Goal: Task Accomplishment & Management: Use online tool/utility

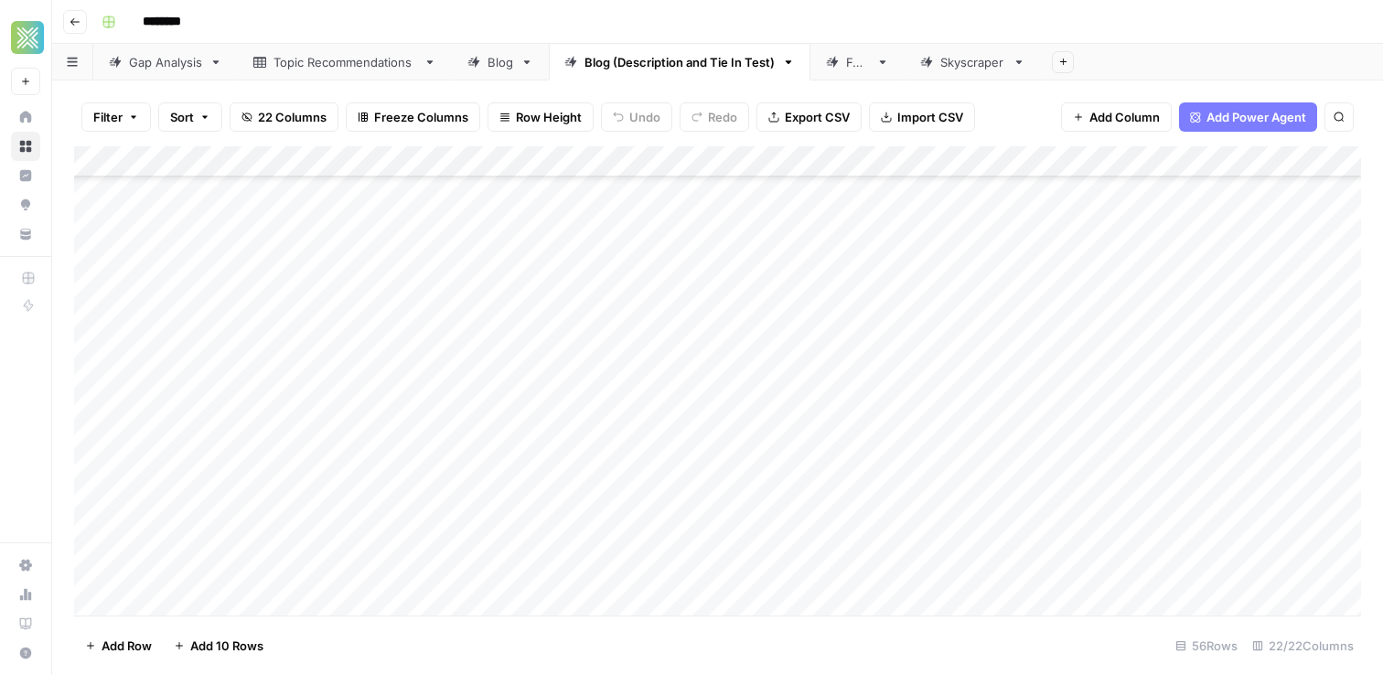
scroll to position [445, 0]
click at [621, 402] on div "Add Column" at bounding box center [717, 380] width 1287 height 469
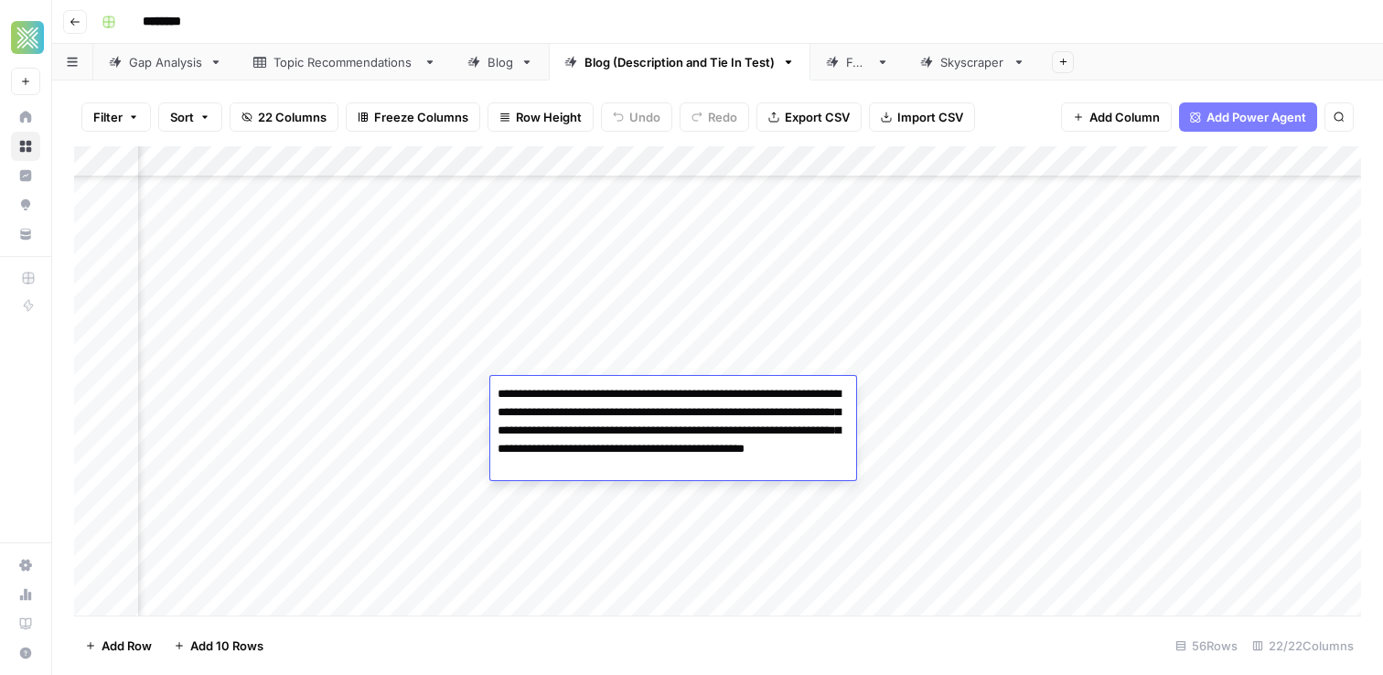
click at [621, 402] on textarea "**********" at bounding box center [673, 430] width 366 height 99
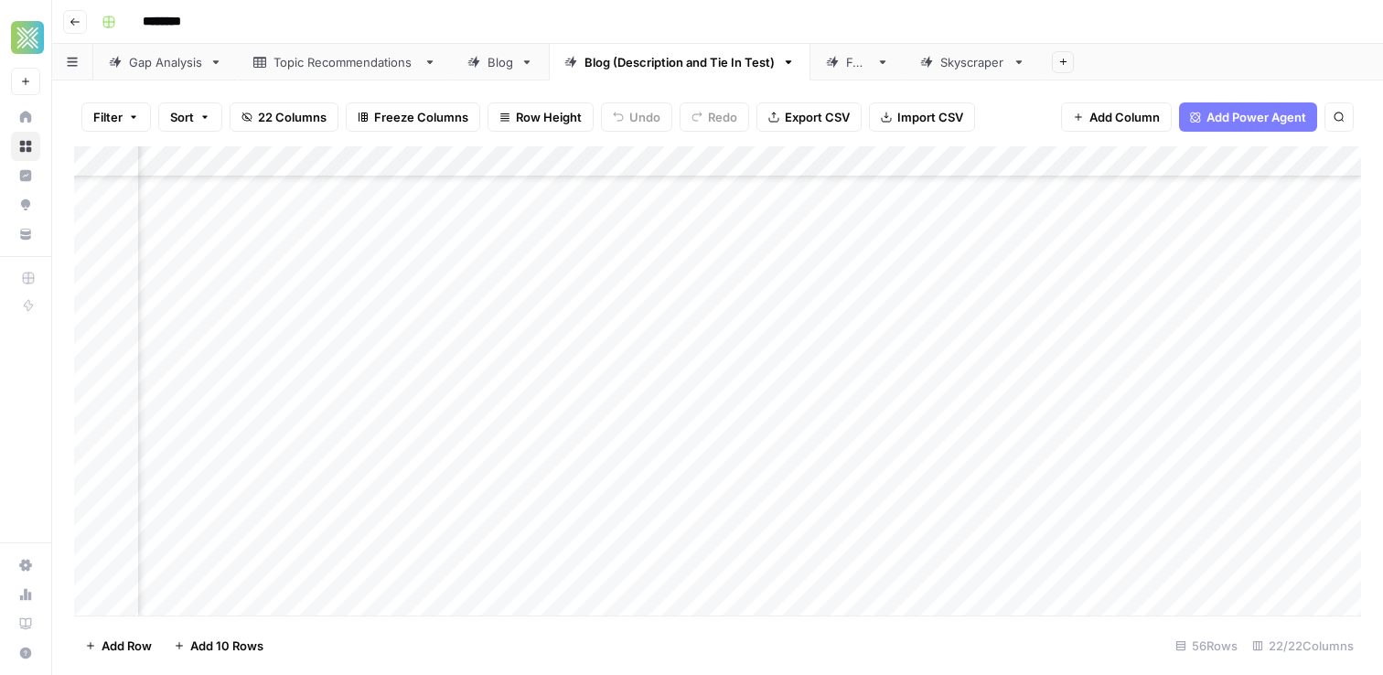
click at [914, 373] on div "Add Column" at bounding box center [717, 380] width 1287 height 469
click at [1054, 392] on div "Add Column" at bounding box center [717, 380] width 1287 height 469
click at [625, 426] on div "Add Column" at bounding box center [717, 380] width 1287 height 469
click at [1093, 418] on div "Add Column" at bounding box center [717, 380] width 1287 height 469
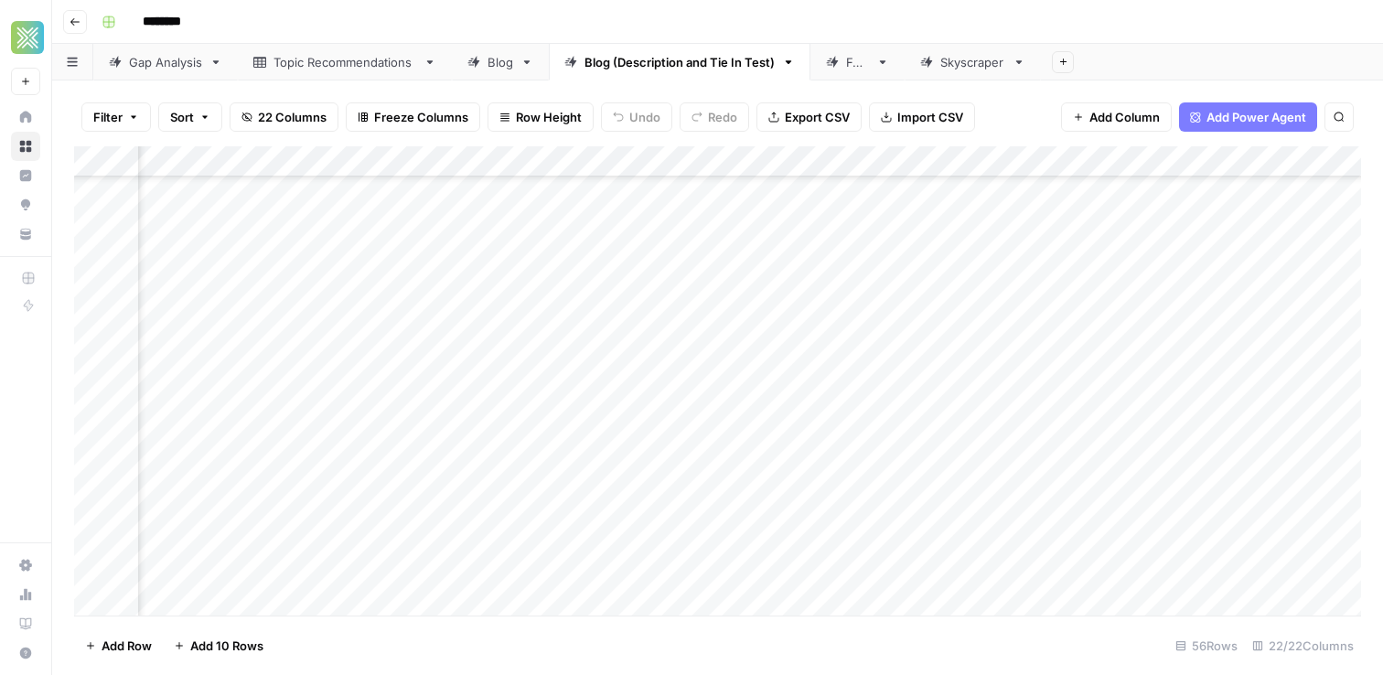
scroll to position [483, 144]
click at [1091, 419] on div "Add Column" at bounding box center [717, 380] width 1287 height 469
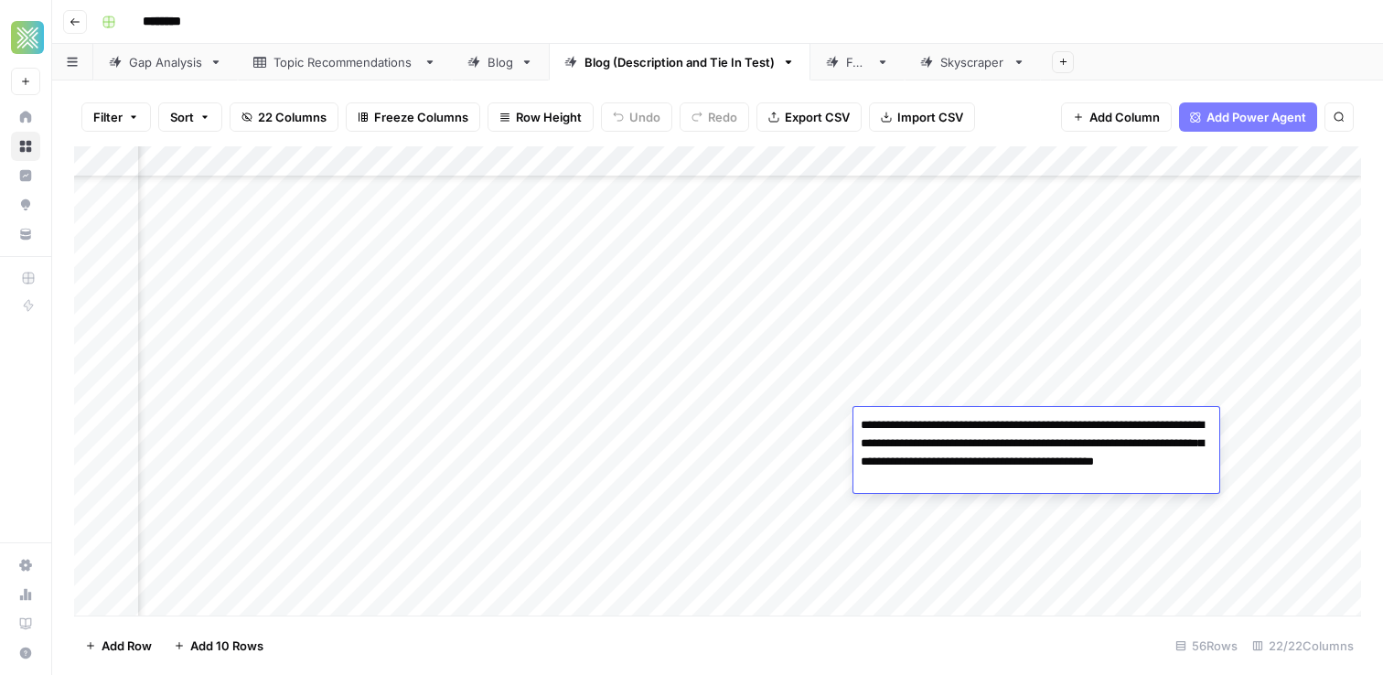
type textarea "**********"
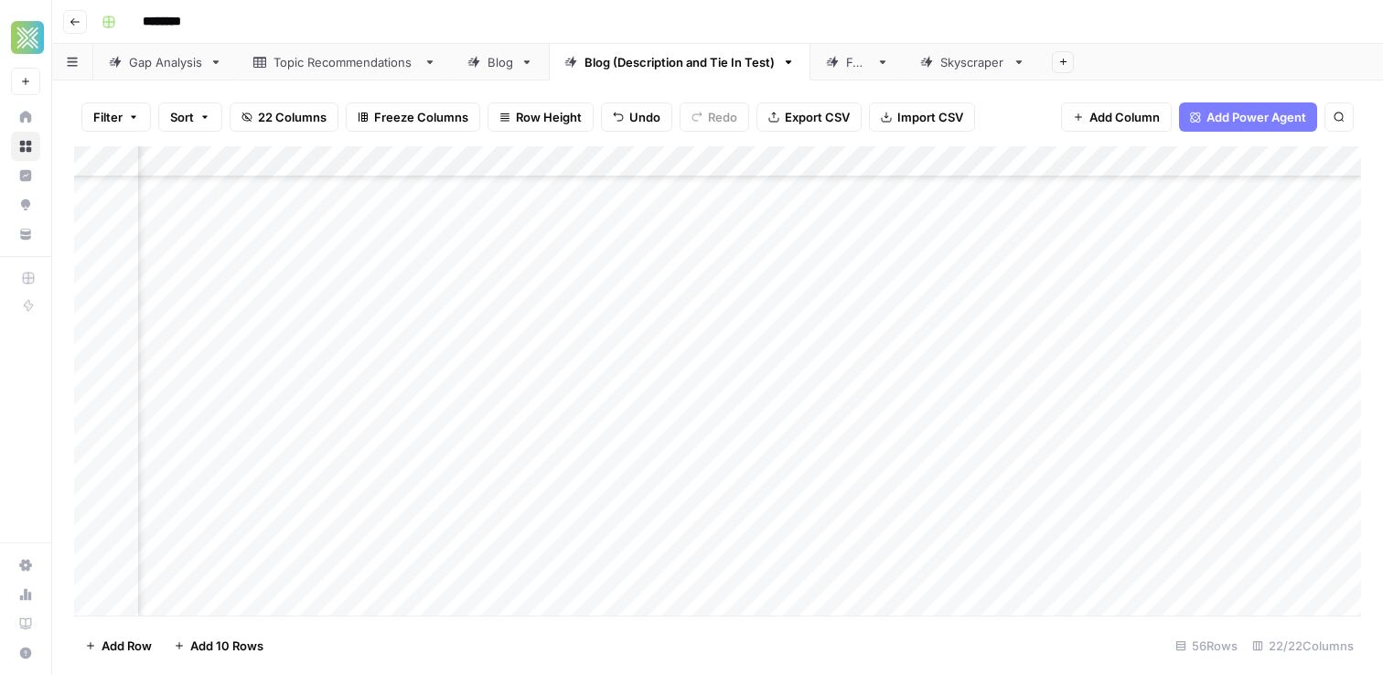
scroll to position [483, 823]
click at [827, 423] on div "Add Column" at bounding box center [717, 380] width 1287 height 469
click at [674, 454] on div "Add Column" at bounding box center [717, 380] width 1287 height 469
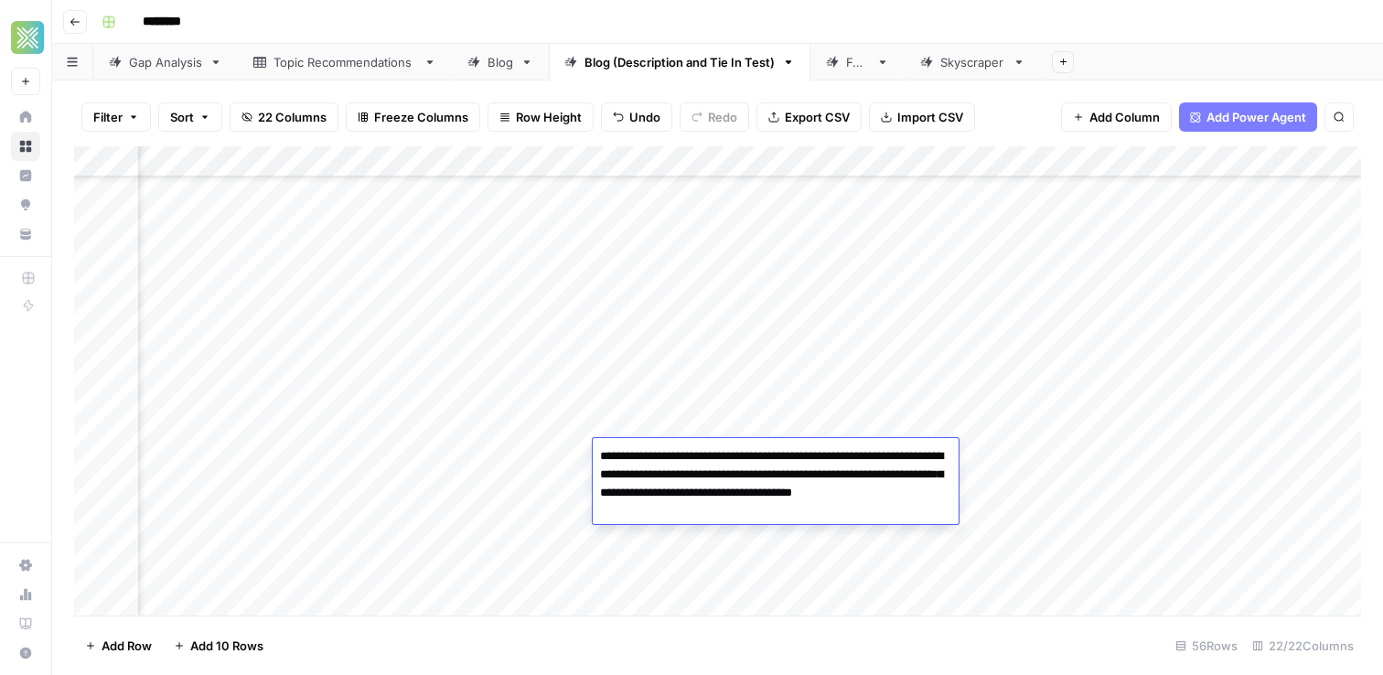
click at [739, 476] on textarea "**********" at bounding box center [776, 484] width 366 height 80
click at [765, 499] on textarea "**********" at bounding box center [776, 484] width 366 height 80
click at [753, 476] on textarea "**********" at bounding box center [776, 484] width 366 height 80
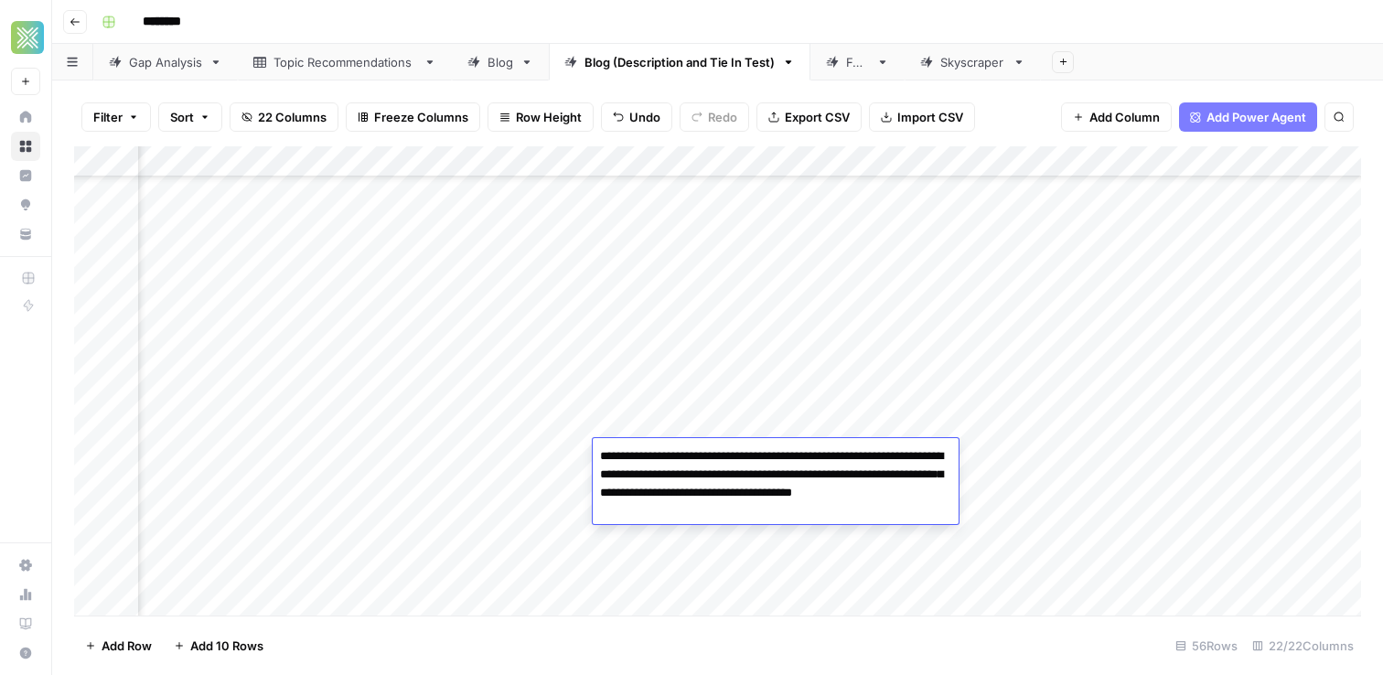
click at [753, 476] on textarea "**********" at bounding box center [776, 484] width 366 height 80
type textarea "**********"
click at [954, 466] on textarea "**********" at bounding box center [776, 484] width 366 height 80
click at [1020, 460] on div "Add Column" at bounding box center [717, 380] width 1287 height 469
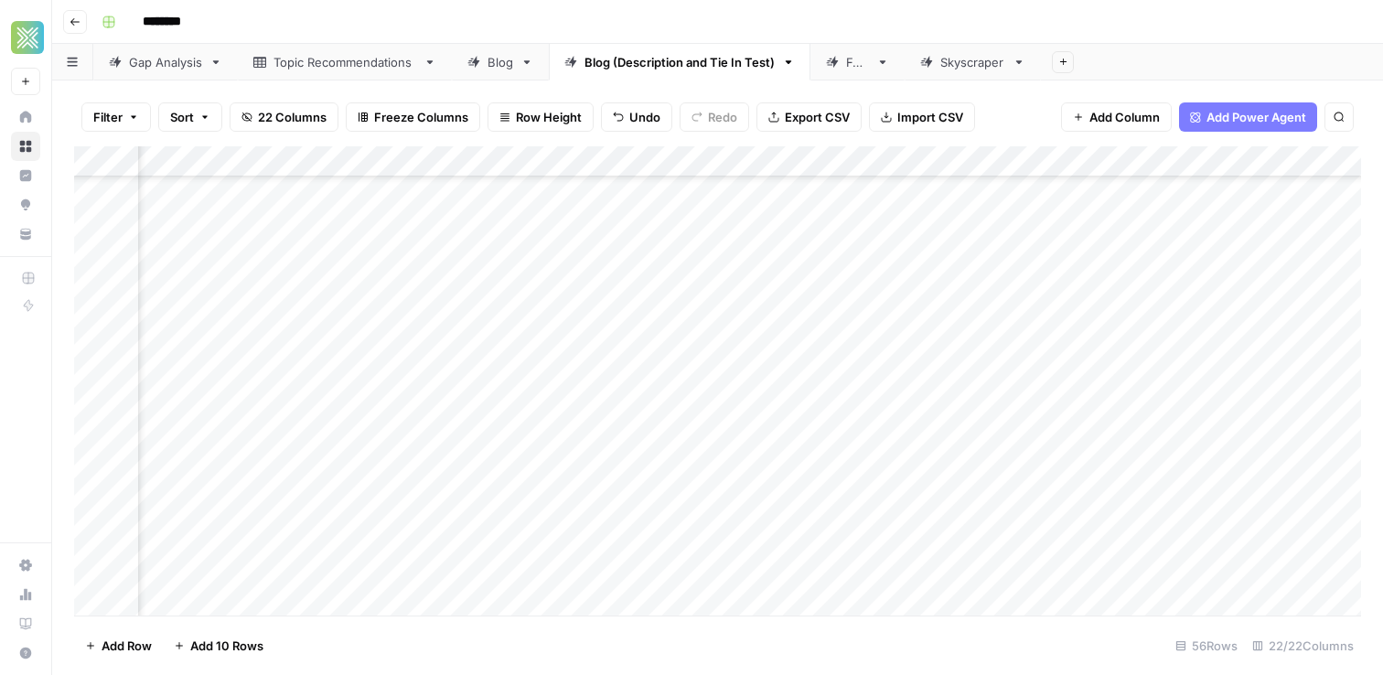
click at [775, 453] on div "Add Column" at bounding box center [717, 380] width 1287 height 469
click at [911, 465] on div "Add Column" at bounding box center [717, 380] width 1287 height 469
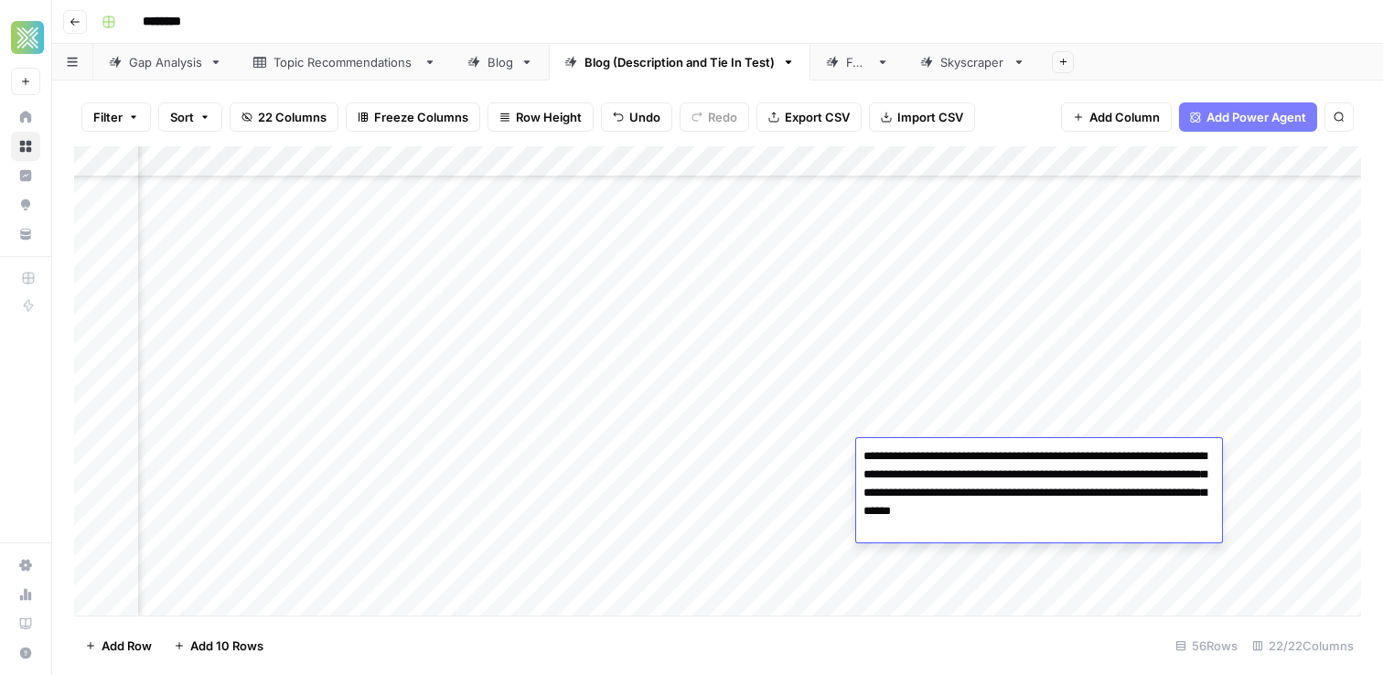
type textarea "**********"
click at [777, 448] on div "Add Column" at bounding box center [717, 380] width 1287 height 469
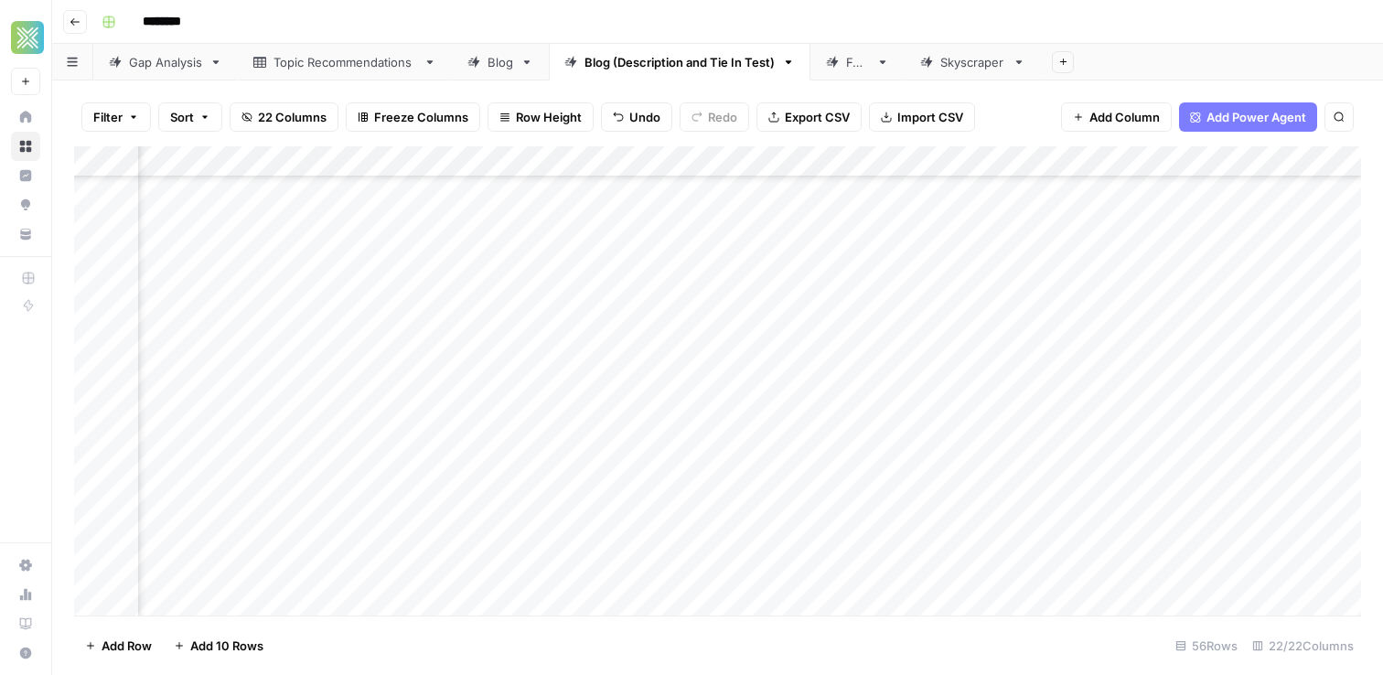
click at [1002, 449] on div "Add Column" at bounding box center [717, 380] width 1287 height 469
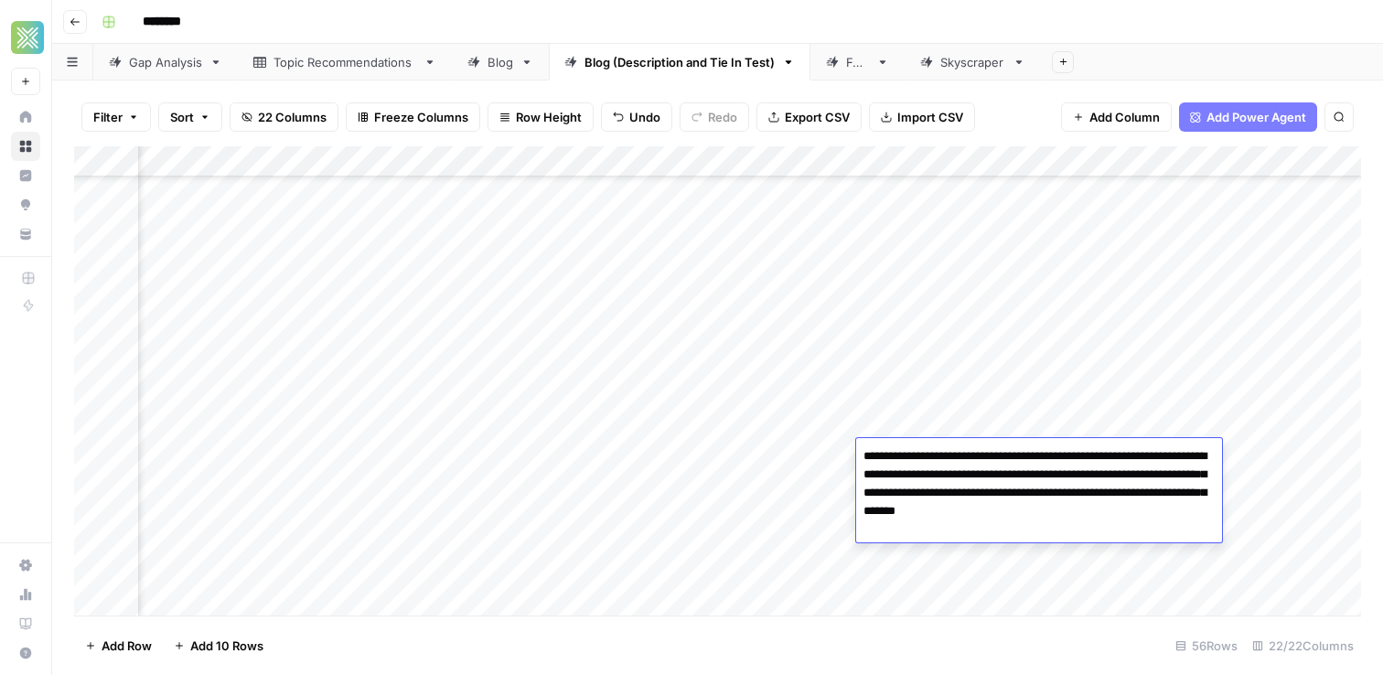
drag, startPoint x: 1139, startPoint y: 453, endPoint x: 1072, endPoint y: 456, distance: 67.8
click at [1072, 456] on textarea "**********" at bounding box center [1039, 484] width 366 height 80
type textarea "**********"
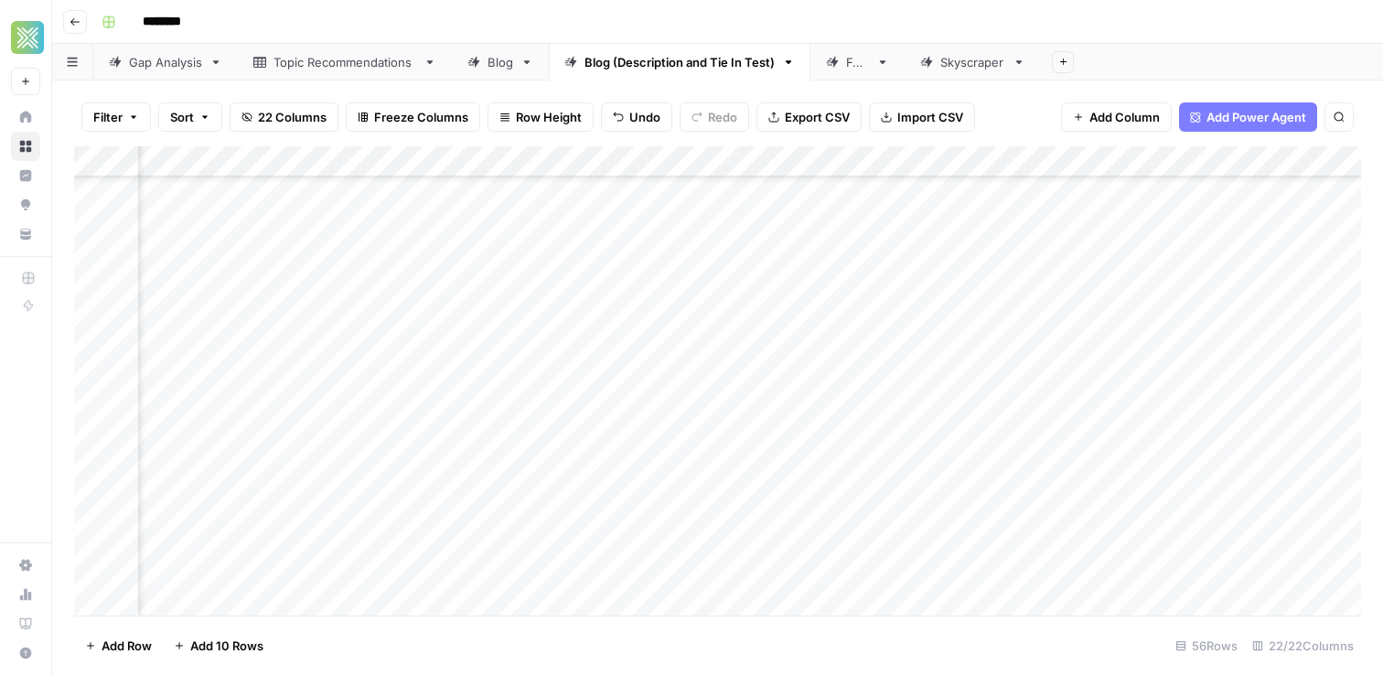
click at [808, 464] on div "Add Column" at bounding box center [717, 380] width 1287 height 469
click at [1223, 463] on div "Add Column" at bounding box center [717, 380] width 1287 height 469
click at [657, 500] on div "Add Column" at bounding box center [717, 380] width 1287 height 469
click at [1029, 500] on div "Add Column" at bounding box center [717, 380] width 1287 height 469
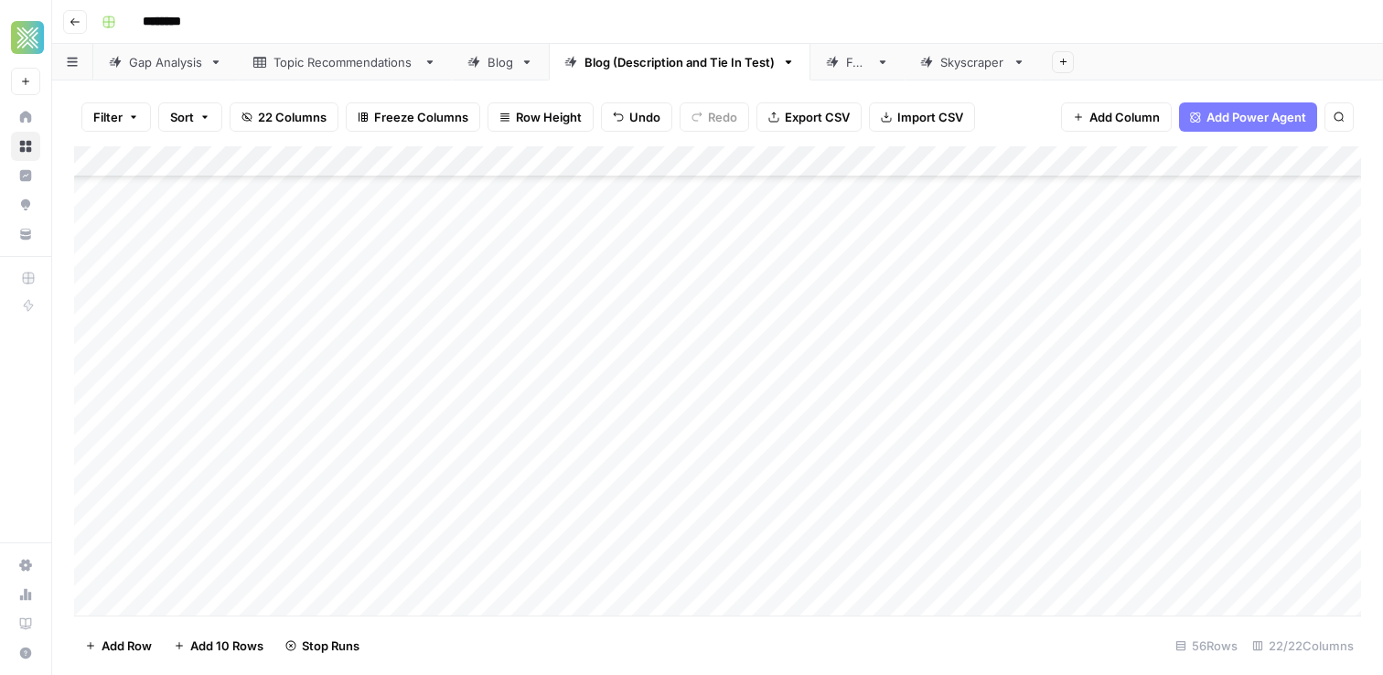
click at [1041, 491] on div "Add Column" at bounding box center [717, 380] width 1287 height 469
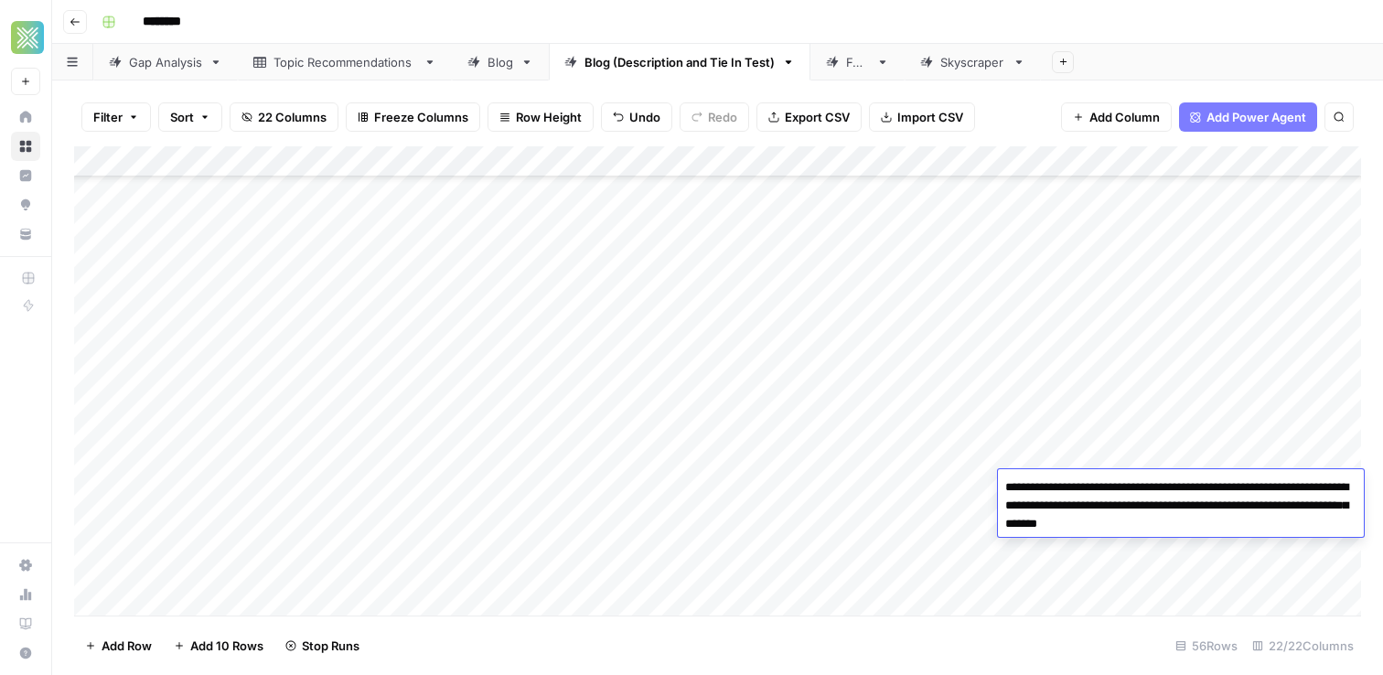
click at [1041, 491] on textarea "**********" at bounding box center [1181, 506] width 366 height 62
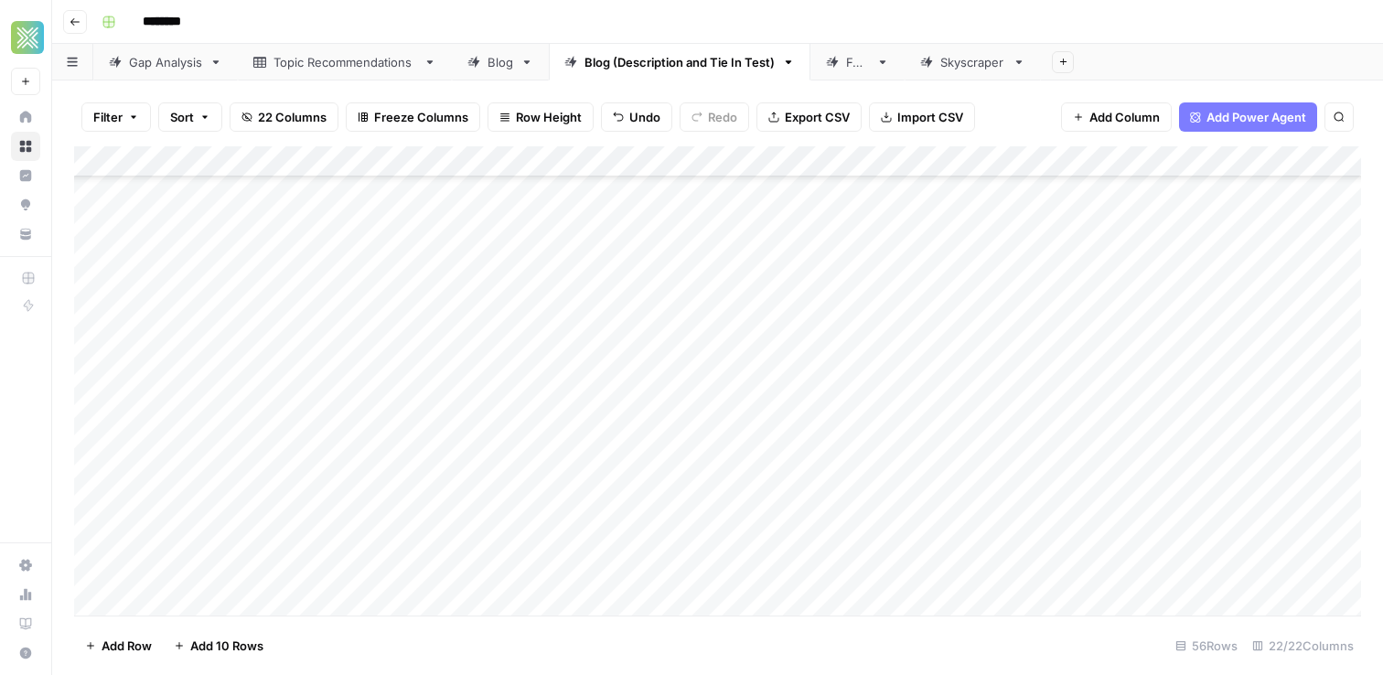
click at [930, 482] on div "Add Column" at bounding box center [717, 380] width 1287 height 469
click at [1295, 487] on div "Add Column" at bounding box center [717, 380] width 1287 height 469
click at [1074, 489] on div "Add Column" at bounding box center [717, 380] width 1287 height 469
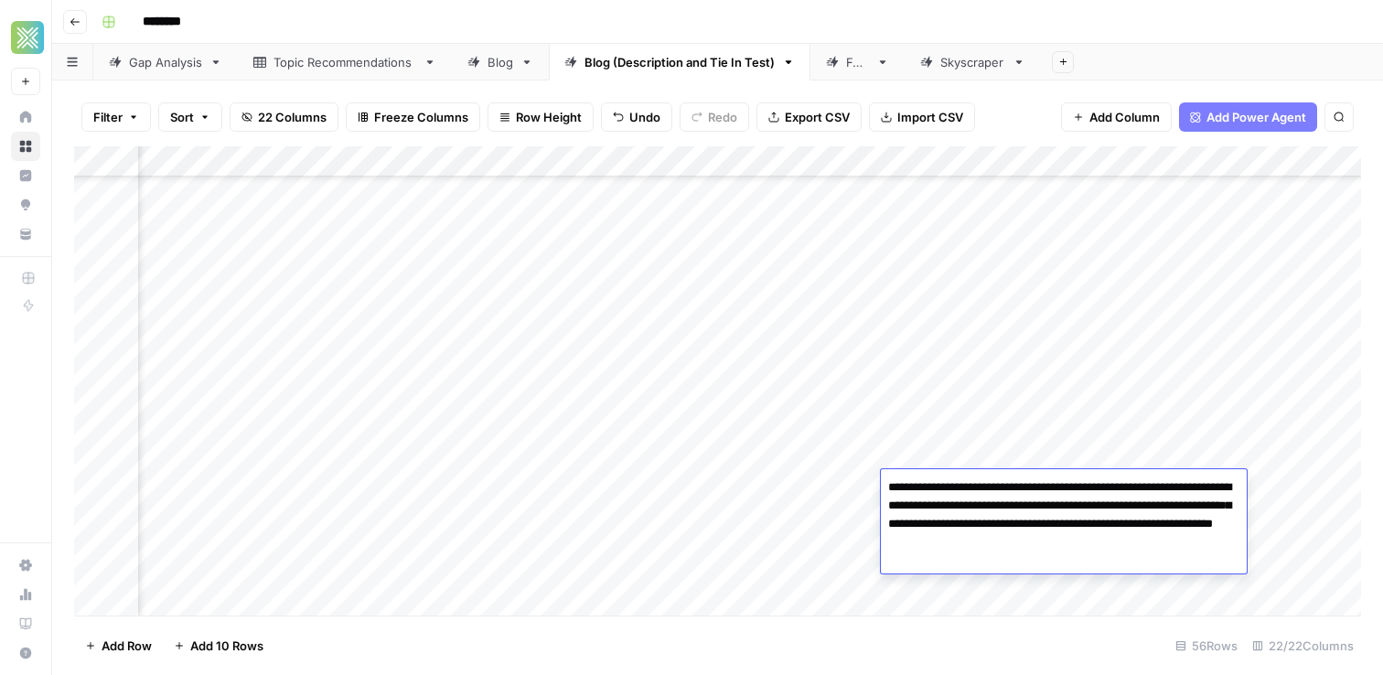
click at [1074, 489] on textarea "**********" at bounding box center [1064, 524] width 366 height 99
click at [857, 486] on div "Add Column" at bounding box center [717, 380] width 1287 height 469
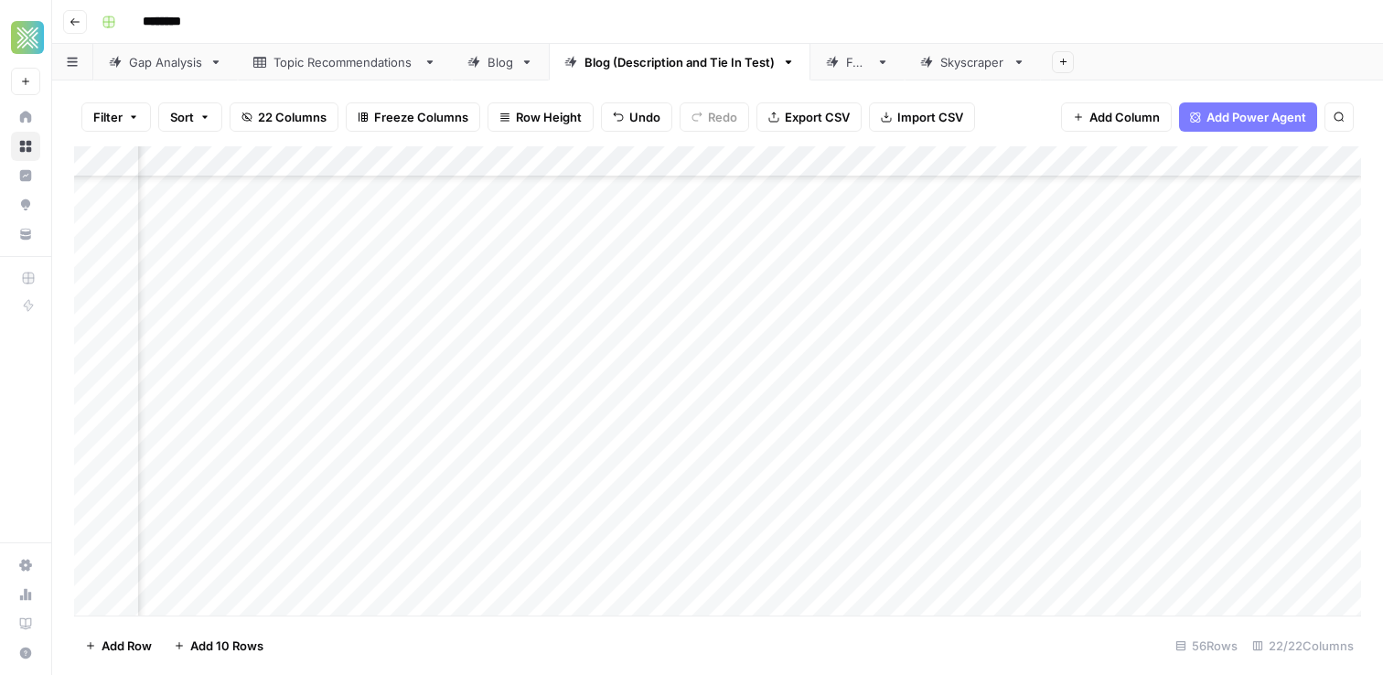
click at [1228, 497] on div "Add Column" at bounding box center [717, 380] width 1287 height 469
click at [441, 331] on div "Add Column" at bounding box center [717, 380] width 1287 height 469
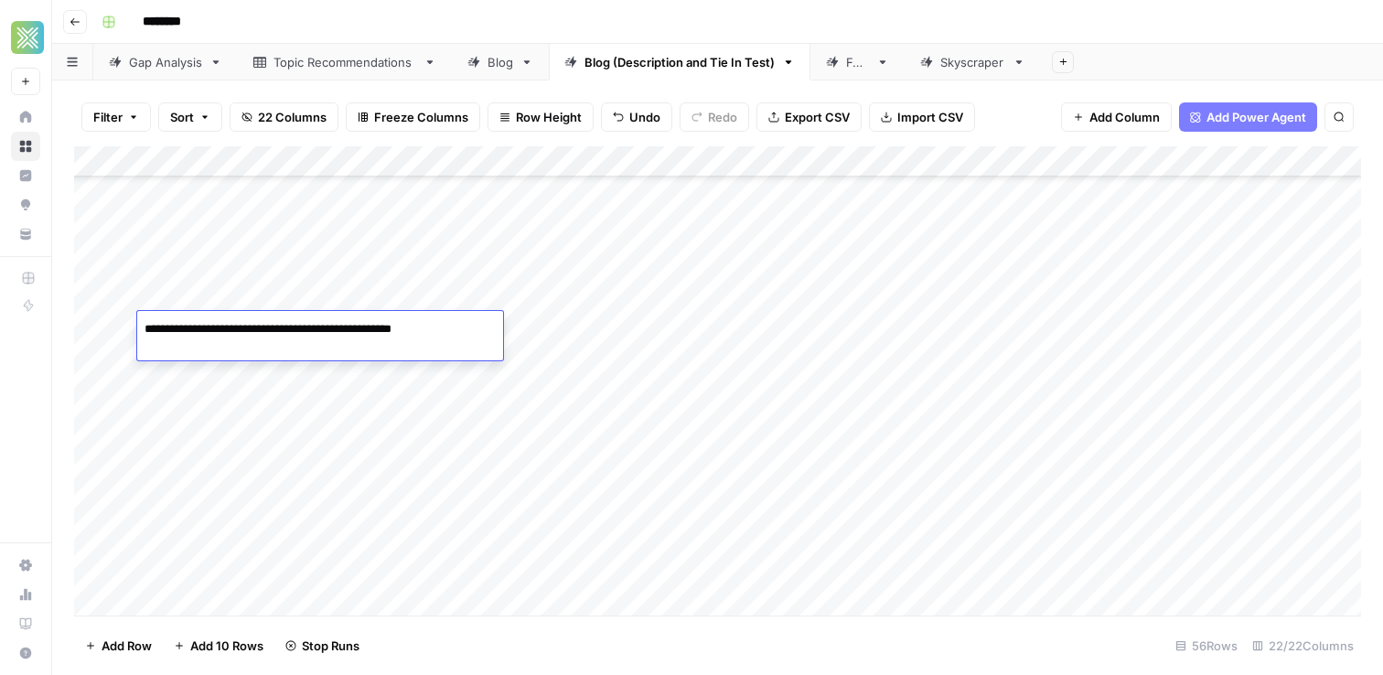
click at [441, 331] on textarea "**********" at bounding box center [313, 329] width 353 height 26
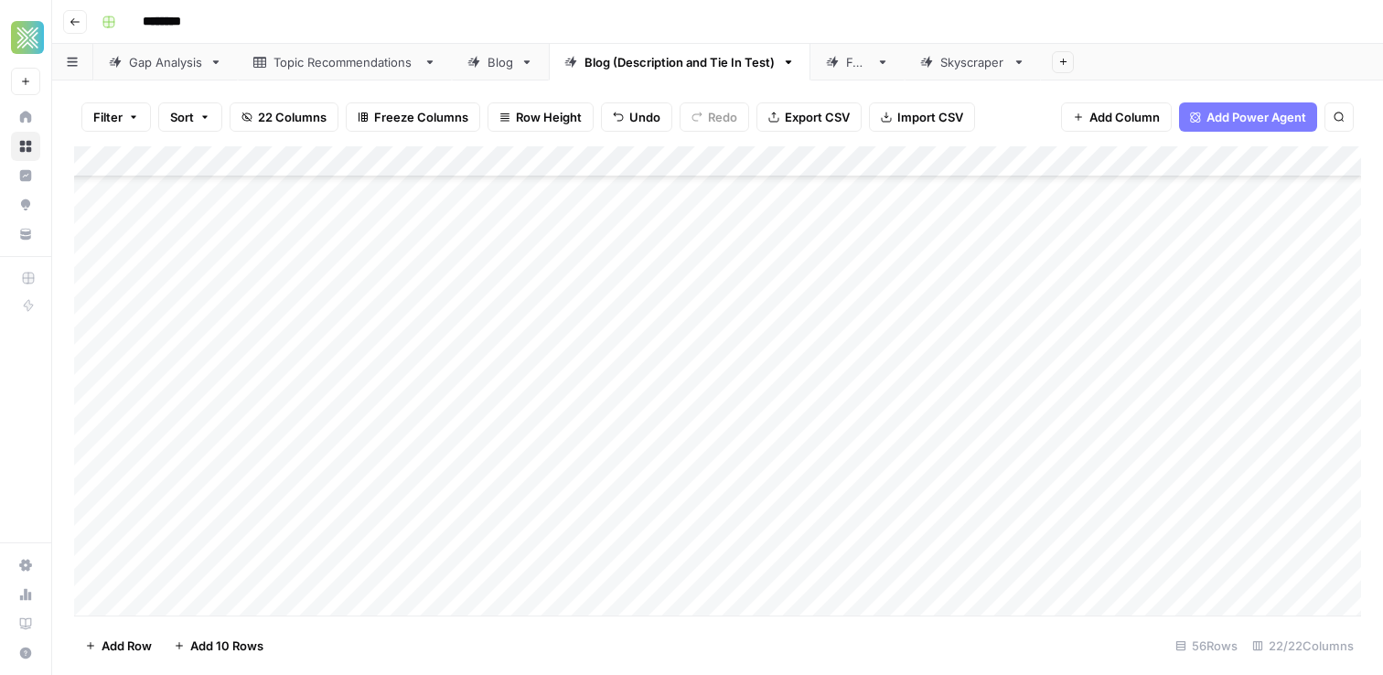
click at [648, 328] on div "Add Column" at bounding box center [717, 380] width 1287 height 469
click at [928, 334] on div "Add Column" at bounding box center [717, 380] width 1287 height 469
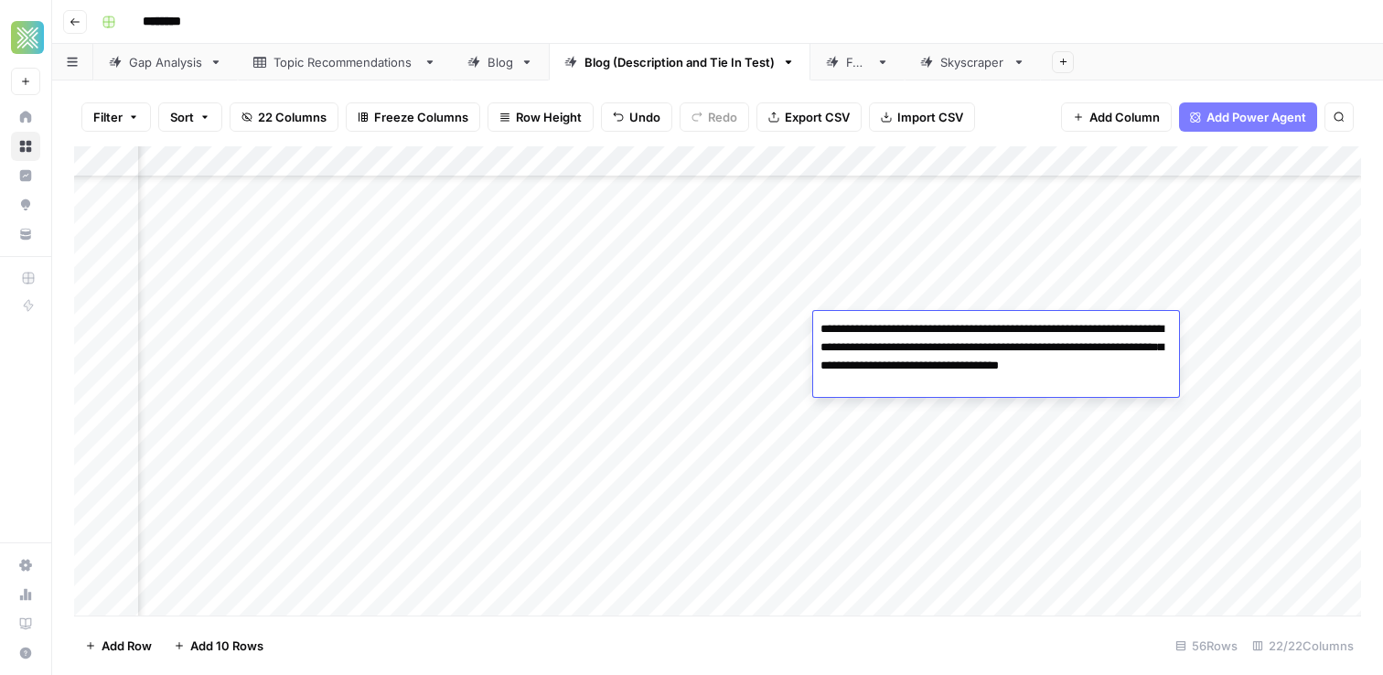
click at [928, 334] on textarea "**********" at bounding box center [996, 356] width 366 height 80
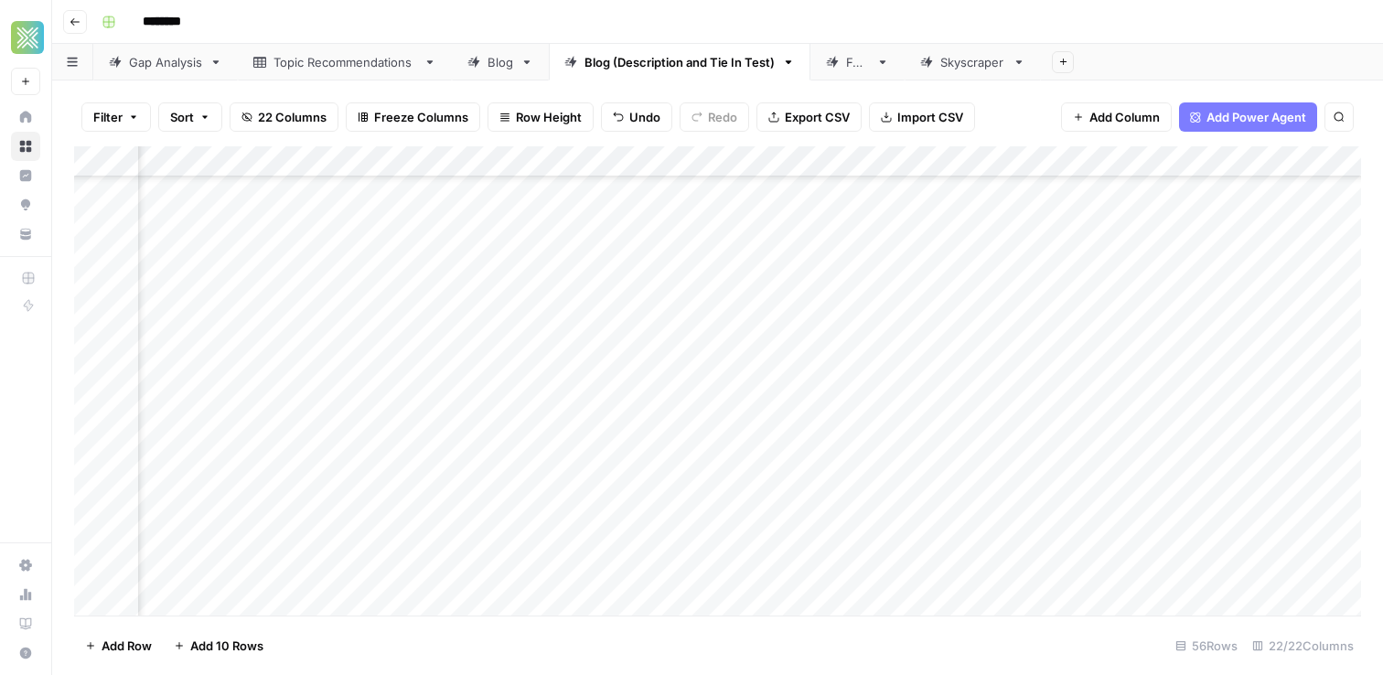
click at [1207, 341] on div "Add Column" at bounding box center [717, 380] width 1287 height 469
click at [1115, 330] on div "Add Column" at bounding box center [717, 380] width 1287 height 469
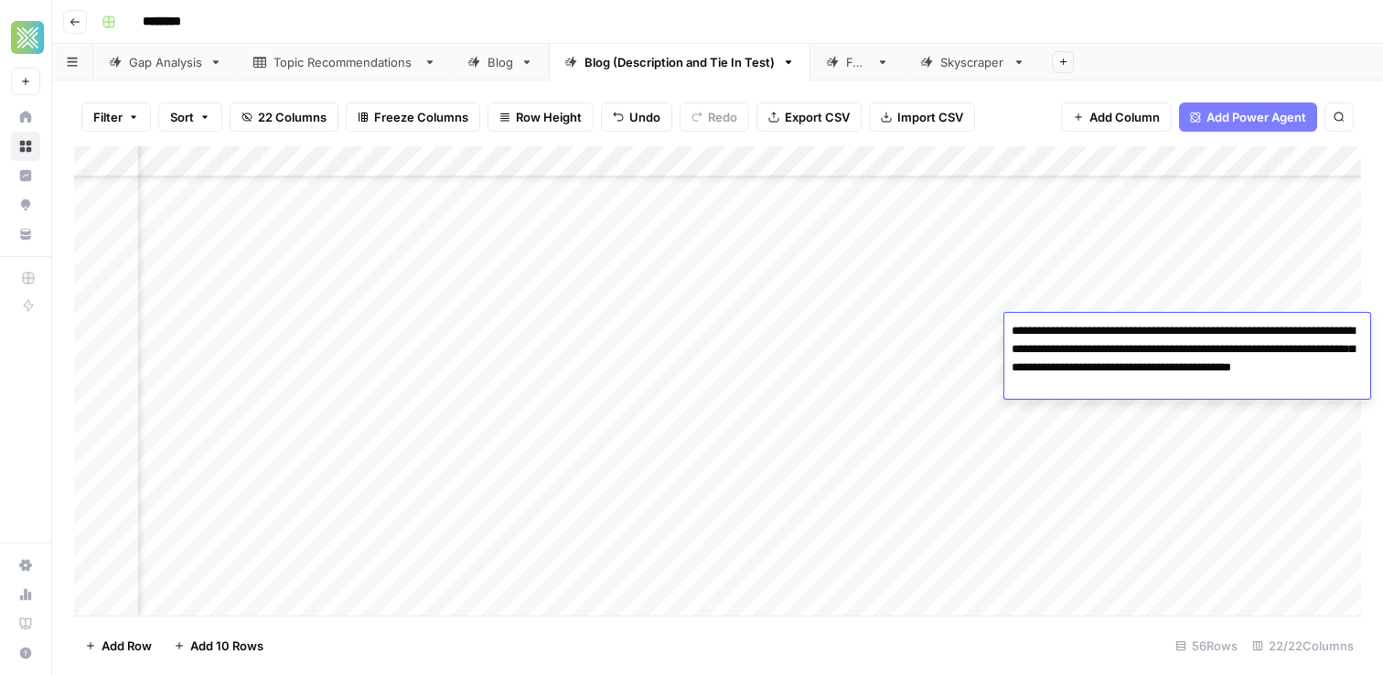
click at [1115, 330] on textarea "**********" at bounding box center [1187, 358] width 366 height 80
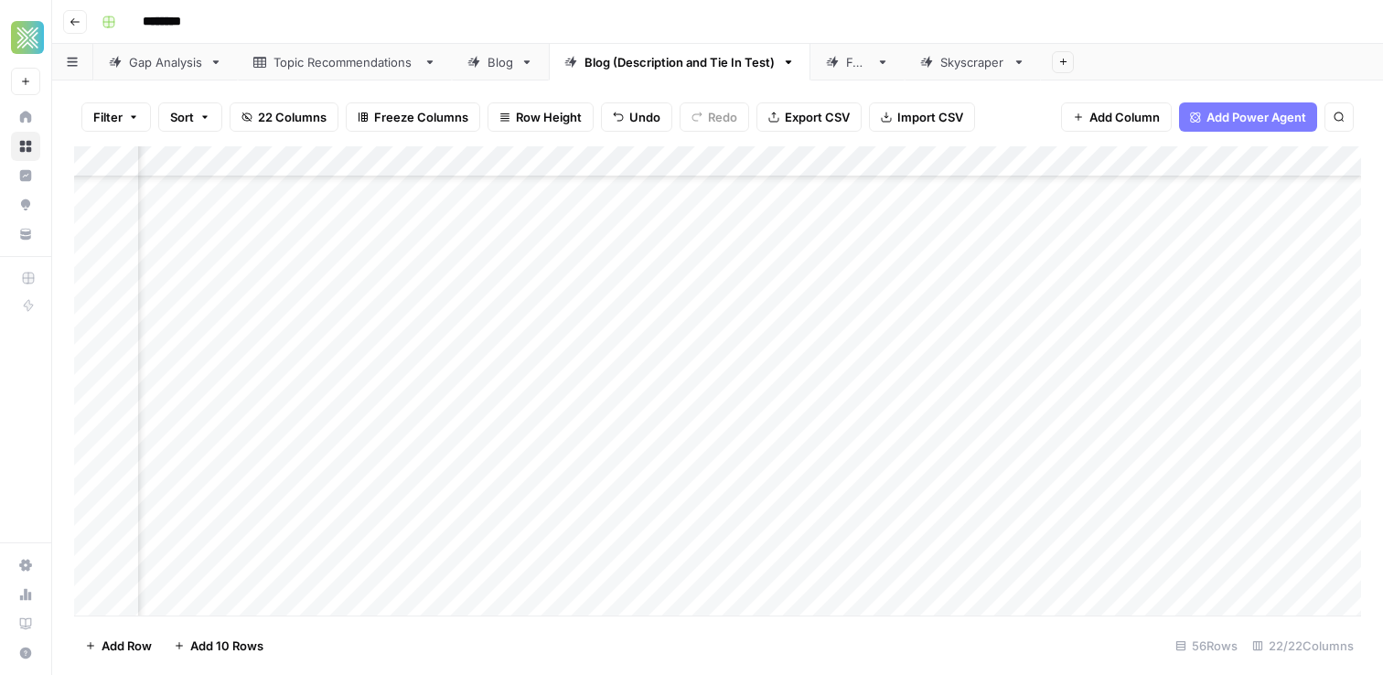
click at [963, 375] on div "Add Column" at bounding box center [717, 380] width 1287 height 469
click at [1096, 331] on div "Add Column" at bounding box center [717, 380] width 1287 height 469
click at [1018, 358] on div "Add Column" at bounding box center [717, 380] width 1287 height 469
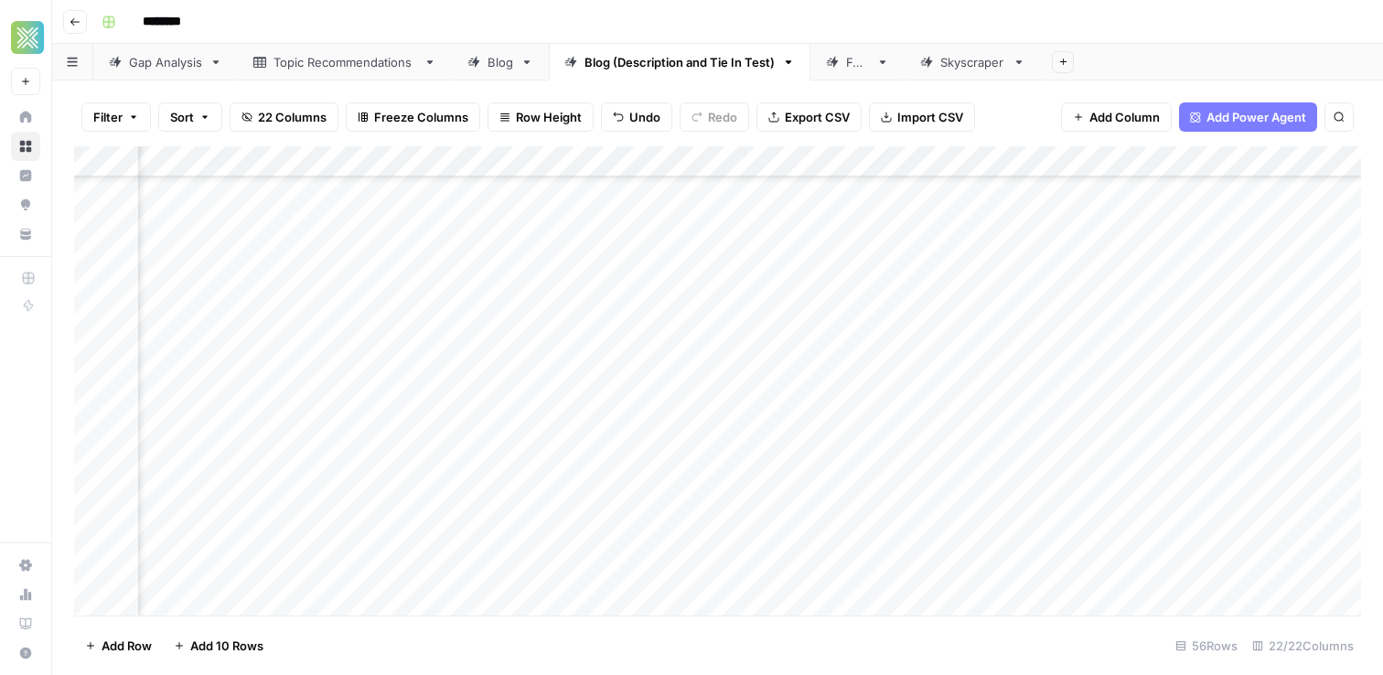
click at [1018, 358] on div "Add Column" at bounding box center [717, 380] width 1287 height 469
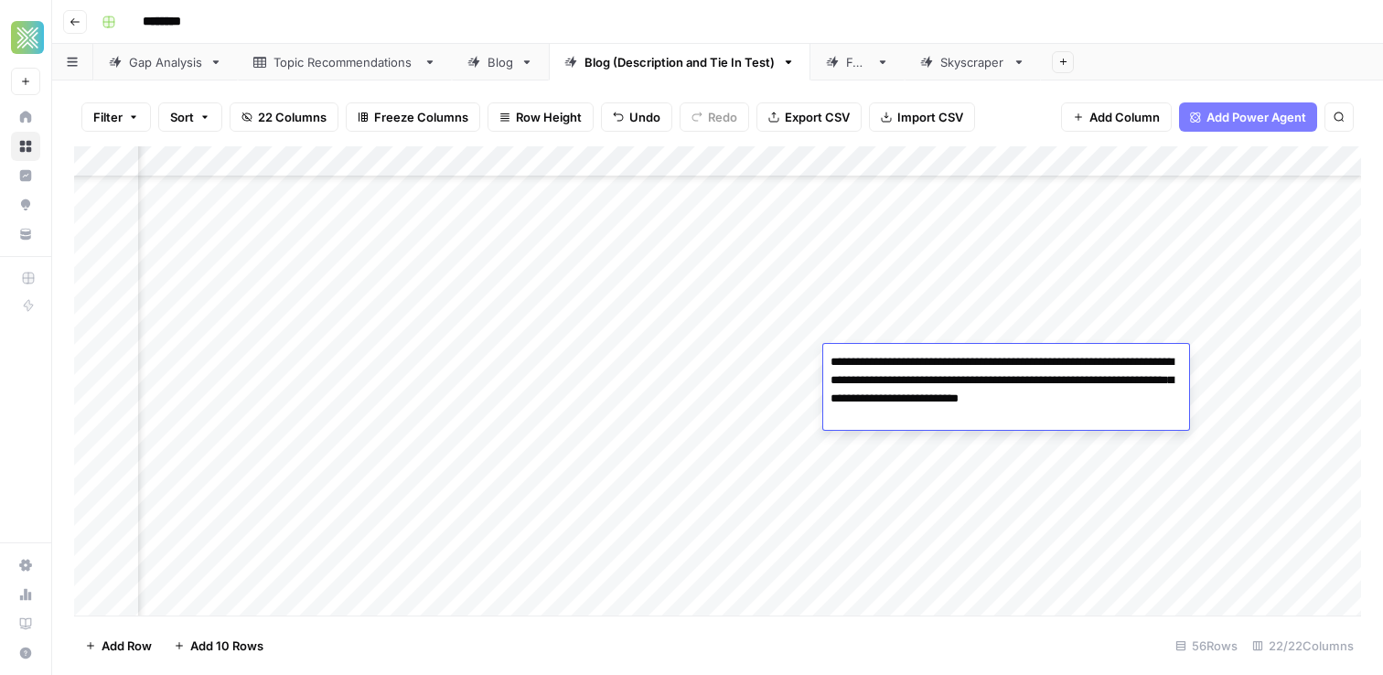
click at [1018, 358] on textarea "**********" at bounding box center [1006, 380] width 366 height 62
click at [1251, 359] on div "Add Column" at bounding box center [717, 380] width 1287 height 469
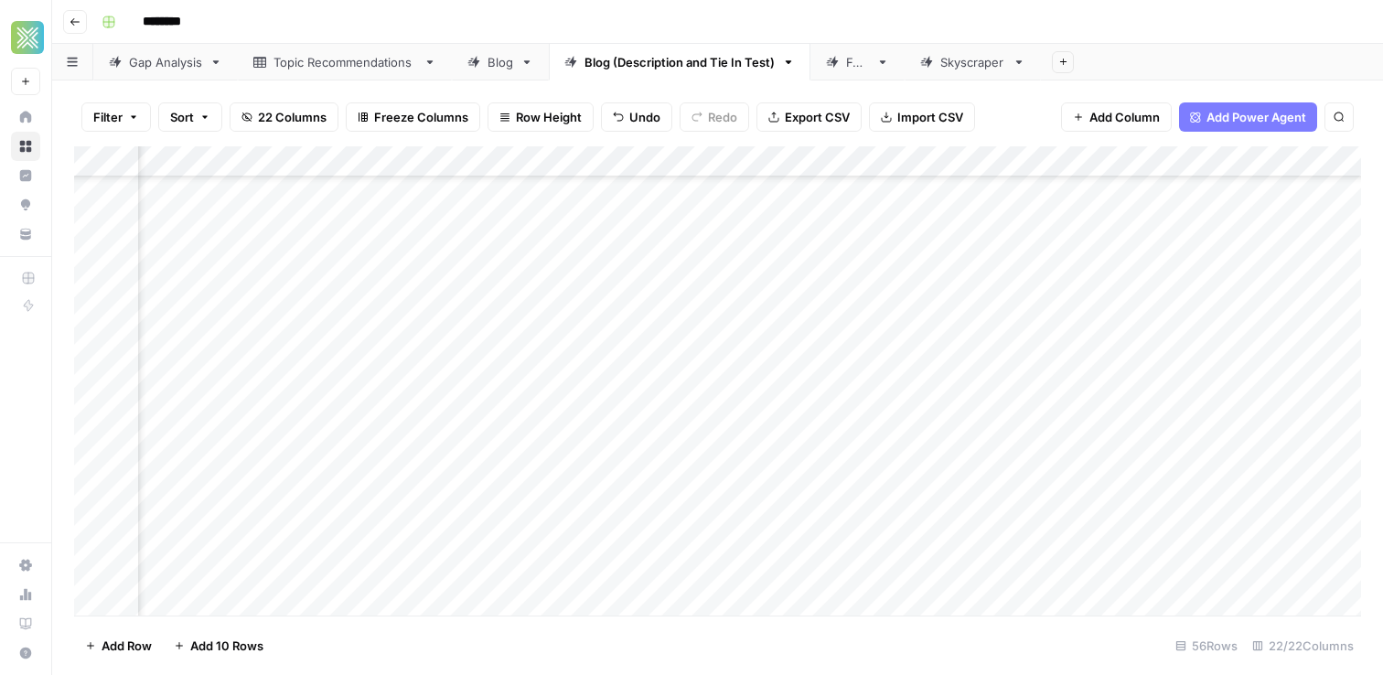
scroll to position [670, 253]
click at [1165, 361] on div "Add Column" at bounding box center [717, 380] width 1287 height 469
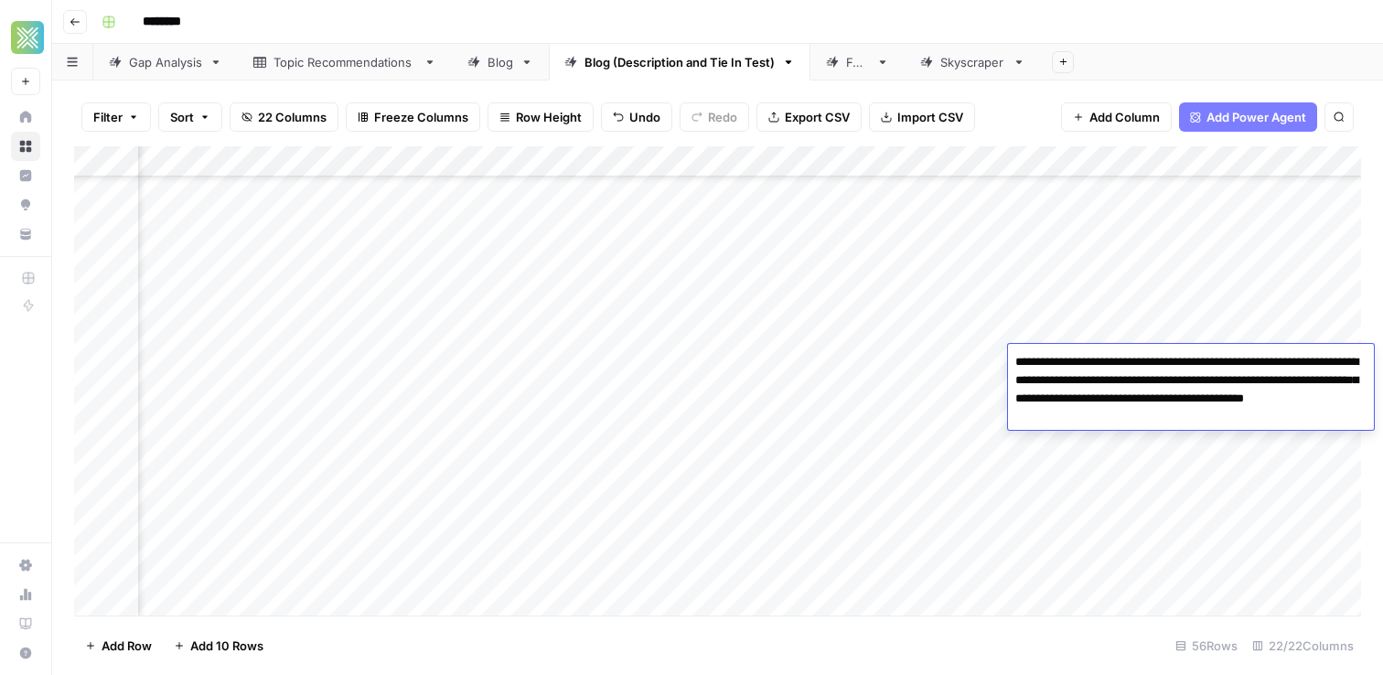
click at [1183, 416] on textarea "**********" at bounding box center [1191, 389] width 366 height 80
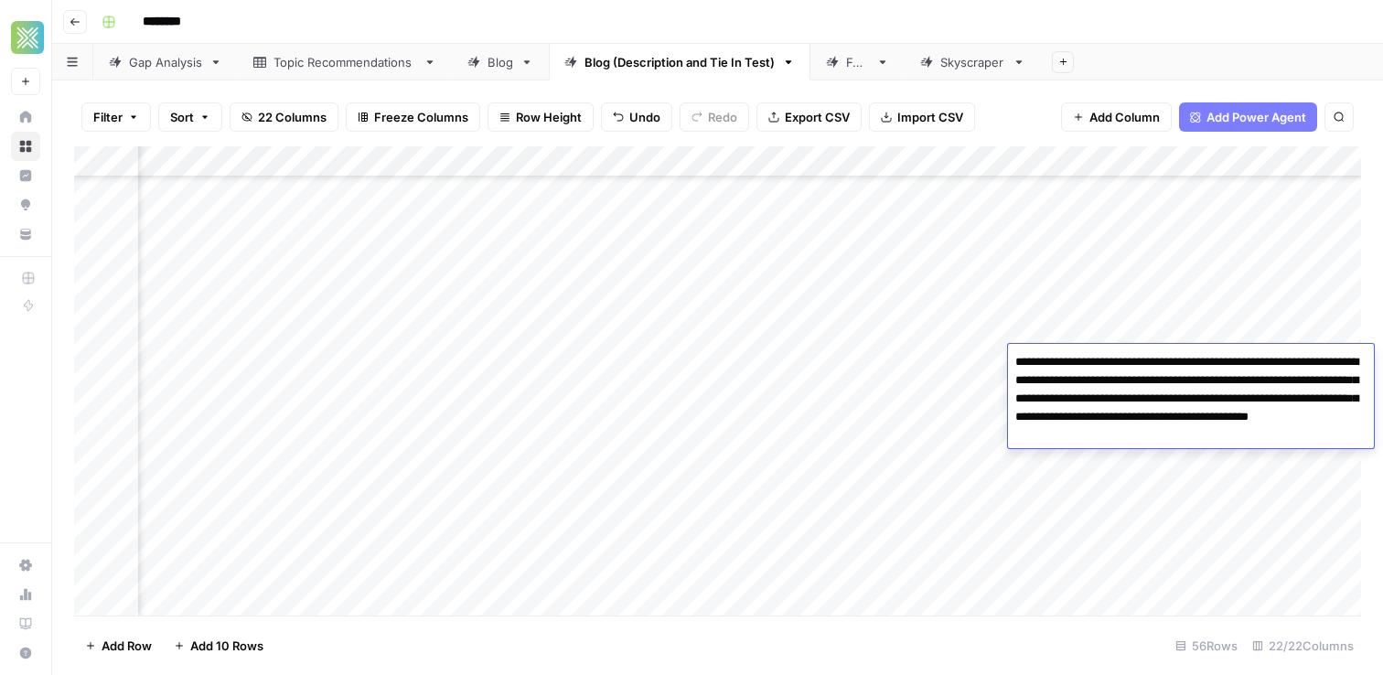
type textarea "**********"
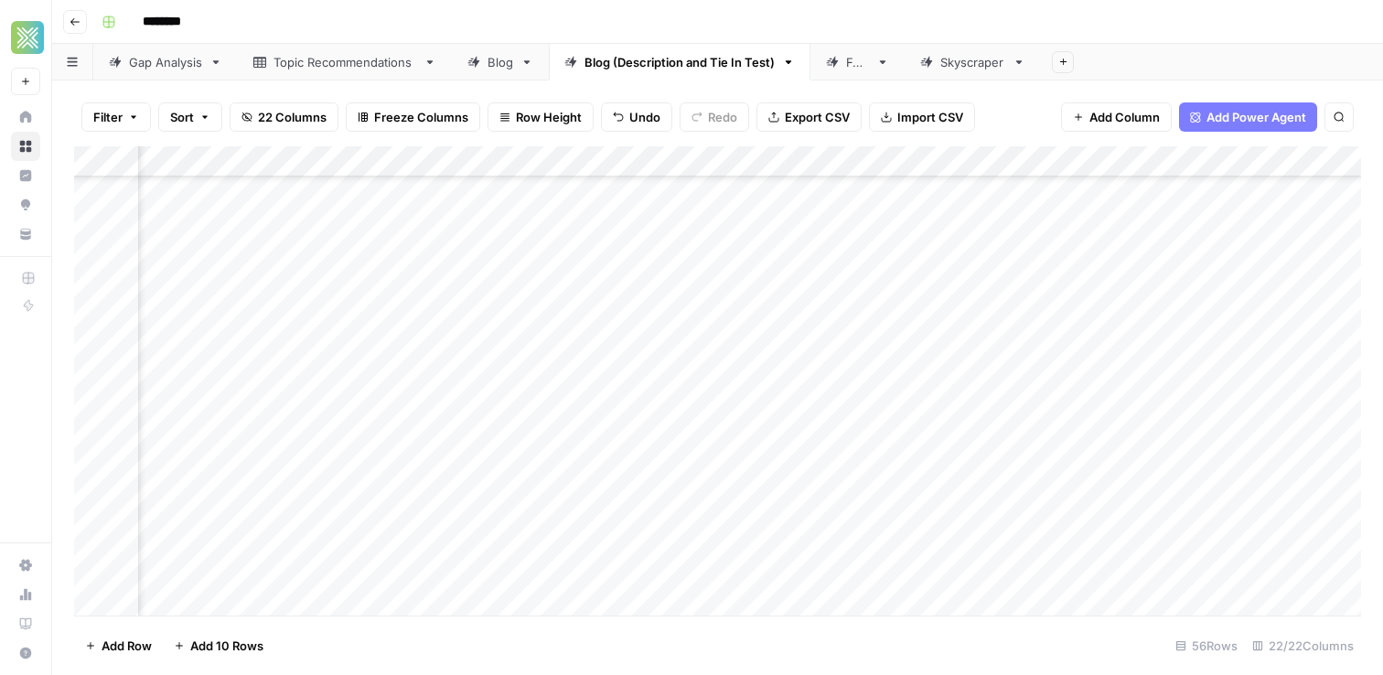
click at [976, 363] on div "Add Column" at bounding box center [717, 380] width 1287 height 469
click at [961, 365] on div "Add Column" at bounding box center [717, 380] width 1287 height 469
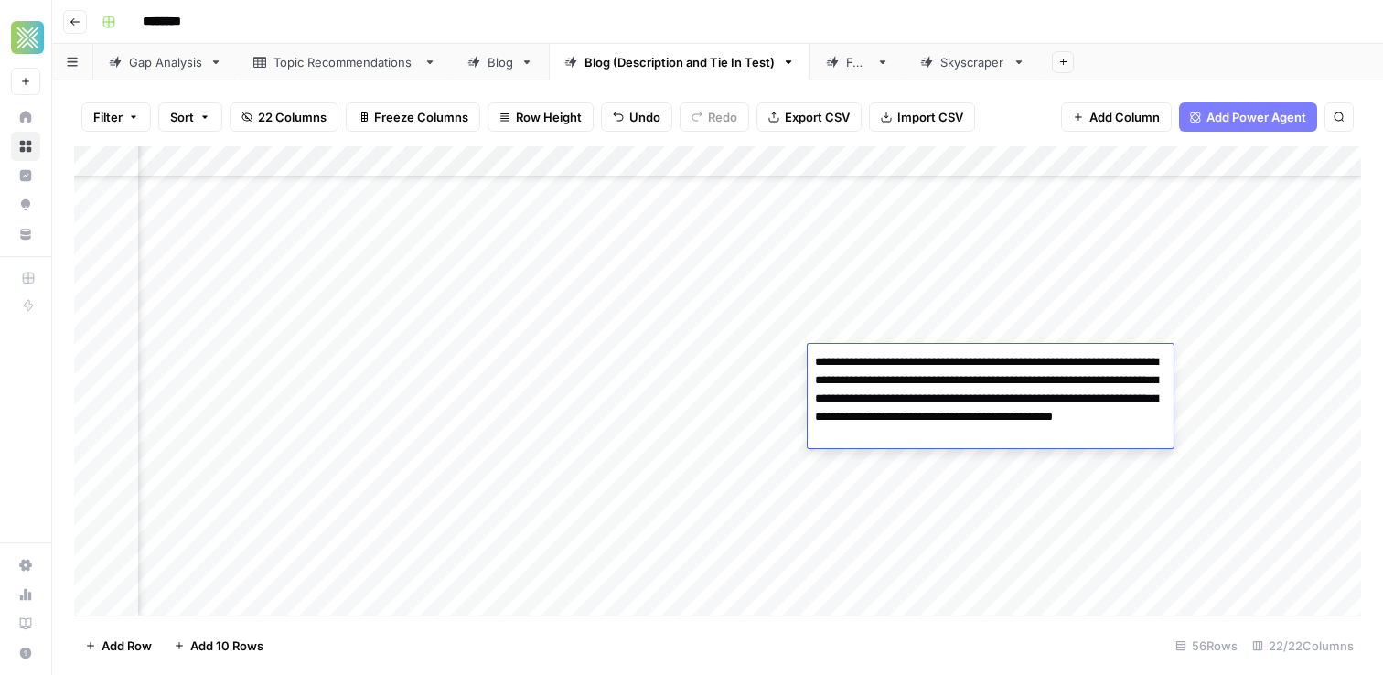
click at [961, 365] on textarea "**********" at bounding box center [990, 398] width 366 height 99
click at [1073, 441] on textarea "**********" at bounding box center [990, 398] width 366 height 99
type textarea "**********"
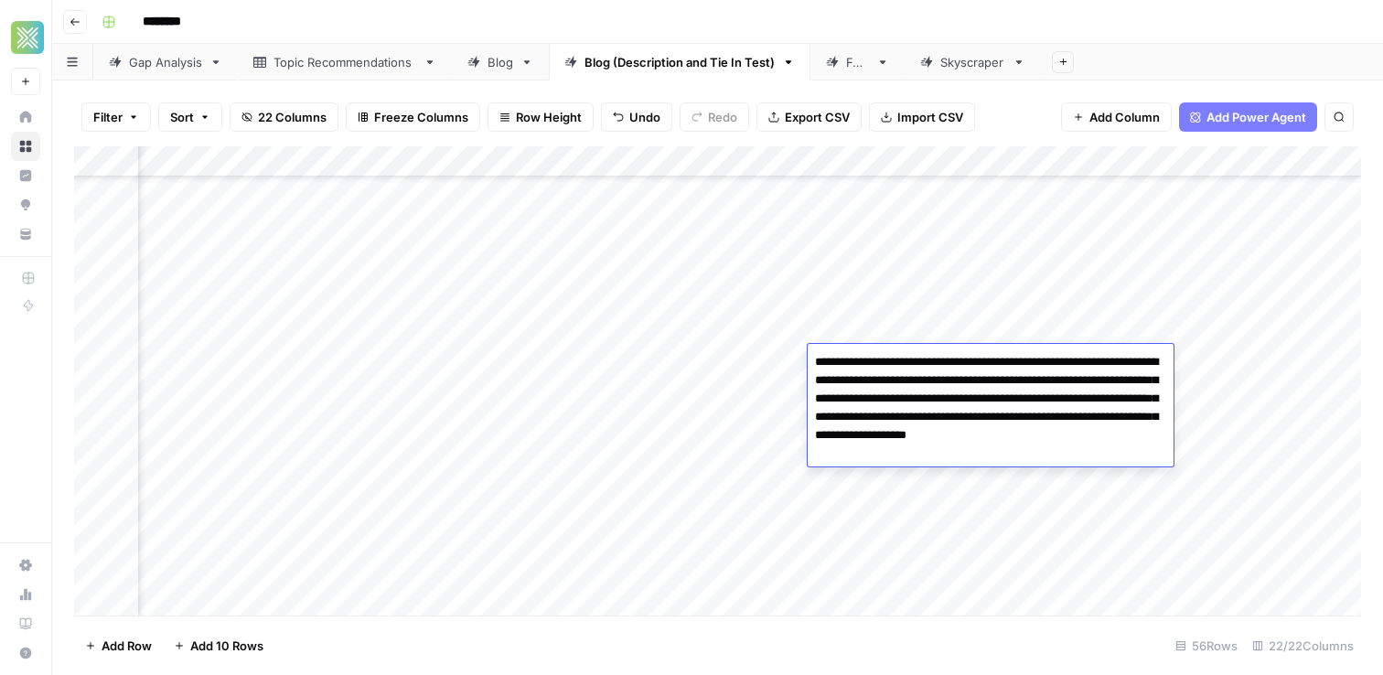
click at [957, 491] on div "Add Column" at bounding box center [717, 380] width 1287 height 469
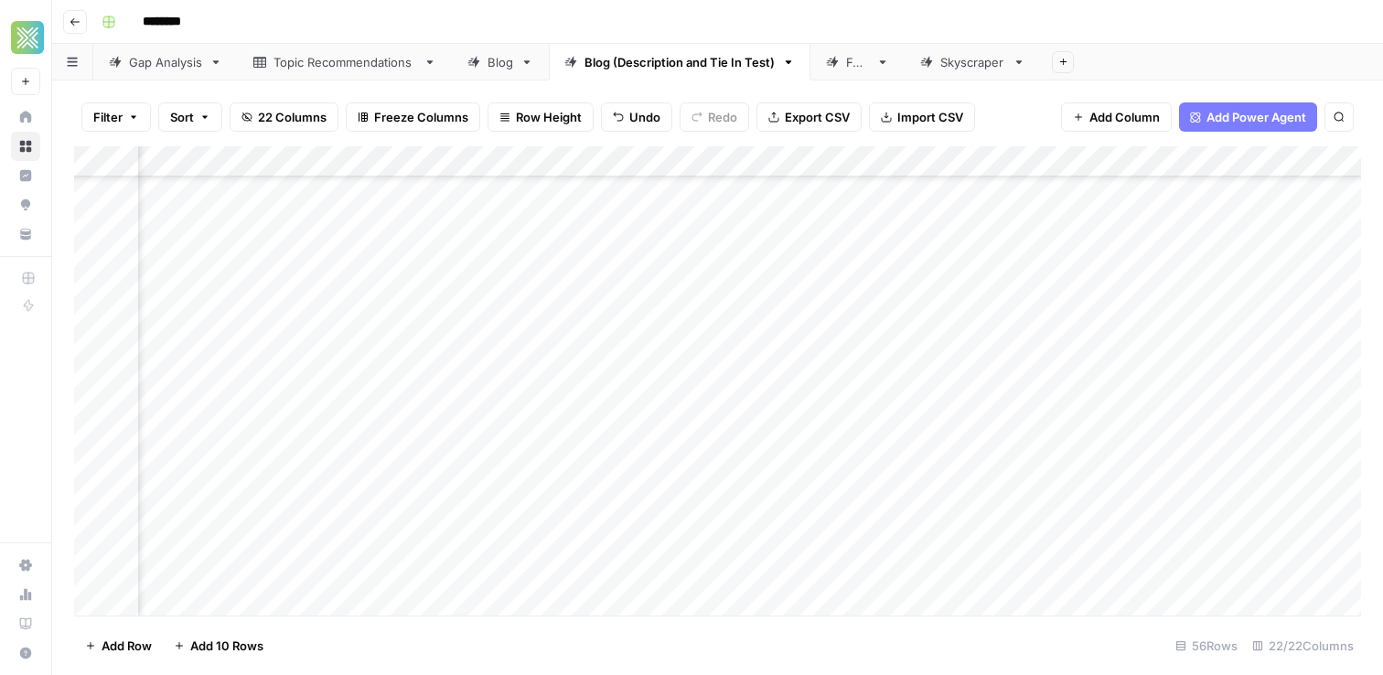
click at [1231, 361] on div "Add Column" at bounding box center [717, 380] width 1287 height 469
click at [397, 398] on div "Add Column" at bounding box center [717, 380] width 1287 height 469
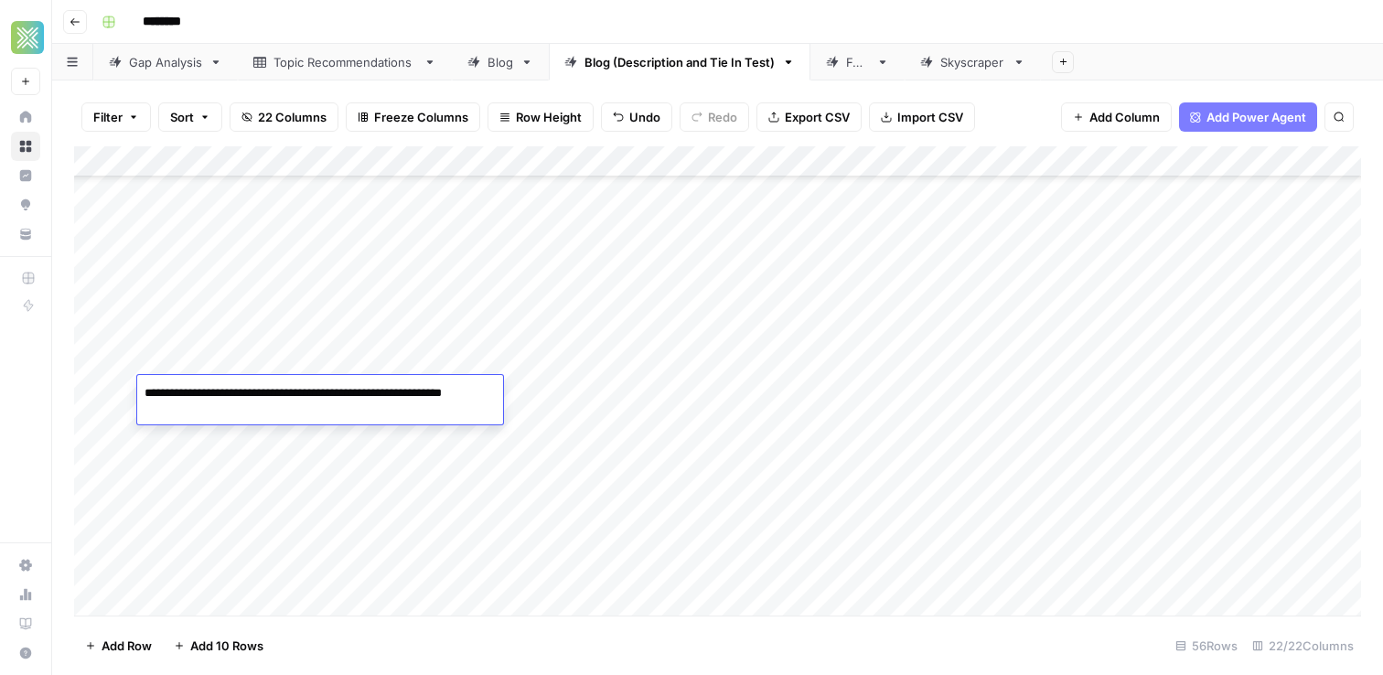
click at [397, 398] on textarea "**********" at bounding box center [320, 402] width 366 height 44
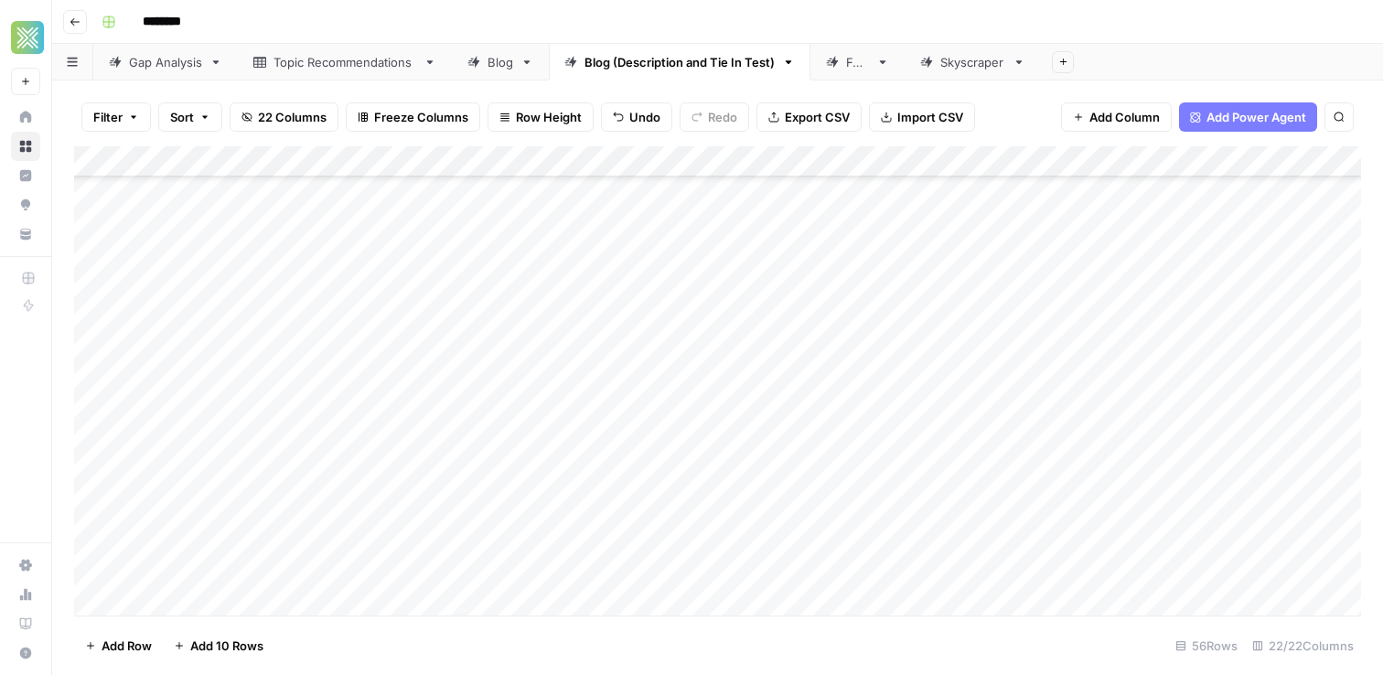
click at [608, 387] on div "Add Column" at bounding box center [717, 380] width 1287 height 469
click at [1121, 379] on div "Add Column" at bounding box center [717, 380] width 1287 height 469
click at [978, 417] on div "Add Column" at bounding box center [717, 380] width 1287 height 469
click at [993, 403] on div "Add Column" at bounding box center [717, 380] width 1287 height 469
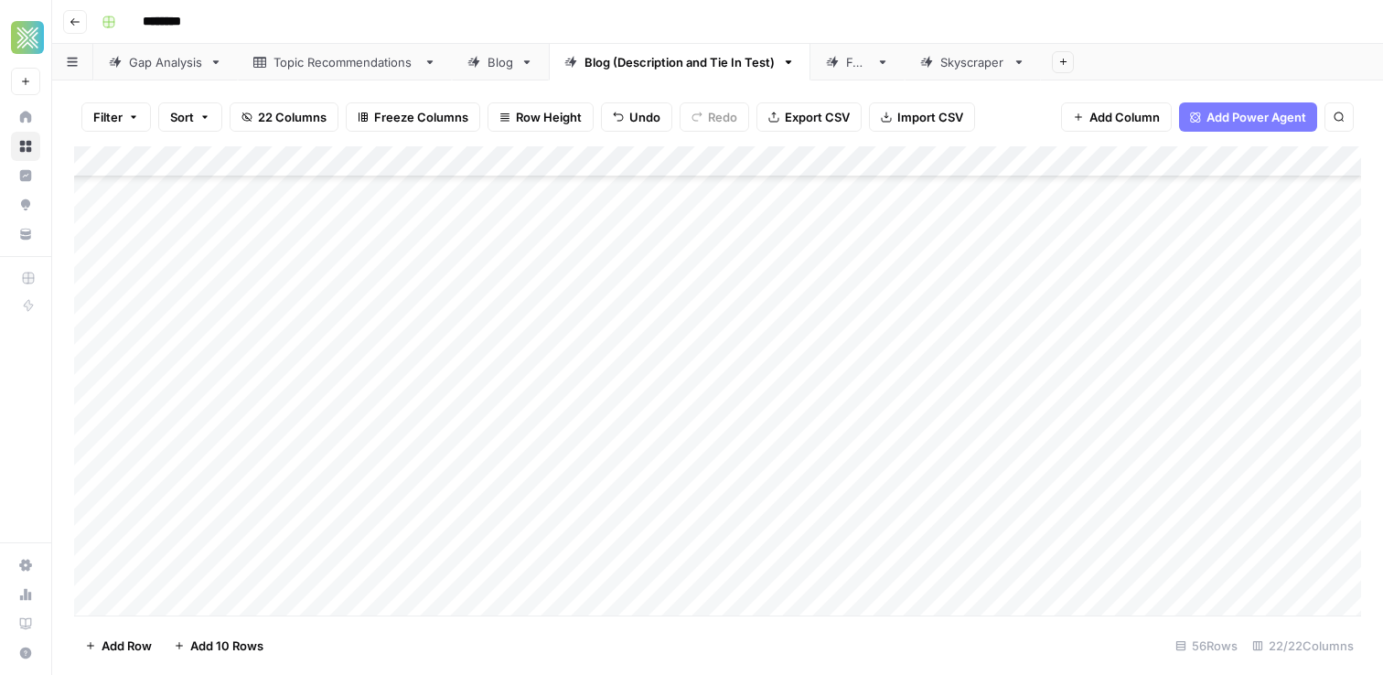
click at [1092, 397] on div "Add Column" at bounding box center [717, 380] width 1287 height 469
click at [1092, 392] on div "Add Column" at bounding box center [717, 380] width 1287 height 469
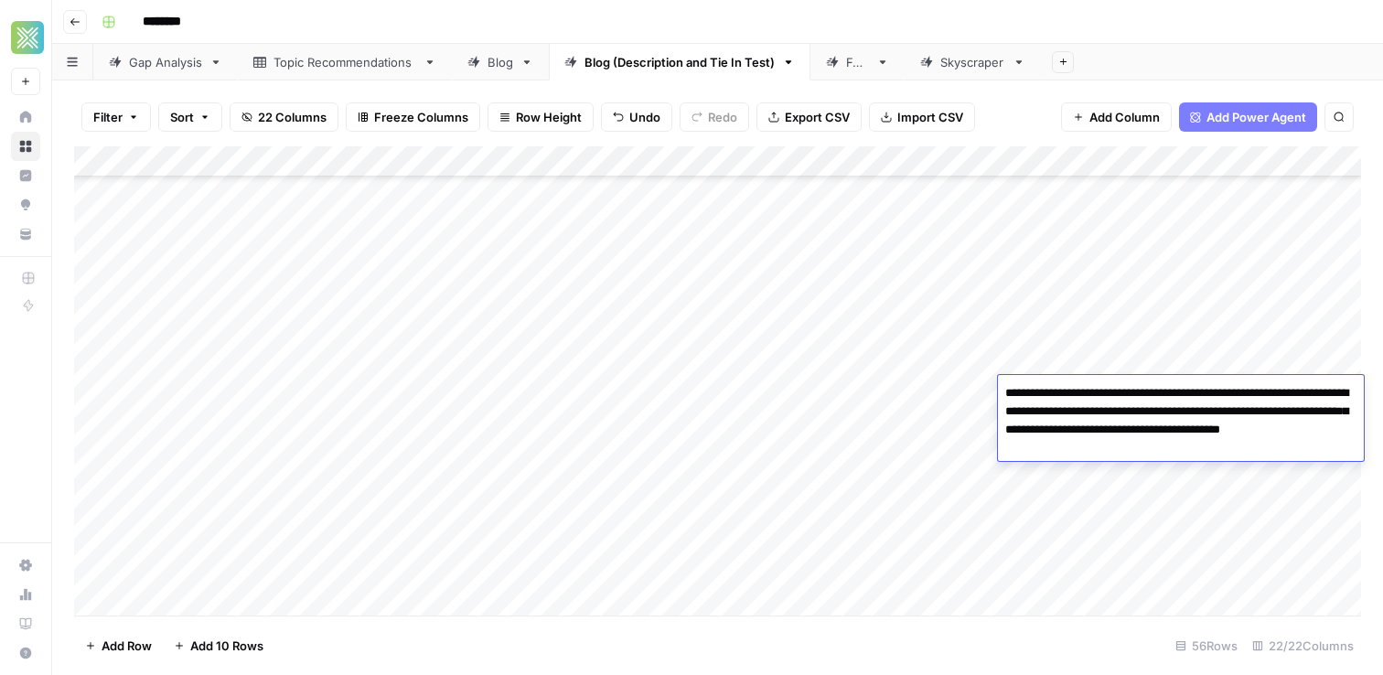
click at [1092, 392] on textarea "**********" at bounding box center [1181, 420] width 366 height 80
click at [961, 398] on div "Add Column" at bounding box center [717, 380] width 1287 height 469
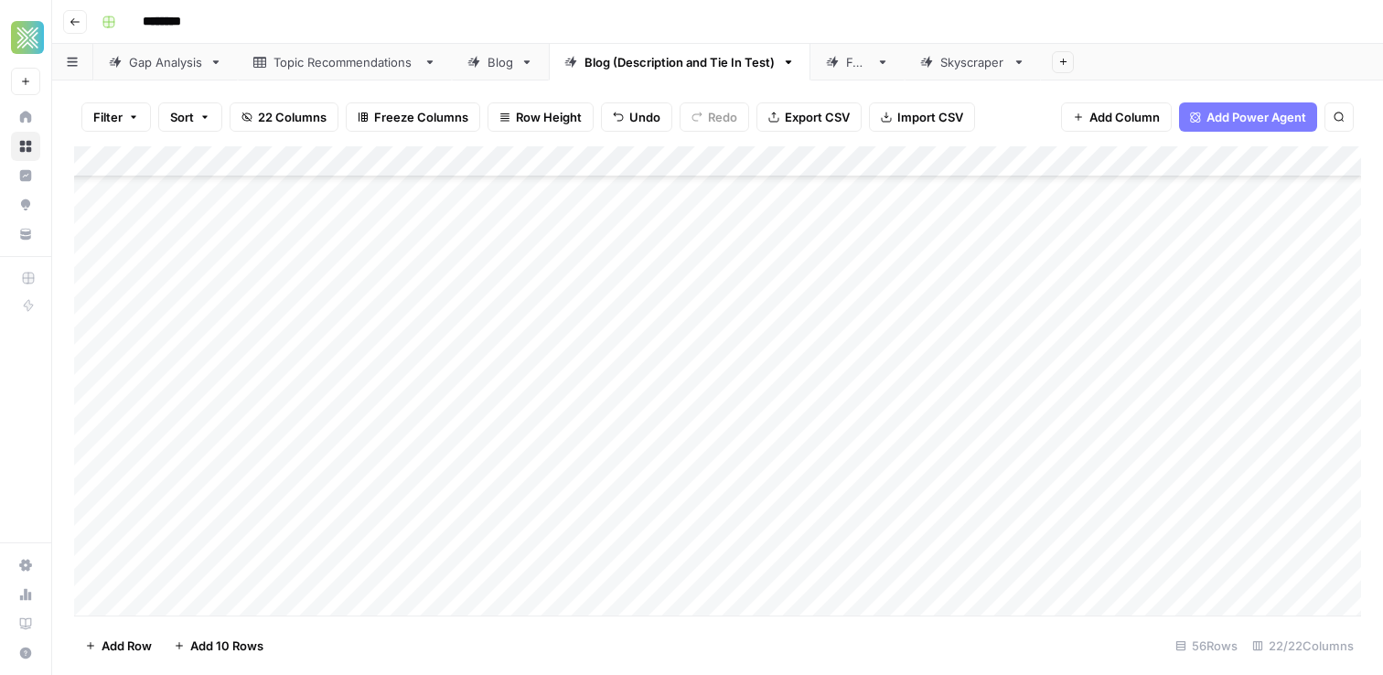
click at [1330, 377] on div "Add Column" at bounding box center [717, 380] width 1287 height 469
click at [1318, 393] on div "Add Column" at bounding box center [717, 380] width 1287 height 469
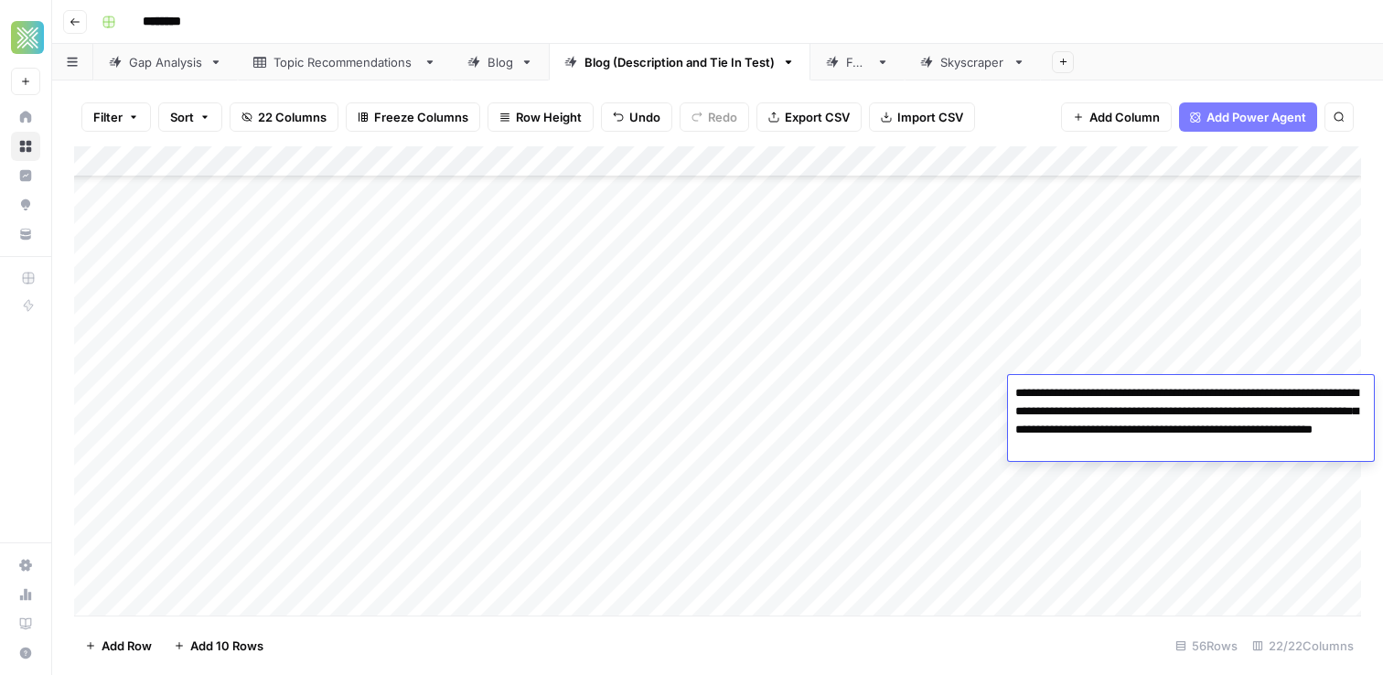
click at [1257, 448] on textarea "**********" at bounding box center [1191, 420] width 366 height 80
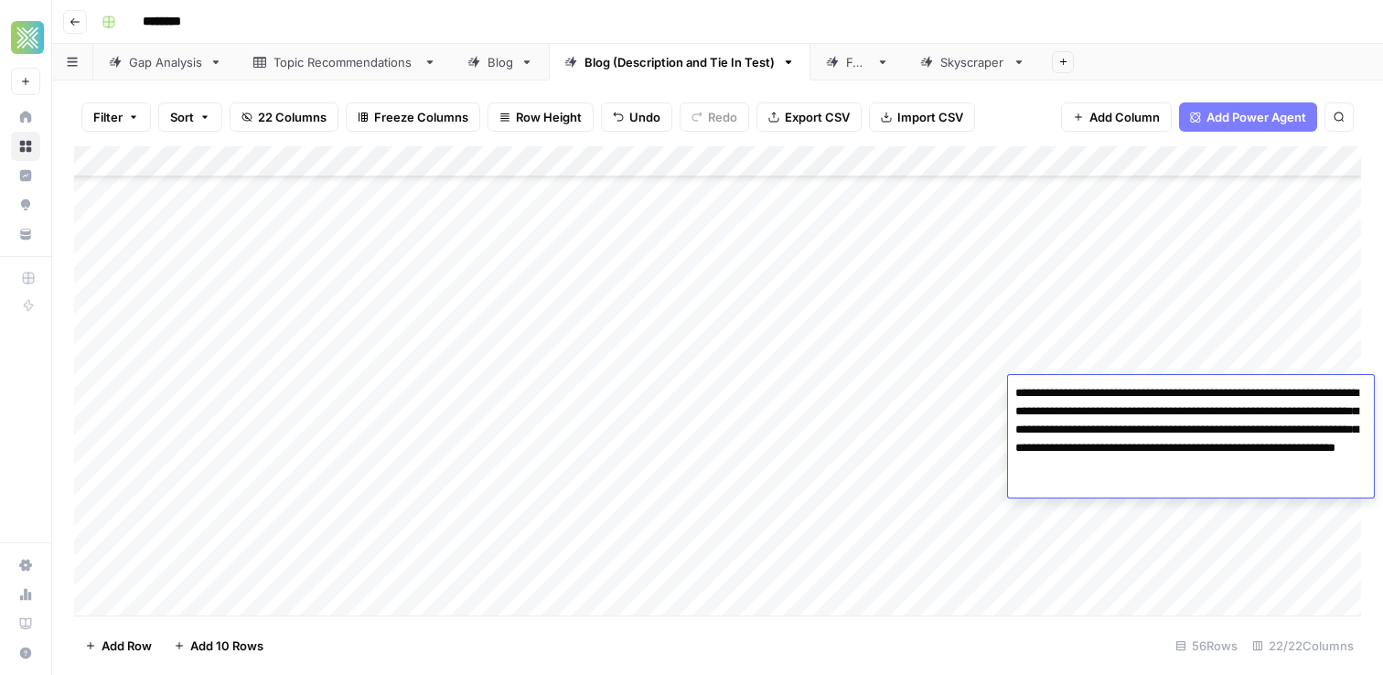
paste textarea "**********"
type textarea "**********"
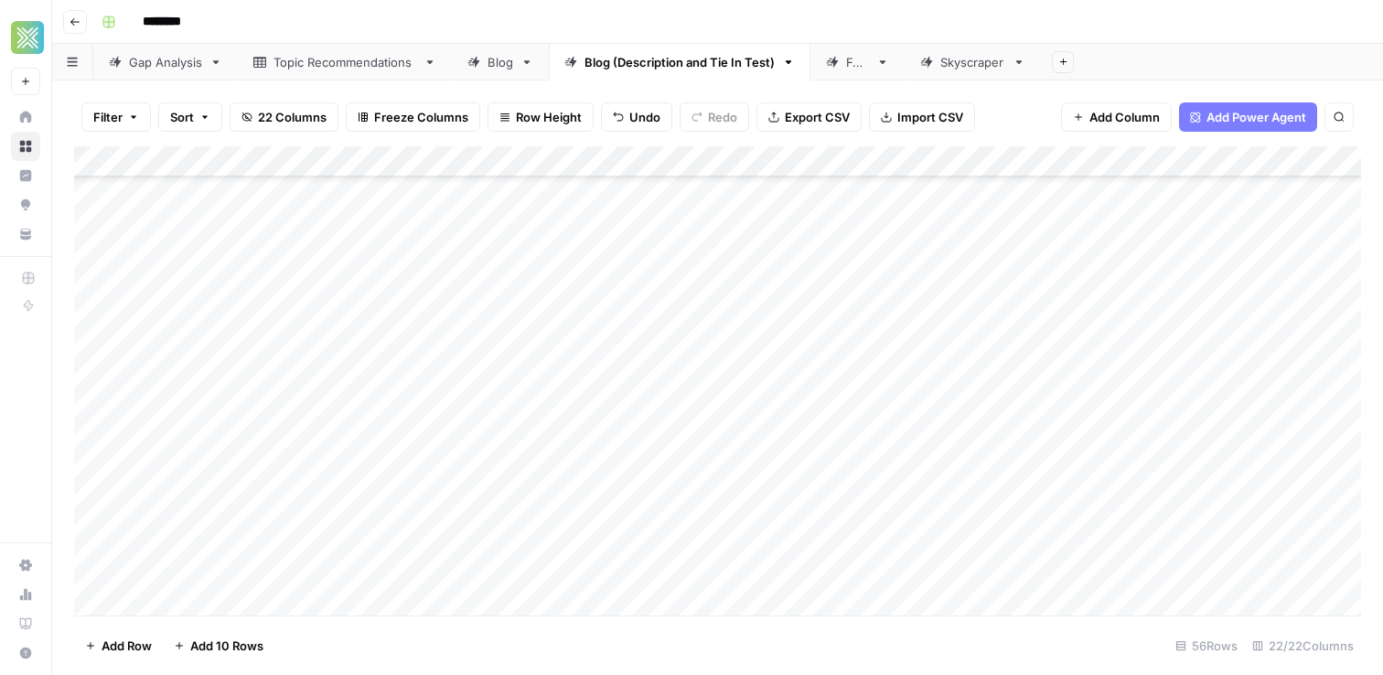
click at [894, 411] on div "Add Column" at bounding box center [717, 380] width 1287 height 469
click at [1009, 395] on div "Add Column" at bounding box center [717, 380] width 1287 height 469
click at [1253, 411] on div "Add Column" at bounding box center [717, 380] width 1287 height 469
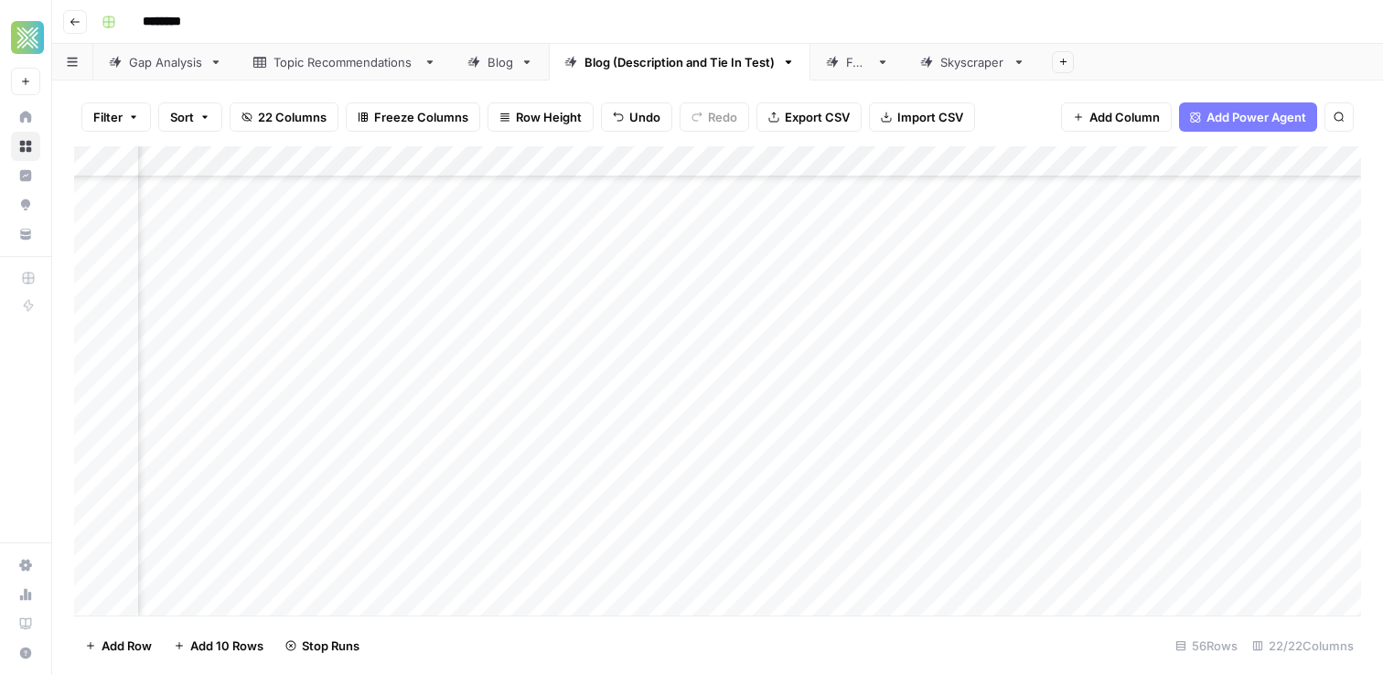
click at [1253, 401] on div "Add Column" at bounding box center [717, 380] width 1287 height 469
click at [1233, 422] on div "Add Column" at bounding box center [717, 380] width 1287 height 469
click at [989, 424] on div "Add Column" at bounding box center [717, 380] width 1287 height 469
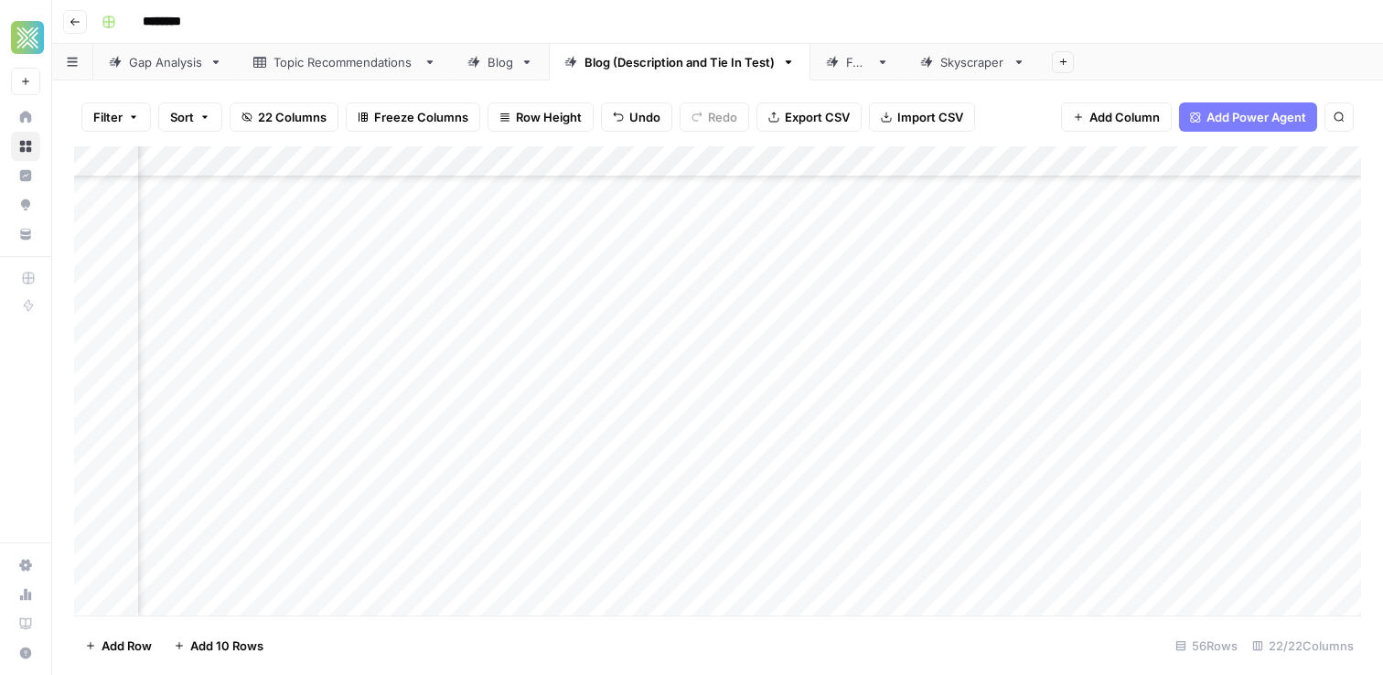
click at [989, 424] on div "Add Column" at bounding box center [717, 380] width 1287 height 469
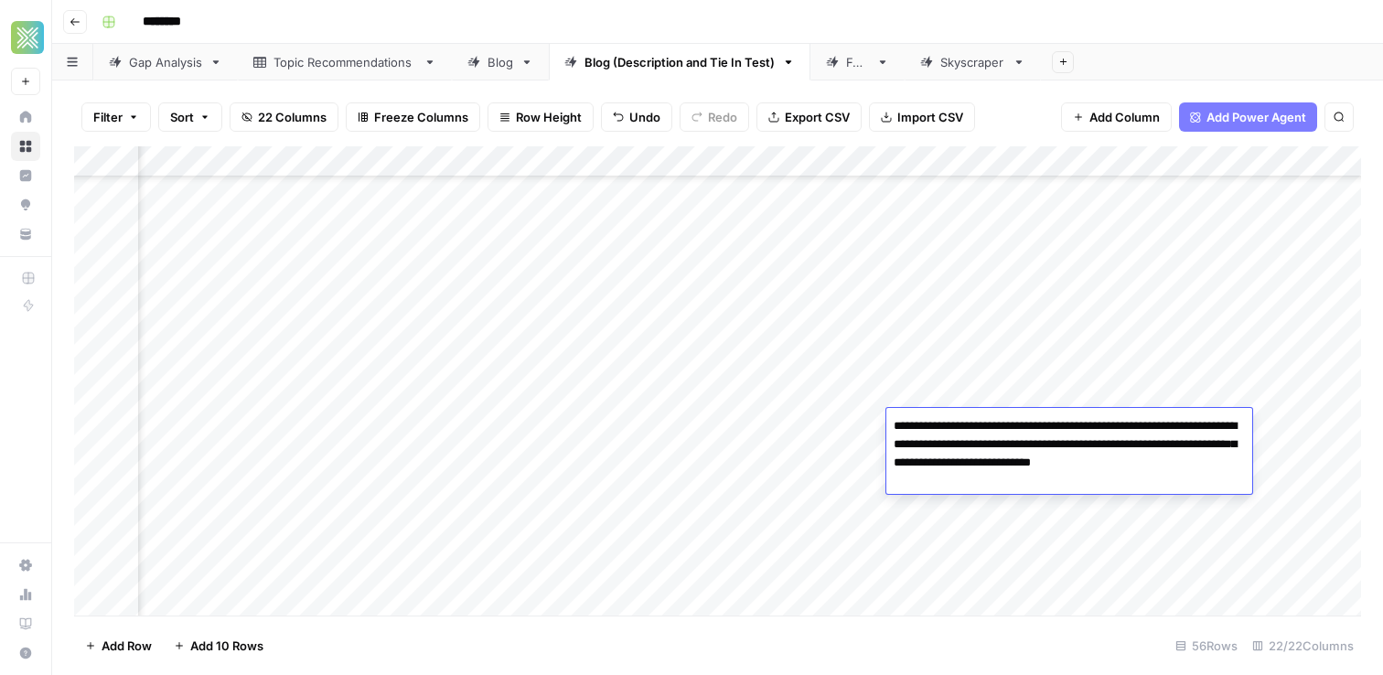
click at [1242, 429] on textarea "**********" at bounding box center [1069, 453] width 366 height 80
click at [1274, 435] on div "Add Column" at bounding box center [717, 380] width 1287 height 469
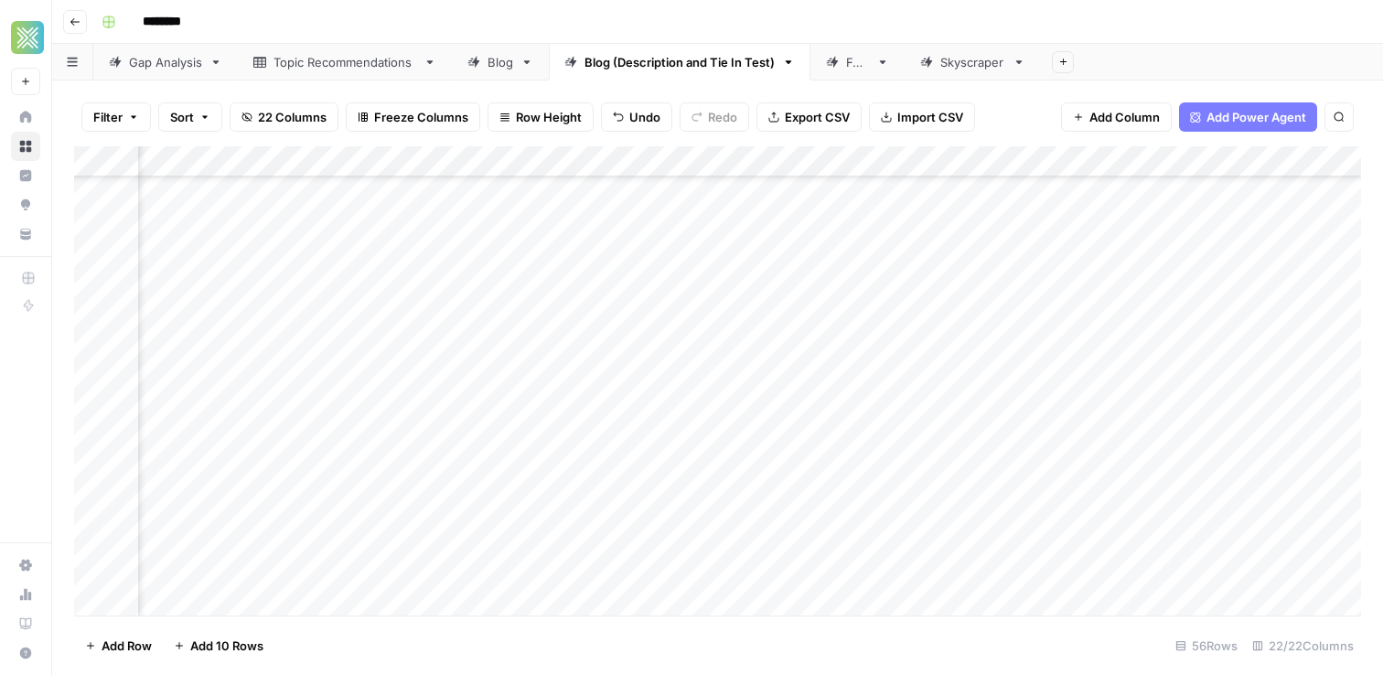
scroll to position [668, 413]
click at [989, 420] on div "Add Column" at bounding box center [717, 380] width 1287 height 469
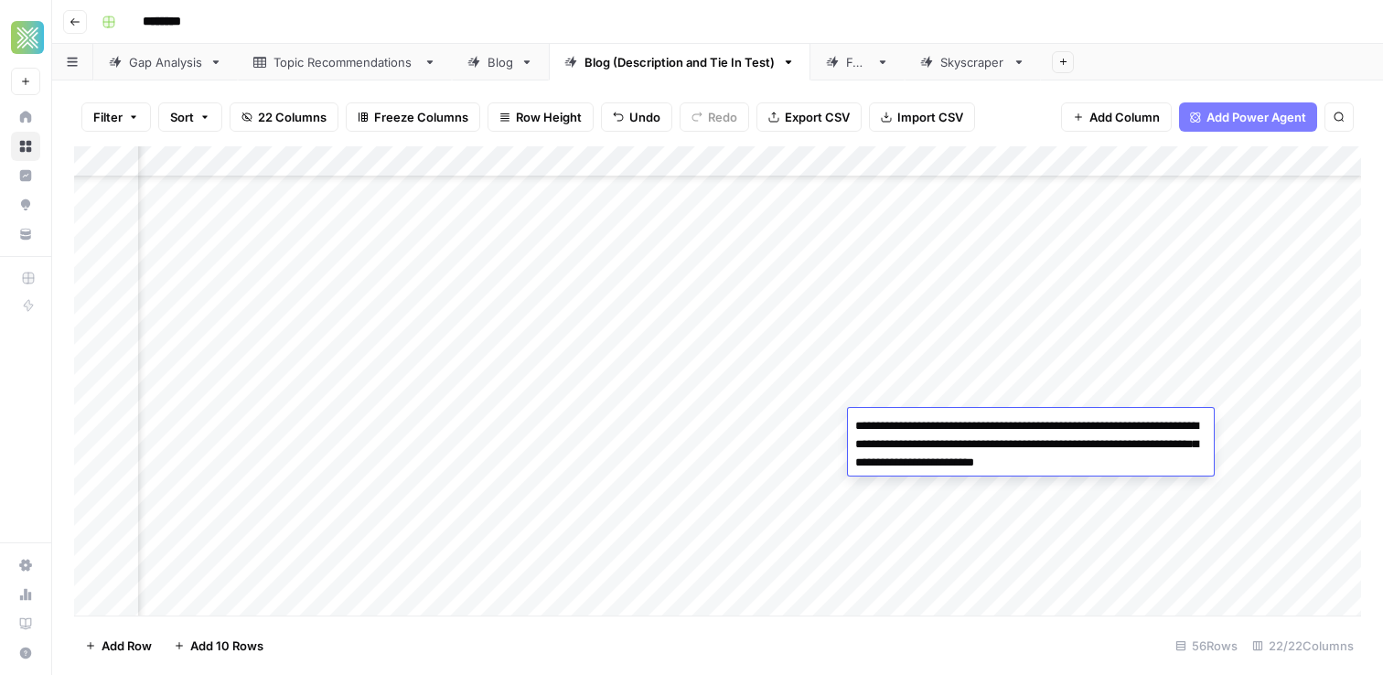
click at [1201, 461] on textarea "**********" at bounding box center [1031, 444] width 366 height 62
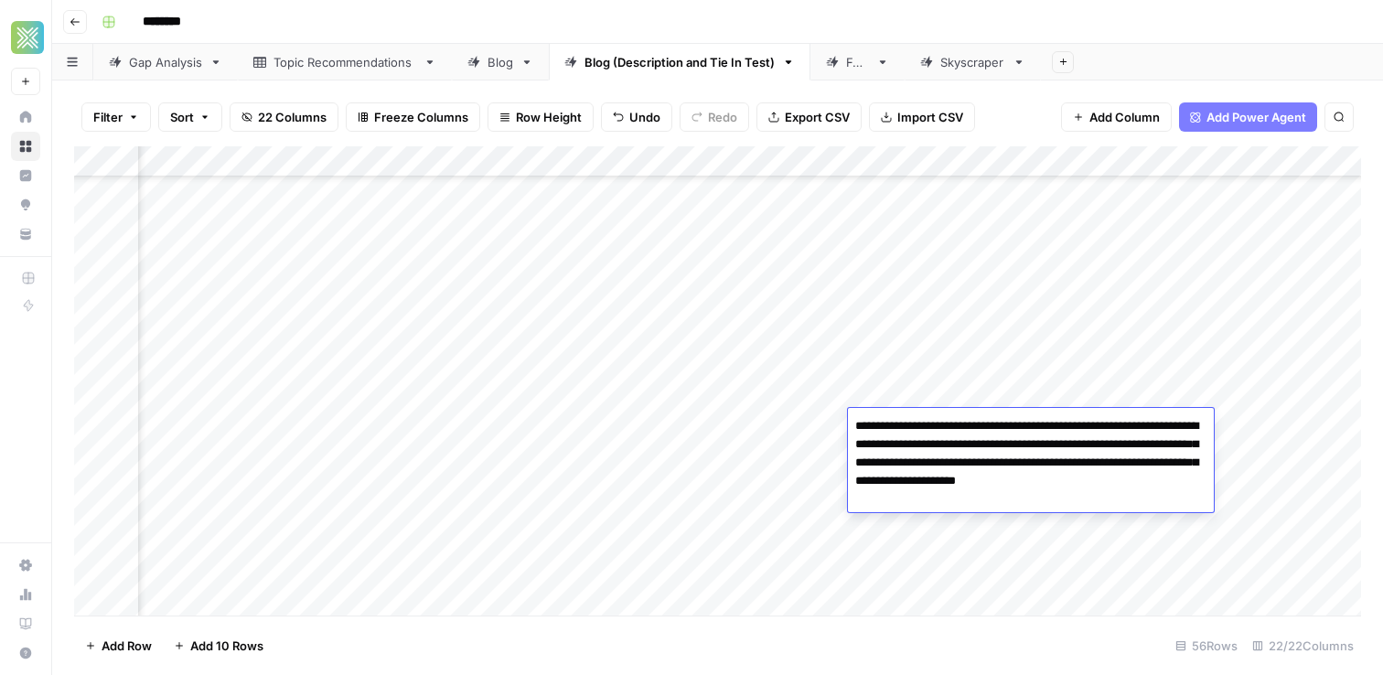
type textarea "**********"
click at [832, 486] on div "Add Column" at bounding box center [717, 380] width 1287 height 469
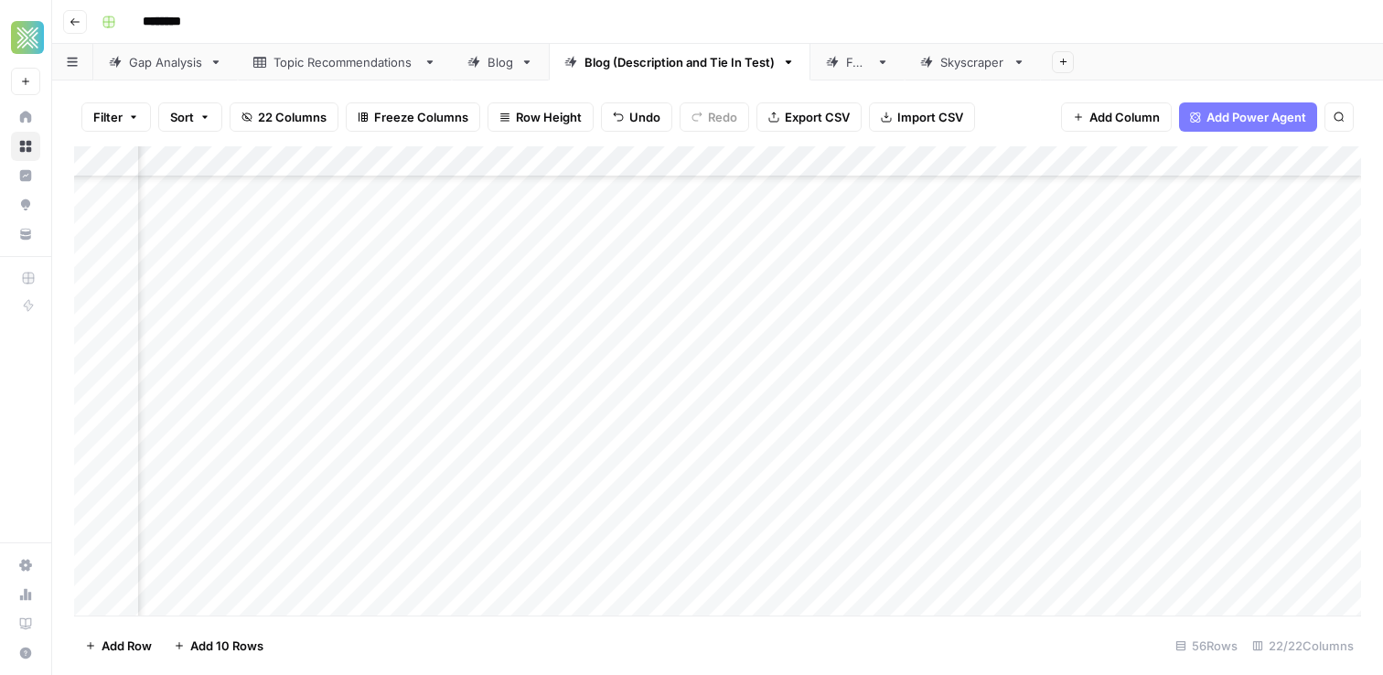
scroll to position [668, 536]
click at [1307, 420] on div "Add Column" at bounding box center [717, 380] width 1287 height 469
click at [281, 454] on div "Add Column" at bounding box center [717, 380] width 1287 height 469
click at [279, 454] on div "Add Column" at bounding box center [717, 380] width 1287 height 469
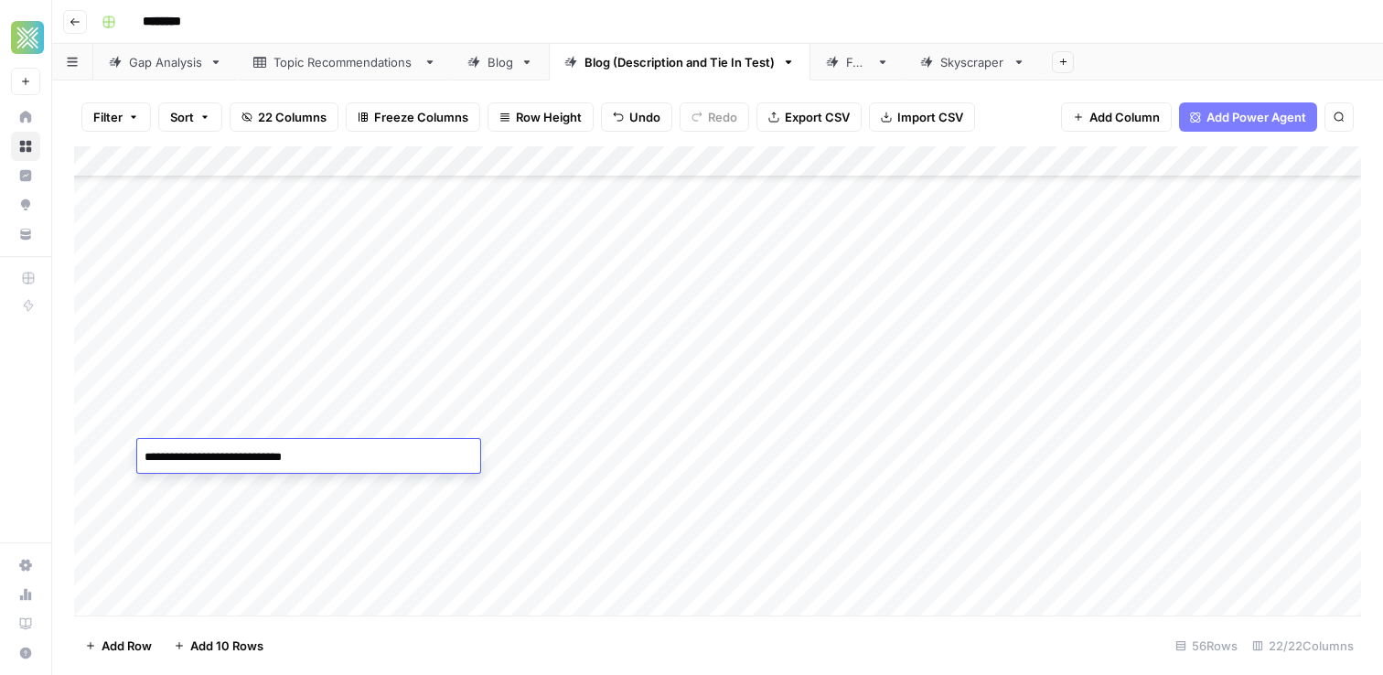
click at [279, 454] on textarea "**********" at bounding box center [308, 457] width 343 height 26
click at [281, 453] on textarea "**********" at bounding box center [308, 457] width 343 height 26
type textarea "**********"
click at [596, 459] on div "Add Column" at bounding box center [717, 380] width 1287 height 469
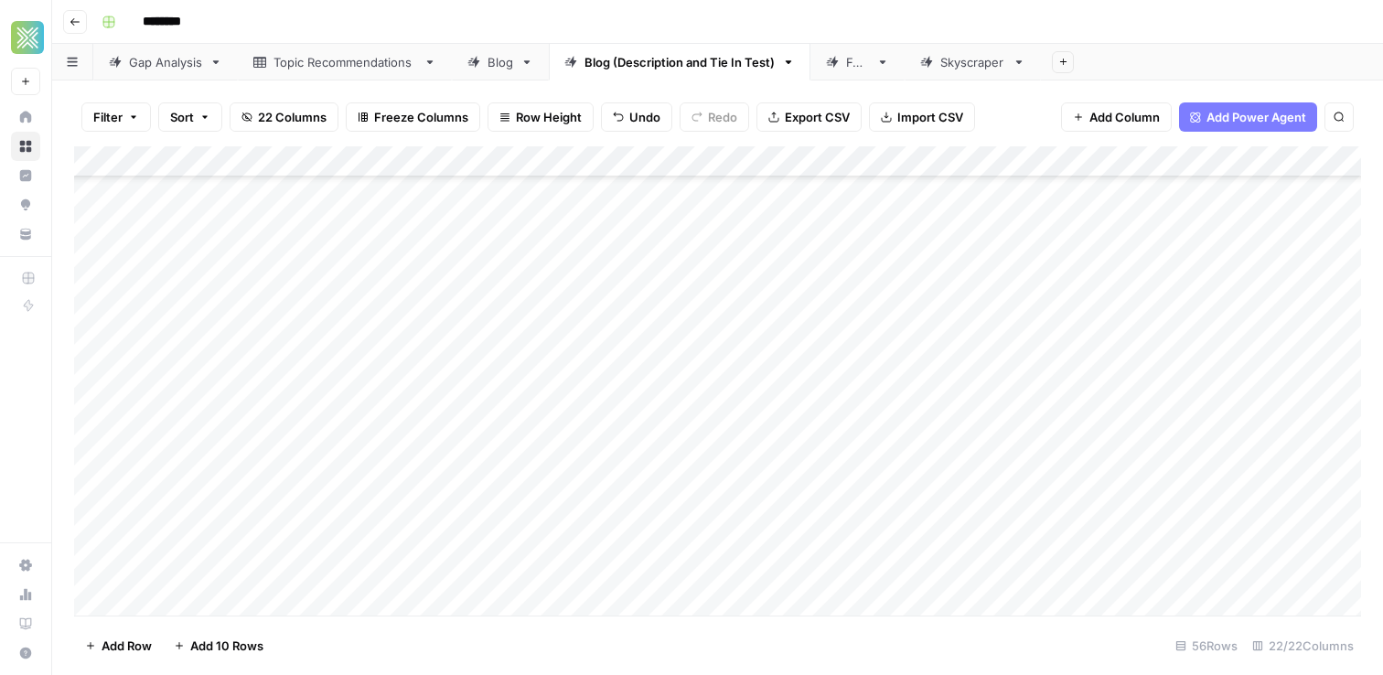
click at [624, 458] on div "Add Column" at bounding box center [717, 380] width 1287 height 469
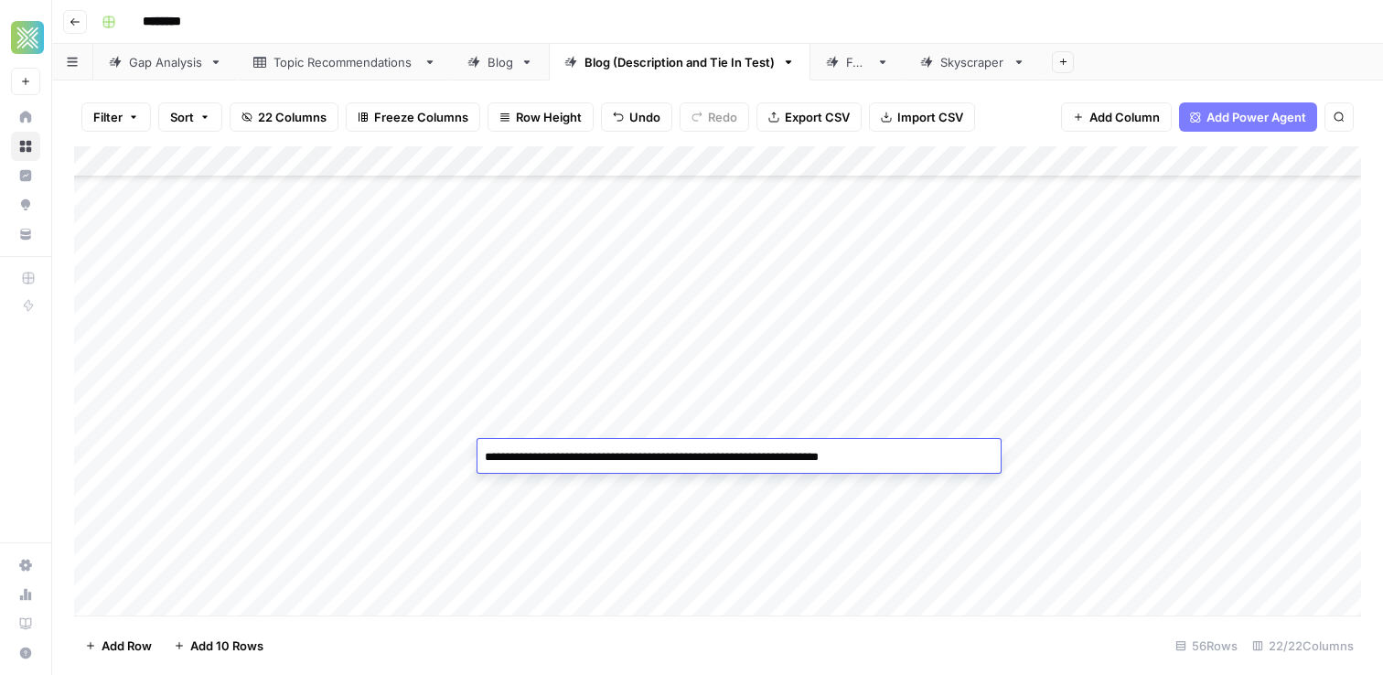
click at [624, 458] on textarea "**********" at bounding box center [738, 457] width 523 height 26
click at [618, 458] on textarea "**********" at bounding box center [738, 457] width 523 height 26
type textarea "**********"
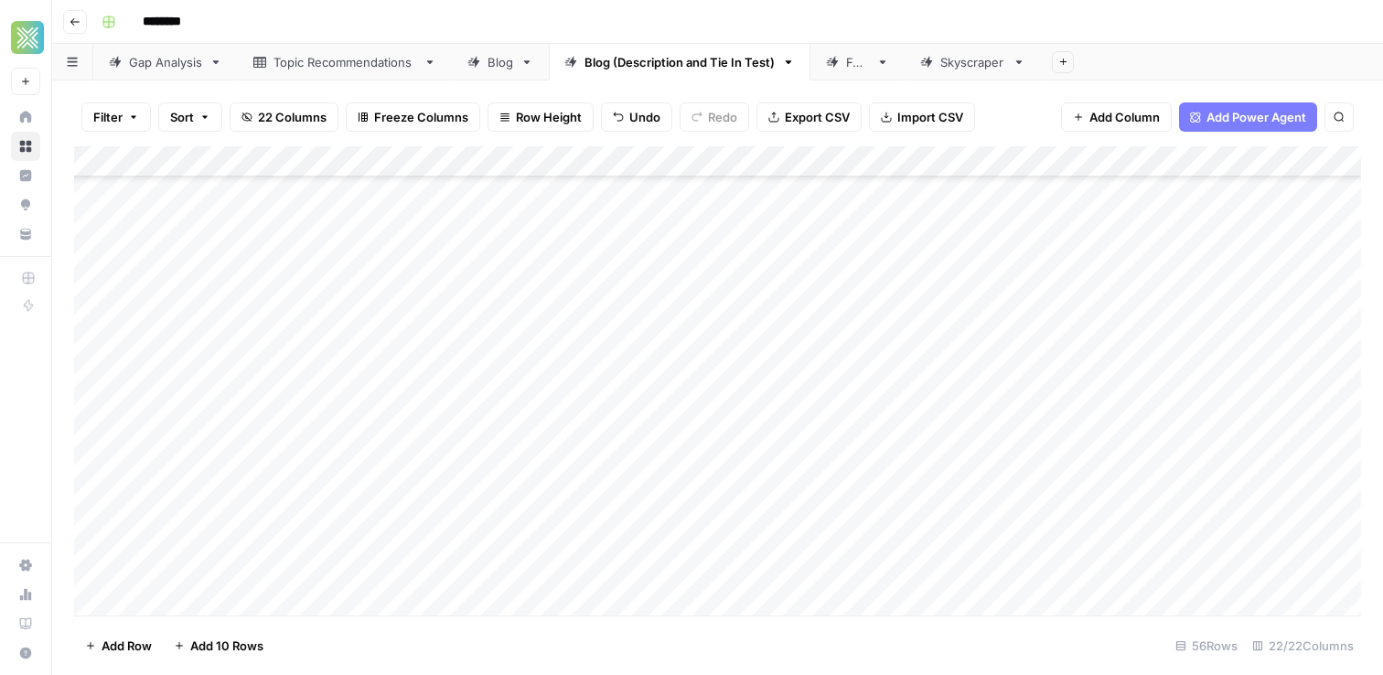
click at [1106, 450] on div "Add Column" at bounding box center [717, 380] width 1287 height 469
click at [1107, 458] on div "Add Column" at bounding box center [717, 380] width 1287 height 469
click at [963, 459] on div "Add Column" at bounding box center [717, 380] width 1287 height 469
click at [970, 338] on div "Add Column" at bounding box center [717, 380] width 1287 height 469
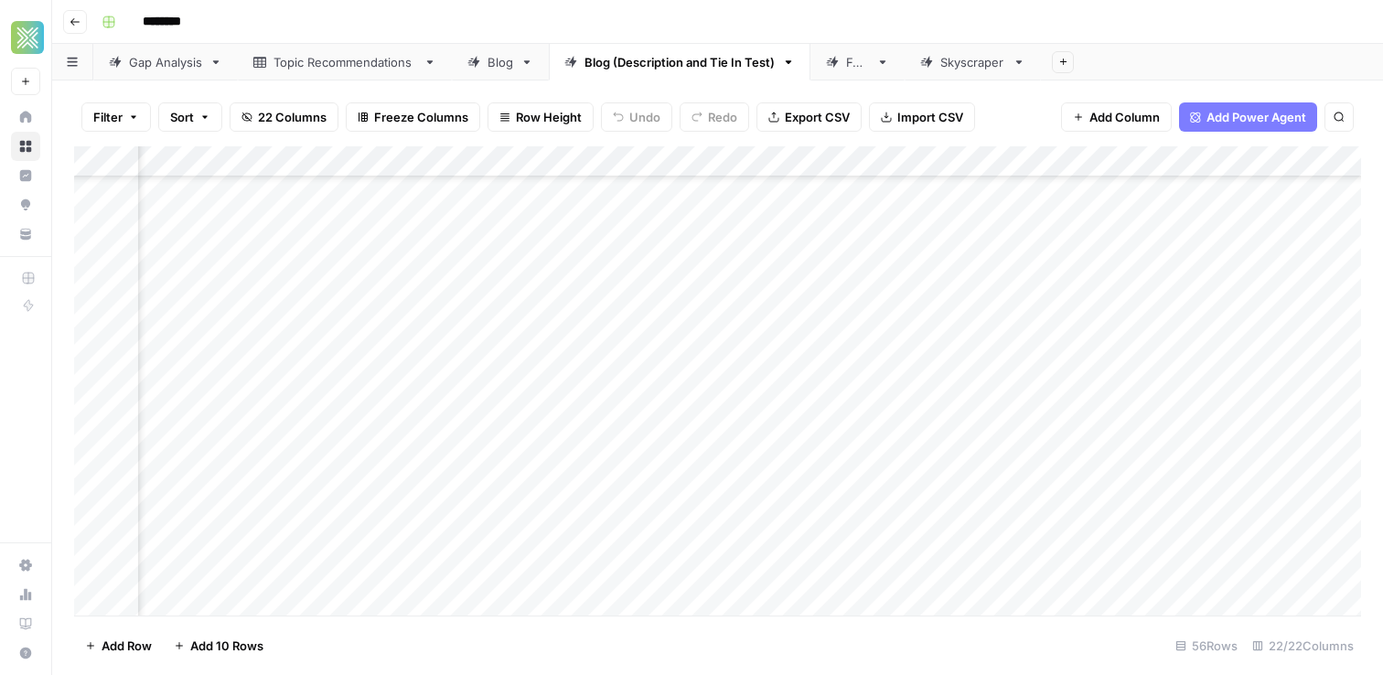
click at [966, 347] on div "Add Column" at bounding box center [717, 380] width 1287 height 469
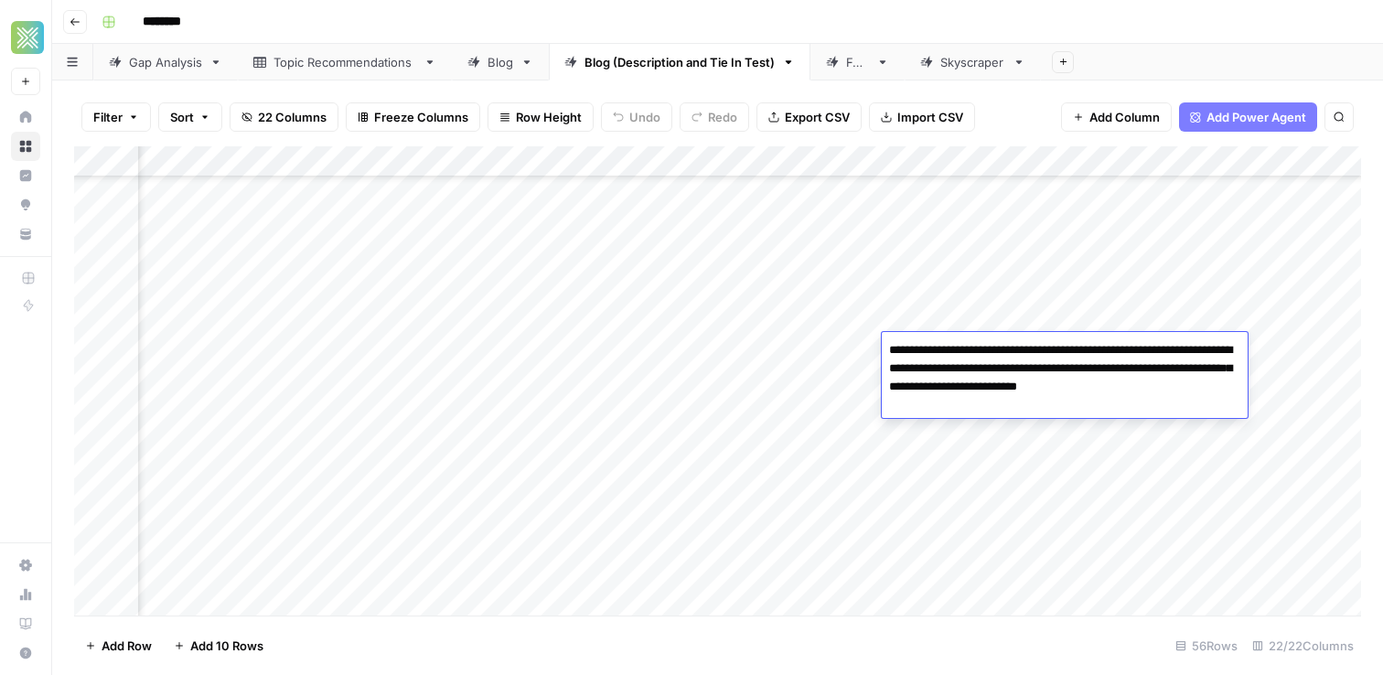
click at [966, 347] on textarea "**********" at bounding box center [1065, 377] width 366 height 80
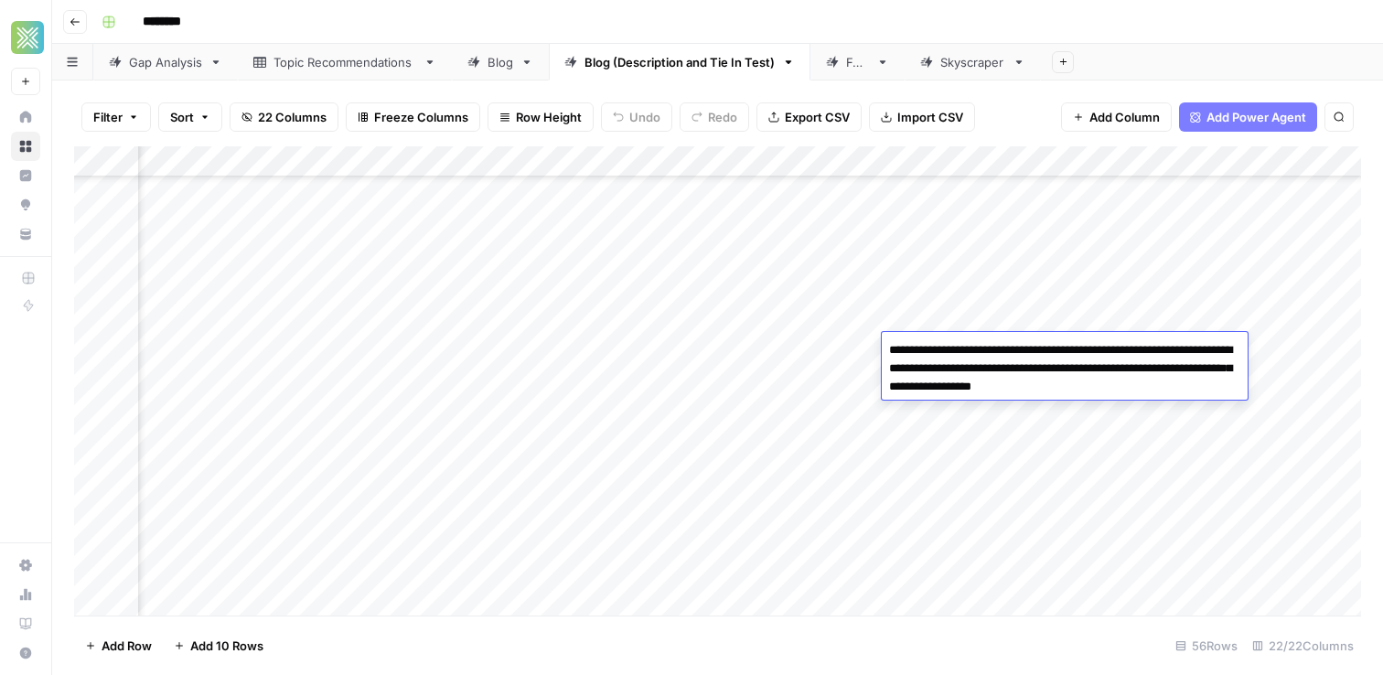
type textarea "**********"
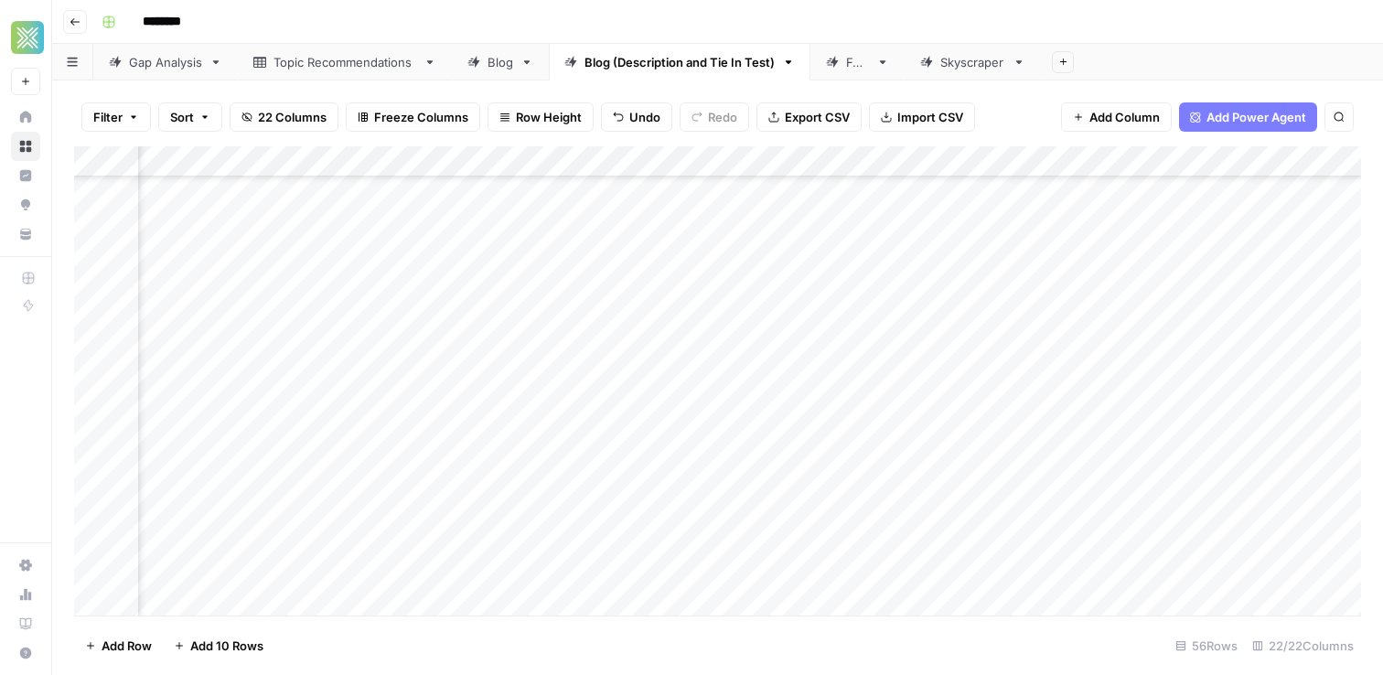
click at [892, 305] on div "Add Column" at bounding box center [717, 380] width 1287 height 469
click at [1217, 341] on div "Add Column" at bounding box center [717, 380] width 1287 height 469
click at [689, 378] on div "Add Column" at bounding box center [717, 380] width 1287 height 469
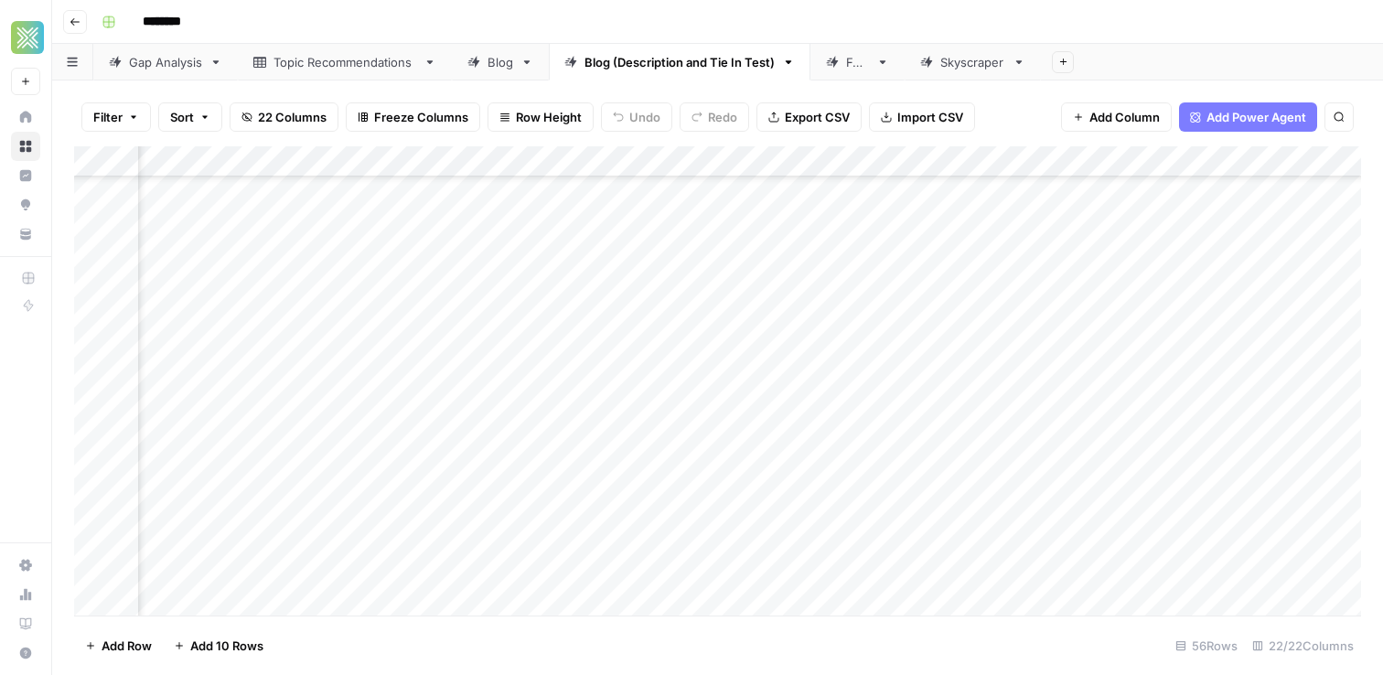
click at [689, 378] on div "Add Column" at bounding box center [717, 380] width 1287 height 469
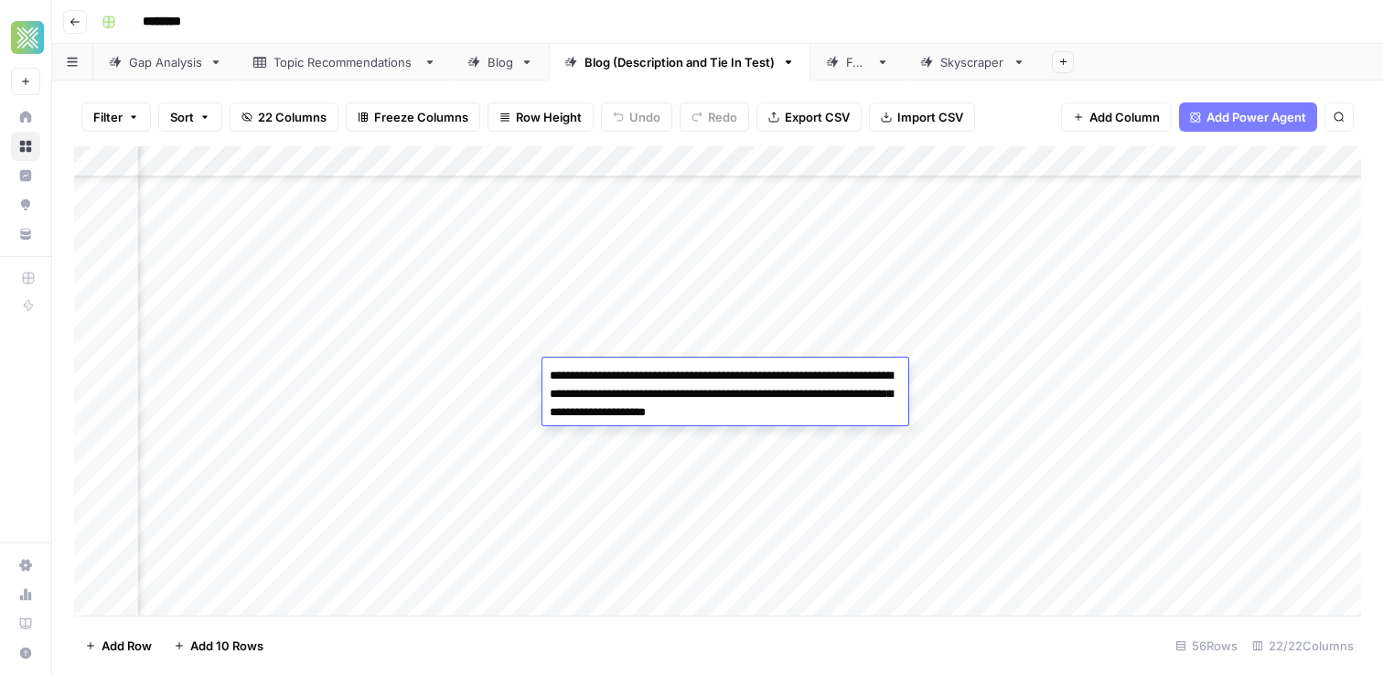
click at [989, 377] on div "Add Column" at bounding box center [717, 380] width 1287 height 469
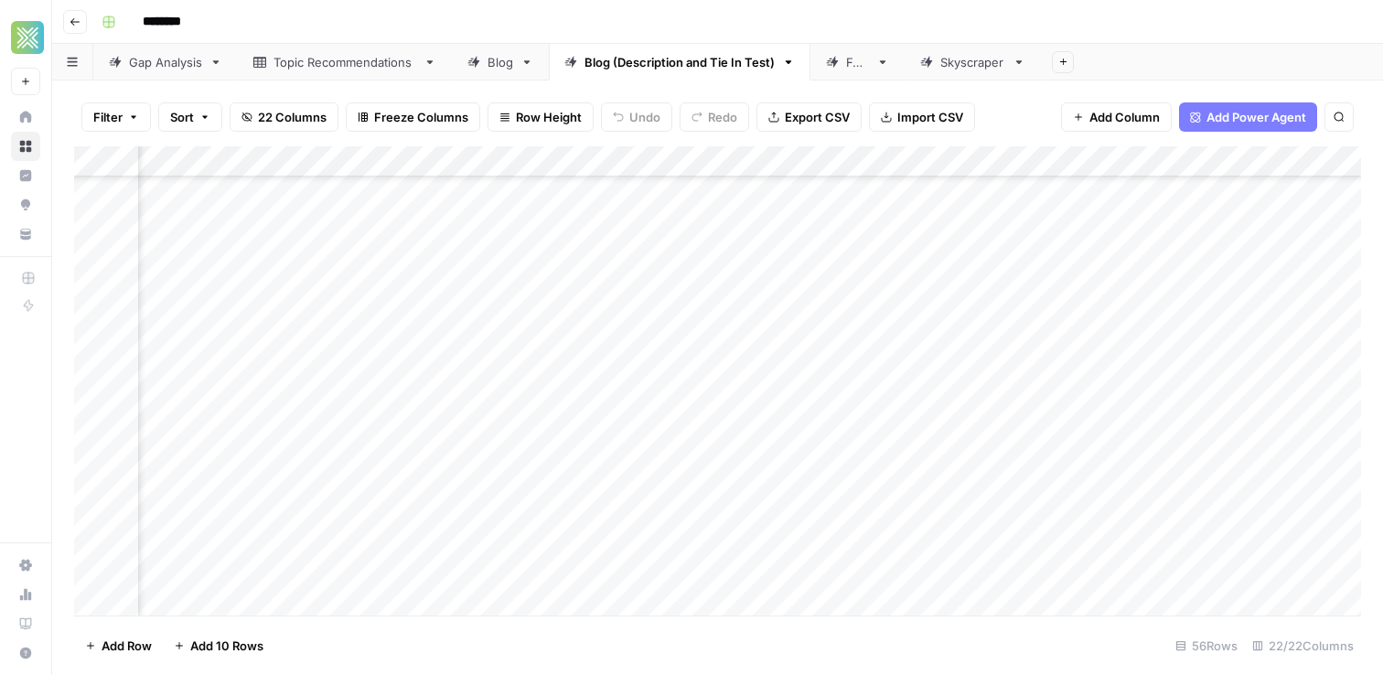
click at [989, 377] on div "Add Column" at bounding box center [717, 380] width 1287 height 469
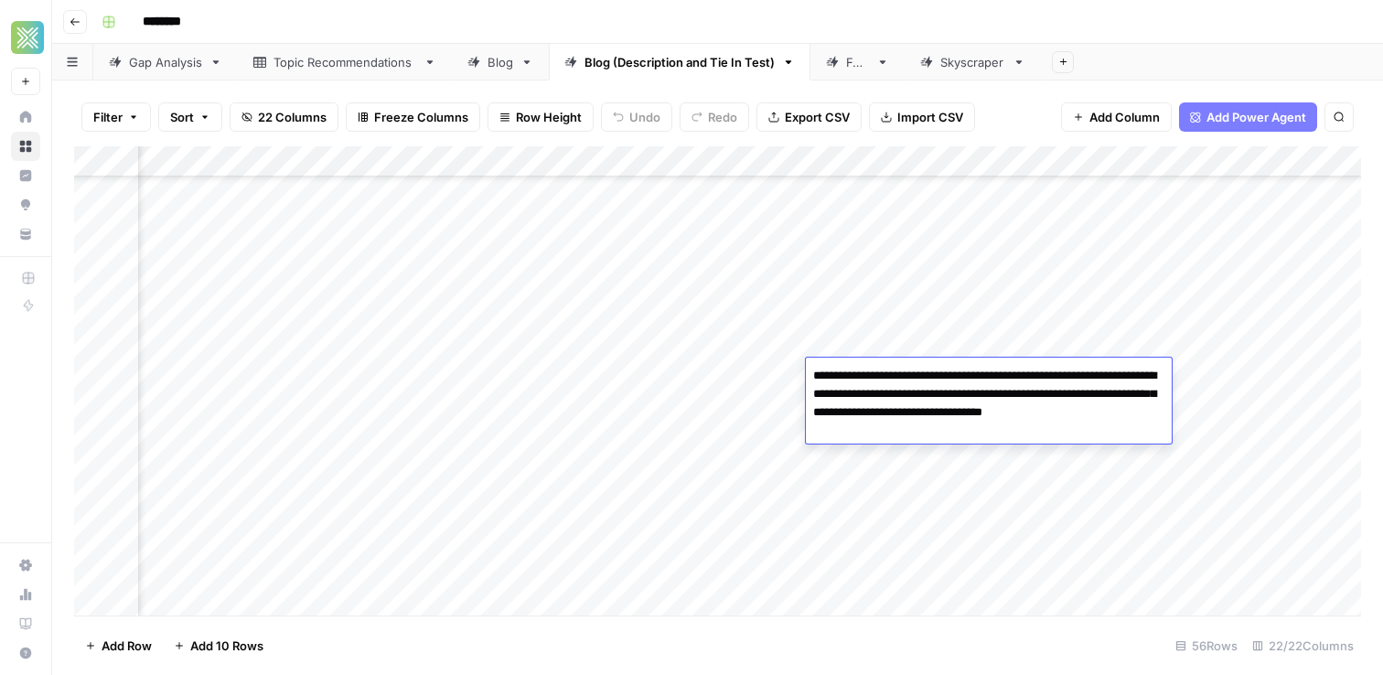
click at [989, 377] on textarea "**********" at bounding box center [989, 403] width 366 height 80
click at [900, 435] on textarea "**********" at bounding box center [989, 403] width 366 height 80
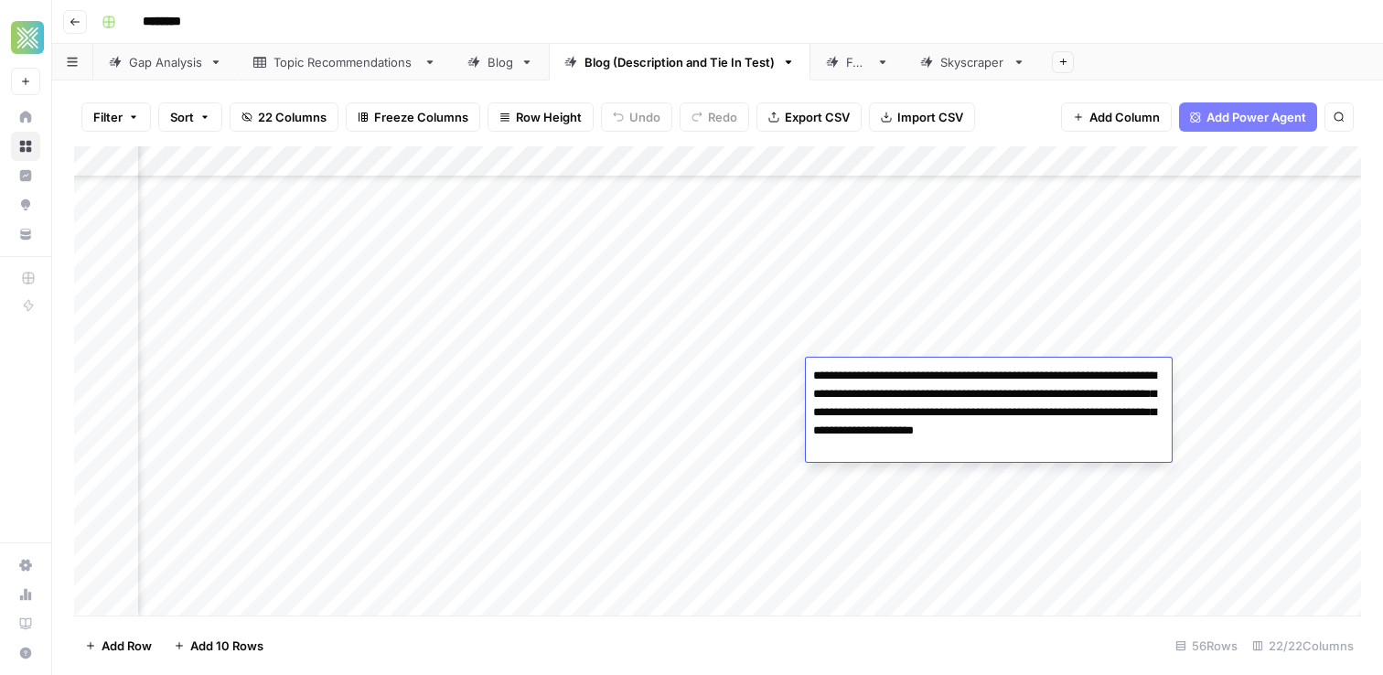
paste textarea "**********"
type textarea "**********"
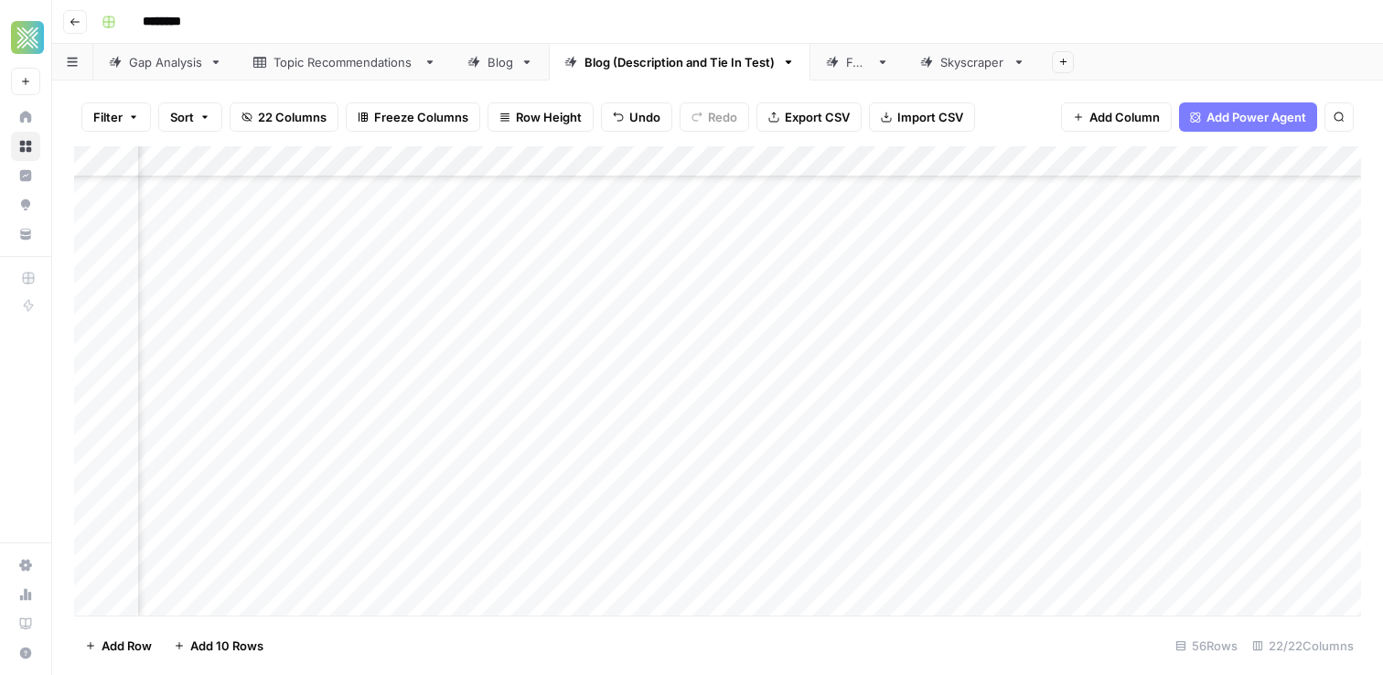
click at [716, 433] on div "Add Column" at bounding box center [717, 380] width 1287 height 469
click at [1208, 378] on div "Add Column" at bounding box center [717, 380] width 1287 height 469
click at [707, 409] on div "Add Column" at bounding box center [717, 380] width 1287 height 469
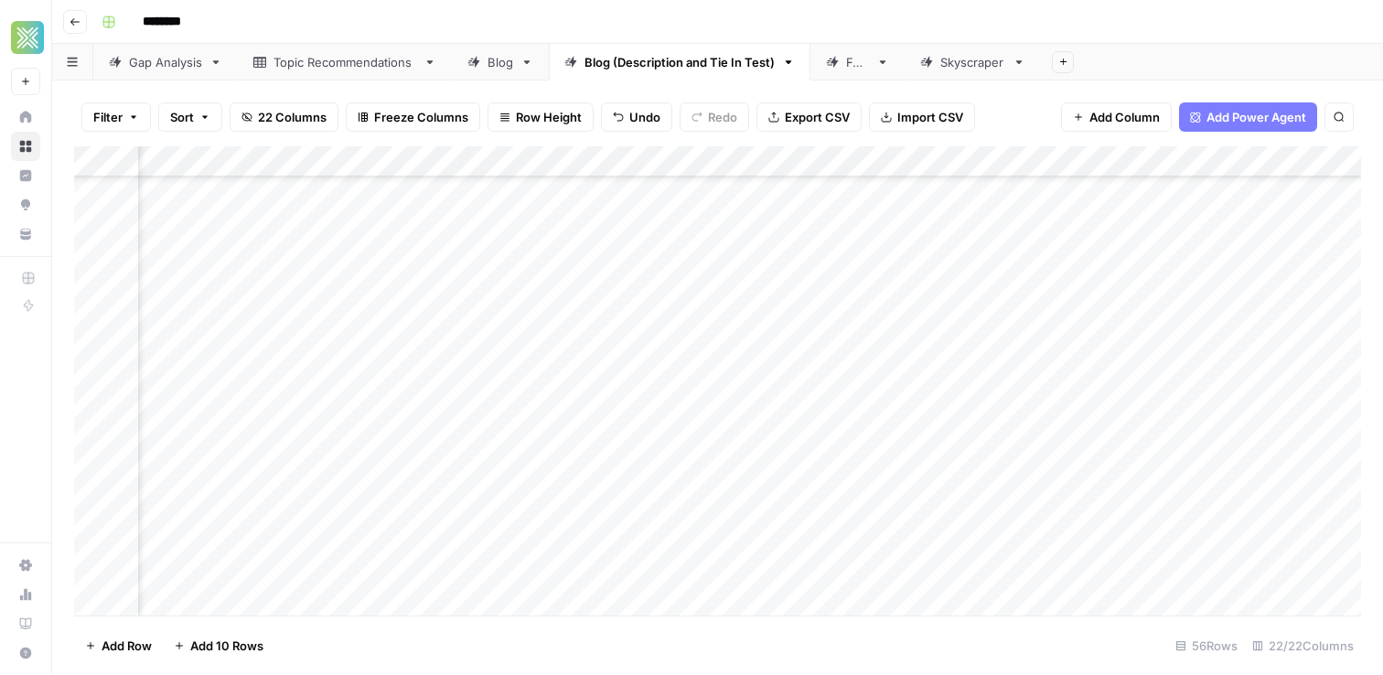
click at [1040, 412] on div "Add Column" at bounding box center [717, 380] width 1287 height 469
click at [1015, 411] on div "Add Column" at bounding box center [717, 380] width 1287 height 469
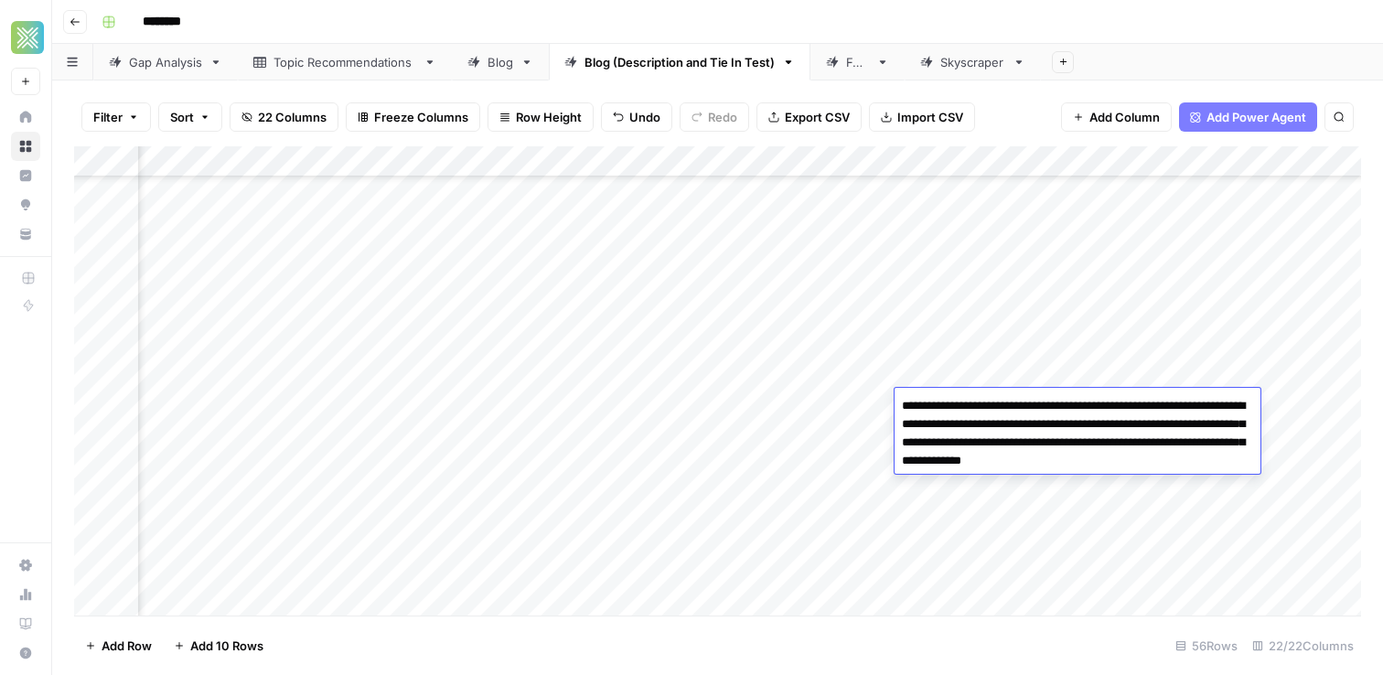
click at [1015, 411] on textarea "**********" at bounding box center [1077, 433] width 366 height 80
click at [1233, 466] on textarea "**********" at bounding box center [1077, 433] width 366 height 80
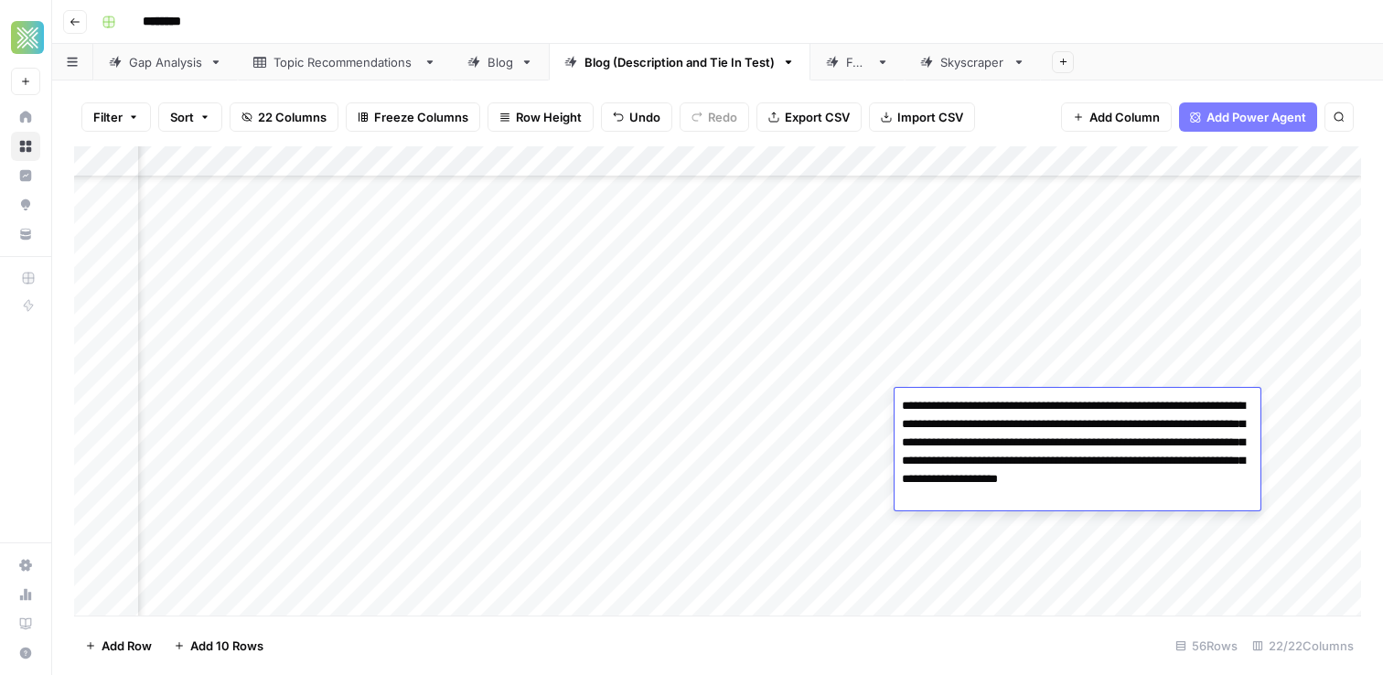
paste textarea "**********"
type textarea "**********"
click at [773, 440] on div "Add Column" at bounding box center [717, 380] width 1287 height 469
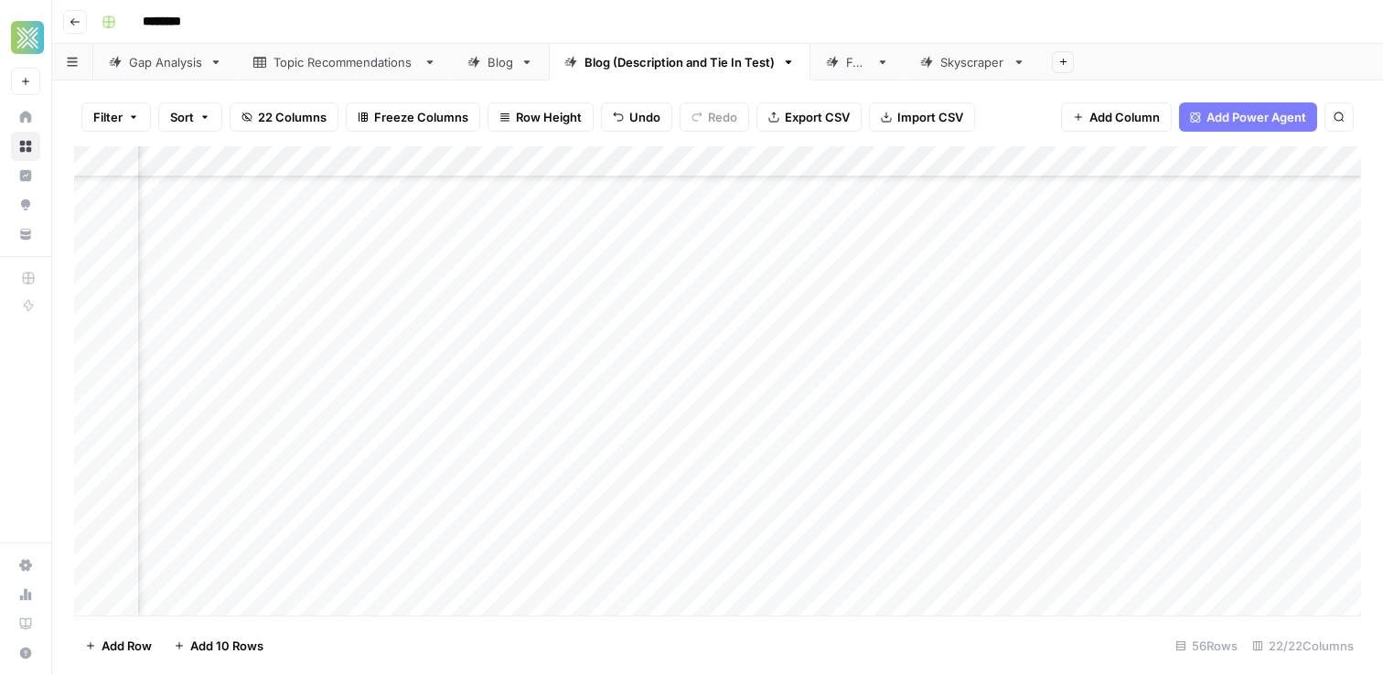
click at [1322, 402] on div "Add Column" at bounding box center [717, 380] width 1287 height 469
click at [901, 455] on div "Add Column" at bounding box center [717, 380] width 1287 height 469
click at [924, 433] on div "Add Column" at bounding box center [717, 380] width 1287 height 469
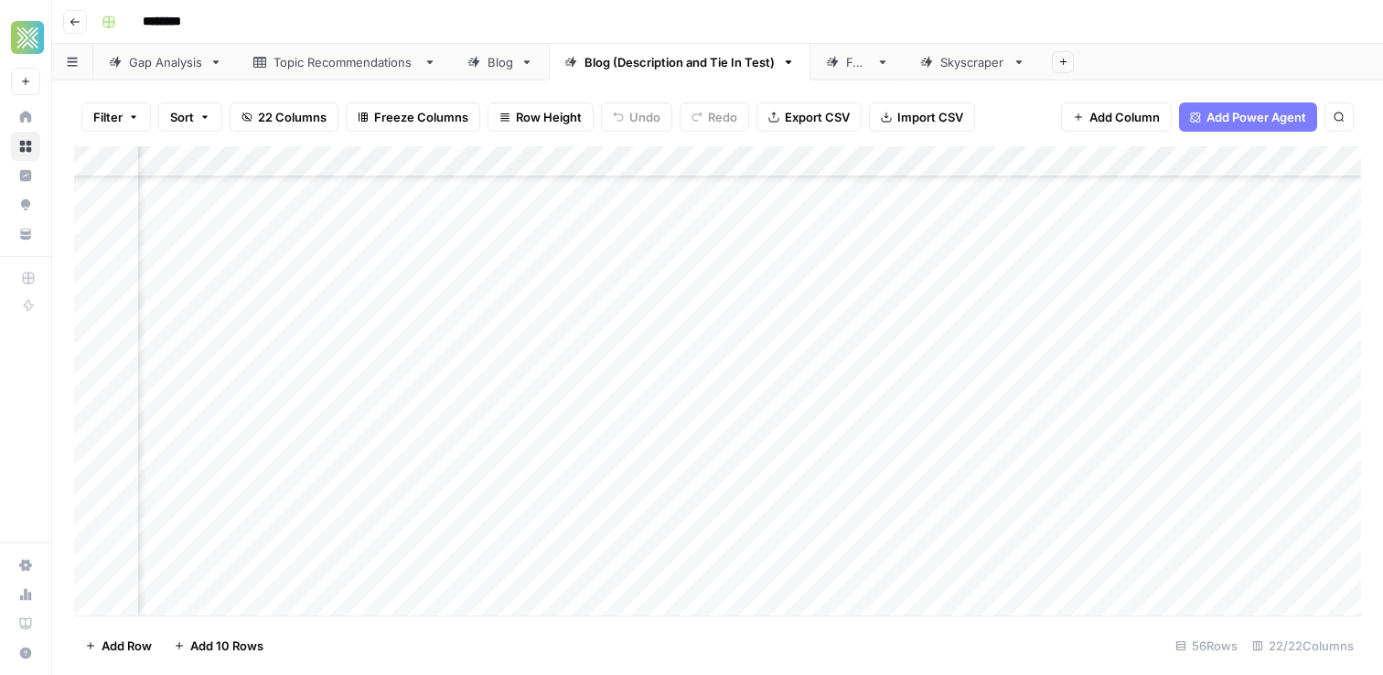
click at [924, 433] on div "Add Column" at bounding box center [717, 380] width 1287 height 469
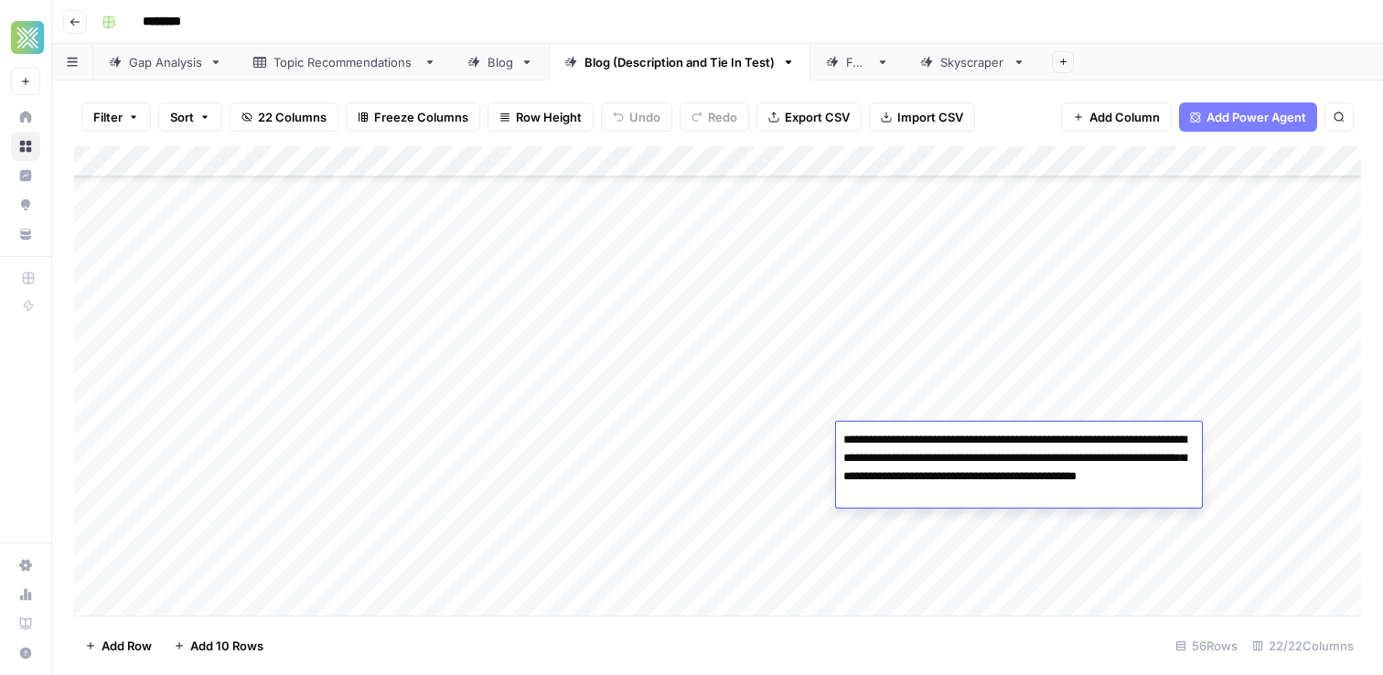
scroll to position [450, 0]
type textarea "**********"
click at [796, 329] on div "Add Column" at bounding box center [717, 380] width 1287 height 469
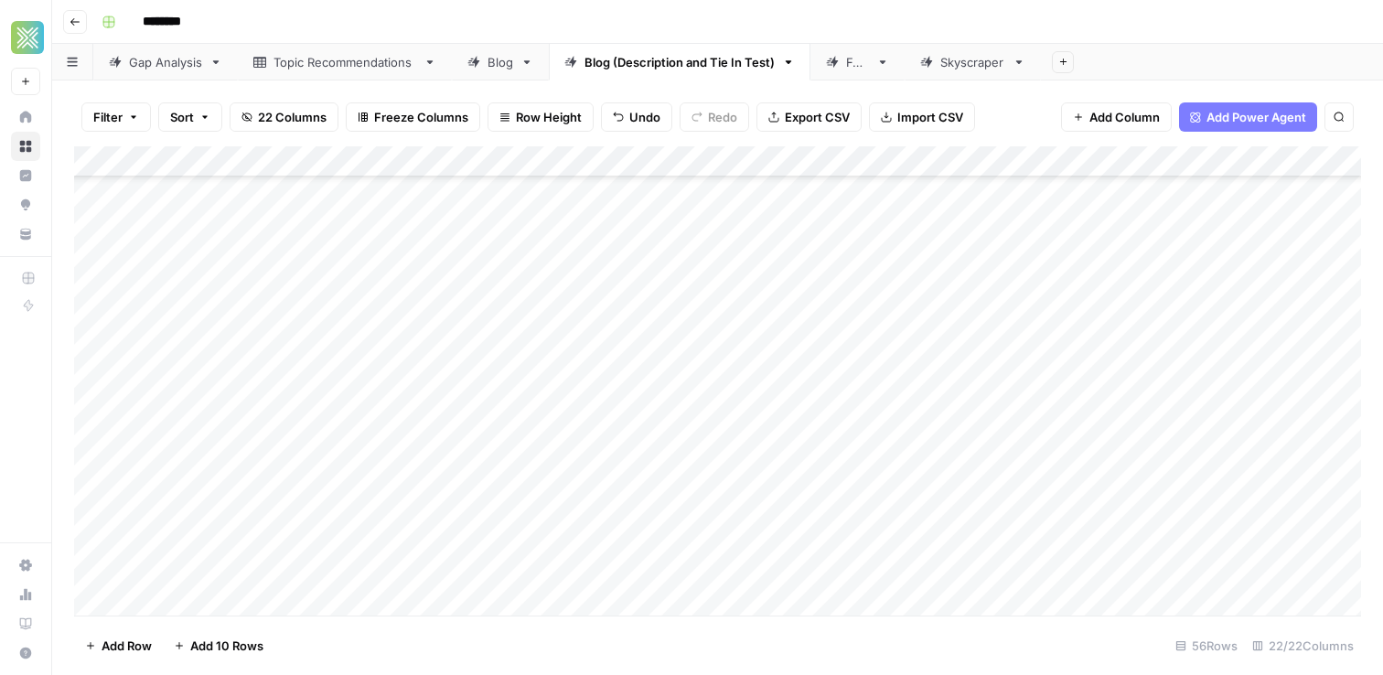
click at [573, 283] on div "Add Column" at bounding box center [717, 380] width 1287 height 469
click at [1063, 295] on div "Add Column" at bounding box center [717, 380] width 1287 height 469
click at [256, 304] on div "Add Column" at bounding box center [717, 380] width 1287 height 469
click at [311, 281] on div "Add Column" at bounding box center [717, 380] width 1287 height 469
click at [311, 286] on div "Add Column" at bounding box center [717, 380] width 1287 height 469
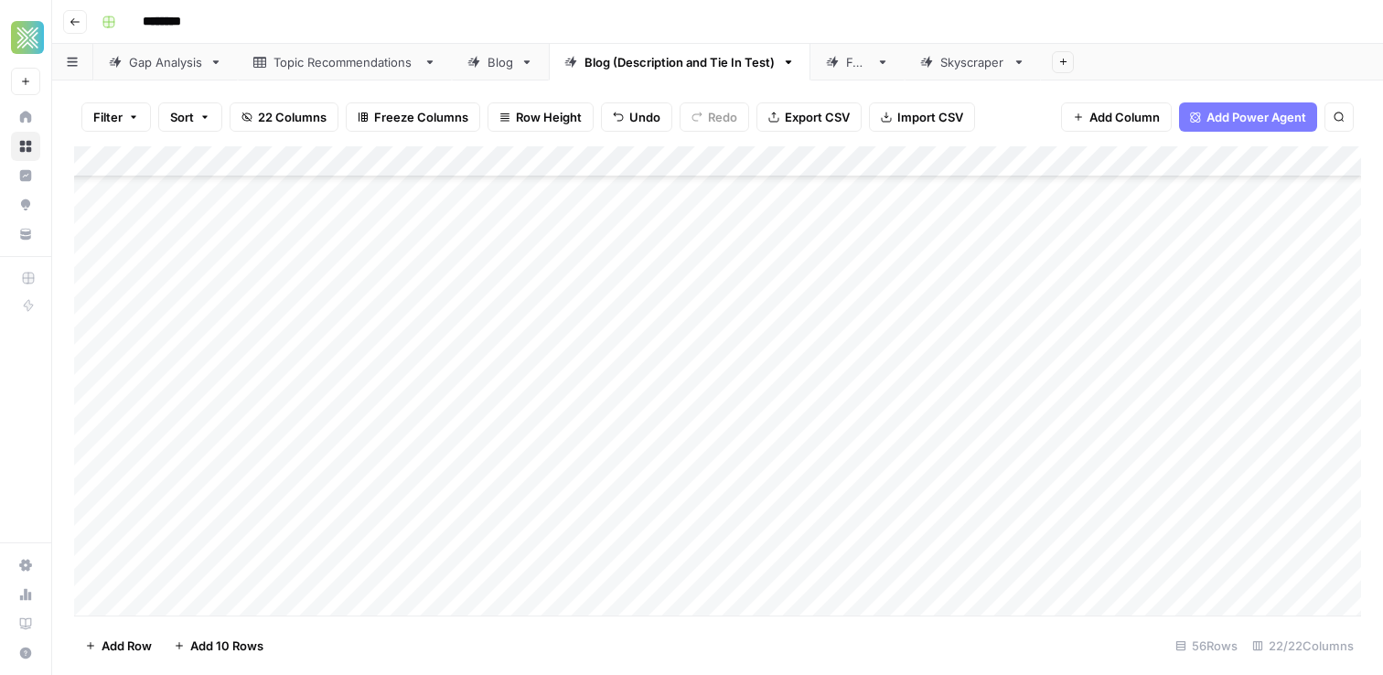
click at [311, 286] on div "Add Column" at bounding box center [717, 380] width 1287 height 469
click at [311, 300] on textarea "**********" at bounding box center [308, 299] width 343 height 26
type textarea "**********"
click at [568, 287] on div "Add Column" at bounding box center [717, 380] width 1287 height 469
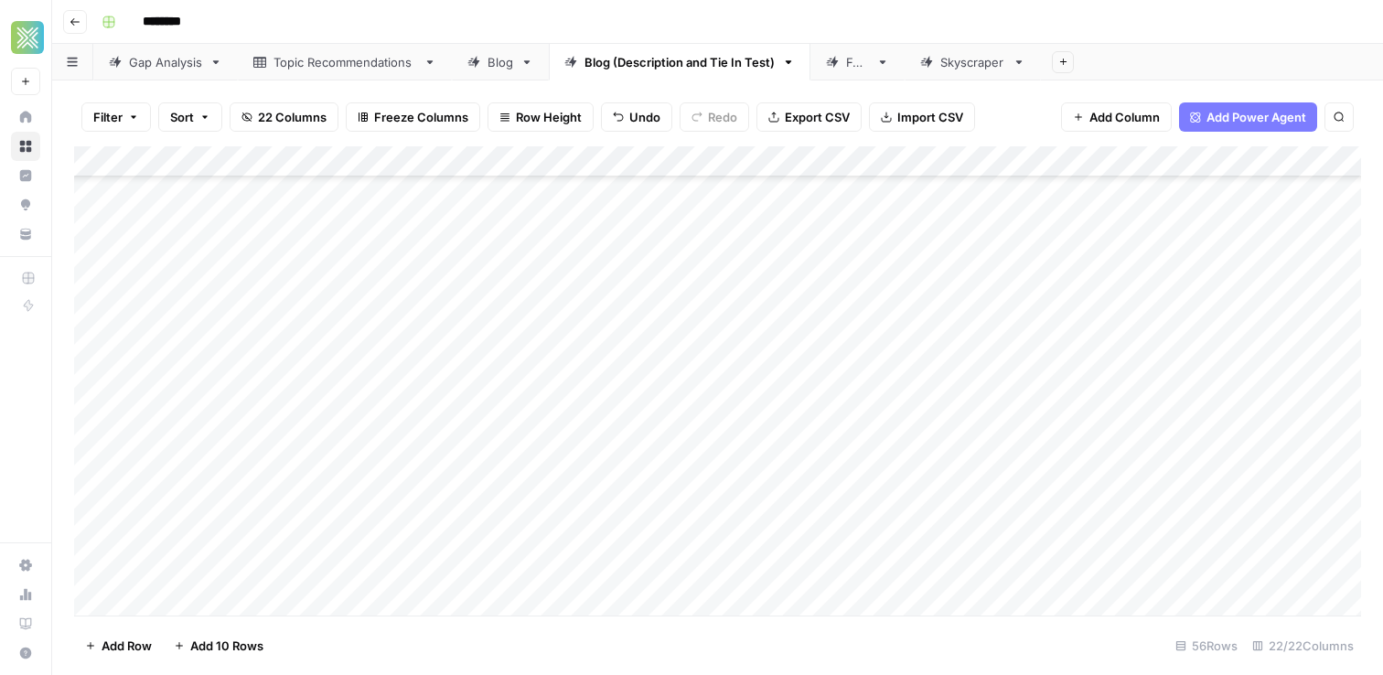
click at [638, 299] on div "Add Column" at bounding box center [717, 380] width 1287 height 469
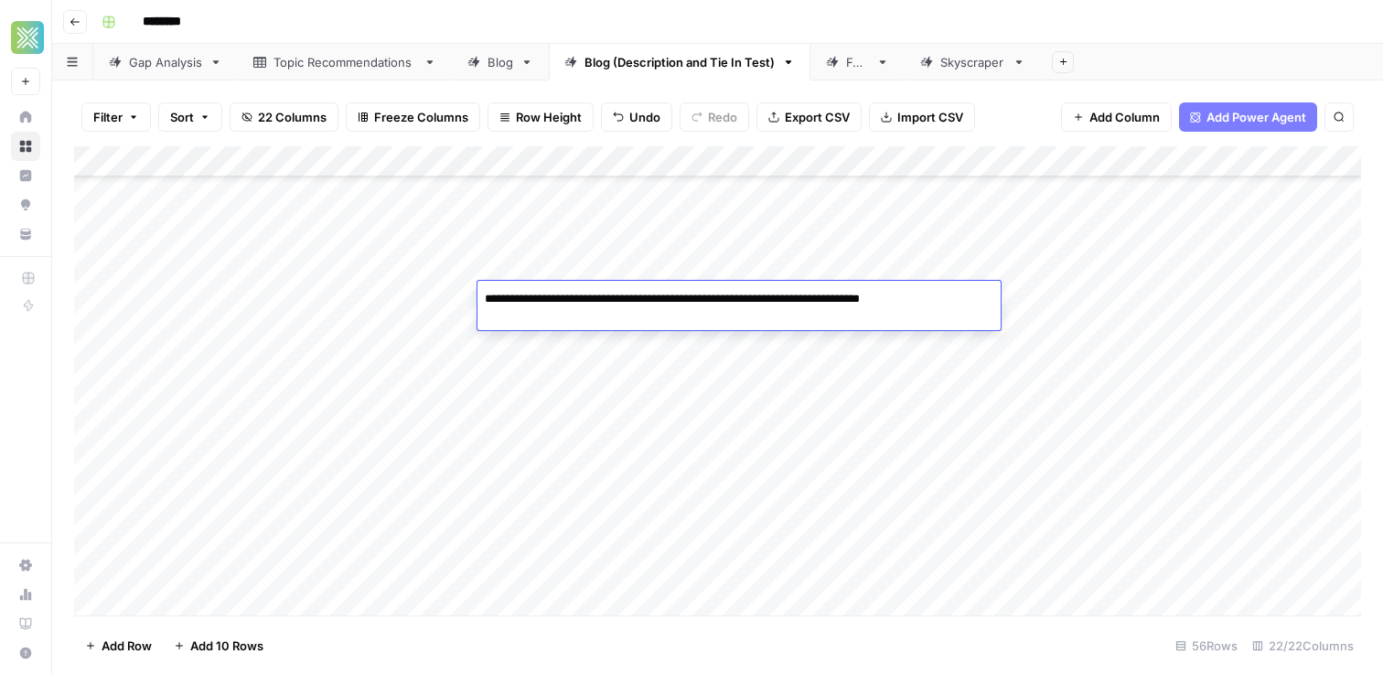
click at [640, 297] on textarea "**********" at bounding box center [738, 299] width 523 height 26
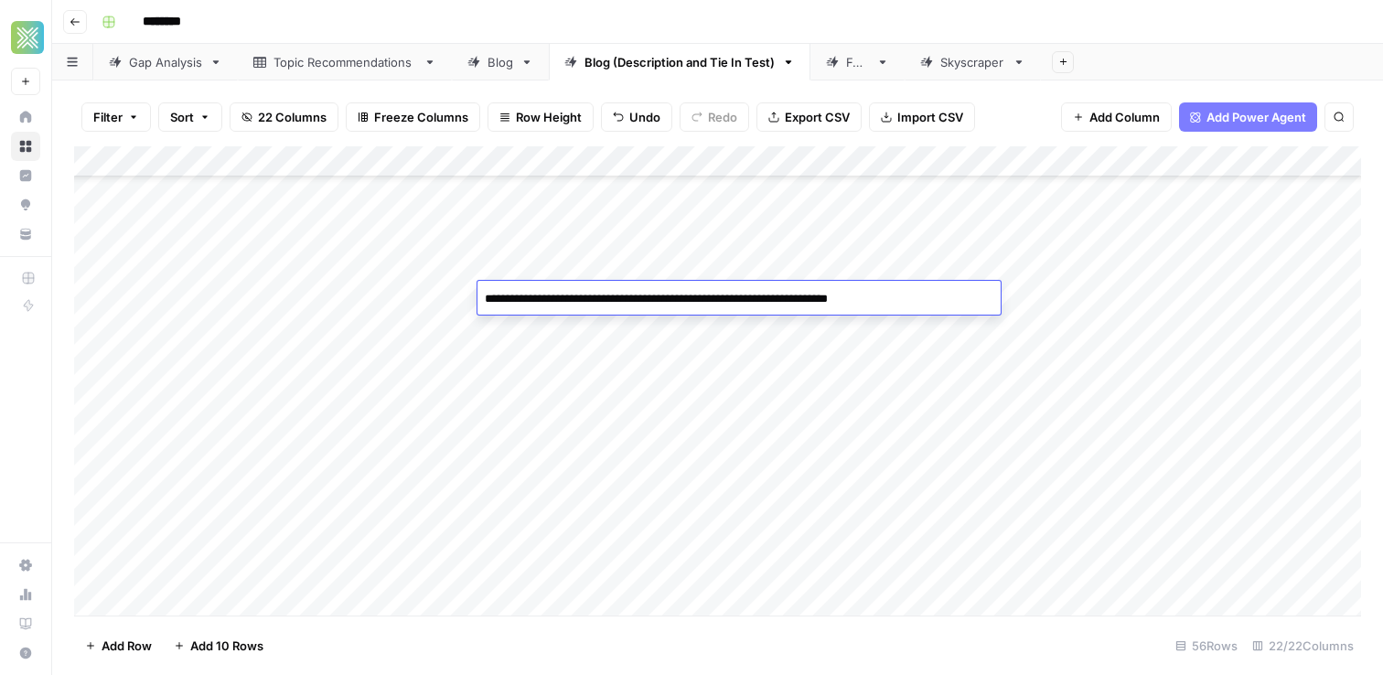
type textarea "**********"
click at [1202, 292] on div "Add Column" at bounding box center [717, 380] width 1287 height 469
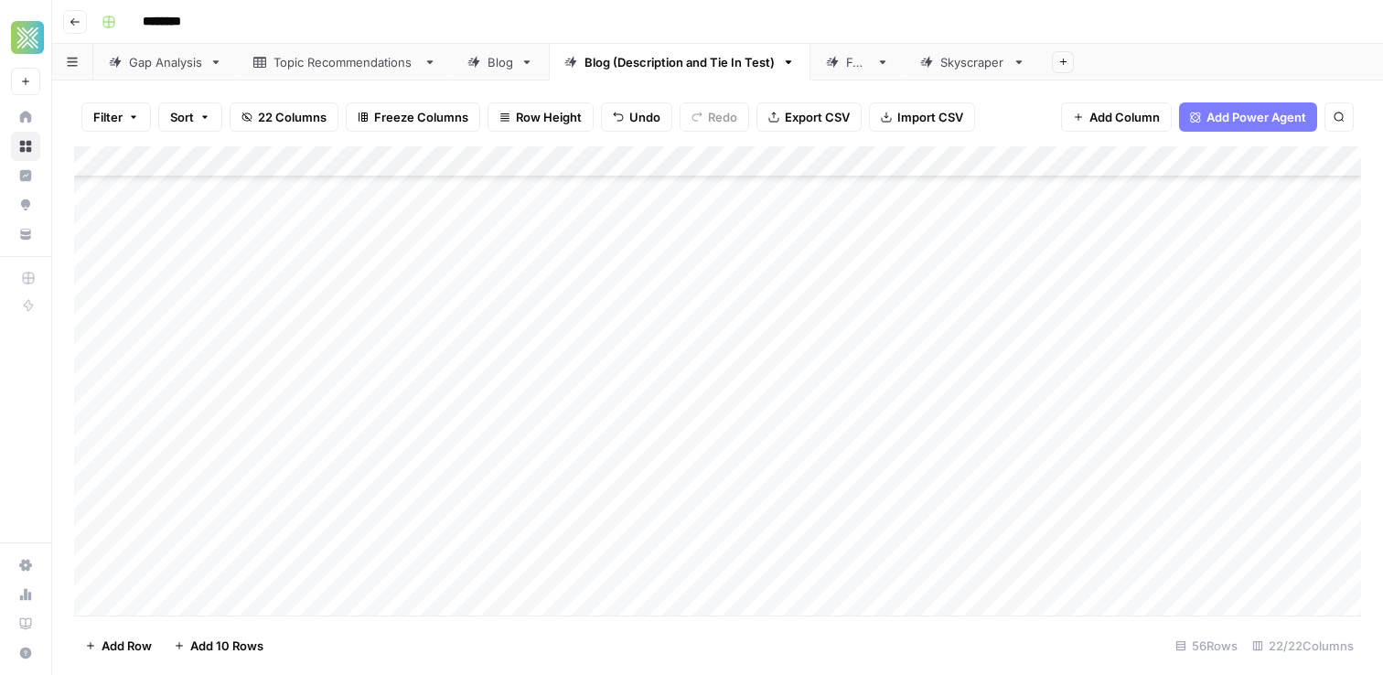
click at [1202, 292] on div "Add Column" at bounding box center [717, 380] width 1287 height 469
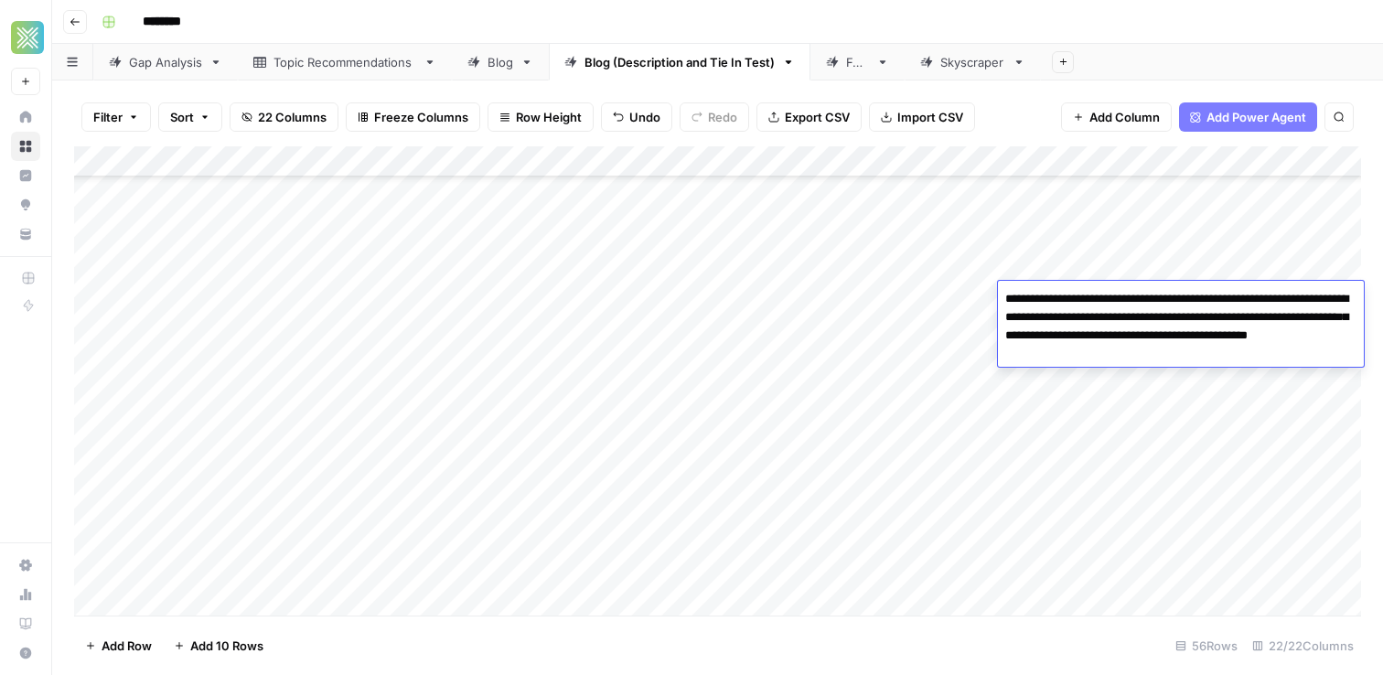
click at [1202, 292] on textarea "**********" at bounding box center [1181, 326] width 366 height 80
click at [1129, 321] on textarea "**********" at bounding box center [1181, 326] width 366 height 80
click at [1173, 353] on textarea "**********" at bounding box center [1181, 326] width 366 height 80
type textarea "**********"
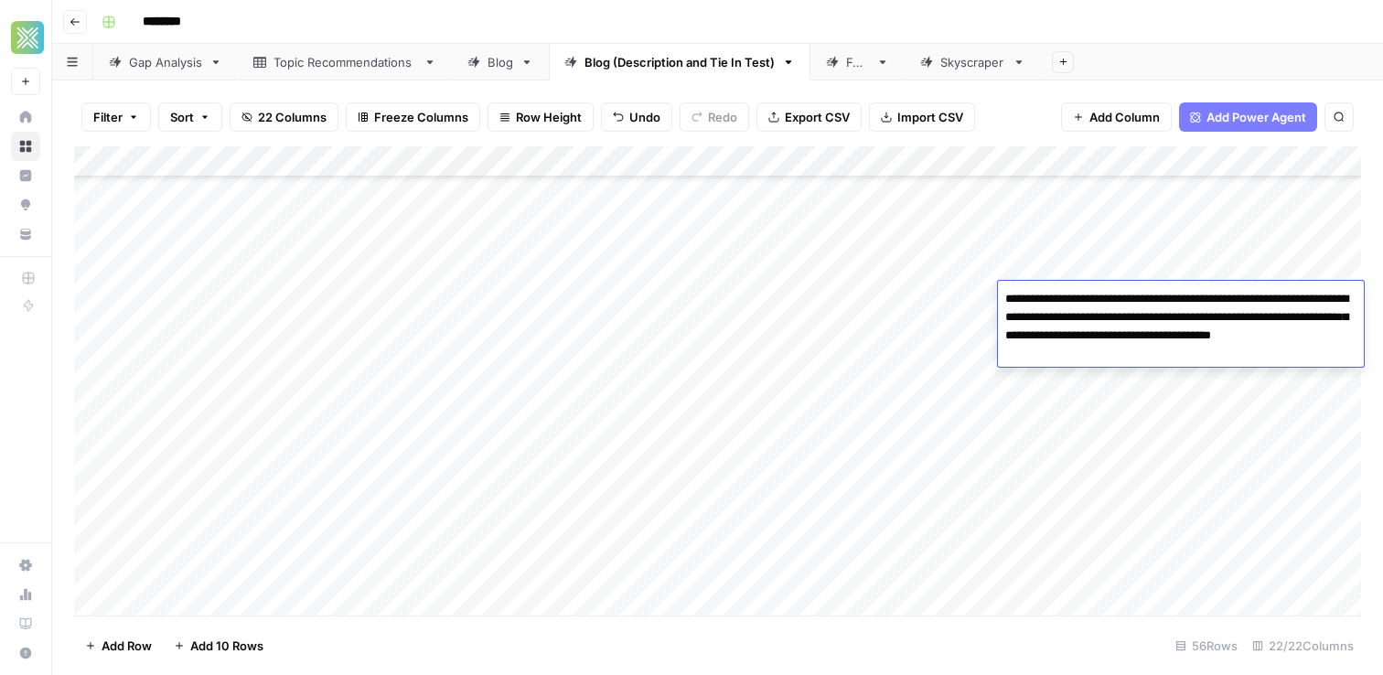
click at [930, 318] on div "Add Column" at bounding box center [717, 380] width 1287 height 469
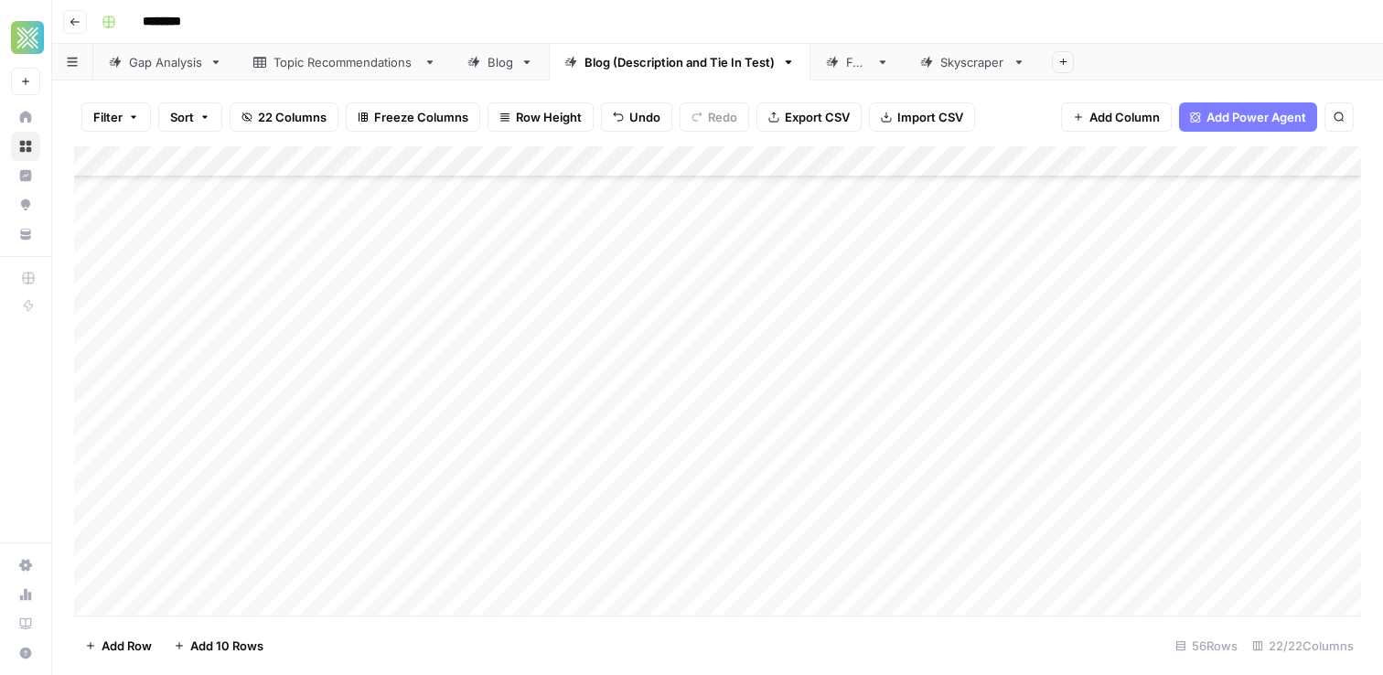
click at [1075, 289] on div "Add Column" at bounding box center [717, 380] width 1287 height 469
click at [1288, 302] on div "Add Column" at bounding box center [717, 380] width 1287 height 469
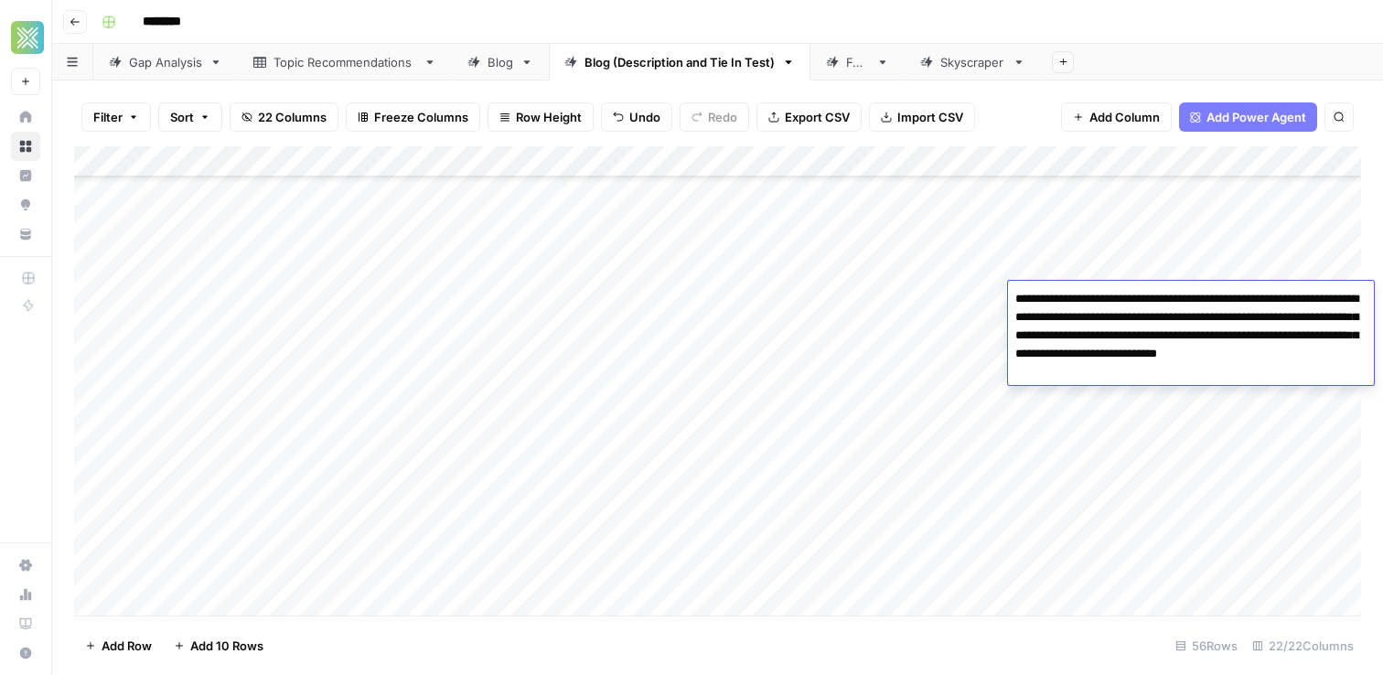
click at [1213, 323] on textarea "**********" at bounding box center [1191, 335] width 366 height 99
click at [1245, 356] on textarea "**********" at bounding box center [1191, 335] width 366 height 99
click at [1108, 373] on textarea "**********" at bounding box center [1191, 335] width 366 height 99
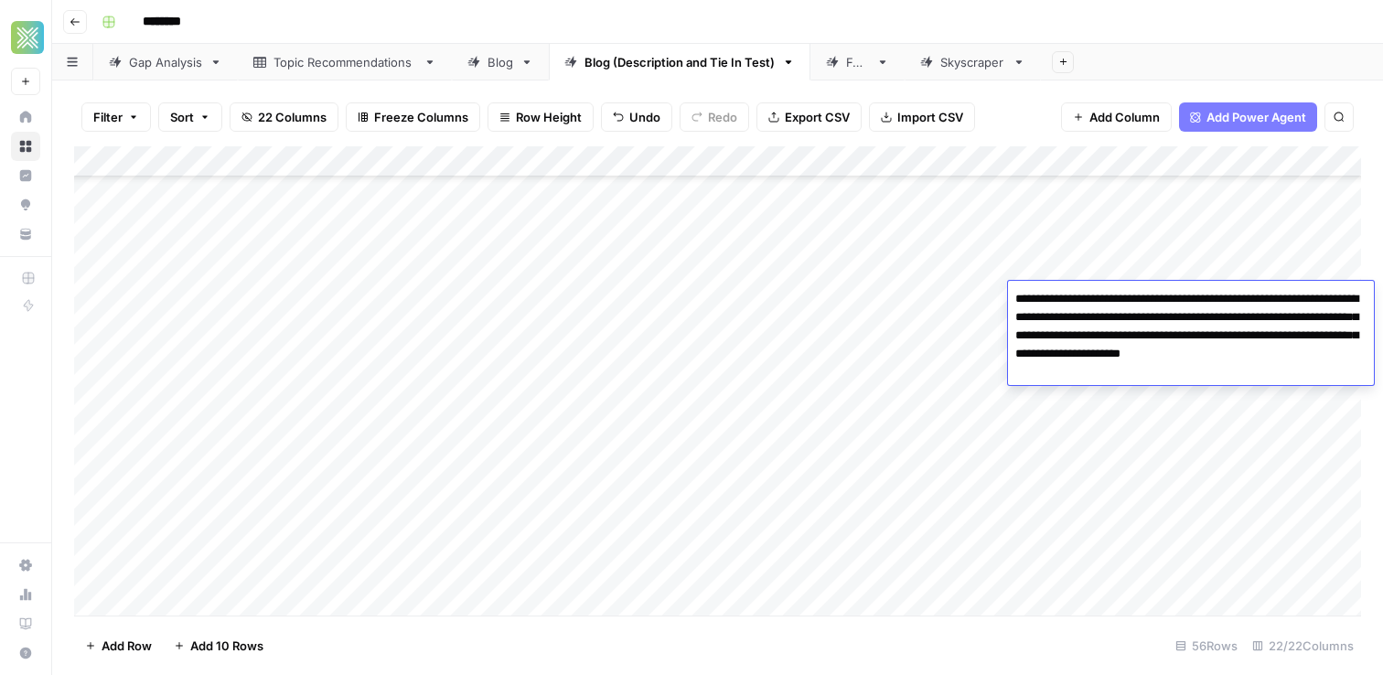
type textarea "**********"
click at [854, 352] on div "Add Column" at bounding box center [717, 380] width 1287 height 469
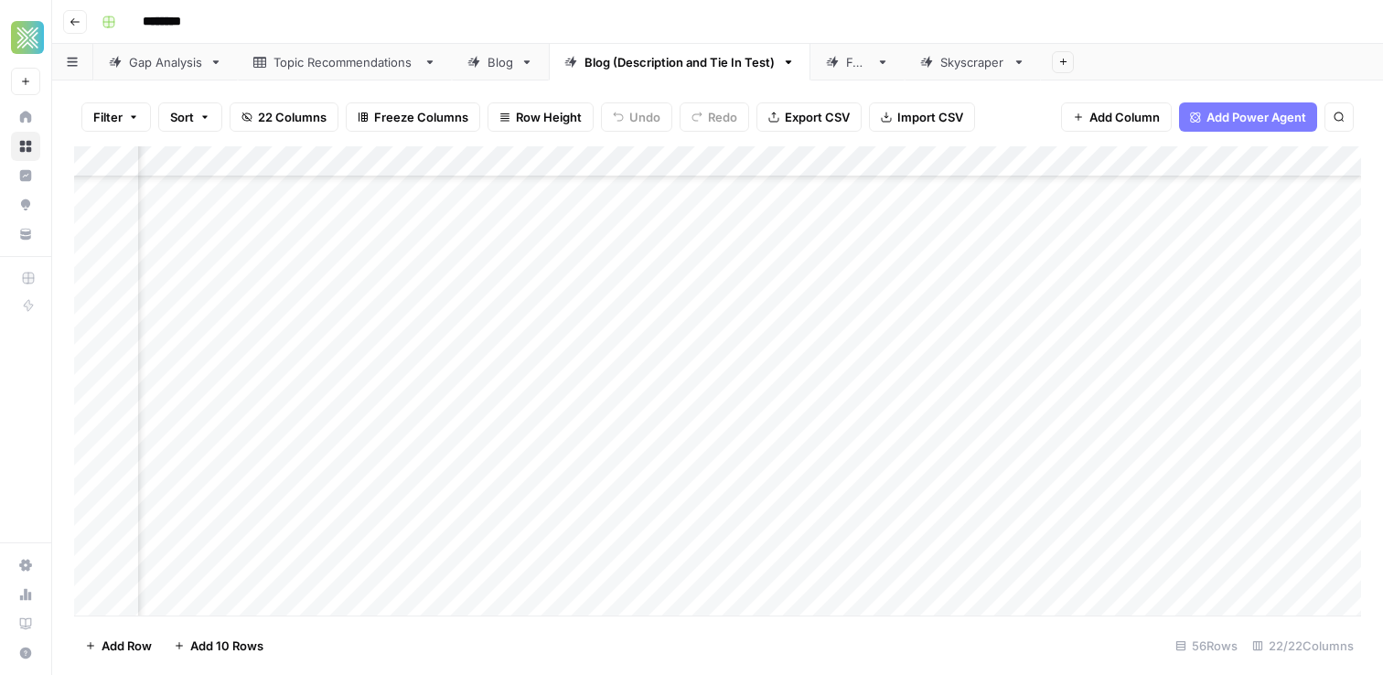
scroll to position [853, 351]
click at [1234, 372] on div "Add Column" at bounding box center [717, 380] width 1287 height 469
click at [805, 401] on div "Add Column" at bounding box center [717, 380] width 1287 height 469
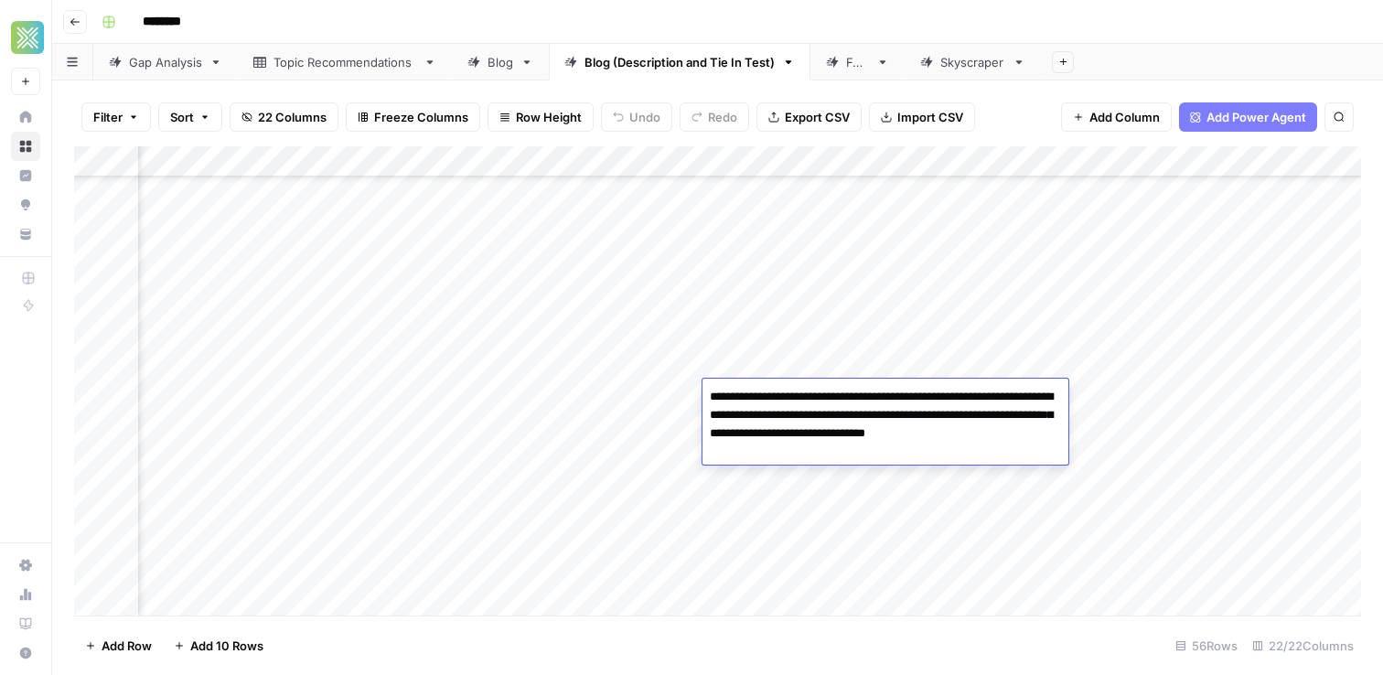
click at [1058, 435] on textarea "**********" at bounding box center [885, 415] width 366 height 62
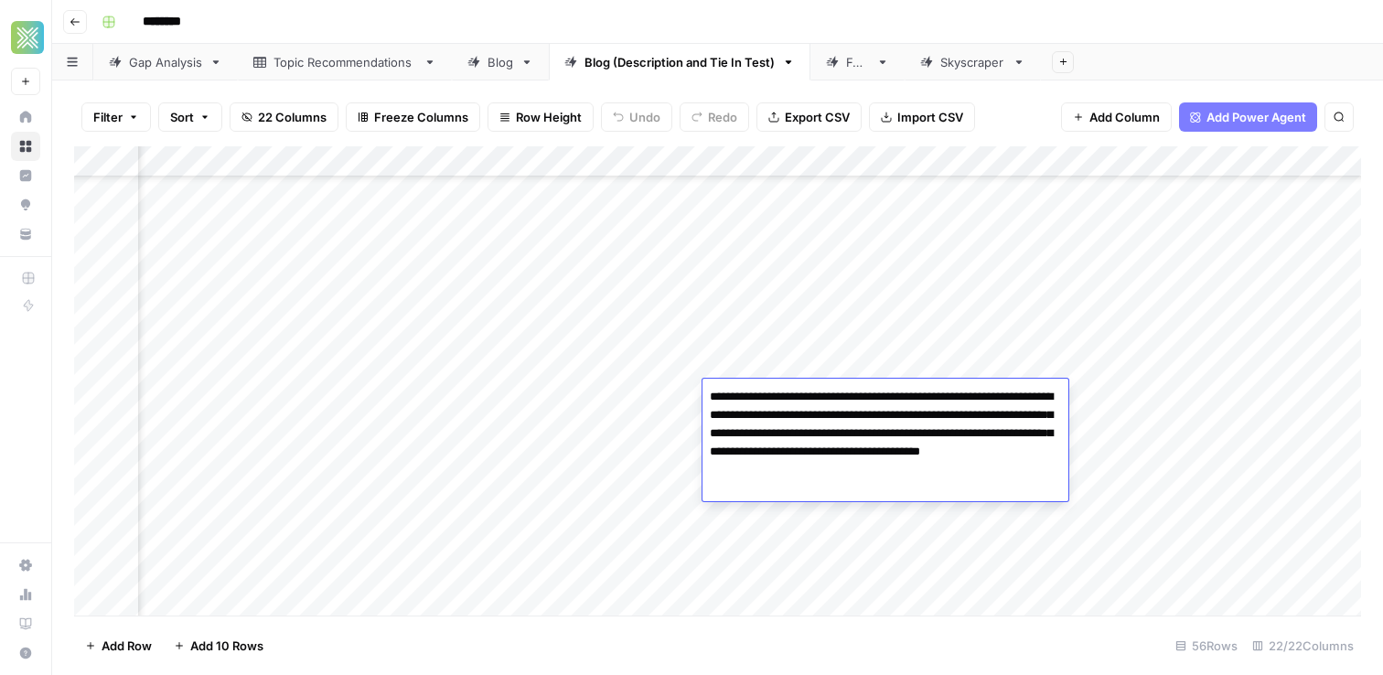
click at [966, 455] on textarea "**********" at bounding box center [885, 433] width 366 height 99
click at [882, 474] on textarea "**********" at bounding box center [885, 433] width 366 height 99
type textarea "**********"
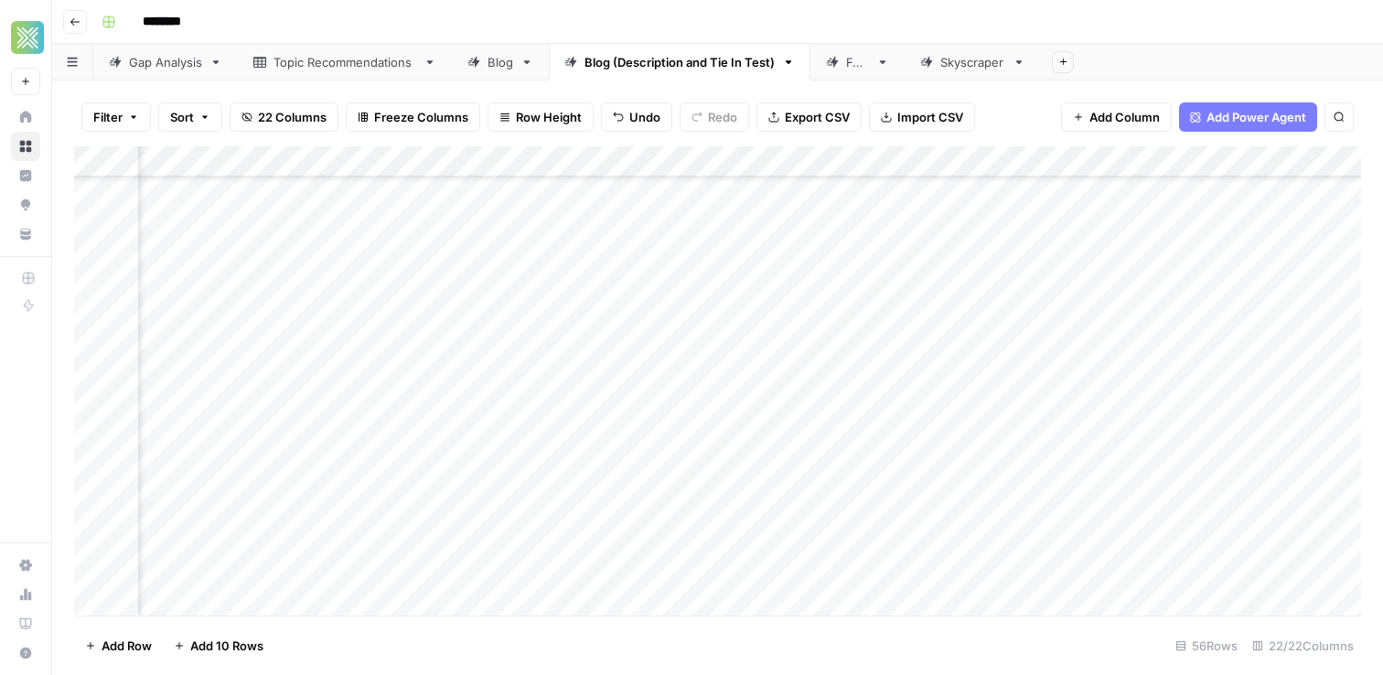
click at [1106, 568] on div "Add Column" at bounding box center [717, 380] width 1287 height 469
click at [1052, 416] on div "Add Column" at bounding box center [717, 380] width 1287 height 469
click at [1062, 399] on div "Add Column" at bounding box center [717, 380] width 1287 height 469
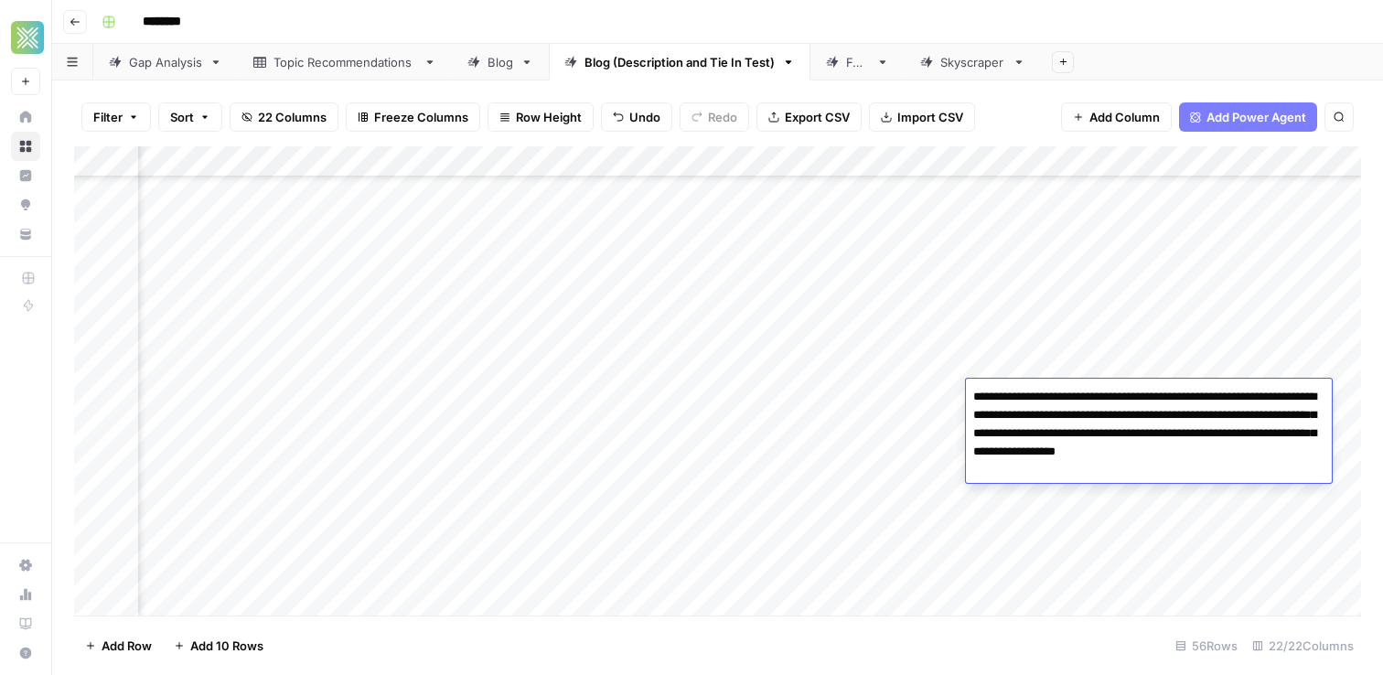
click at [1165, 434] on textarea "**********" at bounding box center [1149, 424] width 366 height 80
type textarea "**********"
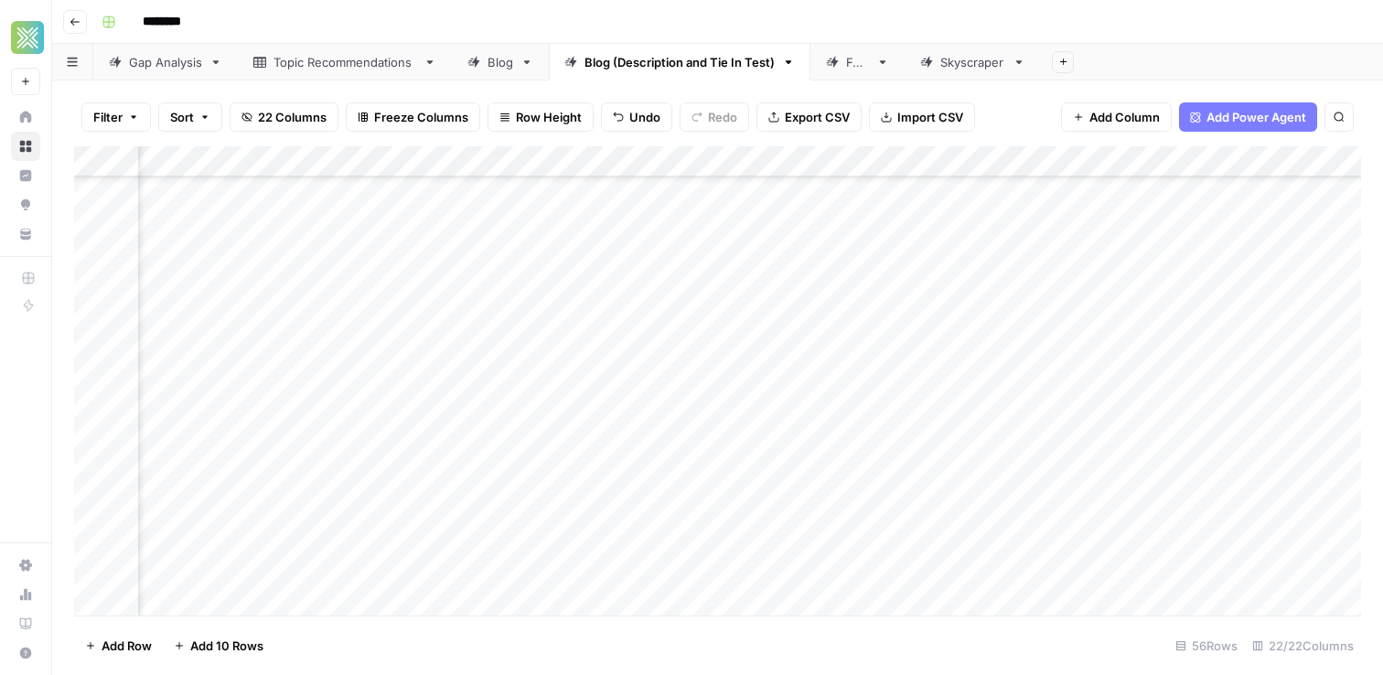
click at [1117, 343] on div "Add Column" at bounding box center [717, 380] width 1287 height 469
click at [1281, 401] on div "Add Column" at bounding box center [717, 380] width 1287 height 469
click at [706, 427] on div "Add Column" at bounding box center [717, 380] width 1287 height 469
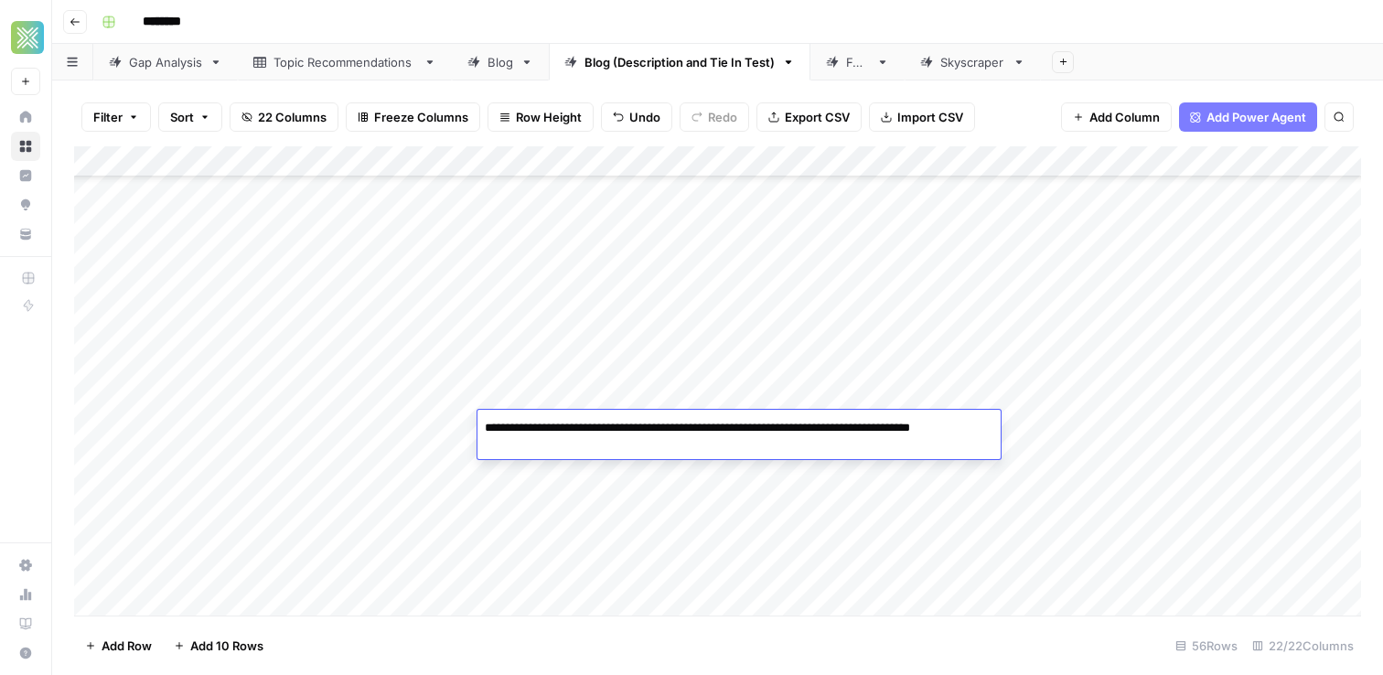
click at [706, 427] on textarea "**********" at bounding box center [738, 437] width 523 height 44
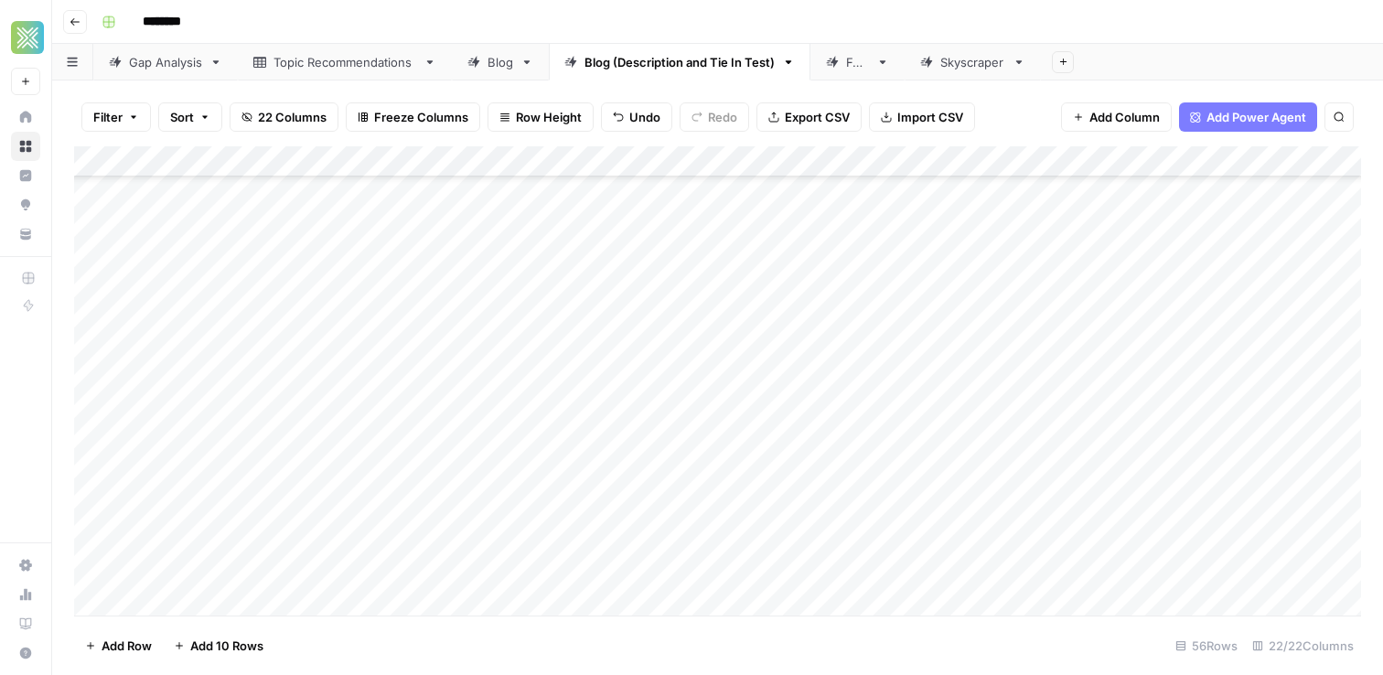
click at [1092, 425] on div "Add Column" at bounding box center [717, 380] width 1287 height 469
click at [978, 444] on div "Add Column" at bounding box center [717, 380] width 1287 height 469
click at [906, 419] on div "Add Column" at bounding box center [717, 380] width 1287 height 469
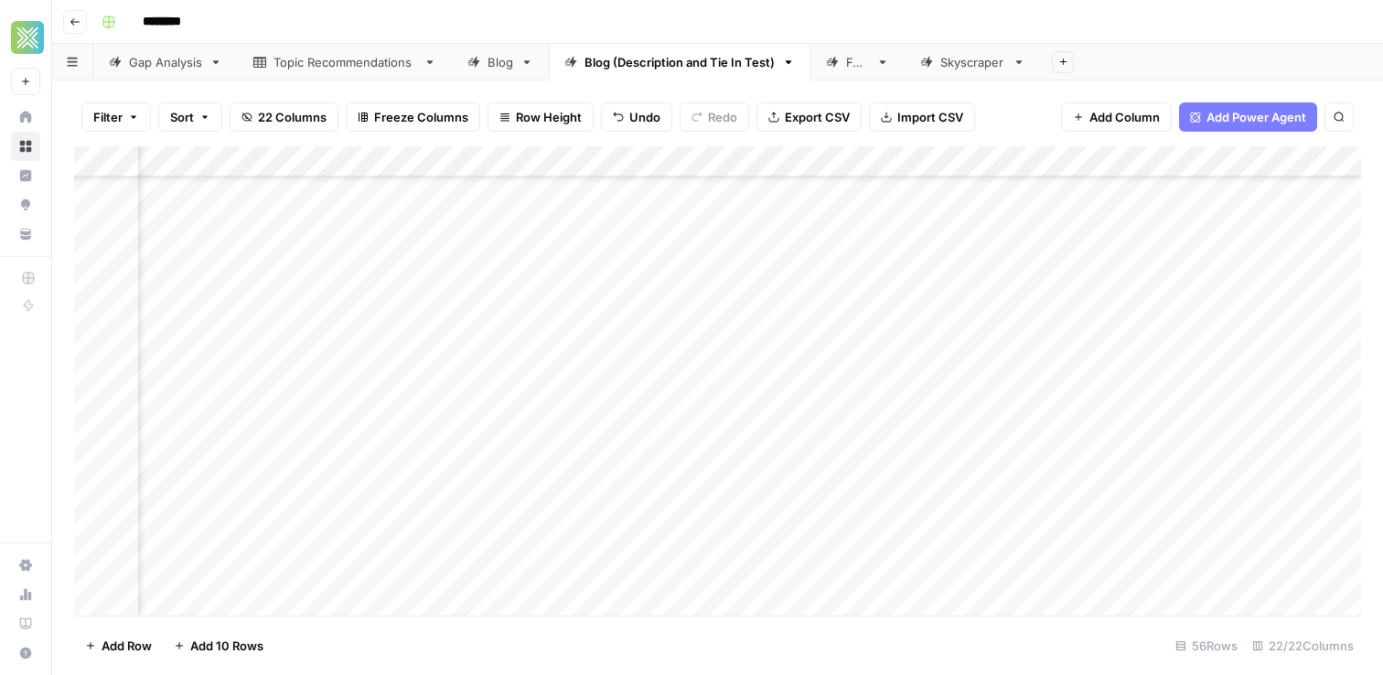
click at [934, 420] on div "Add Column" at bounding box center [717, 380] width 1287 height 469
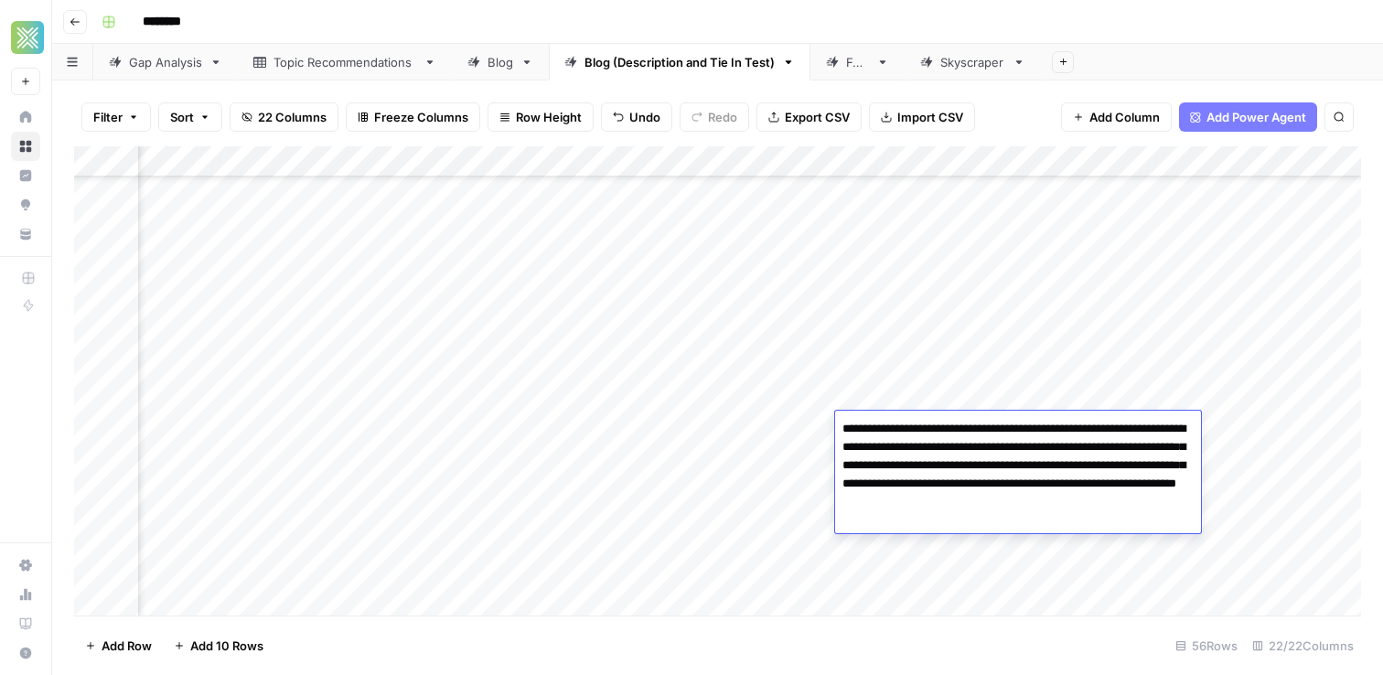
click at [934, 420] on textarea "**********" at bounding box center [1018, 465] width 366 height 99
click at [898, 448] on textarea "**********" at bounding box center [1018, 465] width 366 height 99
click at [840, 444] on textarea "**********" at bounding box center [1018, 465] width 366 height 99
type textarea "**********"
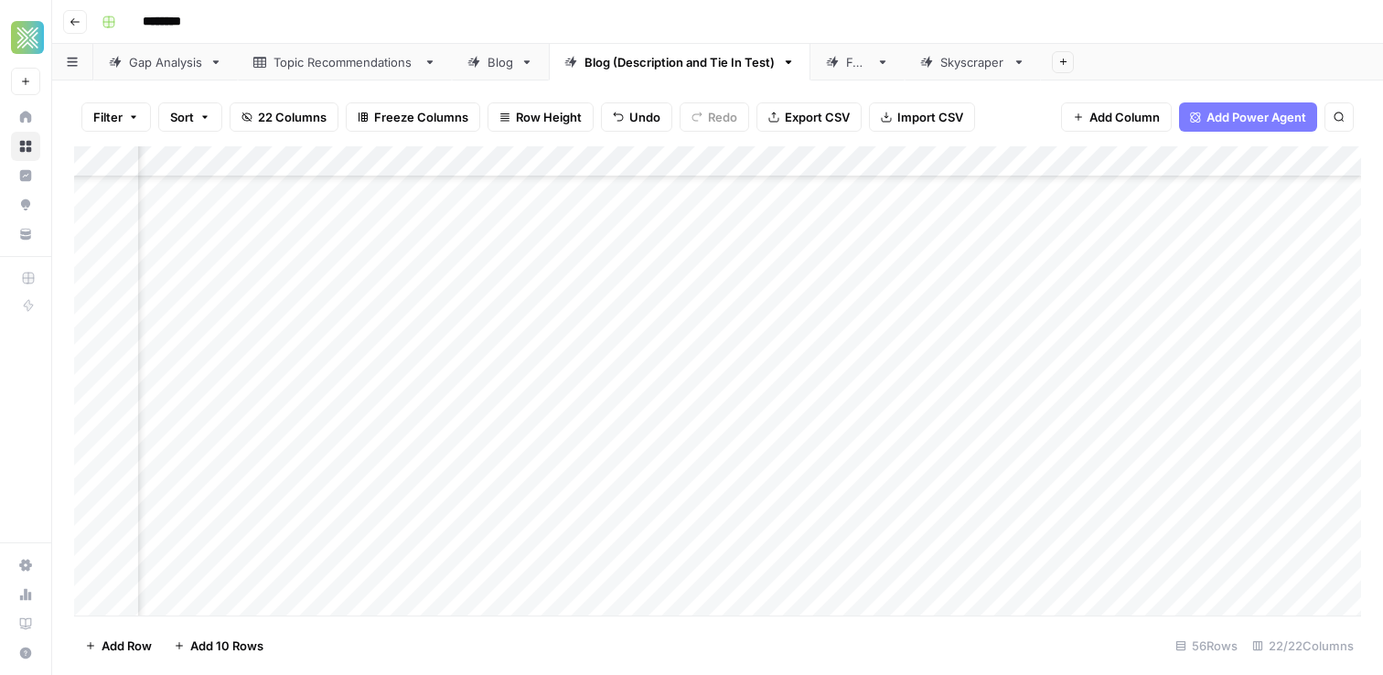
click at [825, 369] on div "Add Column" at bounding box center [717, 380] width 1287 height 469
click at [1214, 428] on div "Add Column" at bounding box center [717, 380] width 1287 height 469
click at [603, 461] on div "Add Column" at bounding box center [717, 380] width 1287 height 469
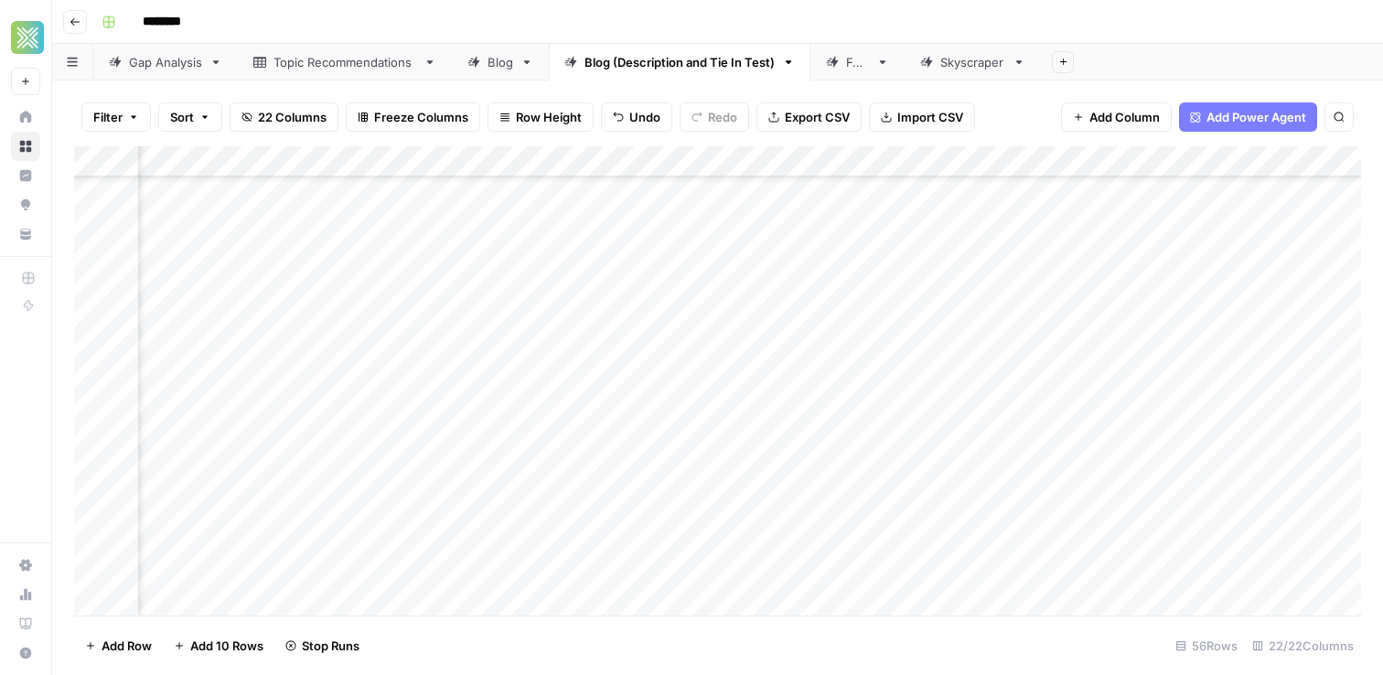
click at [603, 461] on div "Add Column" at bounding box center [717, 380] width 1287 height 469
click at [837, 460] on div "Add Column" at bounding box center [717, 380] width 1287 height 469
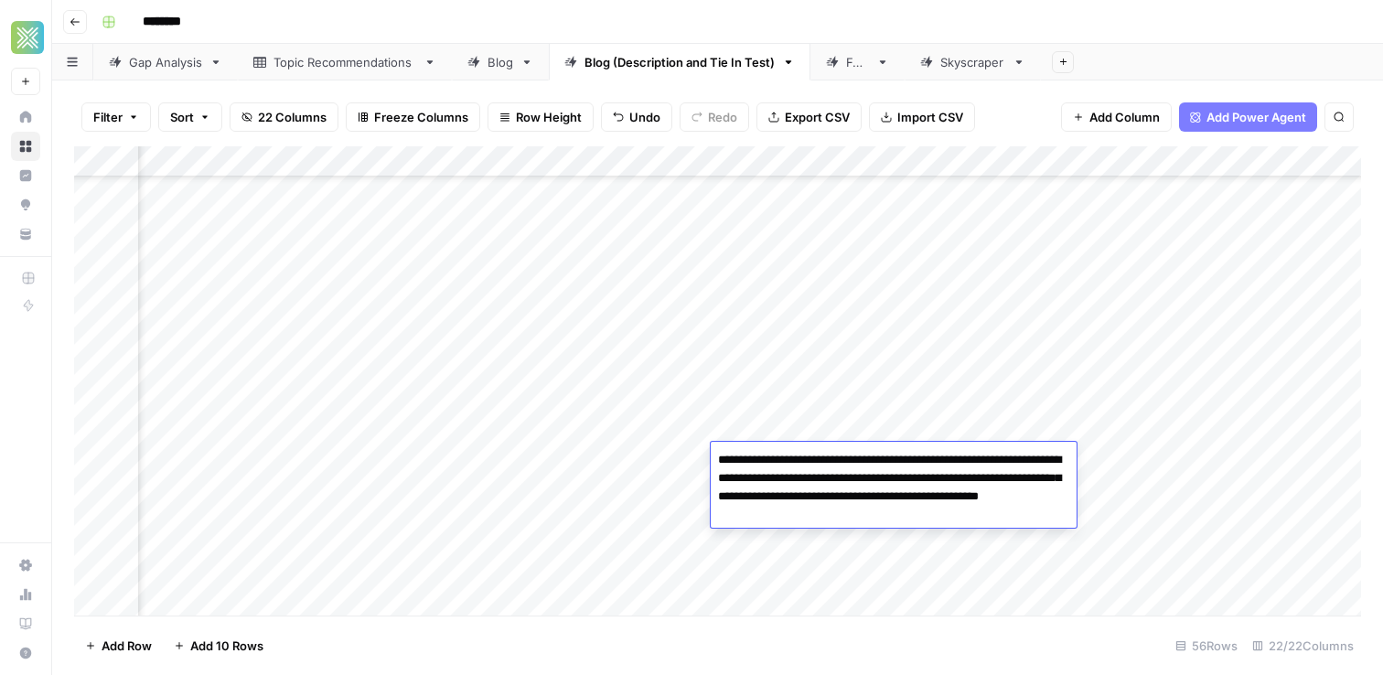
click at [837, 460] on textarea "**********" at bounding box center [894, 487] width 366 height 80
type textarea "**********"
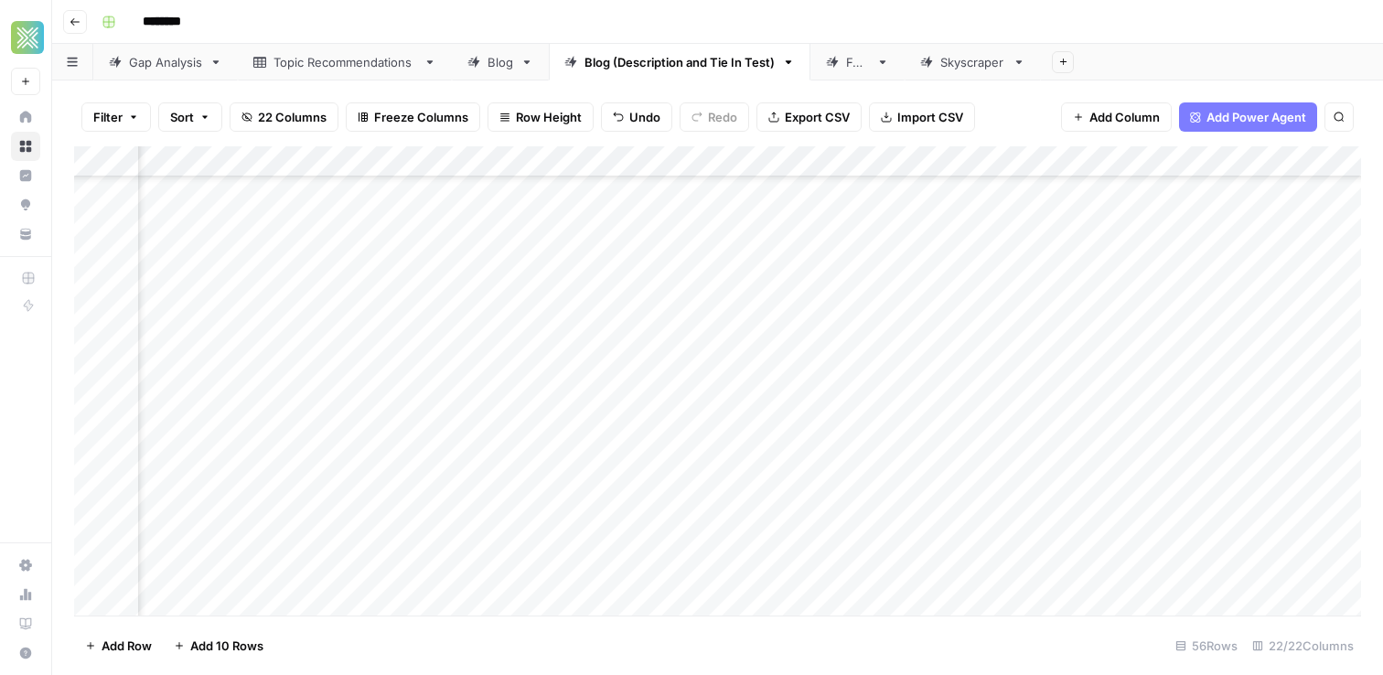
click at [726, 409] on div "Add Column" at bounding box center [717, 380] width 1287 height 469
click at [842, 450] on div "Add Column" at bounding box center [717, 380] width 1287 height 469
click at [863, 372] on div "Add Column" at bounding box center [717, 380] width 1287 height 469
click at [1108, 456] on div "Add Column" at bounding box center [717, 380] width 1287 height 469
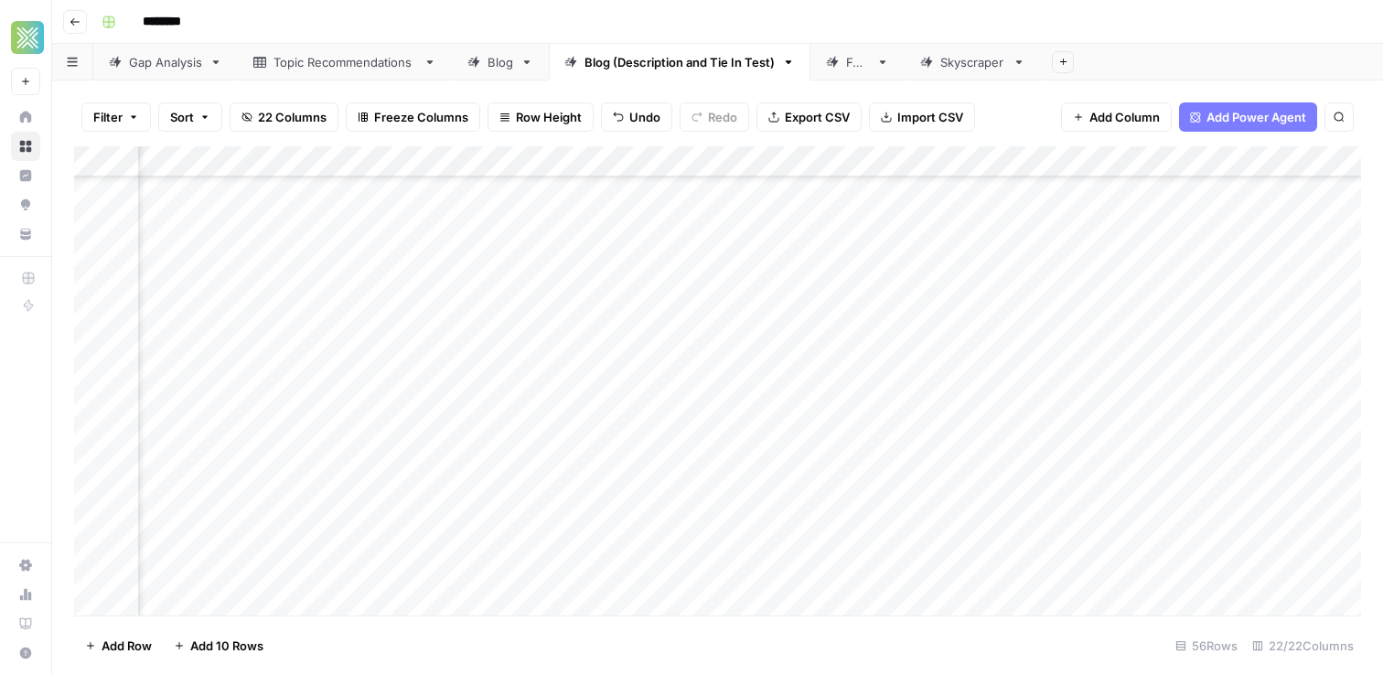
click at [1148, 461] on div "Add Column" at bounding box center [717, 380] width 1287 height 469
click at [753, 299] on div "Add Column" at bounding box center [717, 380] width 1287 height 469
click at [1039, 293] on div "Add Column" at bounding box center [717, 380] width 1287 height 469
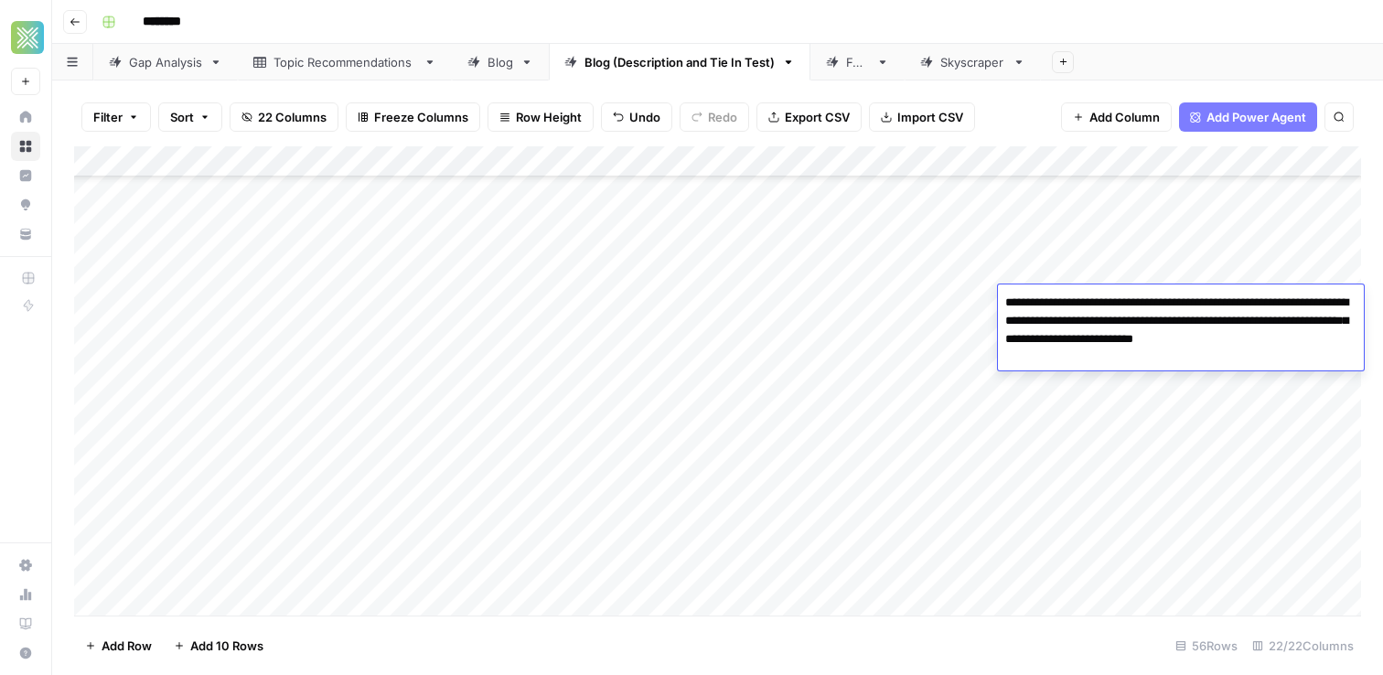
click at [1039, 293] on textarea "**********" at bounding box center [1181, 321] width 366 height 62
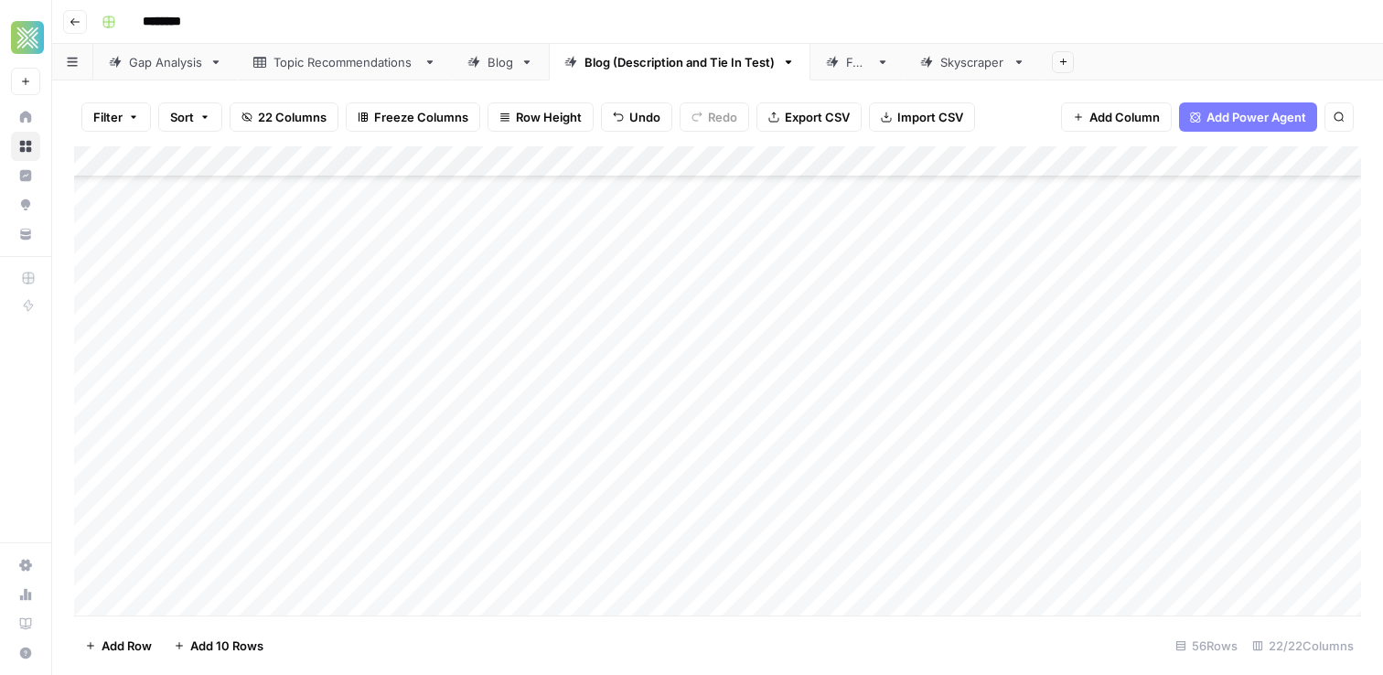
click at [975, 298] on div "Add Column" at bounding box center [717, 380] width 1287 height 469
click at [1298, 306] on div "Add Column" at bounding box center [717, 380] width 1287 height 469
click at [1117, 305] on div "Add Column" at bounding box center [717, 380] width 1287 height 469
click at [911, 302] on div "Add Column" at bounding box center [717, 380] width 1287 height 469
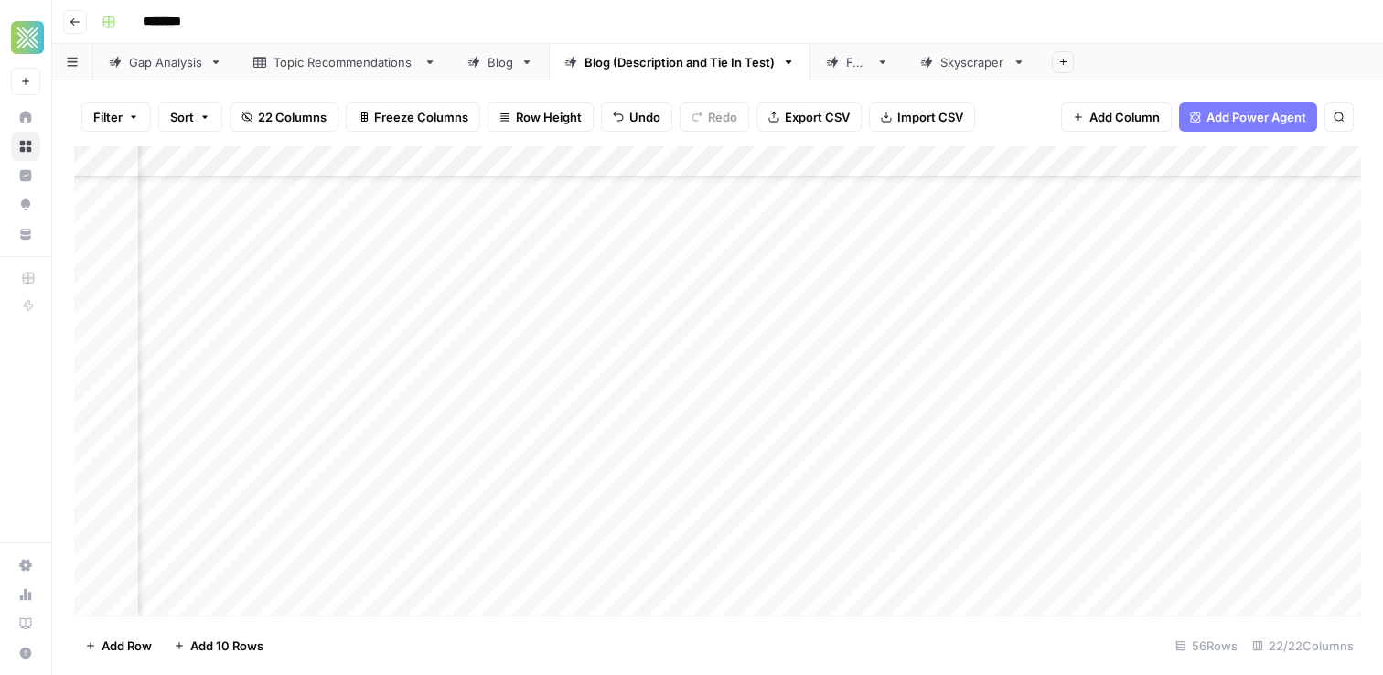
click at [1319, 301] on div "Add Column" at bounding box center [717, 380] width 1287 height 469
click at [581, 334] on div "Add Column" at bounding box center [717, 380] width 1287 height 469
click at [1042, 330] on div "Add Column" at bounding box center [717, 380] width 1287 height 469
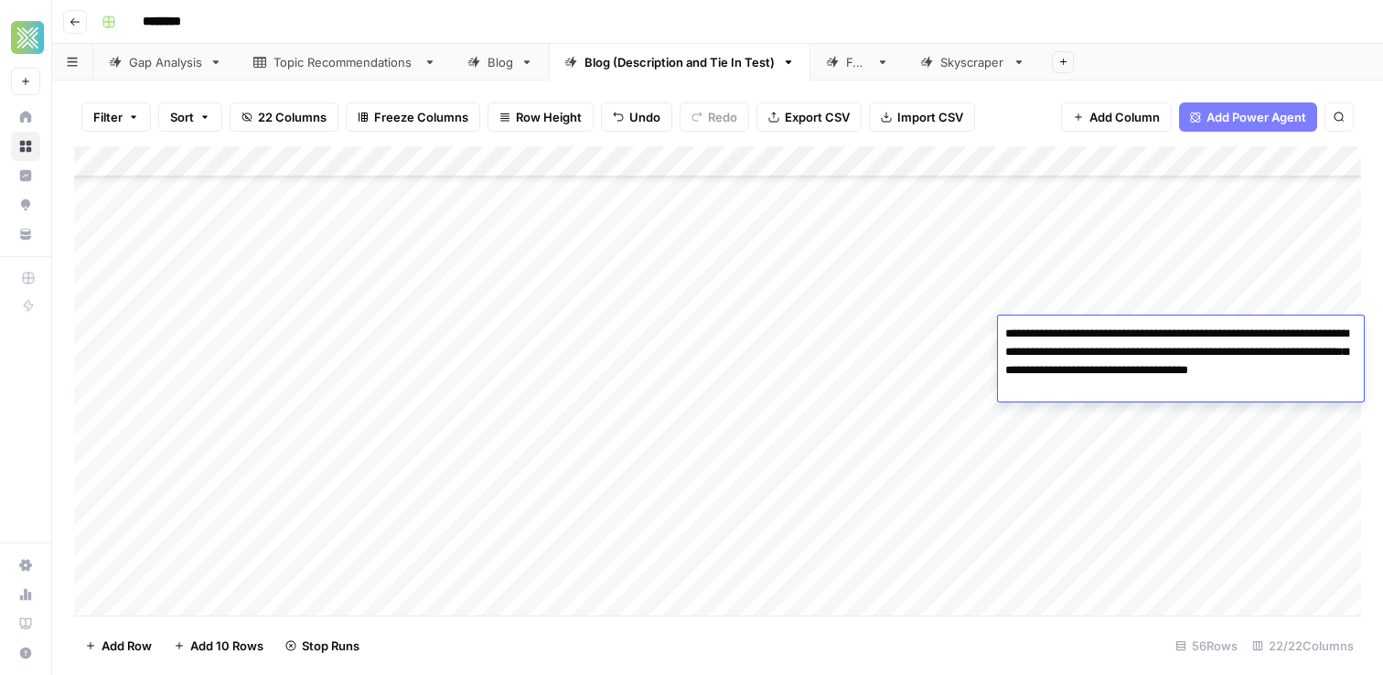
type textarea "**********"
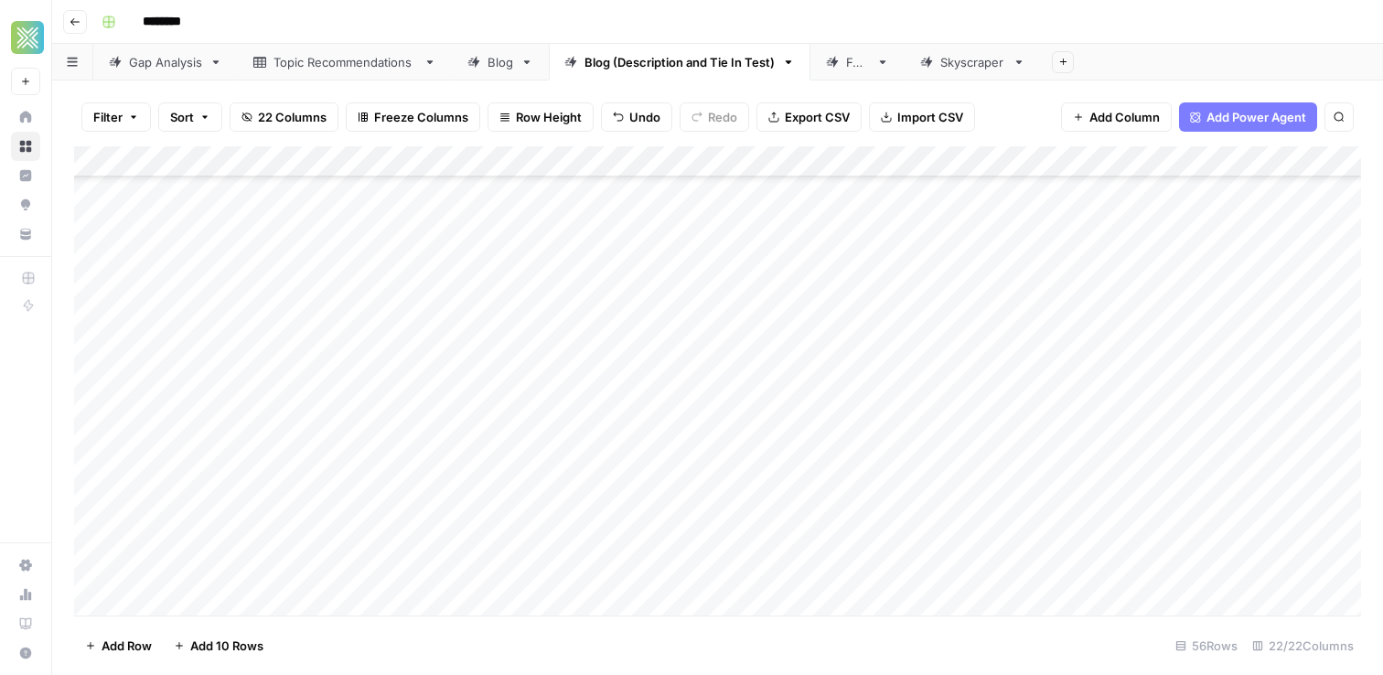
click at [960, 351] on div "Add Column" at bounding box center [717, 380] width 1287 height 469
click at [1002, 349] on div "Add Column" at bounding box center [717, 380] width 1287 height 469
click at [995, 332] on div "Add Column" at bounding box center [717, 380] width 1287 height 469
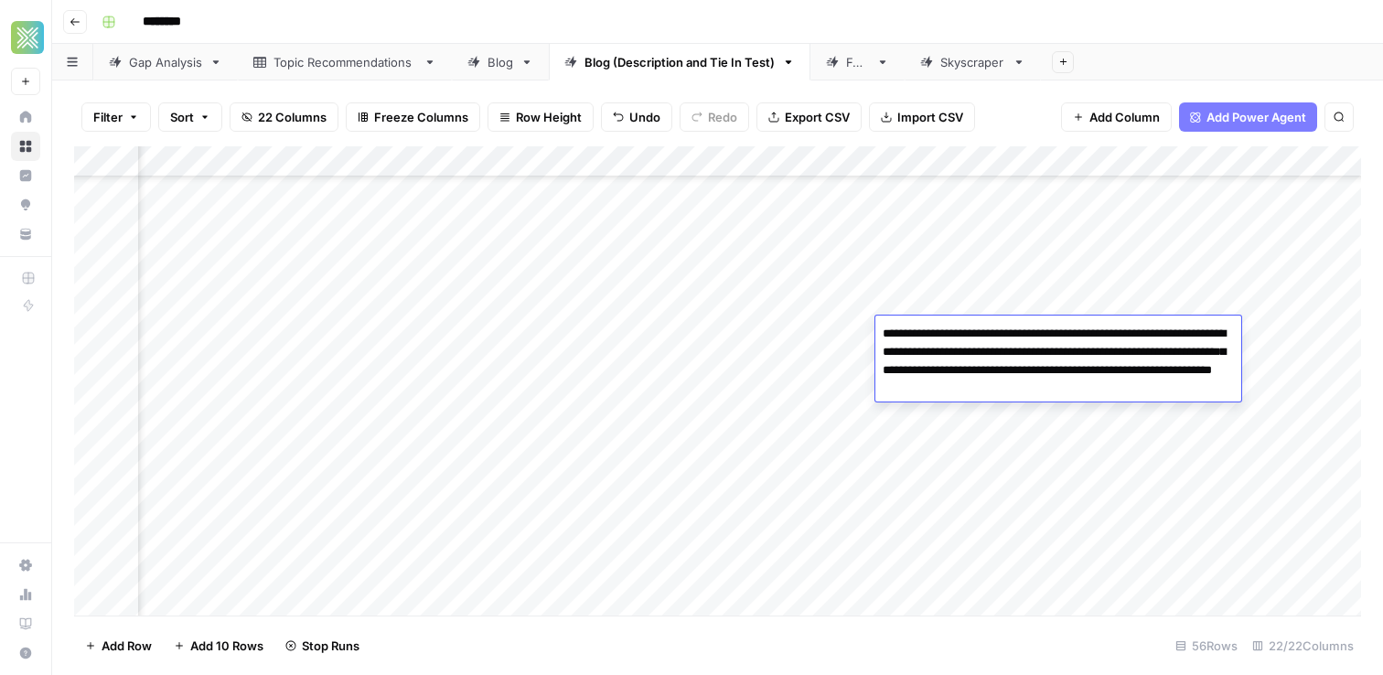
click at [772, 334] on div "Add Column" at bounding box center [717, 380] width 1287 height 469
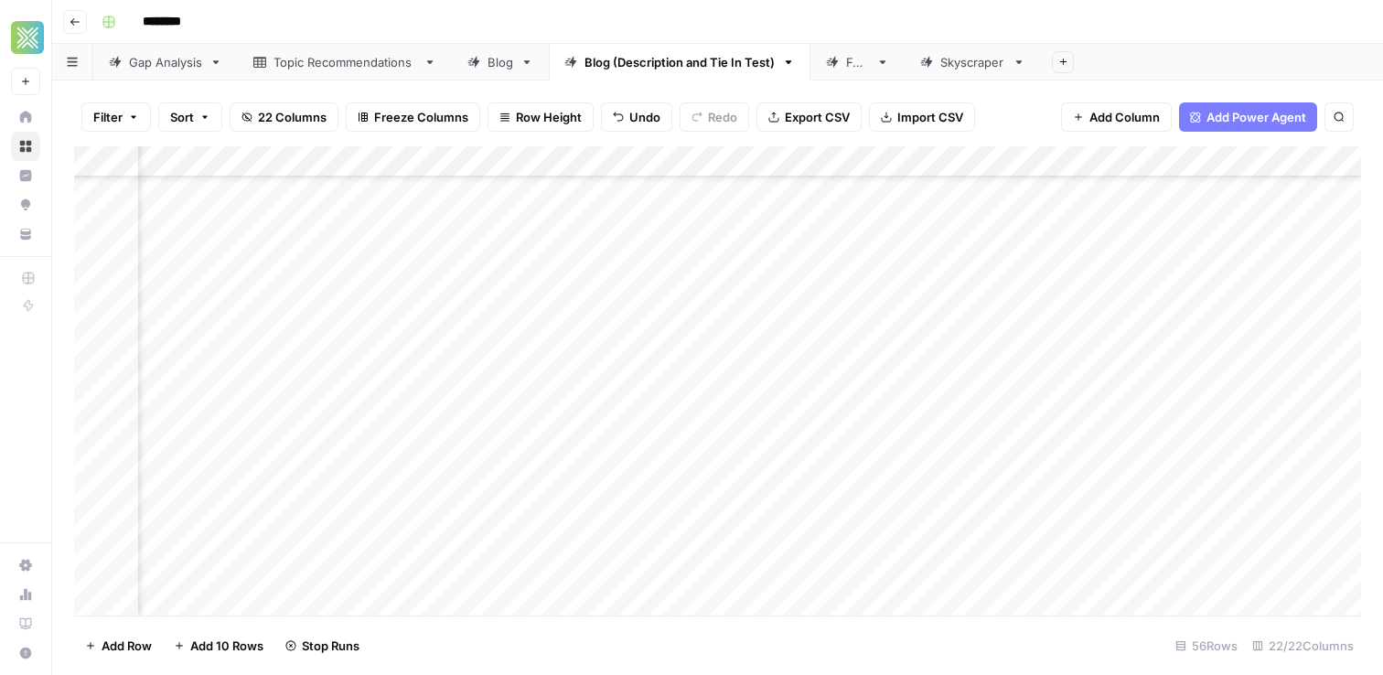
click at [772, 334] on div "Add Column" at bounding box center [717, 380] width 1287 height 469
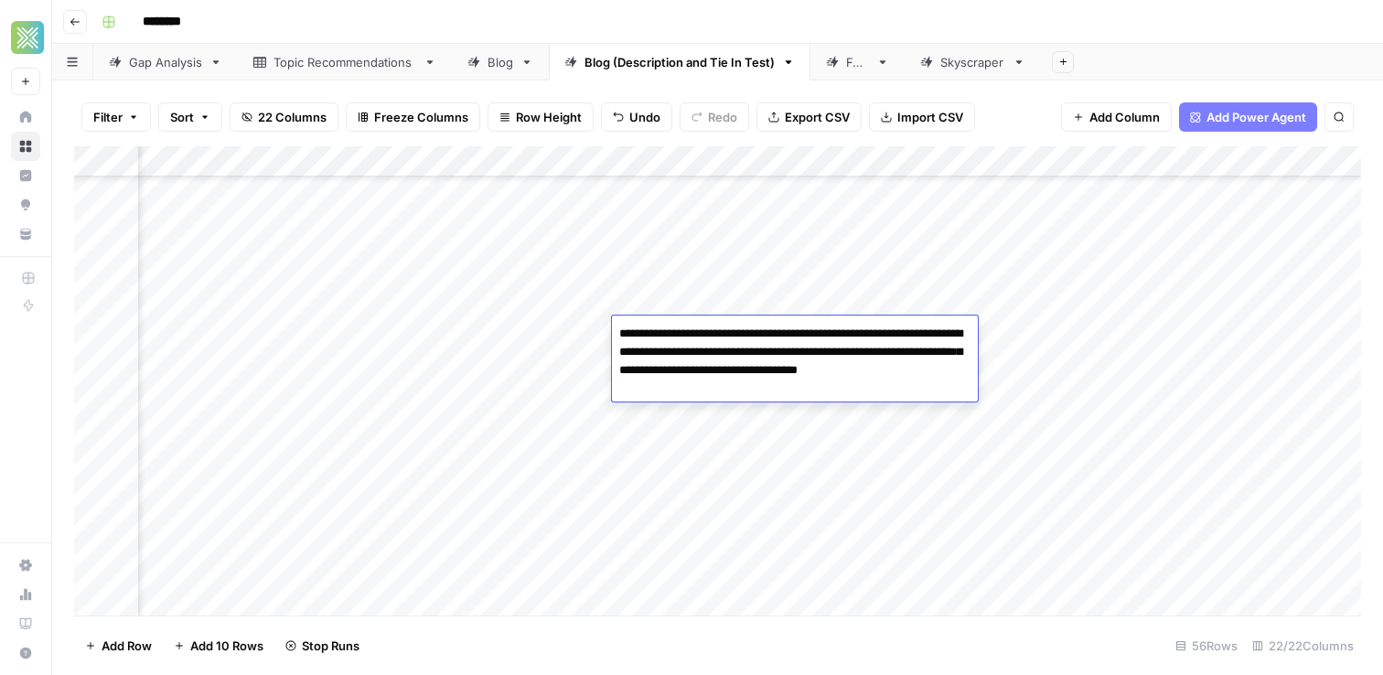
click at [772, 334] on textarea "**********" at bounding box center [795, 361] width 366 height 80
click at [703, 391] on textarea "**********" at bounding box center [795, 361] width 366 height 80
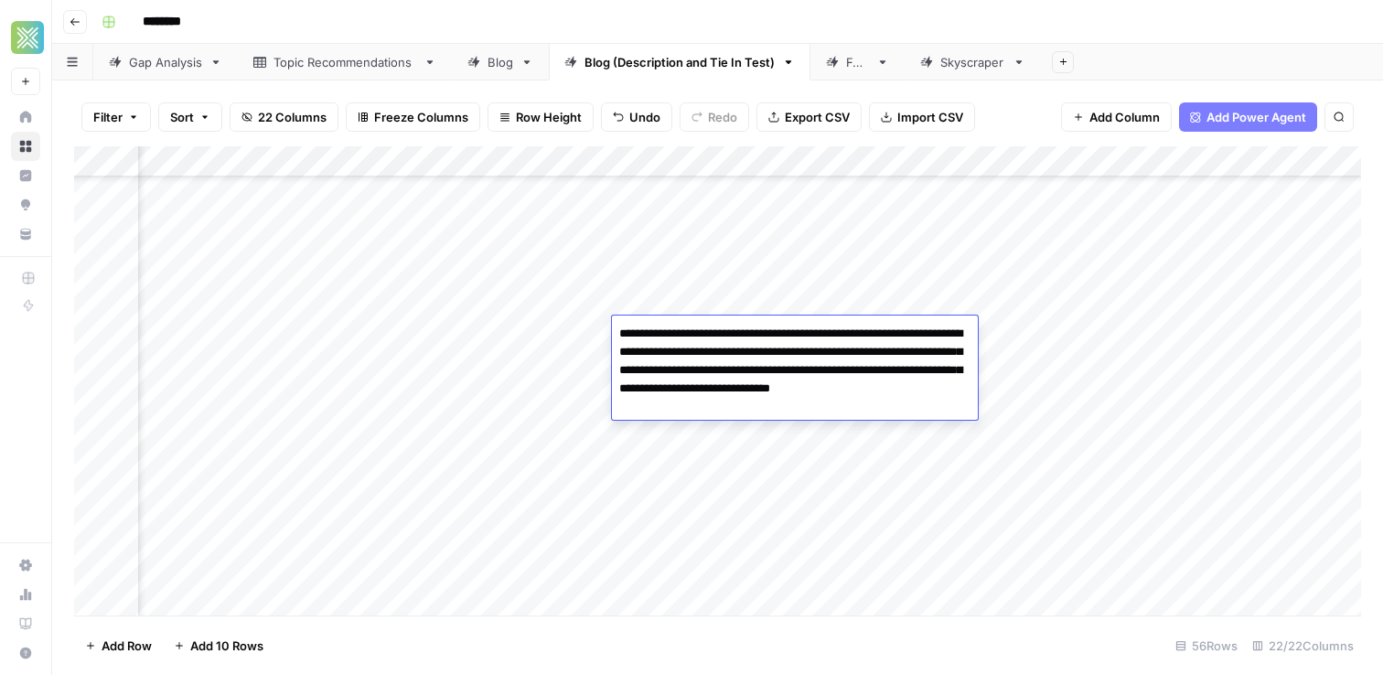
paste textarea "**********"
type textarea "**********"
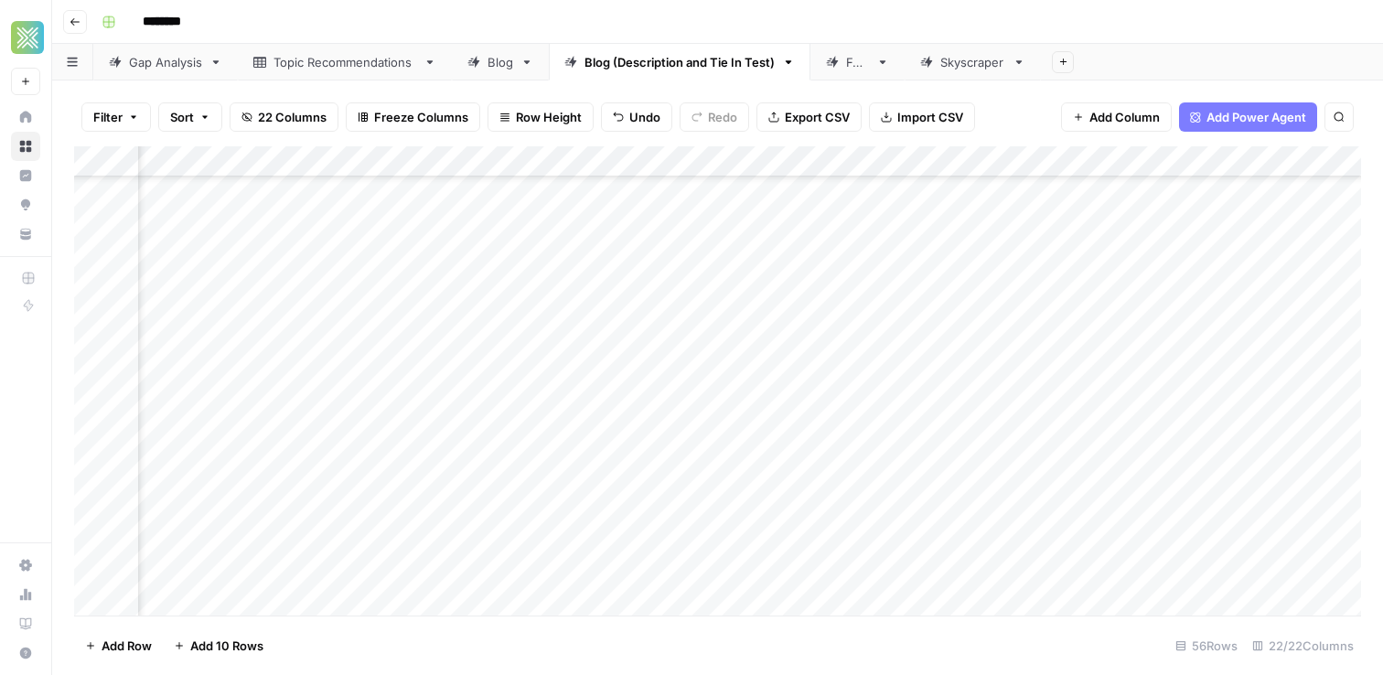
click at [1032, 508] on div "Add Column" at bounding box center [717, 380] width 1287 height 469
click at [1298, 333] on div "Add Column" at bounding box center [717, 380] width 1287 height 469
click at [435, 366] on div "Add Column" at bounding box center [717, 380] width 1287 height 469
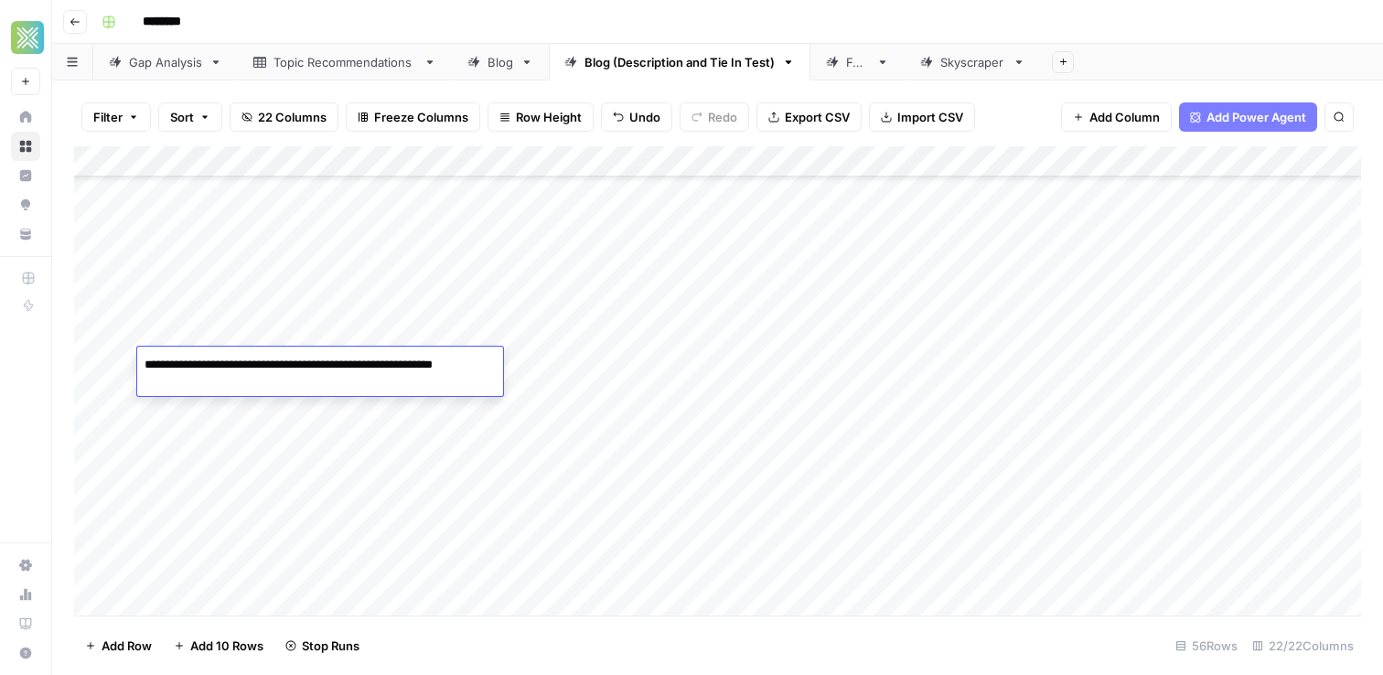
click at [435, 366] on textarea "**********" at bounding box center [320, 374] width 366 height 44
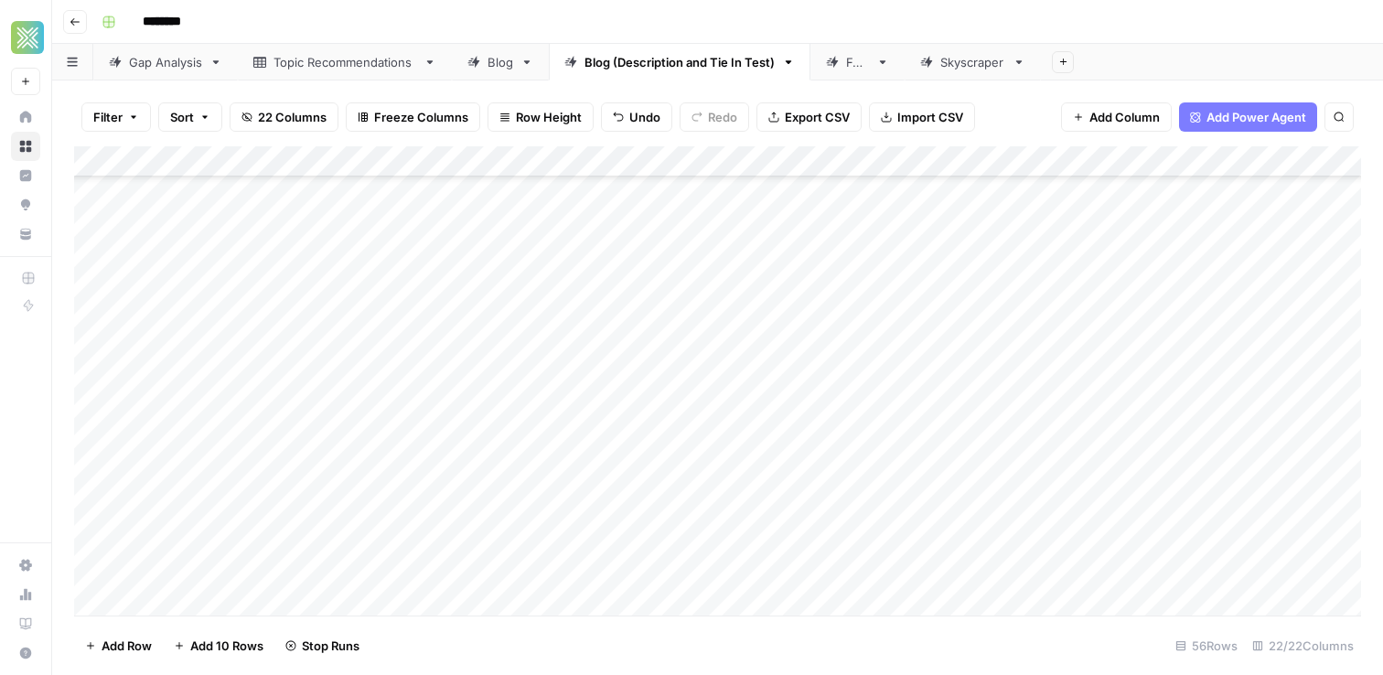
click at [606, 363] on div "Add Column" at bounding box center [717, 380] width 1287 height 469
click at [1021, 357] on div "Add Column" at bounding box center [717, 380] width 1287 height 469
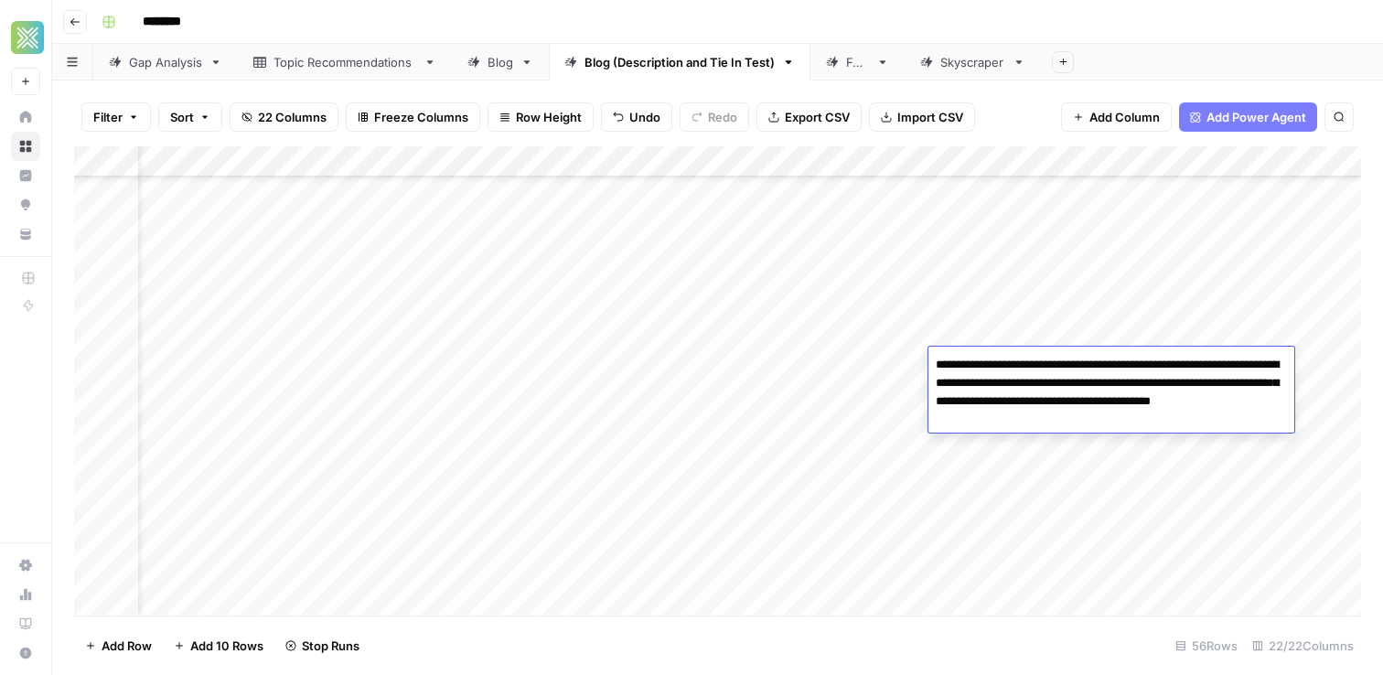
click at [1169, 382] on textarea "**********" at bounding box center [1111, 392] width 366 height 80
type textarea "**********"
click at [1322, 384] on div "Add Column" at bounding box center [717, 380] width 1287 height 469
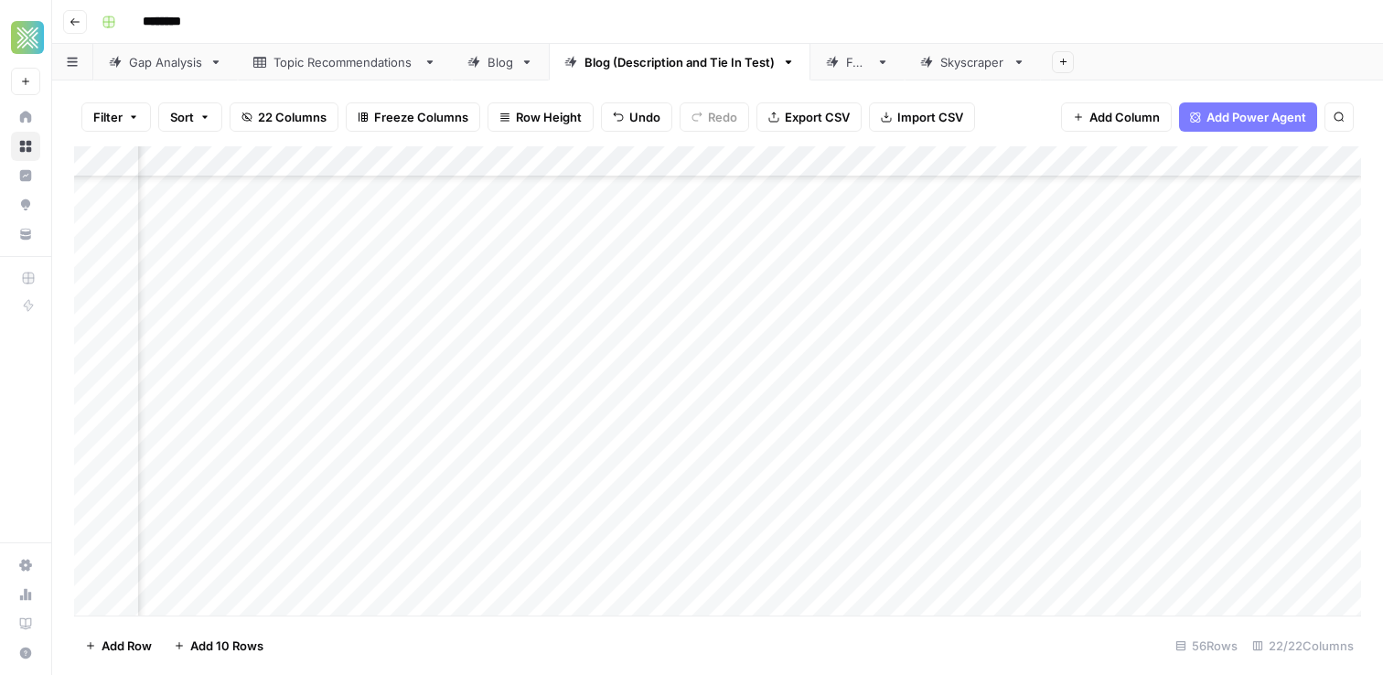
scroll to position [1041, 354]
click at [1051, 356] on div "Add Column" at bounding box center [717, 380] width 1287 height 469
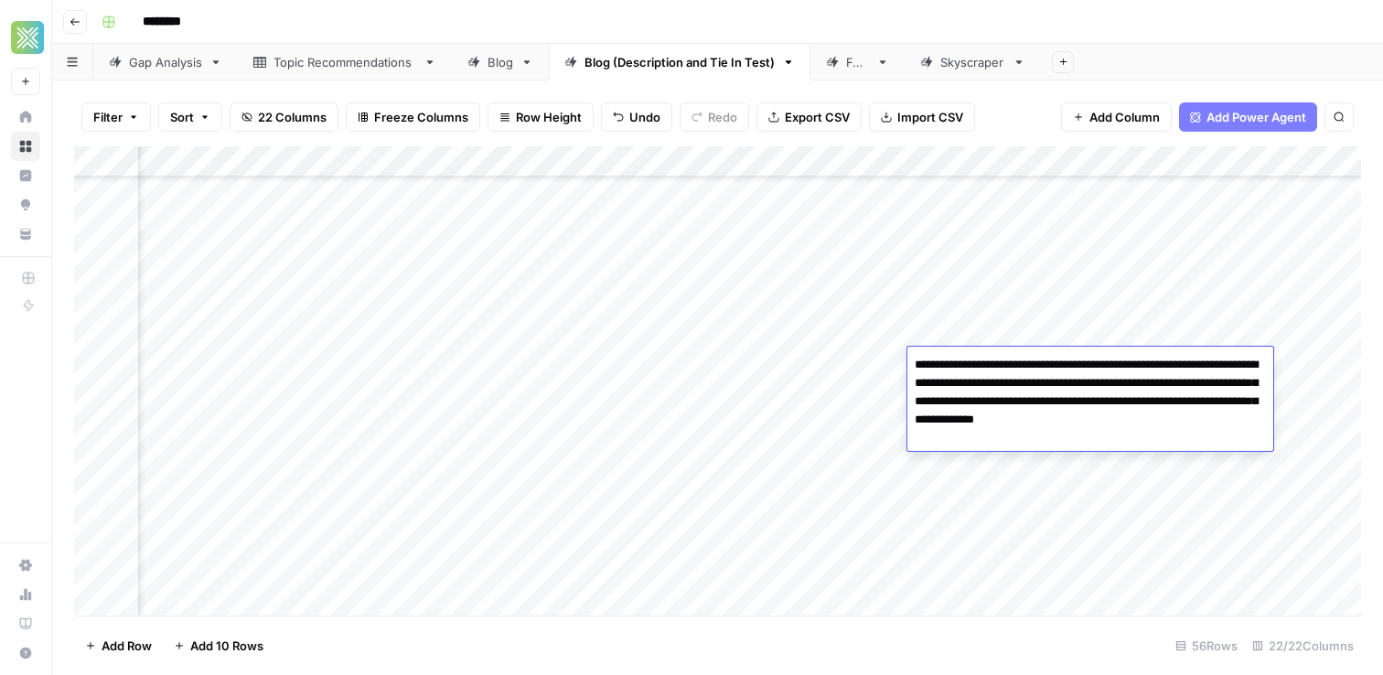
click at [812, 363] on div "Add Column" at bounding box center [717, 380] width 1287 height 469
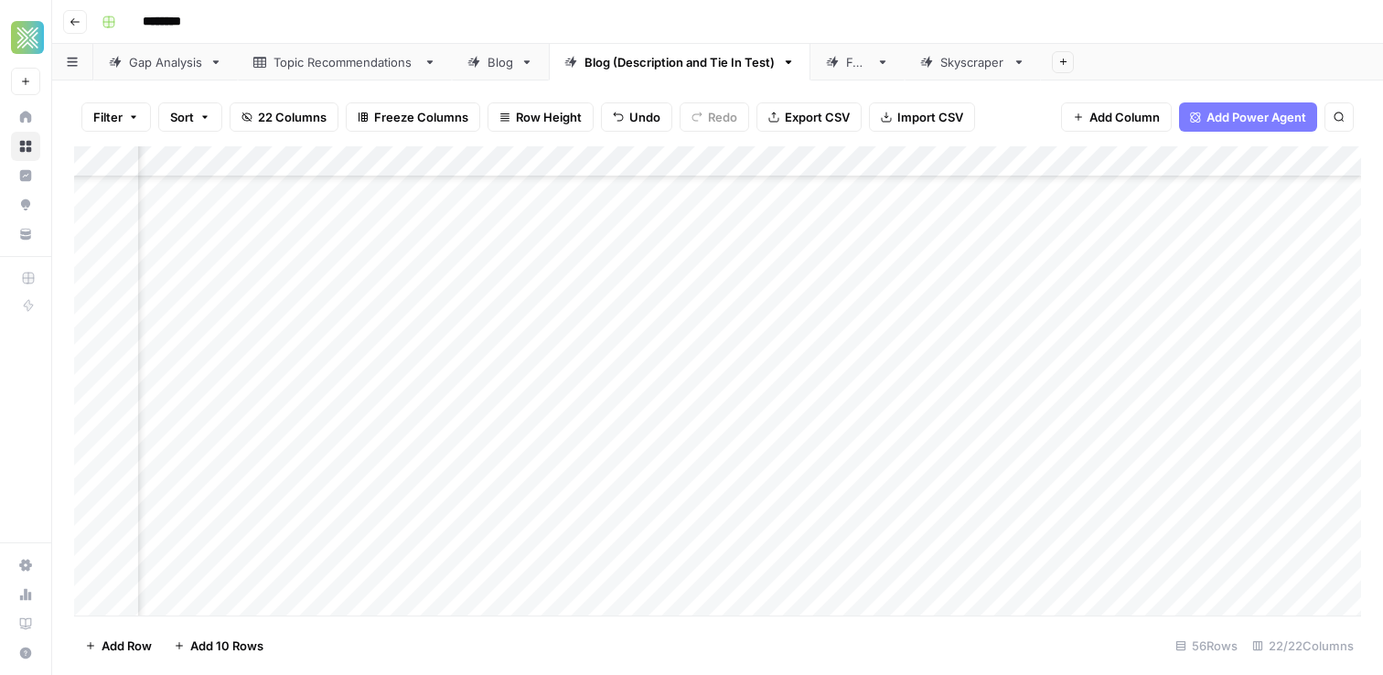
click at [812, 363] on div "Add Column" at bounding box center [717, 380] width 1287 height 469
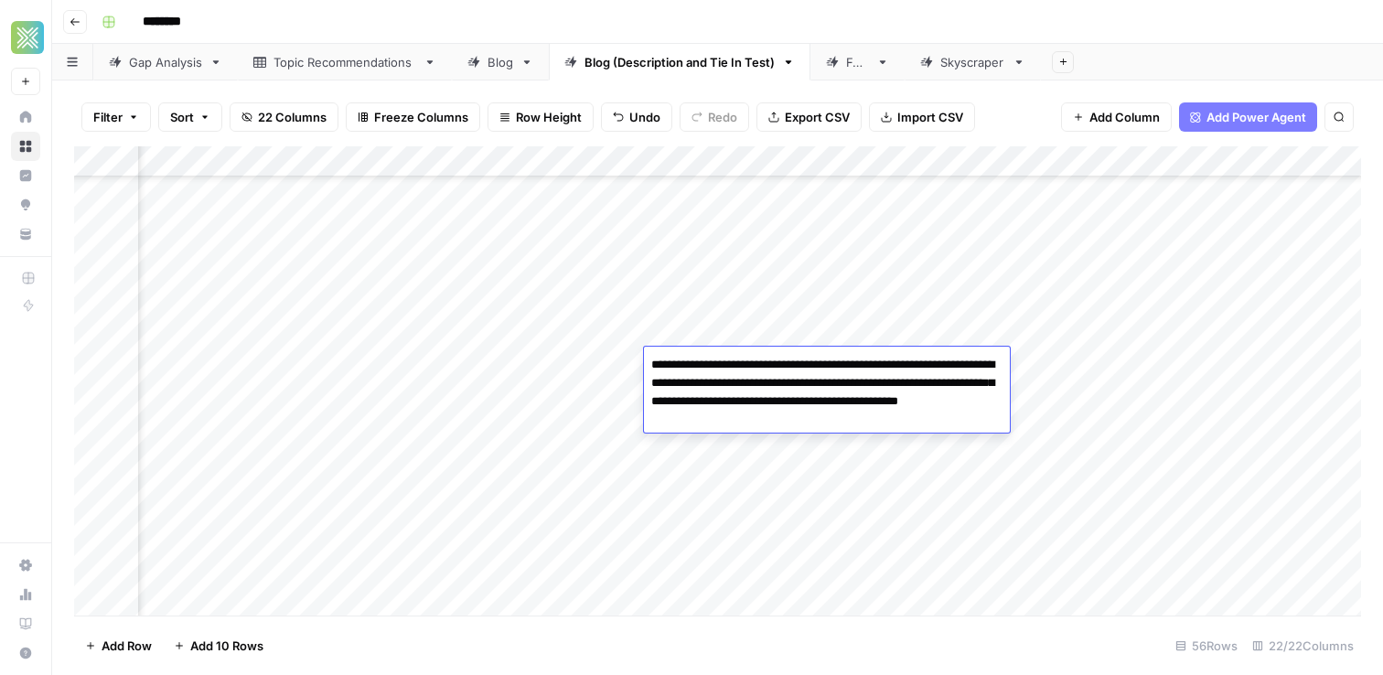
click at [812, 363] on textarea "**********" at bounding box center [827, 392] width 366 height 80
click at [837, 423] on textarea "**********" at bounding box center [827, 392] width 366 height 80
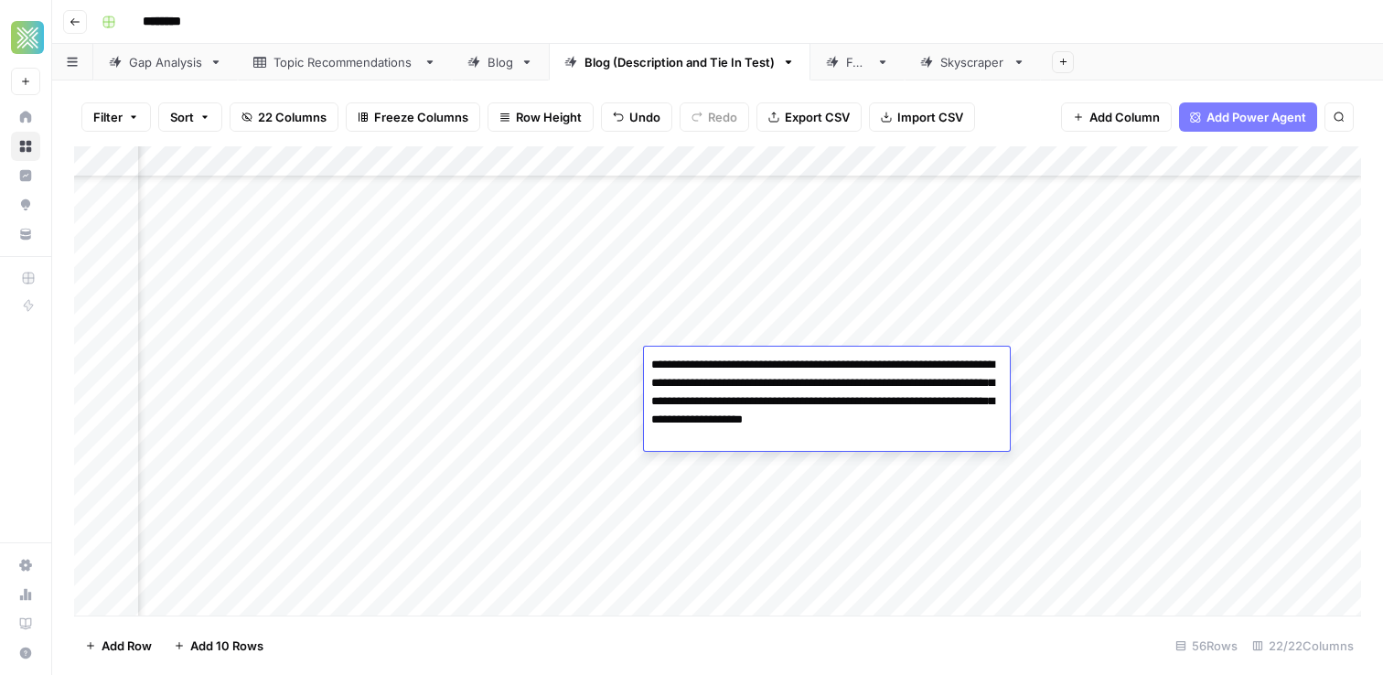
type textarea "**********"
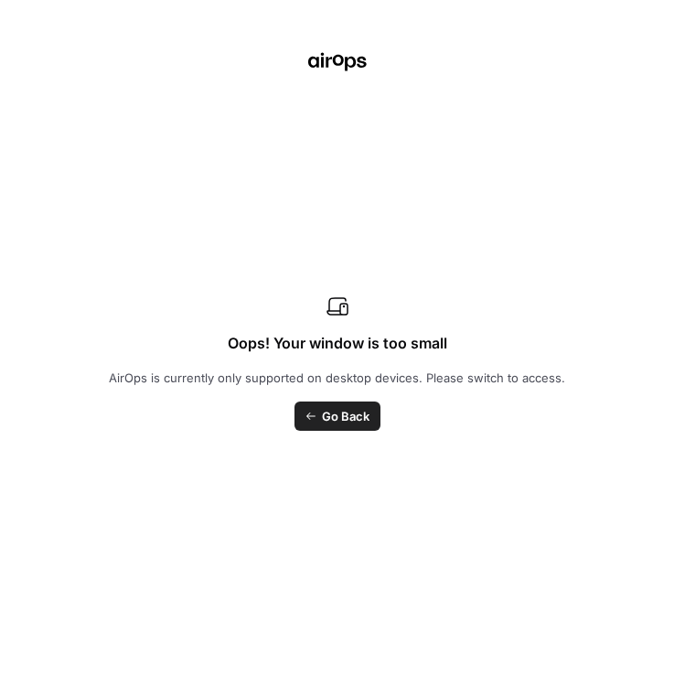
click at [340, 431] on div "Oops! Your window is too small AirOps is currently only supported on desktop de…" at bounding box center [337, 337] width 674 height 675
click at [338, 408] on span "Go Back" at bounding box center [346, 416] width 48 height 18
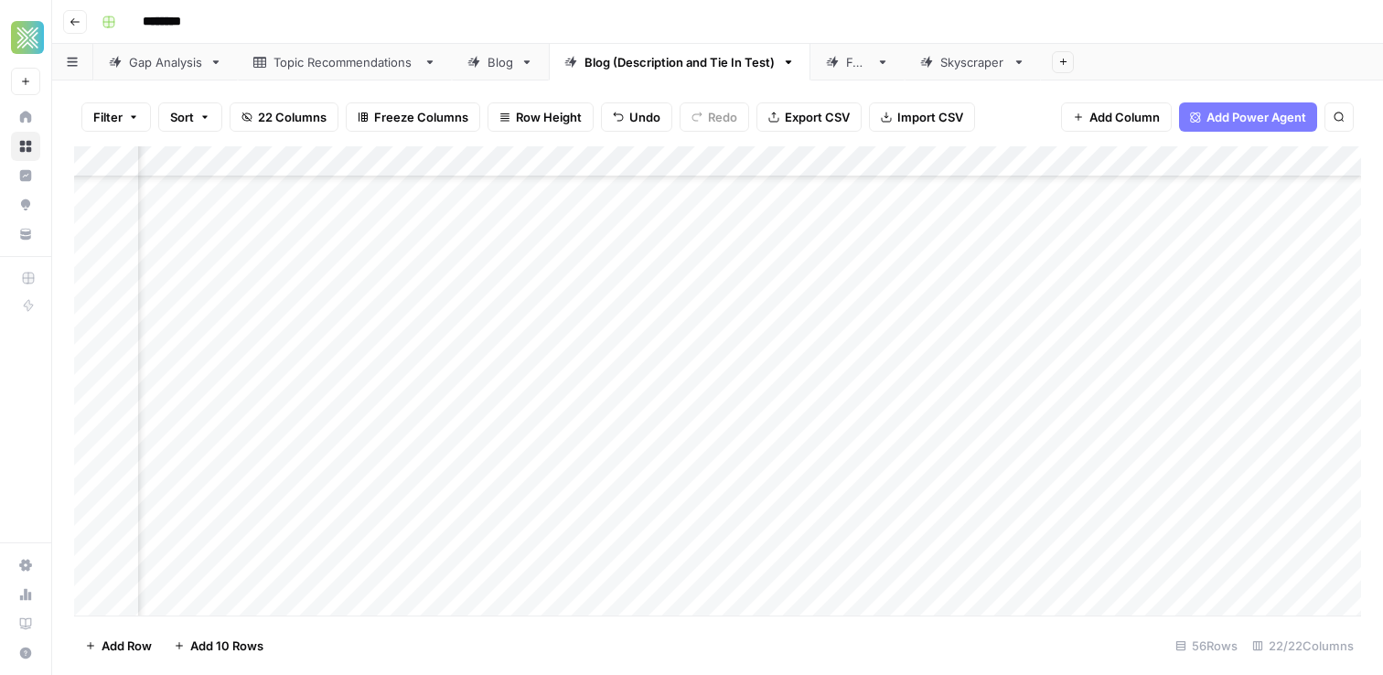
click at [853, 359] on div "Add Column" at bounding box center [717, 380] width 1287 height 469
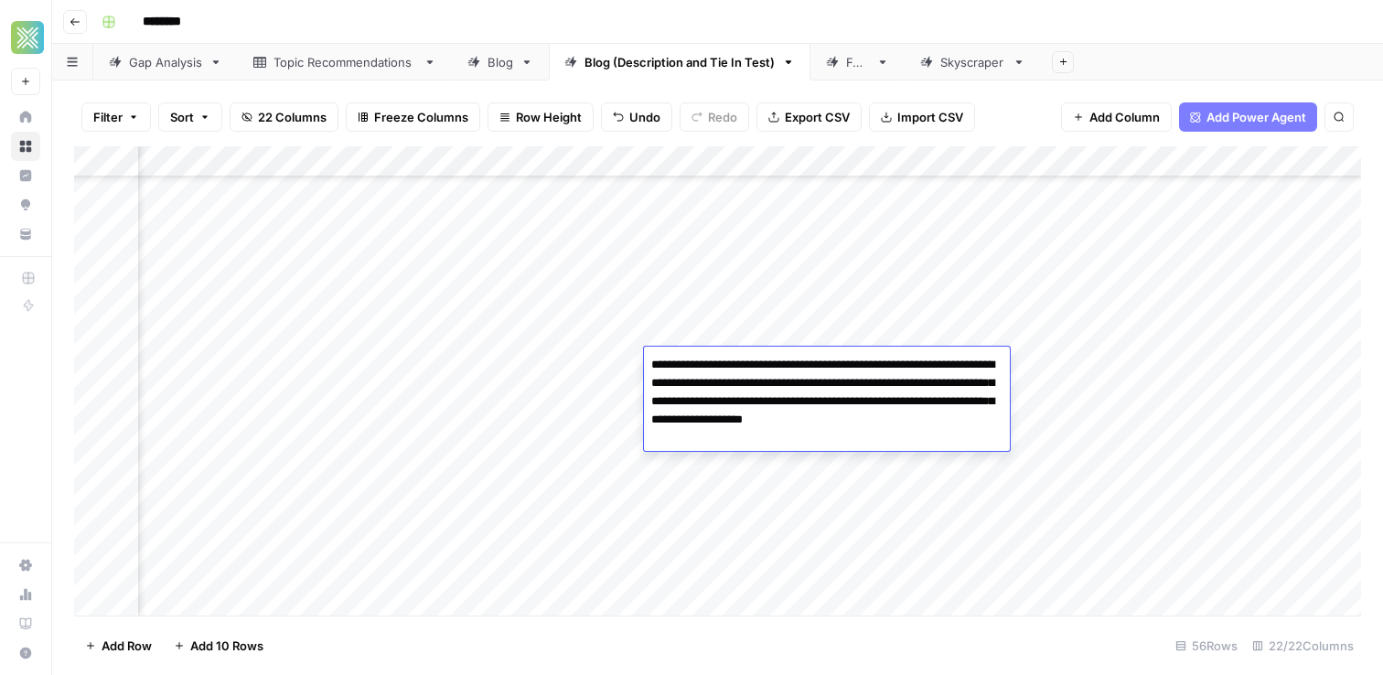
click at [672, 429] on textarea "**********" at bounding box center [827, 401] width 366 height 99
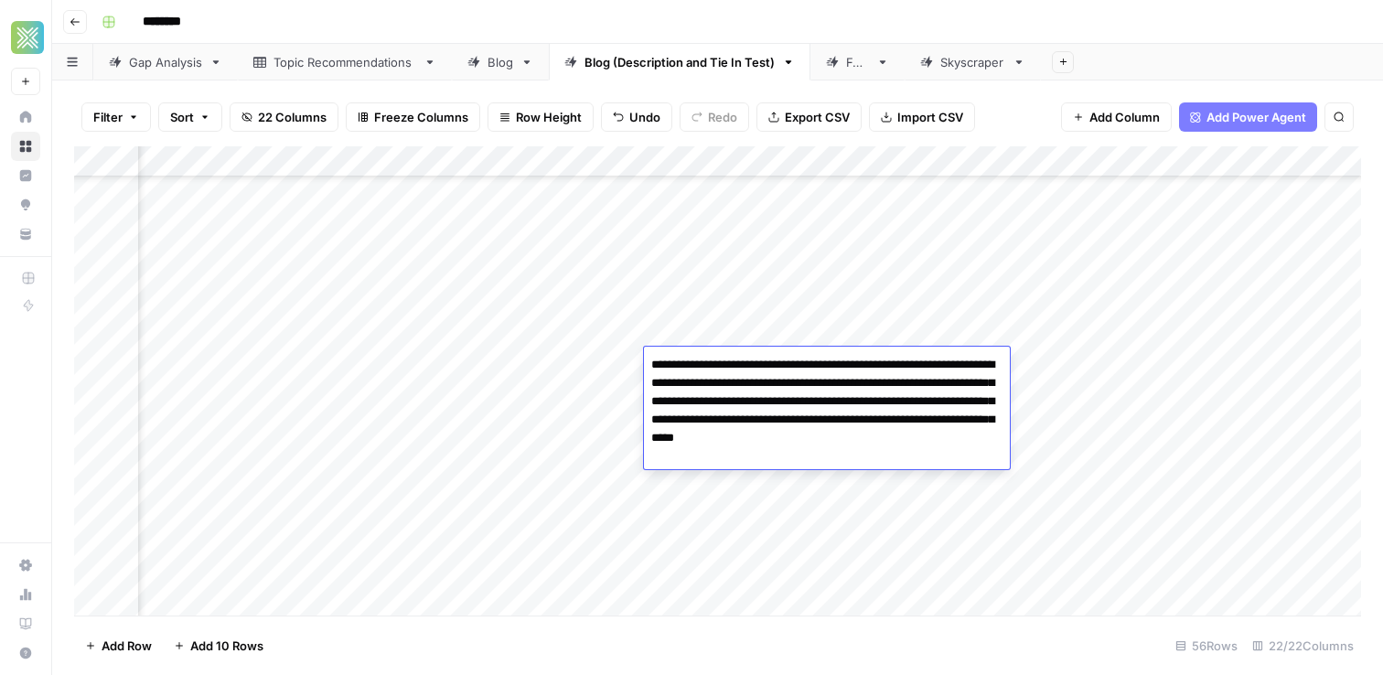
type textarea "**********"
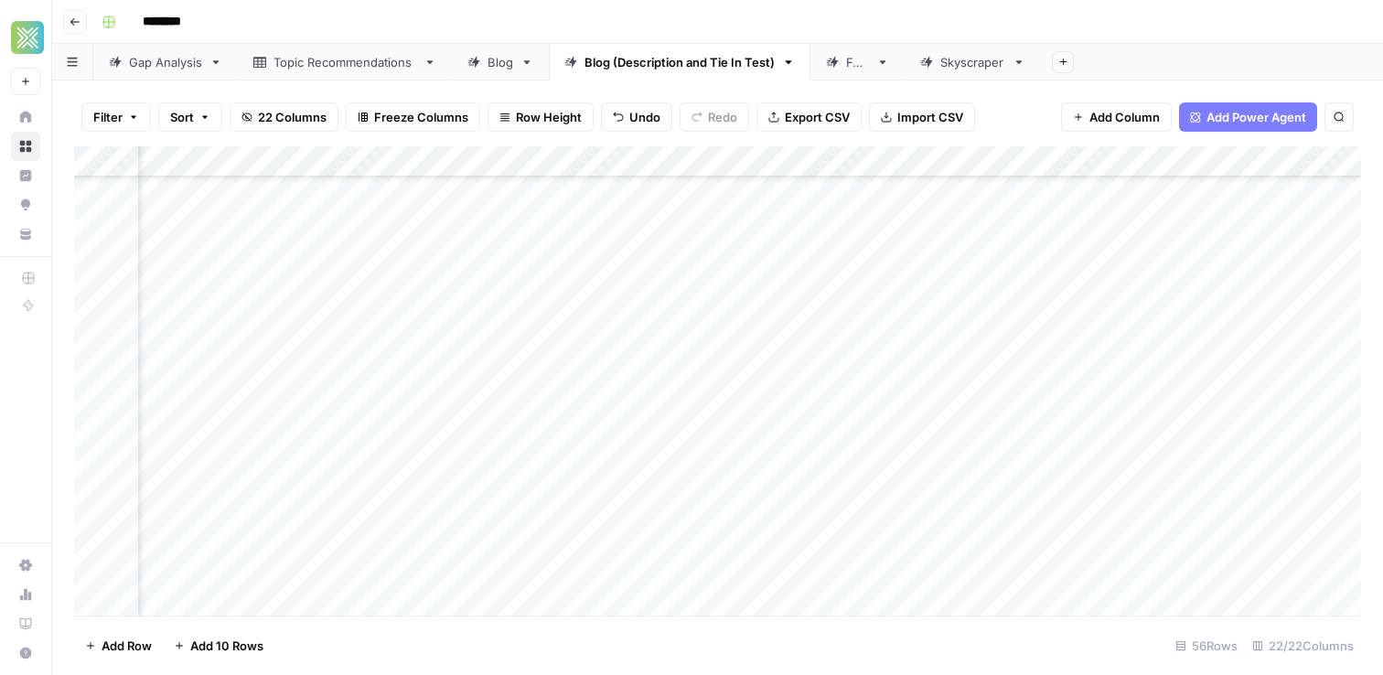
click at [826, 399] on div "Add Column" at bounding box center [717, 380] width 1287 height 469
click at [820, 377] on div "Add Column" at bounding box center [717, 380] width 1287 height 469
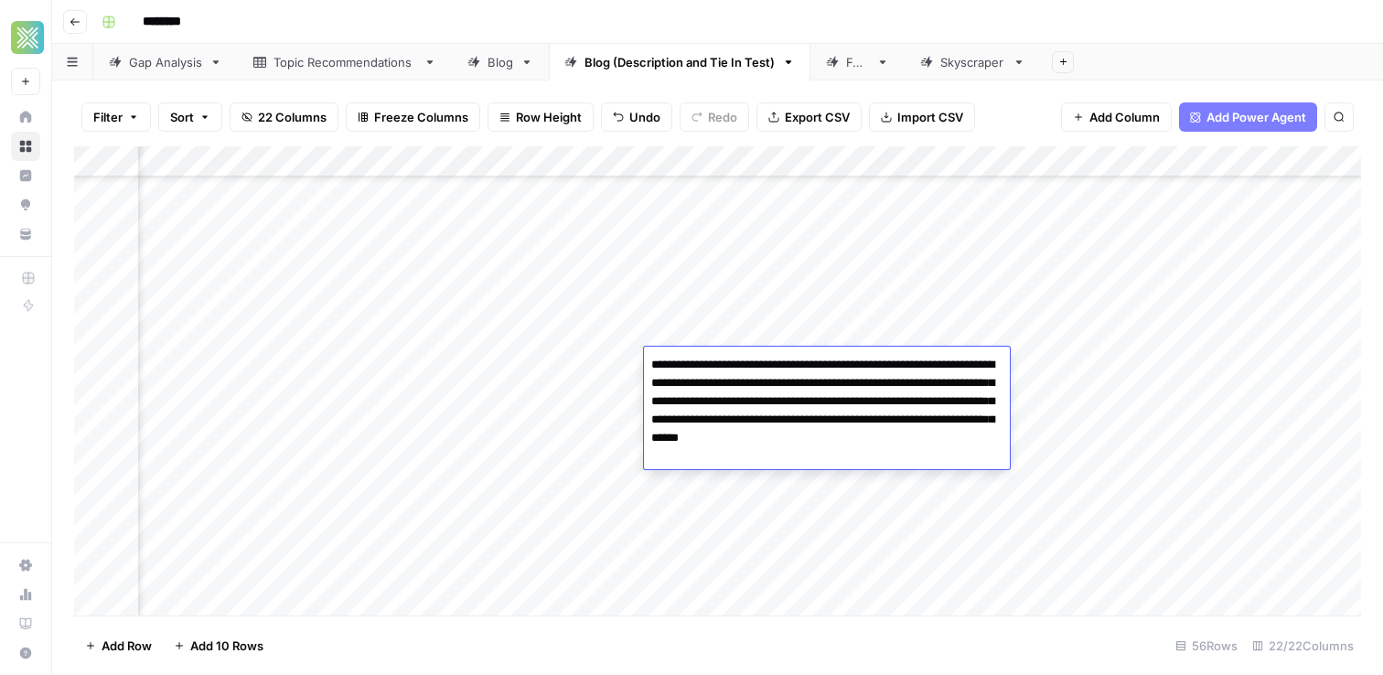
click at [1230, 359] on div "Add Column" at bounding box center [717, 380] width 1287 height 469
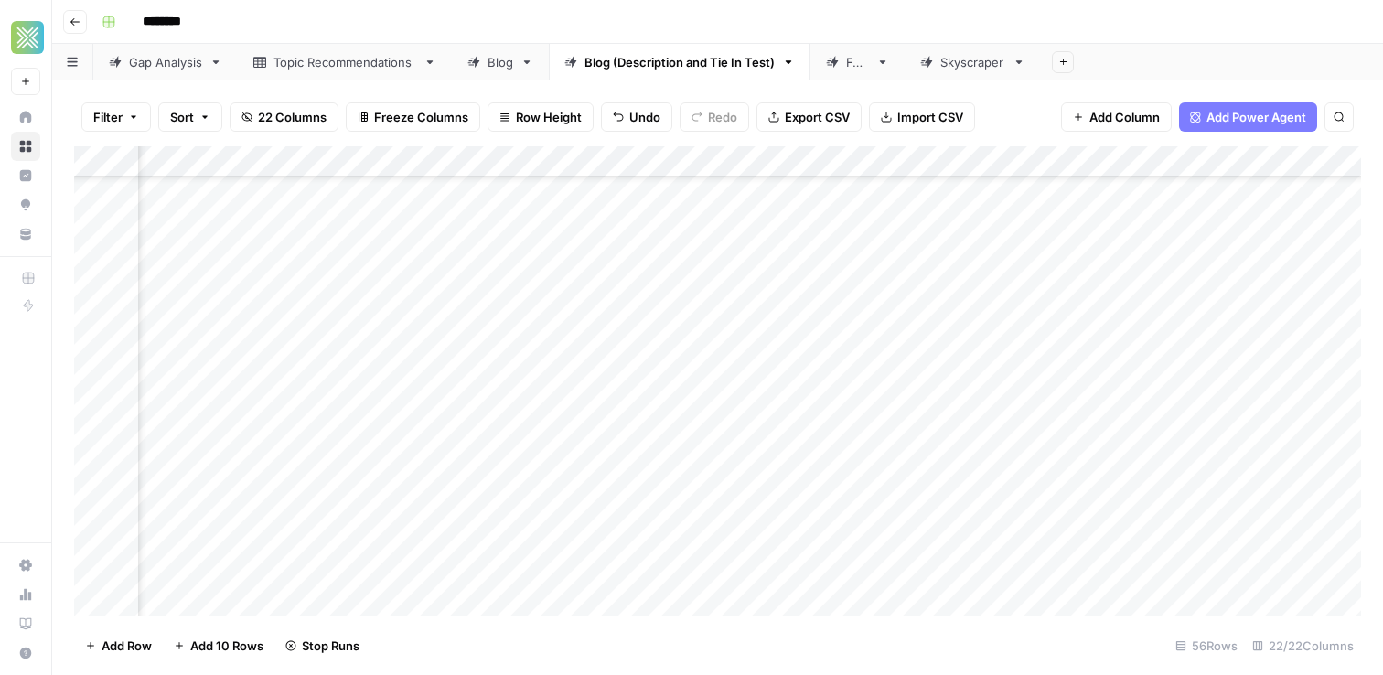
click at [879, 437] on div "Add Column" at bounding box center [717, 380] width 1287 height 469
click at [861, 403] on div "Add Column" at bounding box center [717, 380] width 1287 height 469
click at [697, 400] on div "Add Column" at bounding box center [717, 380] width 1287 height 469
click at [1067, 393] on div "Add Column" at bounding box center [717, 380] width 1287 height 469
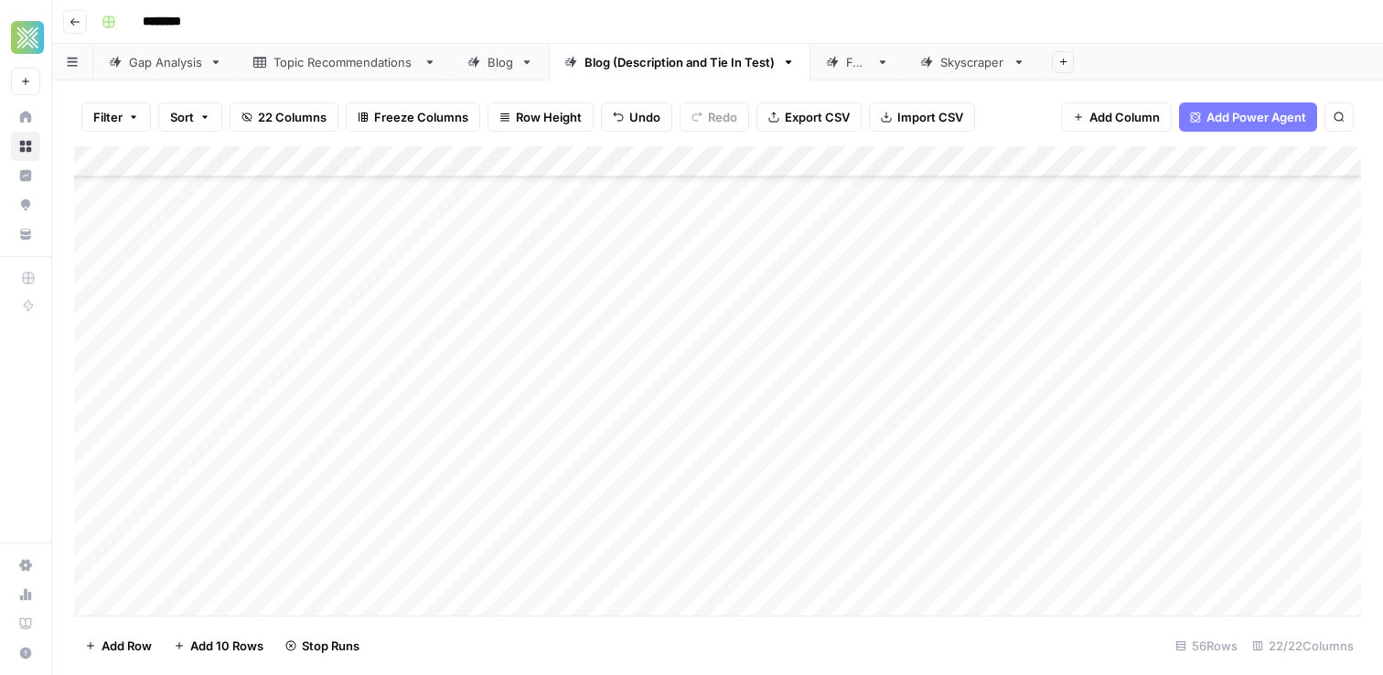
click at [1067, 393] on div "Add Column" at bounding box center [717, 380] width 1287 height 469
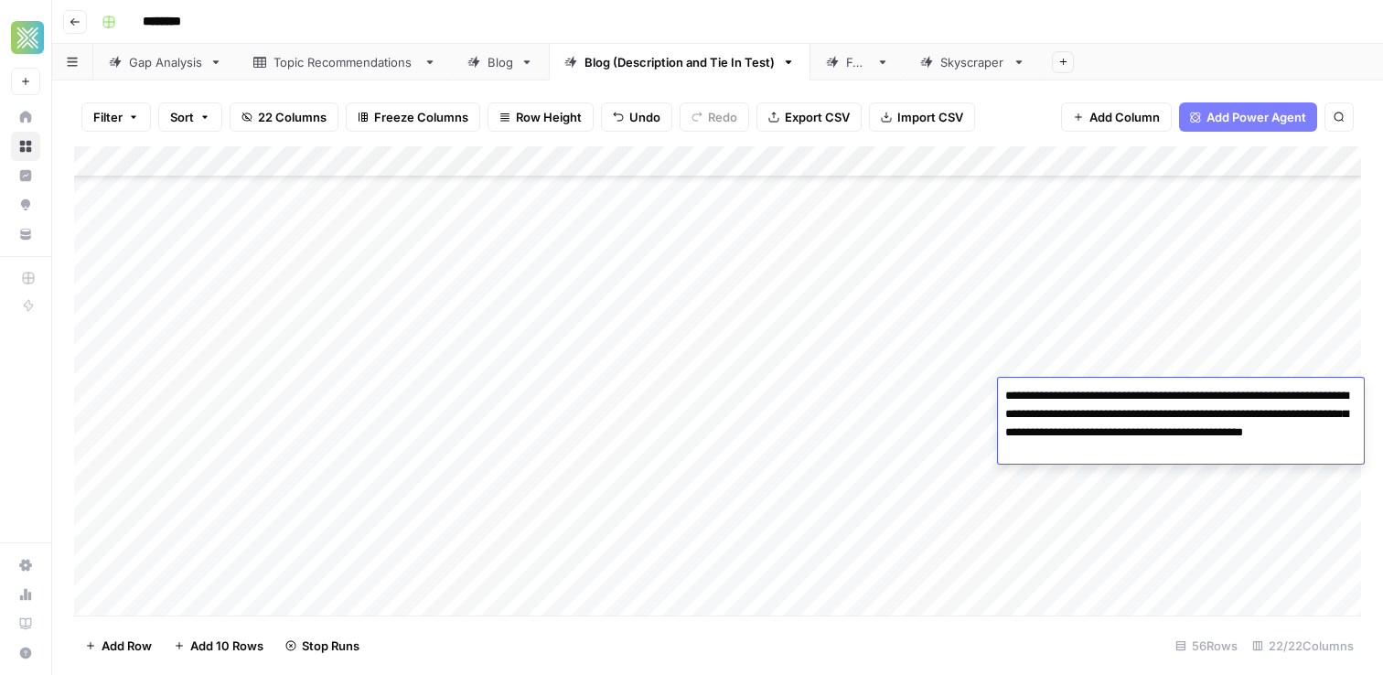
click at [1067, 393] on textarea "**********" at bounding box center [1181, 423] width 366 height 80
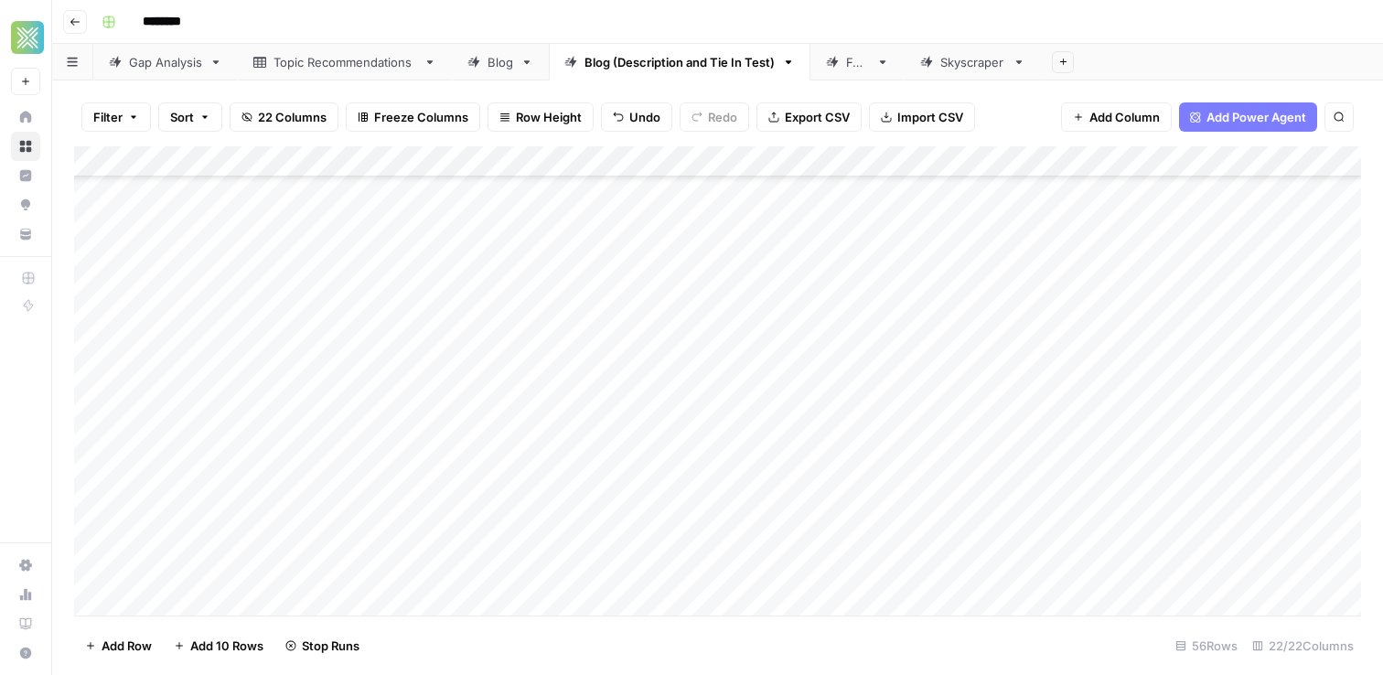
click at [948, 390] on div "Add Column" at bounding box center [717, 380] width 1287 height 469
click at [1078, 408] on div "Add Column" at bounding box center [717, 380] width 1287 height 469
click at [839, 415] on div "Add Column" at bounding box center [717, 380] width 1287 height 469
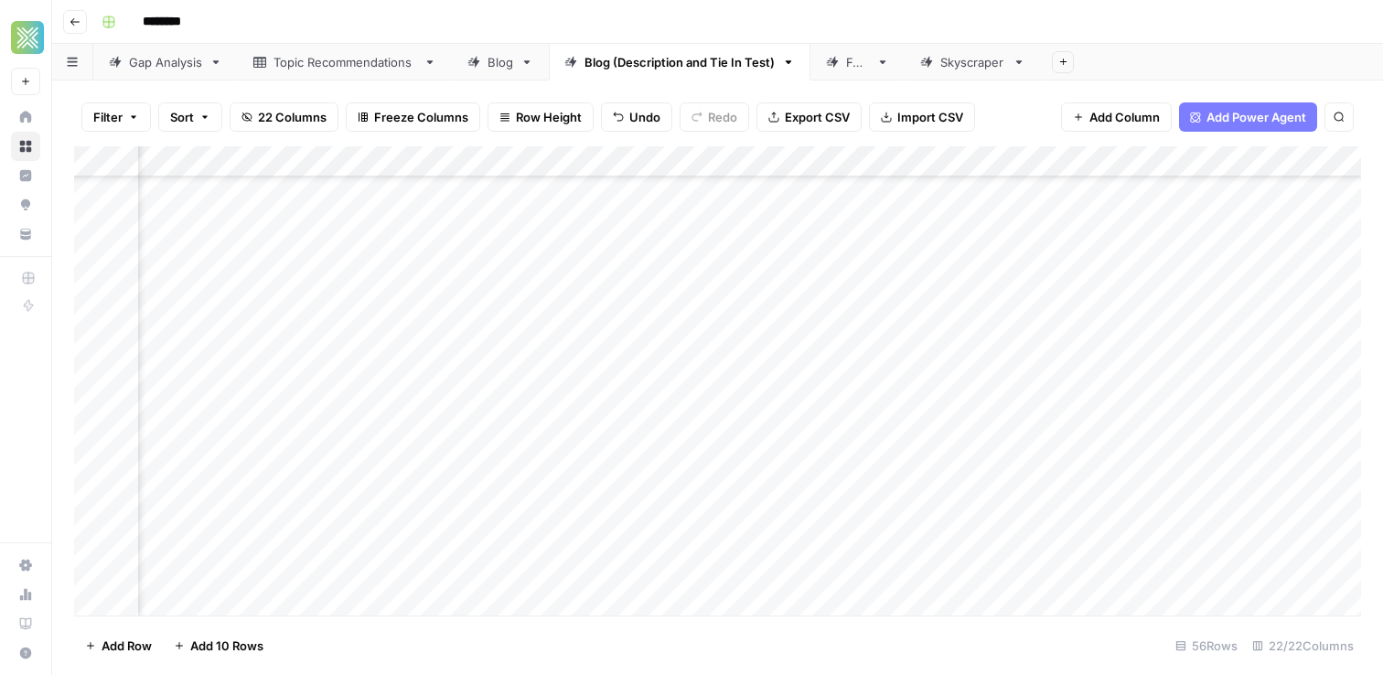
click at [1261, 394] on div "Add Column" at bounding box center [717, 380] width 1287 height 469
click at [1055, 419] on div "Add Column" at bounding box center [717, 380] width 1287 height 469
click at [957, 433] on div "Add Column" at bounding box center [717, 380] width 1287 height 469
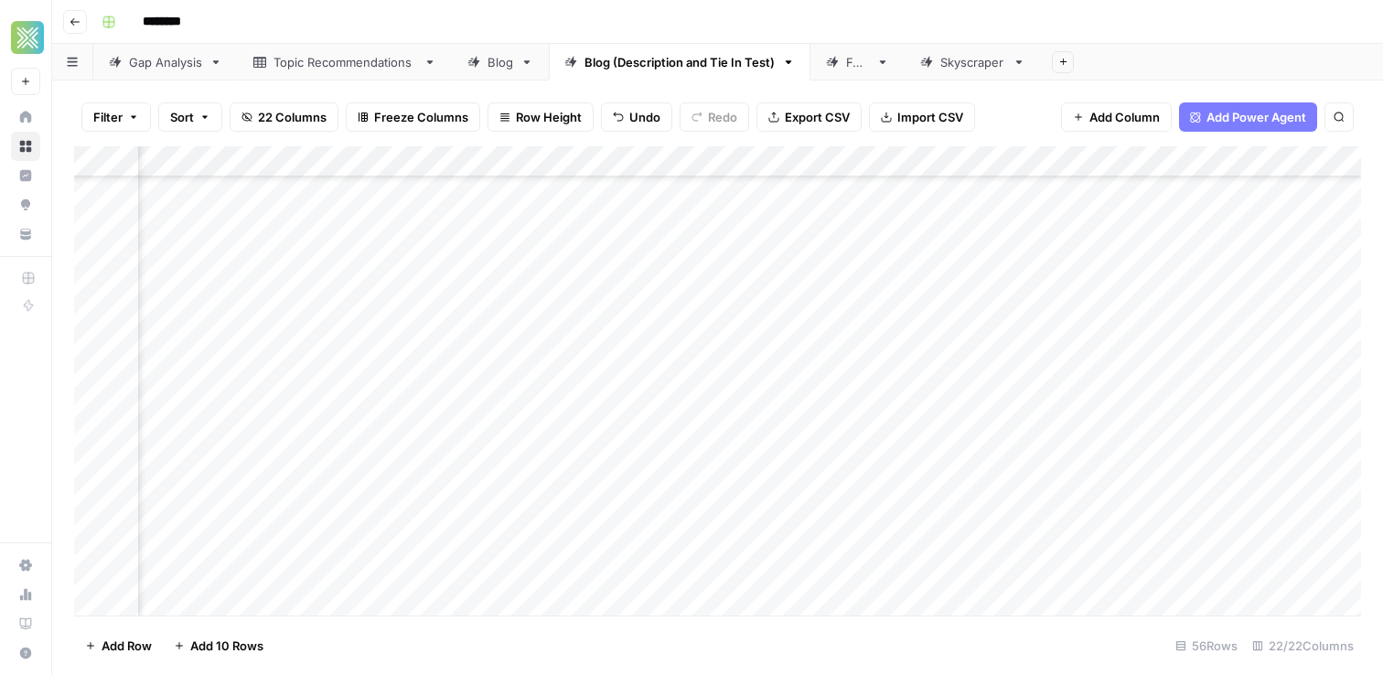
scroll to position [1041, 466]
click at [924, 433] on div "Add Column" at bounding box center [717, 380] width 1287 height 469
click at [782, 444] on div "Add Column" at bounding box center [717, 380] width 1287 height 469
click at [1224, 432] on div "Add Column" at bounding box center [717, 380] width 1287 height 469
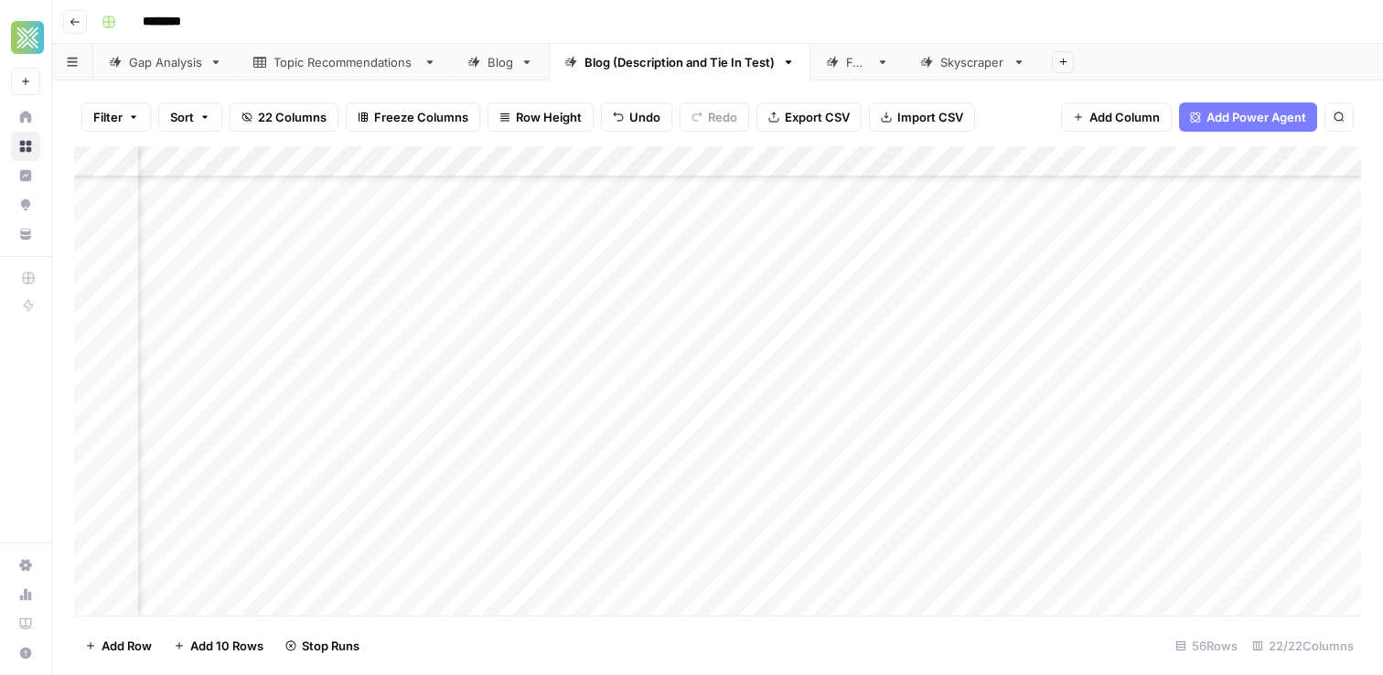
scroll to position [1041, 0]
click at [424, 456] on div "Add Column" at bounding box center [717, 380] width 1287 height 469
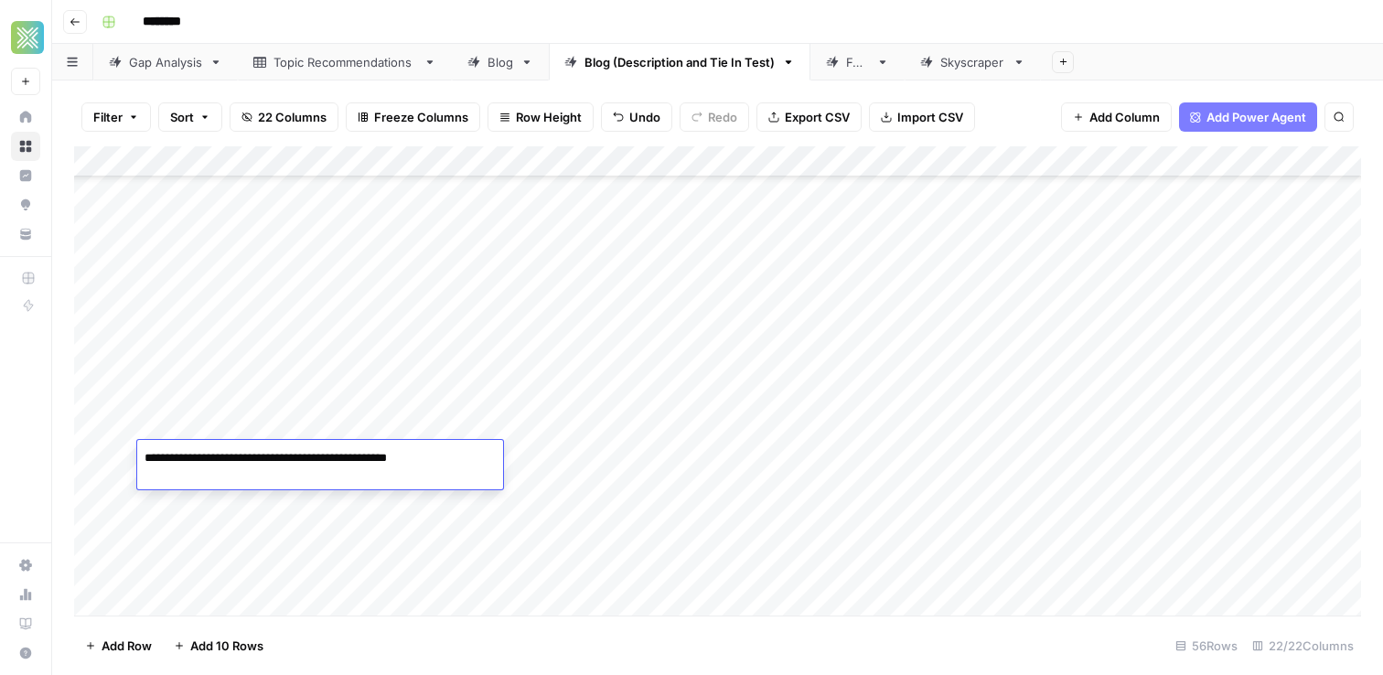
click at [666, 453] on div "Add Column" at bounding box center [717, 380] width 1287 height 469
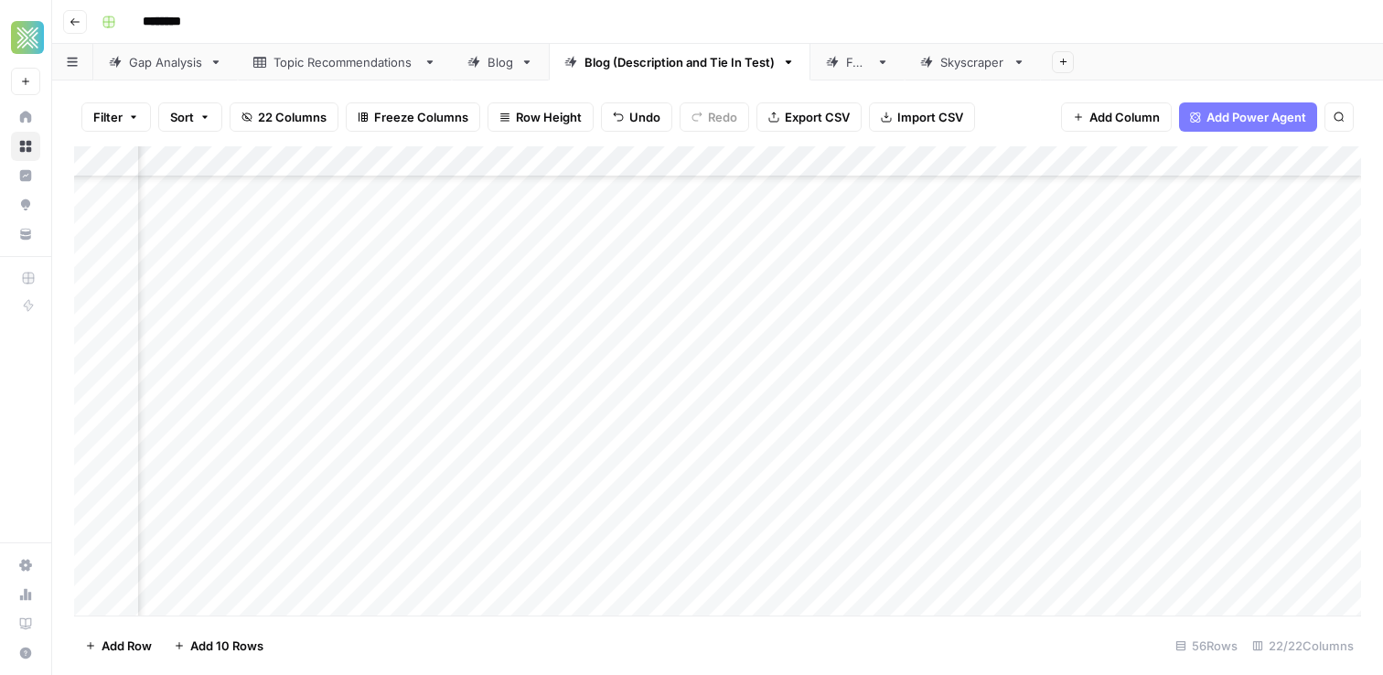
scroll to position [1041, 416]
click at [711, 460] on div "Add Column" at bounding box center [717, 380] width 1287 height 469
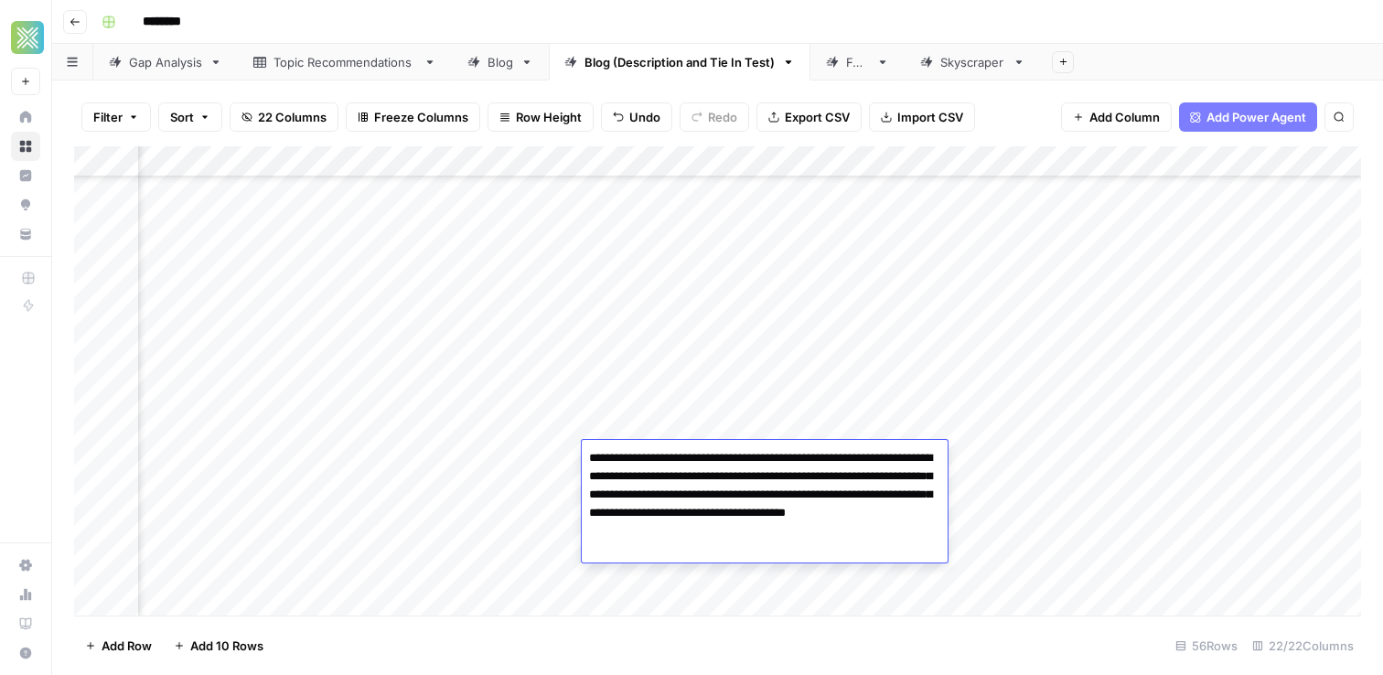
type textarea "**********"
click at [1032, 448] on div "Add Column" at bounding box center [717, 380] width 1287 height 469
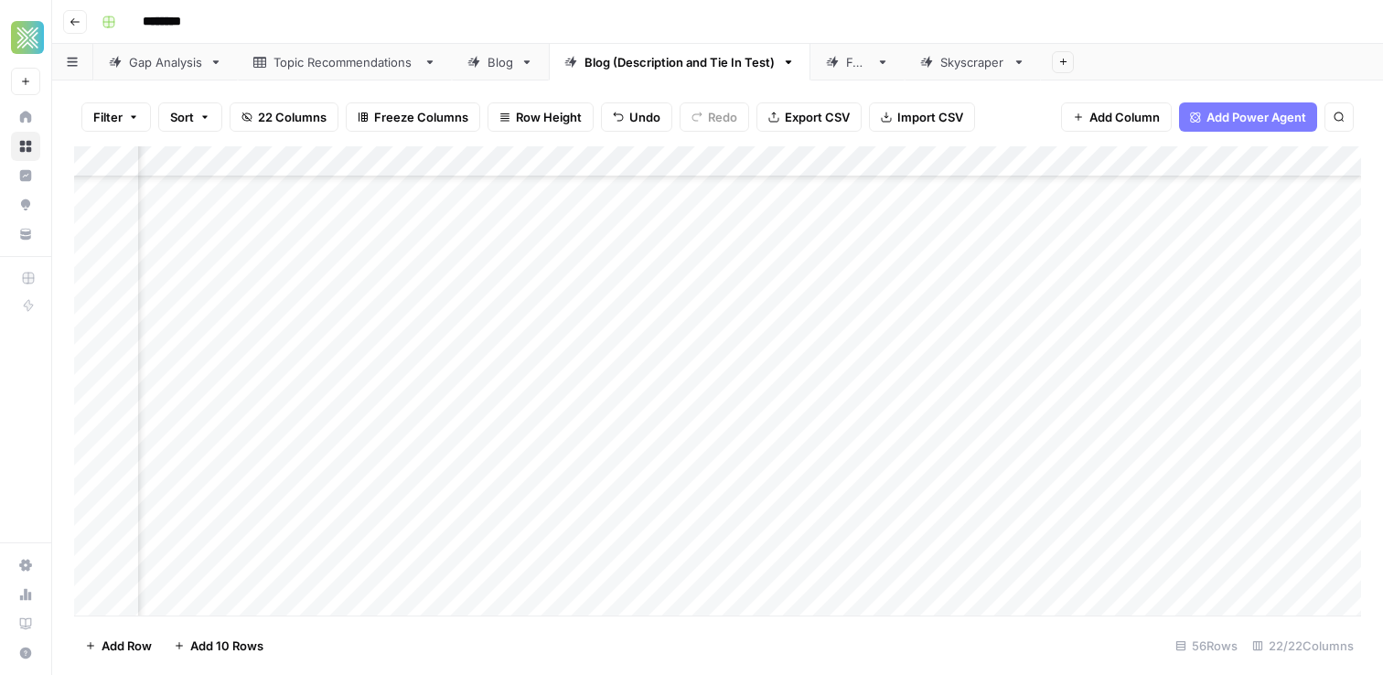
click at [1009, 460] on div "Add Column" at bounding box center [717, 380] width 1287 height 469
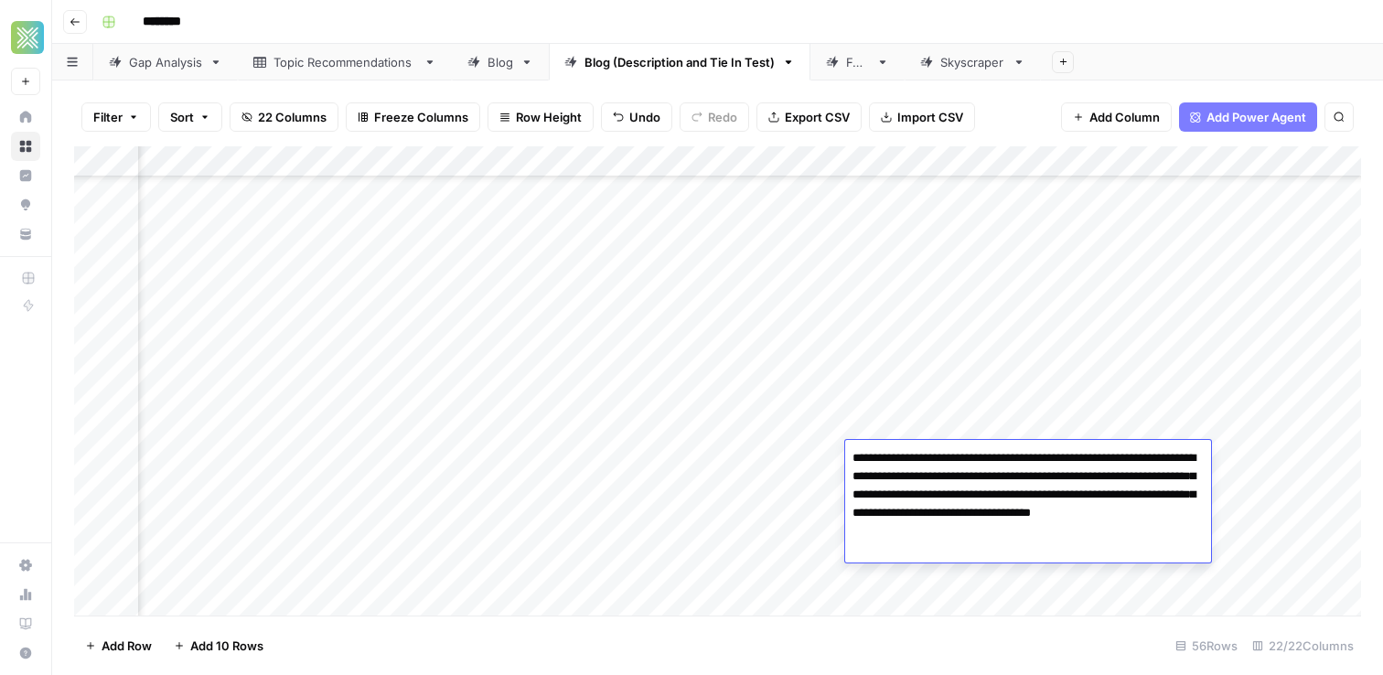
click at [1009, 460] on textarea "**********" at bounding box center [1028, 494] width 366 height 99
click at [896, 475] on textarea "**********" at bounding box center [1028, 494] width 366 height 99
type textarea "**********"
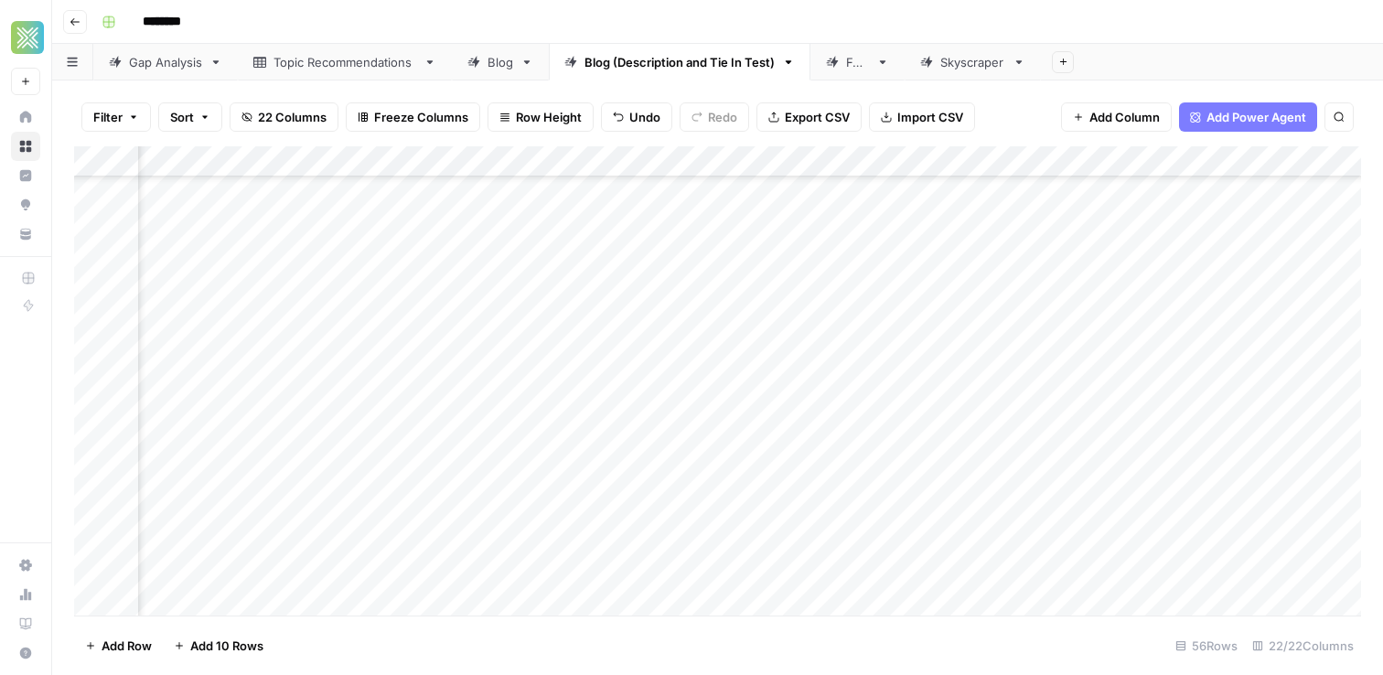
click at [784, 468] on div "Add Column" at bounding box center [717, 380] width 1287 height 469
click at [1279, 454] on div "Add Column" at bounding box center [717, 380] width 1287 height 469
click at [664, 483] on div "Add Column" at bounding box center [717, 380] width 1287 height 469
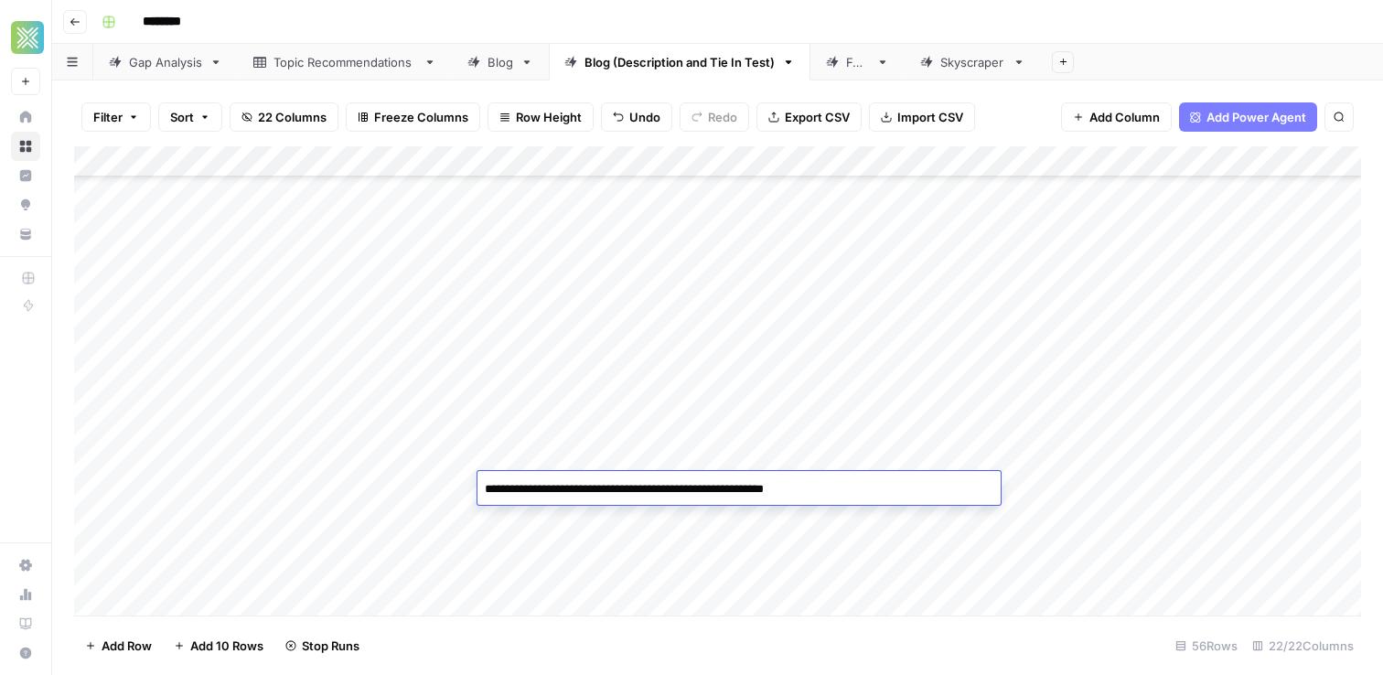
click at [1055, 486] on div "Add Column" at bounding box center [717, 380] width 1287 height 469
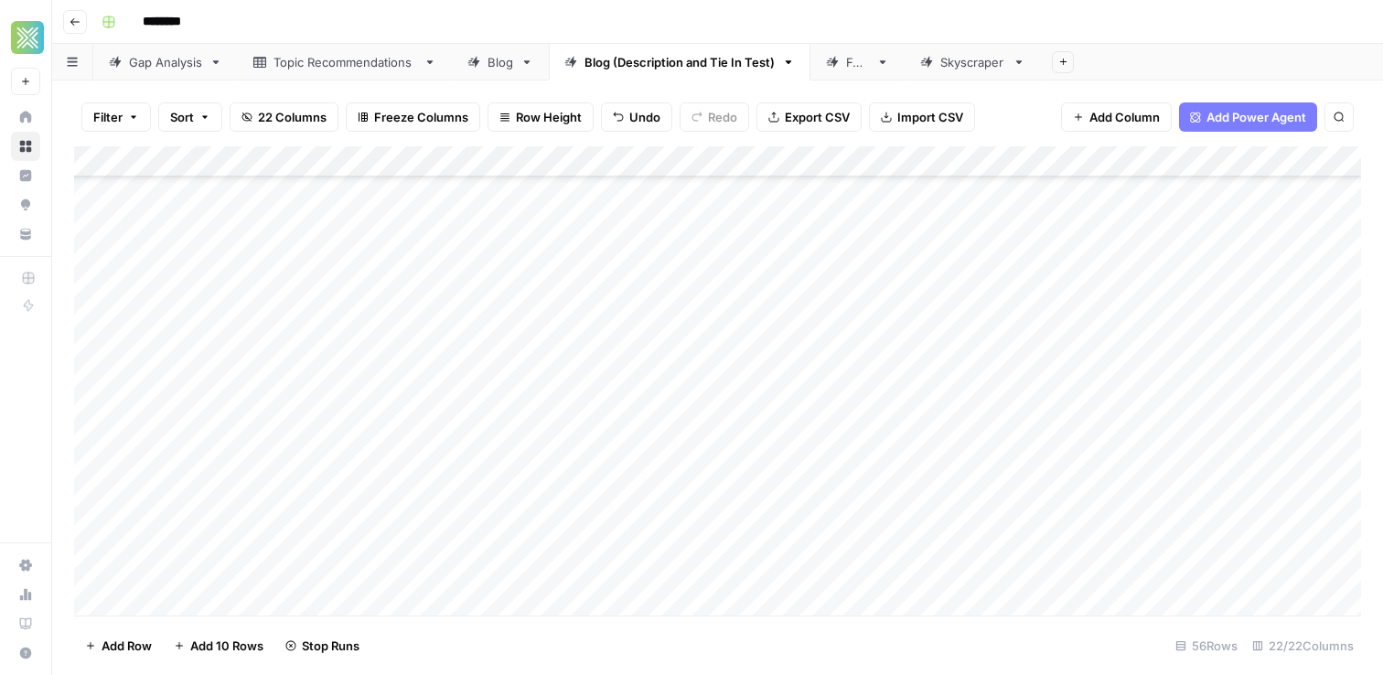
click at [1055, 486] on div "Add Column" at bounding box center [717, 380] width 1287 height 469
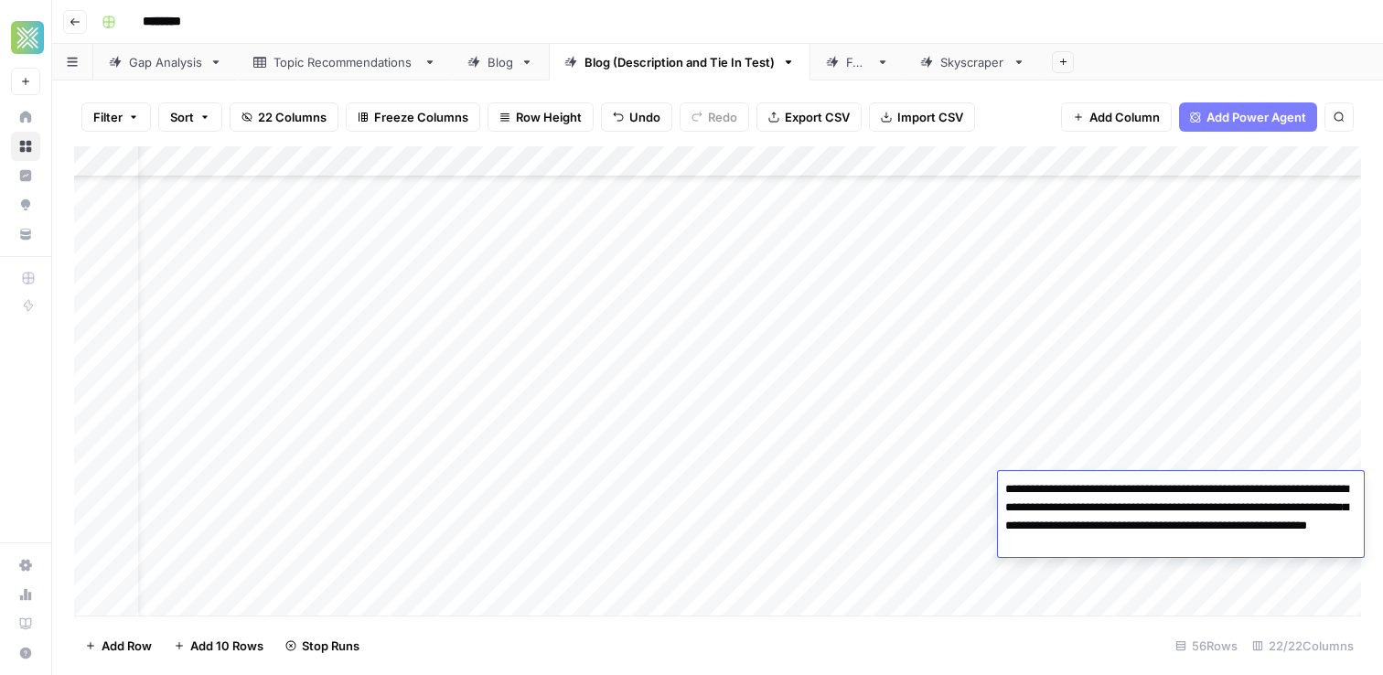
scroll to position [1041, 12]
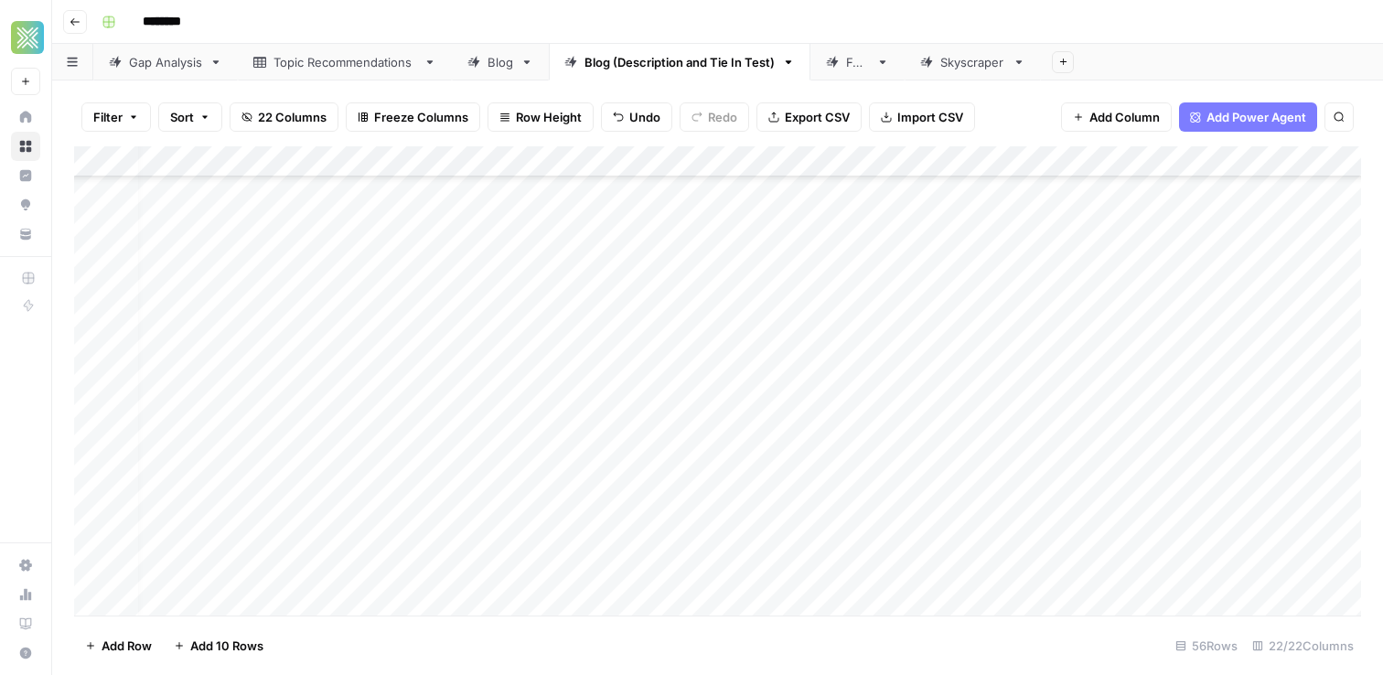
click at [1151, 387] on div "Add Column" at bounding box center [717, 380] width 1287 height 469
click at [1119, 491] on div "Add Column" at bounding box center [717, 380] width 1287 height 469
click at [883, 499] on div "Add Column" at bounding box center [717, 380] width 1287 height 469
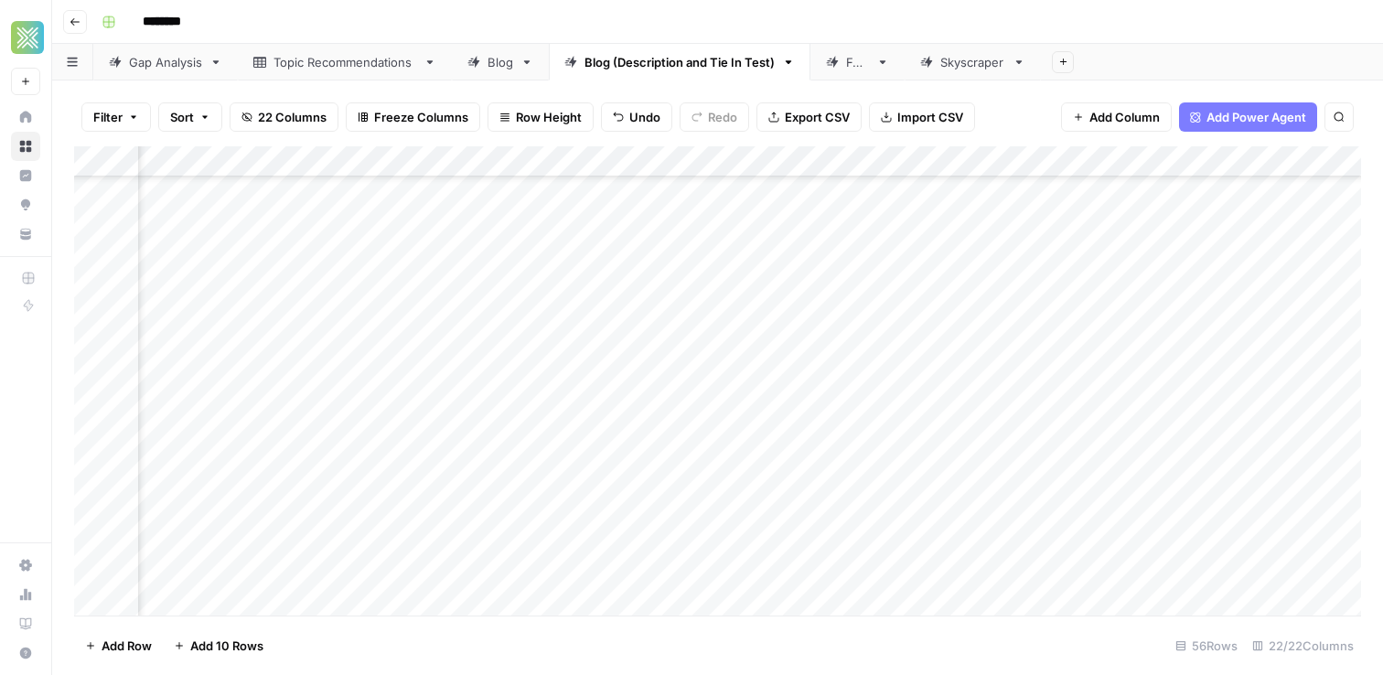
click at [1352, 491] on div "Add Column" at bounding box center [717, 380] width 1287 height 469
click at [238, 520] on div "Add Column" at bounding box center [717, 380] width 1287 height 469
click at [238, 518] on div "Add Column" at bounding box center [717, 380] width 1287 height 469
click at [147, 518] on textarea "**********" at bounding box center [308, 521] width 343 height 26
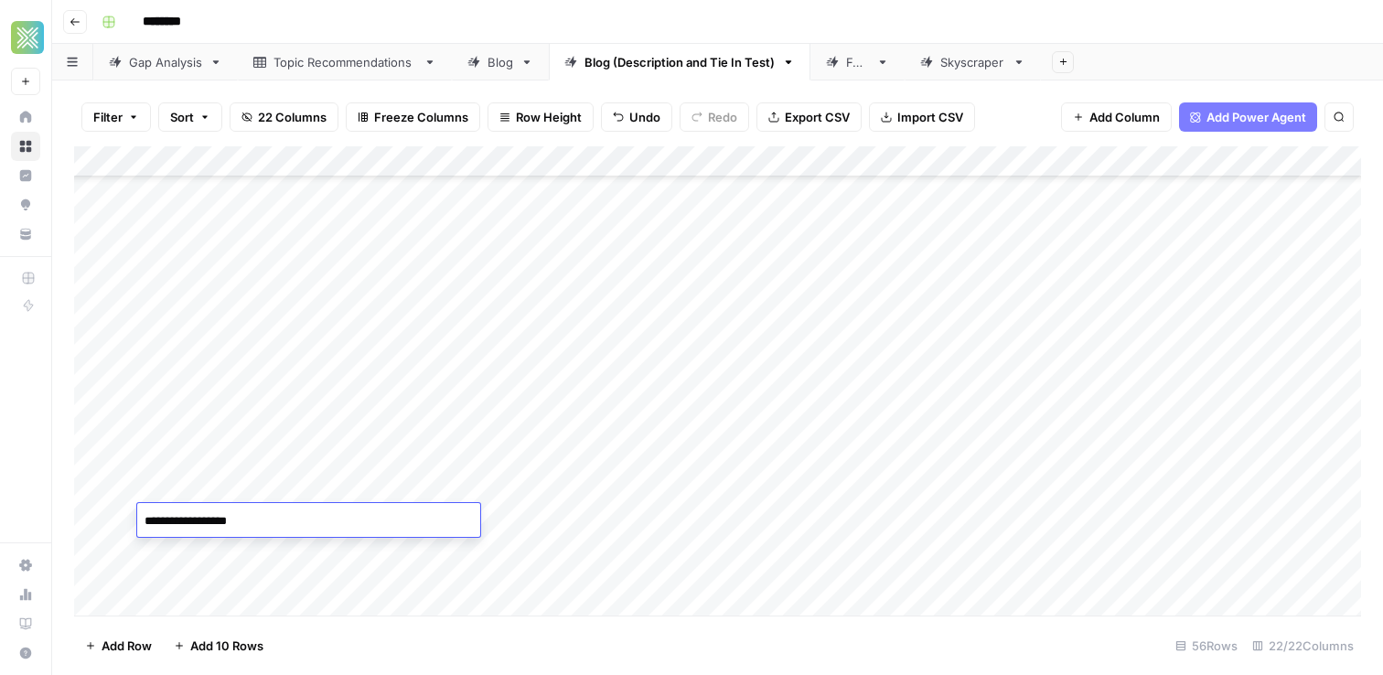
click at [150, 518] on textarea "**********" at bounding box center [308, 521] width 343 height 26
click at [295, 529] on textarea "**********" at bounding box center [308, 521] width 343 height 26
type textarea "**********"
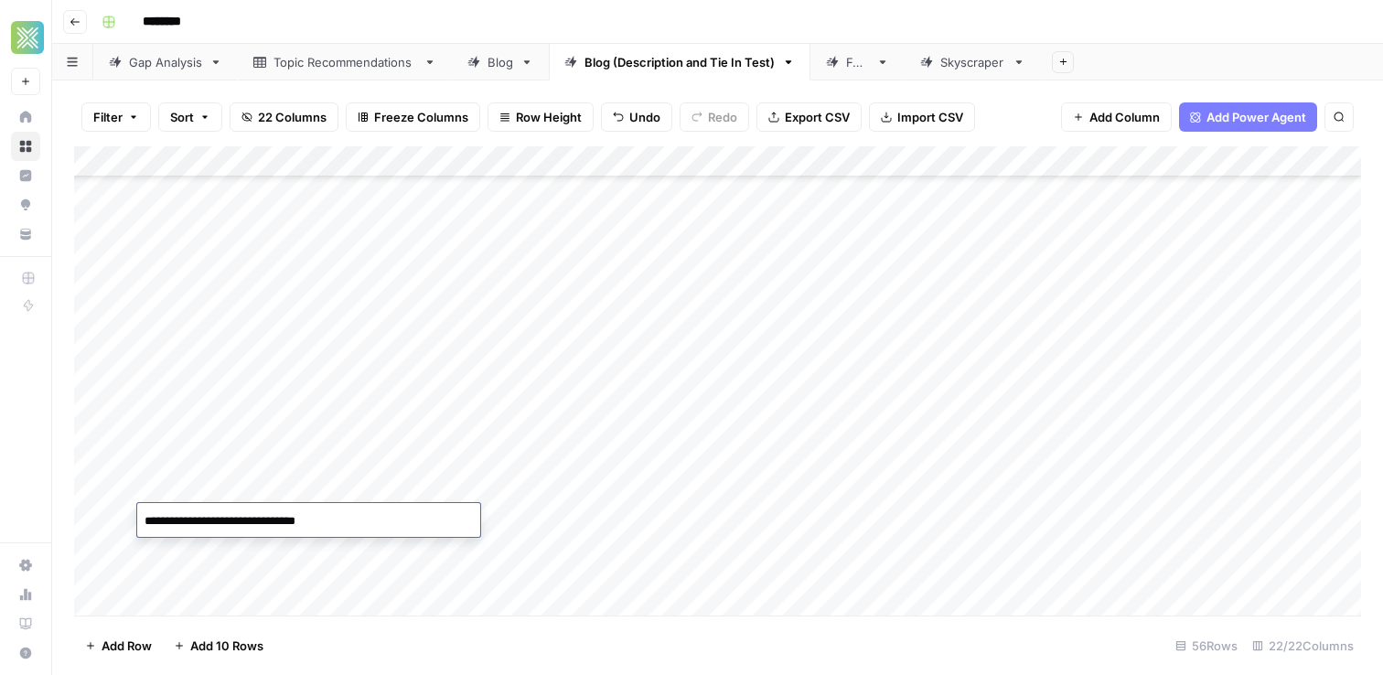
click at [897, 509] on div "Add Column" at bounding box center [717, 380] width 1287 height 469
click at [1062, 517] on div "Add Column" at bounding box center [717, 380] width 1287 height 469
click at [374, 518] on div "Add Column" at bounding box center [717, 380] width 1287 height 469
click at [854, 524] on div "Add Column" at bounding box center [717, 380] width 1287 height 469
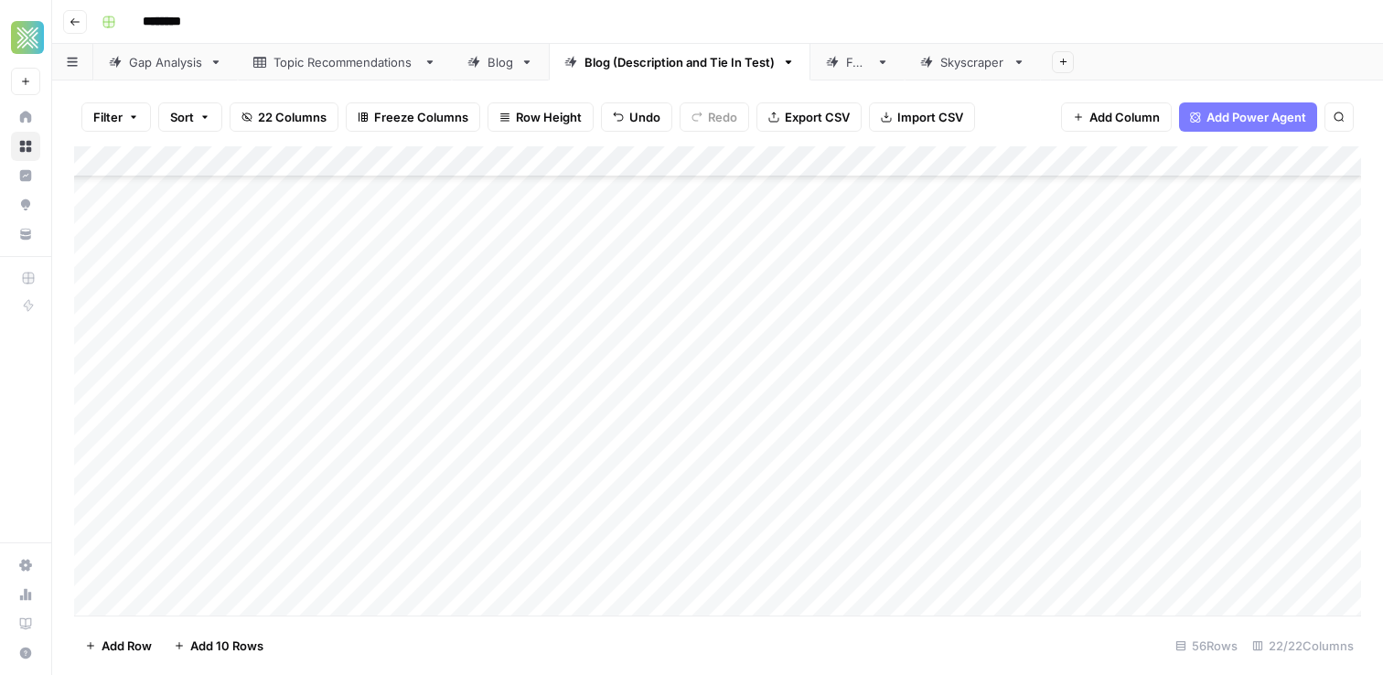
click at [1058, 528] on div "Add Column" at bounding box center [717, 380] width 1287 height 469
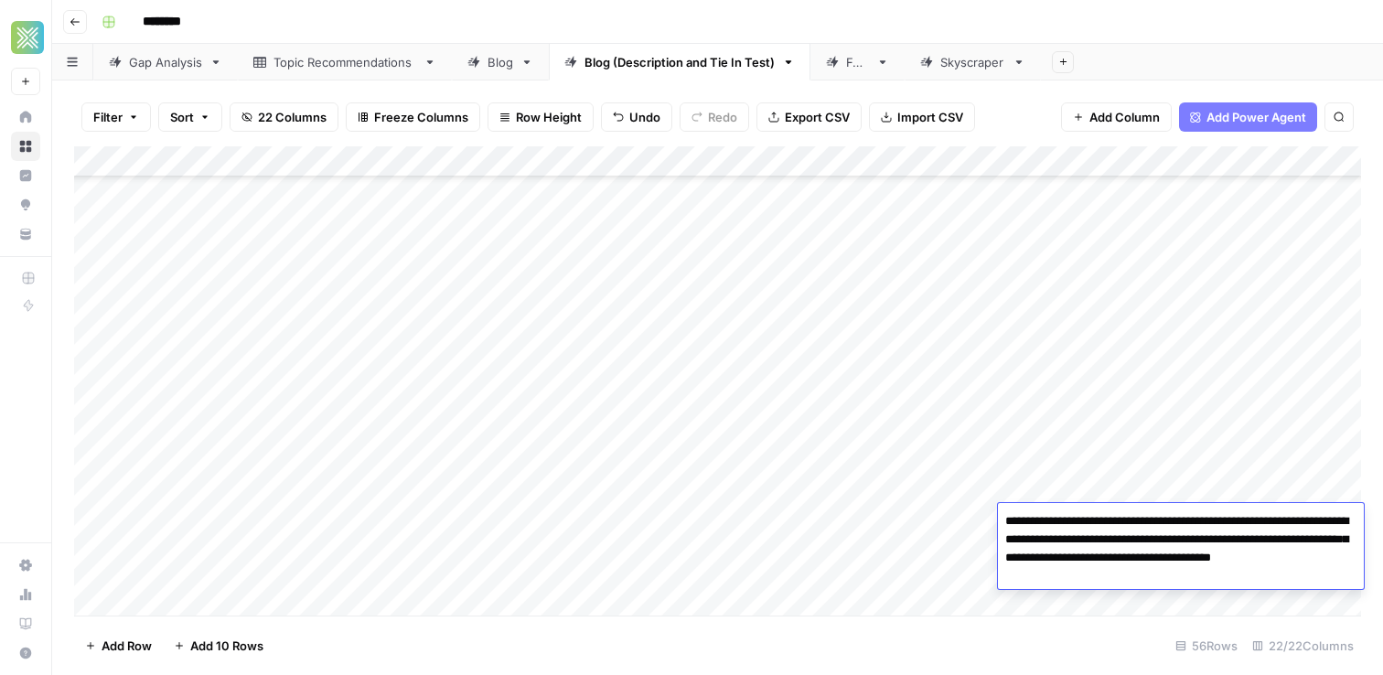
scroll to position [1029, 0]
click at [966, 531] on div "Add Column" at bounding box center [717, 380] width 1287 height 469
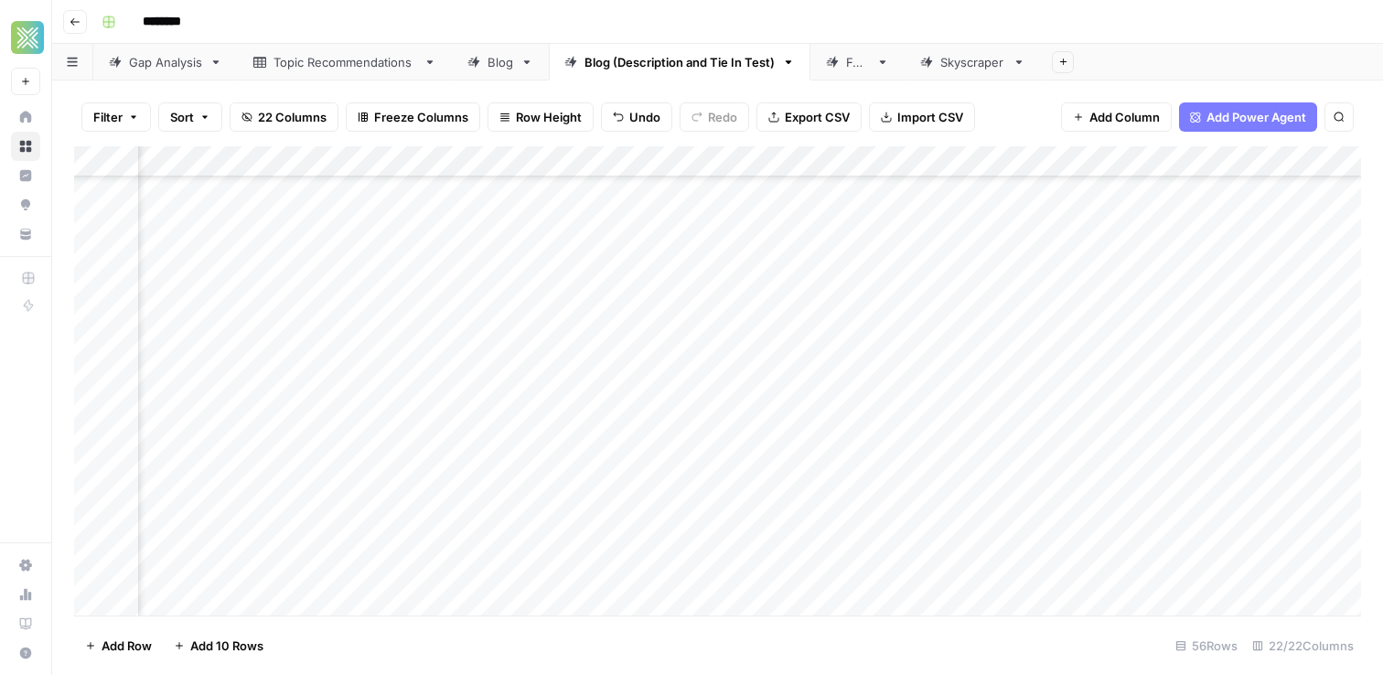
scroll to position [1029, 393]
click at [1028, 544] on div "Add Column" at bounding box center [717, 380] width 1287 height 469
click at [730, 456] on div "Add Column" at bounding box center [717, 380] width 1287 height 469
click at [1287, 538] on div "Add Column" at bounding box center [717, 380] width 1287 height 469
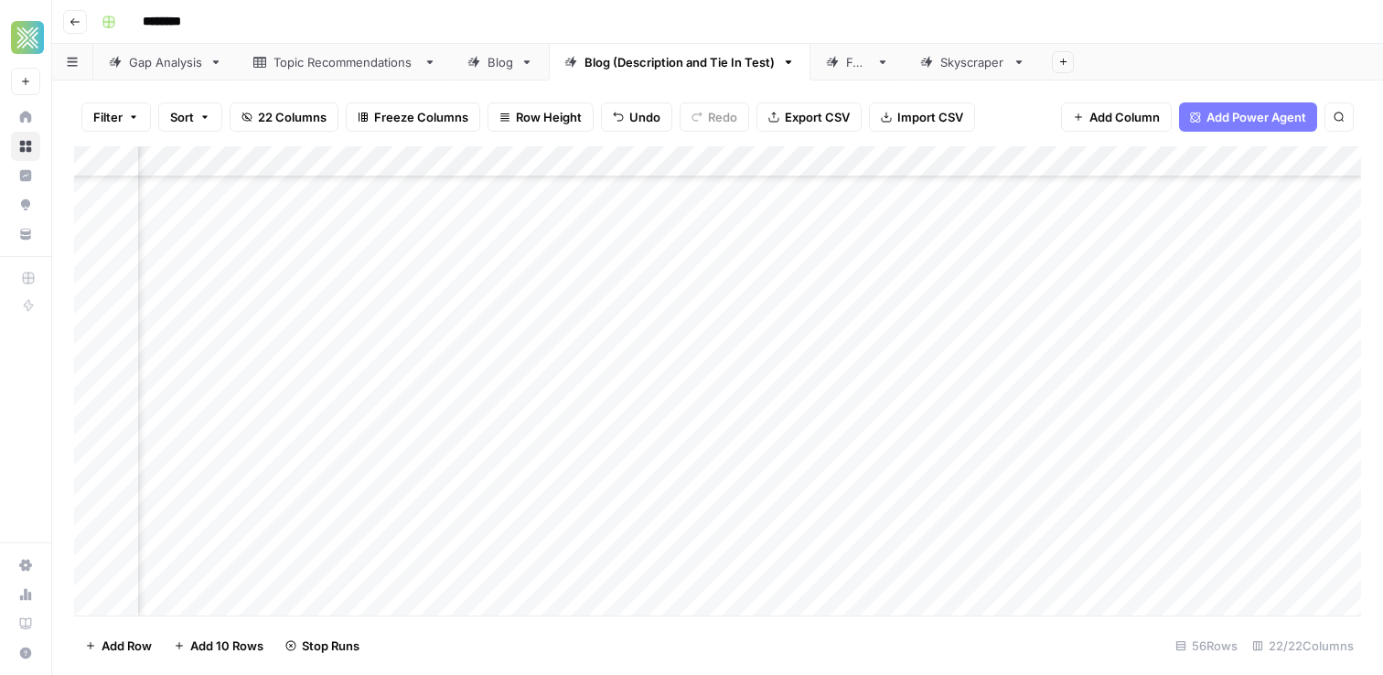
scroll to position [1126, 0]
click at [92, 465] on div "Add Column" at bounding box center [717, 380] width 1287 height 469
click at [112, 648] on span "Delete 1 Row" at bounding box center [121, 645] width 73 height 18
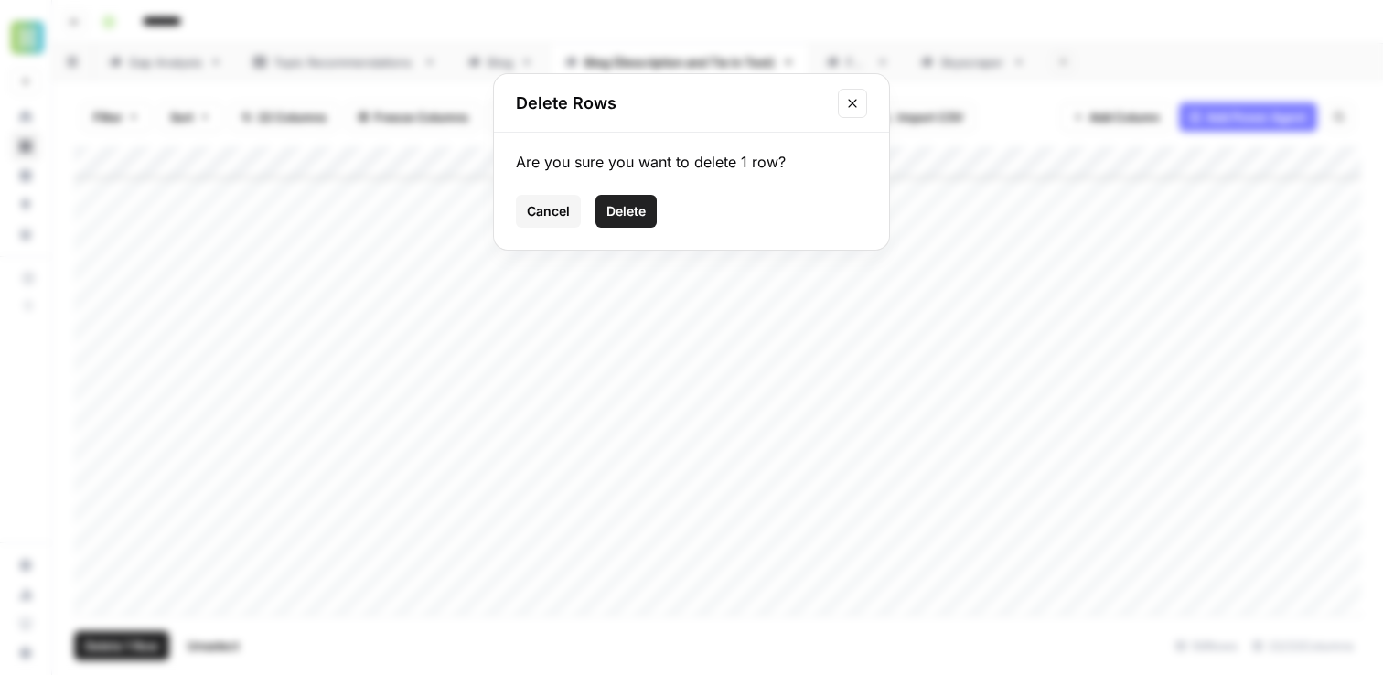
click at [620, 198] on button "Delete" at bounding box center [625, 211] width 61 height 33
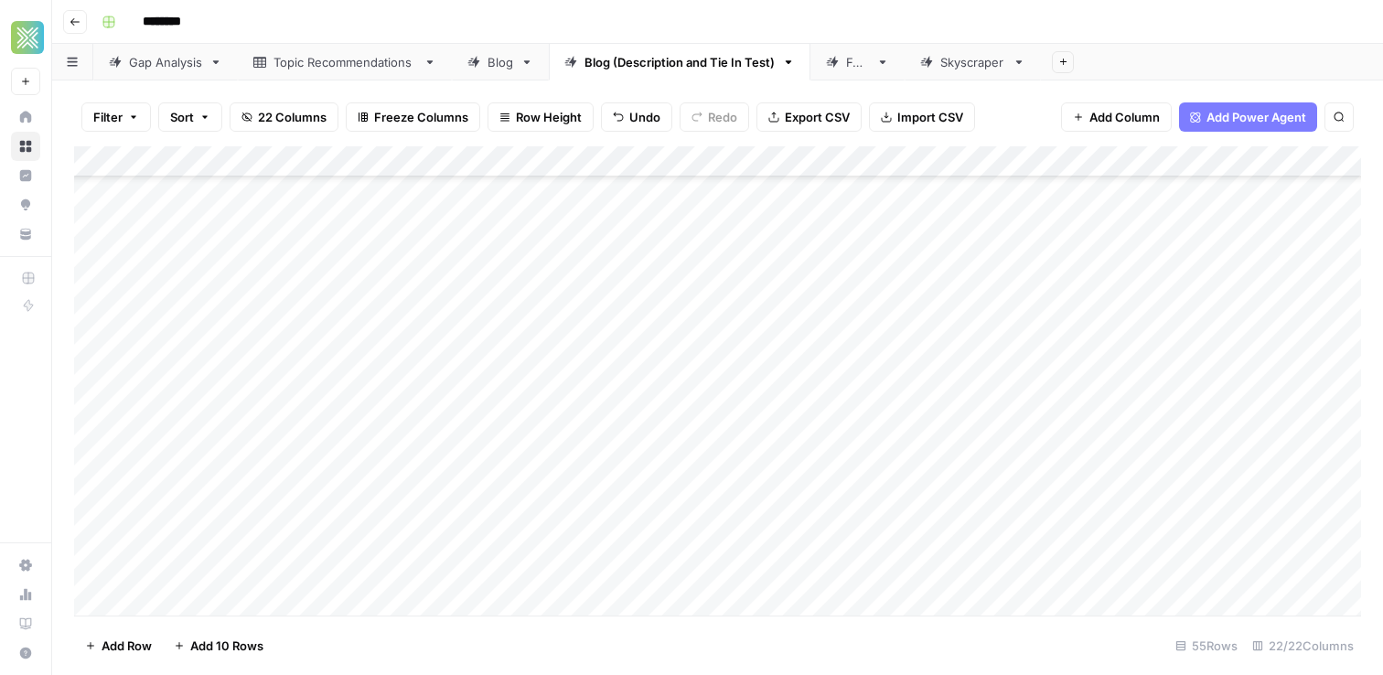
click at [1128, 466] on div "Add Column" at bounding box center [717, 380] width 1287 height 469
click at [977, 481] on div "Add Column" at bounding box center [717, 380] width 1287 height 469
click at [1187, 462] on div "Add Column" at bounding box center [717, 380] width 1287 height 469
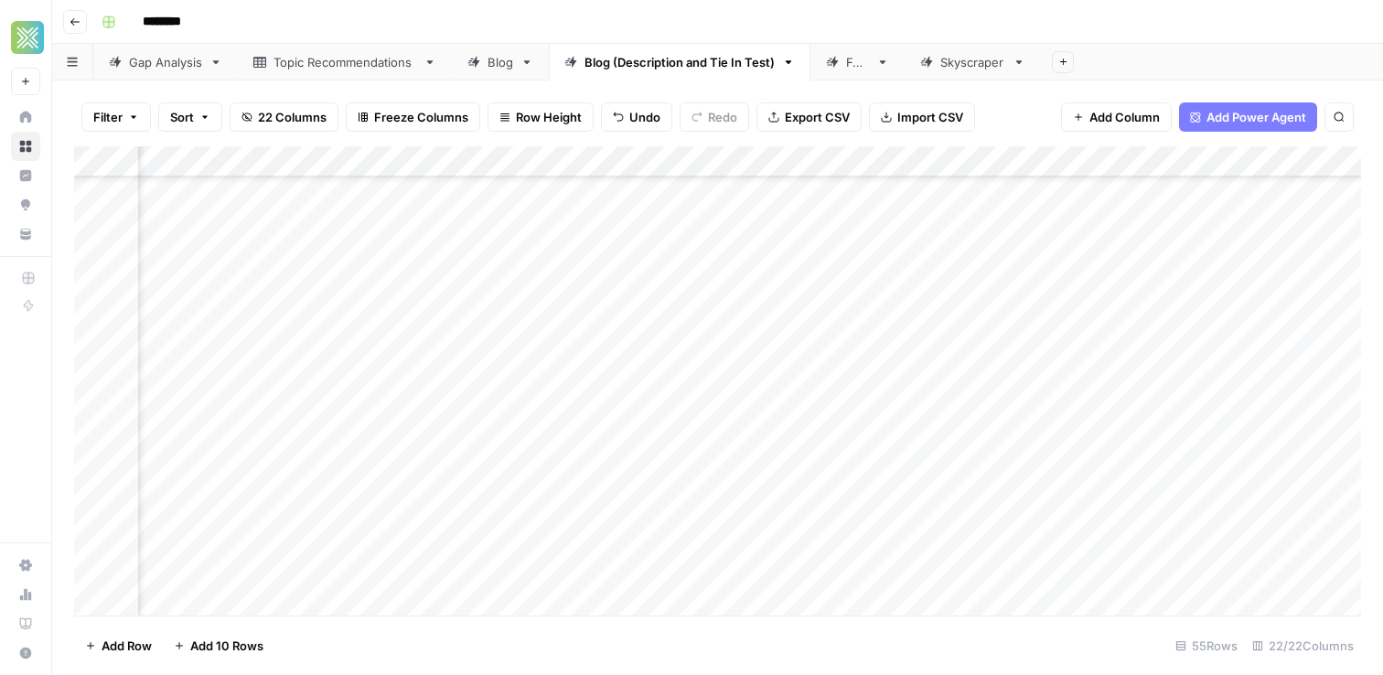
scroll to position [1126, 293]
click at [1187, 462] on div "Add Column" at bounding box center [717, 380] width 1287 height 469
click at [861, 467] on div "Add Column" at bounding box center [717, 380] width 1287 height 469
click at [1324, 461] on div "Add Column" at bounding box center [717, 380] width 1287 height 469
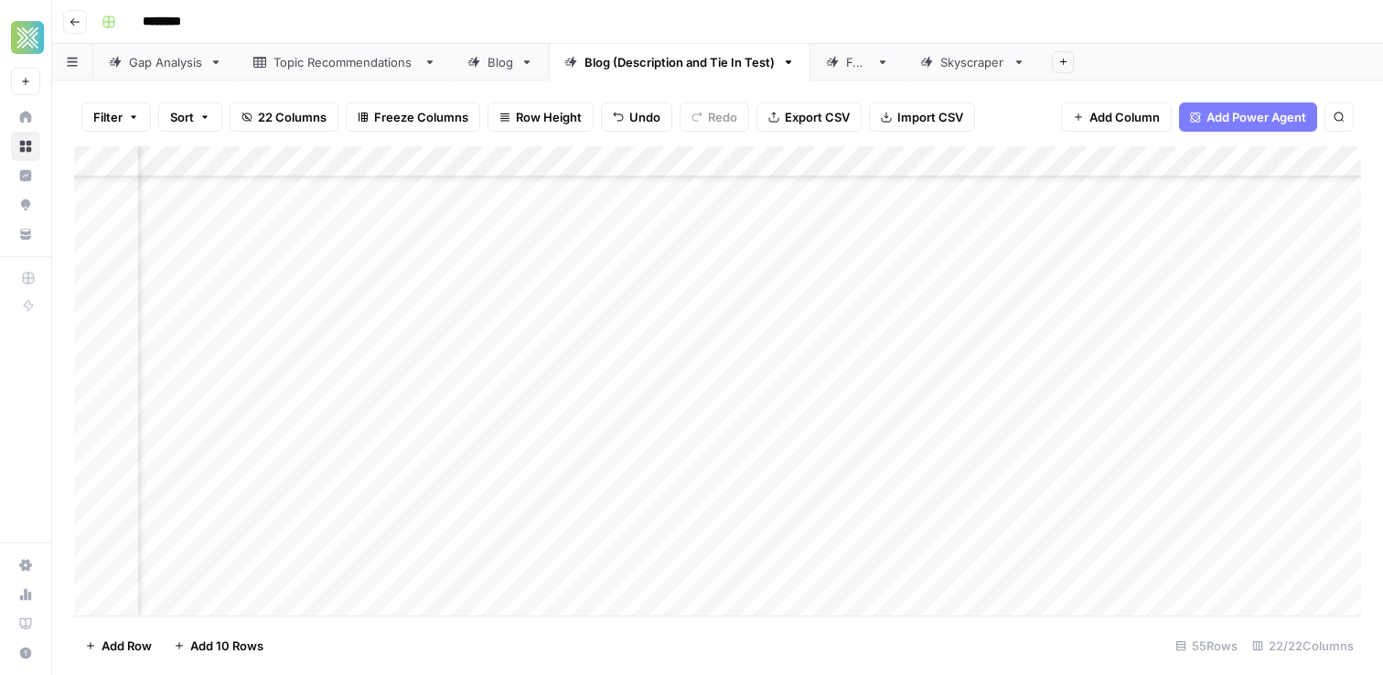
click at [1324, 461] on div "Add Column" at bounding box center [717, 380] width 1287 height 469
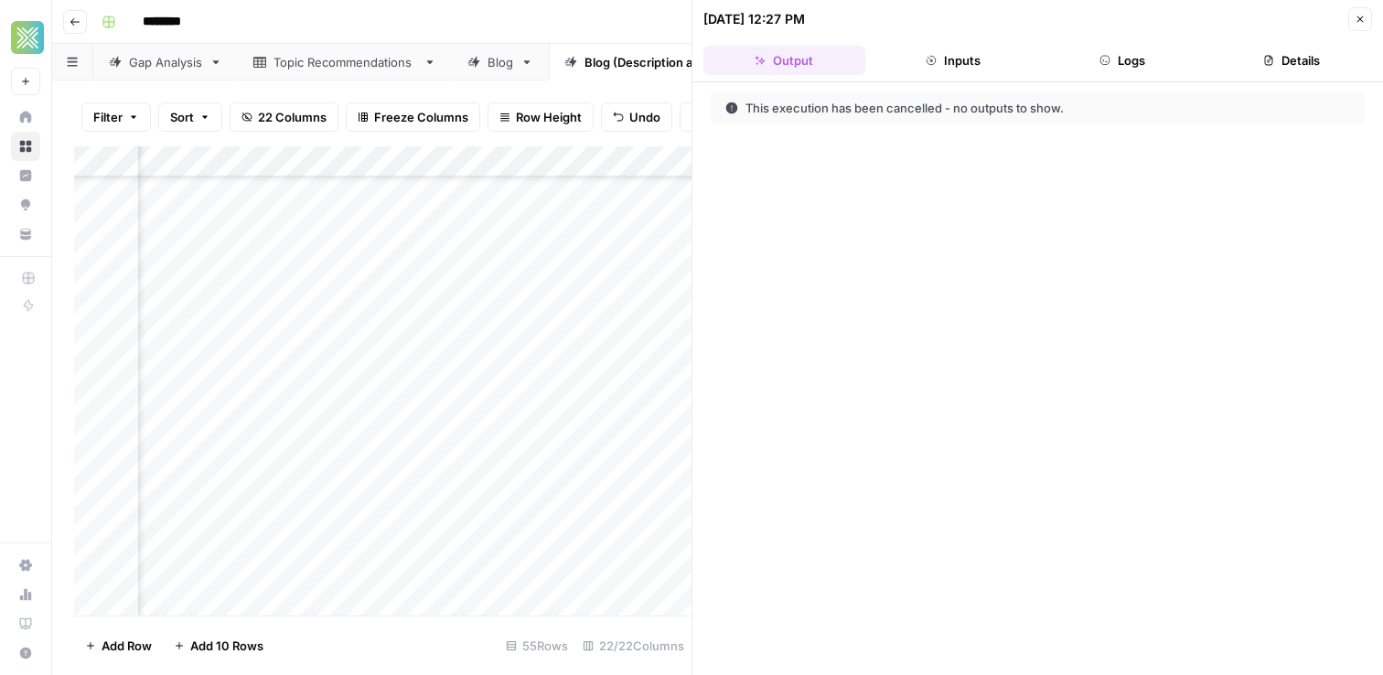
click at [1352, 17] on button "Close" at bounding box center [1360, 19] width 24 height 24
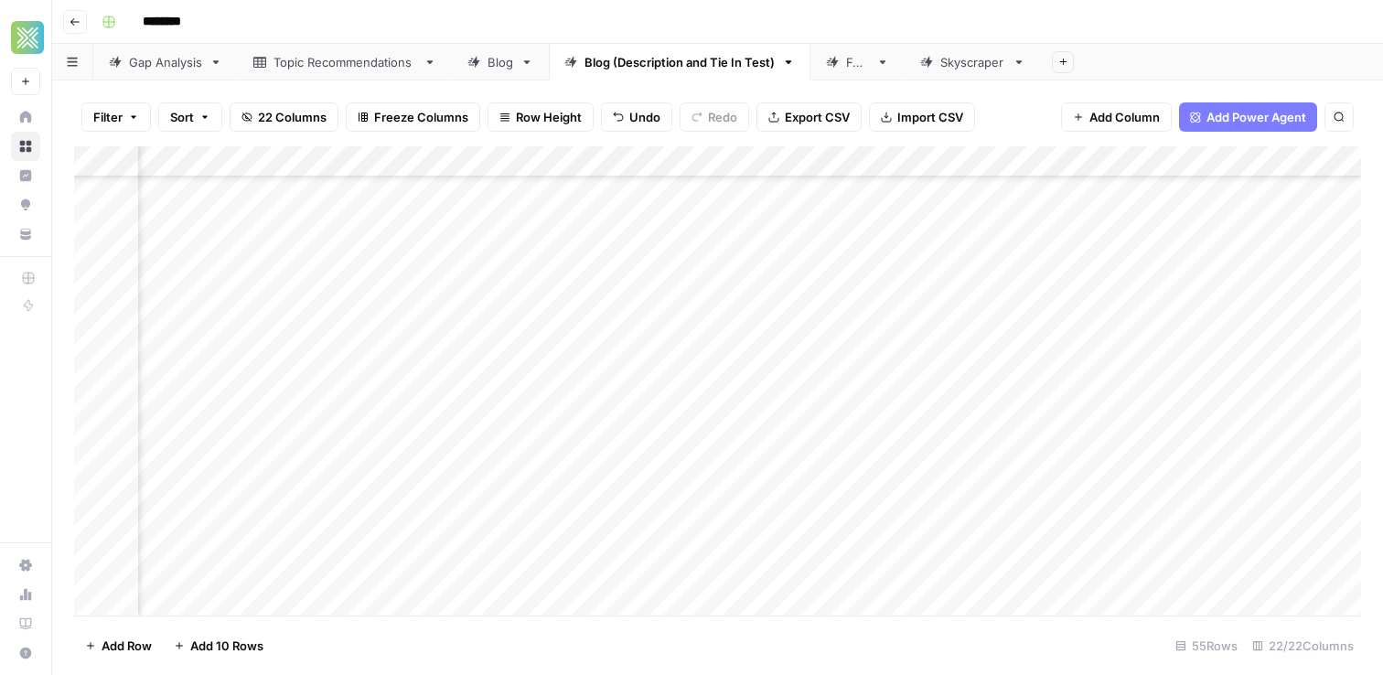
scroll to position [1126, 559]
click at [1279, 463] on div "Add Column" at bounding box center [717, 380] width 1287 height 469
click at [1213, 501] on div "Add Column" at bounding box center [717, 380] width 1287 height 469
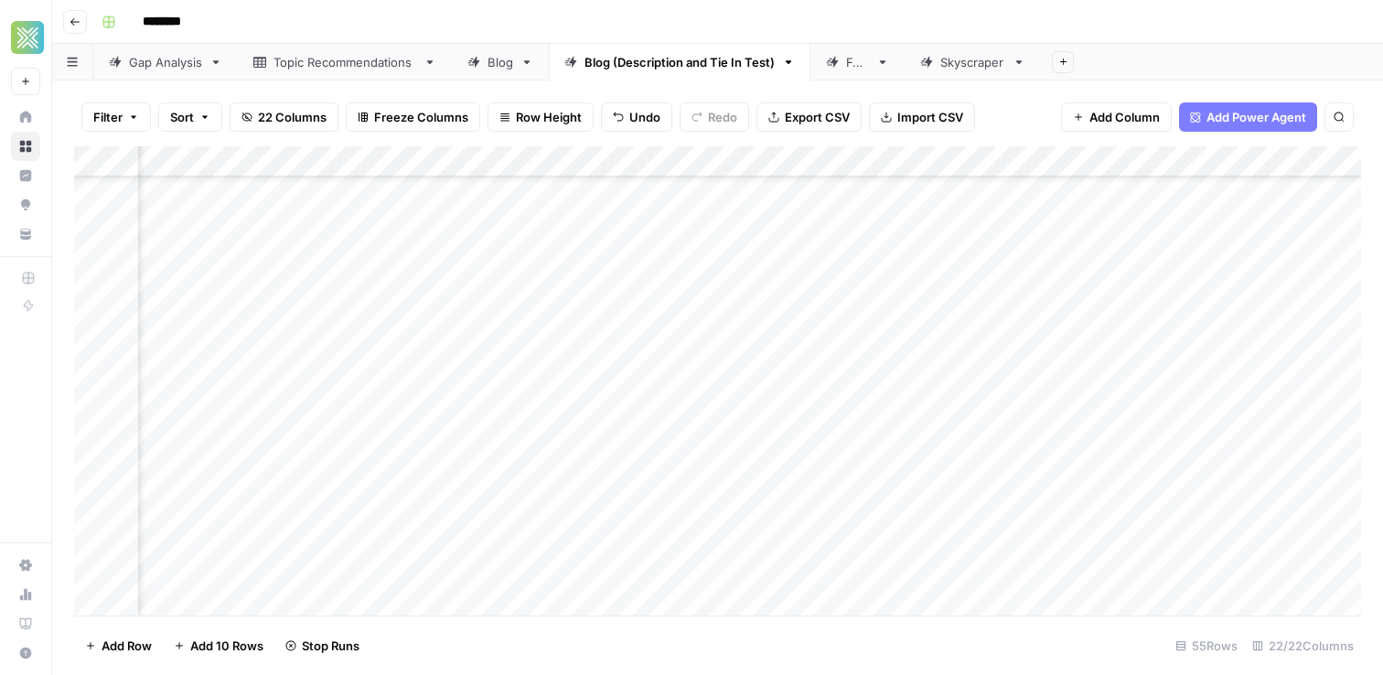
click at [1027, 532] on div "Add Column" at bounding box center [717, 380] width 1287 height 469
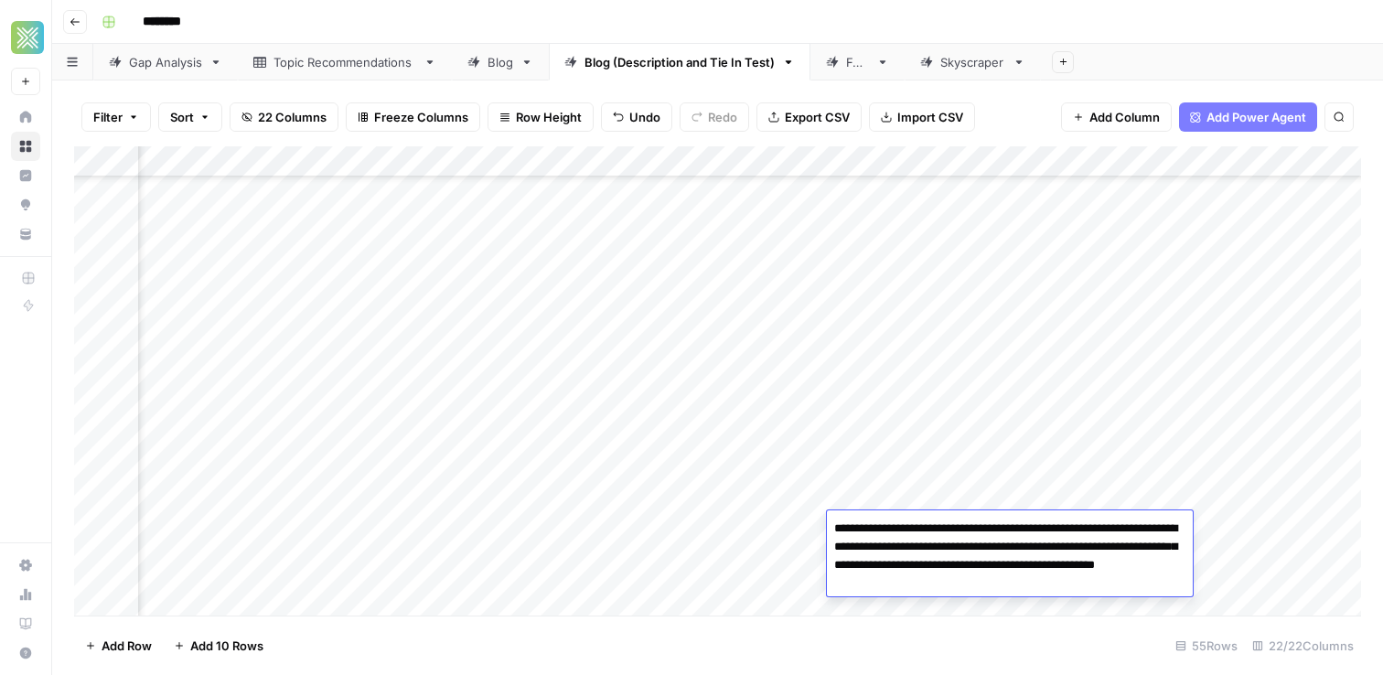
click at [1245, 517] on div "Add Column" at bounding box center [717, 380] width 1287 height 469
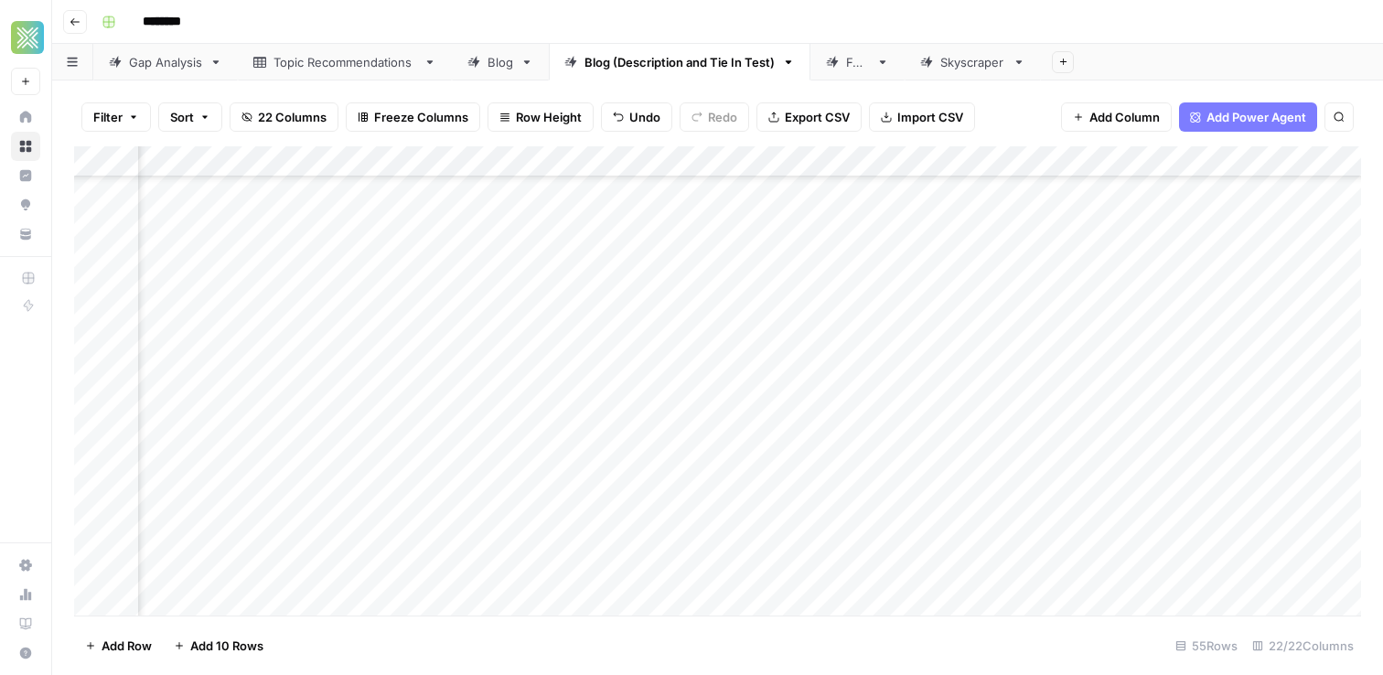
click at [1245, 517] on div "Add Column" at bounding box center [717, 380] width 1287 height 469
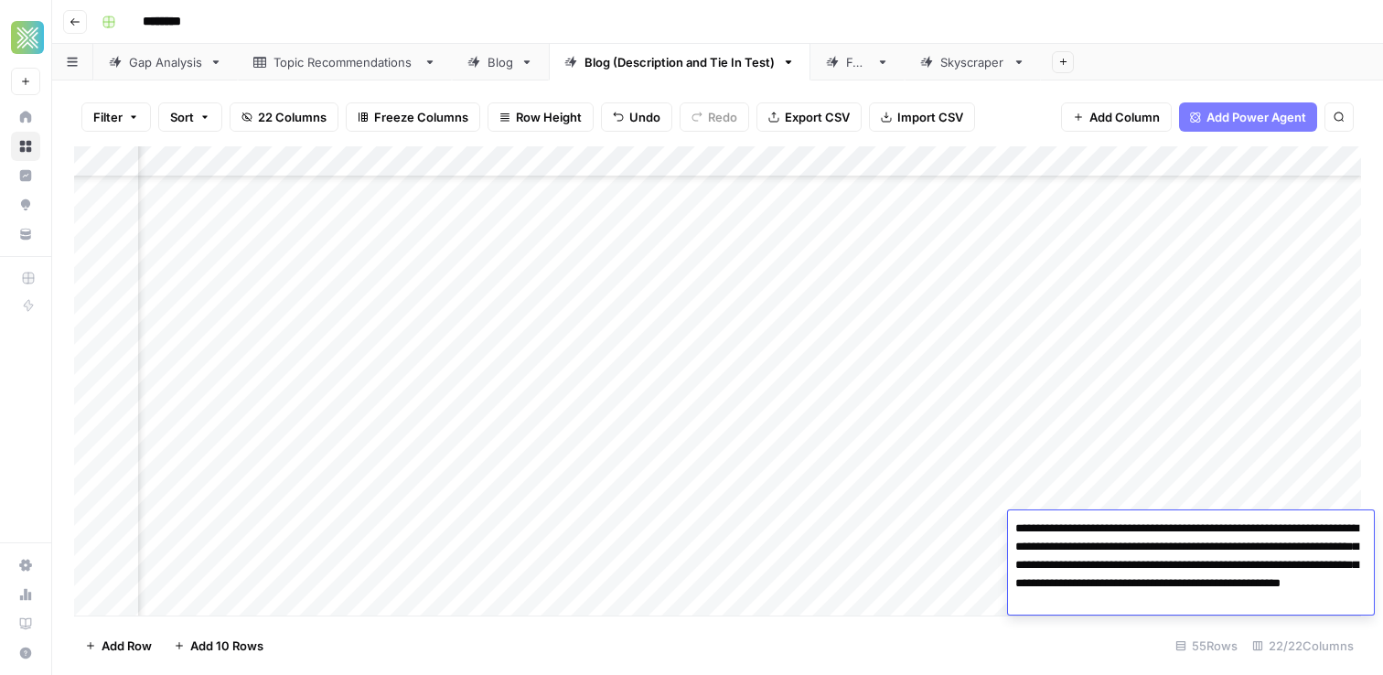
click at [1192, 604] on textarea "**********" at bounding box center [1191, 565] width 366 height 99
click at [1343, 599] on textarea "**********" at bounding box center [1191, 565] width 366 height 99
paste textarea "**********"
type textarea "**********"
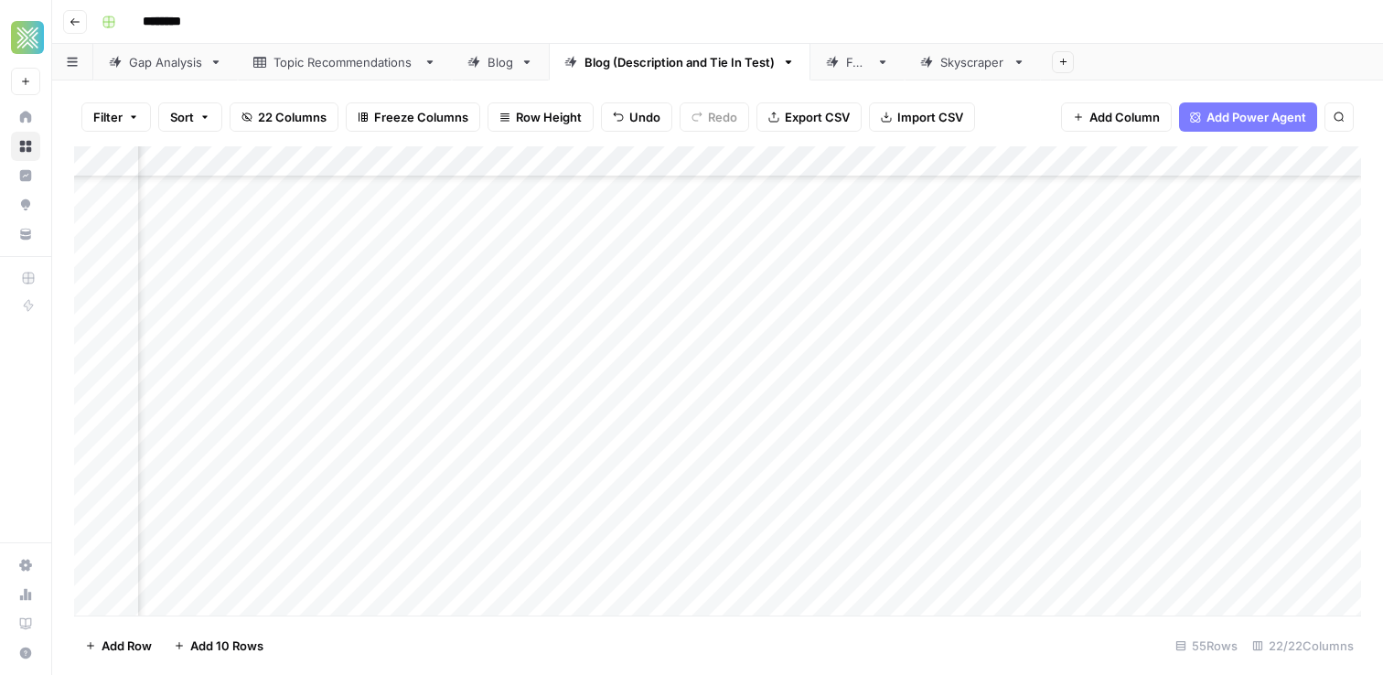
click at [959, 530] on div "Add Column" at bounding box center [717, 380] width 1287 height 469
click at [1118, 531] on div "Add Column" at bounding box center [717, 380] width 1287 height 469
click at [1094, 522] on div "Add Column" at bounding box center [717, 380] width 1287 height 469
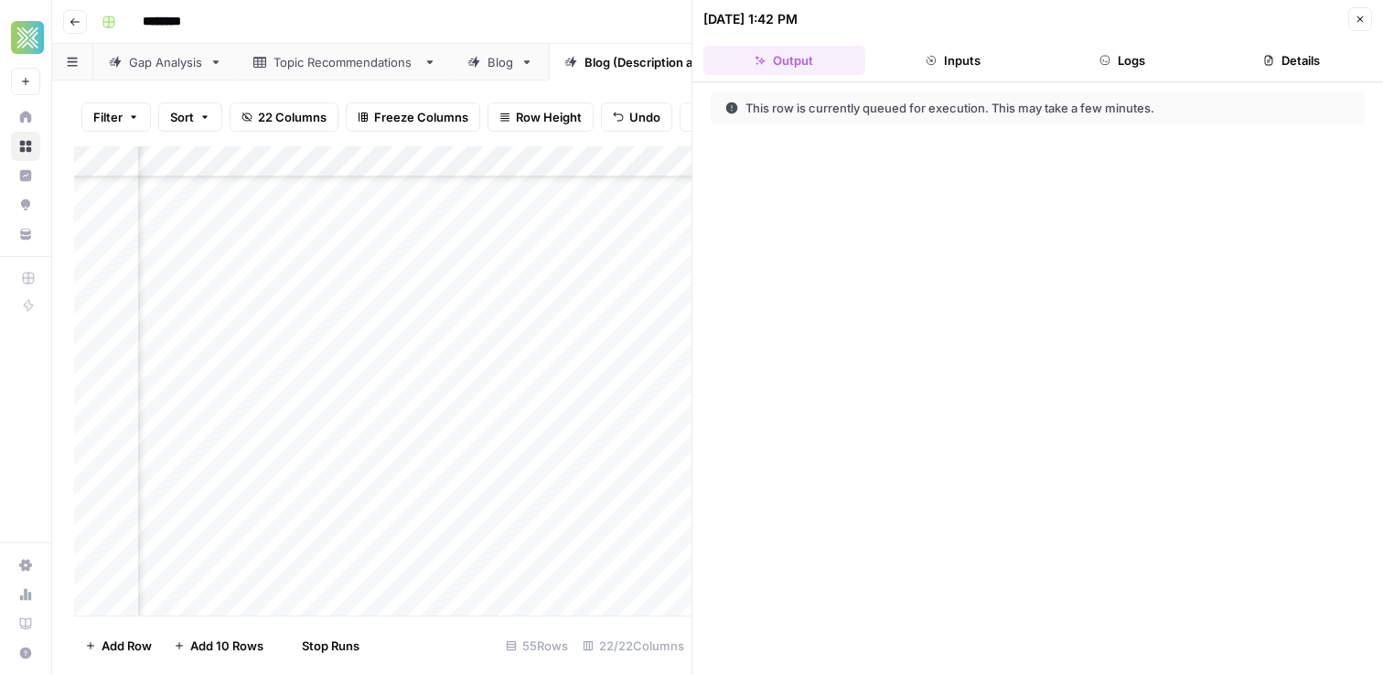
click at [1362, 26] on button "Close" at bounding box center [1360, 19] width 24 height 24
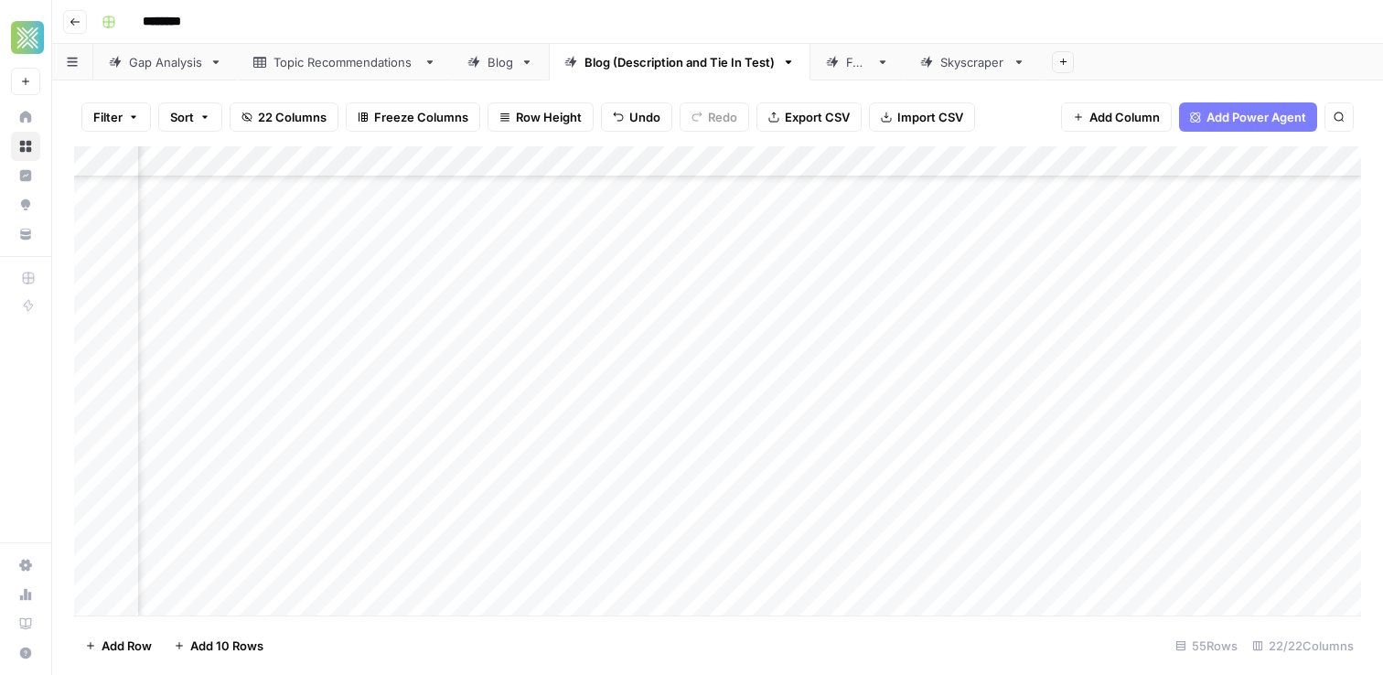
scroll to position [1276, 0]
click at [1130, 529] on div "Add Column" at bounding box center [717, 380] width 1287 height 469
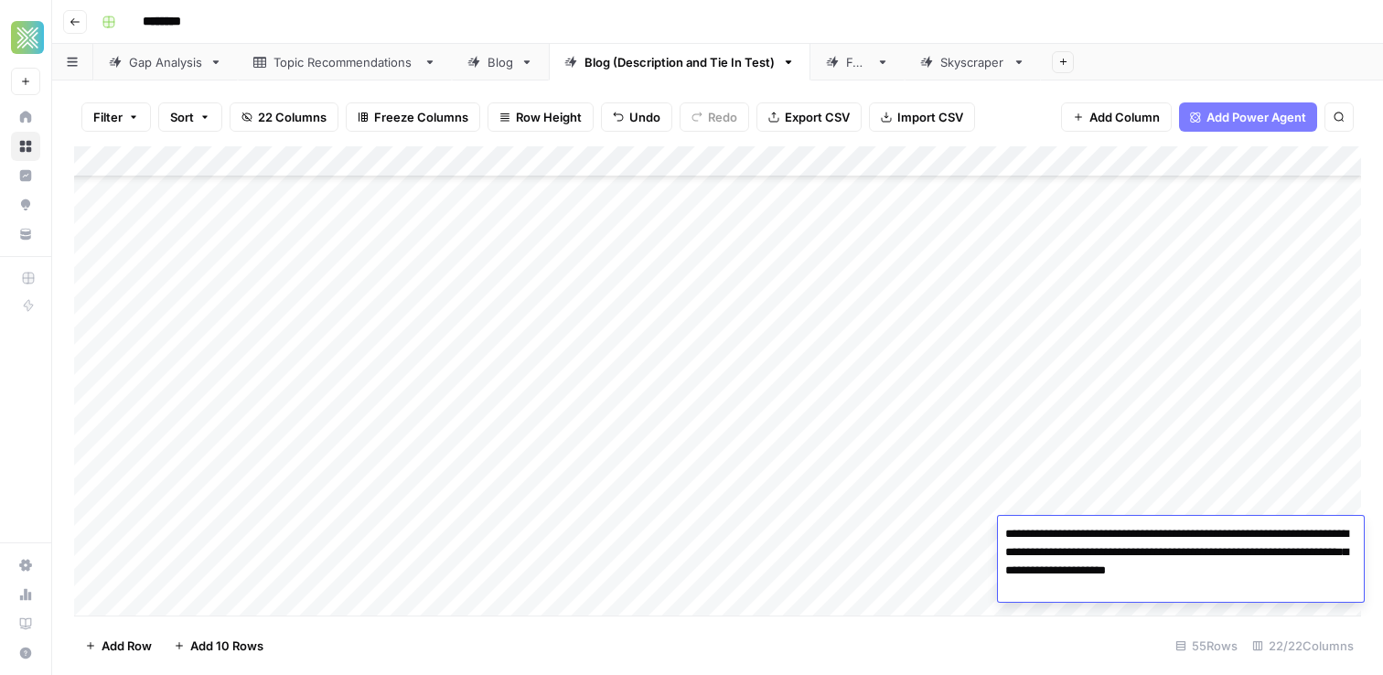
click at [1130, 529] on textarea "**********" at bounding box center [1181, 552] width 366 height 62
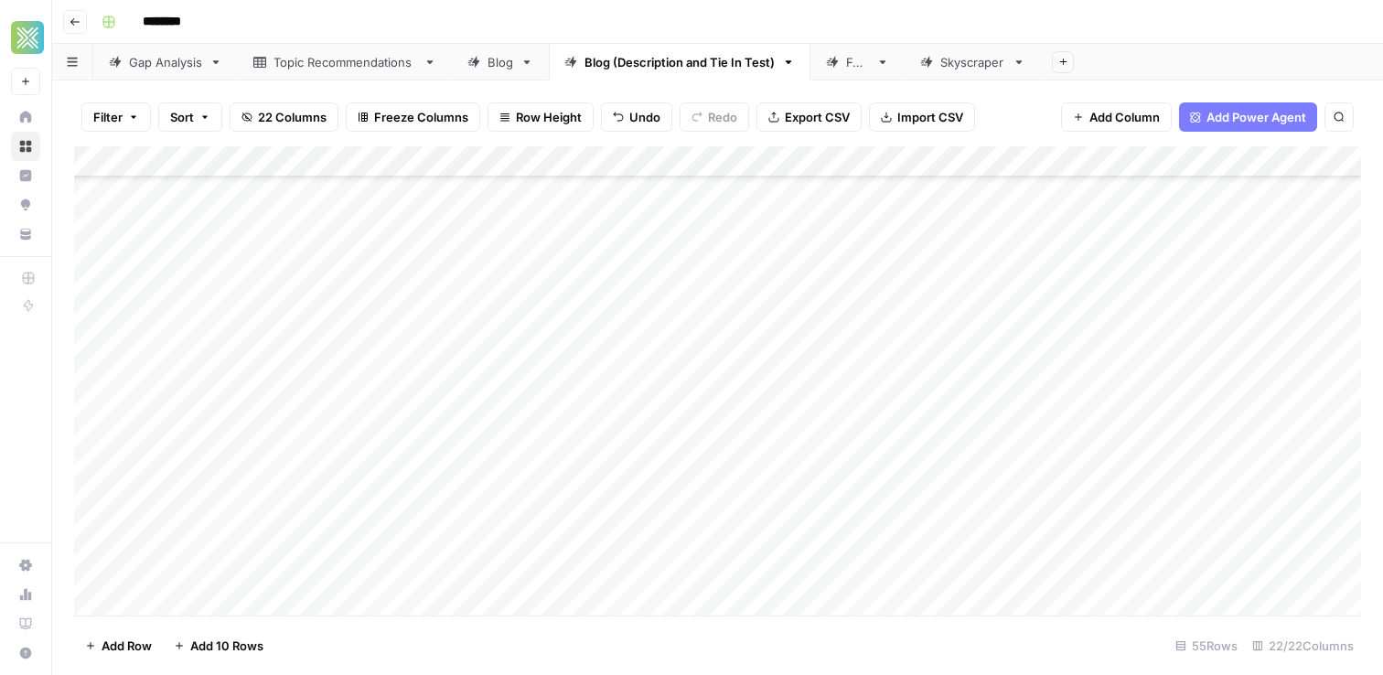
click at [164, 527] on div "Add Column" at bounding box center [717, 380] width 1287 height 469
click at [164, 527] on textarea "**********" at bounding box center [308, 534] width 343 height 26
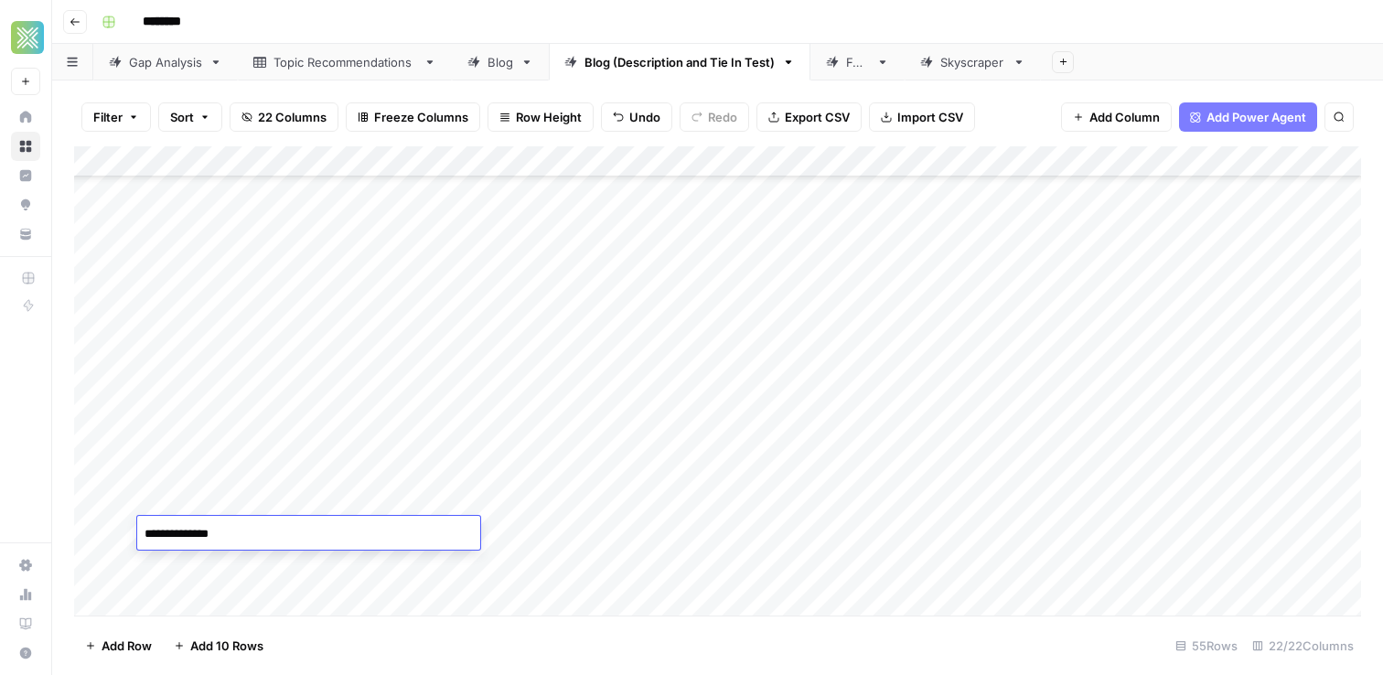
click at [164, 527] on textarea "**********" at bounding box center [308, 534] width 343 height 26
click at [152, 549] on div "**********" at bounding box center [308, 533] width 343 height 34
click at [154, 535] on textarea "**********" at bounding box center [308, 534] width 343 height 26
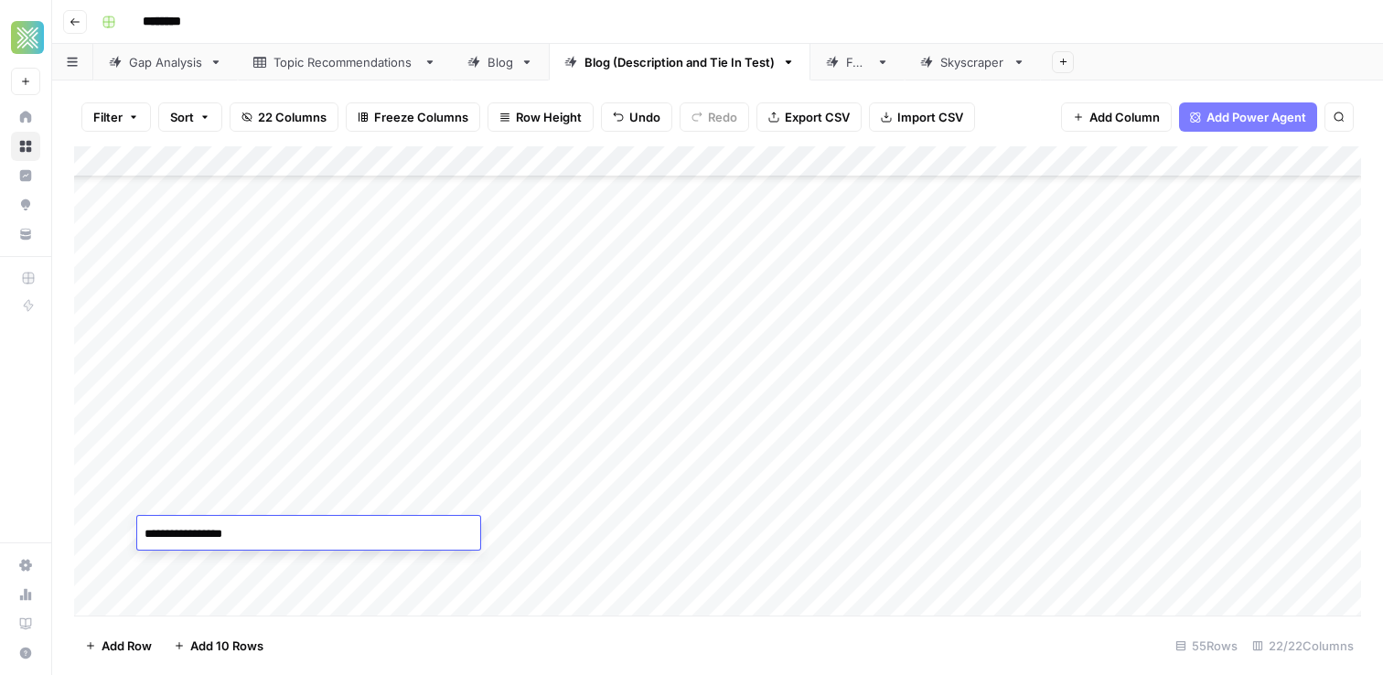
click at [284, 528] on textarea "**********" at bounding box center [308, 534] width 343 height 26
type textarea "**********"
click at [783, 527] on div "Add Column" at bounding box center [717, 380] width 1287 height 469
click at [796, 529] on div "Add Column" at bounding box center [717, 380] width 1287 height 469
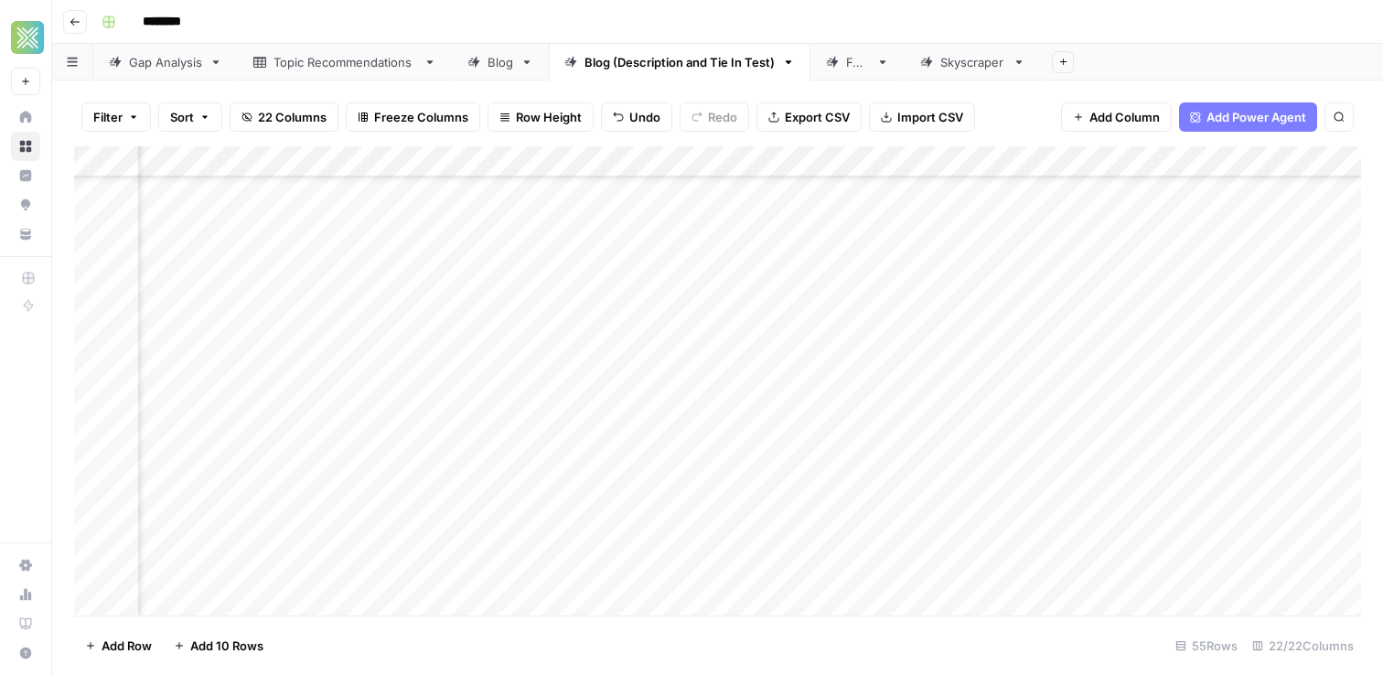
click at [796, 529] on div "Add Column" at bounding box center [717, 380] width 1287 height 469
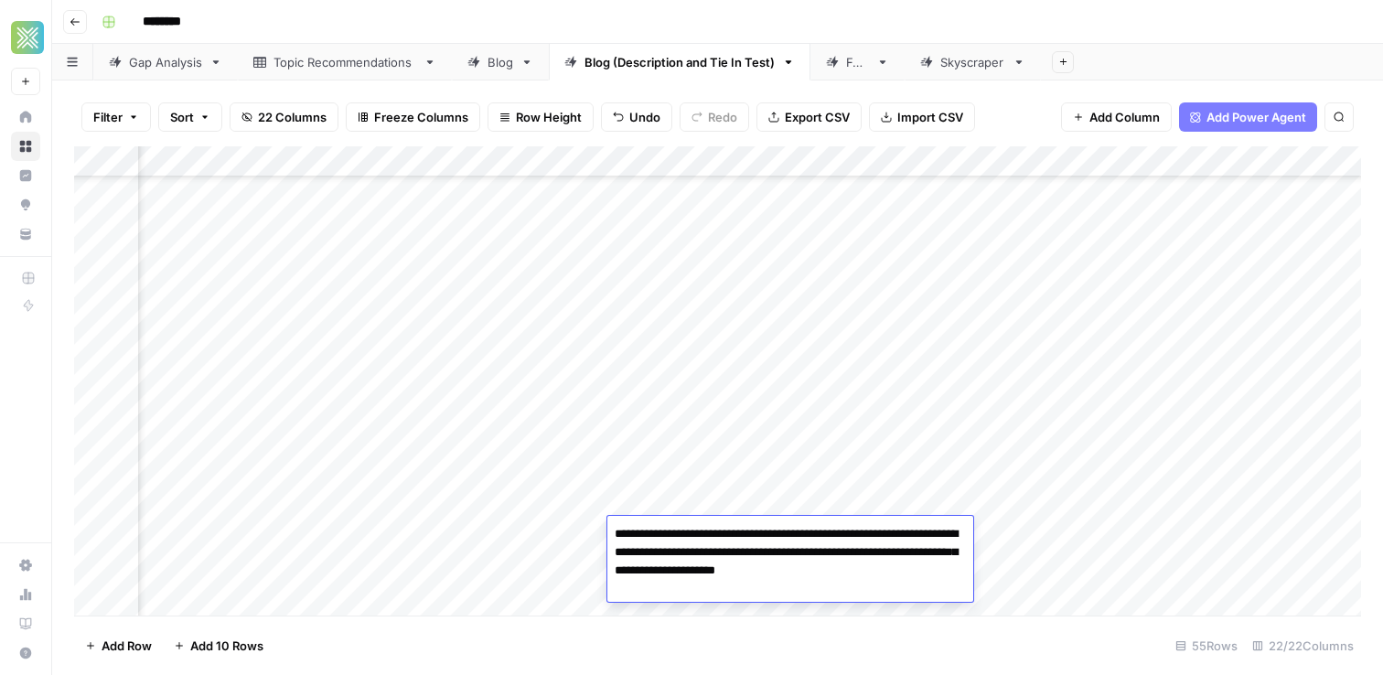
click at [1041, 525] on div "Add Column" at bounding box center [717, 380] width 1287 height 469
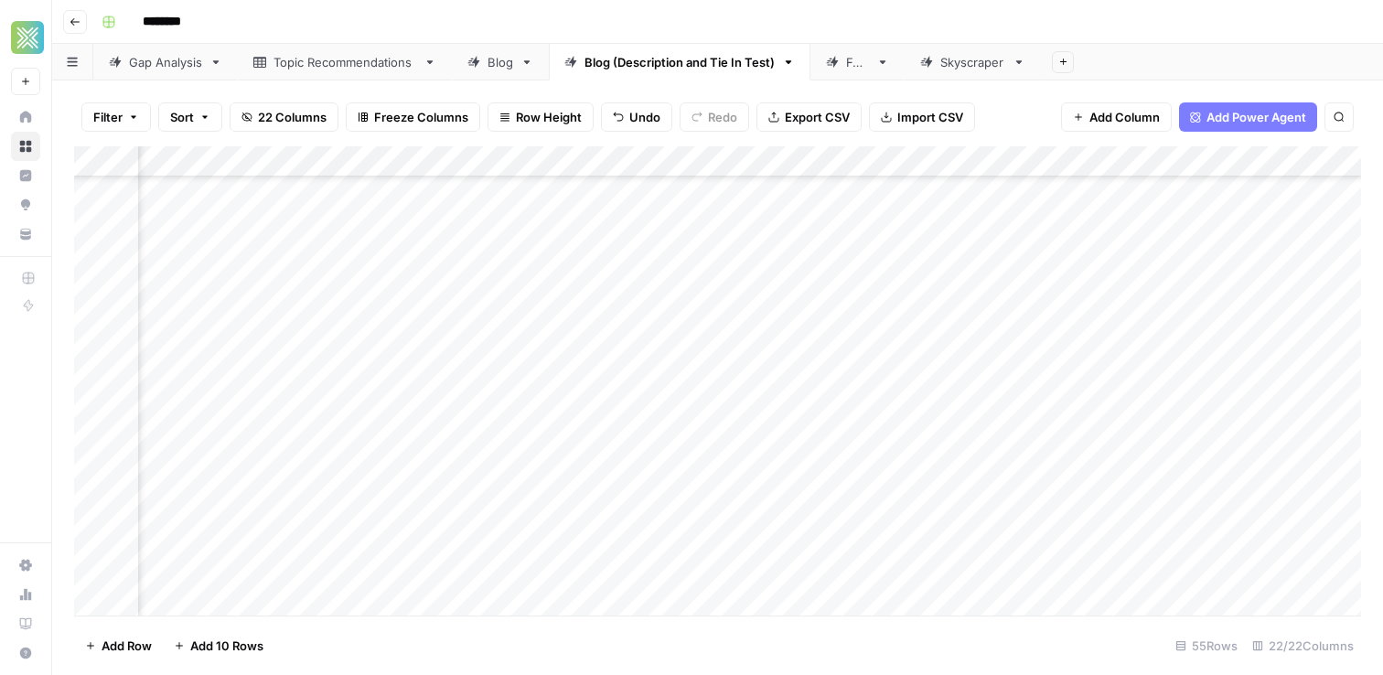
click at [790, 547] on div "Add Column" at bounding box center [717, 380] width 1287 height 469
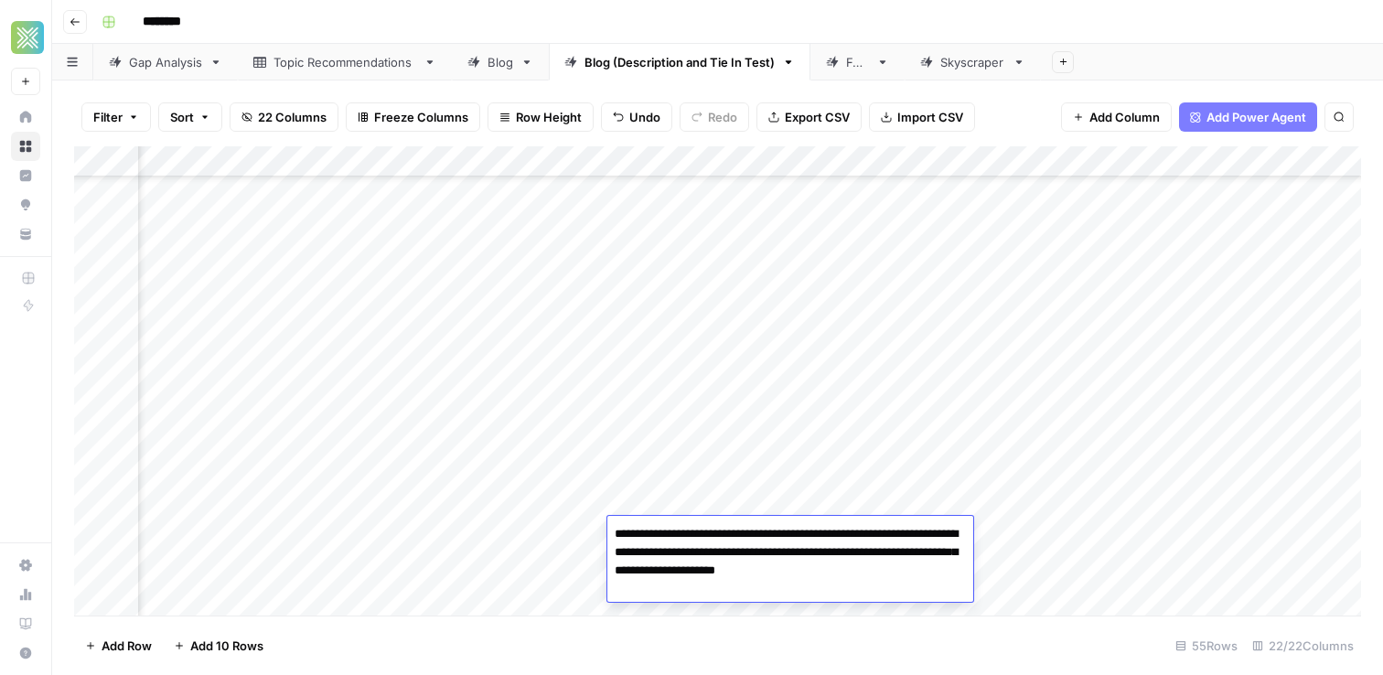
click at [938, 570] on textarea "**********" at bounding box center [790, 552] width 366 height 62
type textarea "**********"
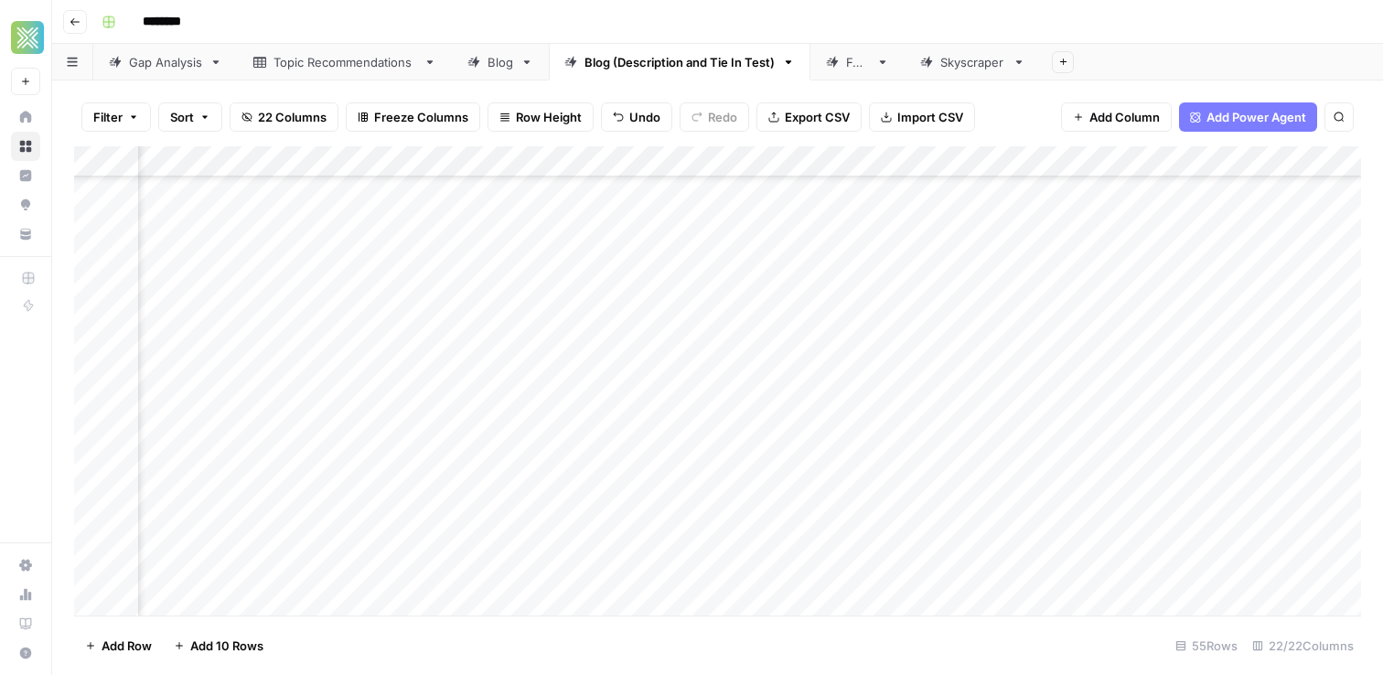
click at [1038, 531] on div "Add Column" at bounding box center [717, 380] width 1287 height 469
click at [963, 529] on div "Add Column" at bounding box center [717, 380] width 1287 height 469
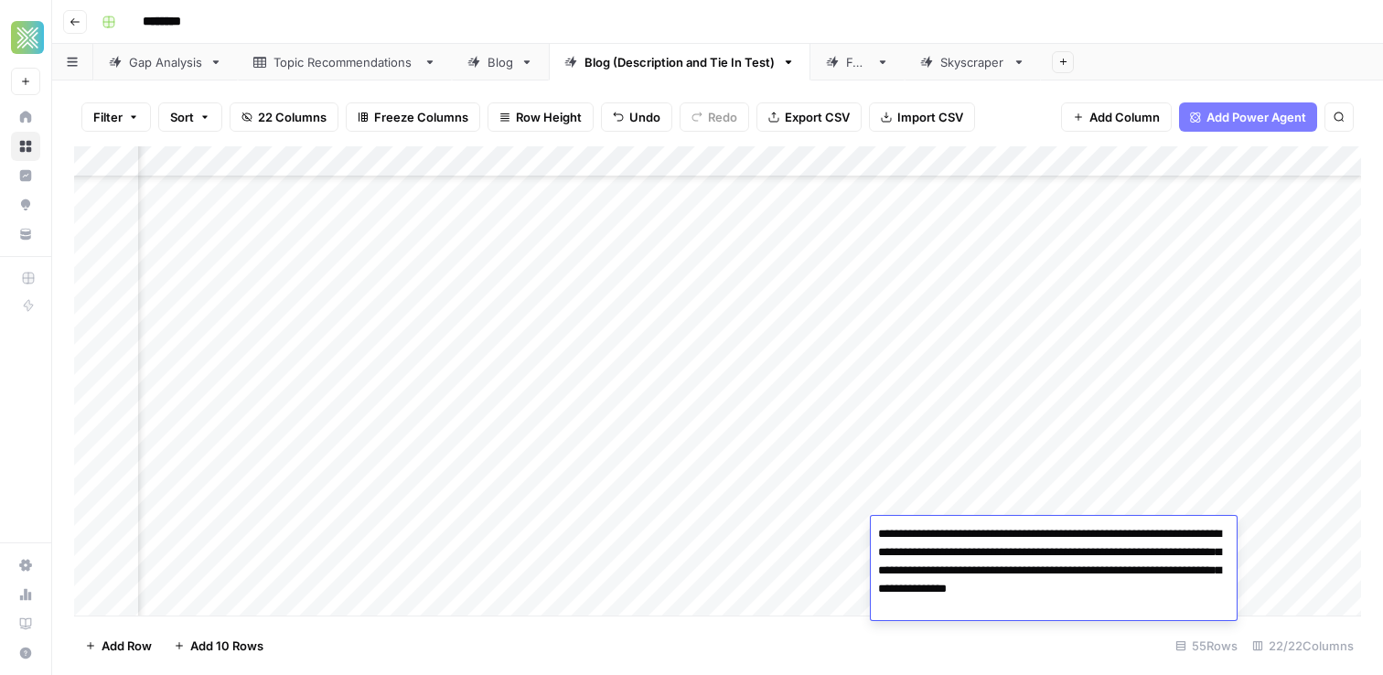
click at [963, 529] on textarea "**********" at bounding box center [1054, 570] width 366 height 99
click at [699, 513] on div "Add Column" at bounding box center [717, 380] width 1287 height 469
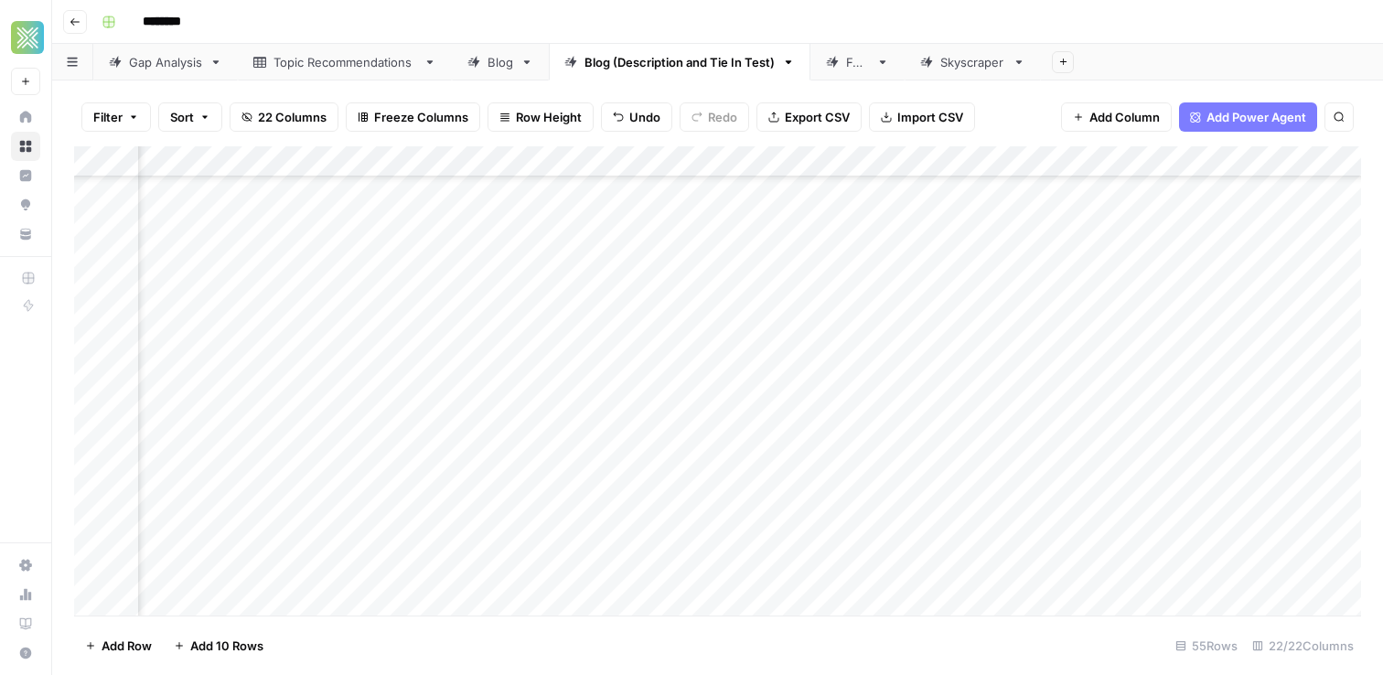
click at [1302, 529] on div "Add Column" at bounding box center [717, 380] width 1287 height 469
click at [712, 419] on div "Add Column" at bounding box center [717, 380] width 1287 height 469
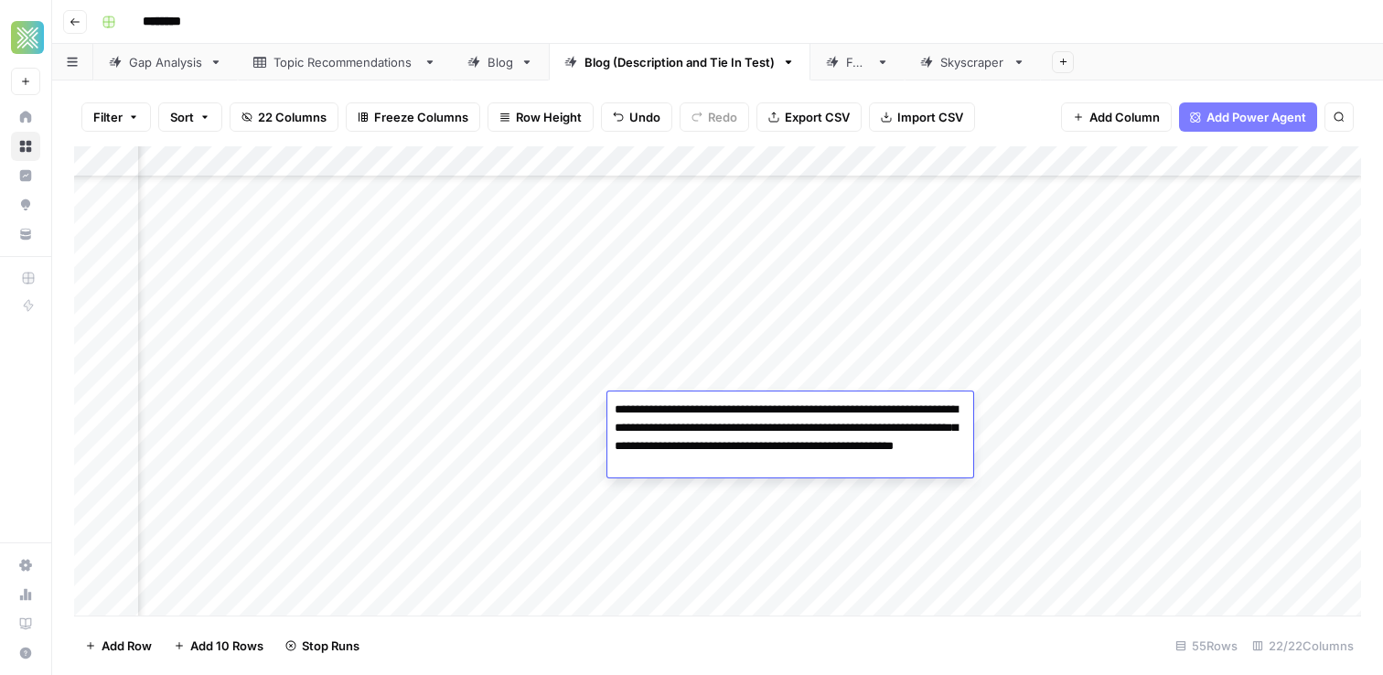
click at [1026, 412] on div "Add Column" at bounding box center [717, 380] width 1287 height 469
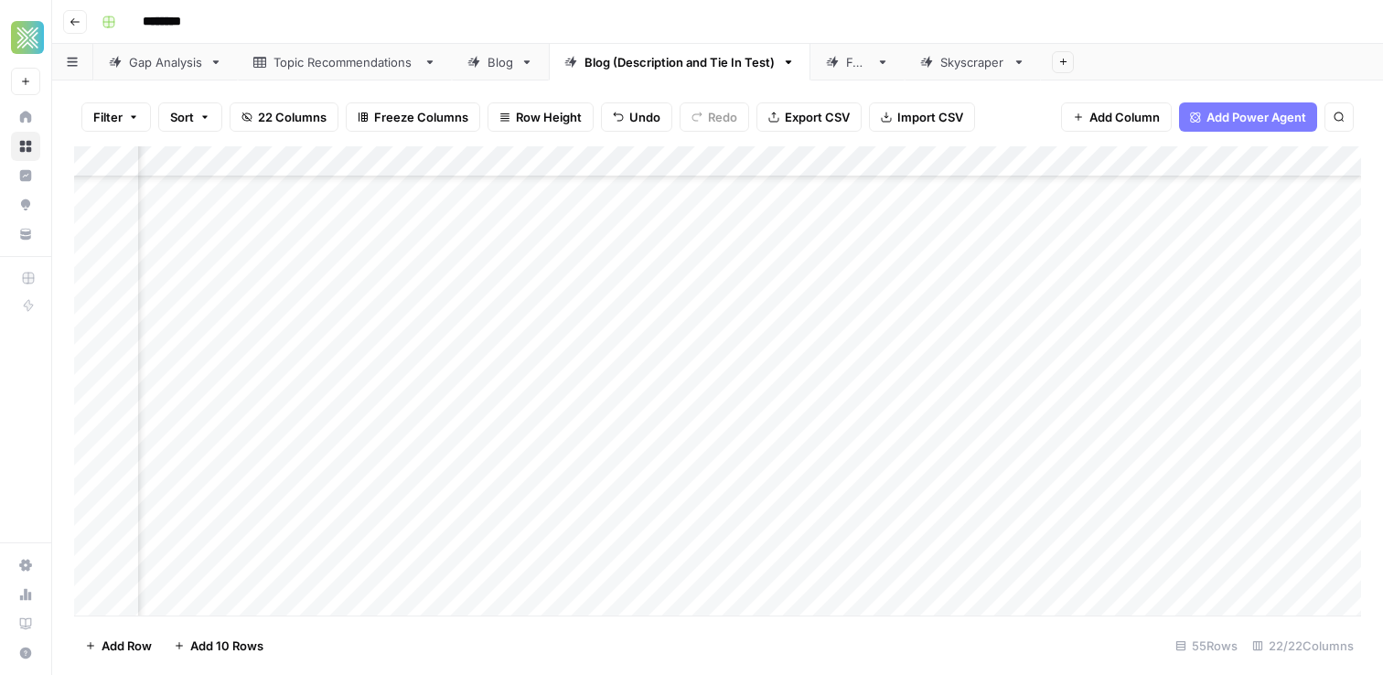
click at [1026, 412] on div "Add Column" at bounding box center [717, 380] width 1287 height 469
click at [836, 404] on div "Add Column" at bounding box center [717, 380] width 1287 height 469
click at [1268, 410] on div "Add Column" at bounding box center [717, 380] width 1287 height 469
click at [845, 440] on div "Add Column" at bounding box center [717, 380] width 1287 height 469
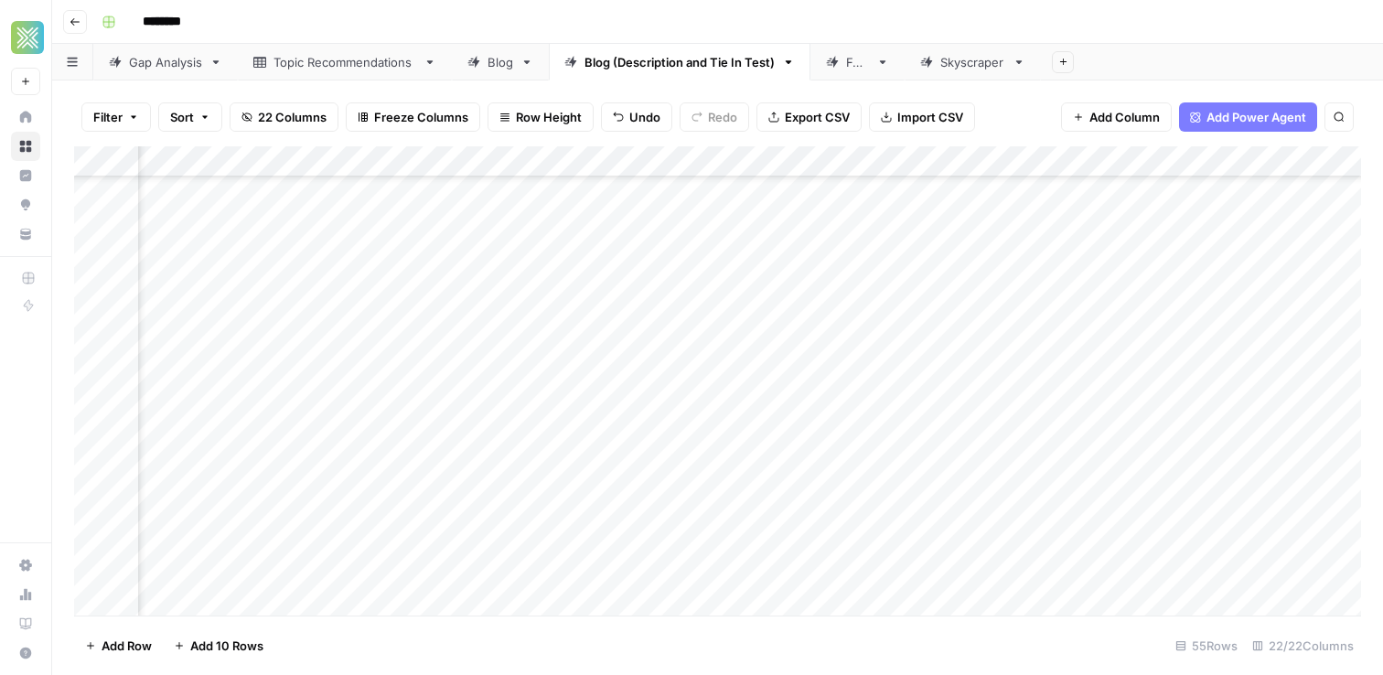
click at [845, 440] on div "Add Column" at bounding box center [717, 380] width 1287 height 469
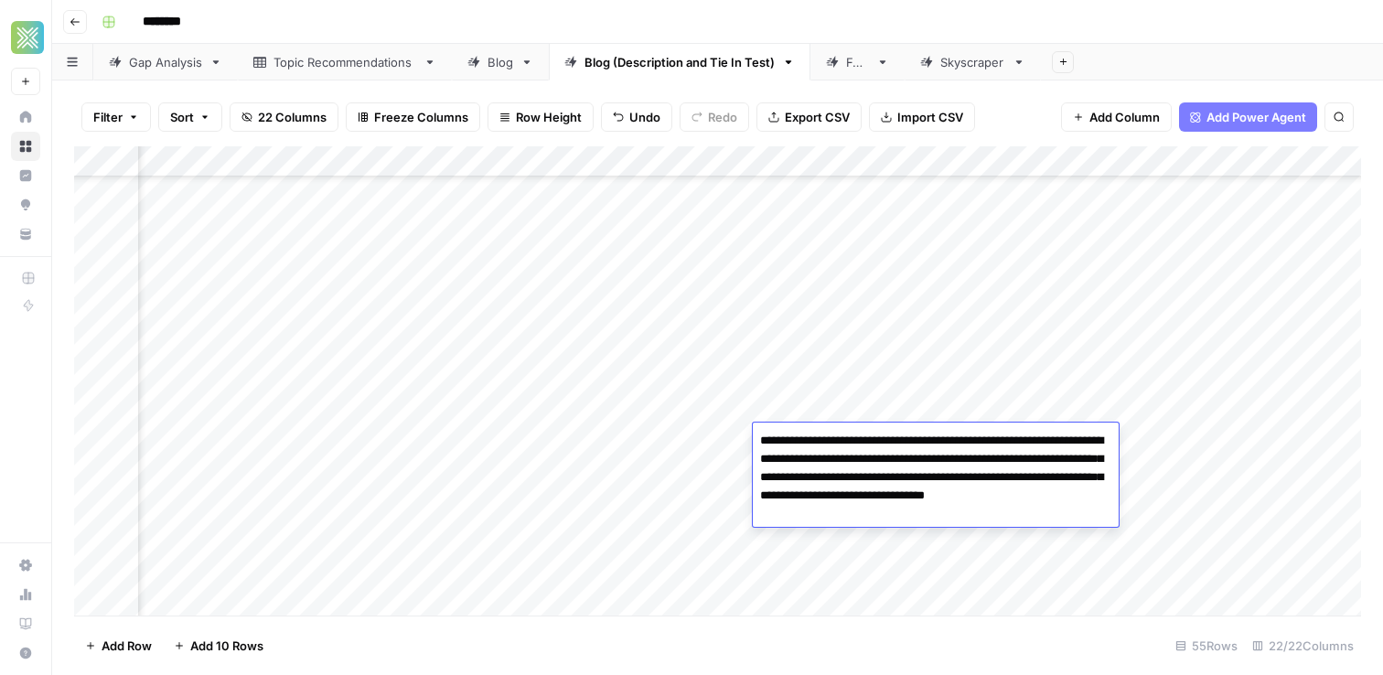
paste textarea "**********"
type textarea "**********"
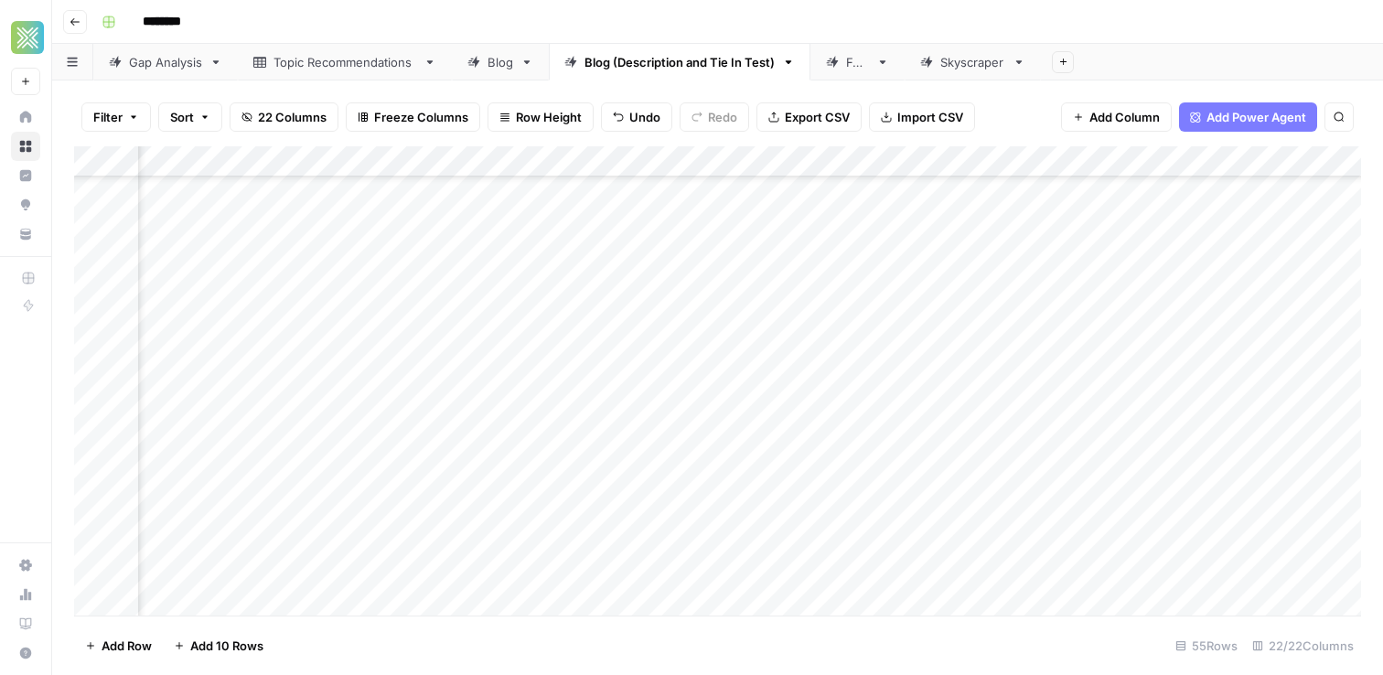
click at [1160, 376] on div "Add Column" at bounding box center [717, 380] width 1287 height 469
click at [1146, 455] on div "Add Column" at bounding box center [717, 380] width 1287 height 469
click at [946, 486] on div "Add Column" at bounding box center [717, 380] width 1287 height 469
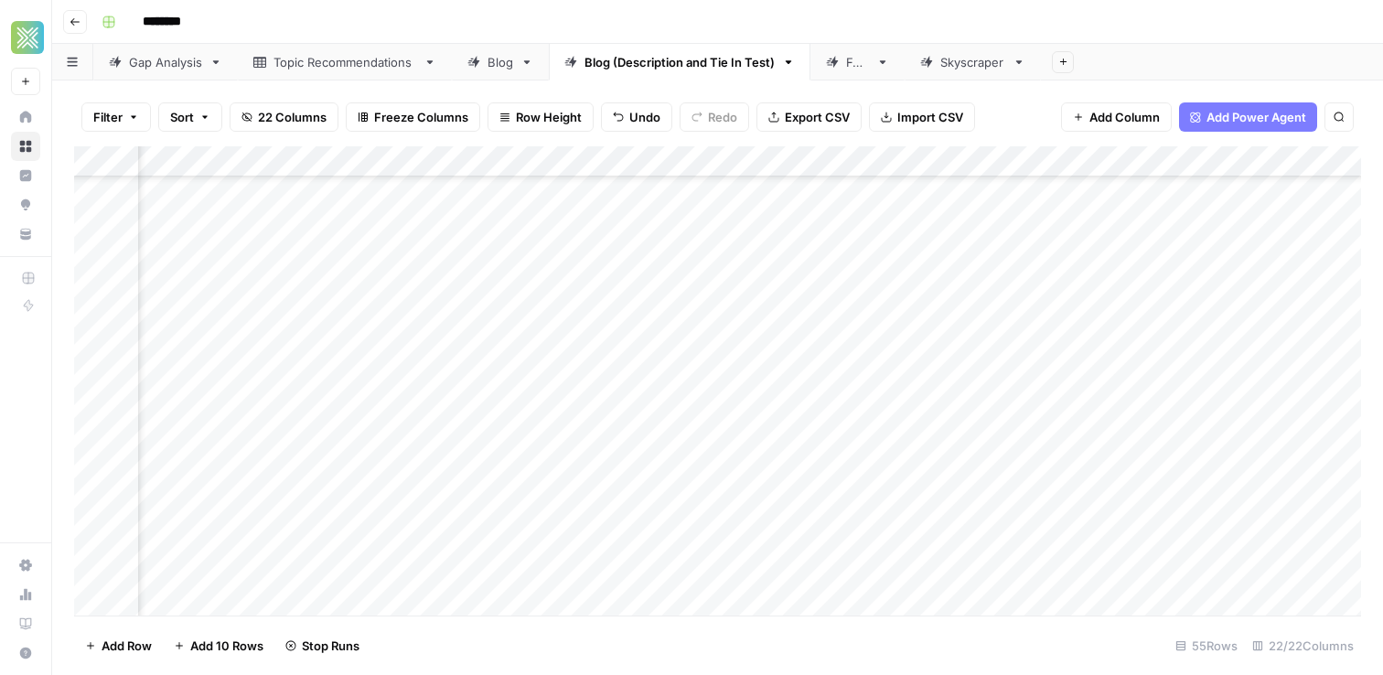
click at [946, 486] on div "Add Column" at bounding box center [717, 380] width 1287 height 469
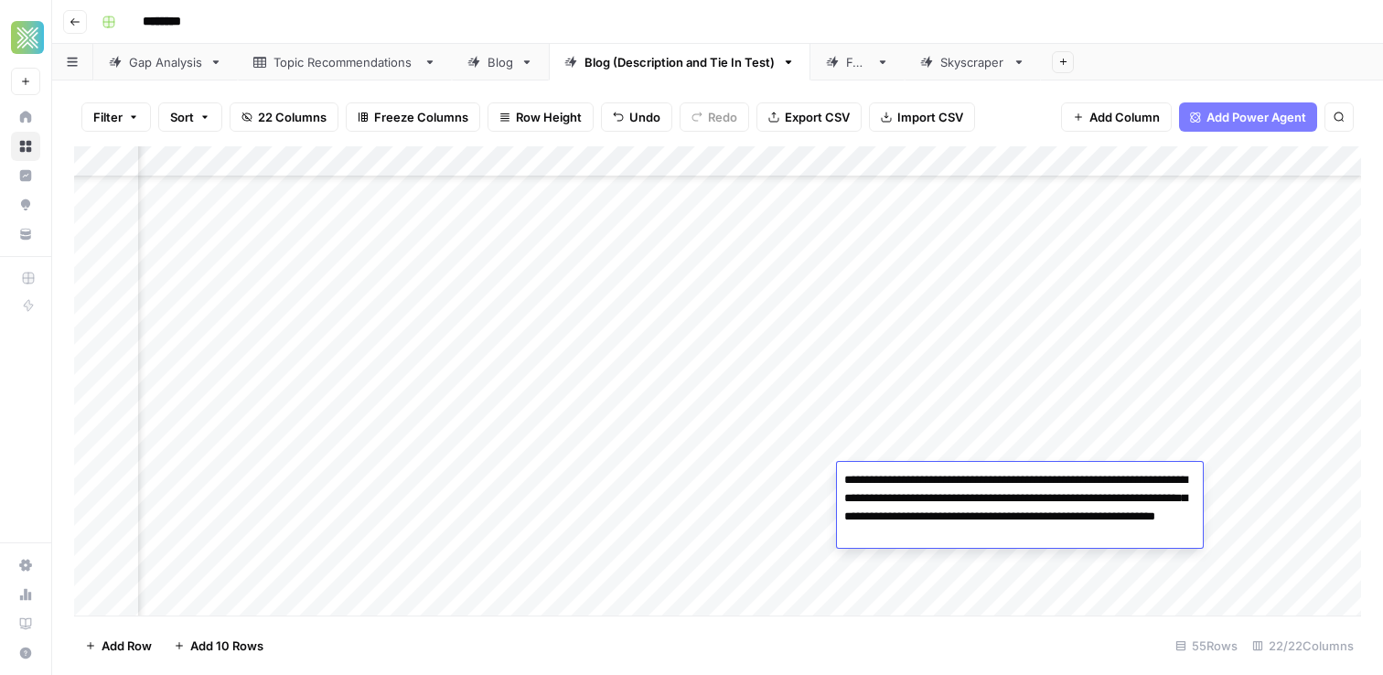
scroll to position [1267, 161]
click at [1269, 540] on div "Add Column" at bounding box center [717, 380] width 1287 height 469
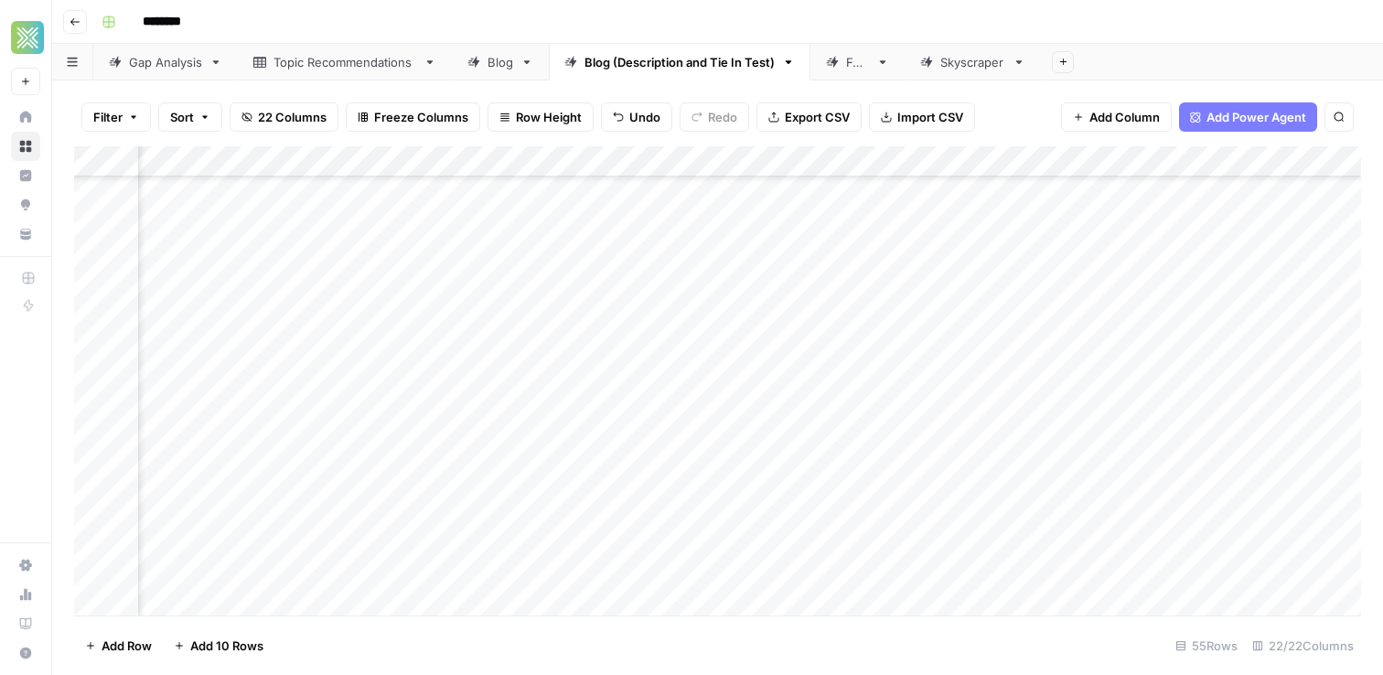
click at [1202, 481] on div "Add Column" at bounding box center [717, 380] width 1287 height 469
click at [966, 479] on div "Add Column" at bounding box center [717, 380] width 1287 height 469
click at [794, 486] on div "Add Column" at bounding box center [717, 380] width 1287 height 469
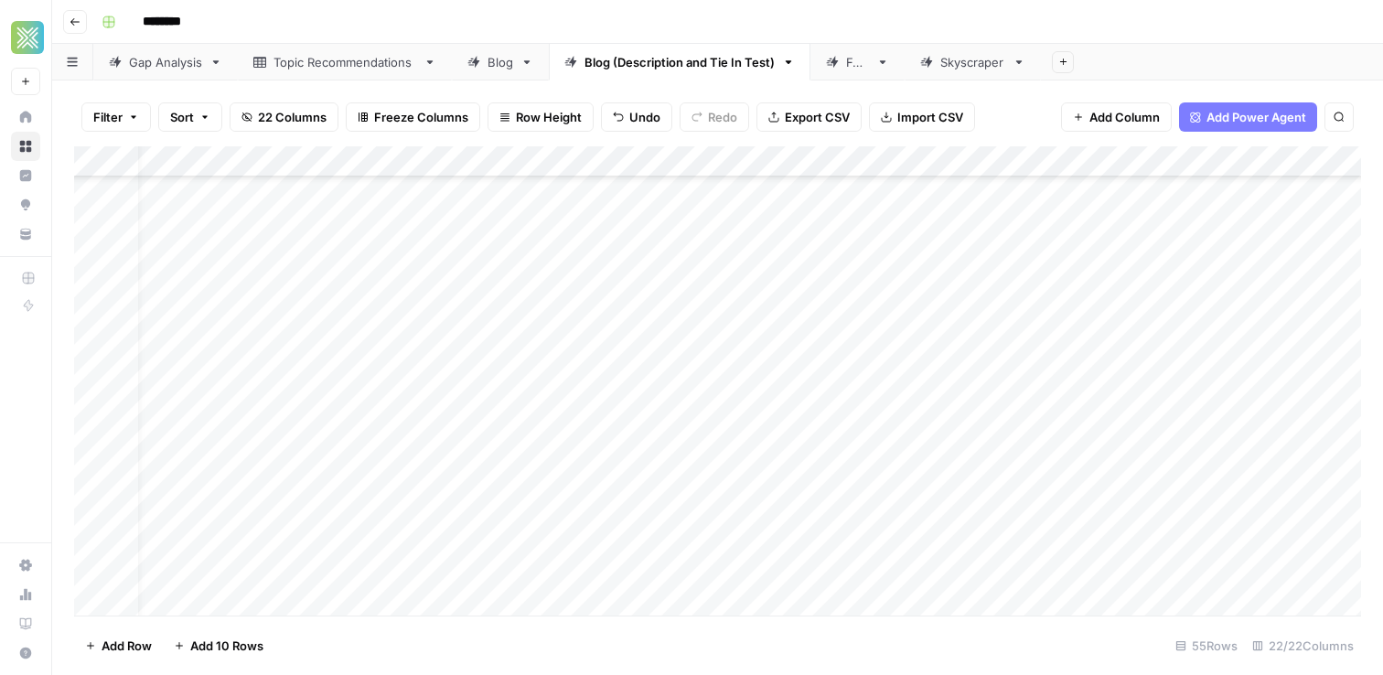
click at [794, 486] on div "Add Column" at bounding box center [717, 380] width 1287 height 469
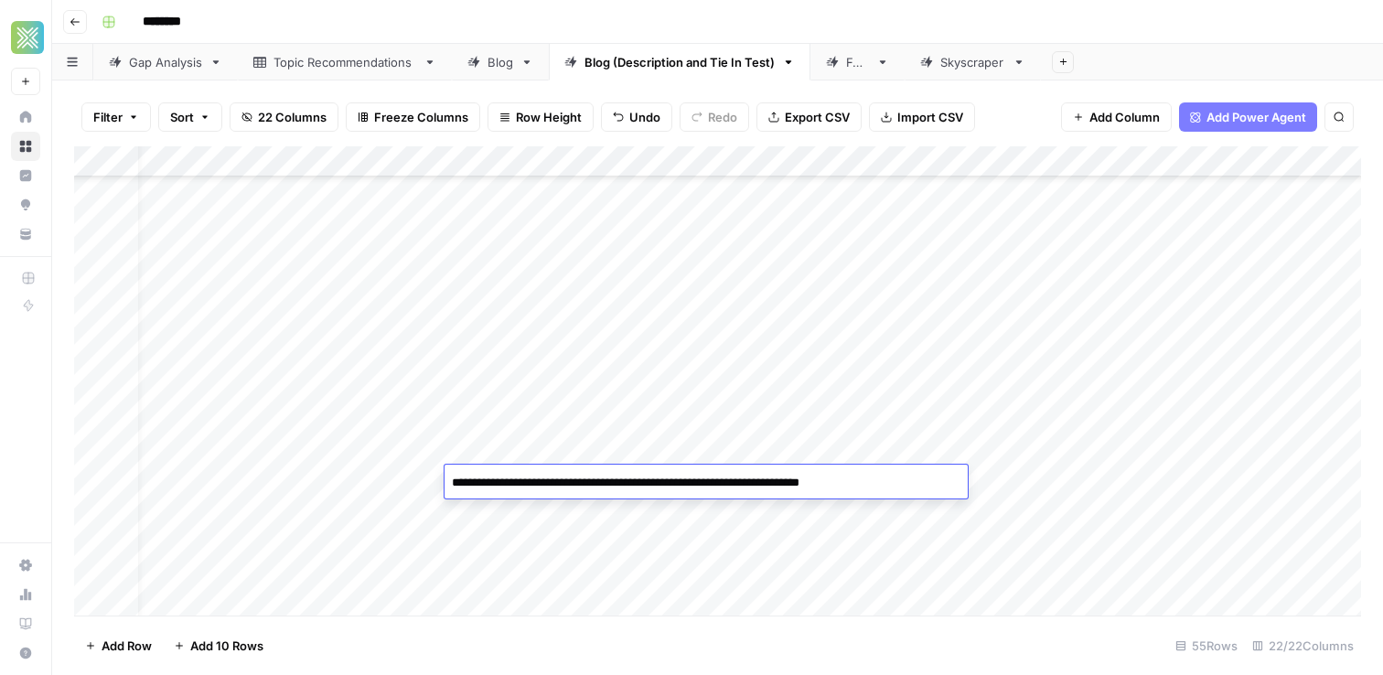
click at [794, 486] on textarea "**********" at bounding box center [705, 483] width 523 height 26
click at [792, 486] on textarea "**********" at bounding box center [705, 483] width 523 height 26
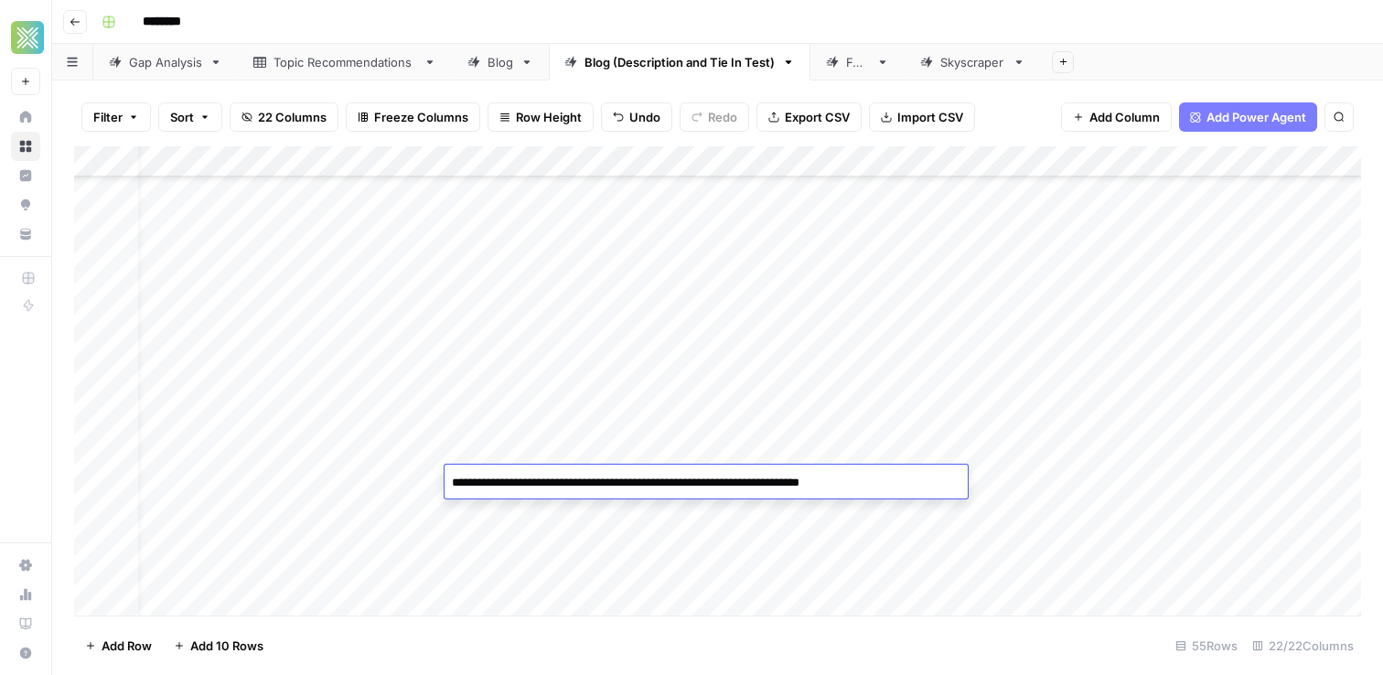
click at [792, 486] on textarea "**********" at bounding box center [705, 483] width 523 height 26
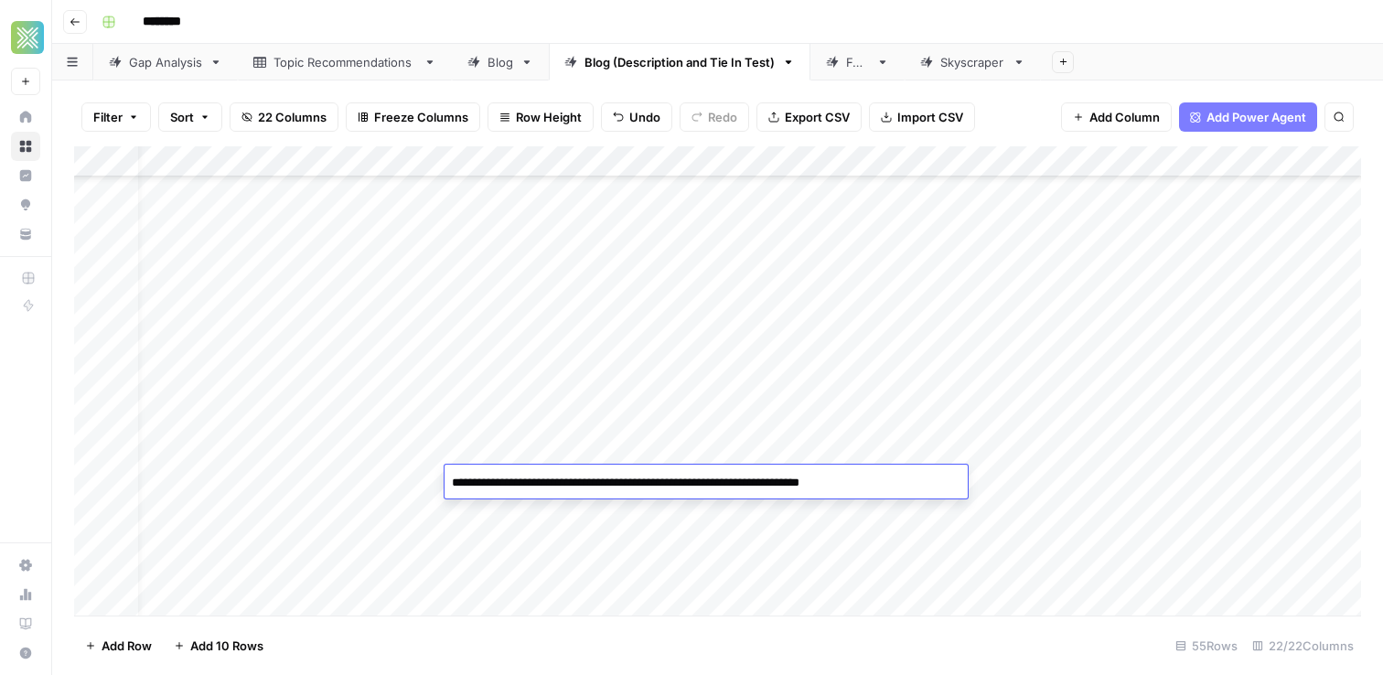
click at [792, 486] on textarea "**********" at bounding box center [705, 483] width 523 height 26
click at [764, 485] on textarea "**********" at bounding box center [705, 483] width 523 height 26
click at [786, 486] on textarea "**********" at bounding box center [705, 483] width 523 height 26
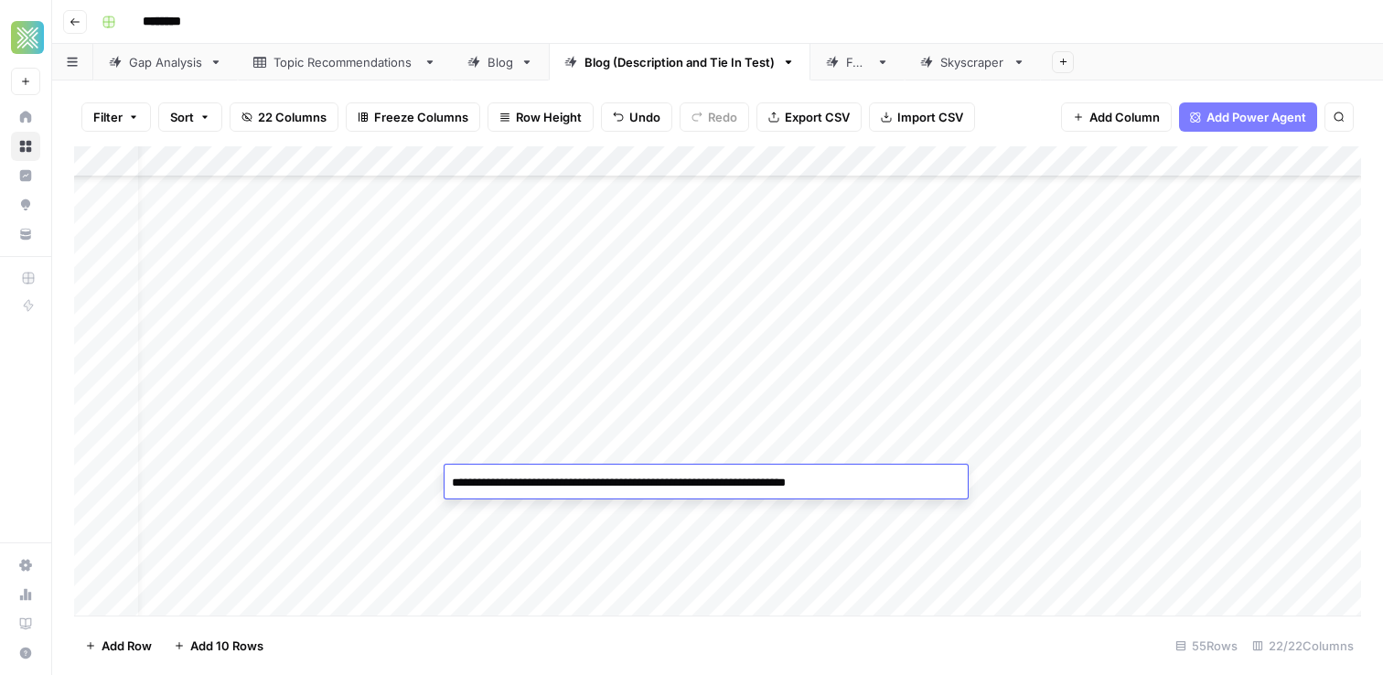
type textarea "**********"
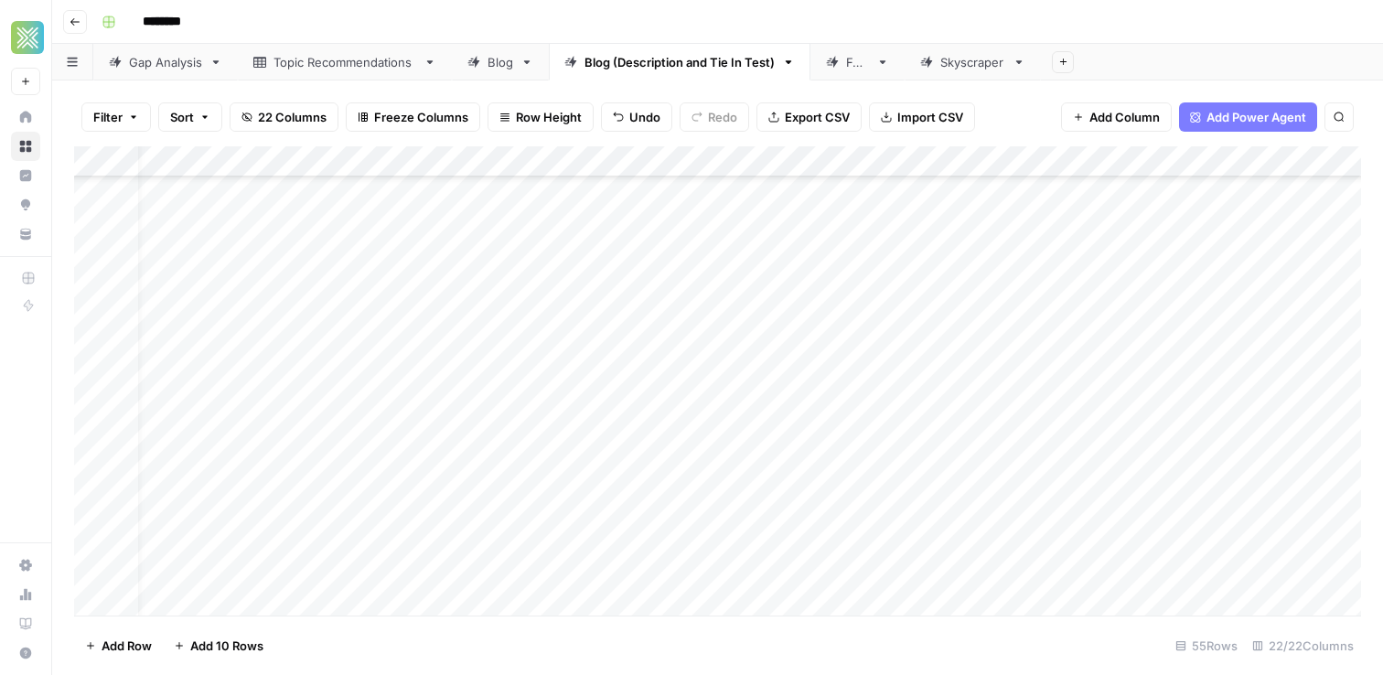
click at [1064, 497] on div "Add Column" at bounding box center [717, 380] width 1287 height 469
click at [1074, 477] on div "Add Column" at bounding box center [717, 380] width 1287 height 469
click at [789, 482] on div "Add Column" at bounding box center [717, 380] width 1287 height 469
click at [788, 482] on div "Add Column" at bounding box center [717, 380] width 1287 height 469
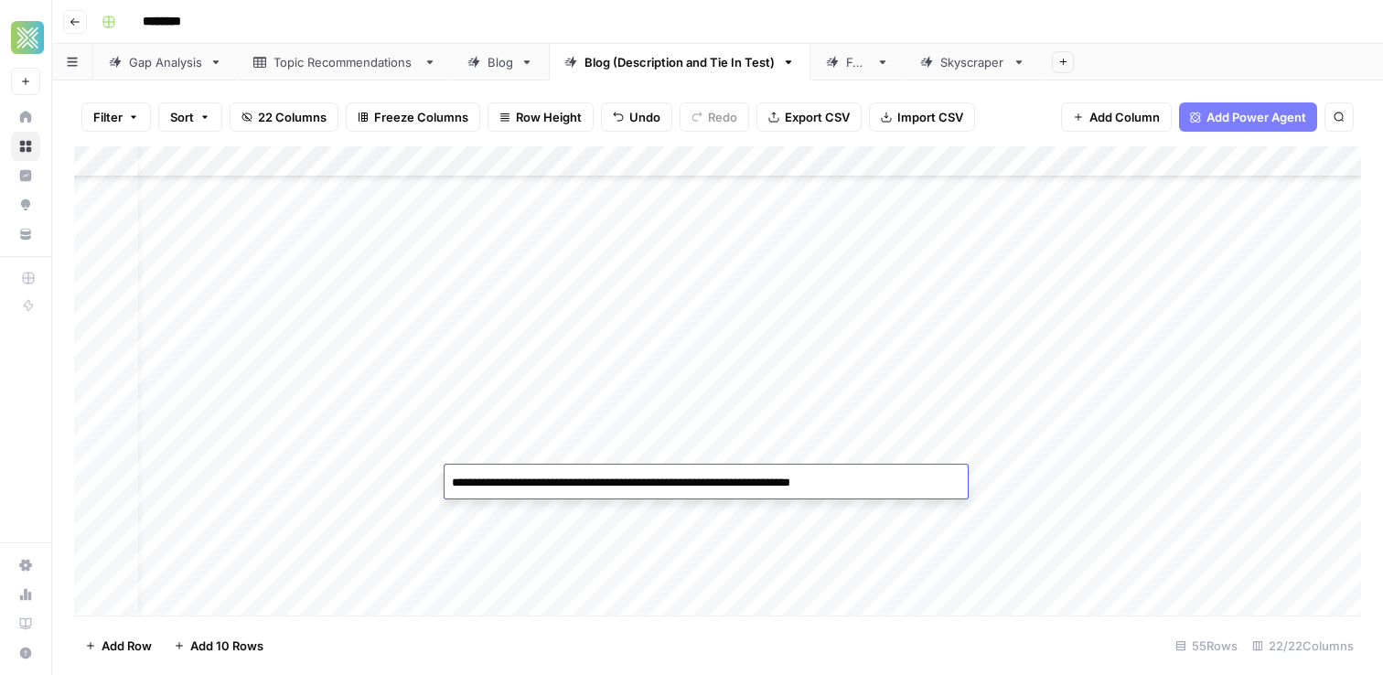
click at [788, 482] on textarea "**********" at bounding box center [705, 483] width 523 height 26
click at [784, 482] on textarea "**********" at bounding box center [705, 483] width 523 height 26
type textarea "**********"
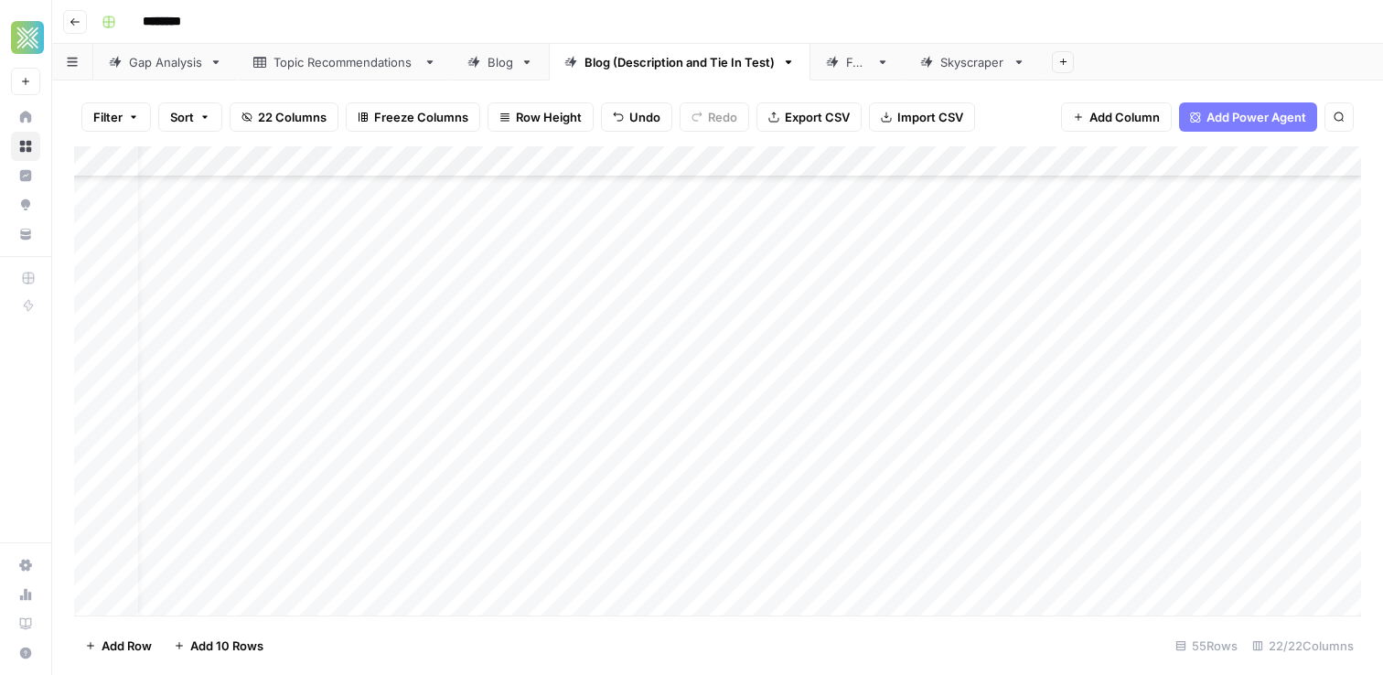
click at [1022, 482] on div "Add Column" at bounding box center [717, 380] width 1287 height 469
click at [1288, 481] on div "Add Column" at bounding box center [717, 380] width 1287 height 469
click at [939, 571] on div "Add Column" at bounding box center [717, 380] width 1287 height 469
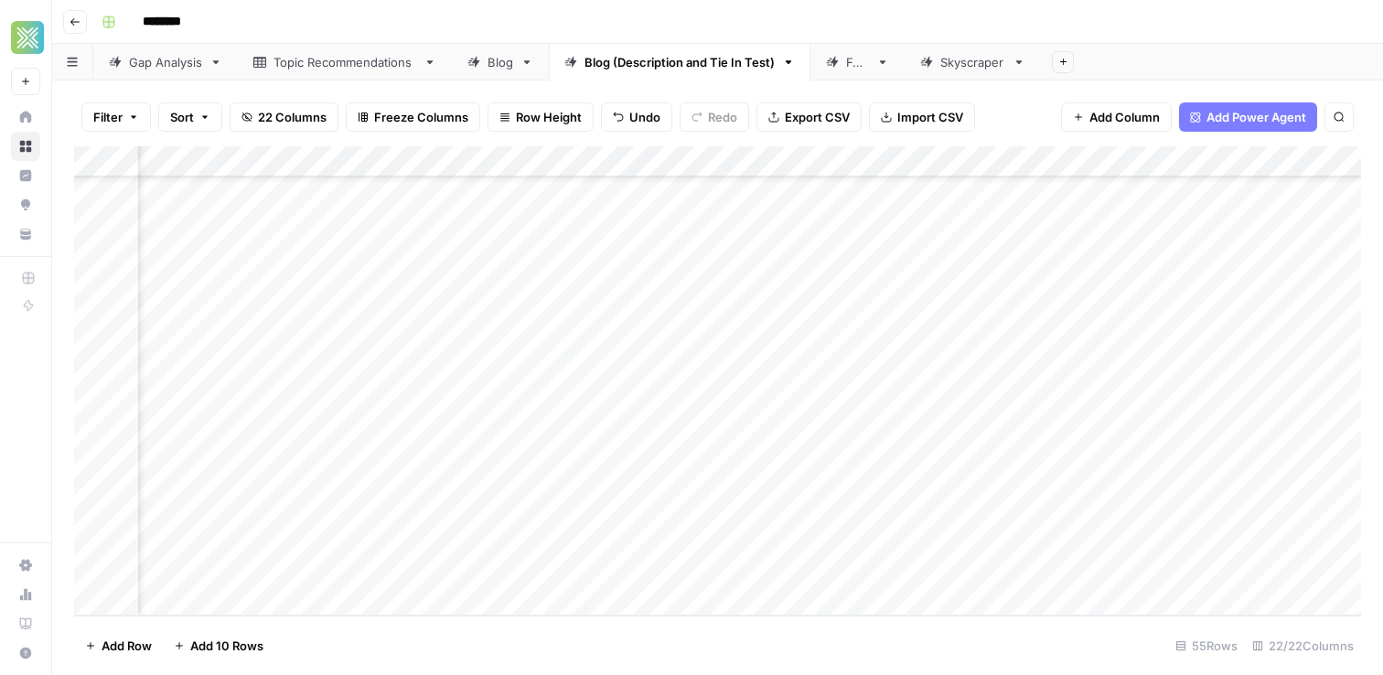
click at [939, 571] on div "Add Column" at bounding box center [717, 380] width 1287 height 469
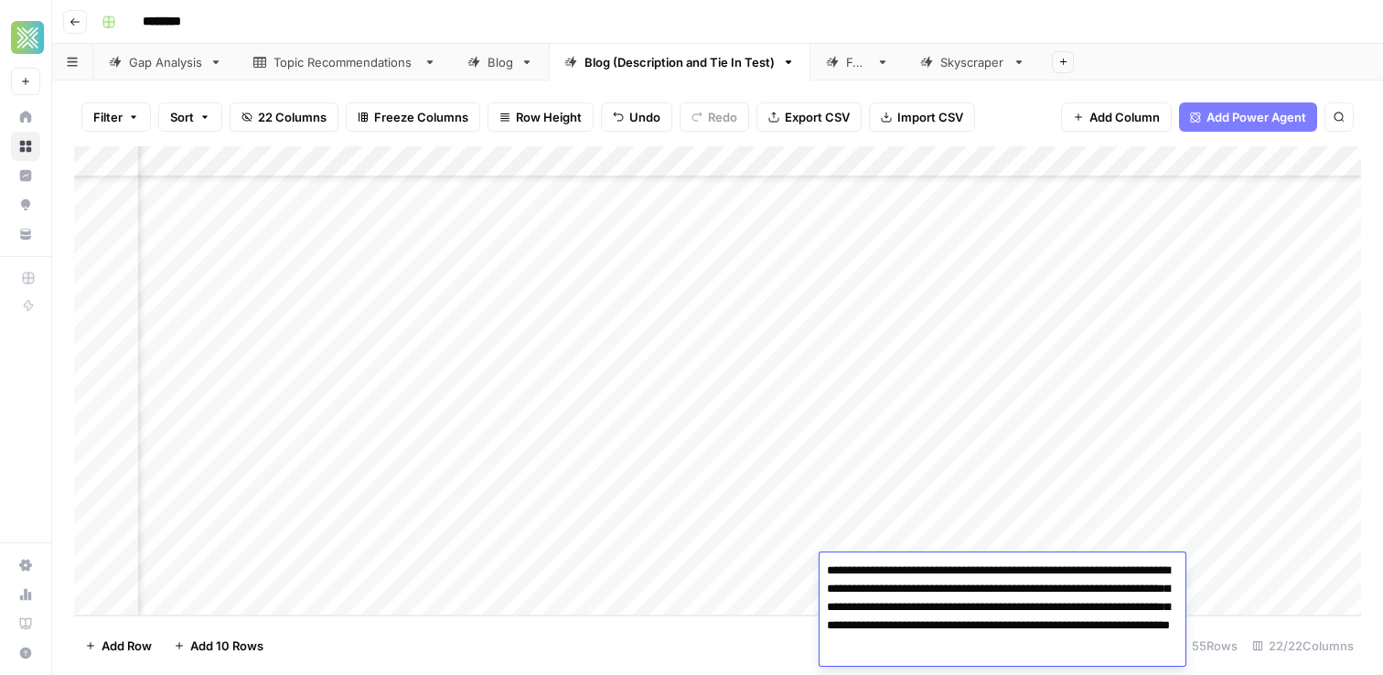
scroll to position [3, 0]
paste textarea "**********"
type textarea "**********"
click at [1126, 507] on div "Add Column" at bounding box center [717, 380] width 1287 height 469
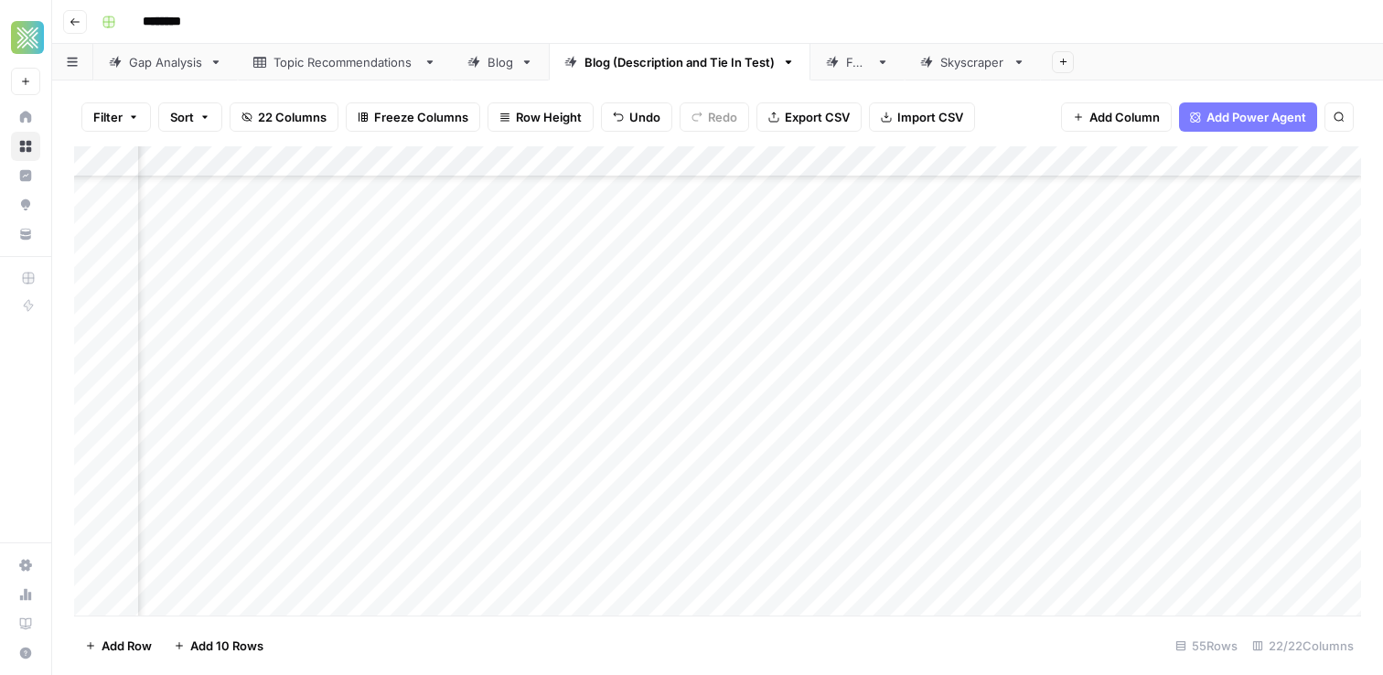
scroll to position [1300, 386]
click at [957, 561] on div "Add Column" at bounding box center [717, 380] width 1287 height 469
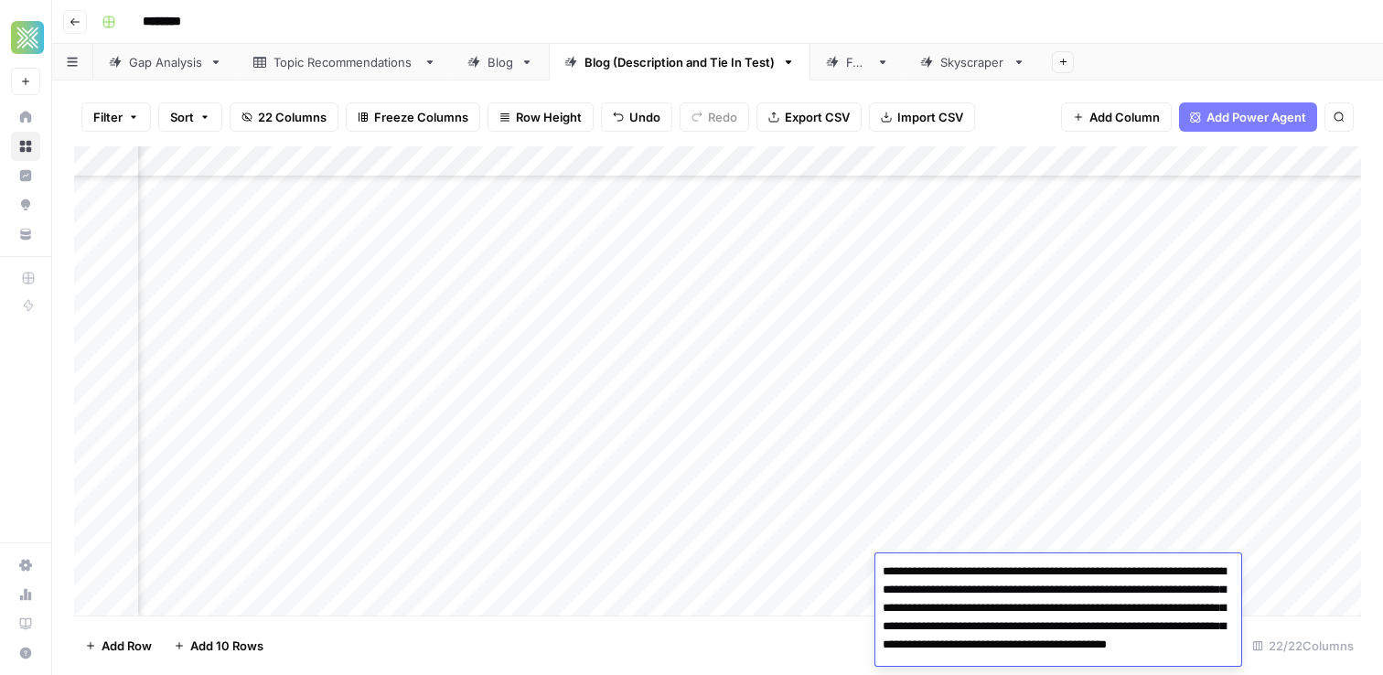
scroll to position [10, 0]
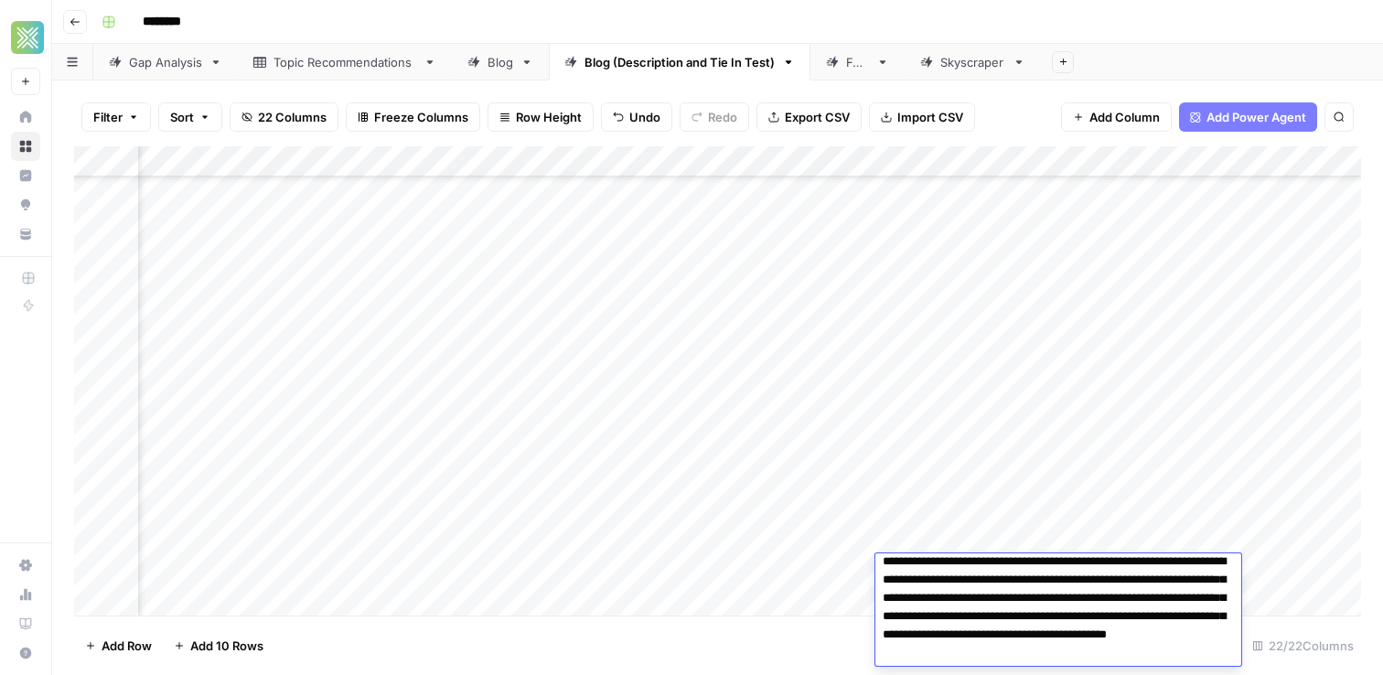
click at [980, 501] on div "Add Column" at bounding box center [717, 380] width 1287 height 469
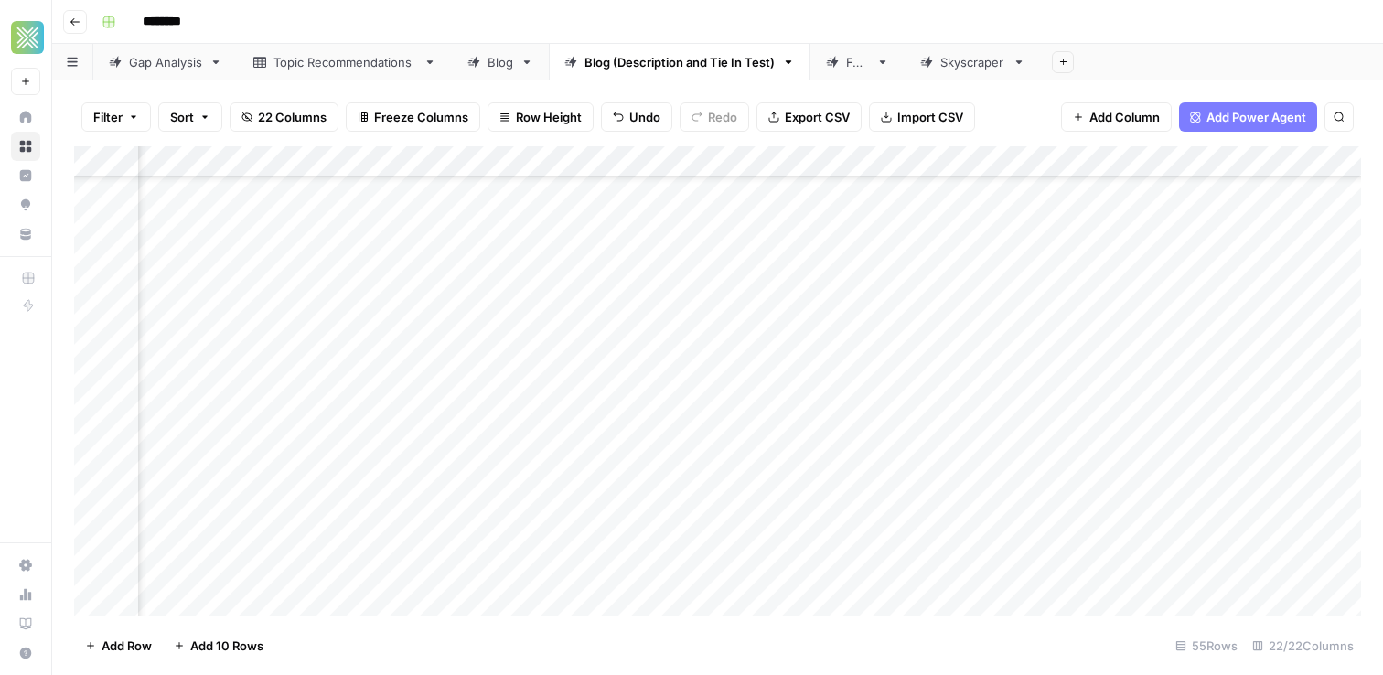
click at [1278, 570] on div "Add Column" at bounding box center [717, 380] width 1287 height 469
click at [707, 540] on div "Add Column" at bounding box center [717, 380] width 1287 height 469
click at [1082, 535] on div "Add Column" at bounding box center [717, 380] width 1287 height 469
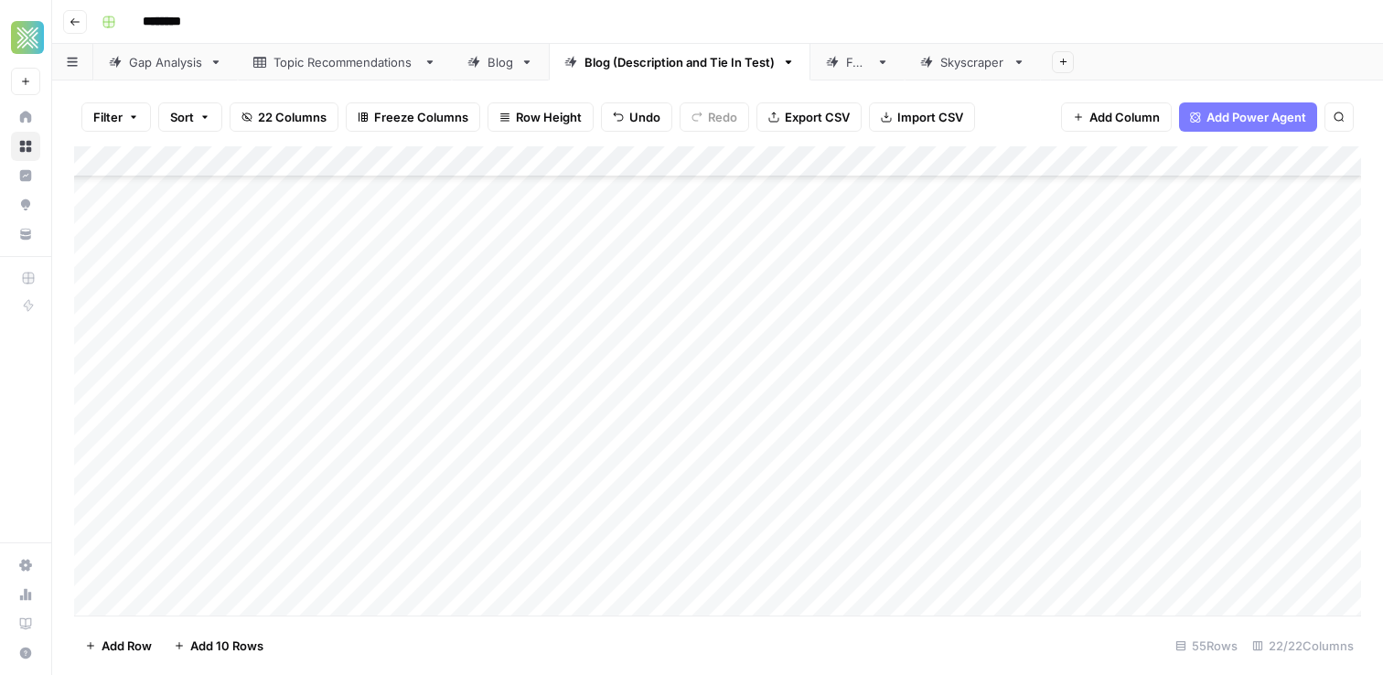
click at [981, 550] on div "Add Column" at bounding box center [717, 380] width 1287 height 469
click at [1255, 539] on div "Add Column" at bounding box center [717, 380] width 1287 height 469
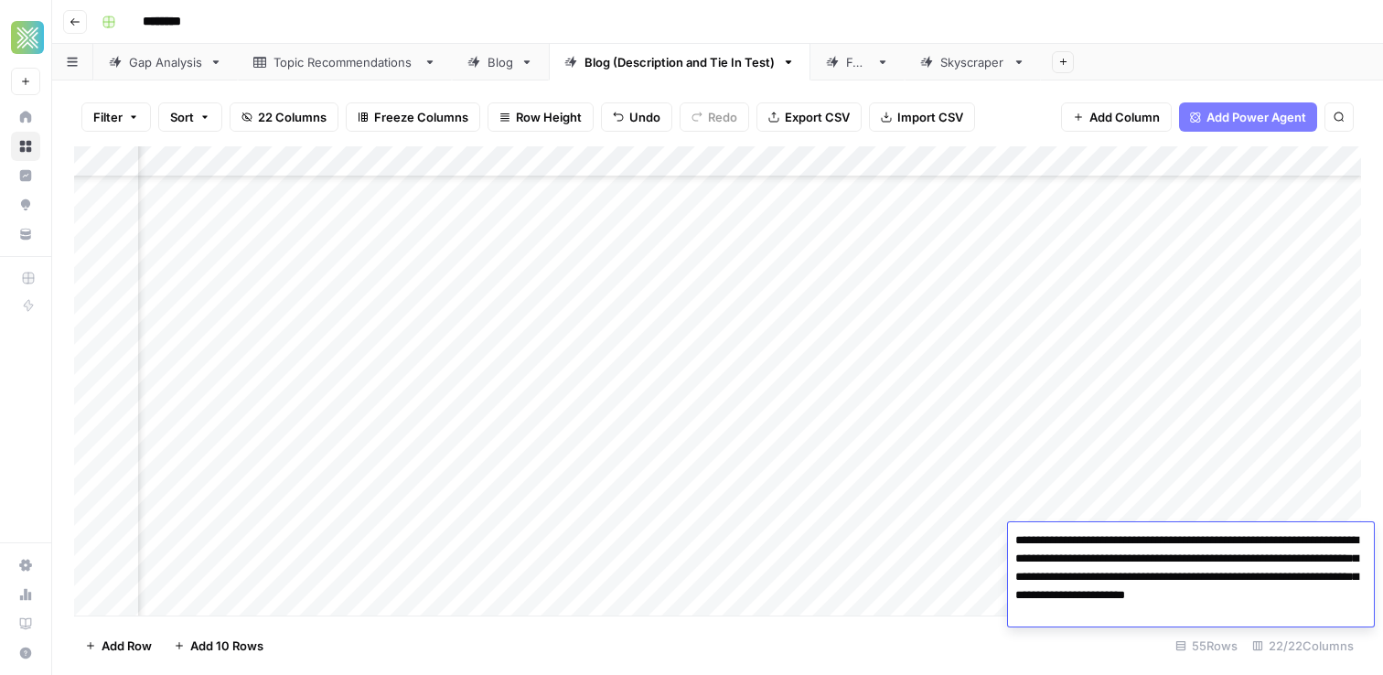
click at [1149, 610] on textarea "**********" at bounding box center [1191, 577] width 366 height 99
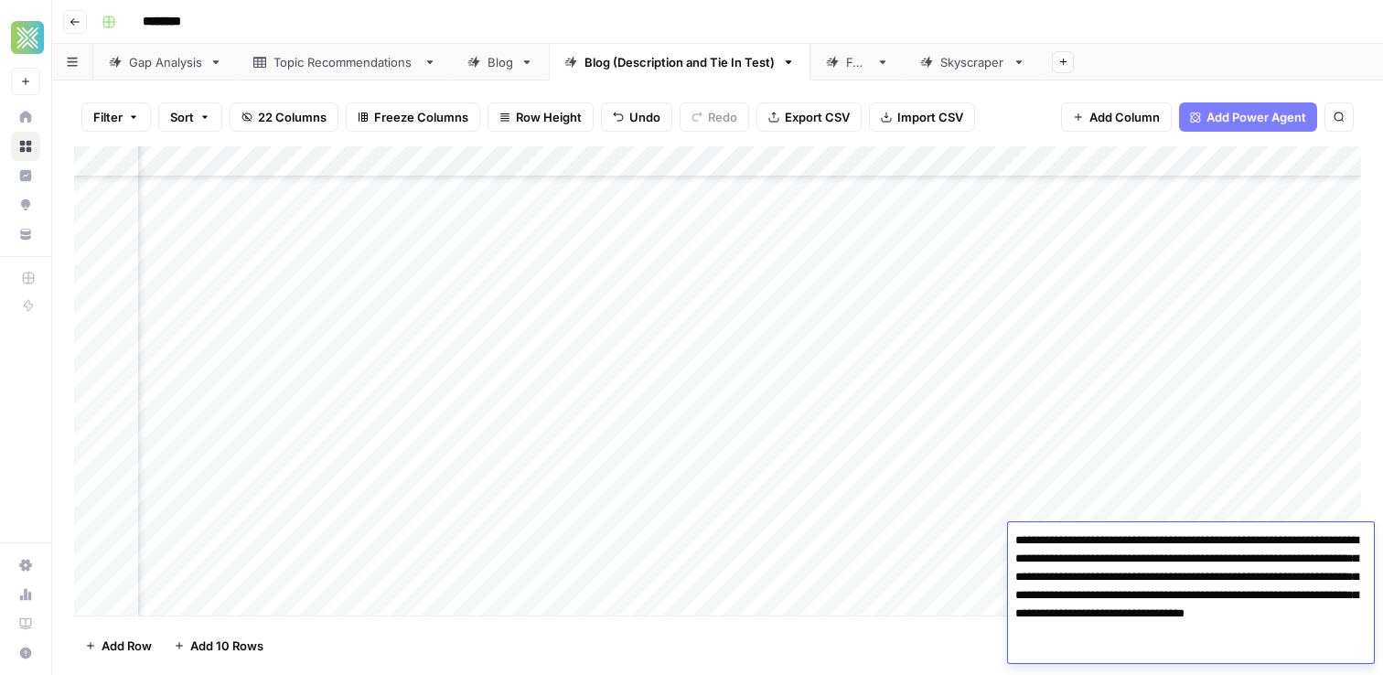
paste textarea "**********"
type textarea "**********"
click at [976, 555] on div "Add Column" at bounding box center [717, 380] width 1287 height 469
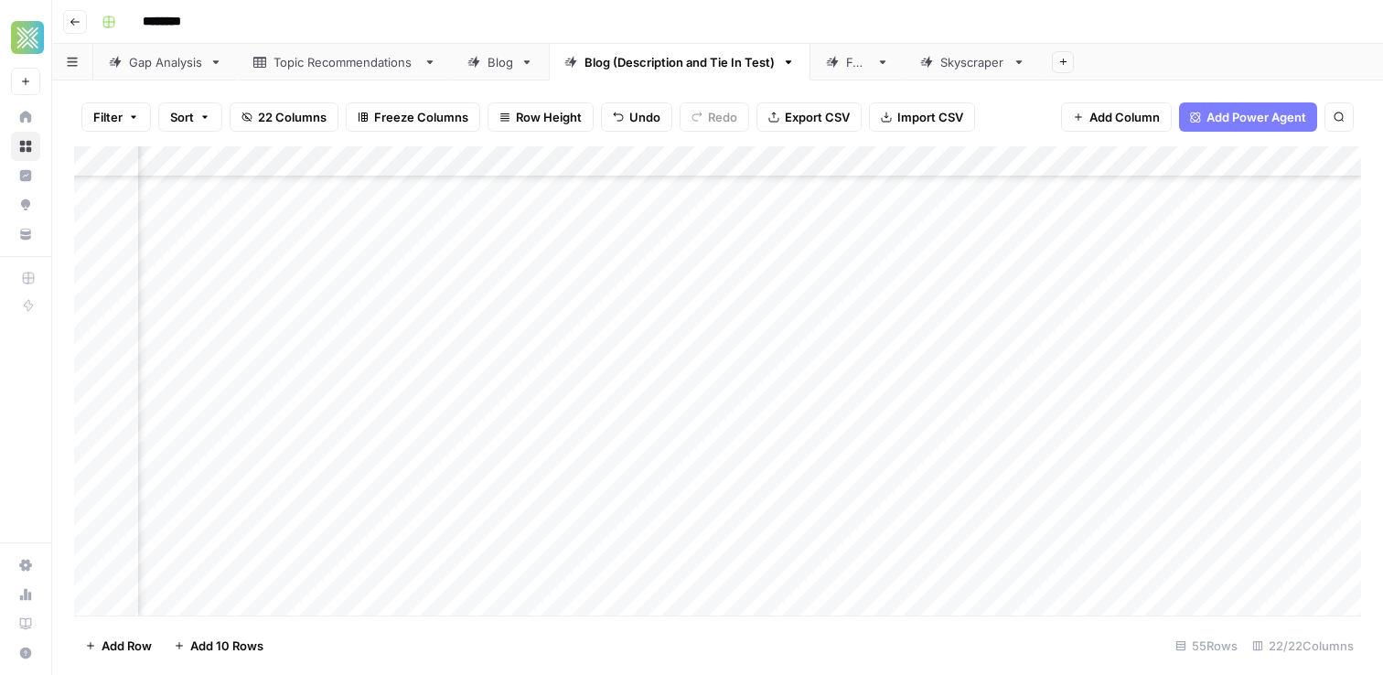
scroll to position [1300, 927]
click at [752, 540] on div "Add Column" at bounding box center [717, 380] width 1287 height 469
click at [642, 252] on div "Add Column" at bounding box center [717, 380] width 1287 height 469
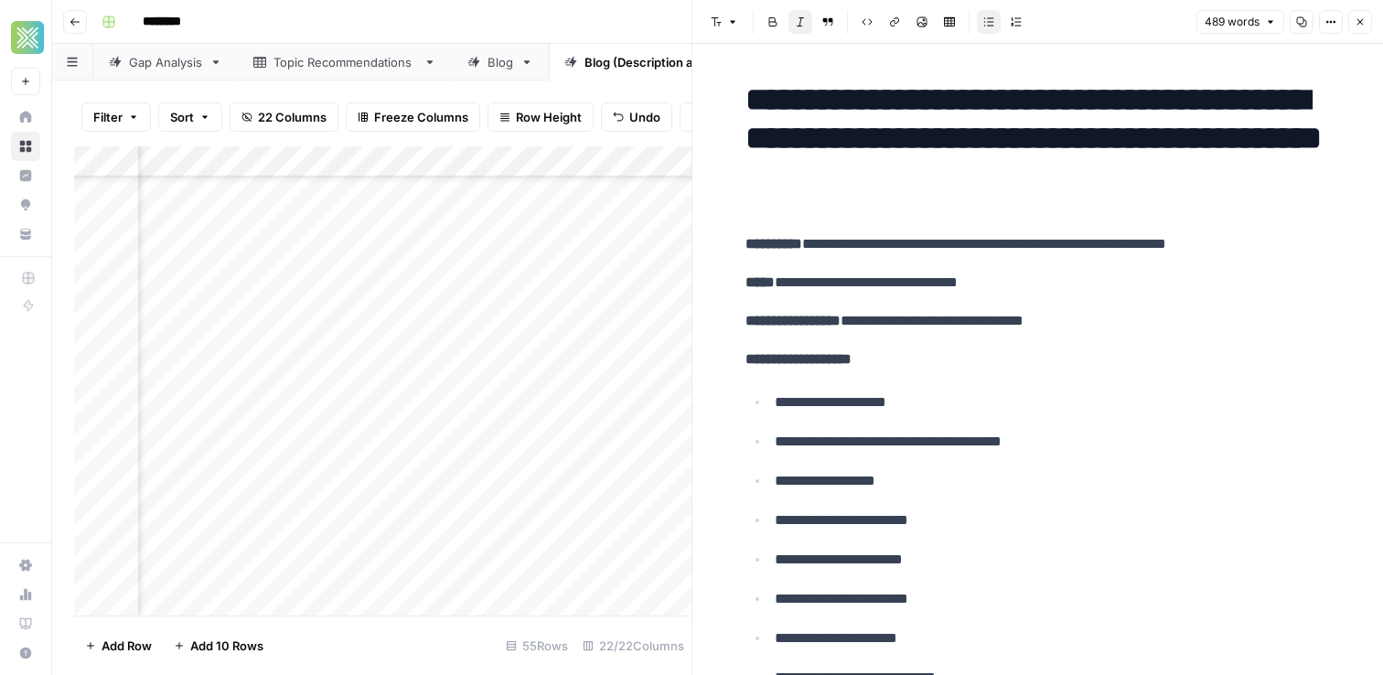
click at [1109, 417] on ul "**********" at bounding box center [1037, 579] width 585 height 379
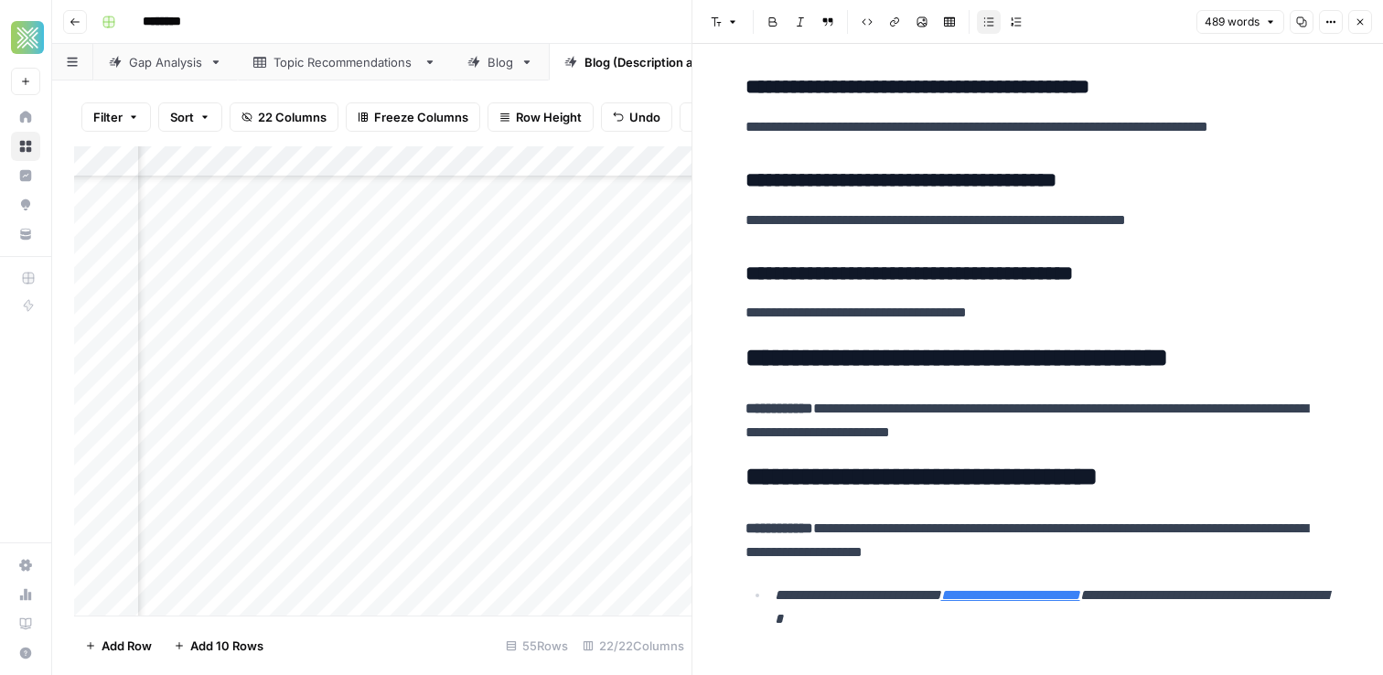
scroll to position [2647, 0]
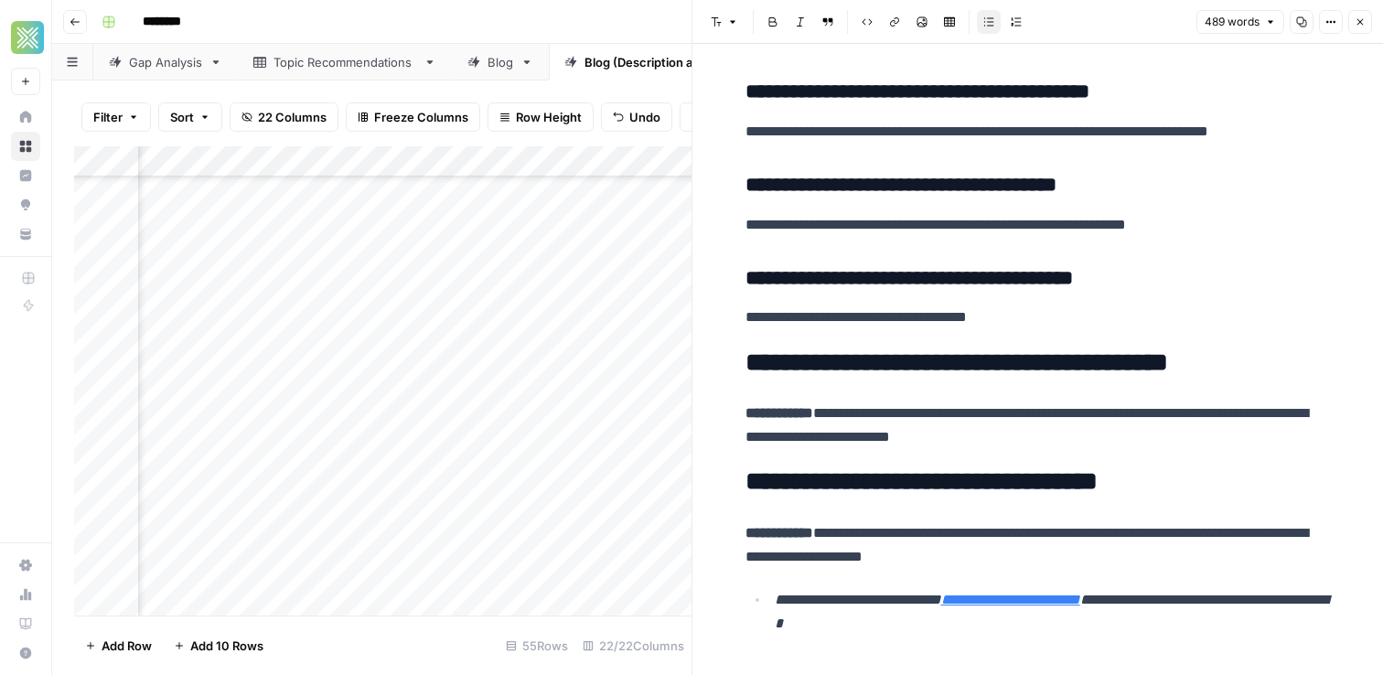
click at [1032, 270] on h3 "**********" at bounding box center [1037, 279] width 585 height 26
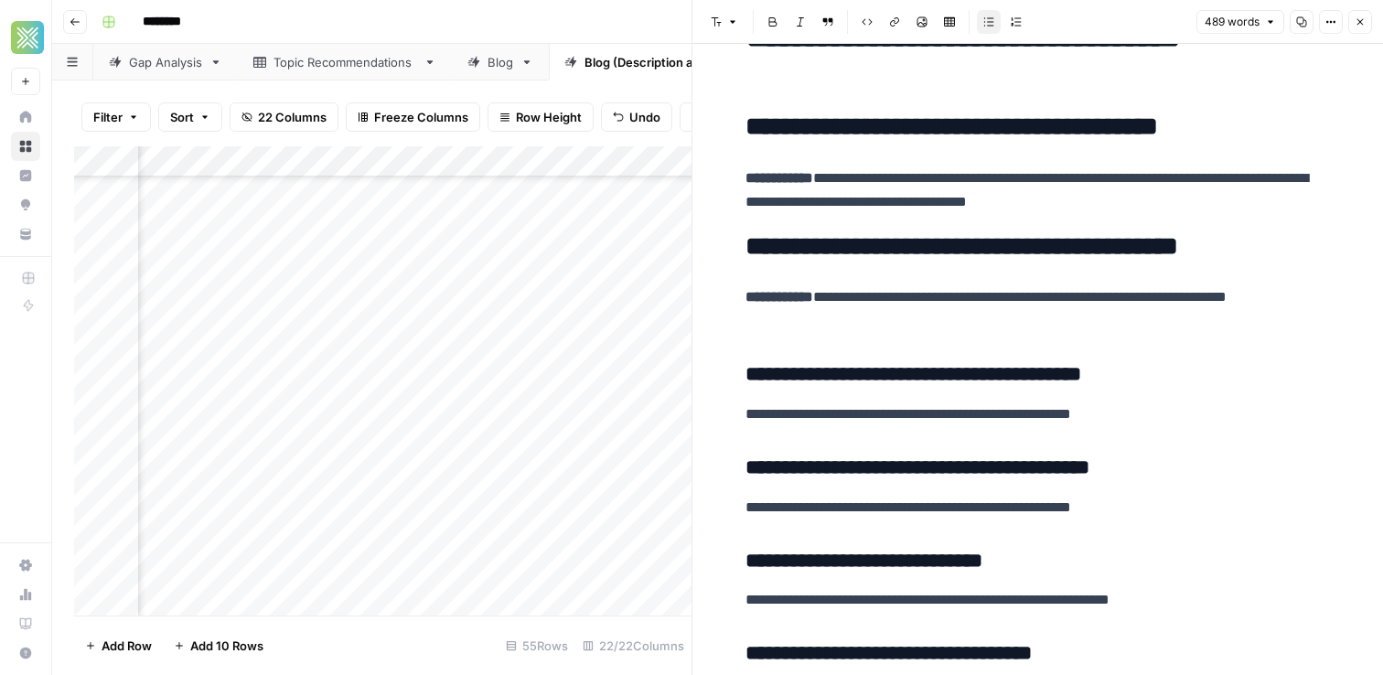
scroll to position [1125, 0]
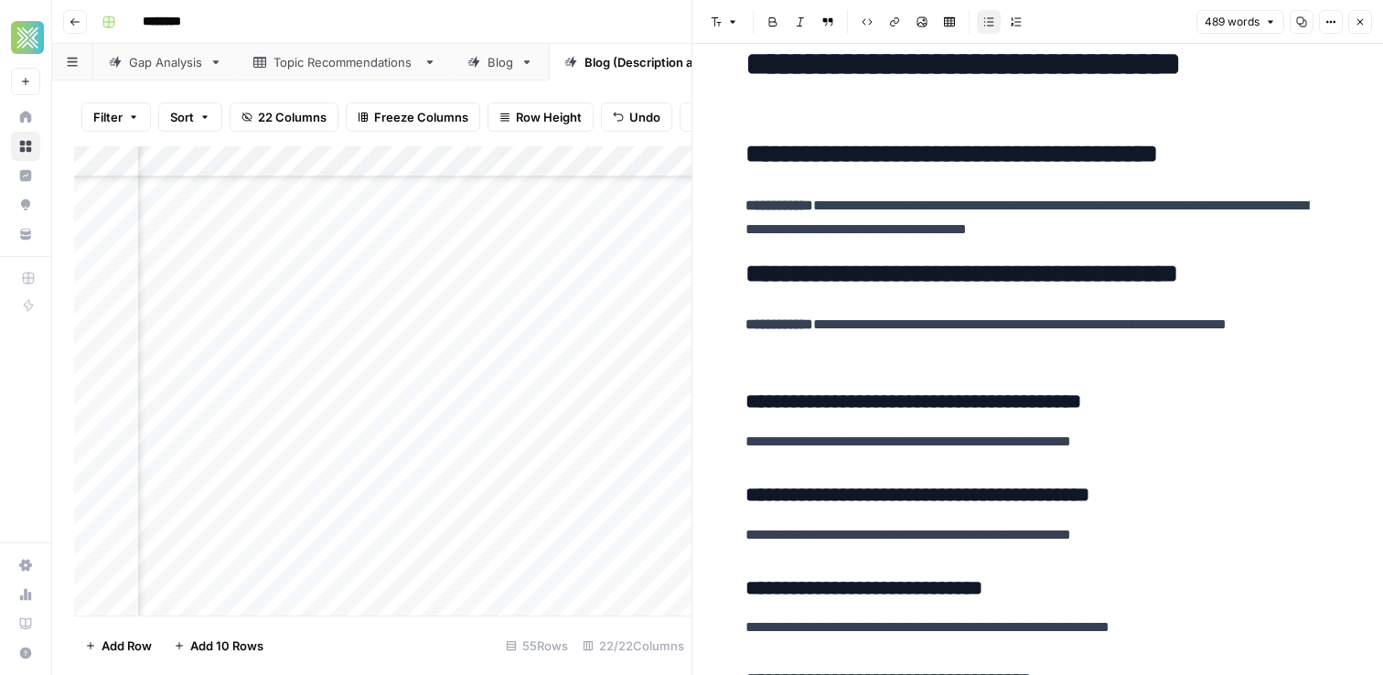
click at [1365, 27] on button "Close" at bounding box center [1360, 22] width 24 height 24
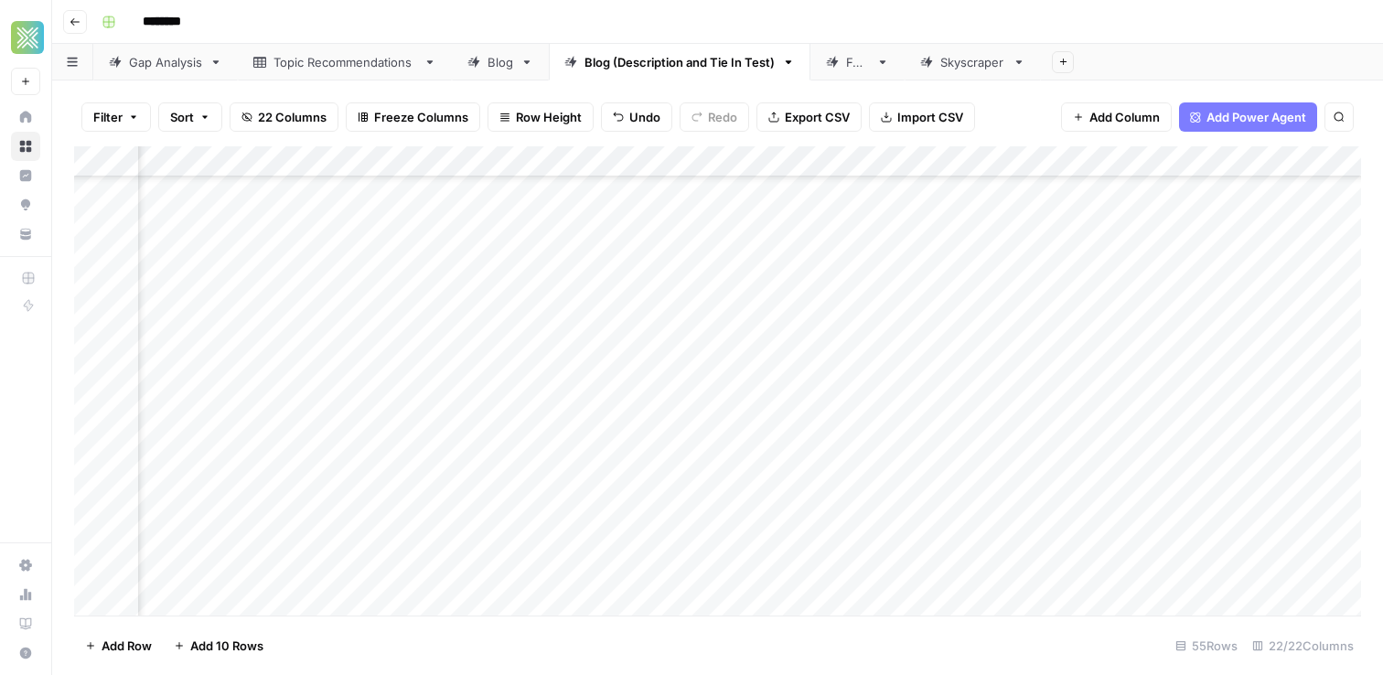
scroll to position [178, 2330]
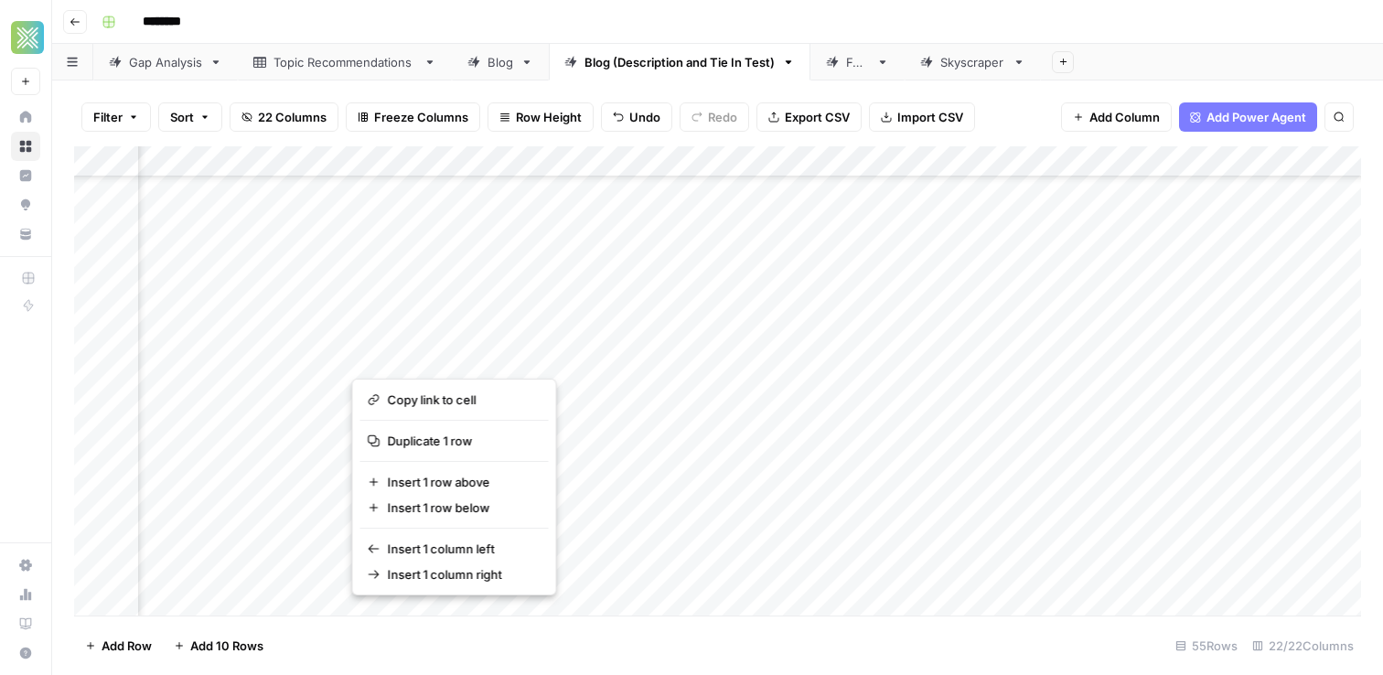
drag, startPoint x: 381, startPoint y: 341, endPoint x: 138, endPoint y: 308, distance: 245.5
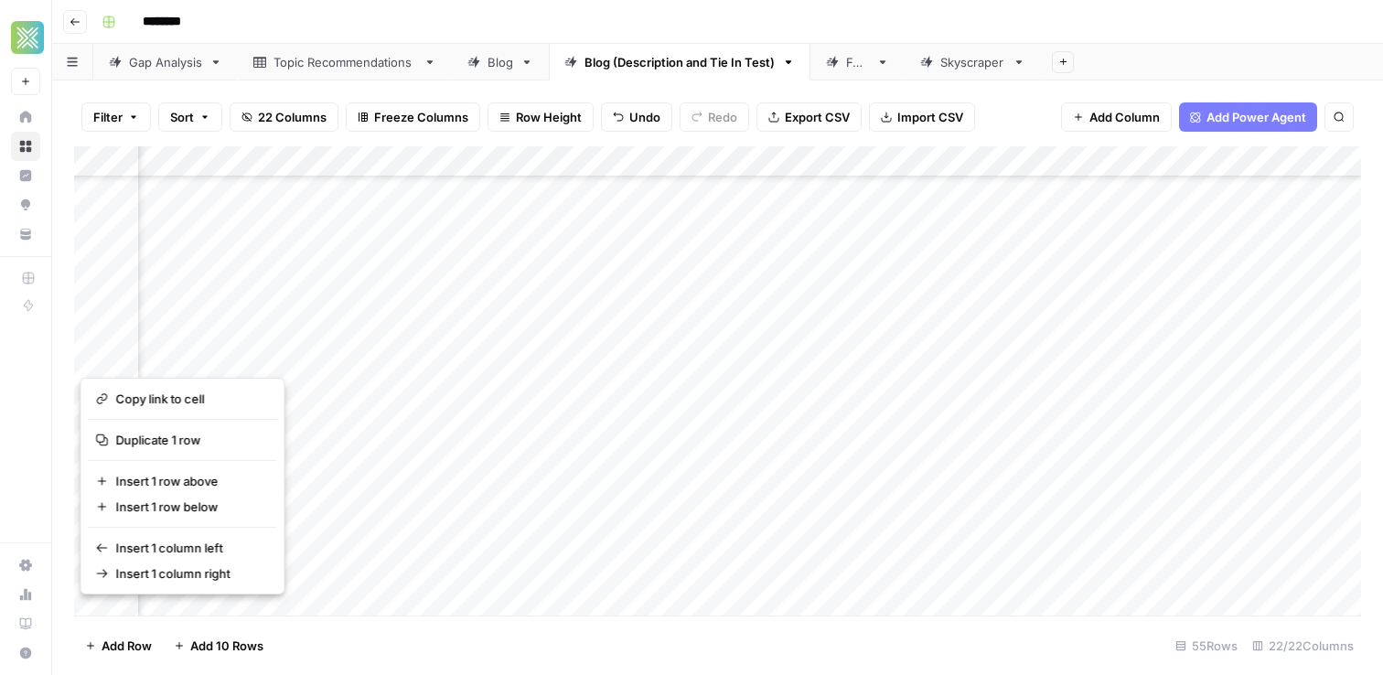
scroll to position [186, 2538]
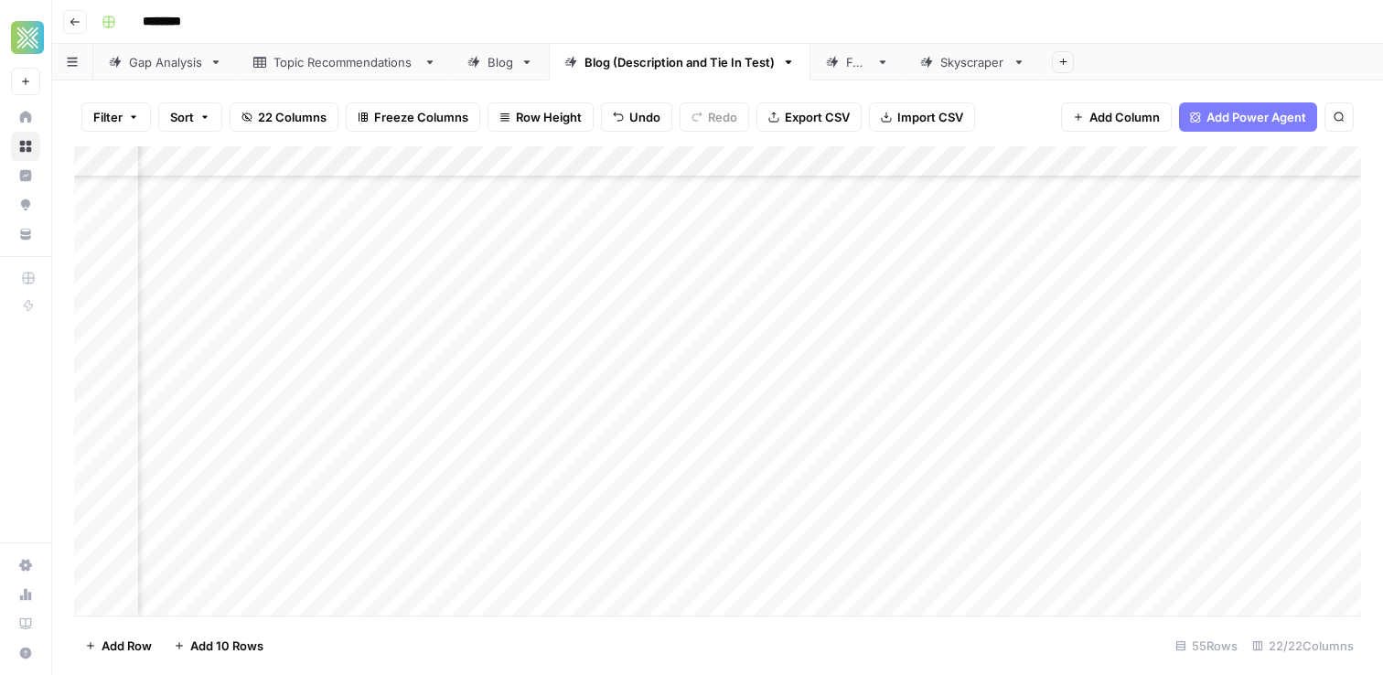
drag, startPoint x: 1242, startPoint y: 343, endPoint x: 1101, endPoint y: 313, distance: 144.0
click at [1101, 313] on div "Add Column" at bounding box center [717, 380] width 1287 height 469
click at [1227, 25] on div "********" at bounding box center [729, 21] width 1270 height 29
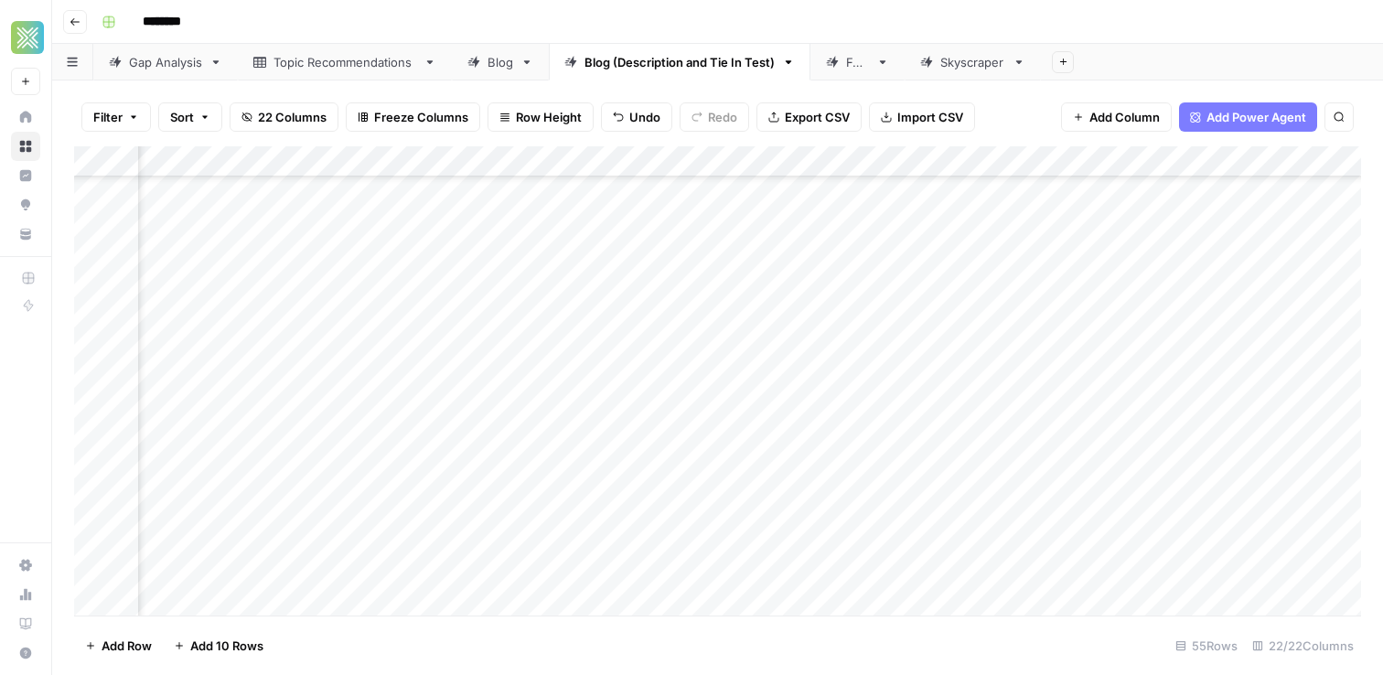
click at [1179, 67] on div "Add Sheet" at bounding box center [1212, 62] width 342 height 37
click at [1216, 383] on div "Add Column" at bounding box center [717, 380] width 1287 height 469
click at [307, 342] on div "Add Column" at bounding box center [717, 380] width 1287 height 469
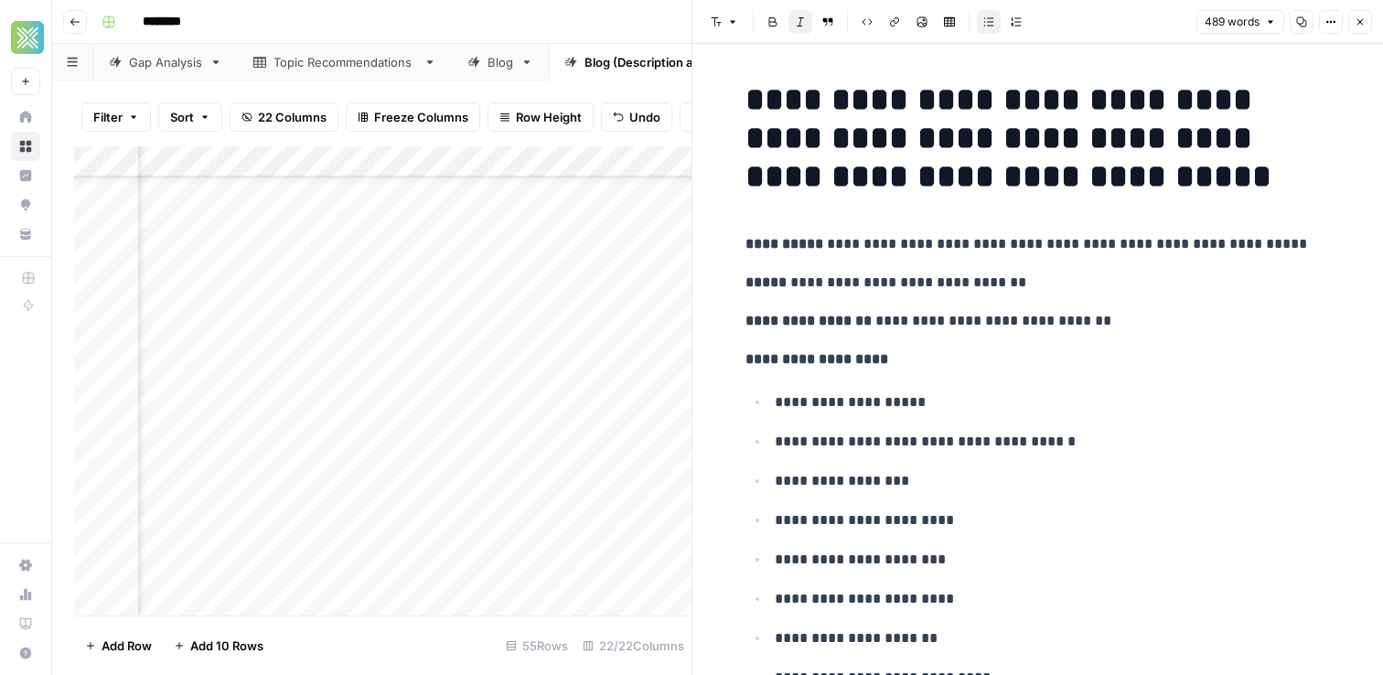
scroll to position [196, 3551]
click at [1368, 17] on button "Close" at bounding box center [1360, 22] width 24 height 24
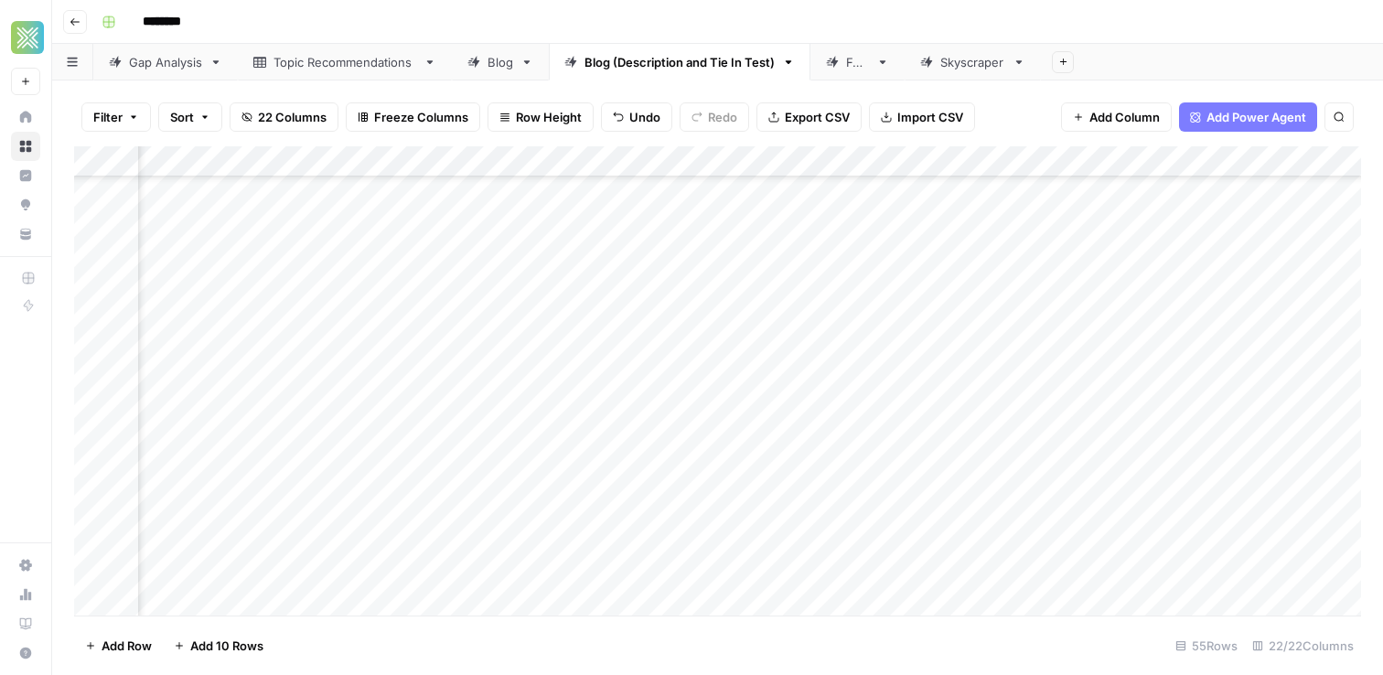
scroll to position [196, 3780]
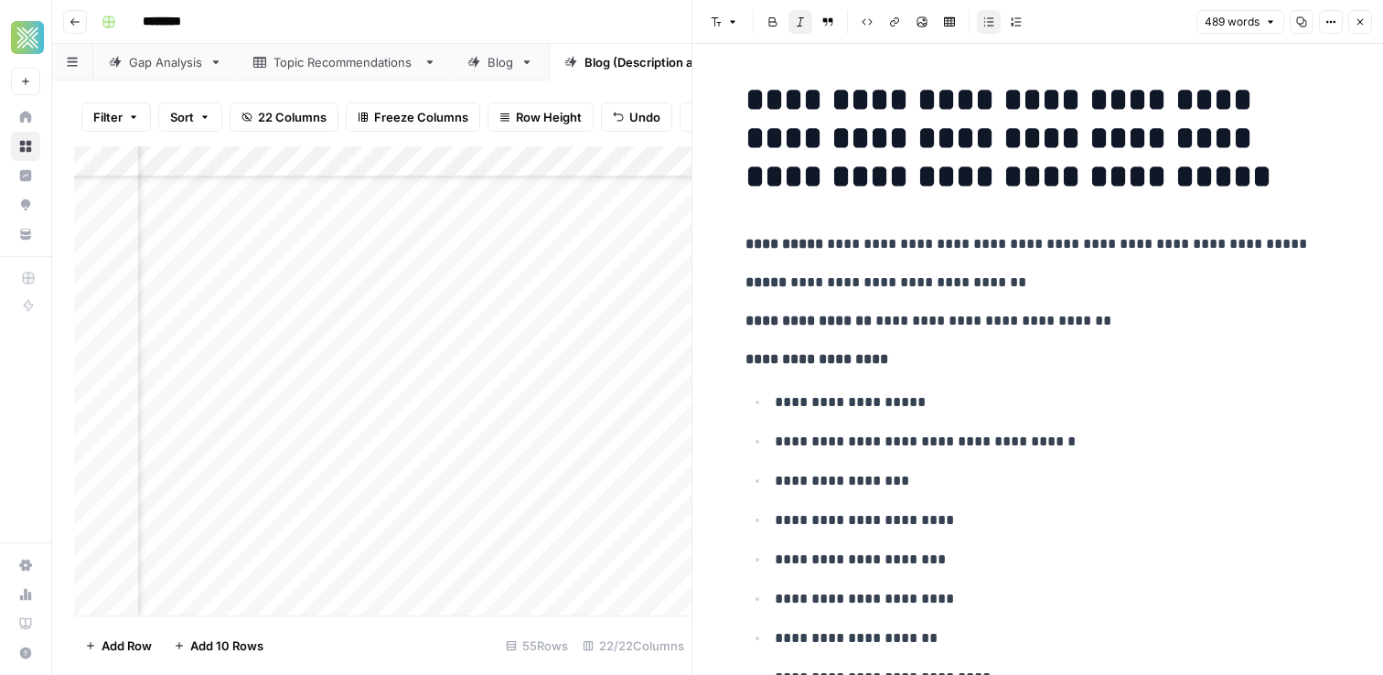
scroll to position [196, 2154]
click at [1369, 25] on button "Close" at bounding box center [1360, 22] width 24 height 24
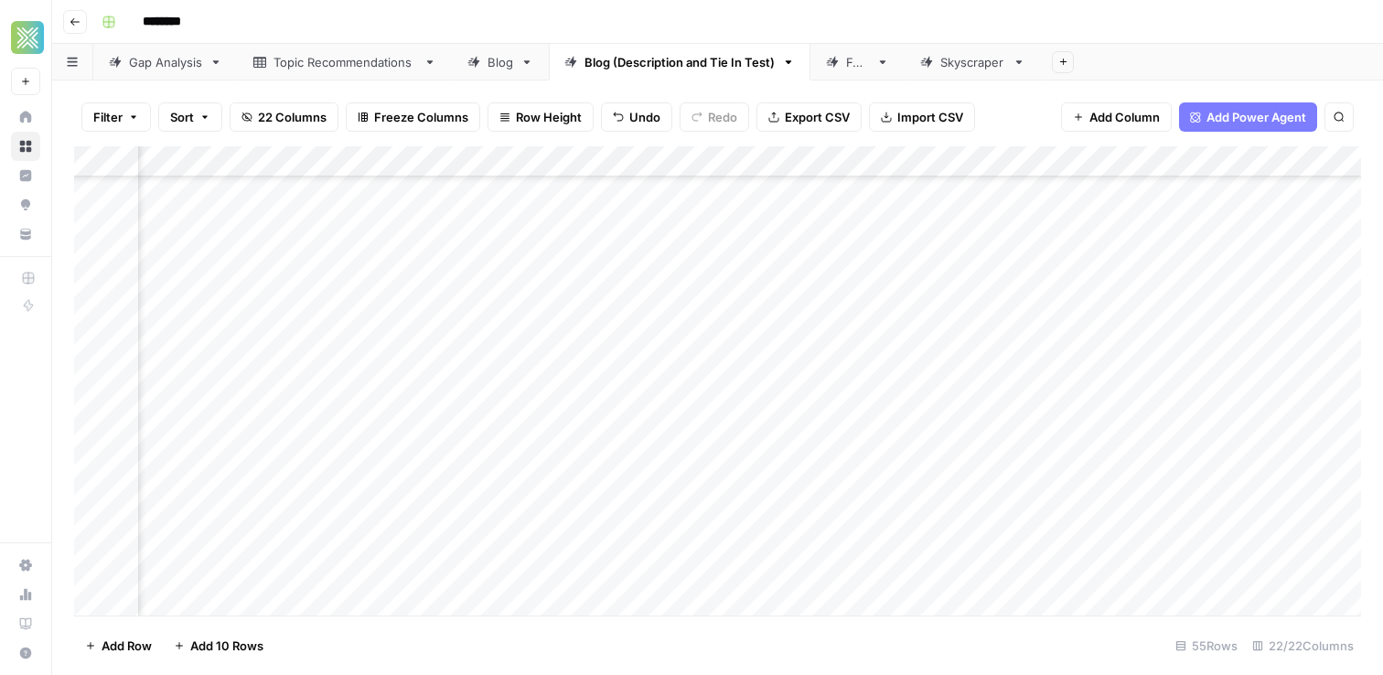
scroll to position [152, 1244]
click at [760, 318] on div "Add Column" at bounding box center [717, 380] width 1287 height 469
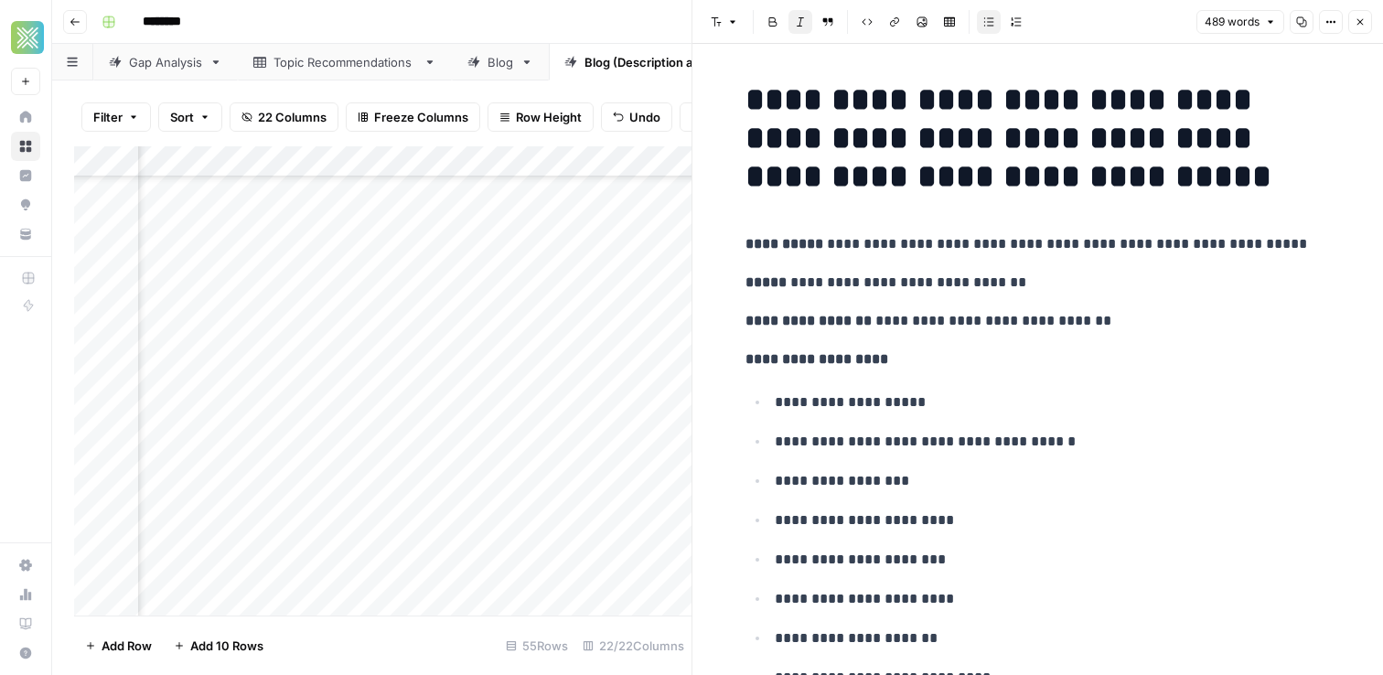
click at [1374, 26] on header "Font style Bold Italic Block quote Code block Link Image Insert Table Bulleted …" at bounding box center [1037, 22] width 690 height 44
click at [1362, 26] on icon "button" at bounding box center [1359, 21] width 11 height 11
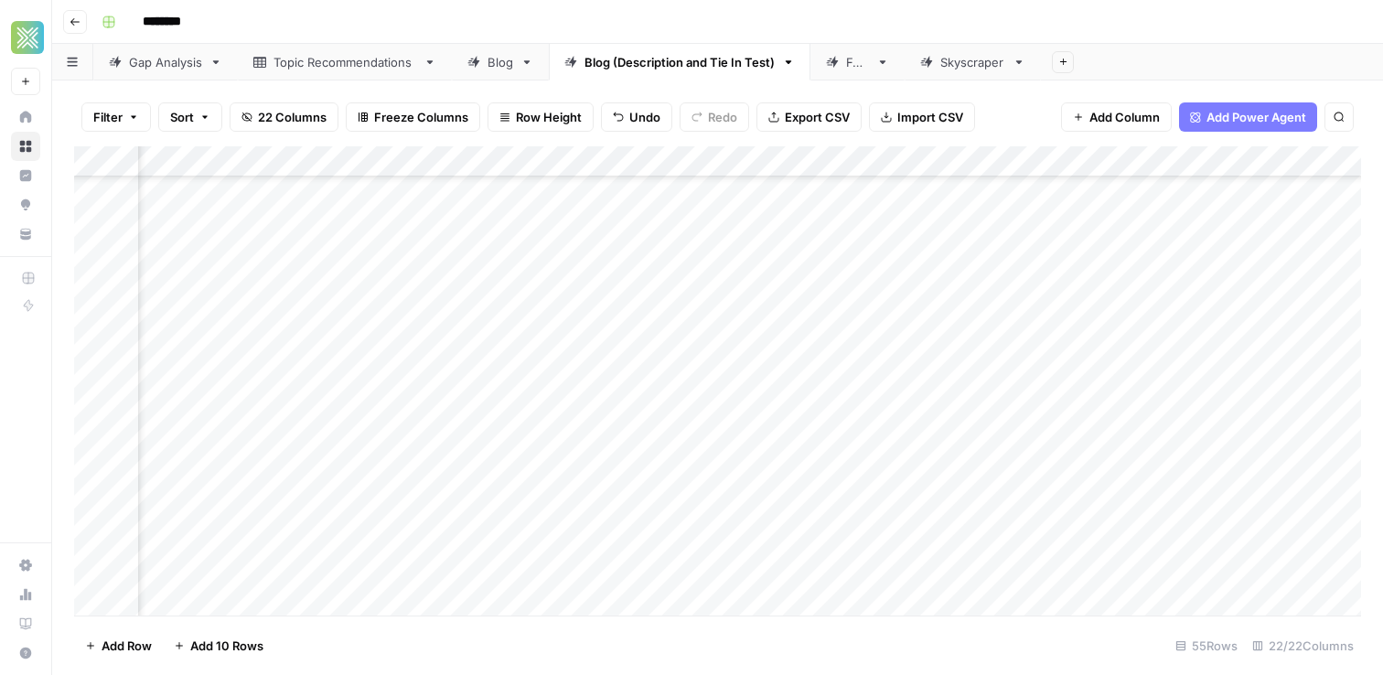
click at [969, 289] on div "Add Column" at bounding box center [717, 380] width 1287 height 469
click at [1091, 353] on div "Add Column" at bounding box center [717, 380] width 1287 height 469
click at [1230, 340] on div "Add Column" at bounding box center [717, 380] width 1287 height 469
click at [1083, 349] on div "Add Column" at bounding box center [717, 380] width 1287 height 469
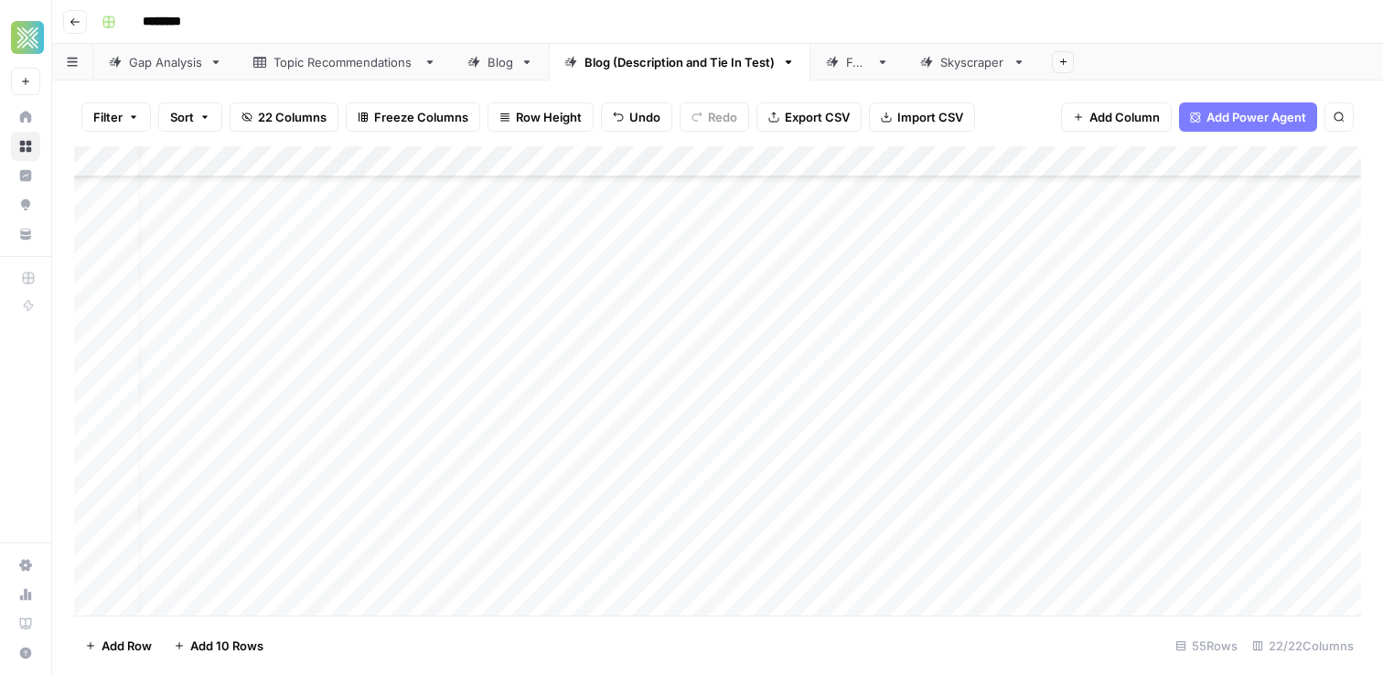
scroll to position [106, 0]
drag, startPoint x: 875, startPoint y: 369, endPoint x: 787, endPoint y: 382, distance: 88.7
click at [860, 367] on div "Add Column" at bounding box center [717, 380] width 1287 height 469
click at [529, 403] on div "Add Column" at bounding box center [717, 380] width 1287 height 469
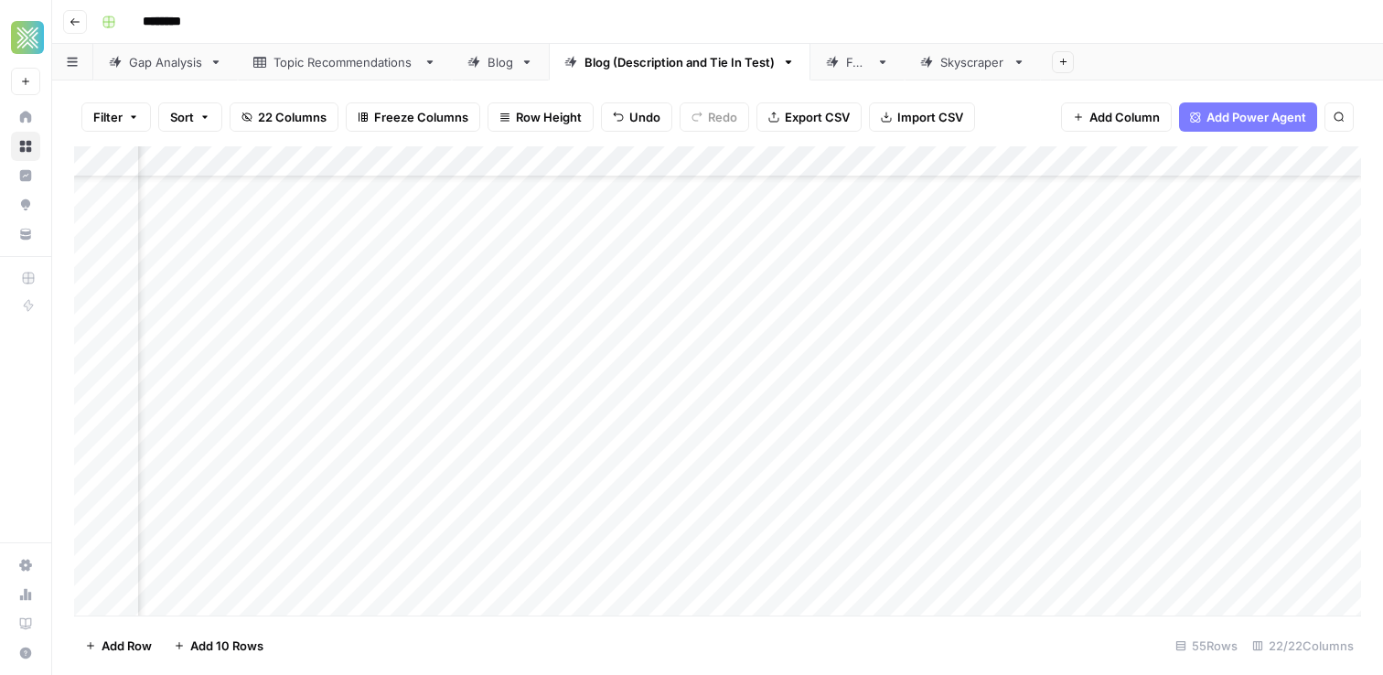
click at [565, 390] on div "Add Column" at bounding box center [717, 380] width 1287 height 469
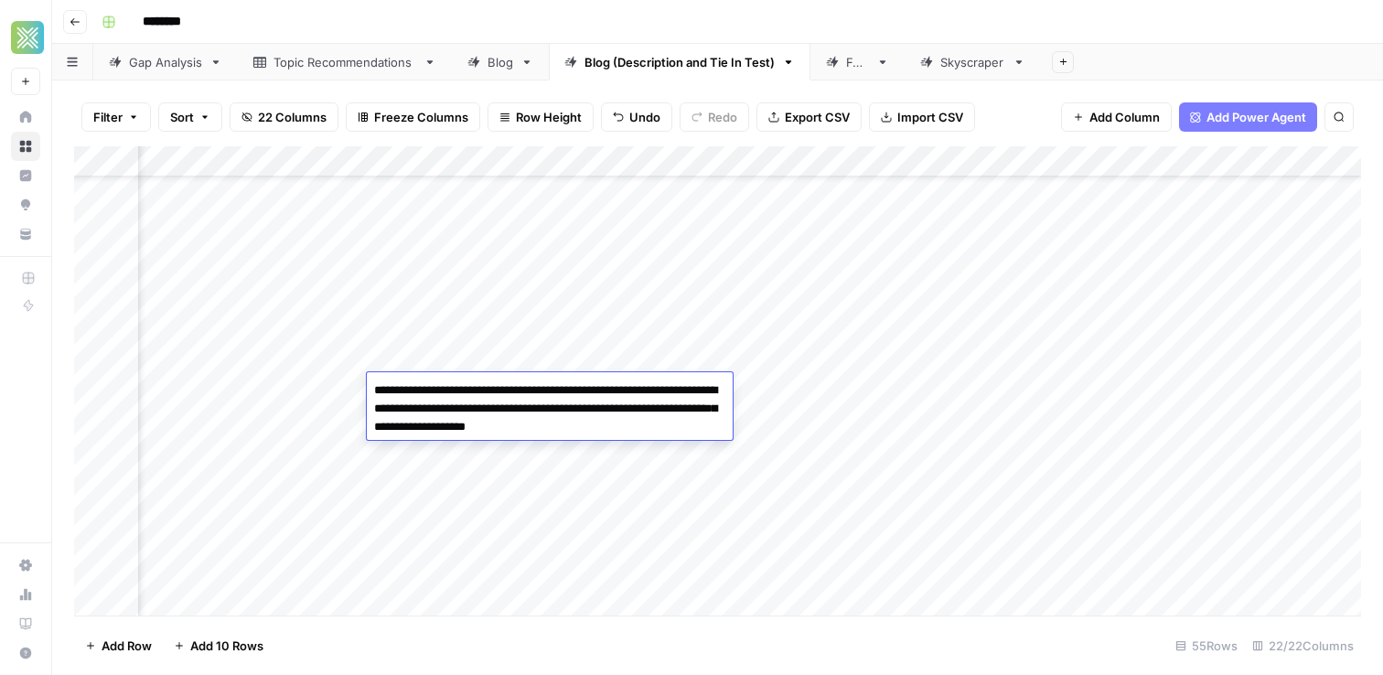
click at [565, 390] on textarea "**********" at bounding box center [550, 409] width 366 height 62
click at [853, 380] on div "Add Column" at bounding box center [717, 380] width 1287 height 469
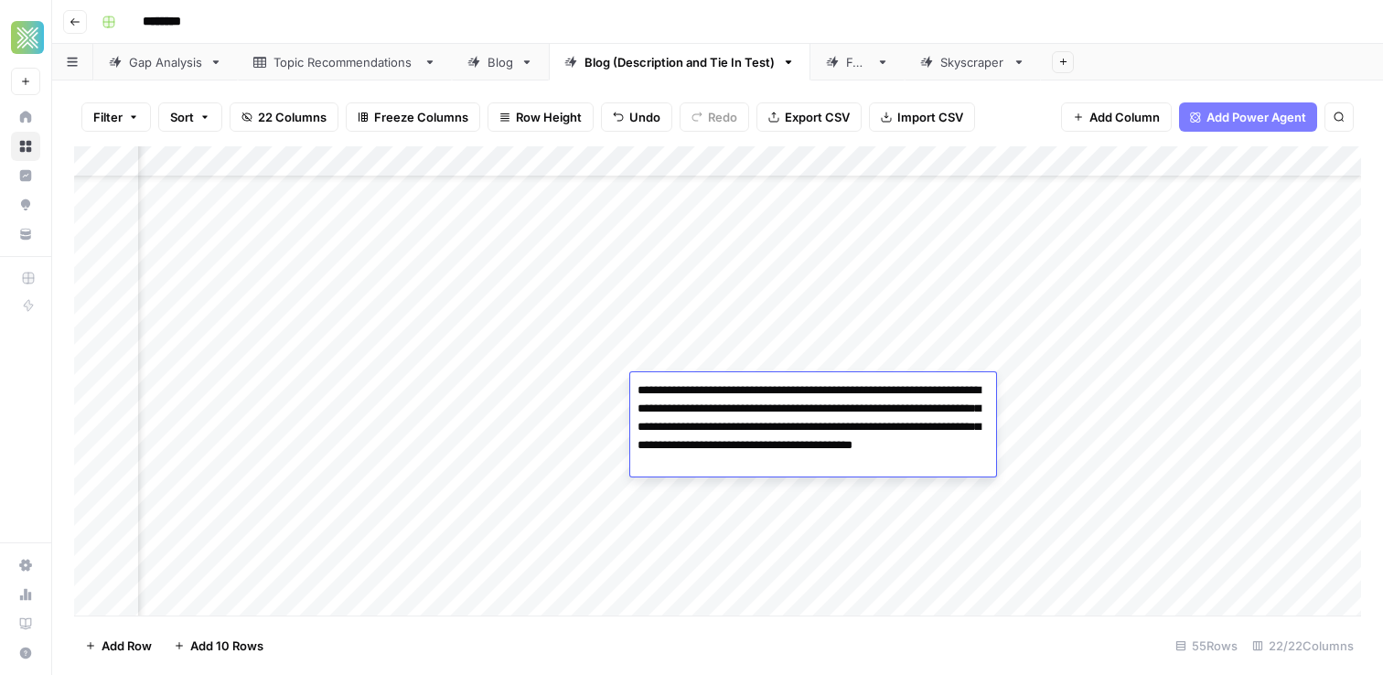
click at [491, 385] on div "Add Column" at bounding box center [717, 380] width 1287 height 469
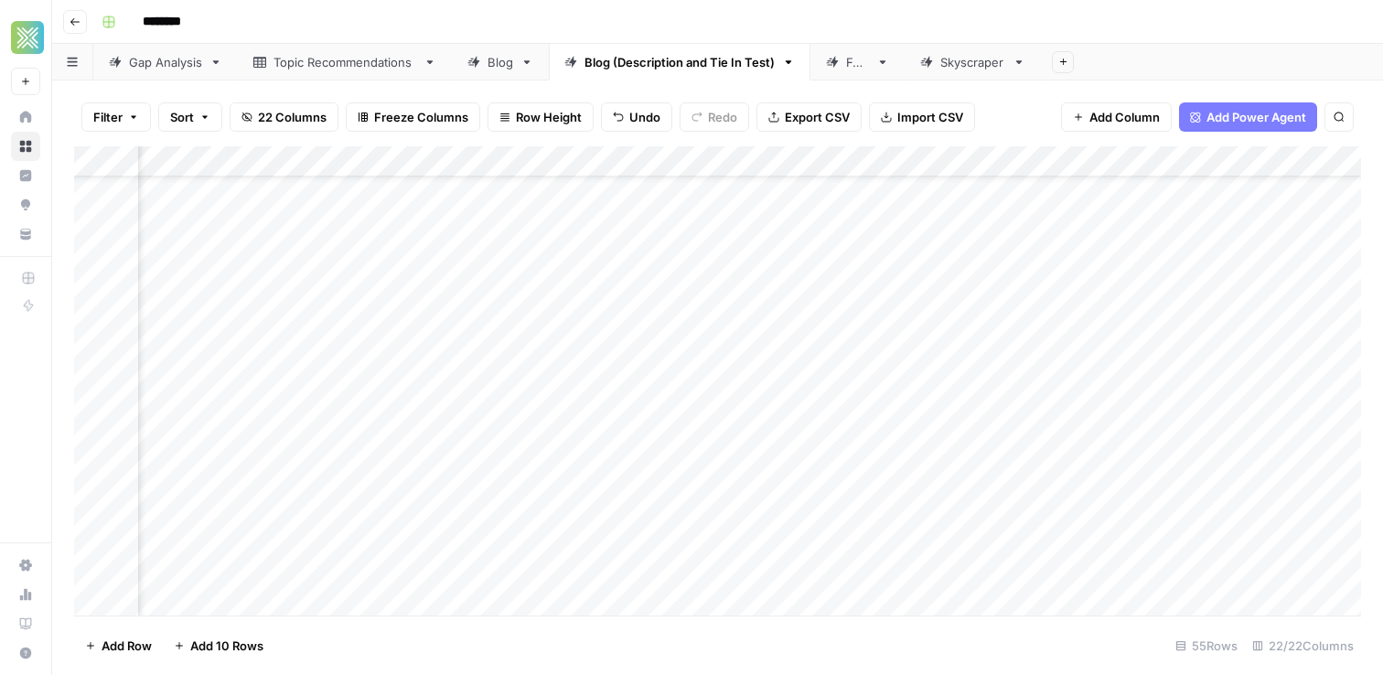
scroll to position [67, 2253]
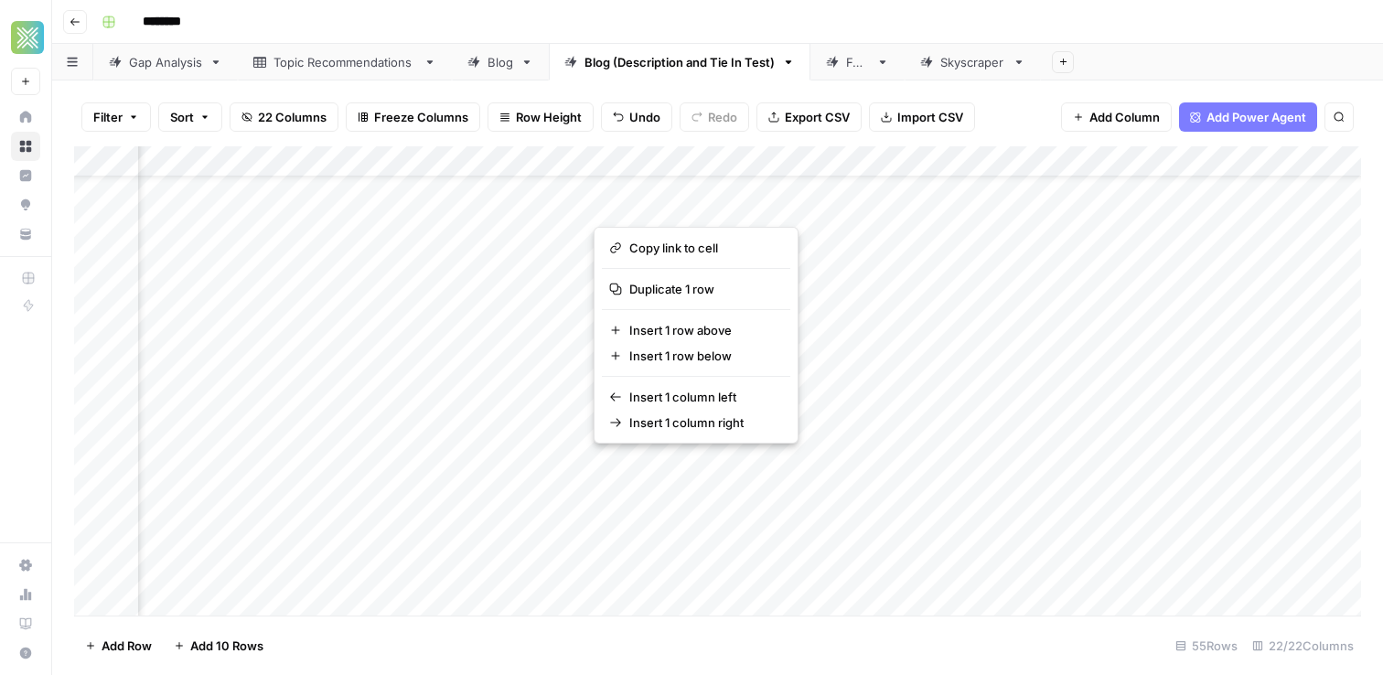
click at [1247, 401] on div "Add Column" at bounding box center [717, 380] width 1287 height 469
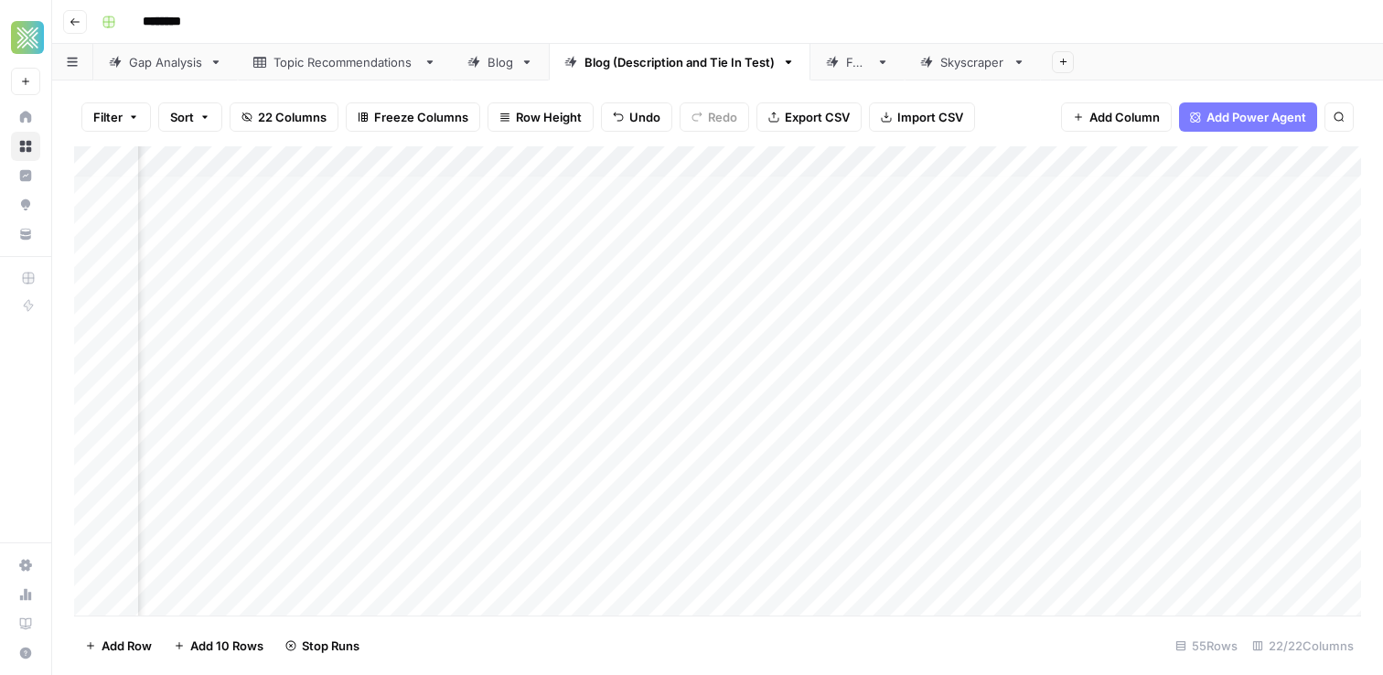
scroll to position [5, 1512]
click at [495, 496] on div "Add Column" at bounding box center [717, 380] width 1287 height 469
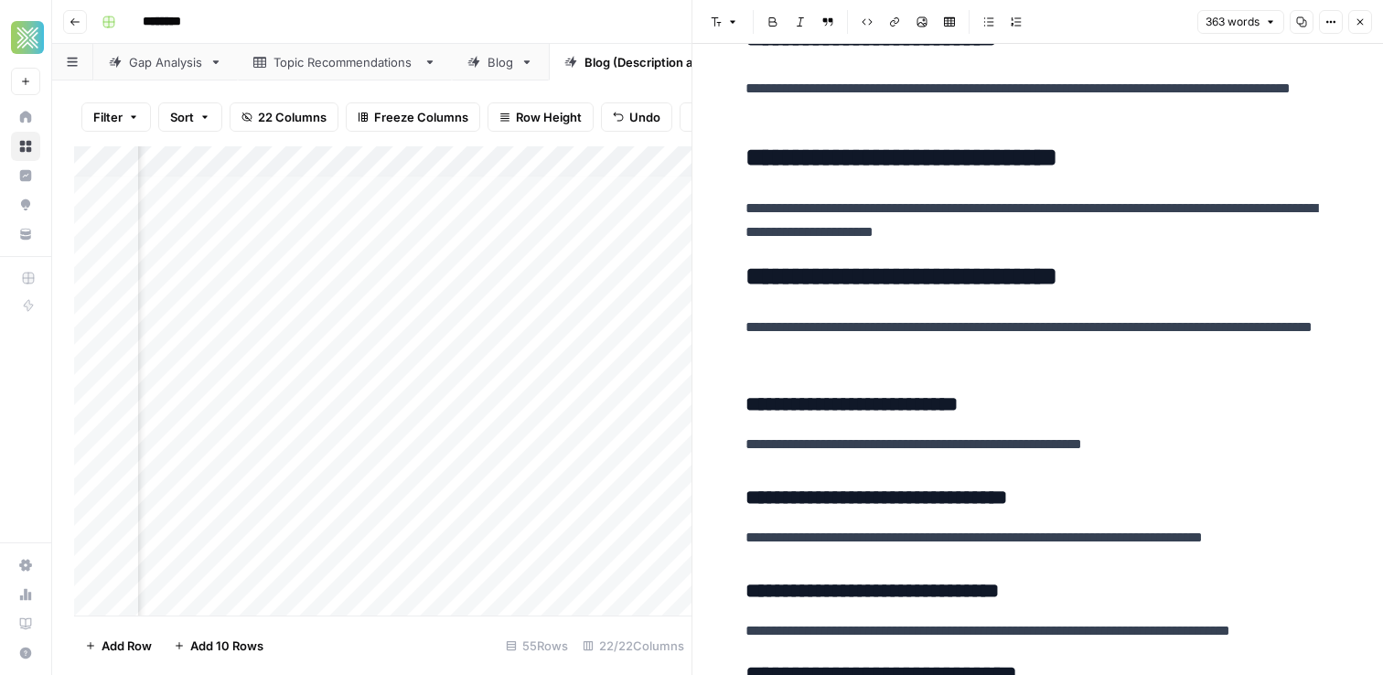
scroll to position [1068, 0]
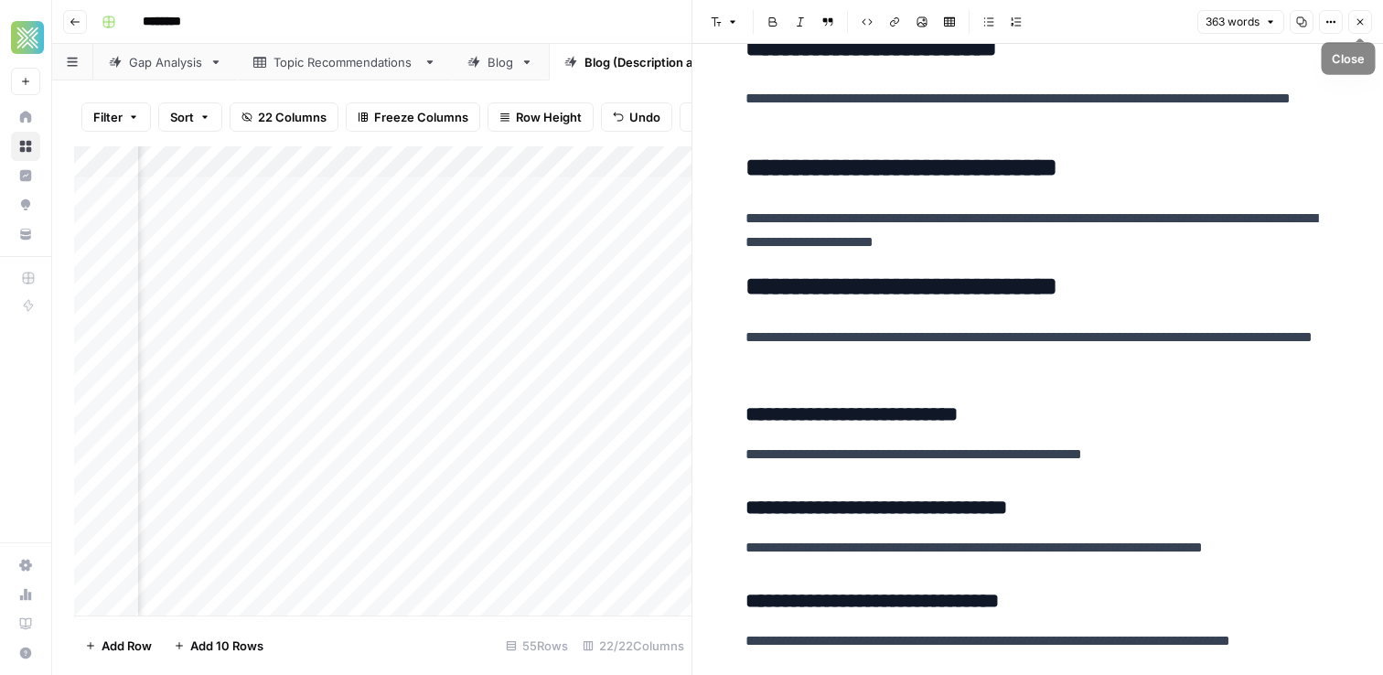
click at [1354, 20] on icon "button" at bounding box center [1359, 21] width 11 height 11
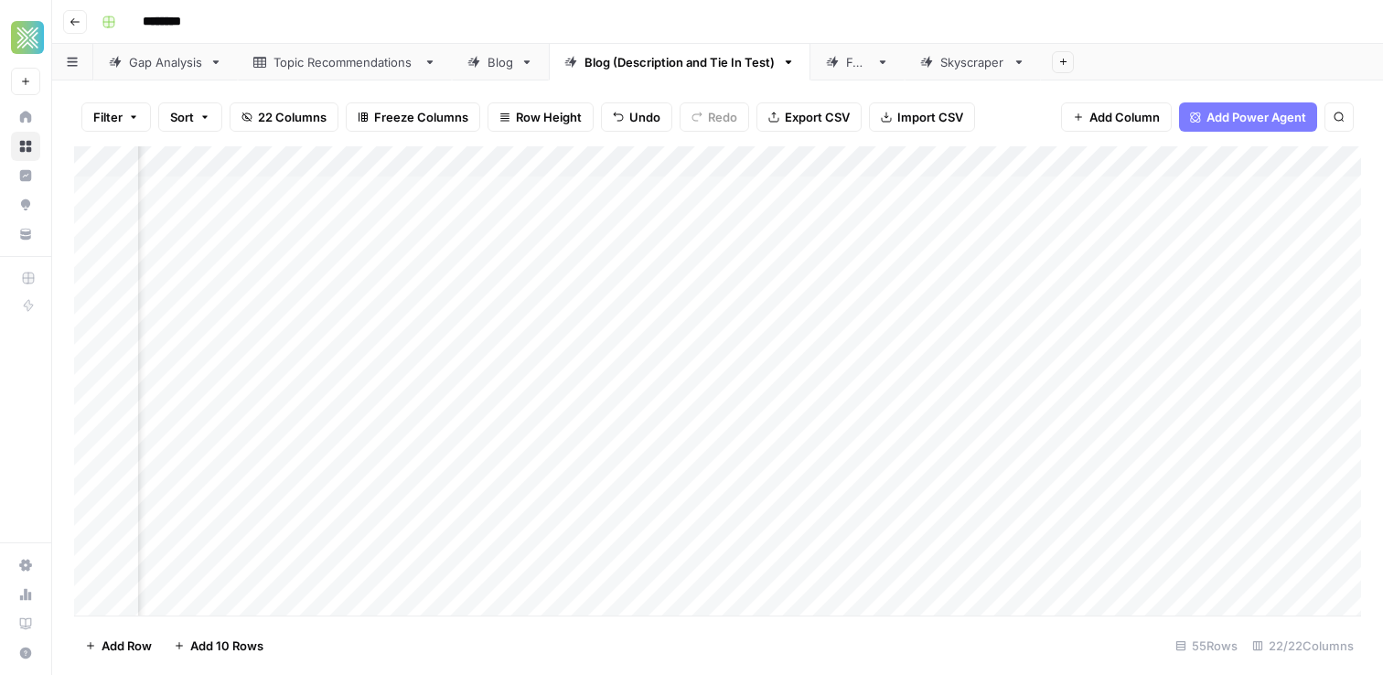
scroll to position [4, 2732]
click at [791, 502] on div "Add Column" at bounding box center [717, 380] width 1287 height 469
click at [885, 465] on div "Add Column" at bounding box center [717, 380] width 1287 height 469
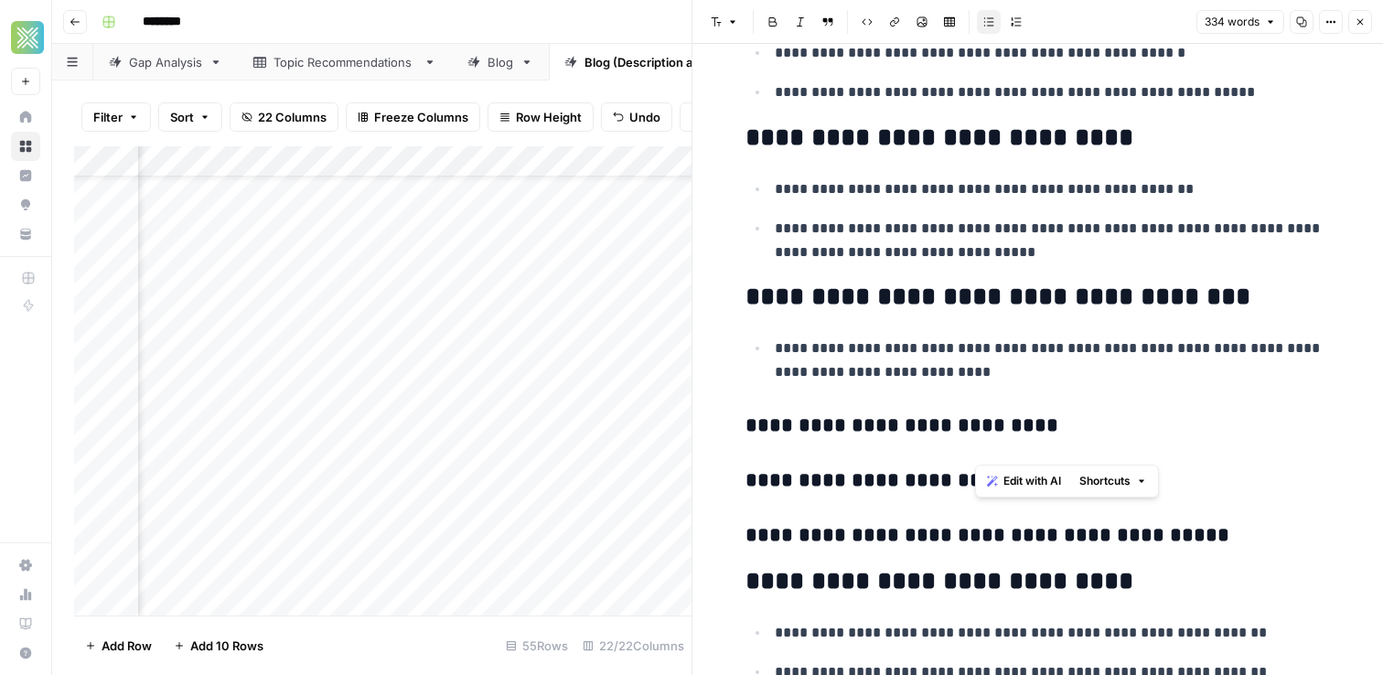
scroll to position [1797, 0]
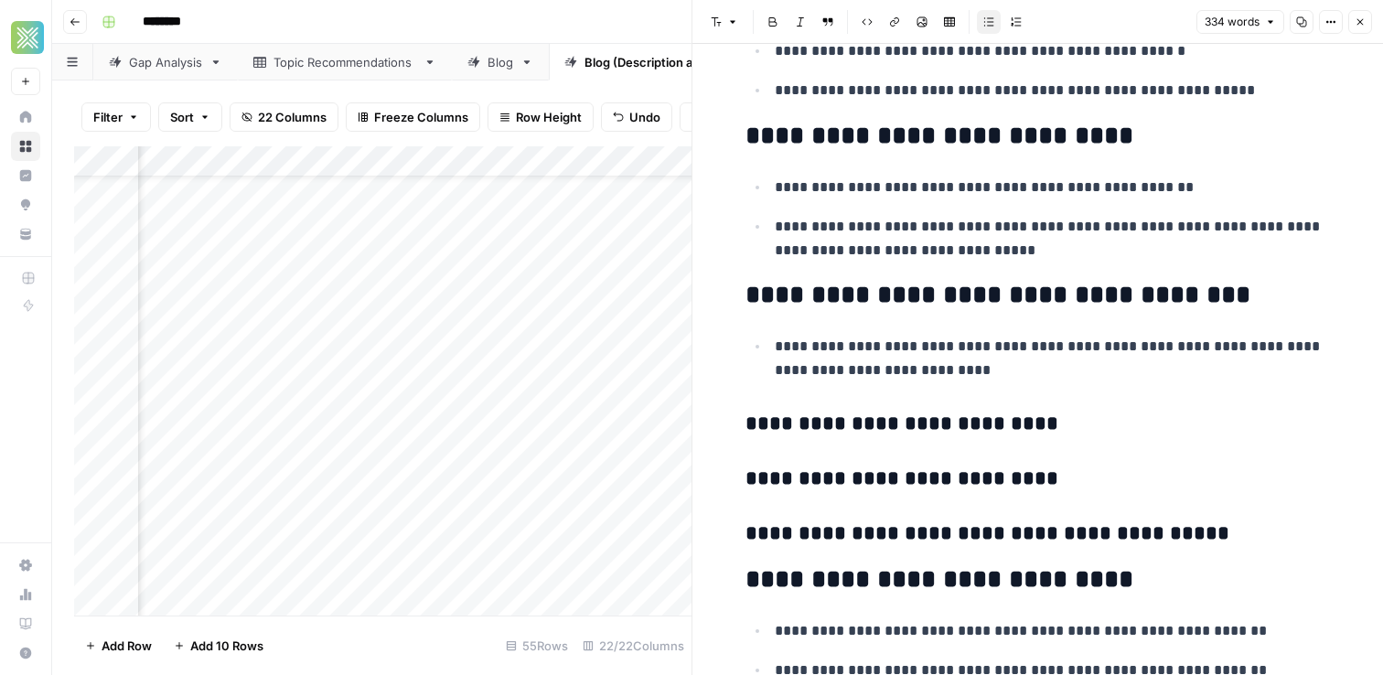
click at [892, 372] on p "**********" at bounding box center [1053, 359] width 556 height 48
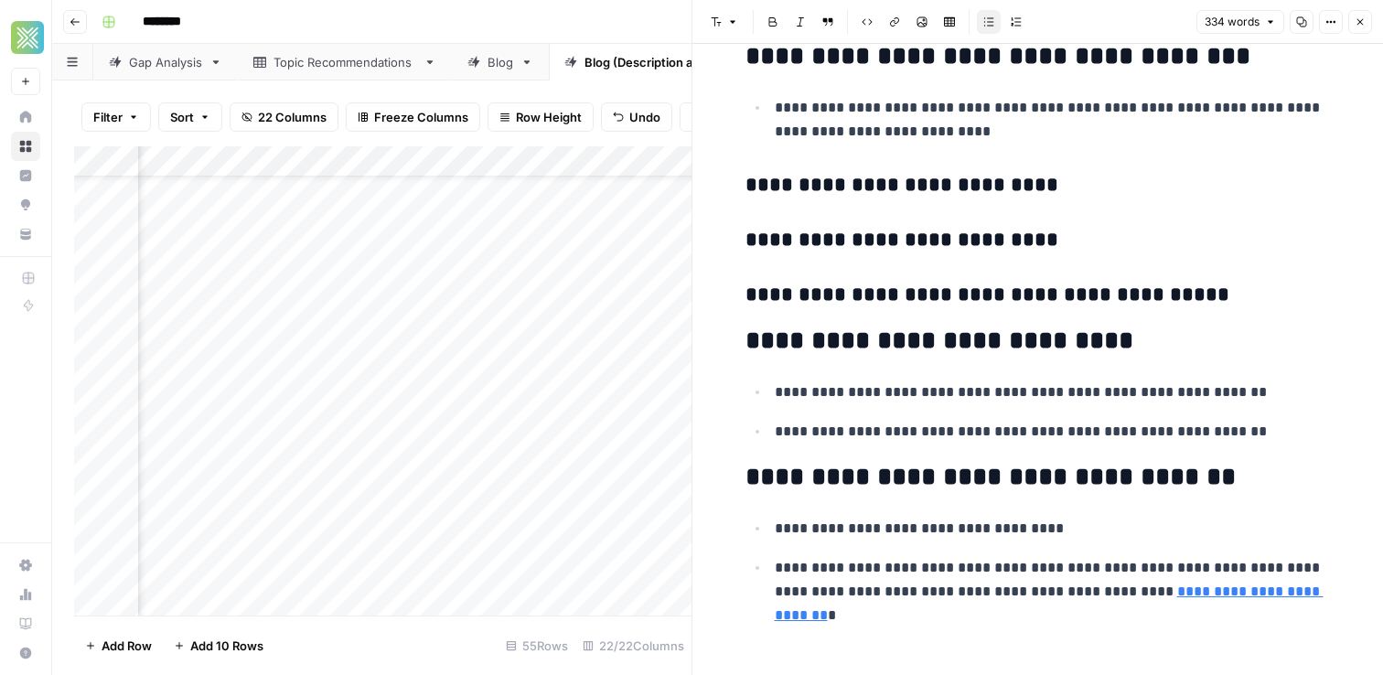
scroll to position [2037, 0]
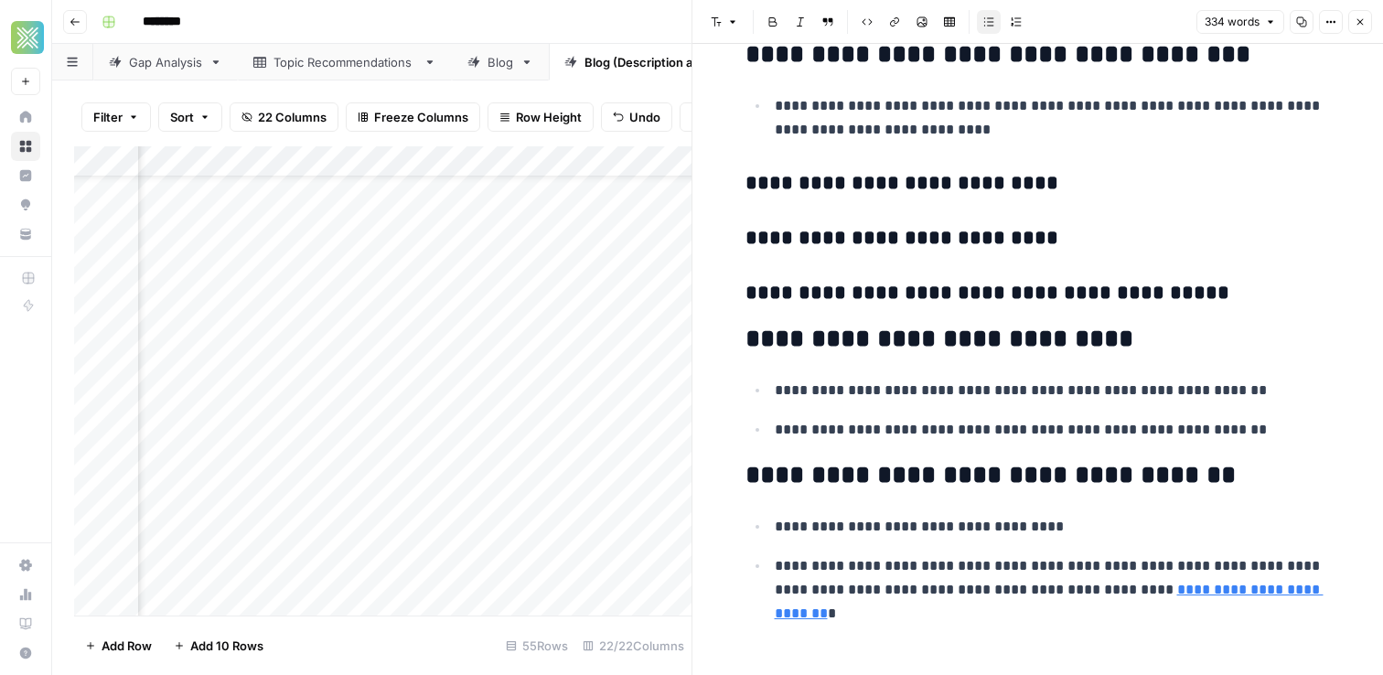
click at [1357, 15] on button "Close" at bounding box center [1360, 22] width 24 height 24
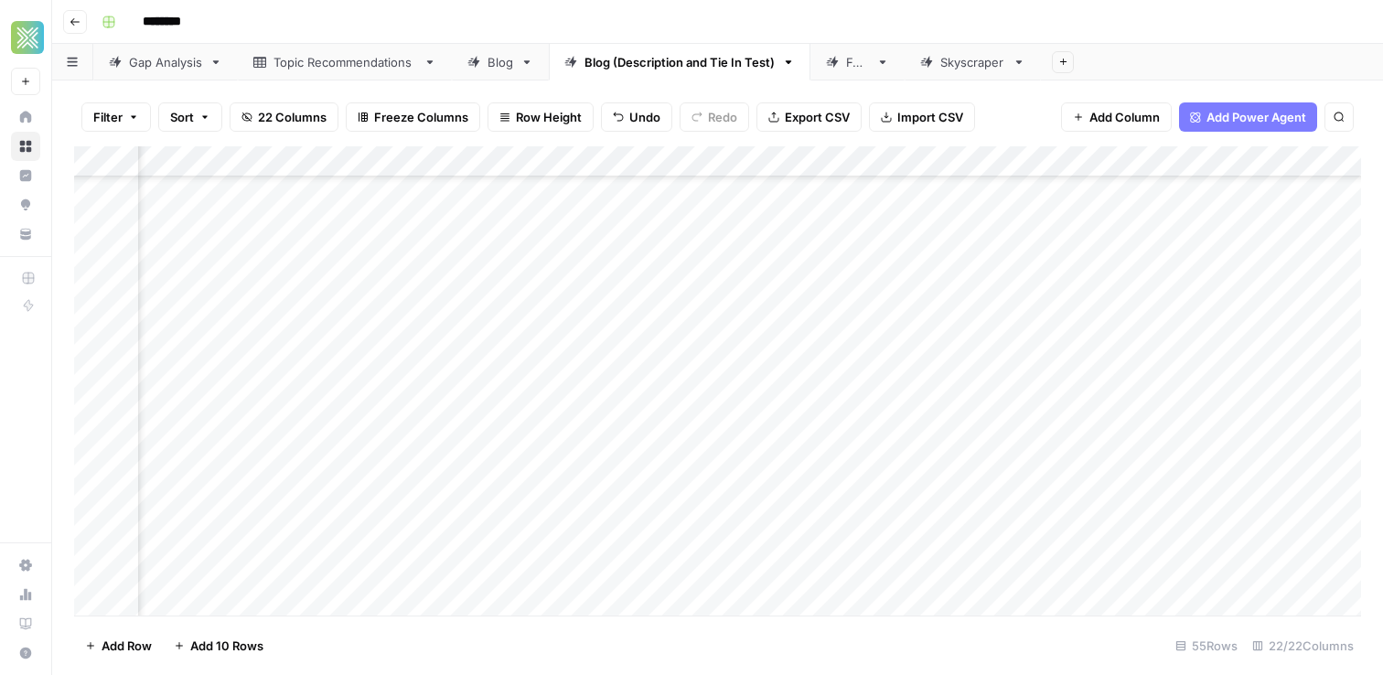
scroll to position [218, 1603]
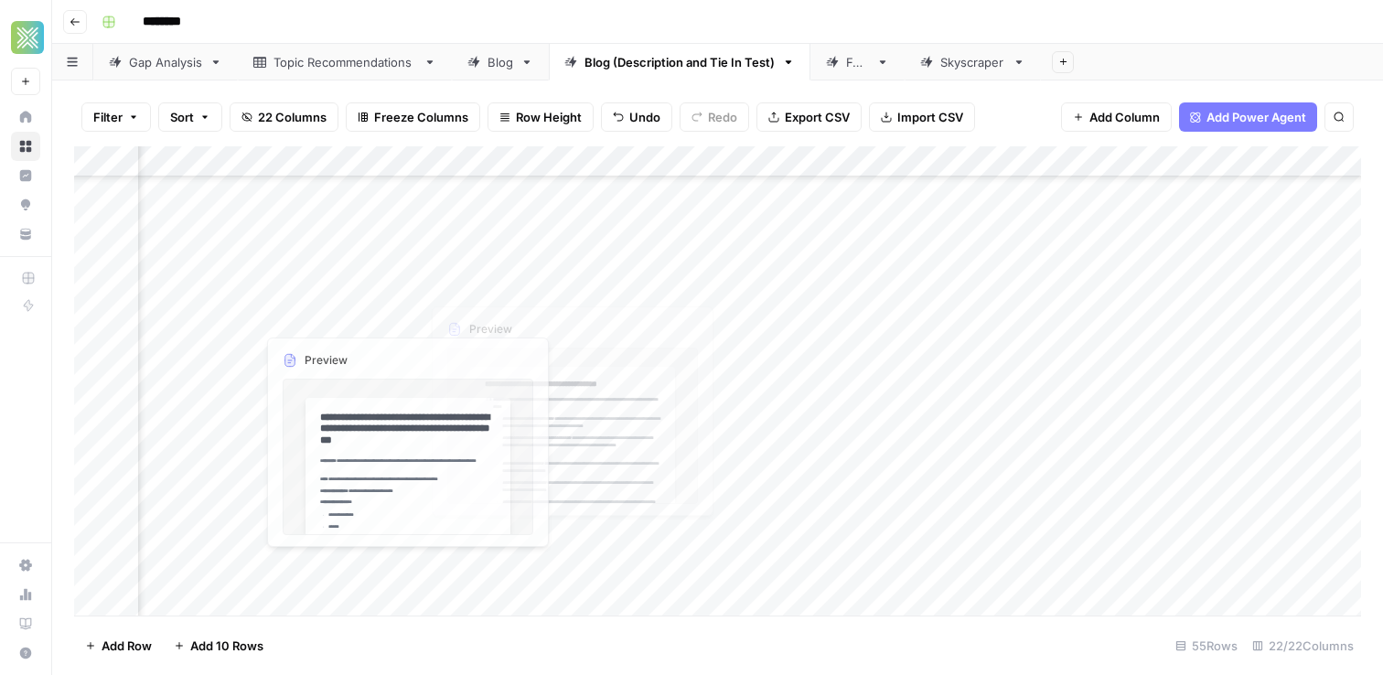
click at [395, 292] on div "Add Column" at bounding box center [717, 380] width 1287 height 469
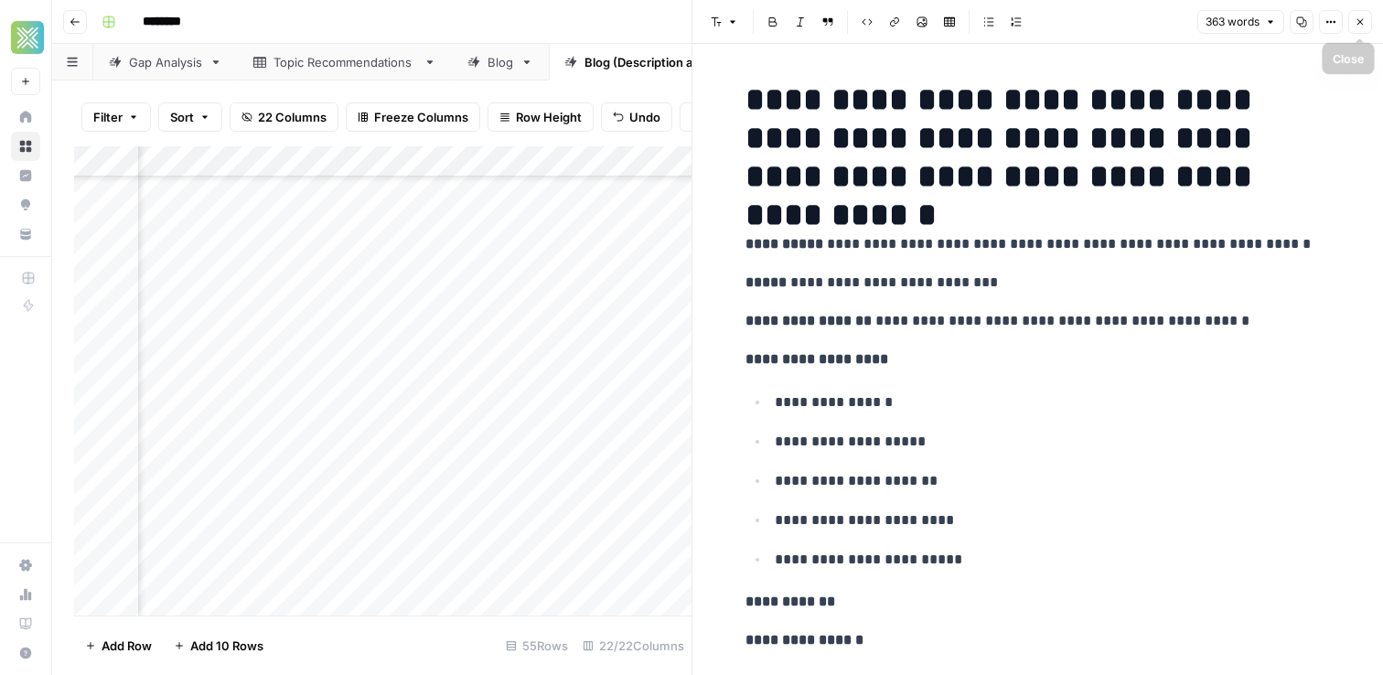
click at [1353, 26] on button "Close" at bounding box center [1360, 22] width 24 height 24
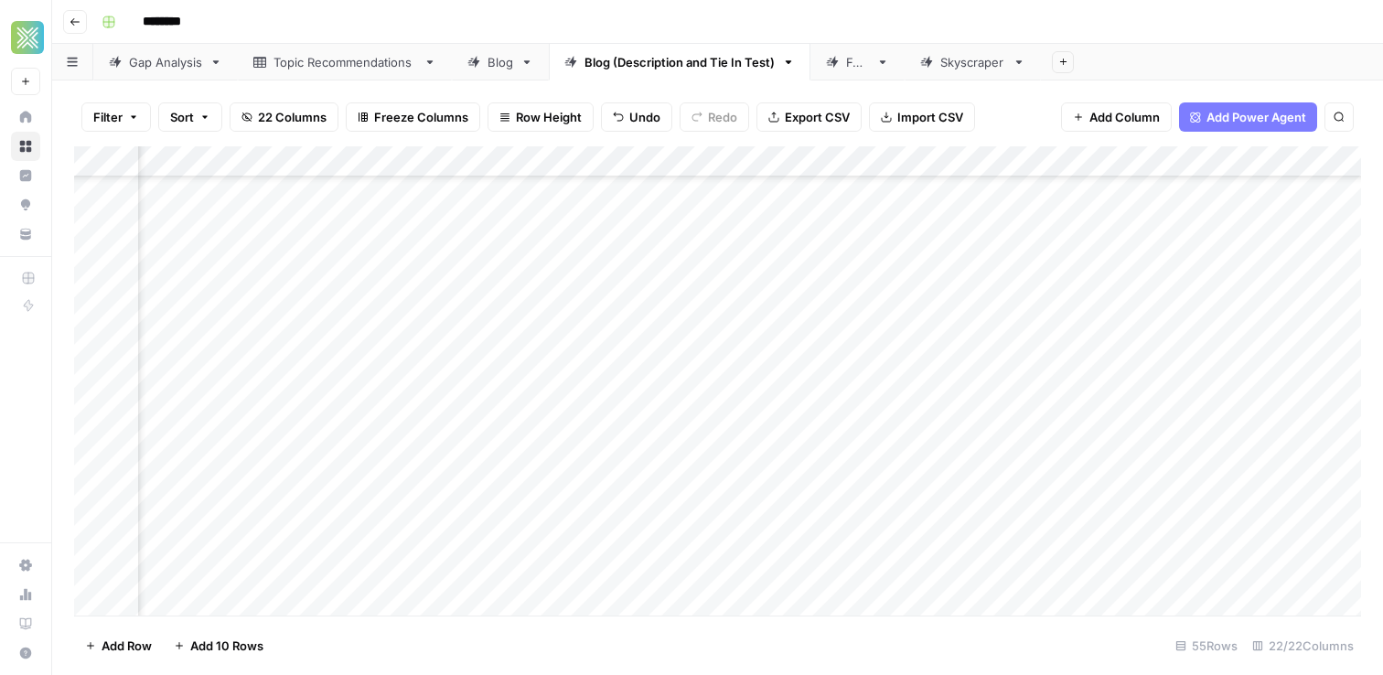
scroll to position [272, 1440]
click at [560, 262] on div "Add Column" at bounding box center [717, 380] width 1287 height 469
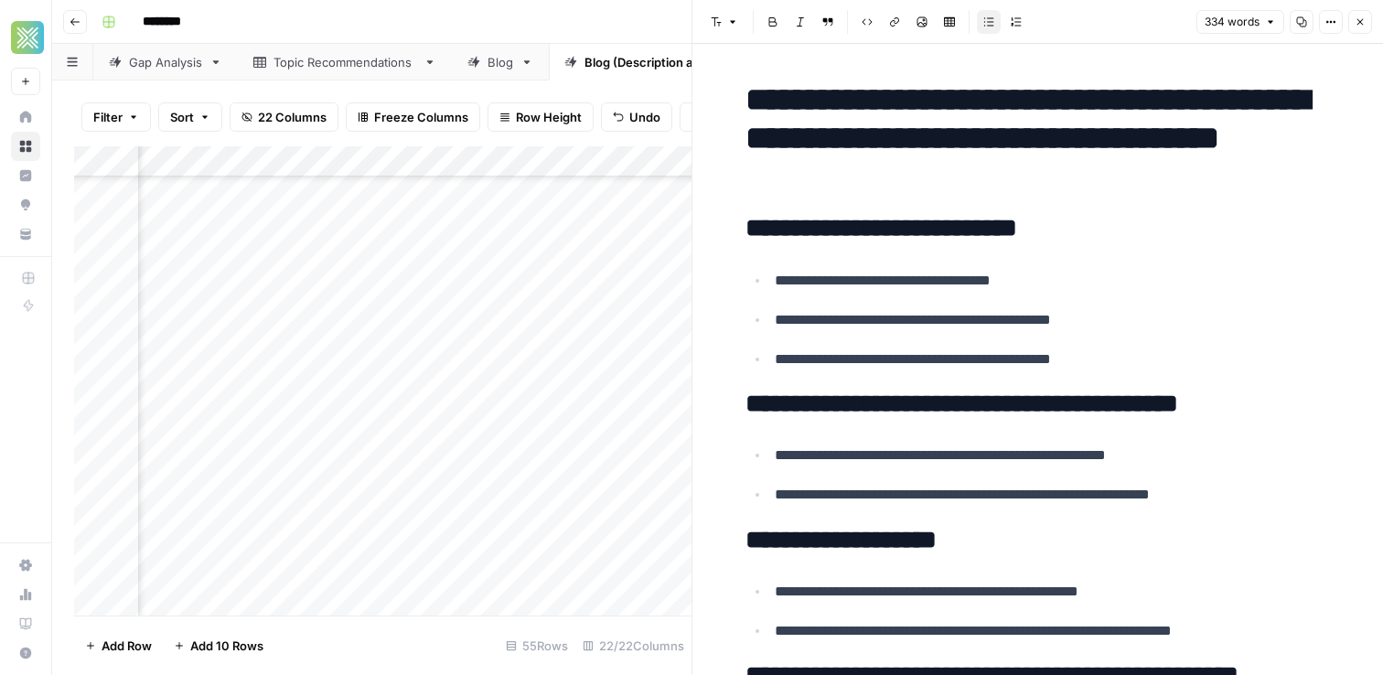
scroll to position [793, 0]
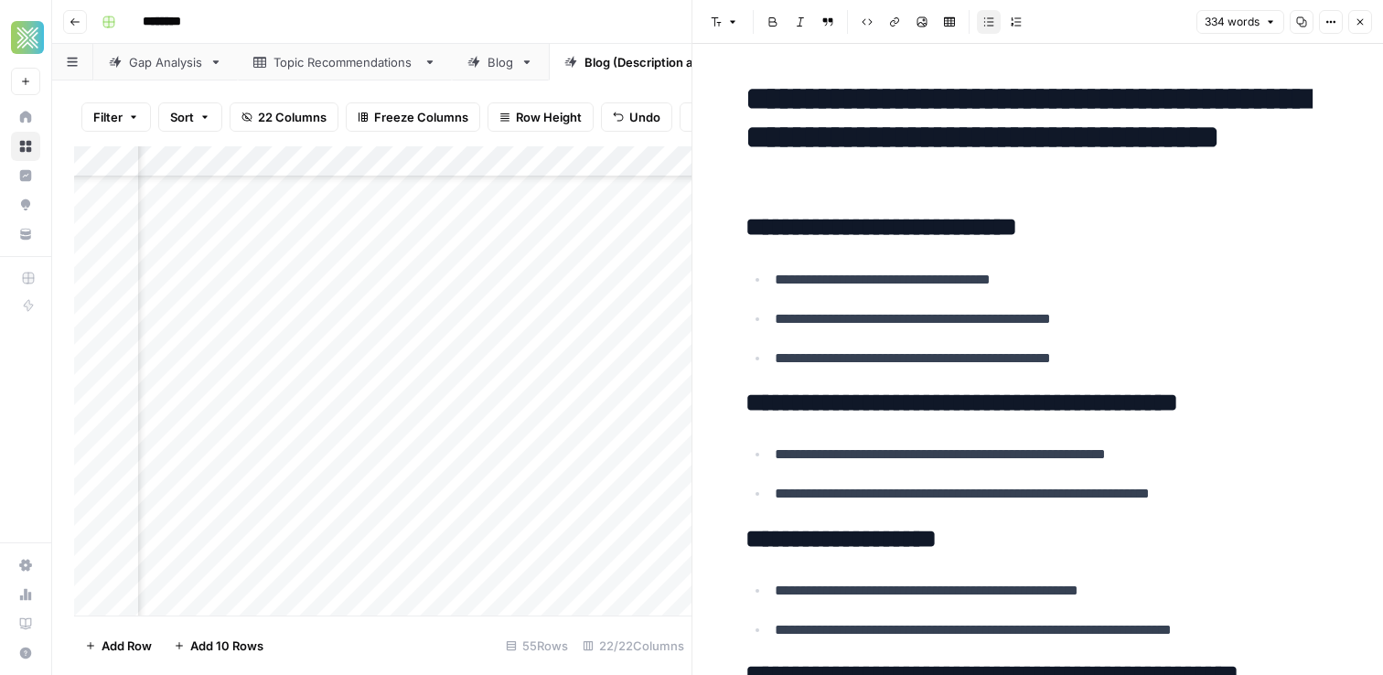
click at [1361, 16] on icon "button" at bounding box center [1359, 21] width 11 height 11
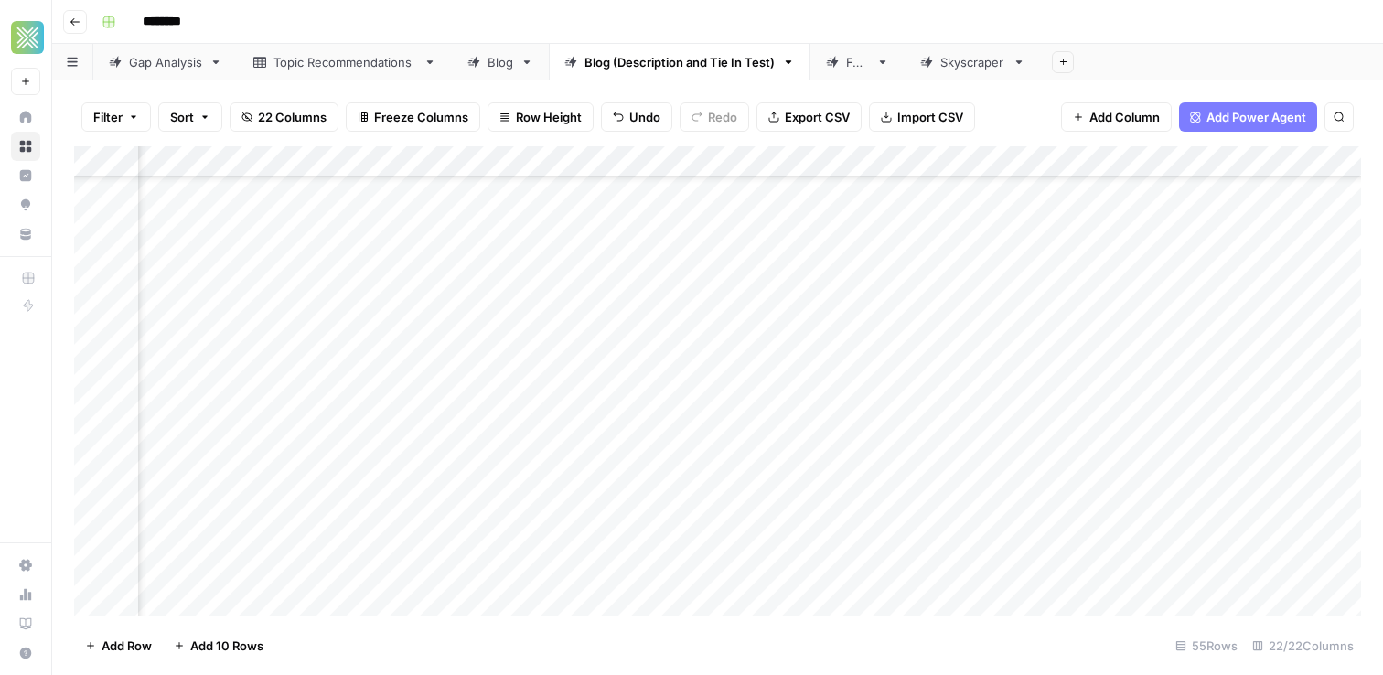
scroll to position [272, 2441]
click at [1086, 265] on div "Add Column" at bounding box center [717, 380] width 1287 height 469
click at [621, 295] on div "Add Column" at bounding box center [717, 380] width 1287 height 469
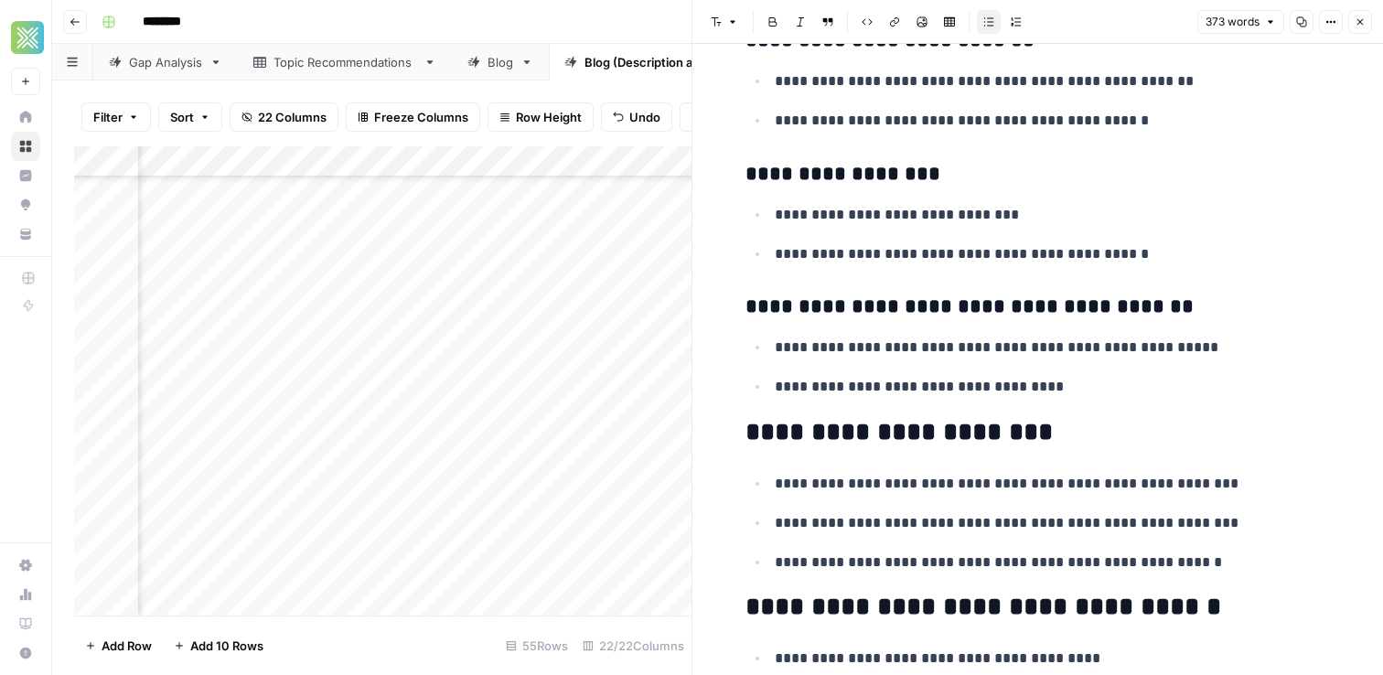
scroll to position [1999, 0]
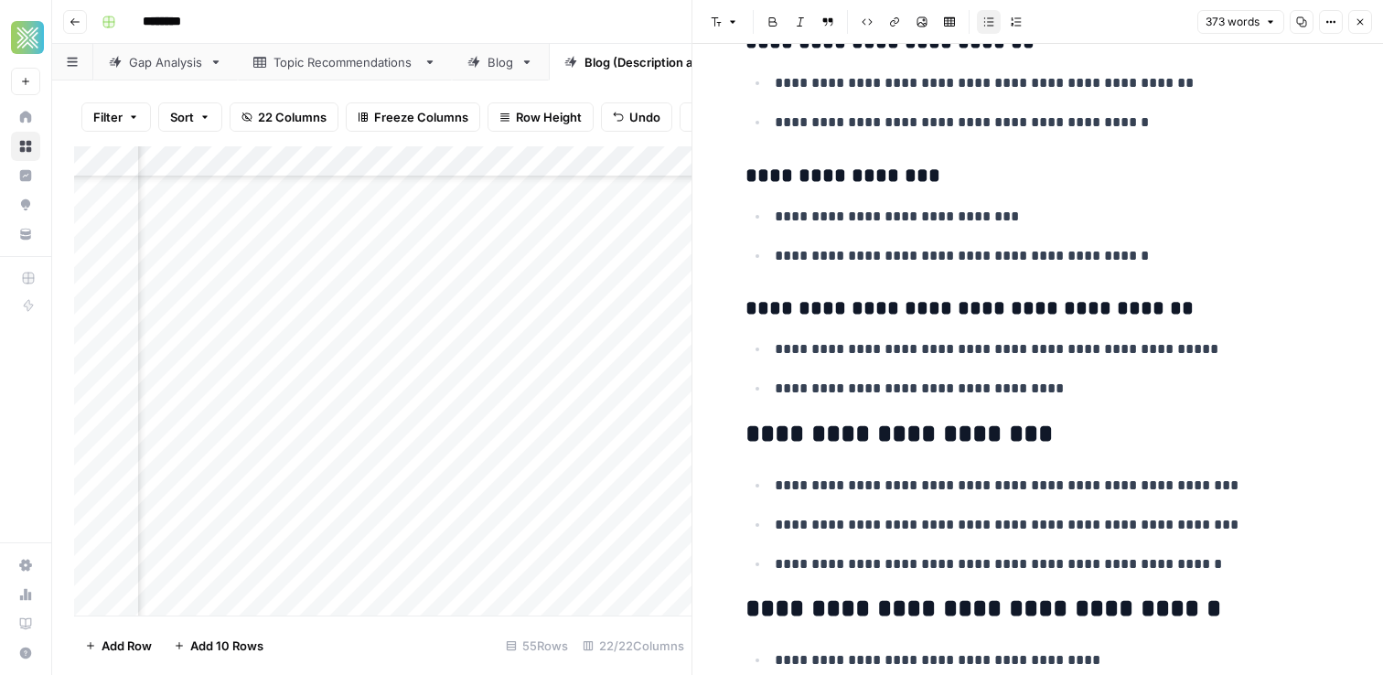
click at [1363, 33] on button "Close" at bounding box center [1360, 22] width 24 height 24
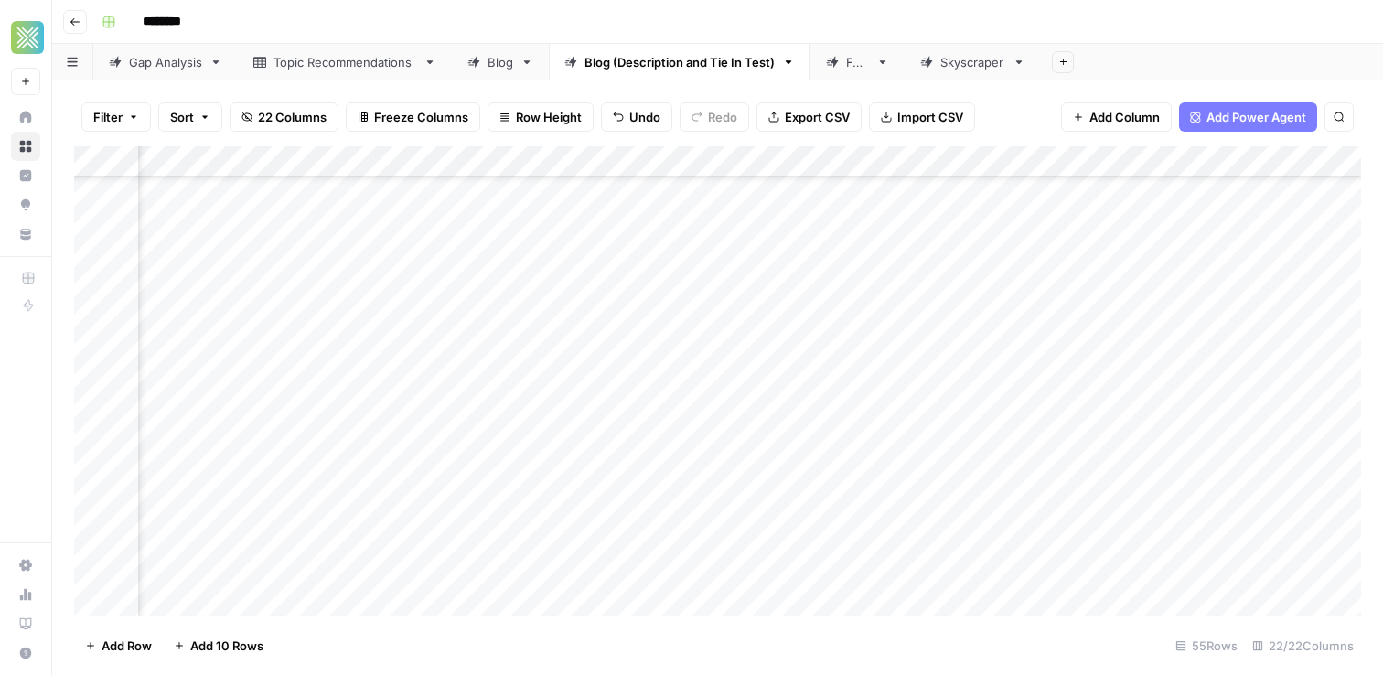
scroll to position [273, 2667]
click at [855, 288] on div "Add Column" at bounding box center [717, 380] width 1287 height 469
click at [637, 331] on div "Add Column" at bounding box center [717, 380] width 1287 height 469
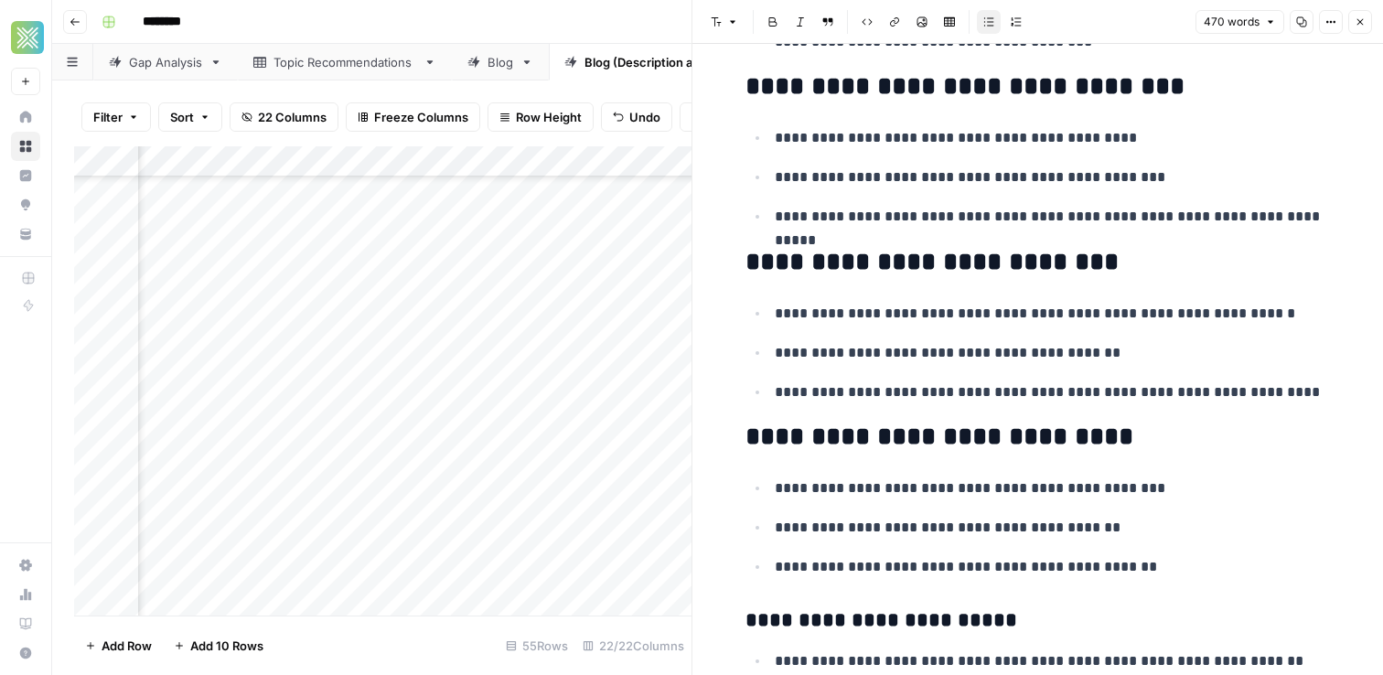
scroll to position [1562, 0]
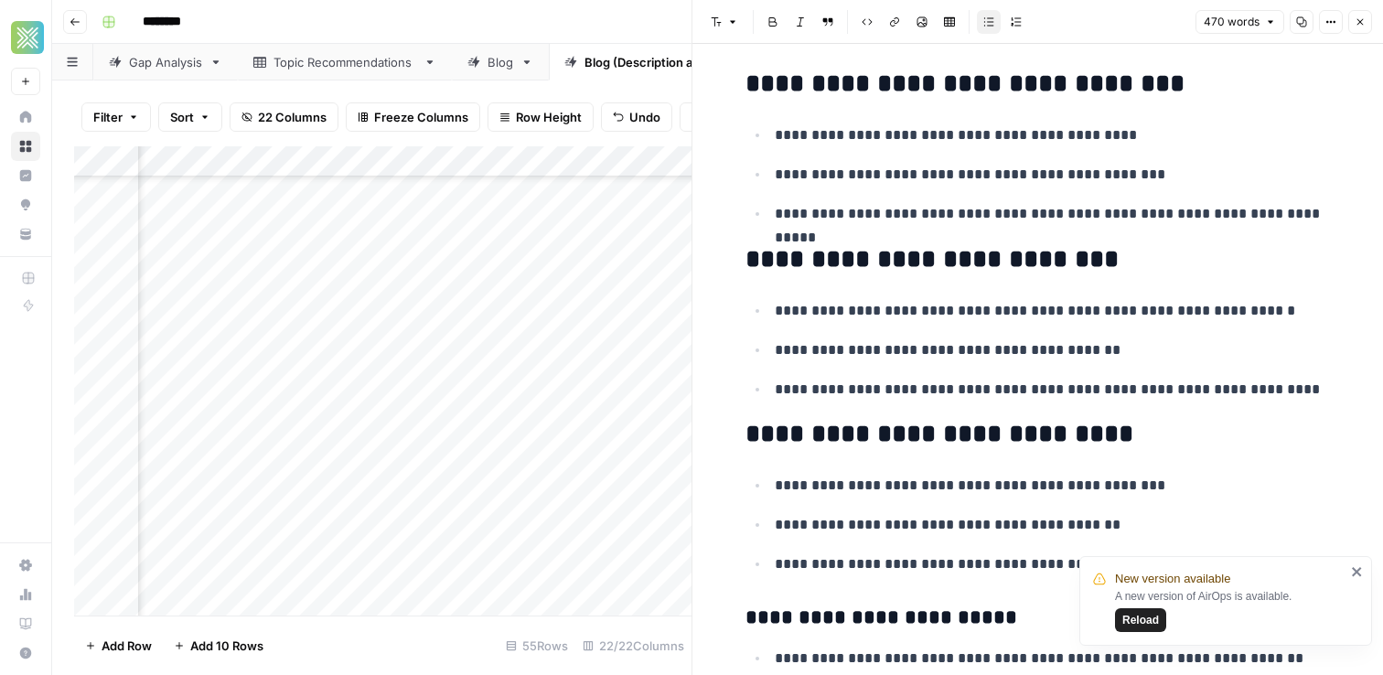
click at [1358, 571] on icon "close" at bounding box center [1357, 571] width 13 height 15
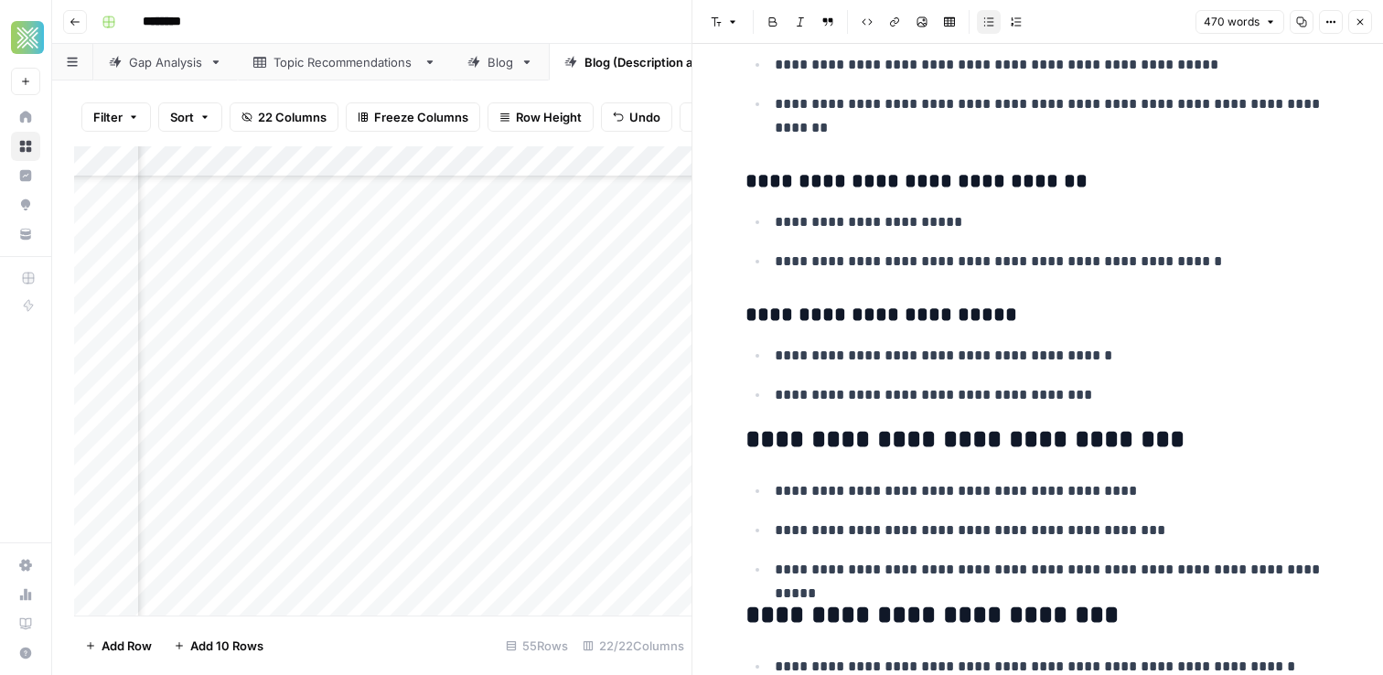
scroll to position [1205, 0]
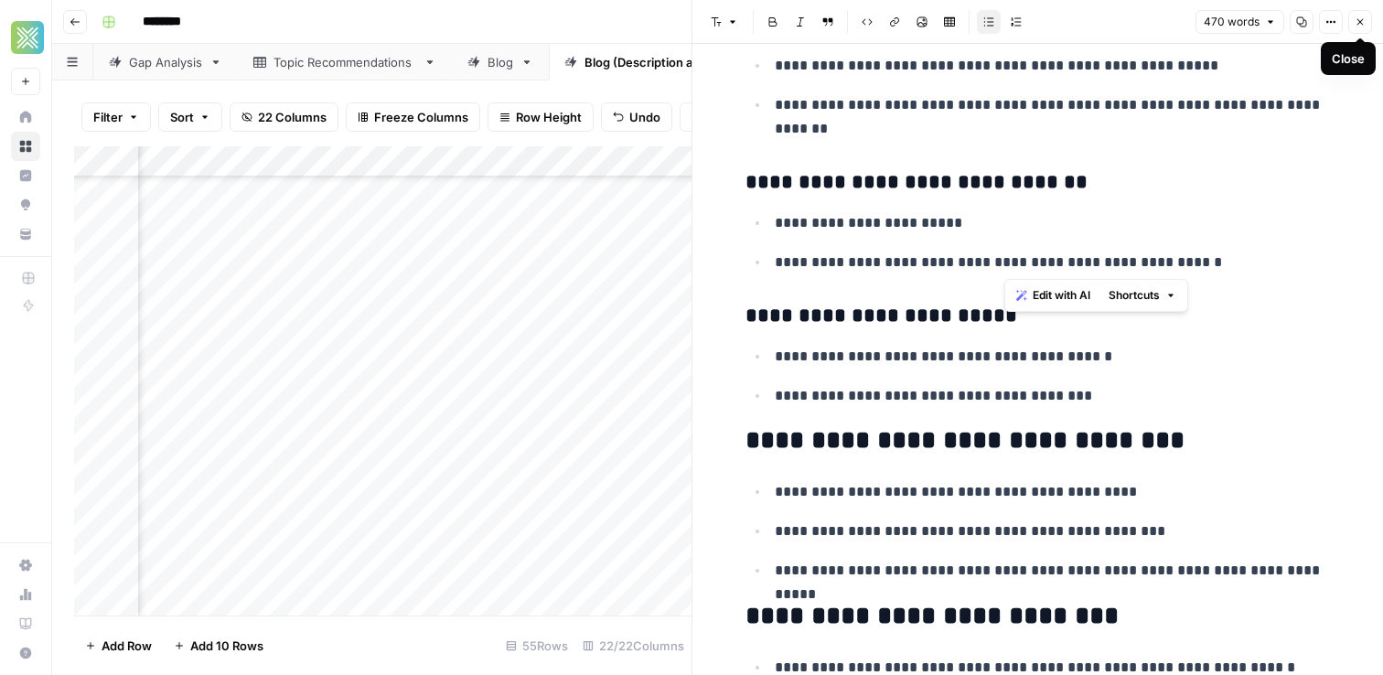
click at [1176, 190] on h3 "**********" at bounding box center [1037, 183] width 585 height 26
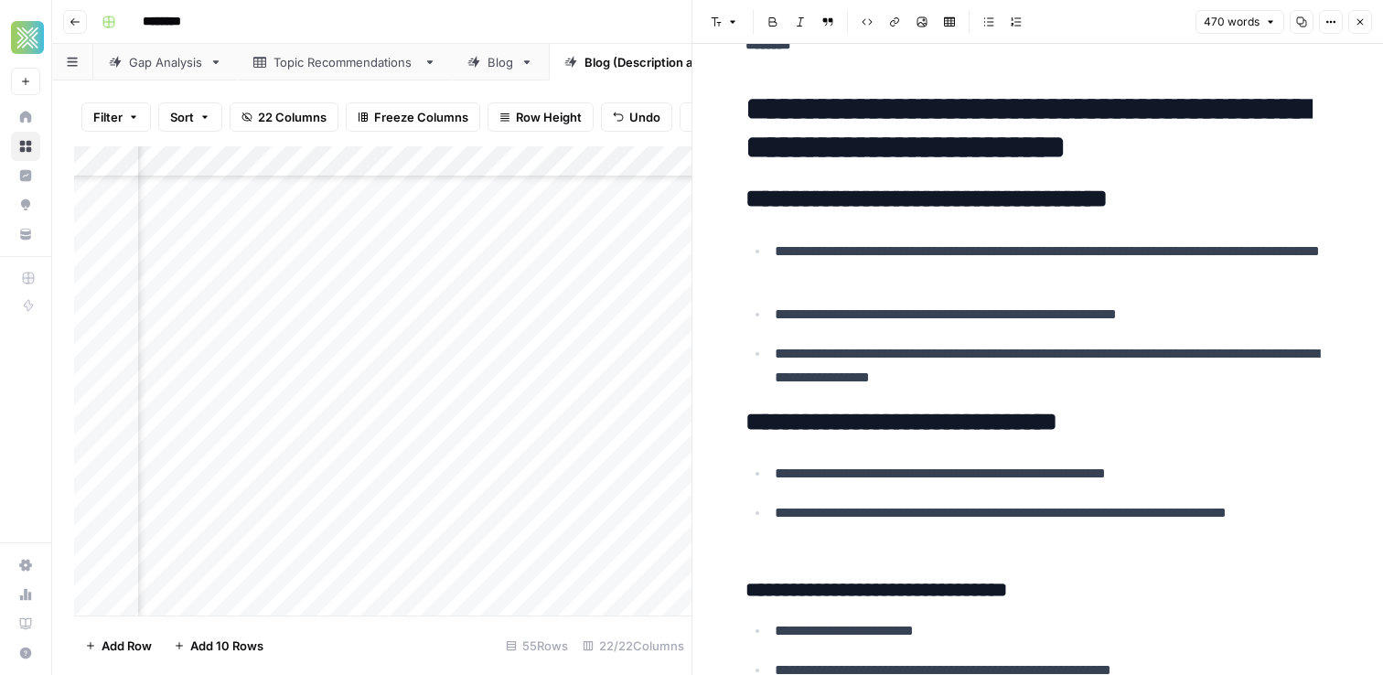
scroll to position [0, 0]
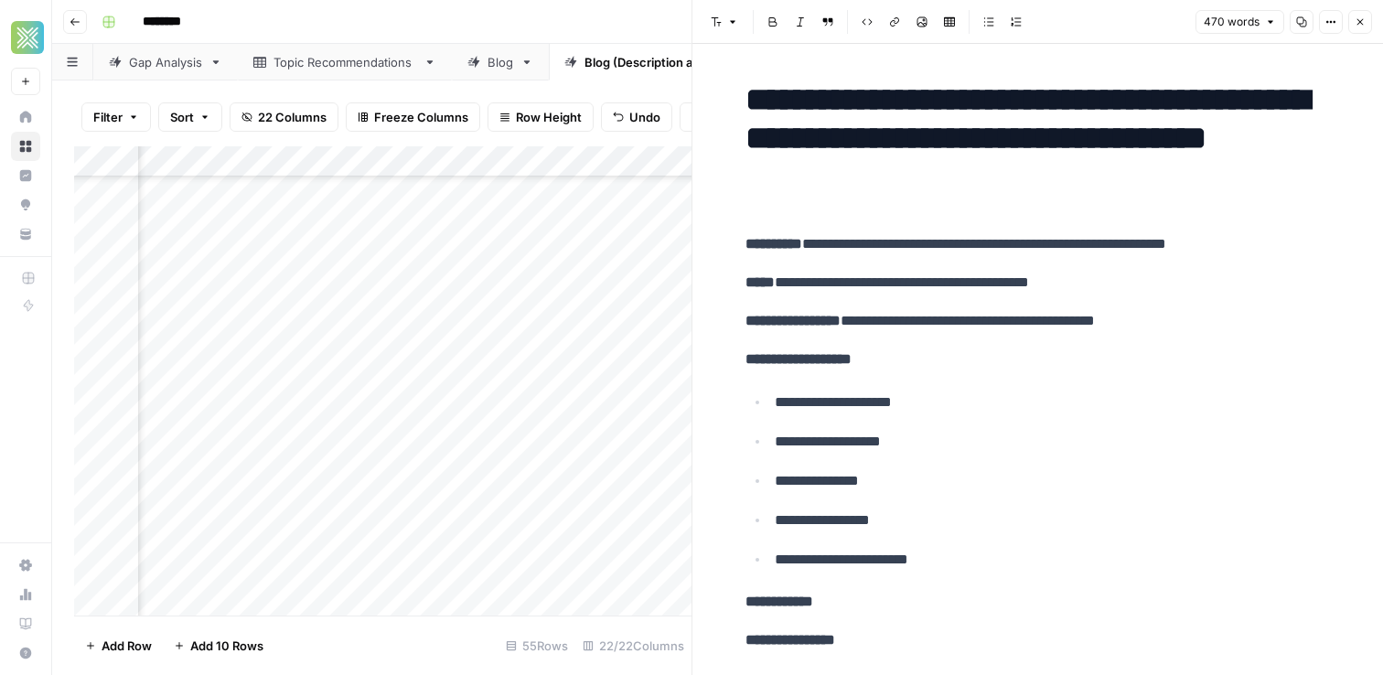
click at [1364, 22] on span "Close" at bounding box center [1364, 22] width 1 height 1
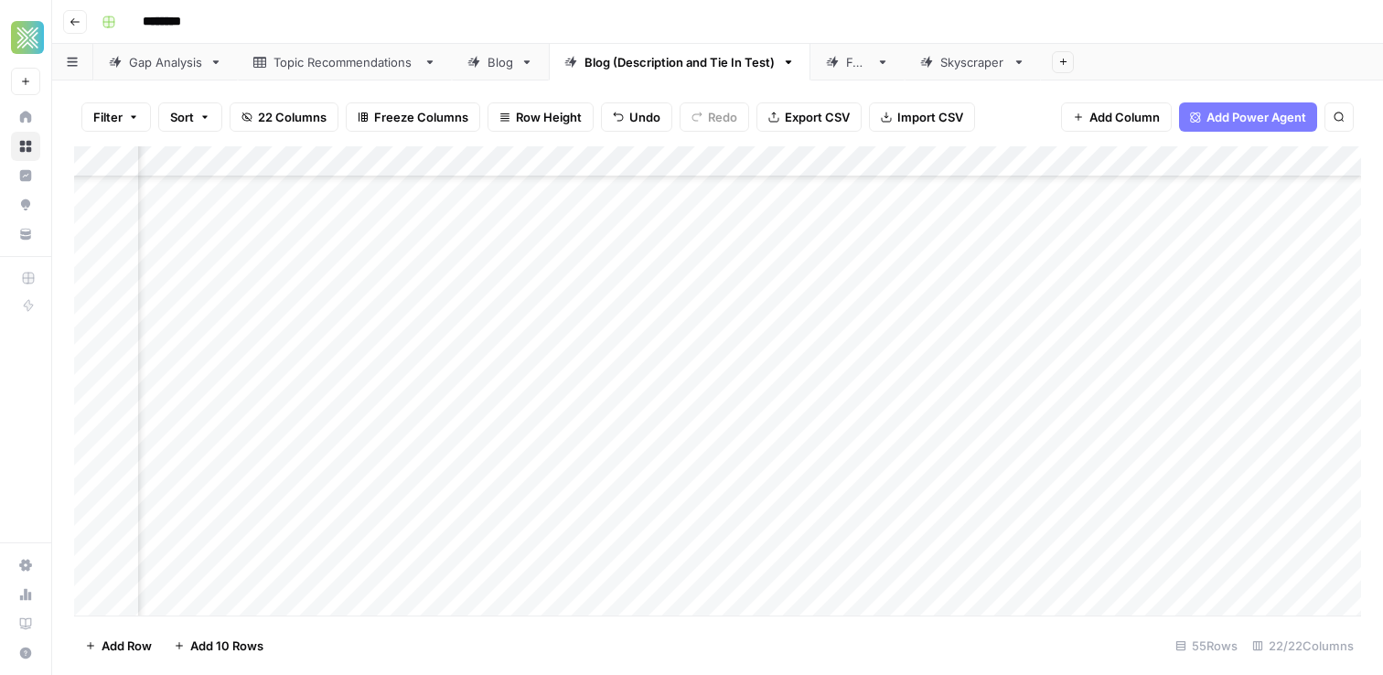
scroll to position [264, 1545]
click at [464, 325] on div "Add Column" at bounding box center [717, 380] width 1287 height 469
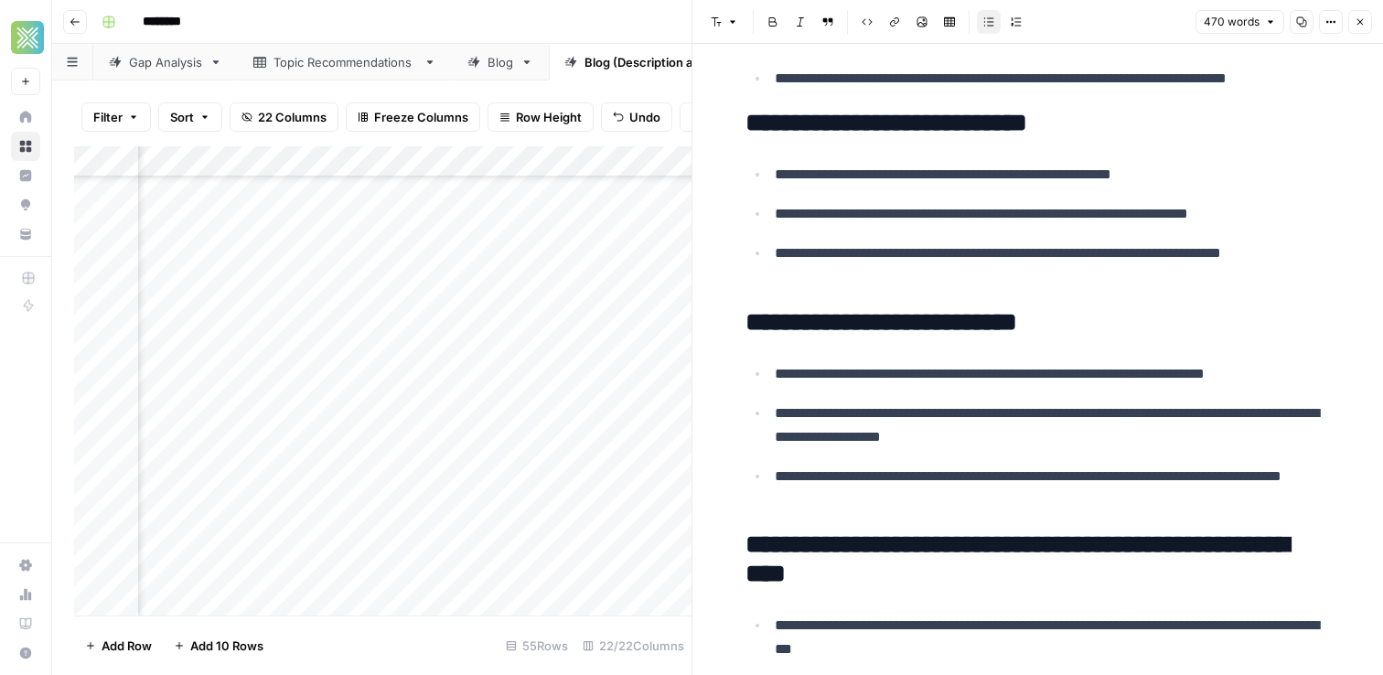
scroll to position [2575, 0]
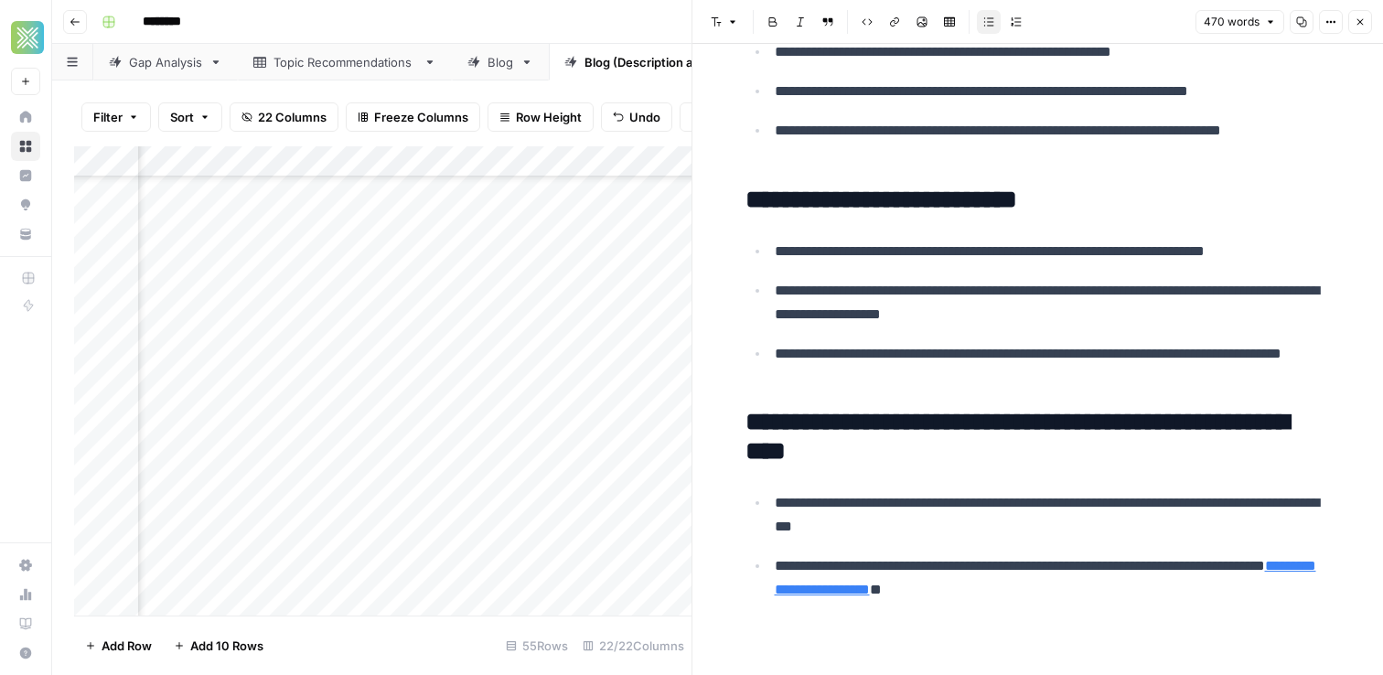
click at [1357, 21] on icon "button" at bounding box center [1359, 21] width 11 height 11
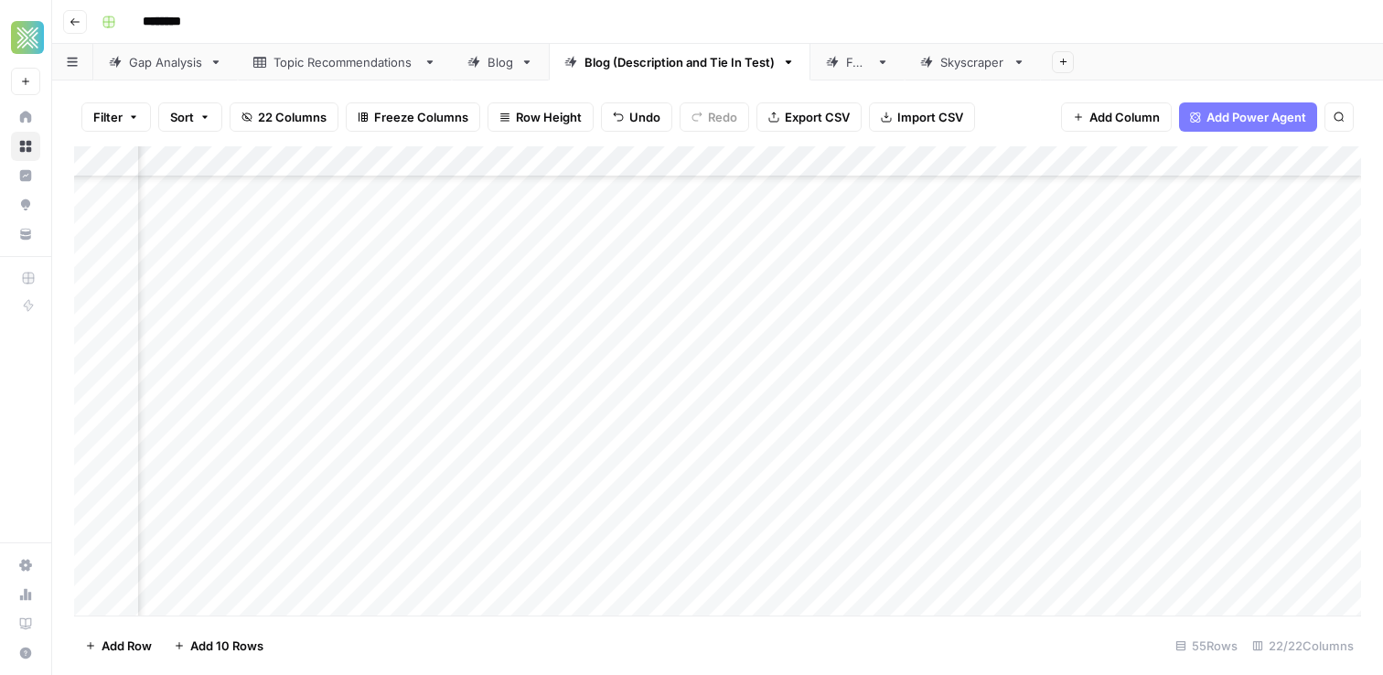
scroll to position [264, 967]
click at [1039, 331] on div "Add Column" at bounding box center [717, 380] width 1287 height 469
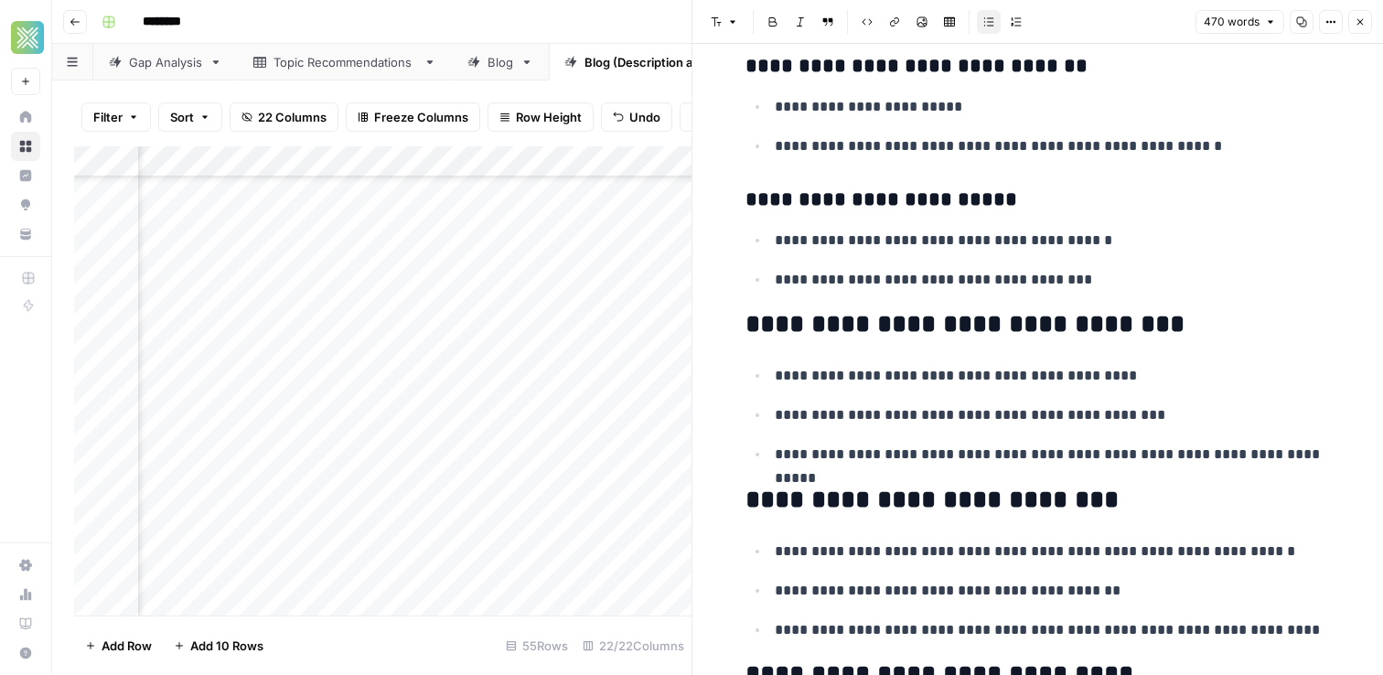
scroll to position [1353, 0]
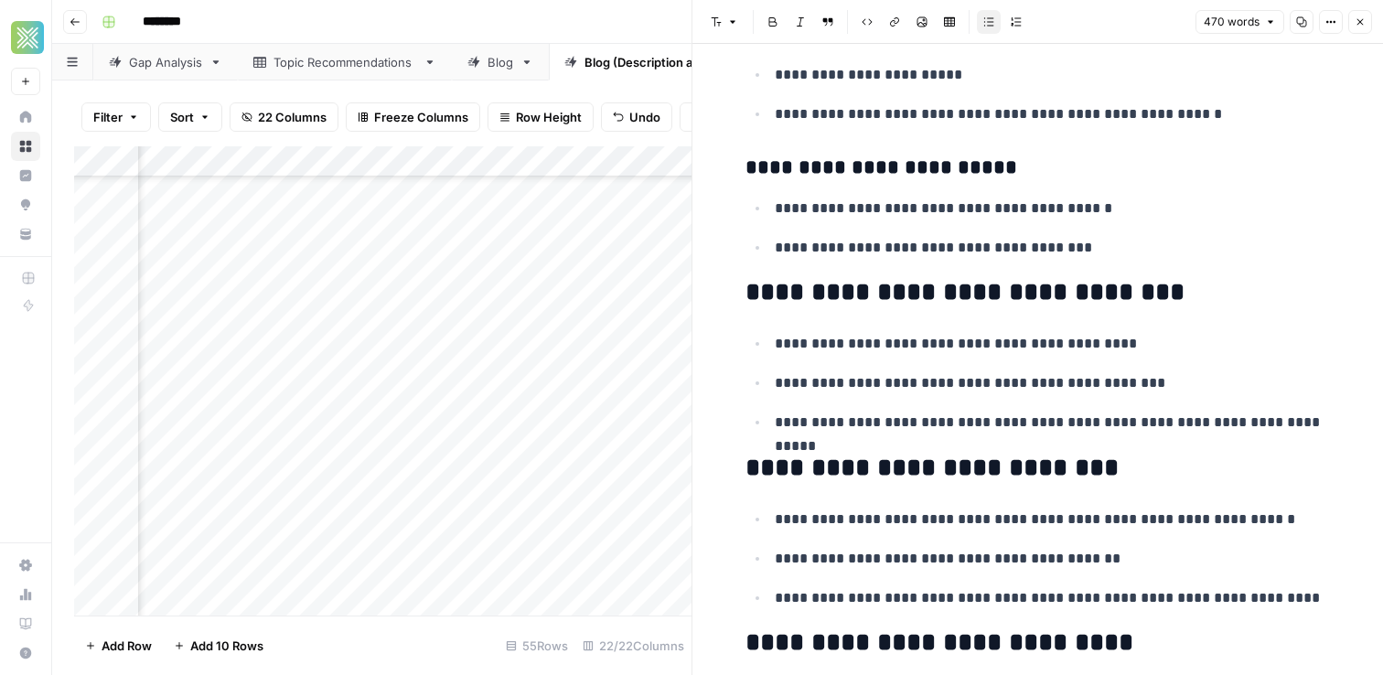
click at [1355, 25] on icon "button" at bounding box center [1359, 21] width 11 height 11
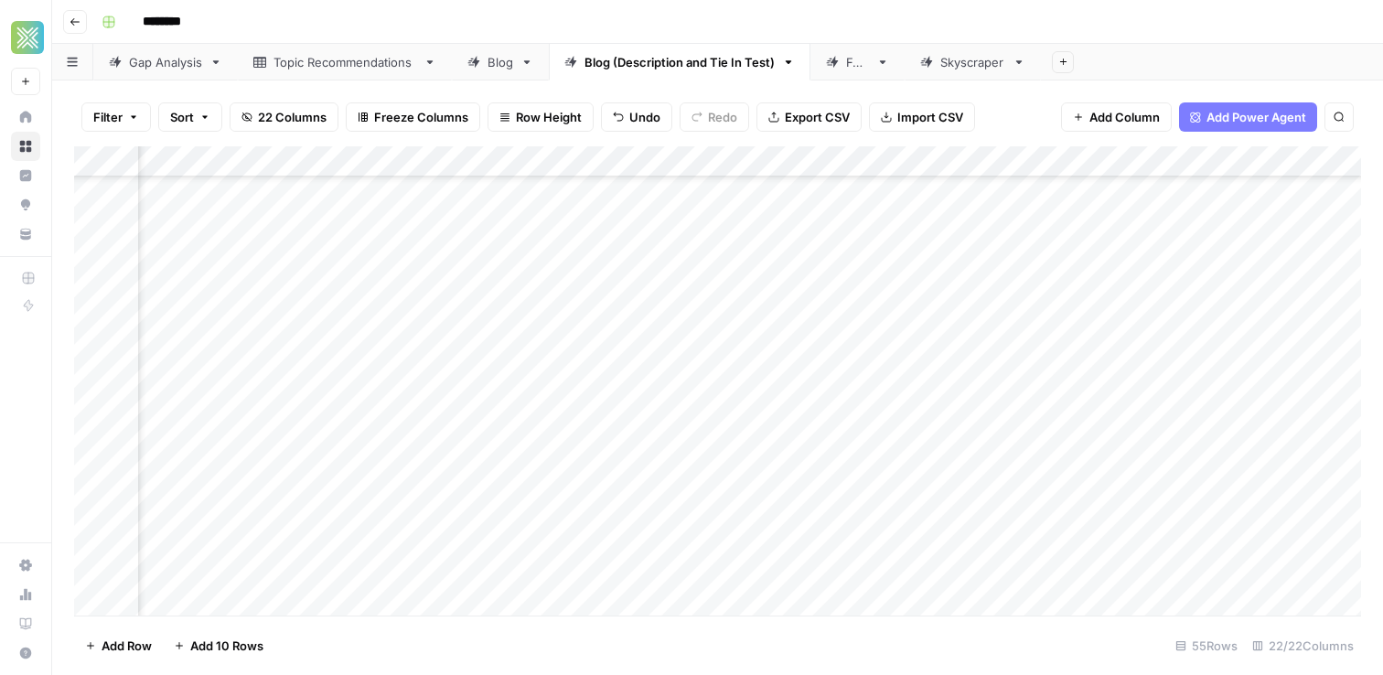
scroll to position [264, 2632]
click at [898, 334] on div "Add Column" at bounding box center [717, 380] width 1287 height 469
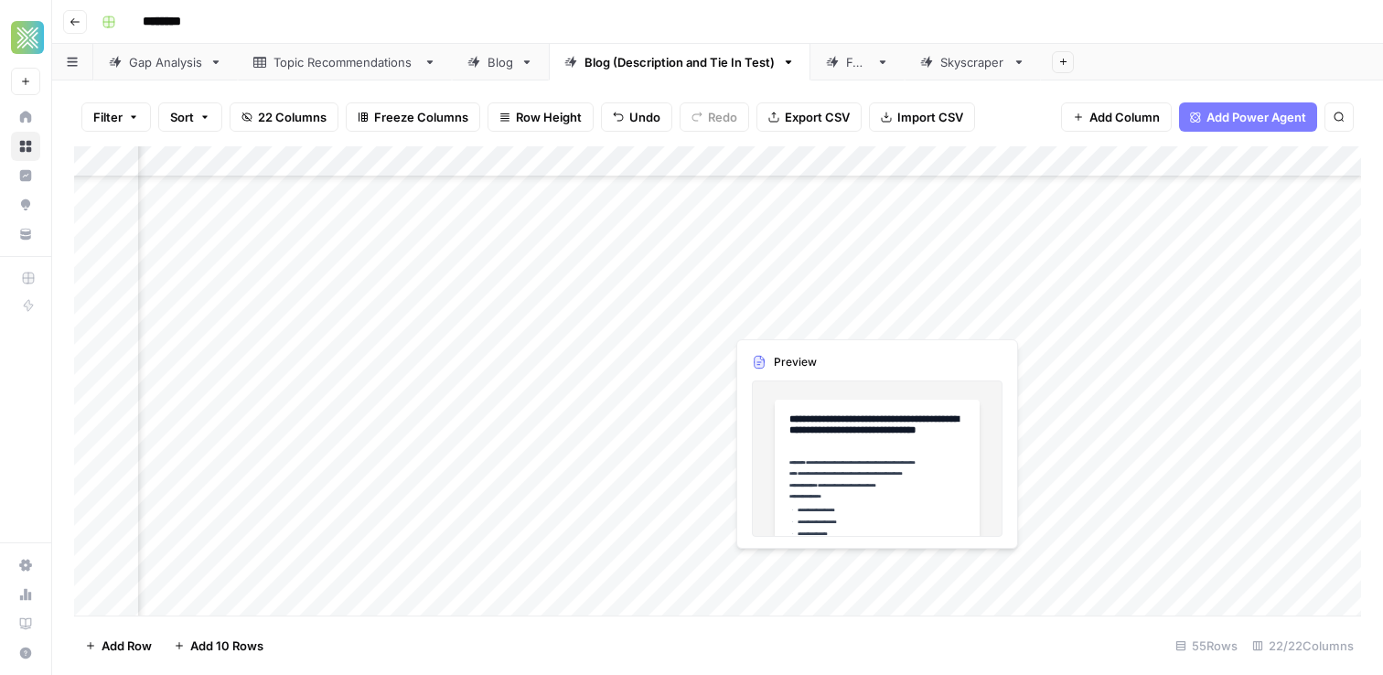
click at [863, 314] on div "Add Column" at bounding box center [717, 380] width 1287 height 469
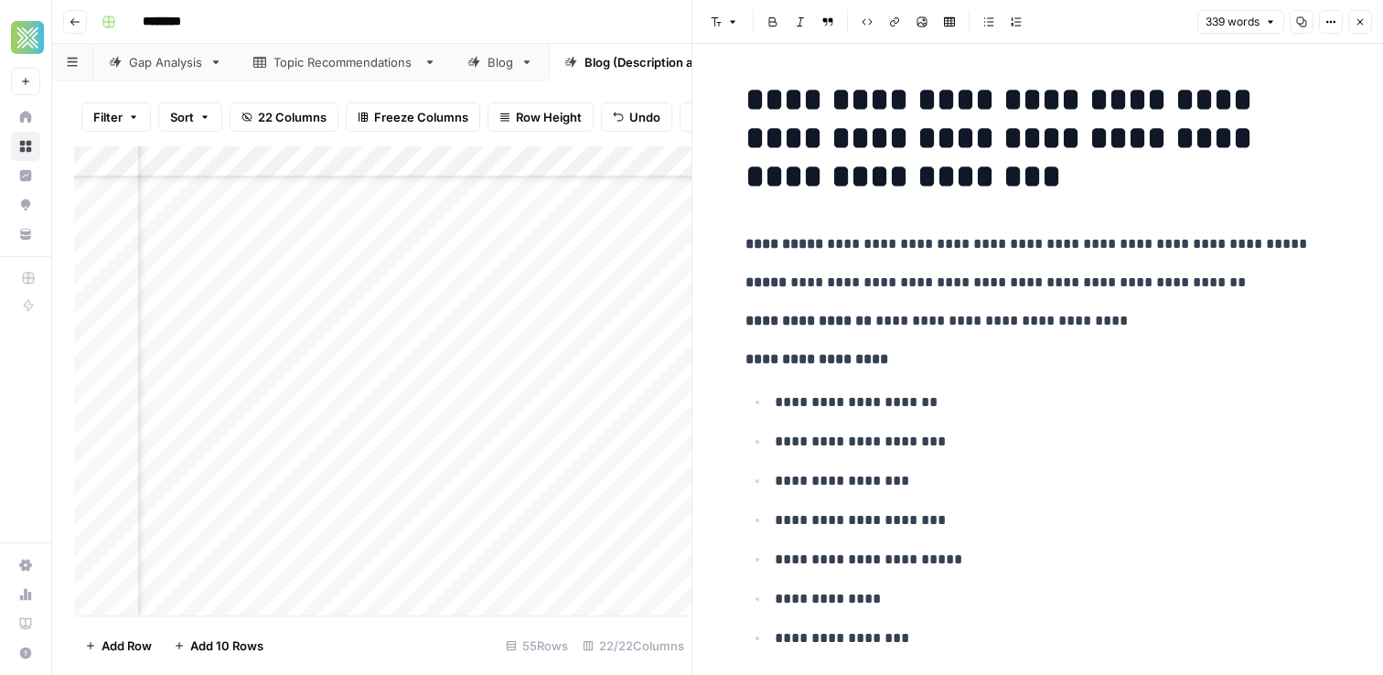
scroll to position [309, 1134]
click at [1354, 26] on icon "button" at bounding box center [1359, 21] width 11 height 11
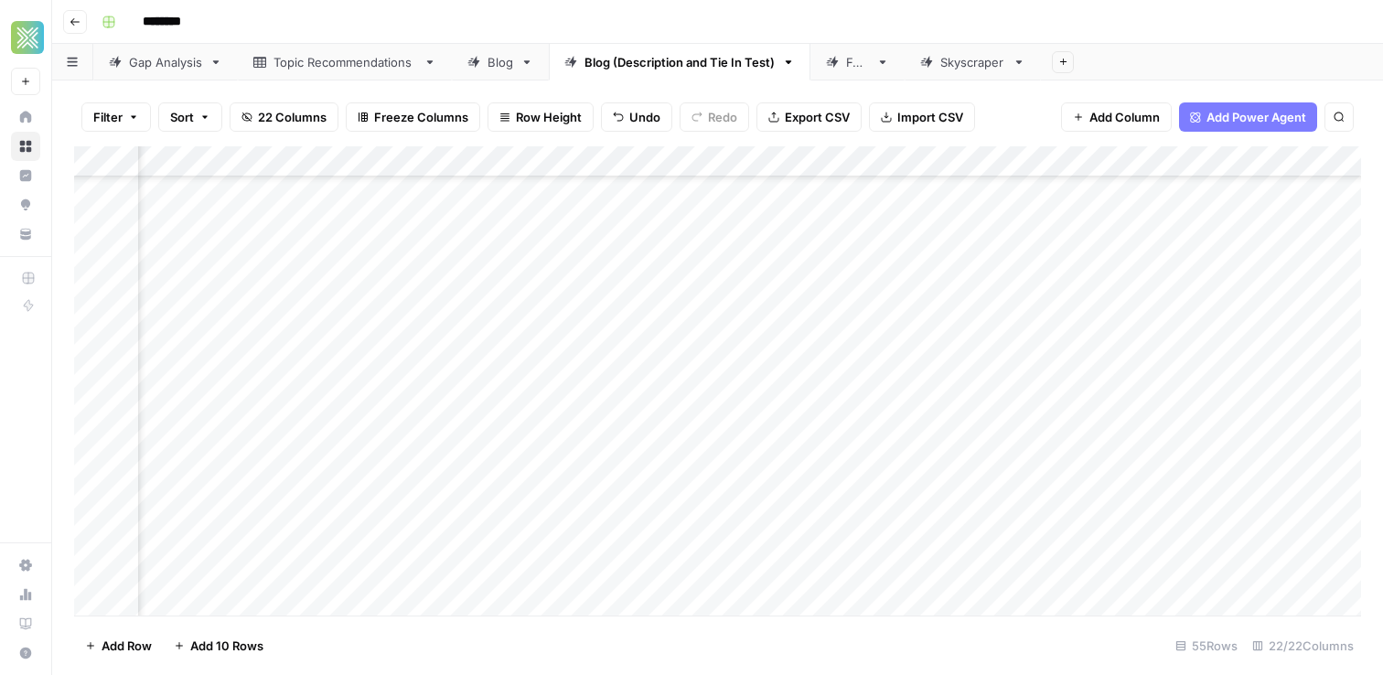
scroll to position [273, 1091]
click at [914, 344] on div "Add Column" at bounding box center [717, 380] width 1287 height 469
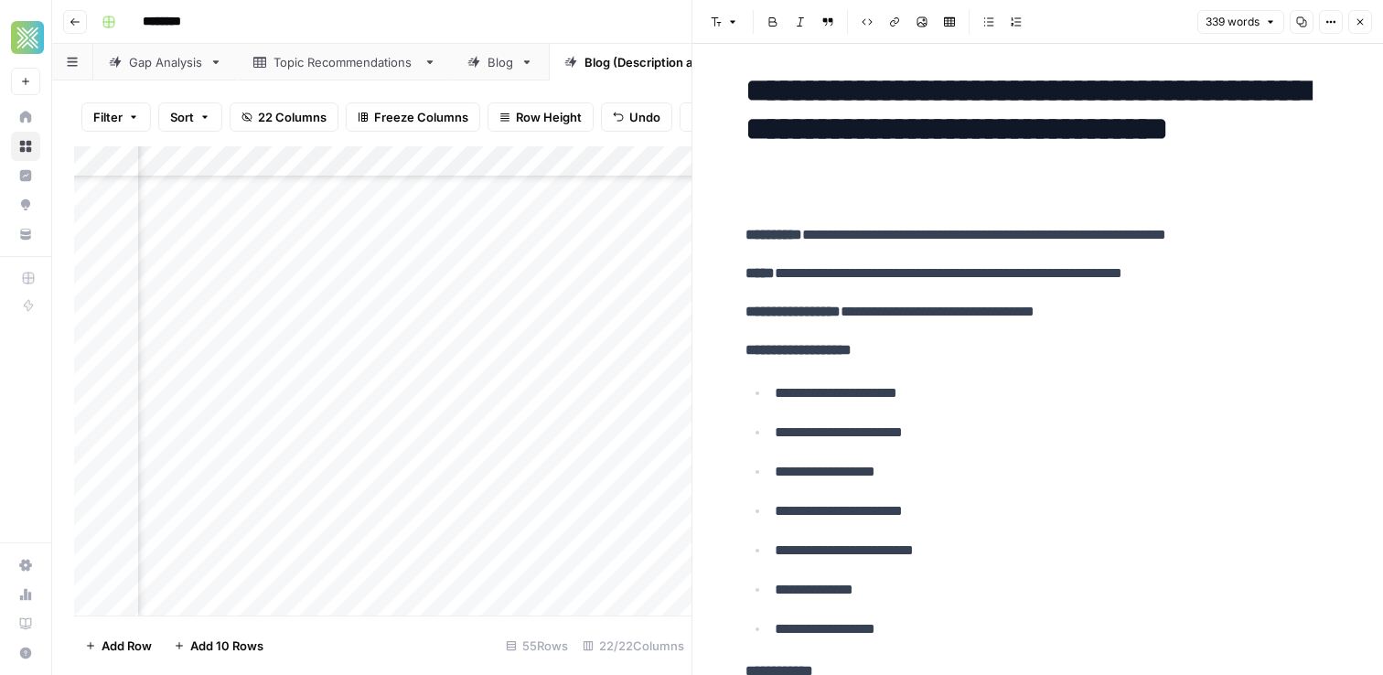
scroll to position [37, 0]
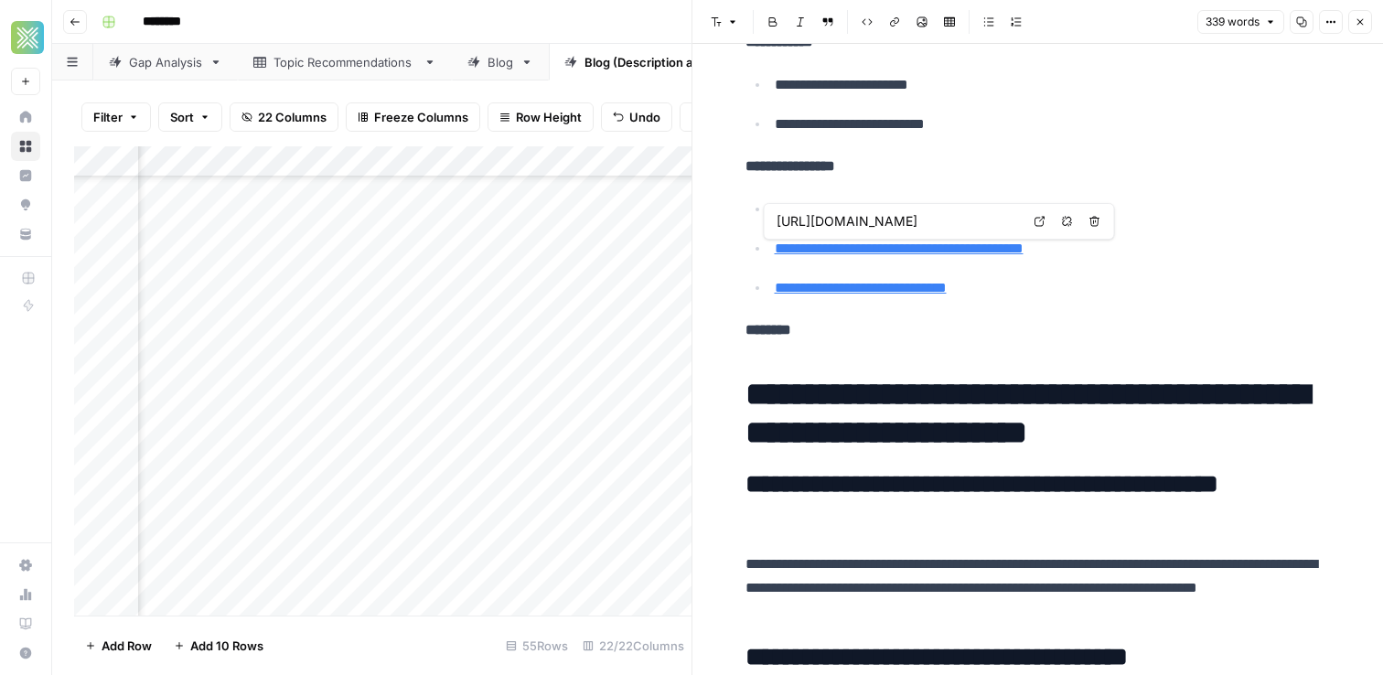
type input "[URL][DOMAIN_NAME]"
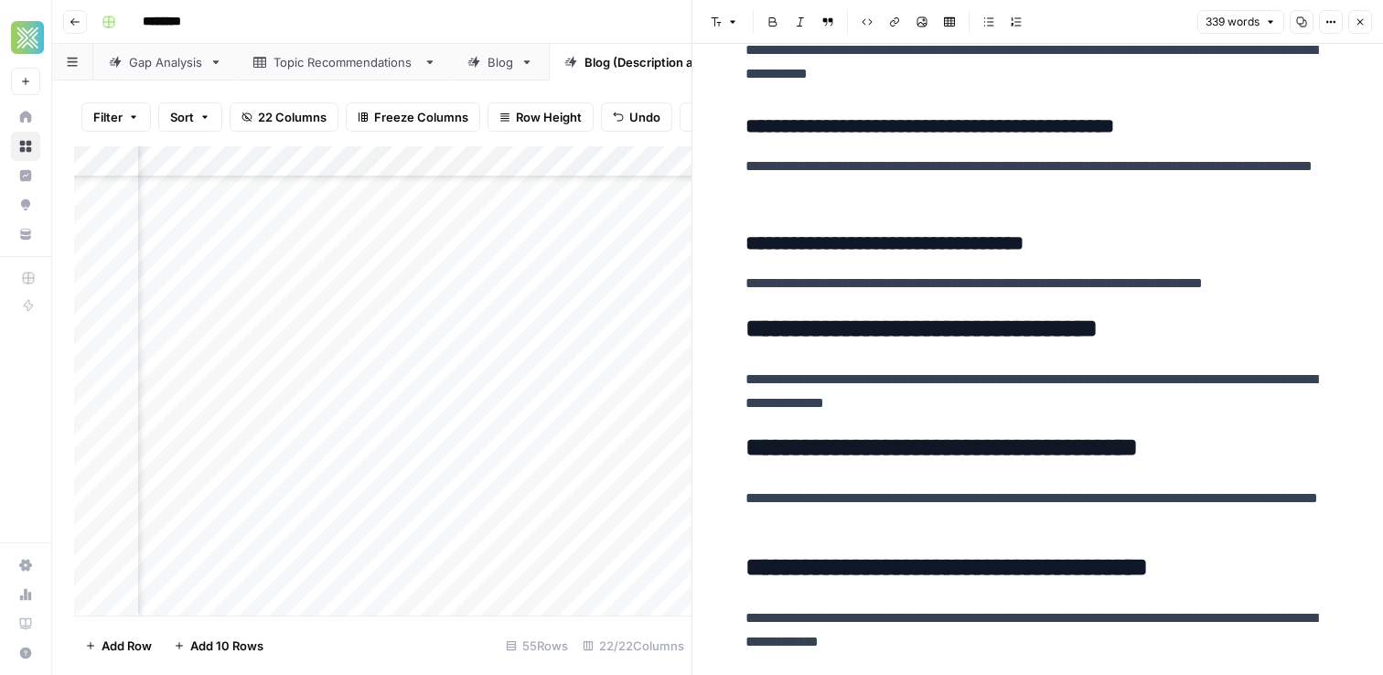
scroll to position [1480, 0]
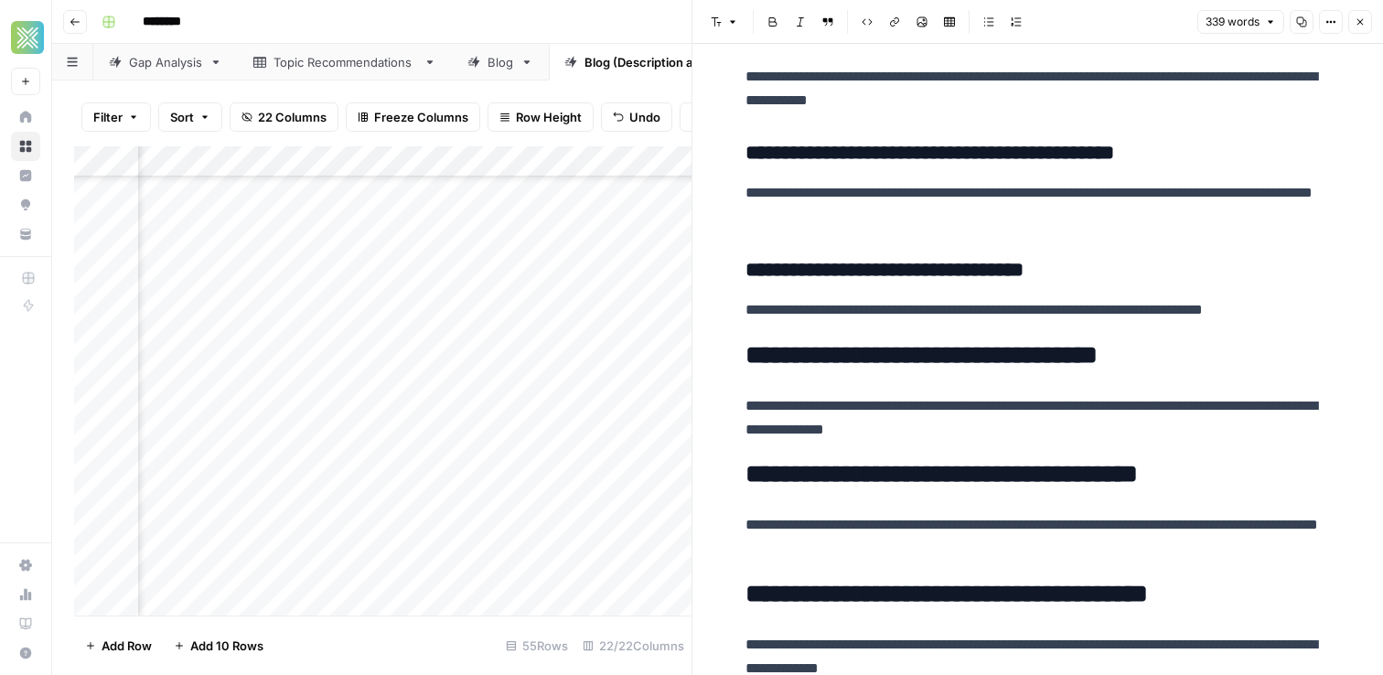
click at [1353, 28] on button "Close" at bounding box center [1360, 22] width 24 height 24
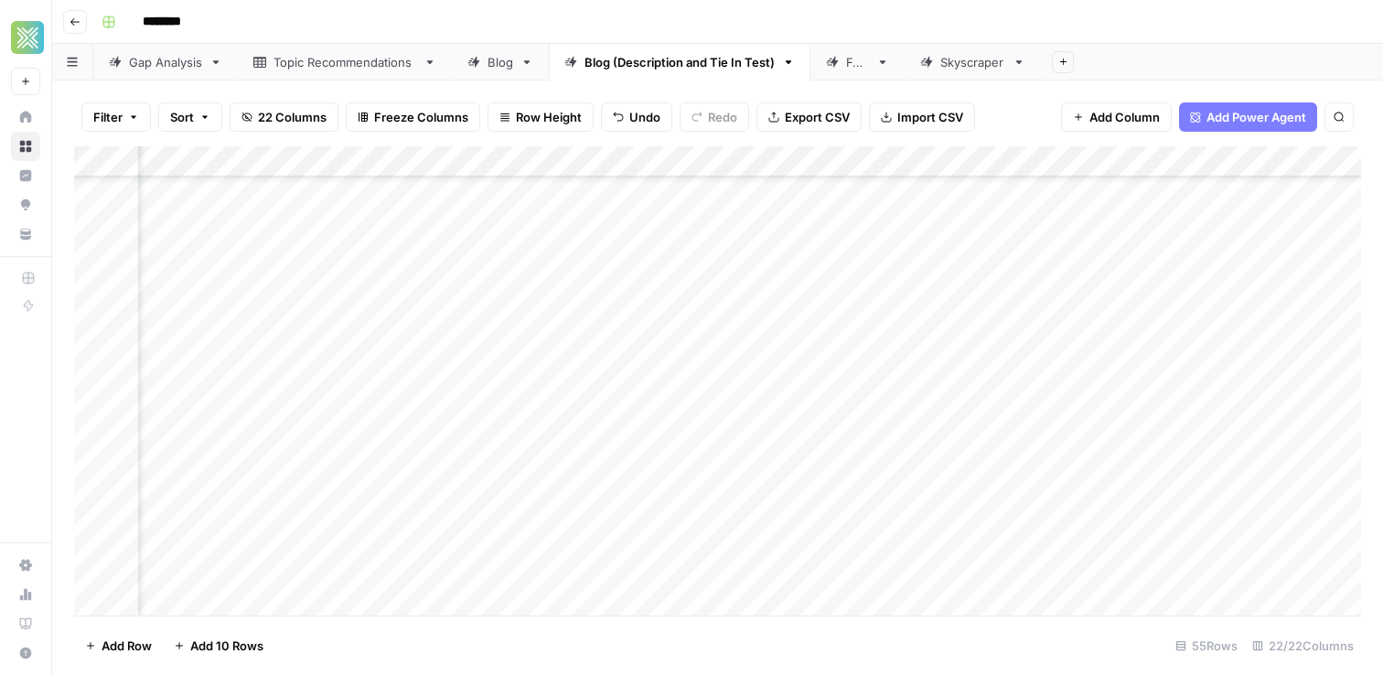
click at [906, 351] on div "Add Column" at bounding box center [717, 380] width 1287 height 469
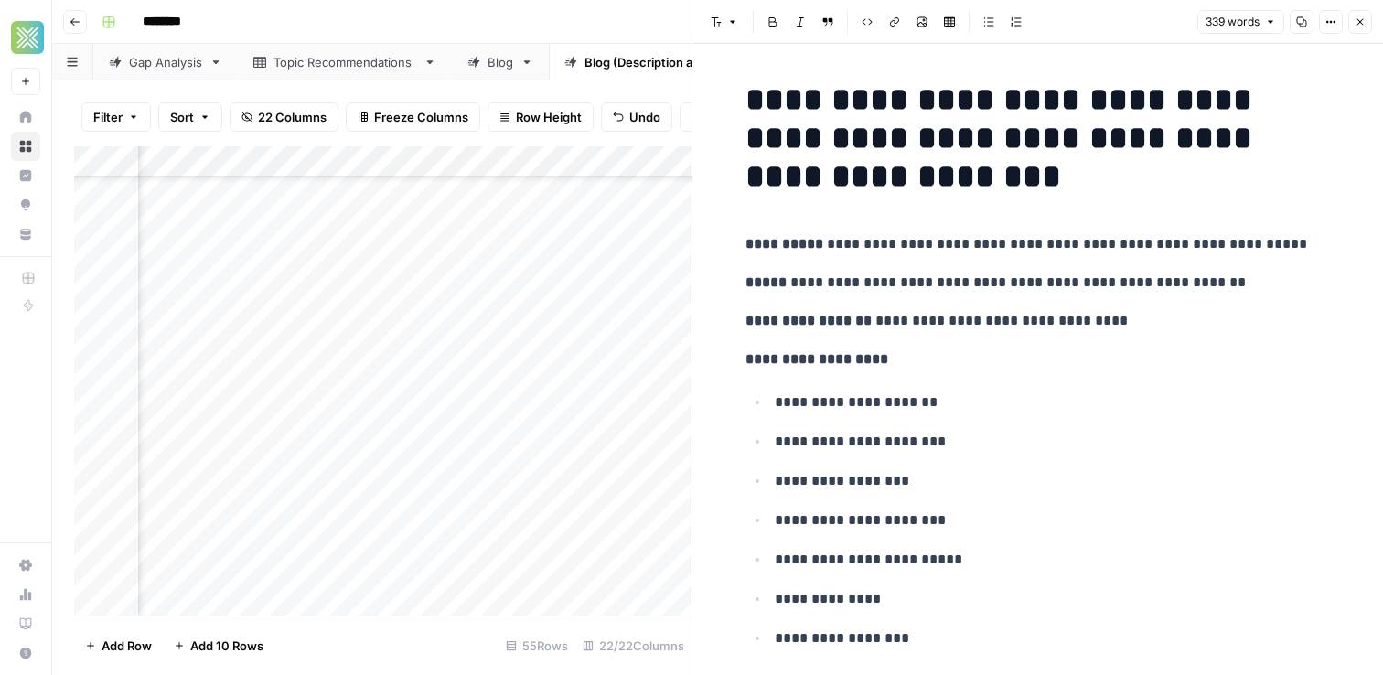
click at [1355, 28] on button "Close" at bounding box center [1360, 22] width 24 height 24
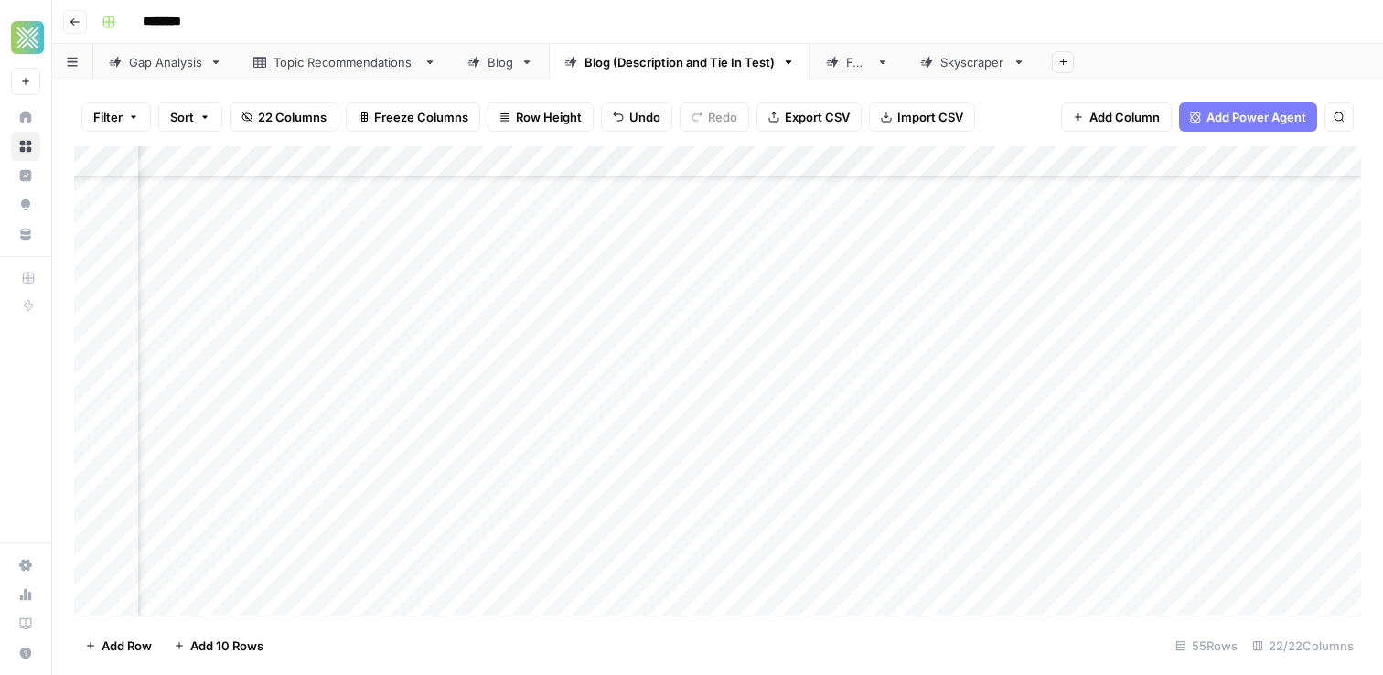
scroll to position [273, 2609]
click at [901, 353] on div "Add Column" at bounding box center [717, 380] width 1287 height 469
click at [888, 390] on div "Add Column" at bounding box center [717, 380] width 1287 height 469
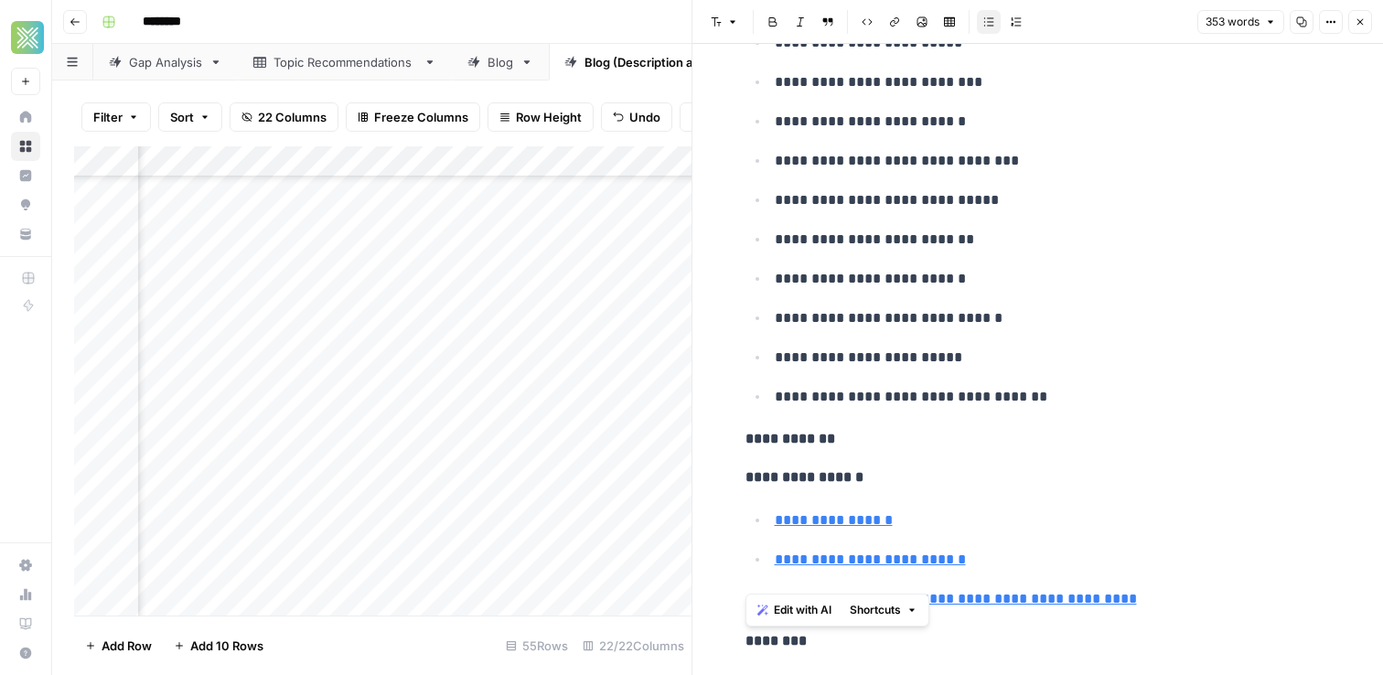
scroll to position [360, 0]
click at [980, 340] on ul "**********" at bounding box center [1037, 218] width 585 height 379
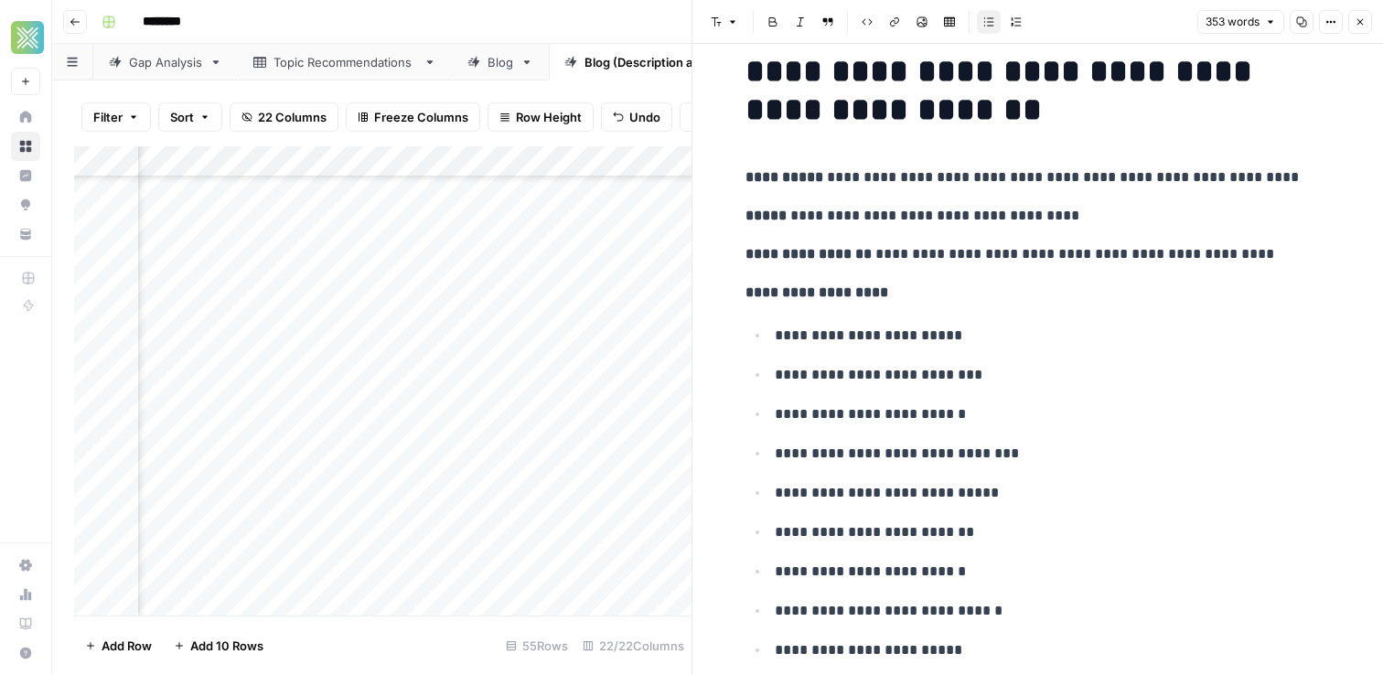
scroll to position [0, 0]
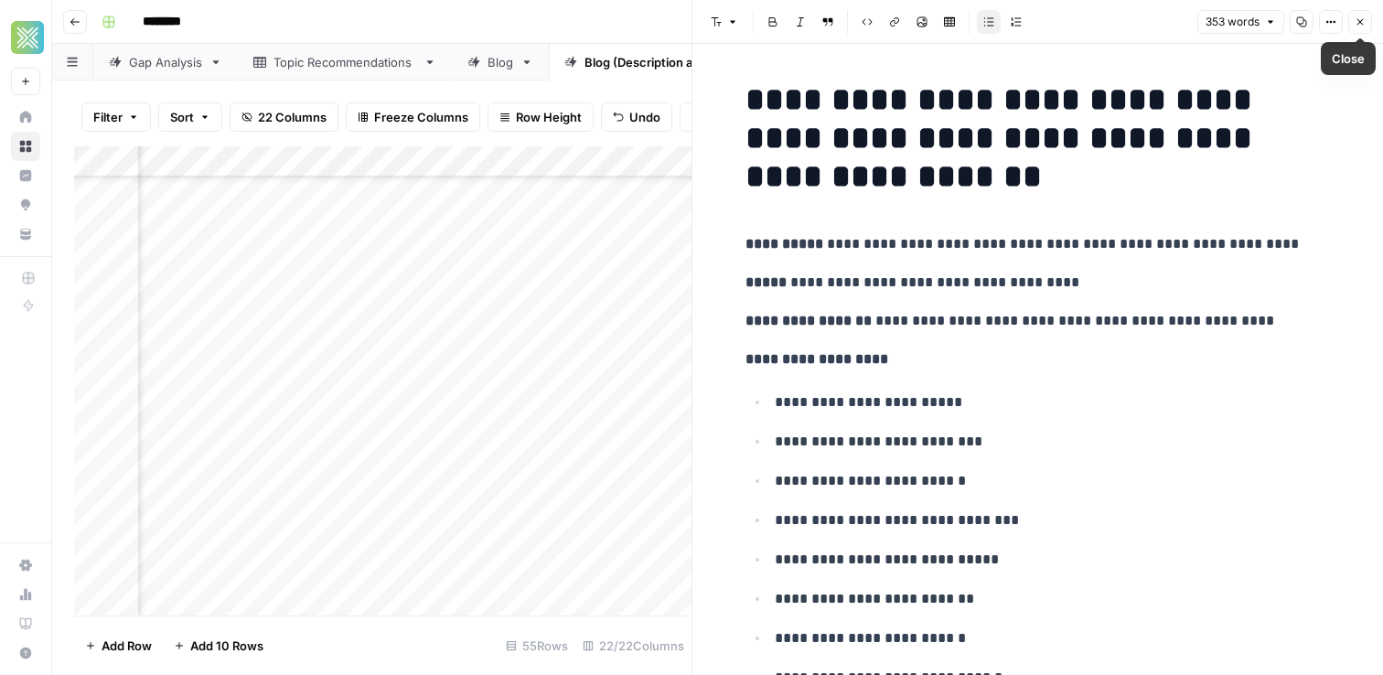
click at [1358, 19] on icon "button" at bounding box center [1359, 21] width 11 height 11
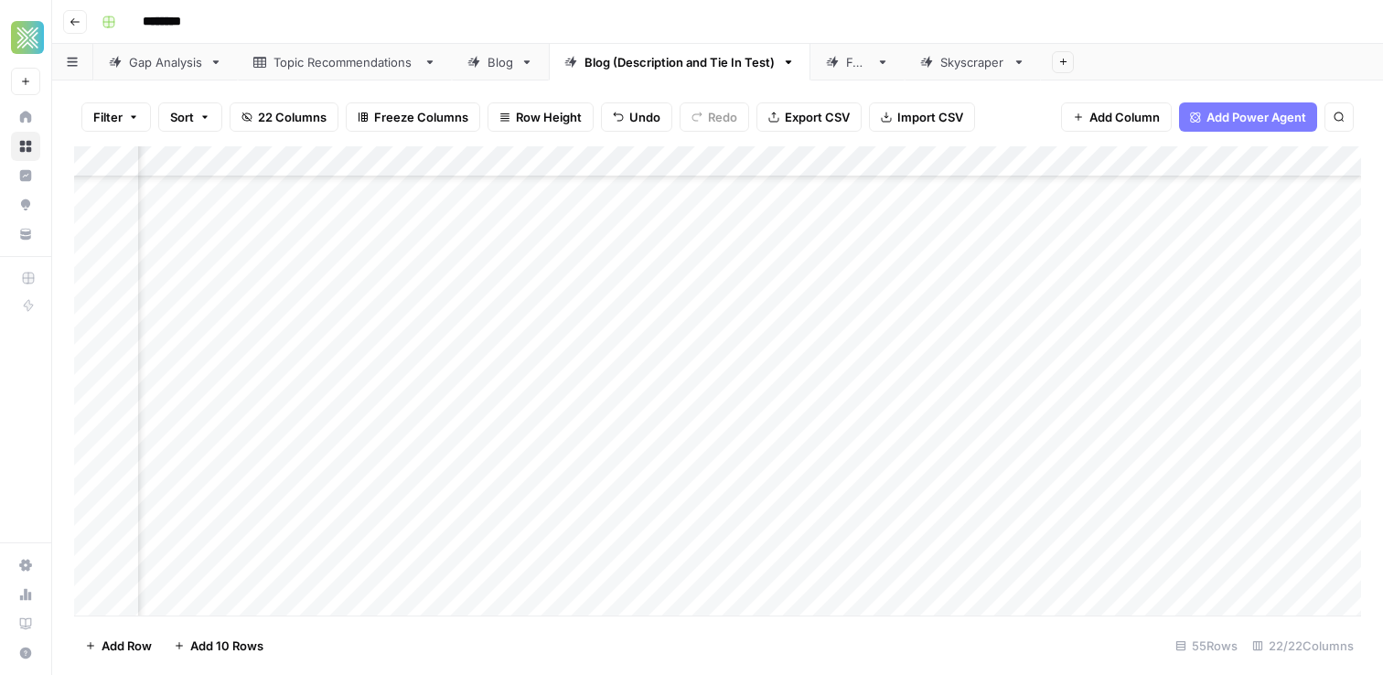
scroll to position [265, 1176]
click at [832, 389] on div "Add Column" at bounding box center [717, 380] width 1287 height 469
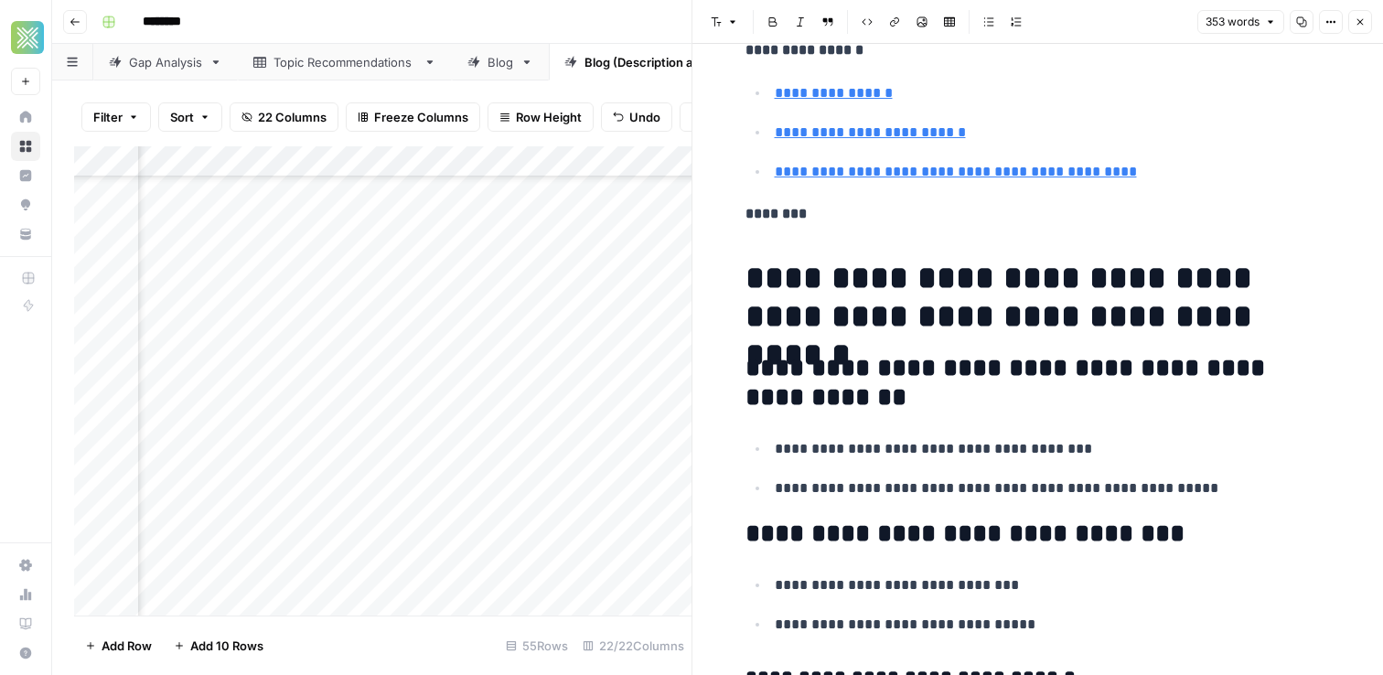
scroll to position [779, 0]
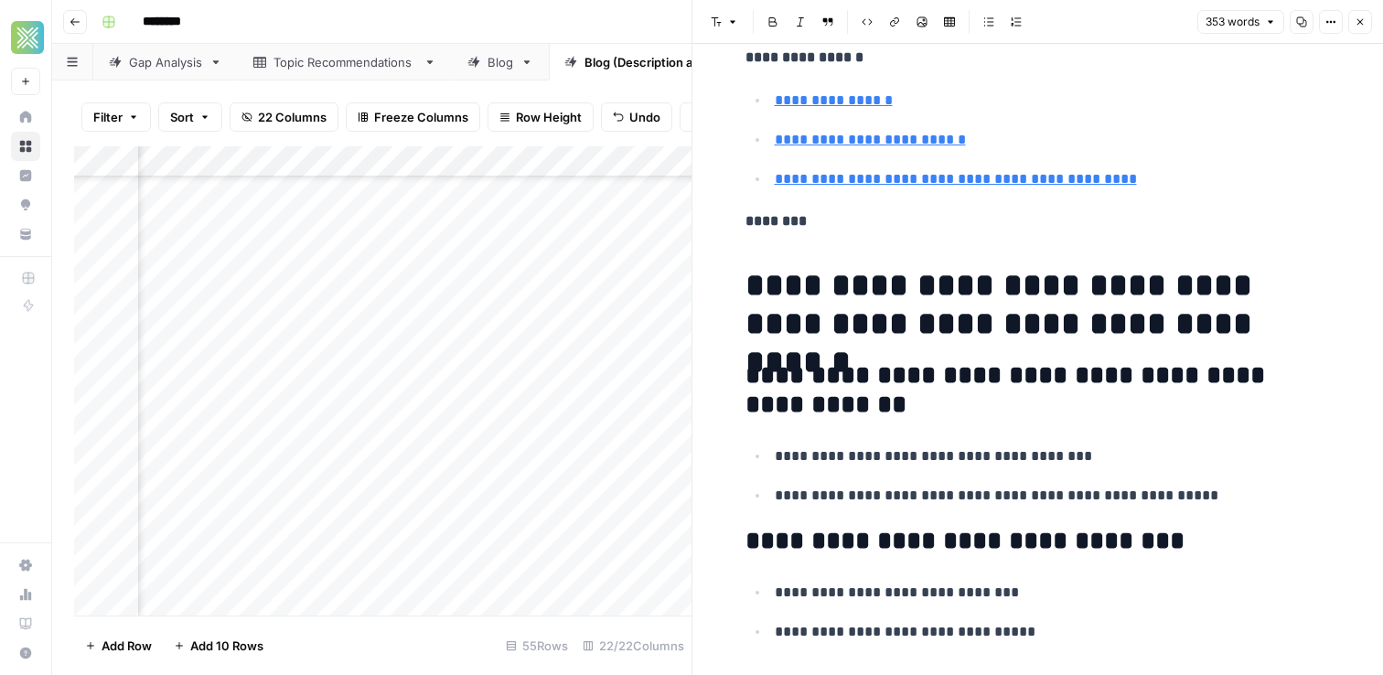
click at [1362, 14] on button "Close" at bounding box center [1360, 22] width 24 height 24
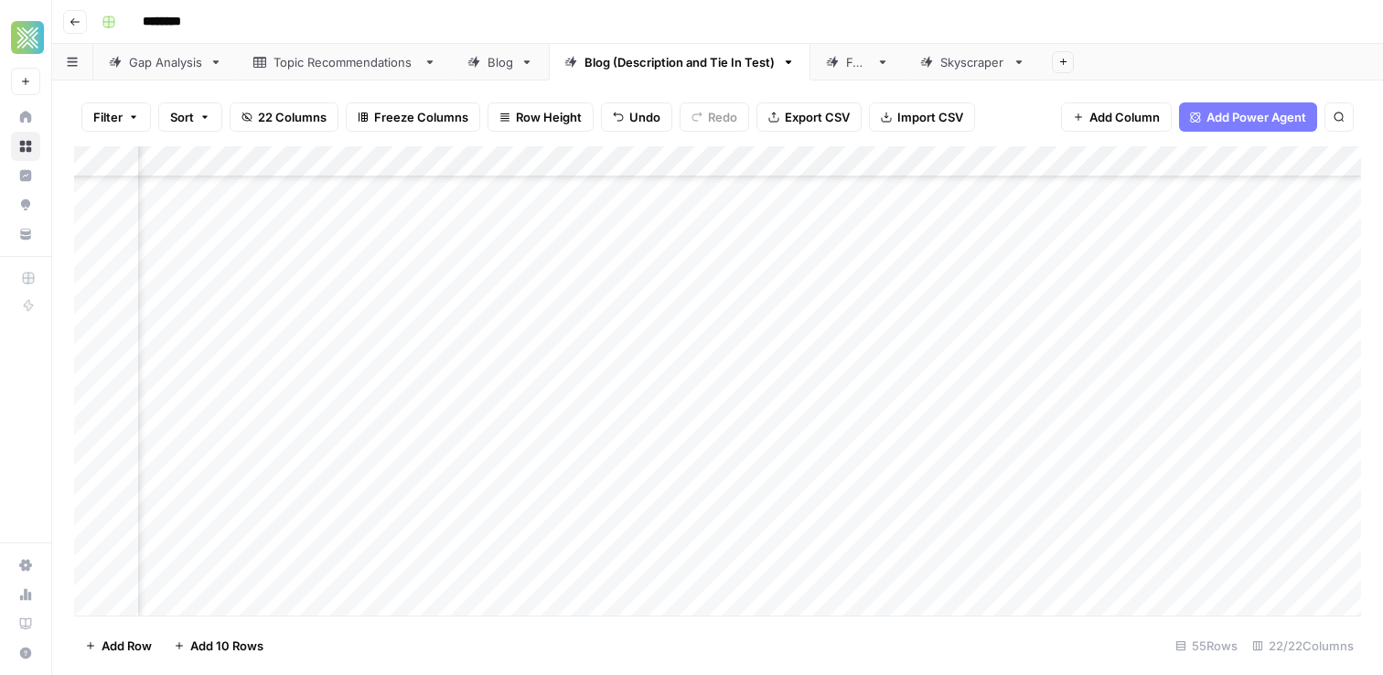
scroll to position [265, 2349]
click at [1169, 390] on div "Add Column" at bounding box center [717, 380] width 1287 height 469
click at [897, 421] on div "Add Column" at bounding box center [717, 380] width 1287 height 469
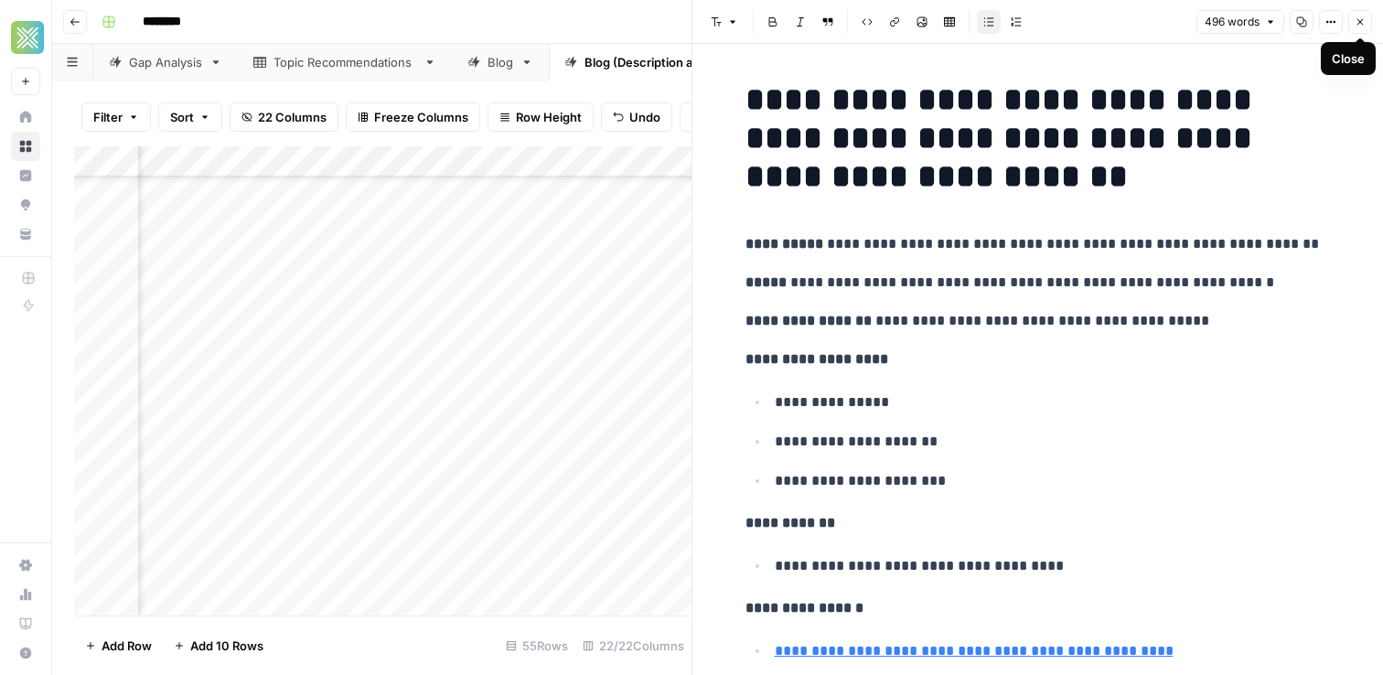
click at [1355, 22] on icon "button" at bounding box center [1359, 21] width 11 height 11
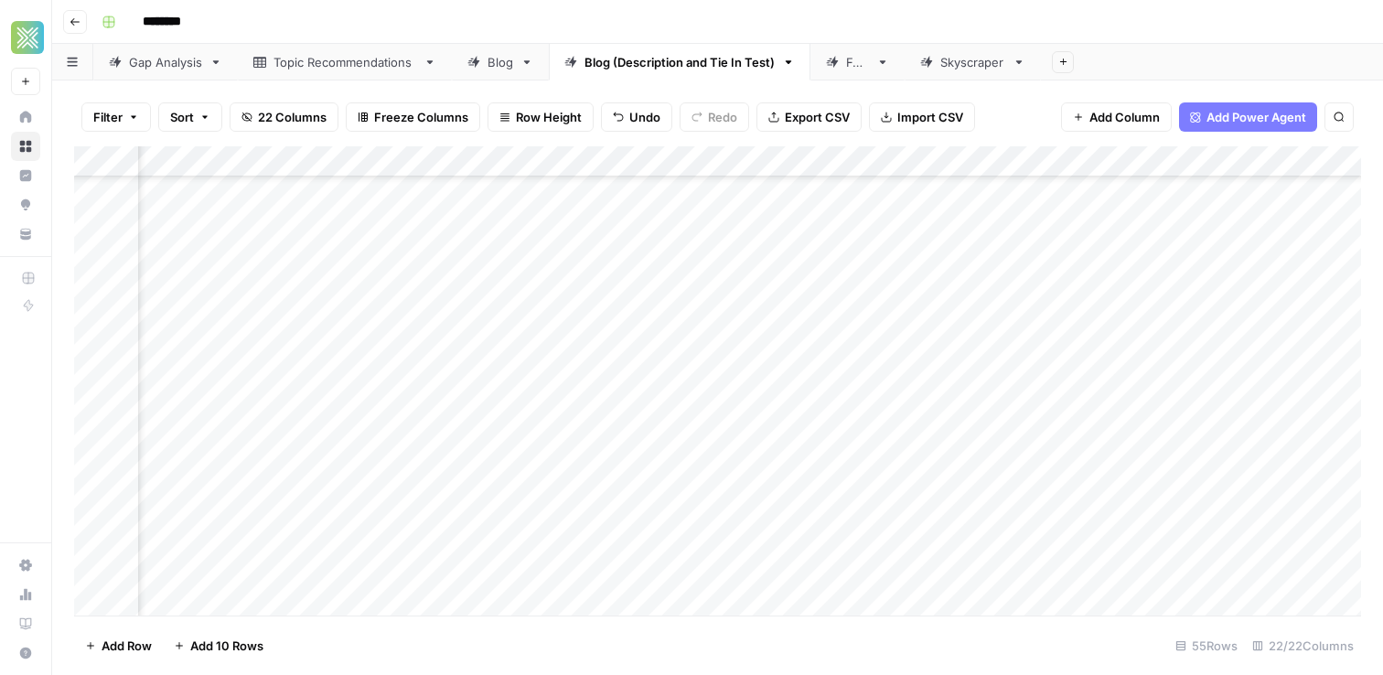
scroll to position [263, 967]
click at [1034, 422] on div "Add Column" at bounding box center [717, 380] width 1287 height 469
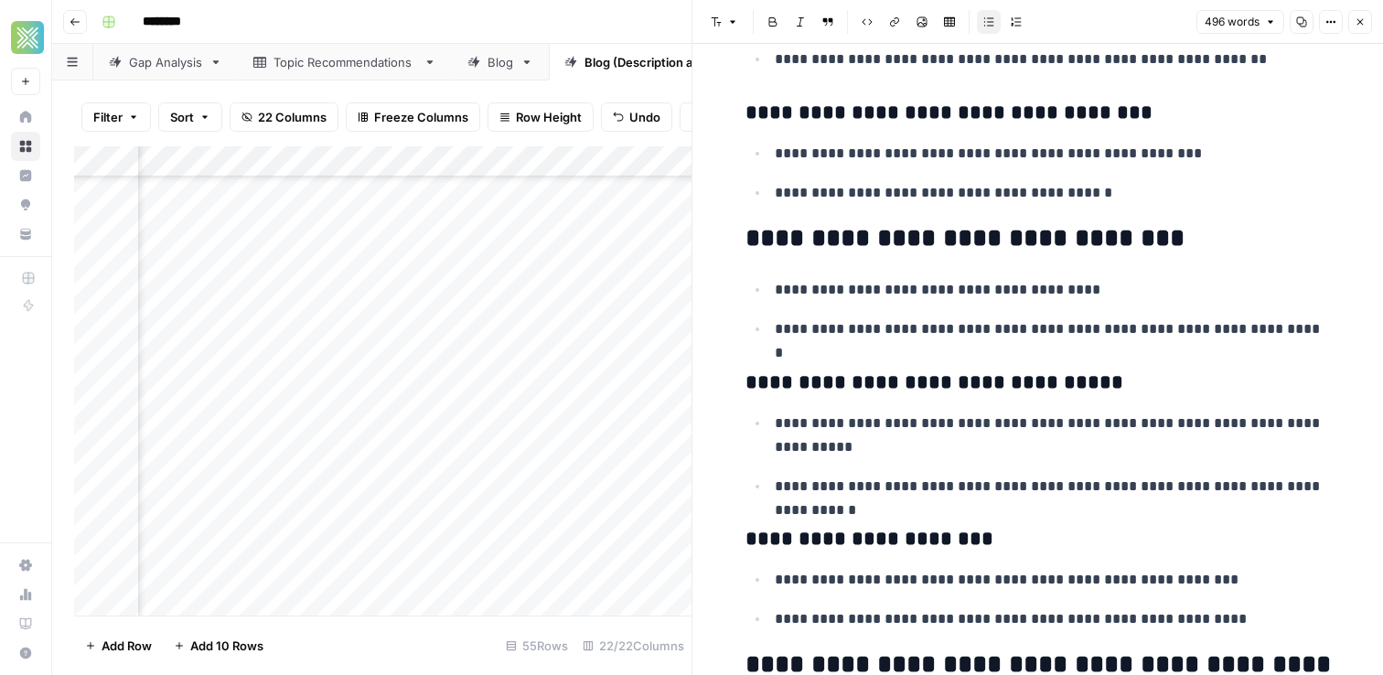
scroll to position [2824, 0]
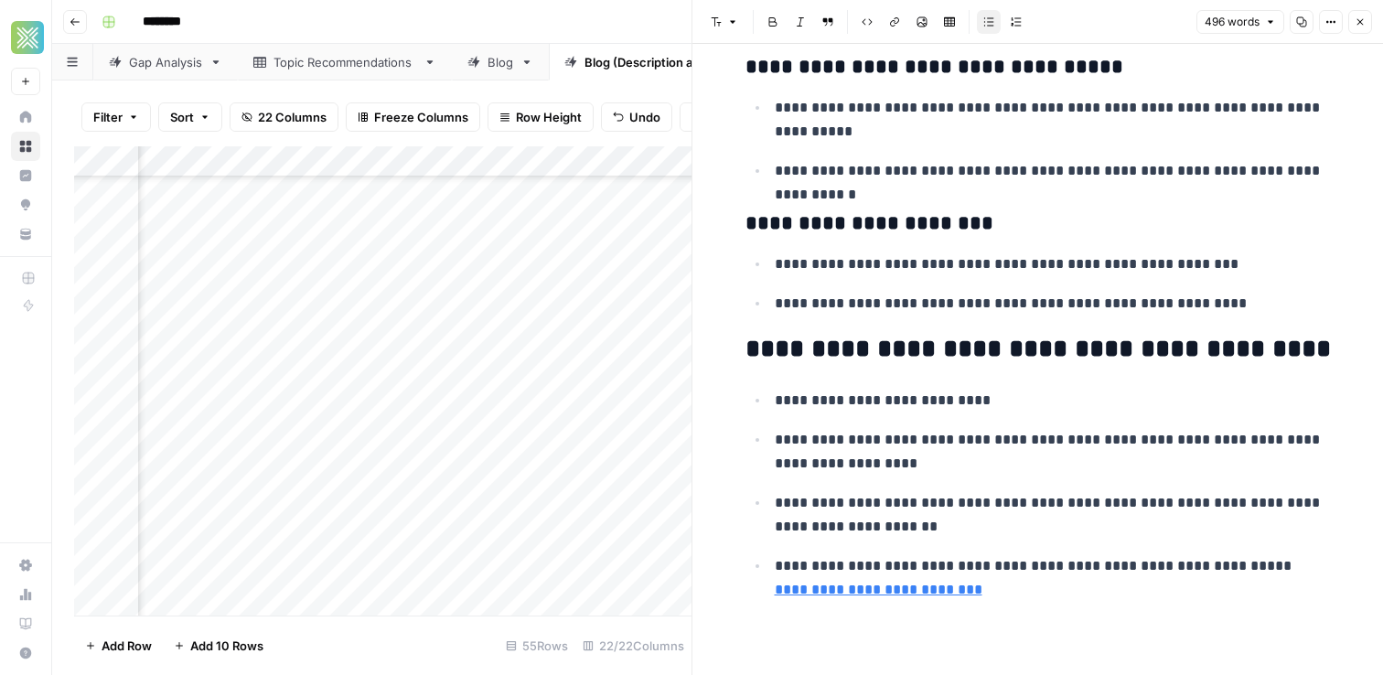
click at [1353, 28] on button "Close" at bounding box center [1360, 22] width 24 height 24
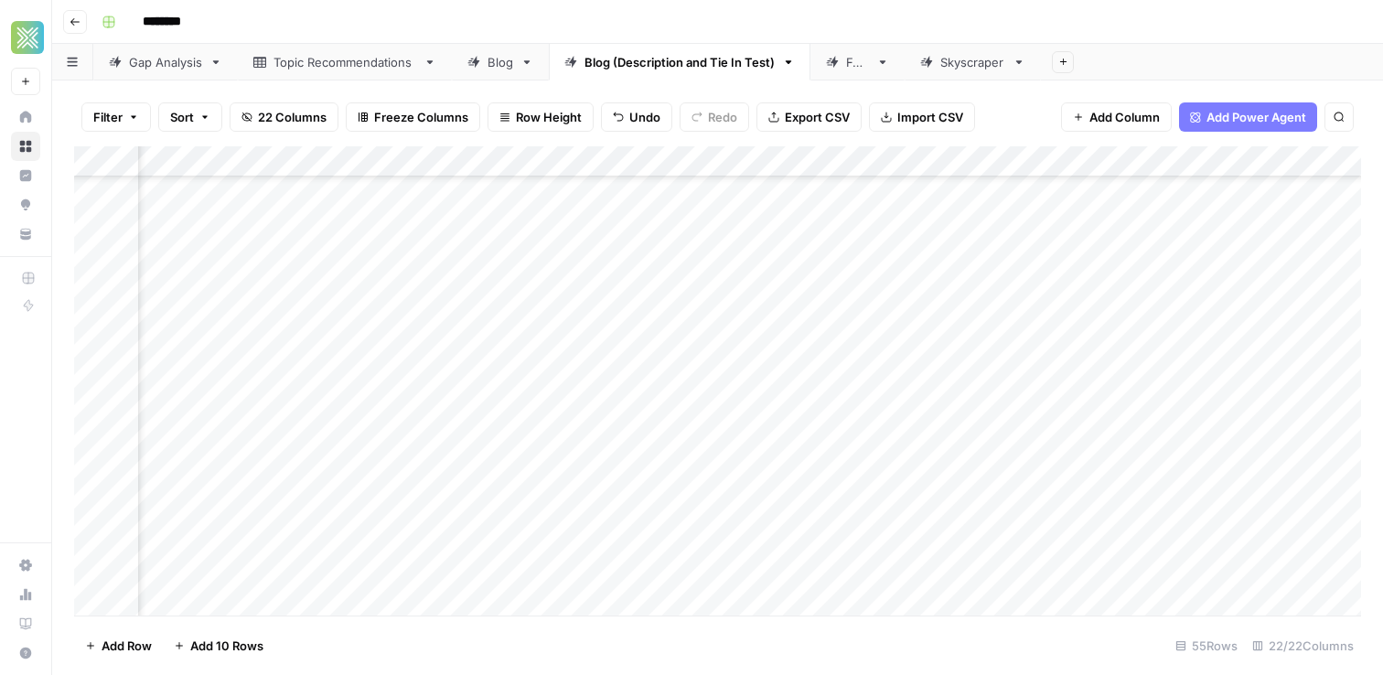
scroll to position [263, 2514]
click at [1007, 422] on div "Add Column" at bounding box center [717, 380] width 1287 height 469
click at [487, 461] on div "Add Column" at bounding box center [717, 380] width 1287 height 469
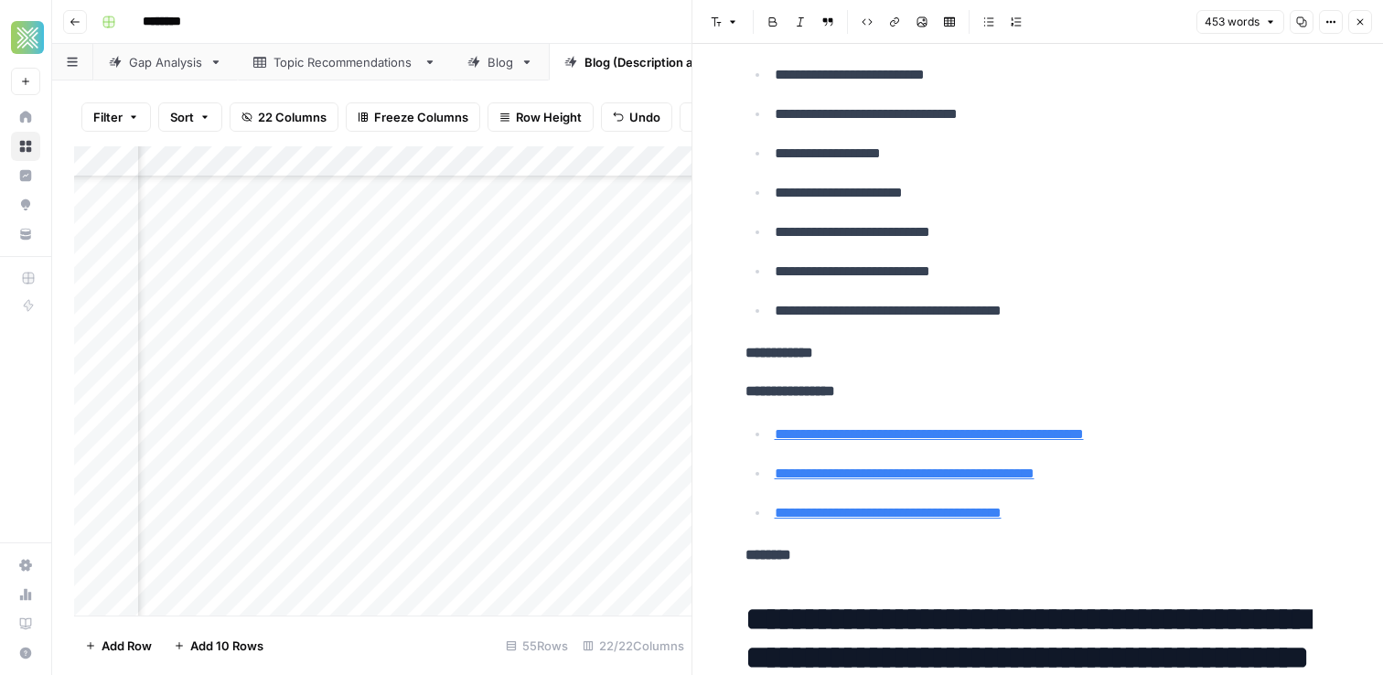
scroll to position [457, 0]
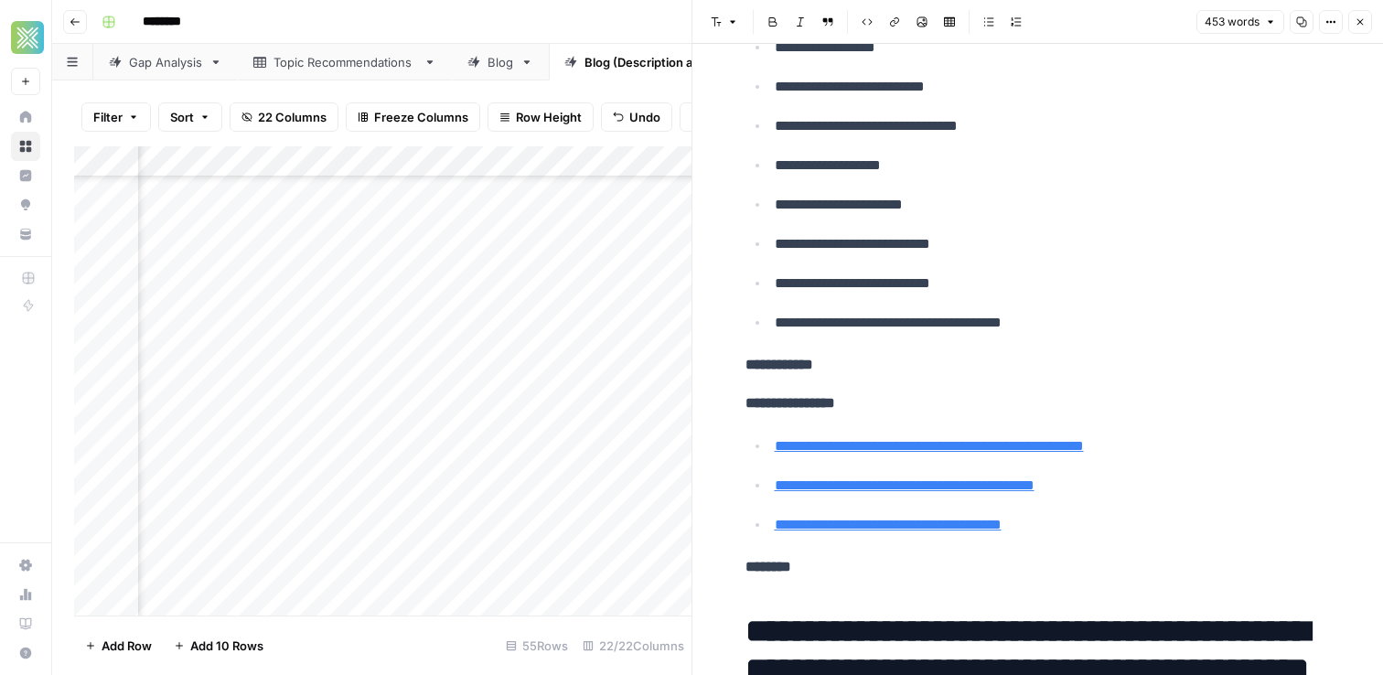
click at [1363, 30] on button "Close" at bounding box center [1360, 22] width 24 height 24
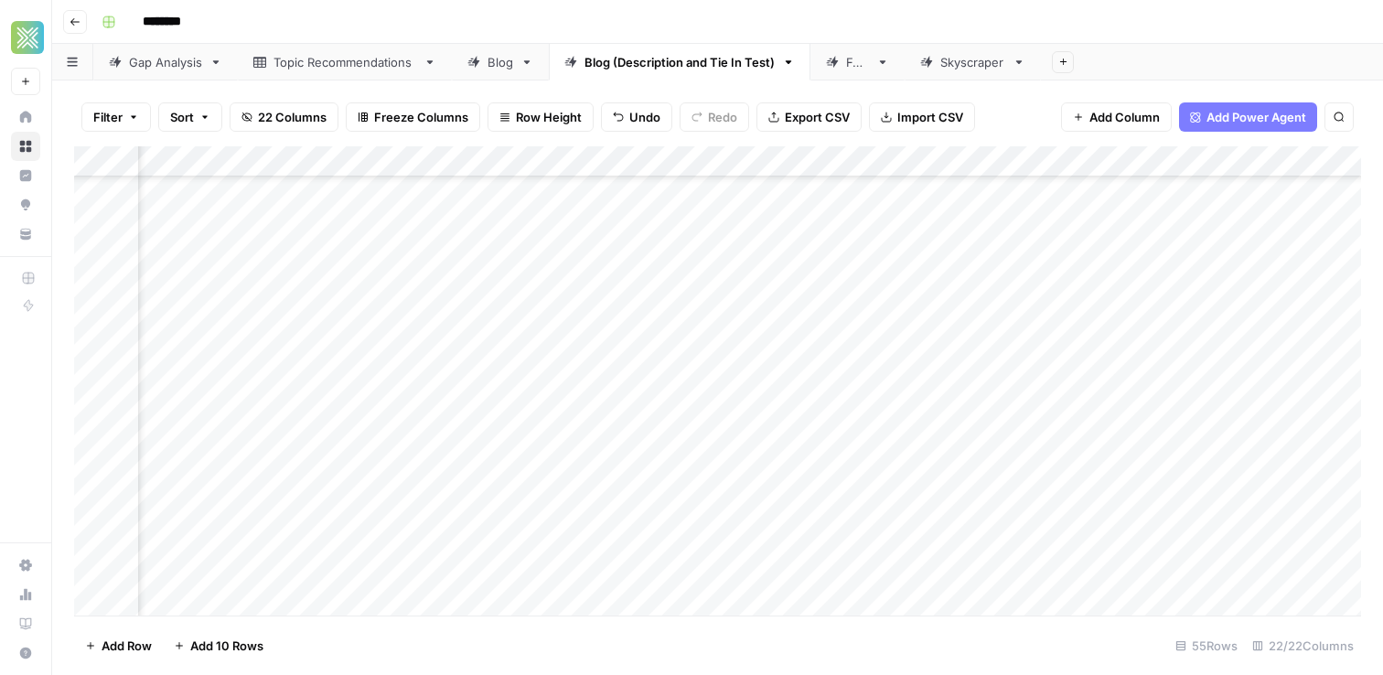
scroll to position [263, 2620]
click at [894, 459] on div "Add Column" at bounding box center [717, 380] width 1287 height 469
click at [703, 489] on div "Add Column" at bounding box center [717, 380] width 1287 height 469
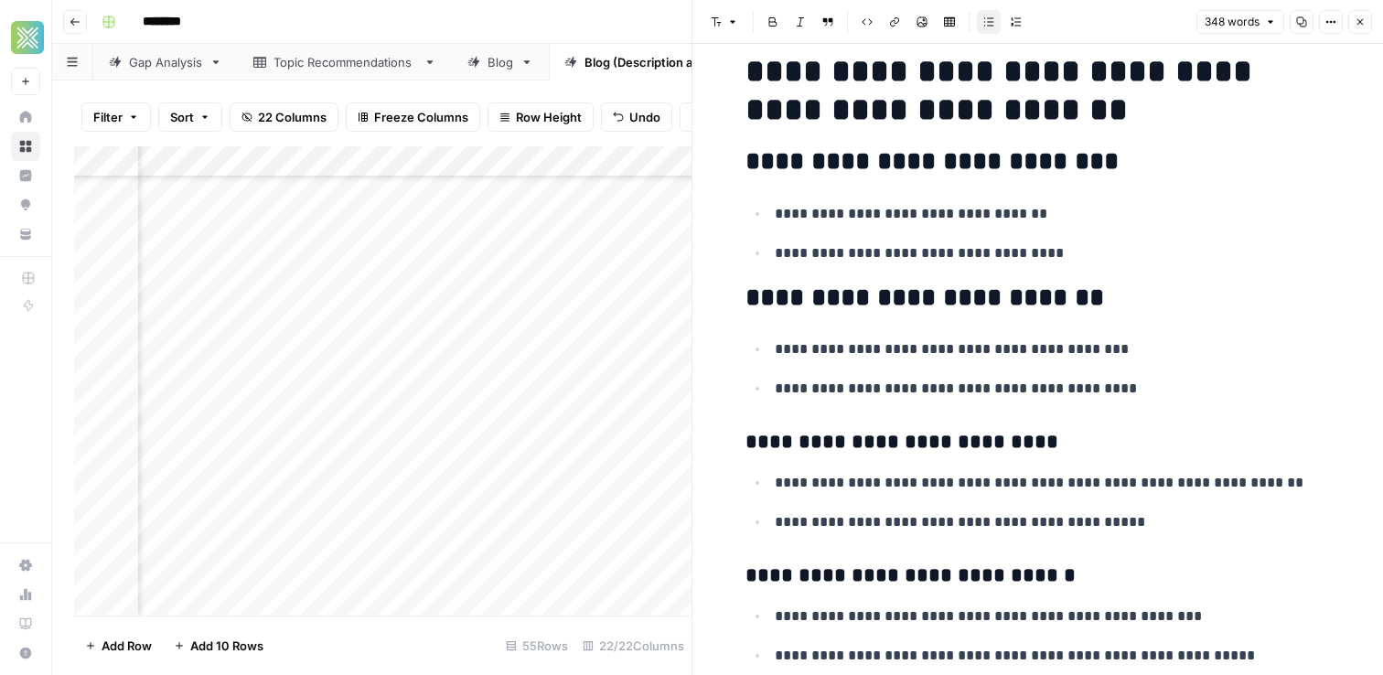
scroll to position [1027, 0]
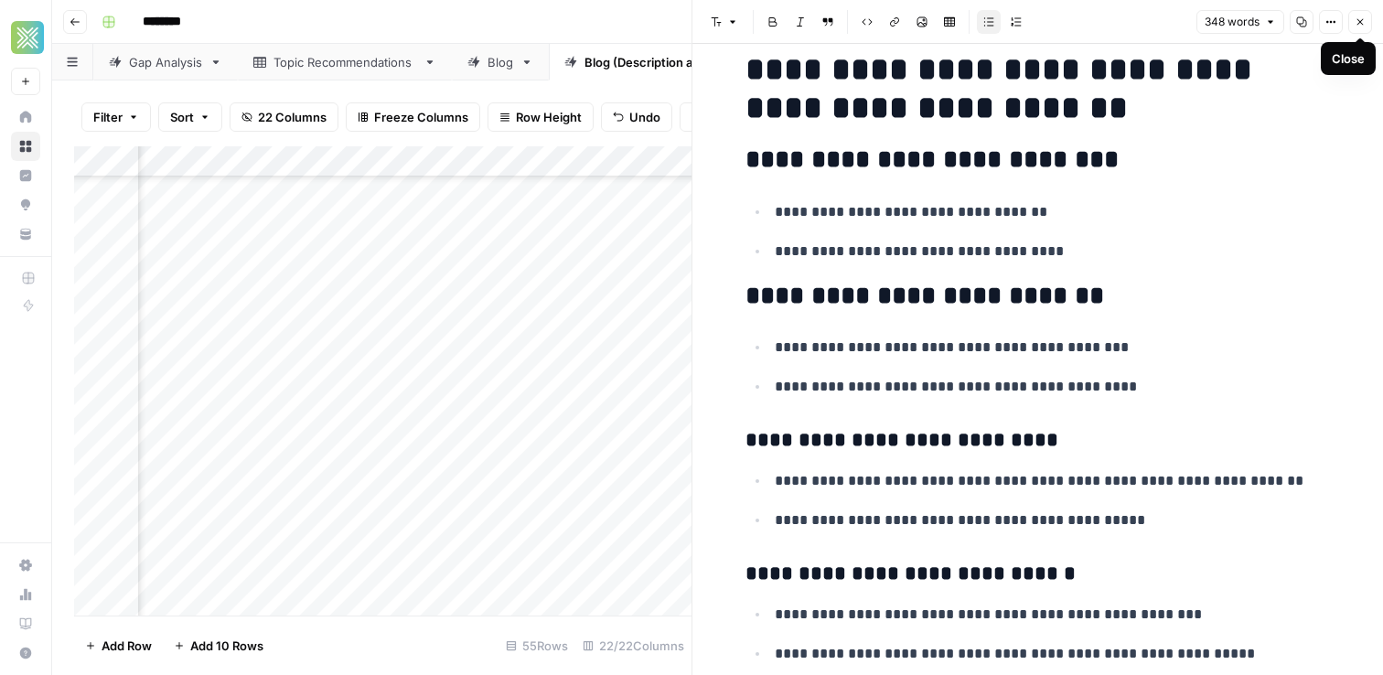
click at [1354, 20] on icon "button" at bounding box center [1359, 21] width 11 height 11
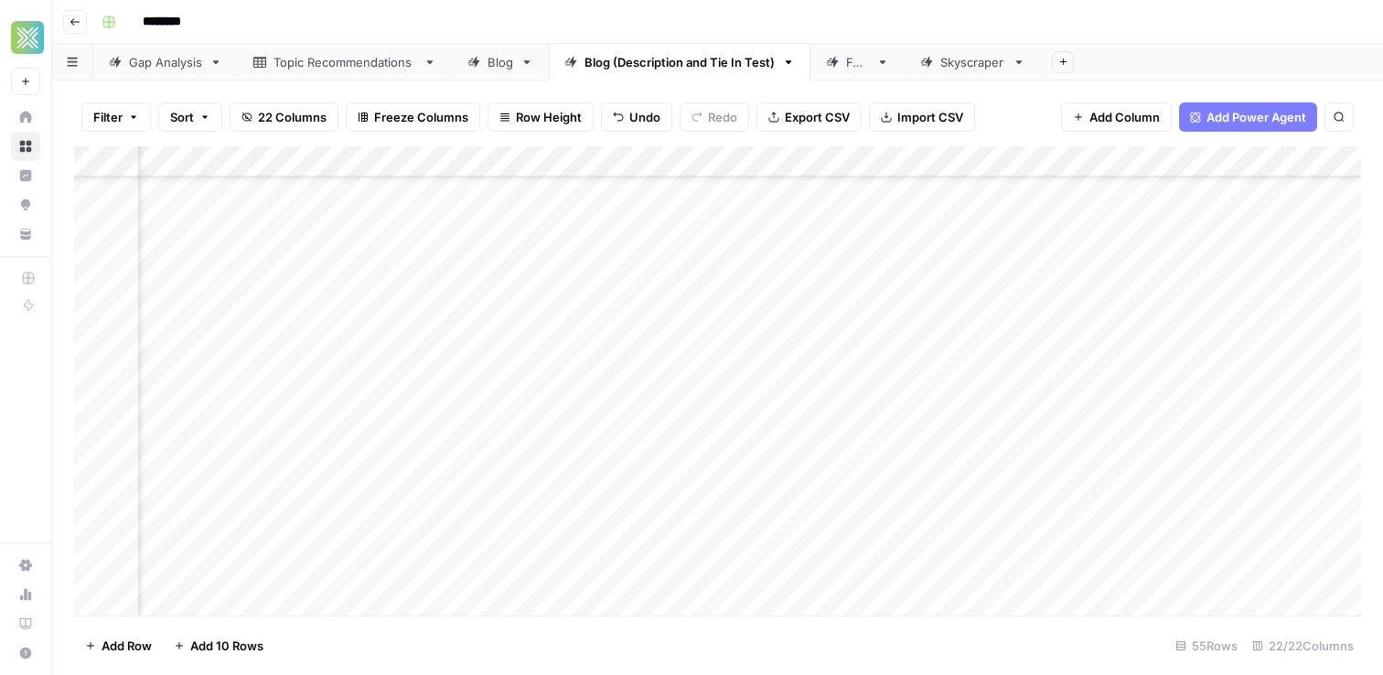
scroll to position [263, 2687]
click at [835, 491] on div "Add Column" at bounding box center [717, 380] width 1287 height 469
click at [722, 390] on div "Add Column" at bounding box center [717, 380] width 1287 height 469
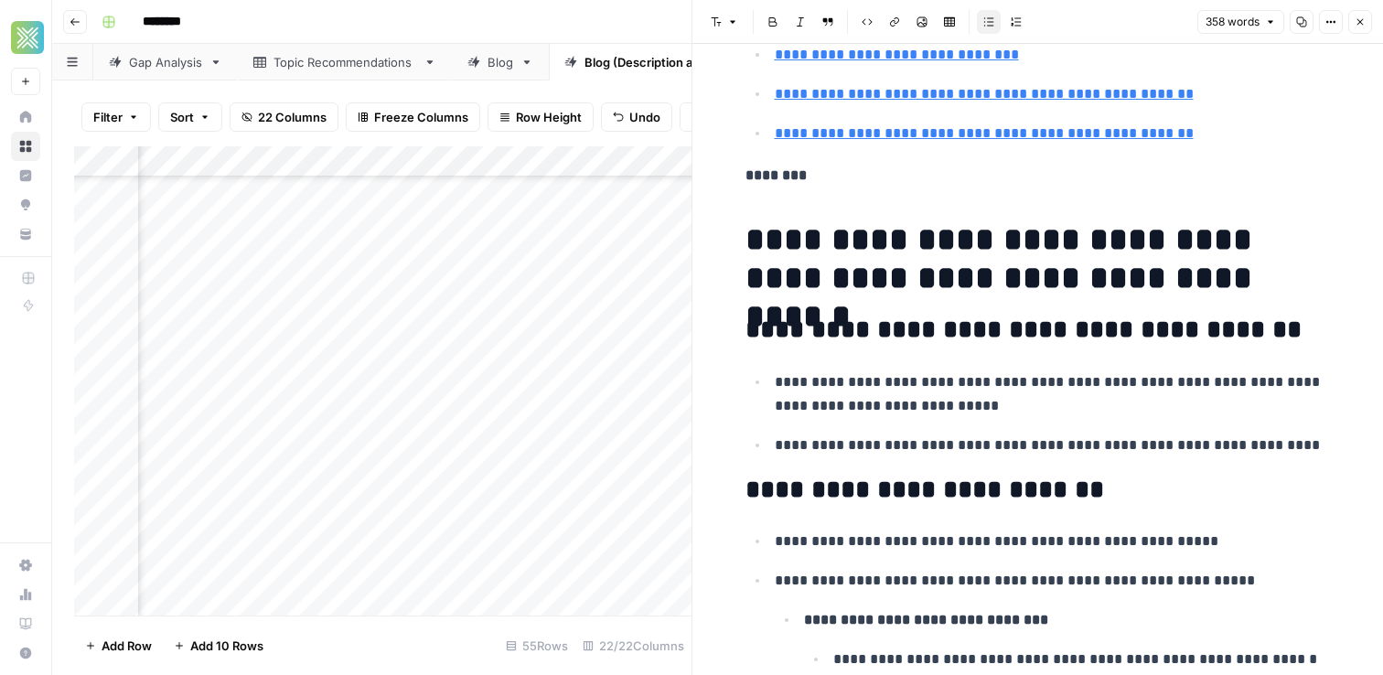
scroll to position [836, 0]
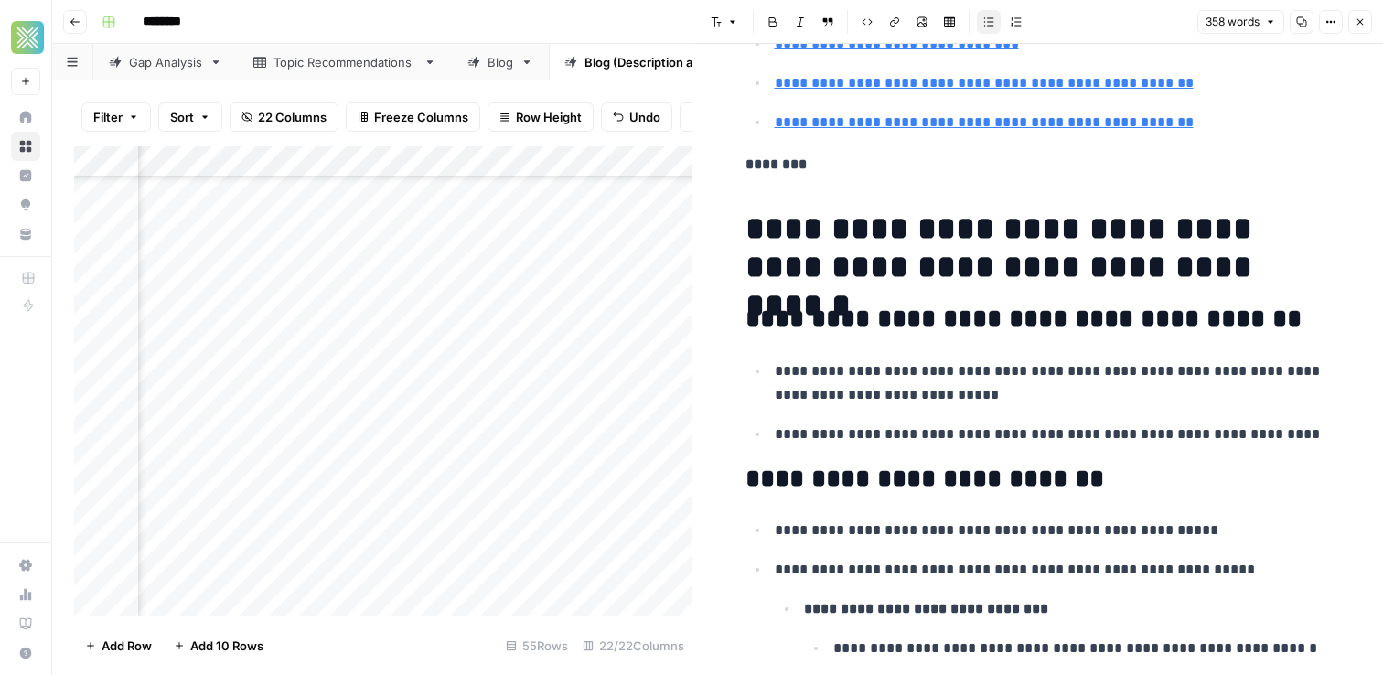
click at [1355, 18] on icon "button" at bounding box center [1359, 21] width 11 height 11
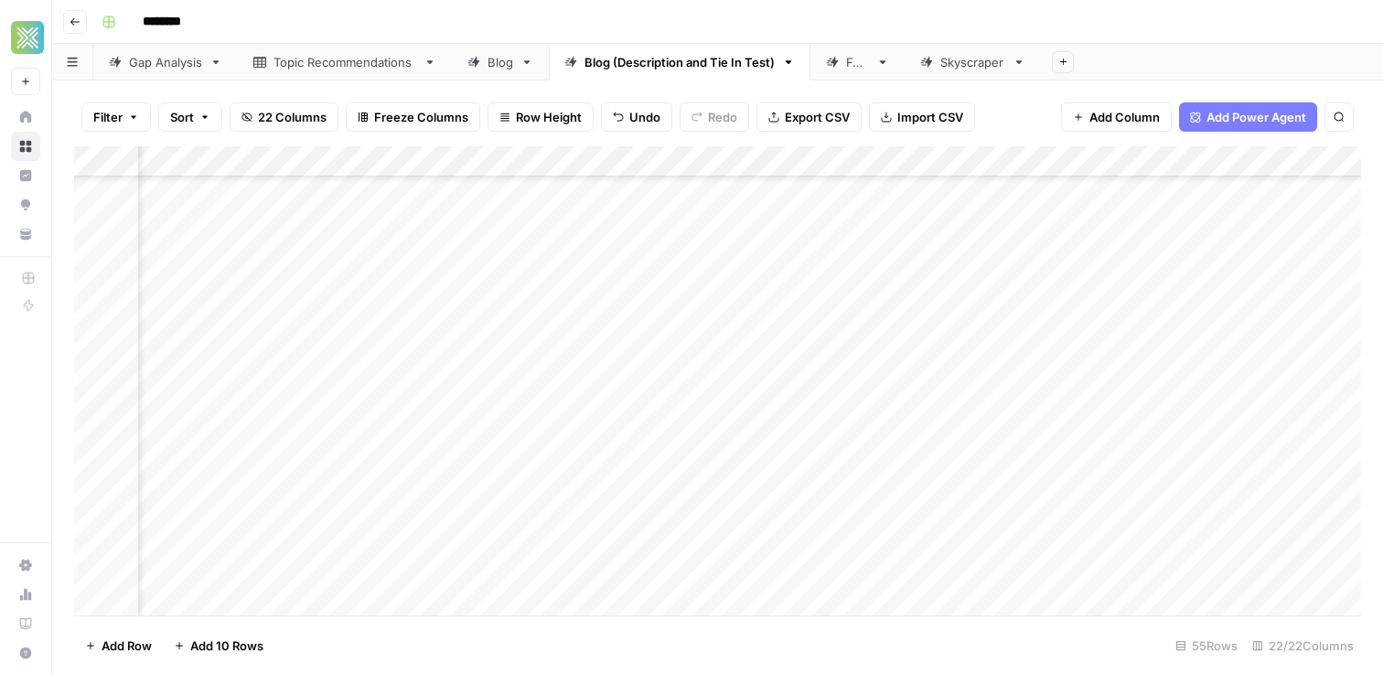
scroll to position [389, 2449]
click at [1074, 392] on div "Add Column" at bounding box center [717, 380] width 1287 height 469
click at [477, 424] on div "Add Column" at bounding box center [717, 380] width 1287 height 469
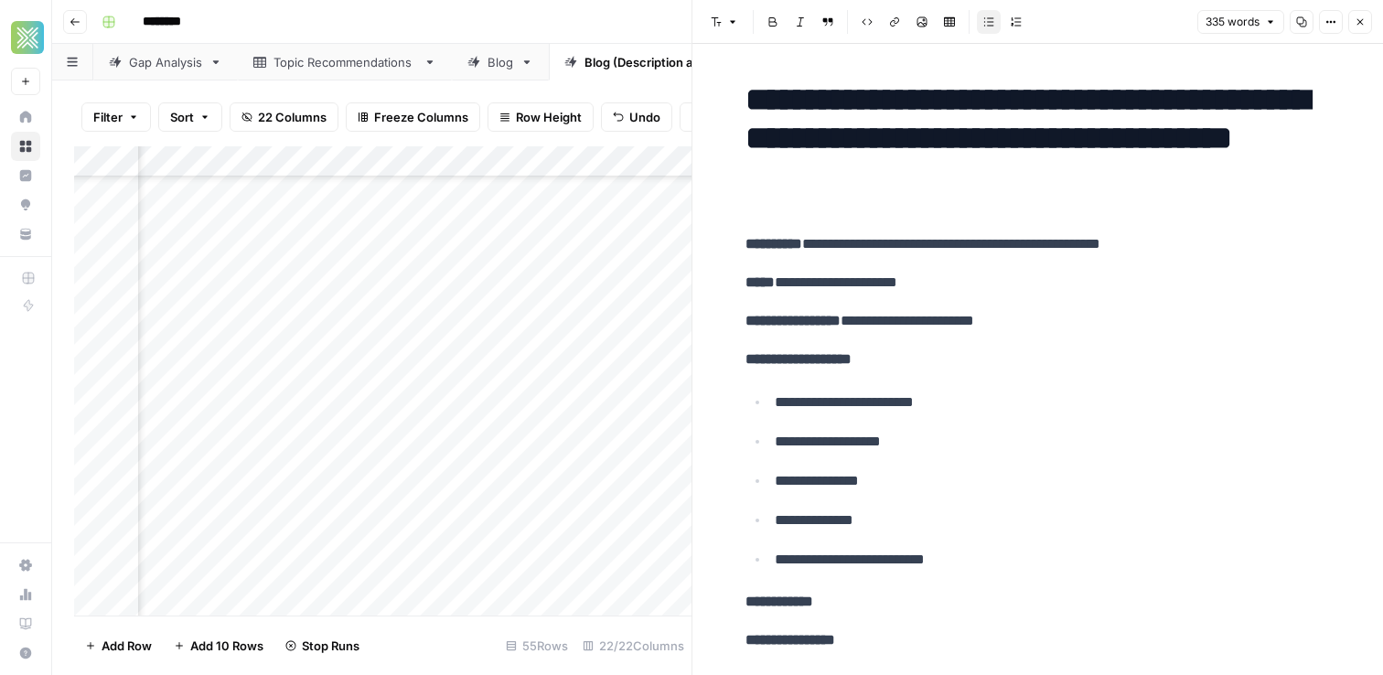
click at [1359, 19] on icon "button" at bounding box center [1359, 21] width 11 height 11
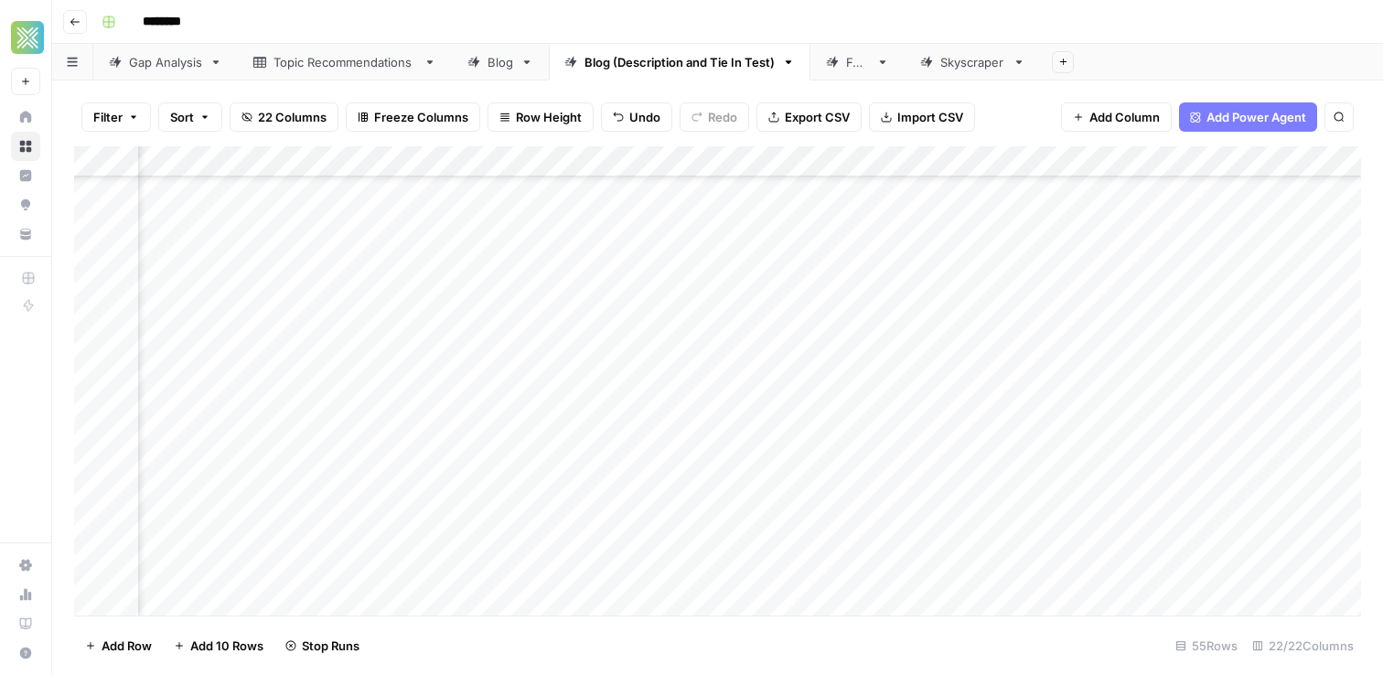
scroll to position [389, 2773]
click at [742, 423] on div "Add Column" at bounding box center [717, 380] width 1287 height 469
click at [648, 454] on div "Add Column" at bounding box center [717, 380] width 1287 height 469
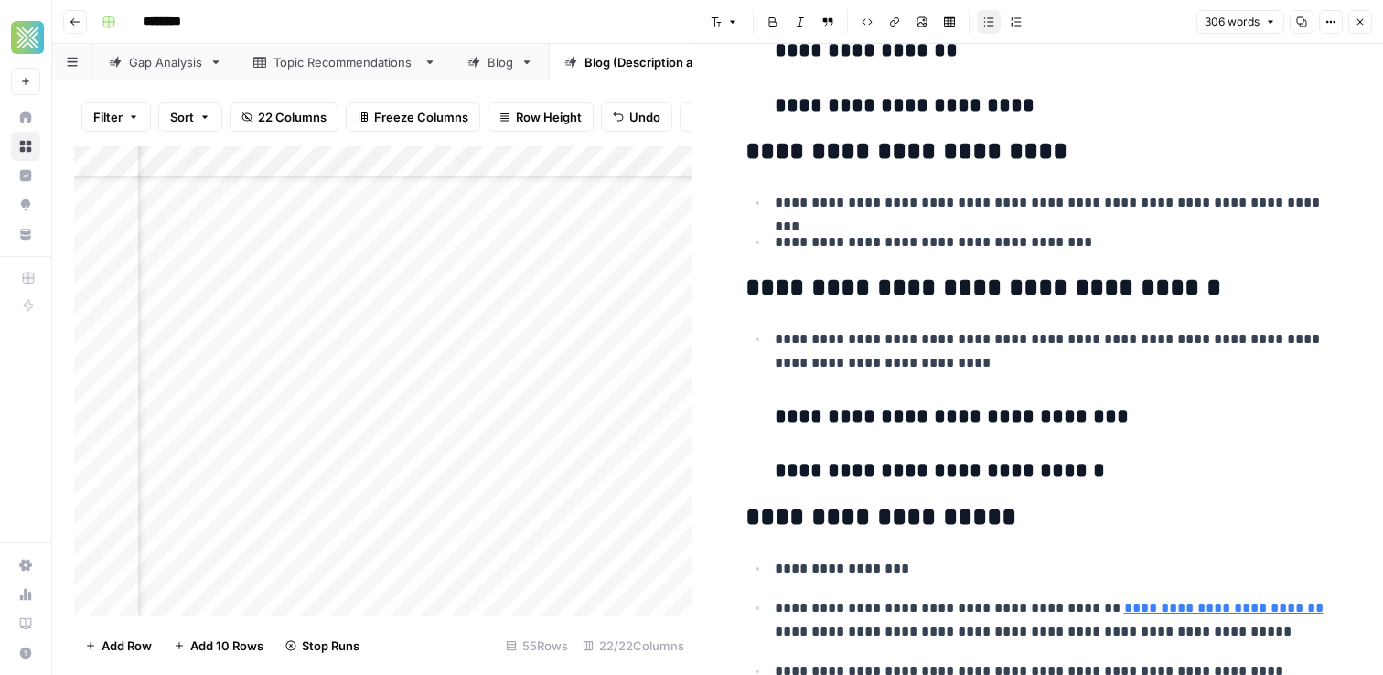
scroll to position [1754, 0]
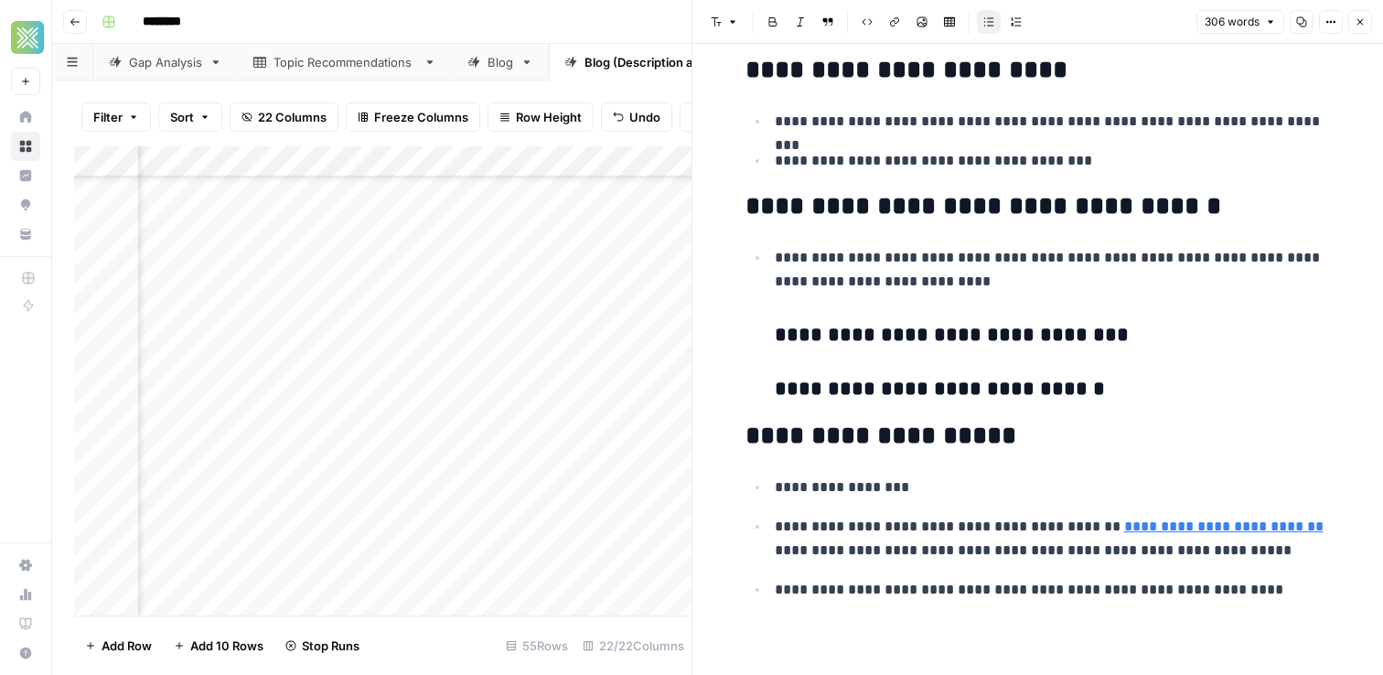
click at [1363, 24] on icon "button" at bounding box center [1360, 22] width 6 height 6
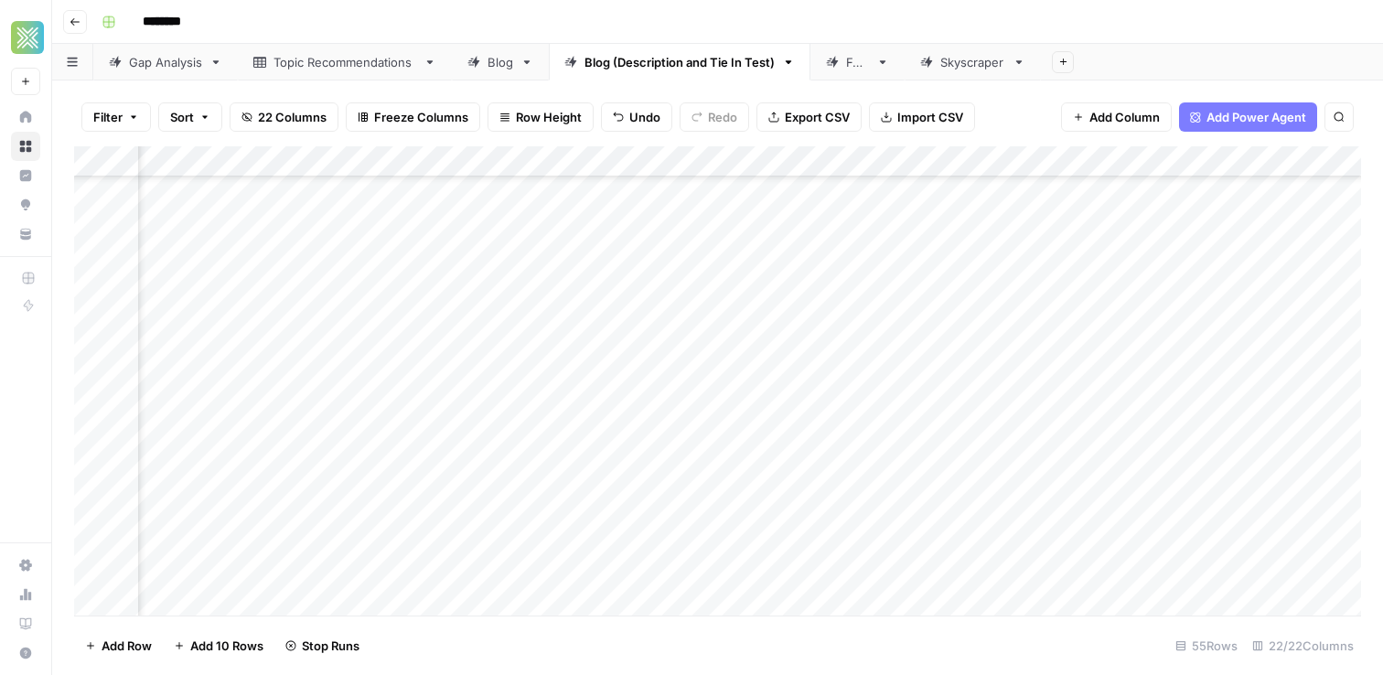
scroll to position [389, 2689]
click at [840, 459] on div "Add Column" at bounding box center [717, 380] width 1287 height 469
click at [676, 483] on div "Add Column" at bounding box center [717, 380] width 1287 height 469
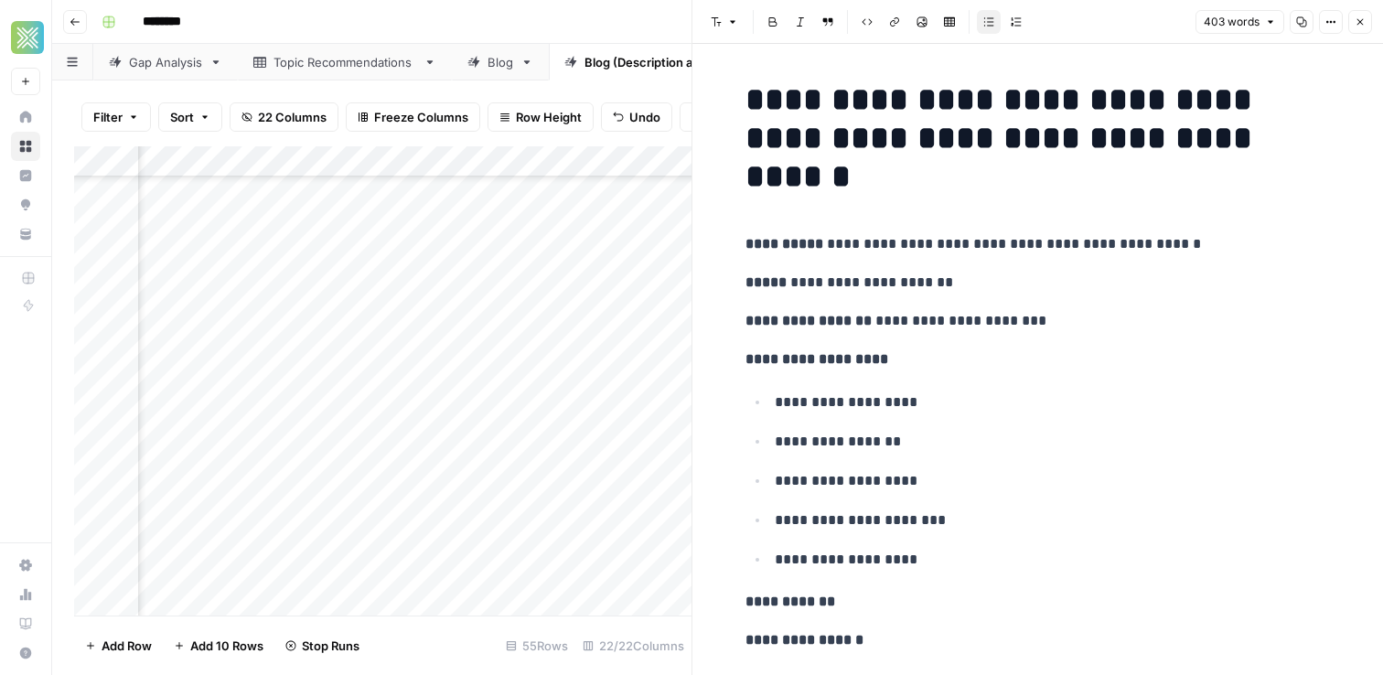
click at [1366, 29] on button "Close" at bounding box center [1360, 22] width 24 height 24
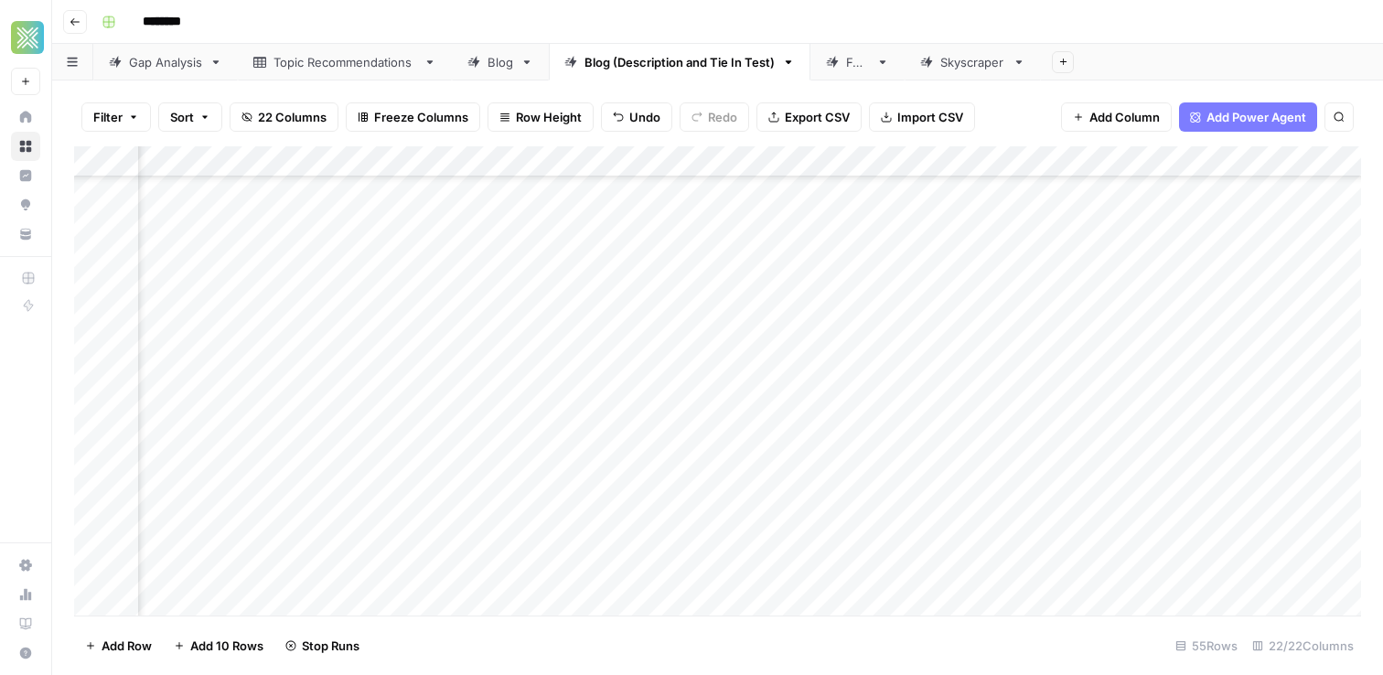
scroll to position [389, 2728]
click at [791, 492] on div "Add Column" at bounding box center [717, 380] width 1287 height 469
click at [596, 516] on div "Add Column" at bounding box center [717, 380] width 1287 height 469
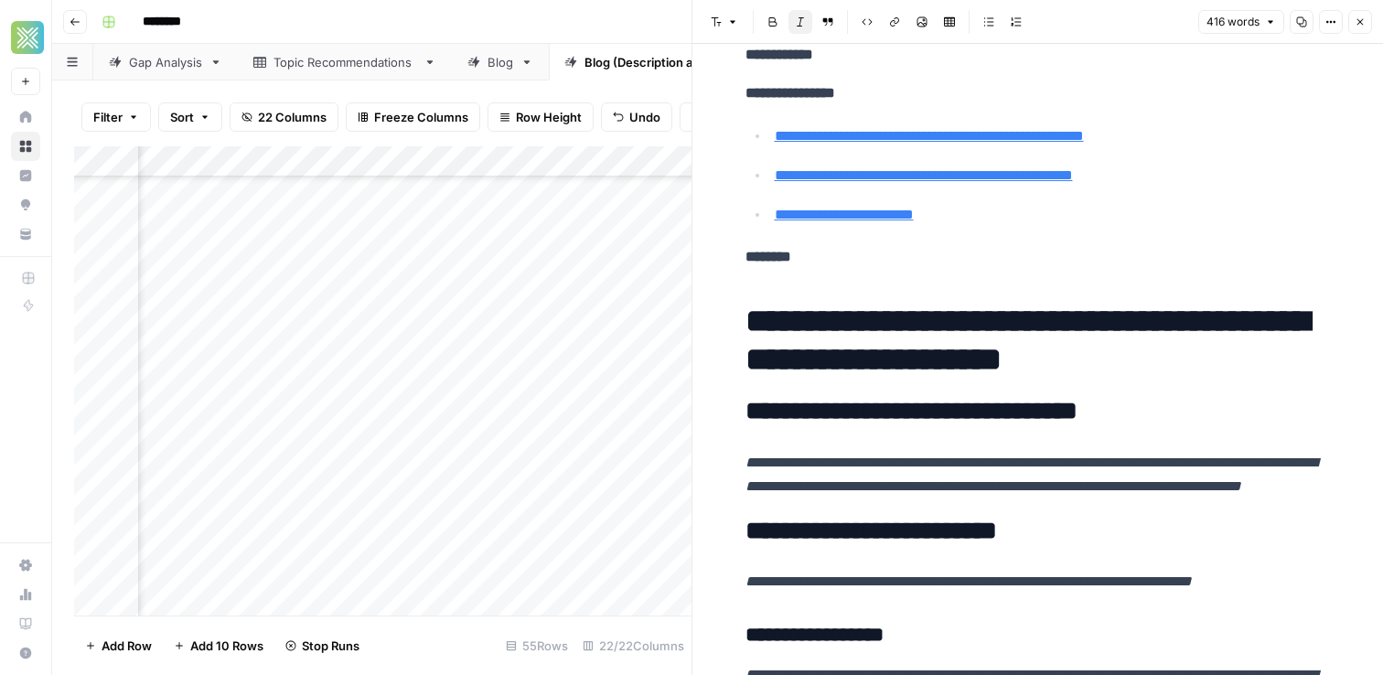
scroll to position [545, 0]
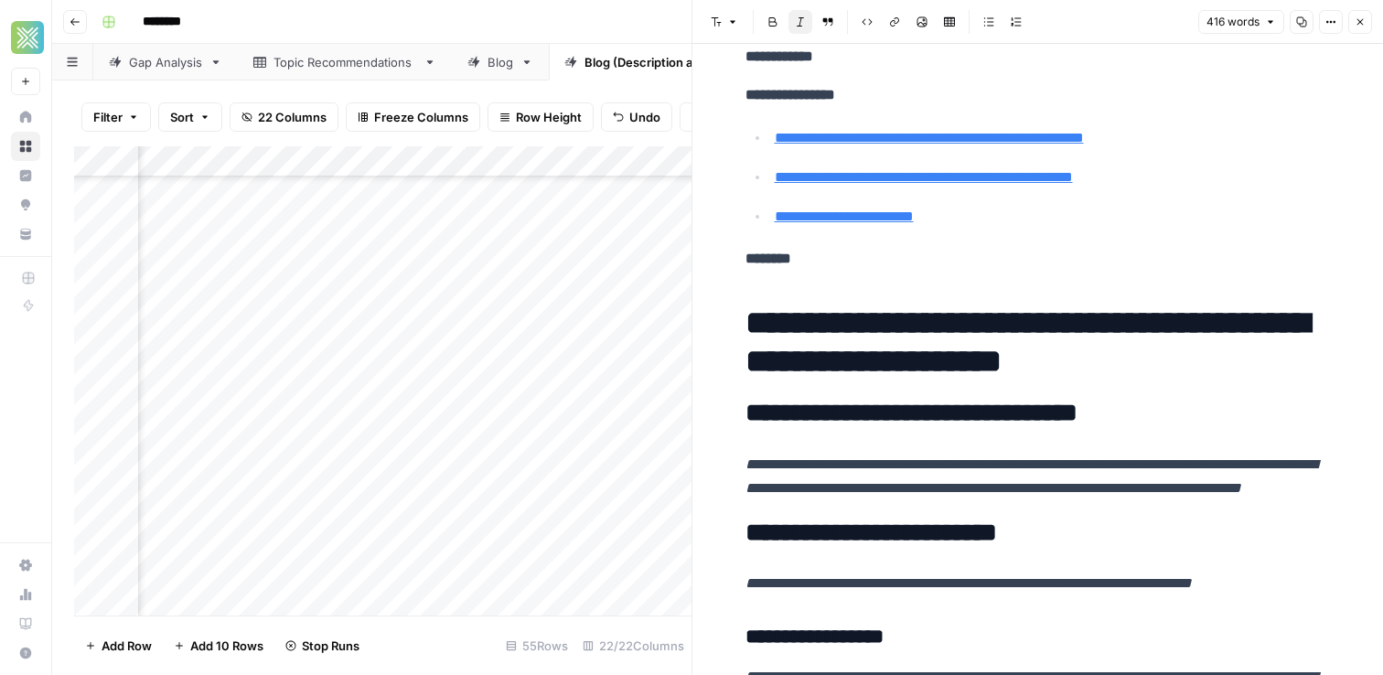
click at [1347, 37] on header "Font style Bold Italic Block quote Code block Link Image Insert Table Bulleted …" at bounding box center [1037, 22] width 690 height 44
click at [1356, 27] on icon "button" at bounding box center [1359, 21] width 11 height 11
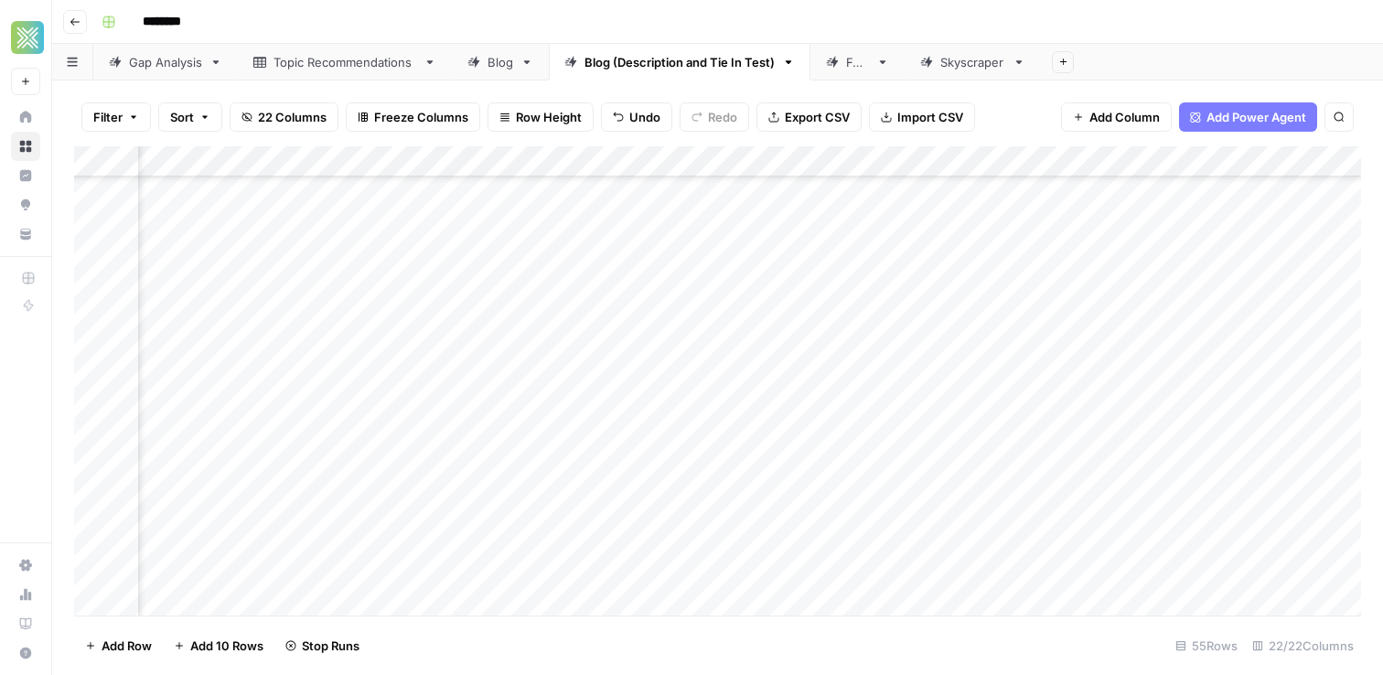
scroll to position [390, 1140]
click at [801, 520] on div "Add Column" at bounding box center [717, 380] width 1287 height 469
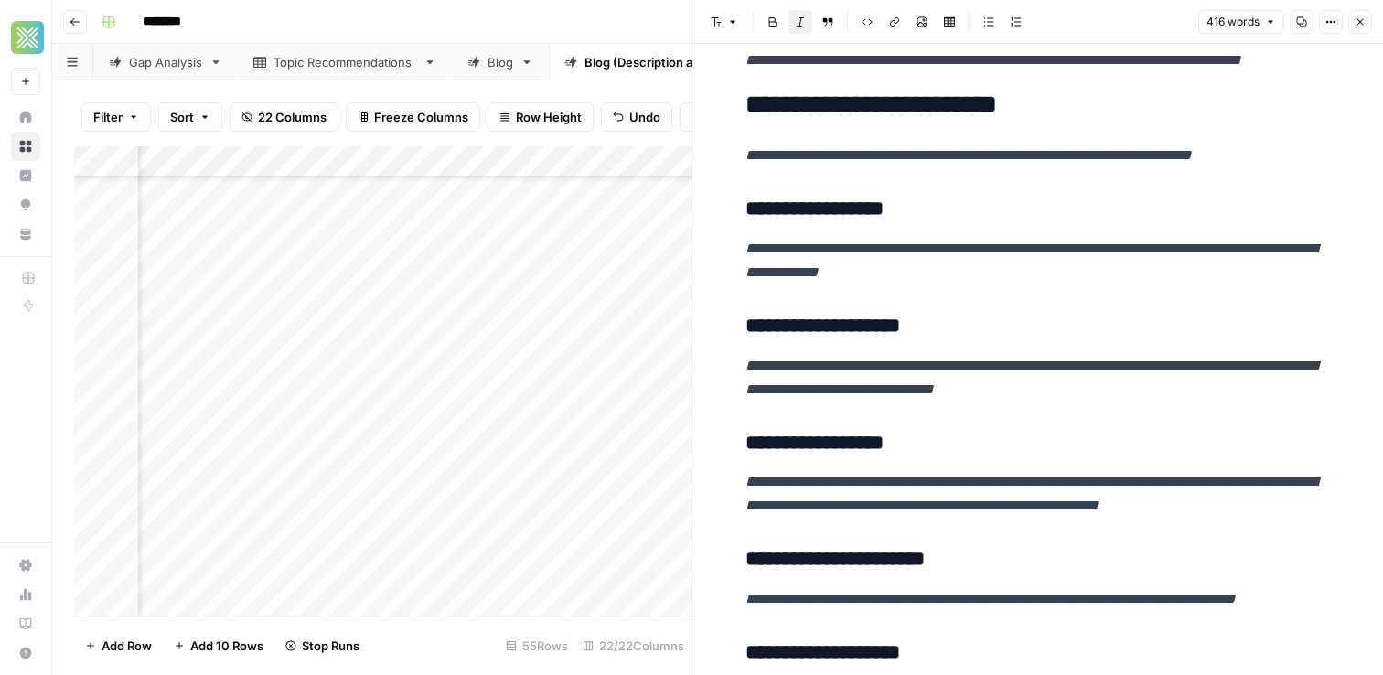
scroll to position [989, 0]
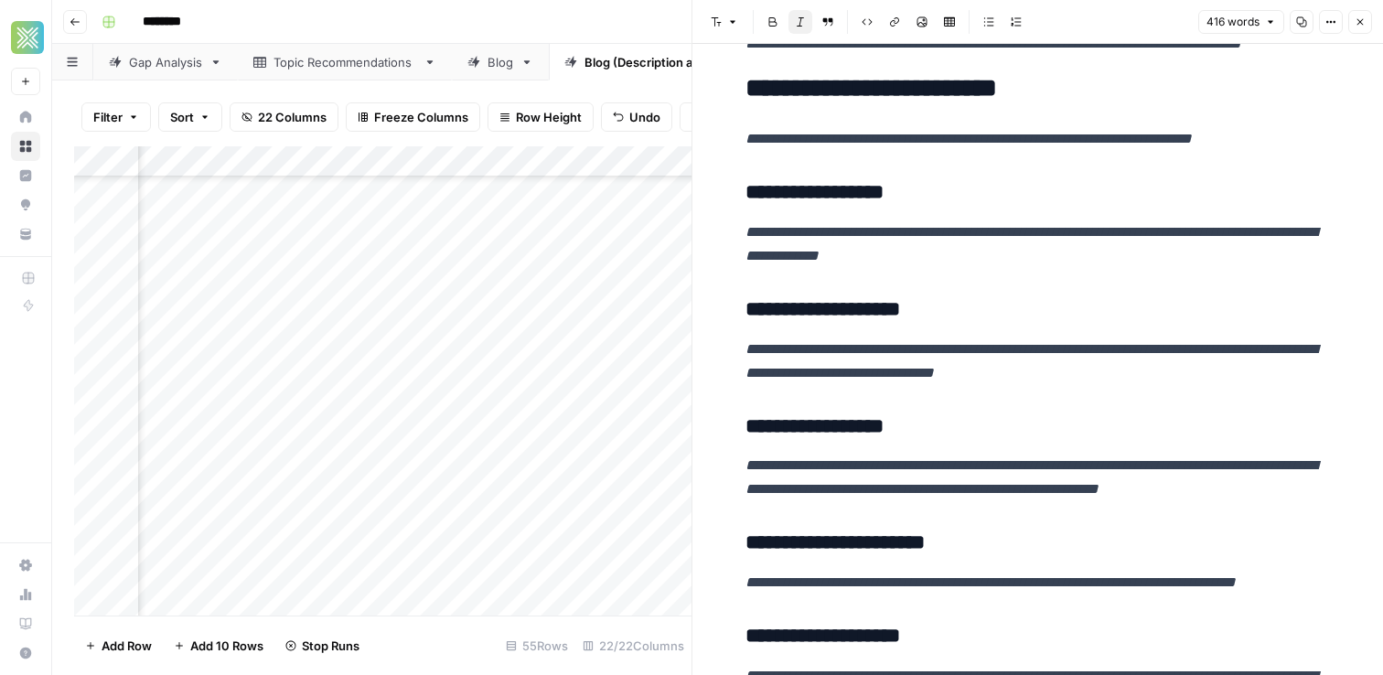
click at [1354, 25] on icon "button" at bounding box center [1359, 21] width 11 height 11
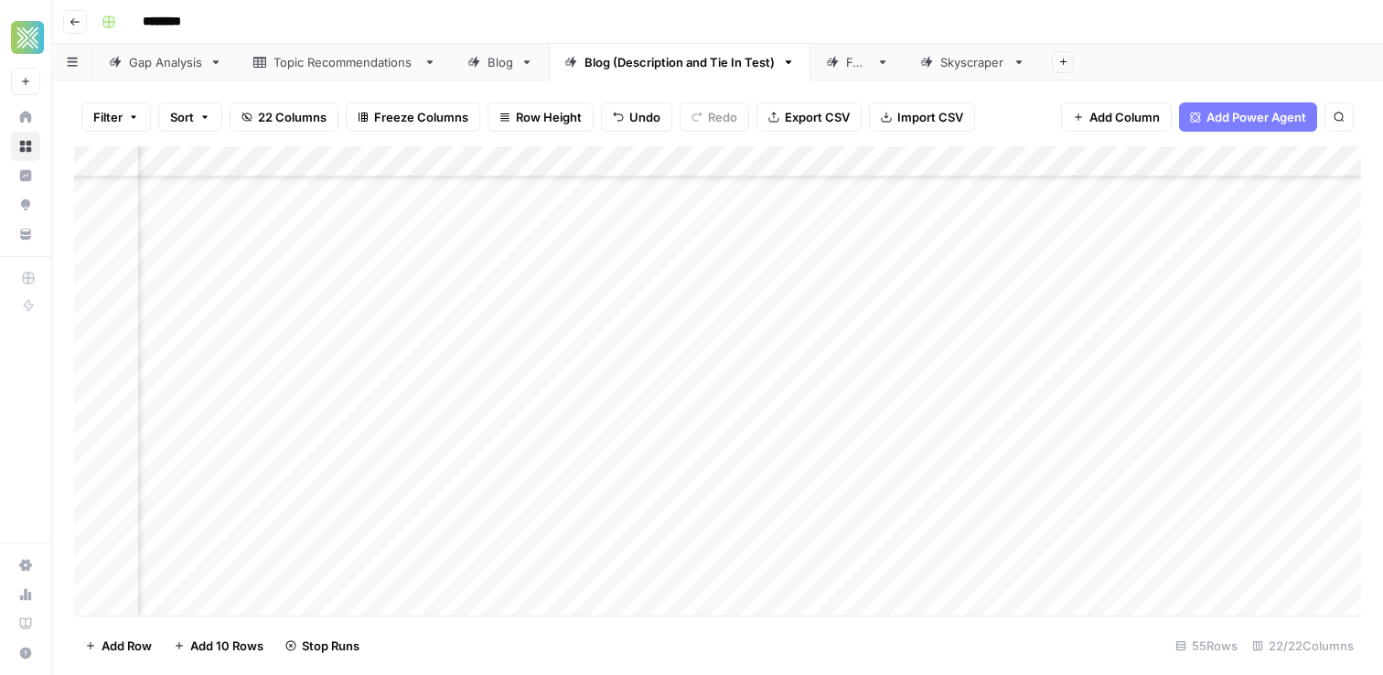
scroll to position [389, 1490]
click at [518, 515] on div "Add Column" at bounding box center [717, 380] width 1287 height 469
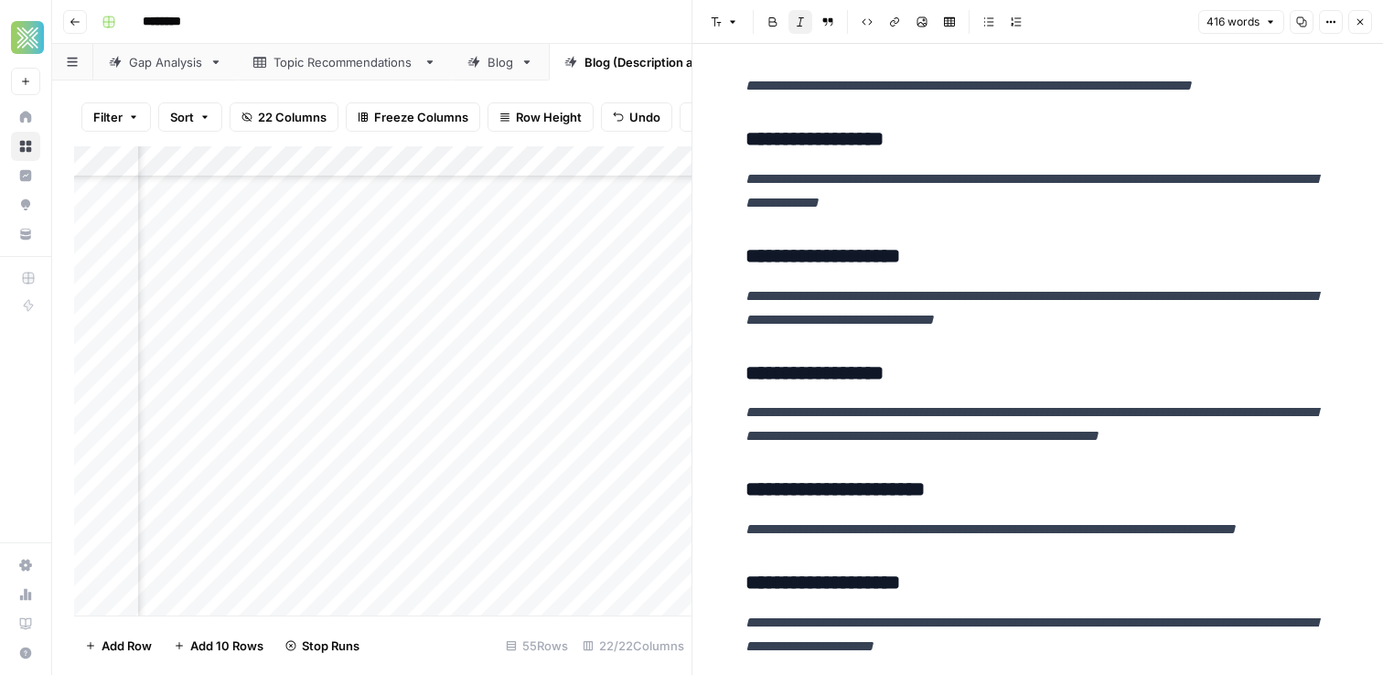
scroll to position [1037, 0]
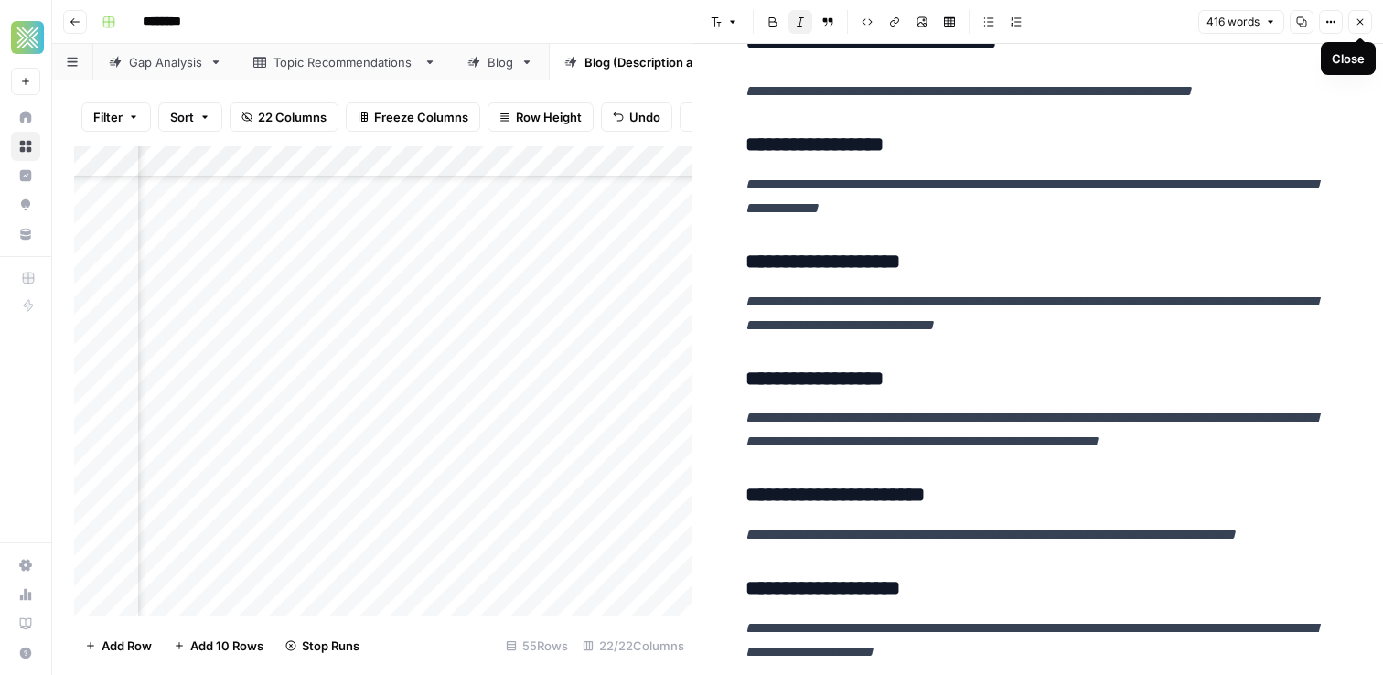
click at [1355, 25] on icon "button" at bounding box center [1359, 21] width 11 height 11
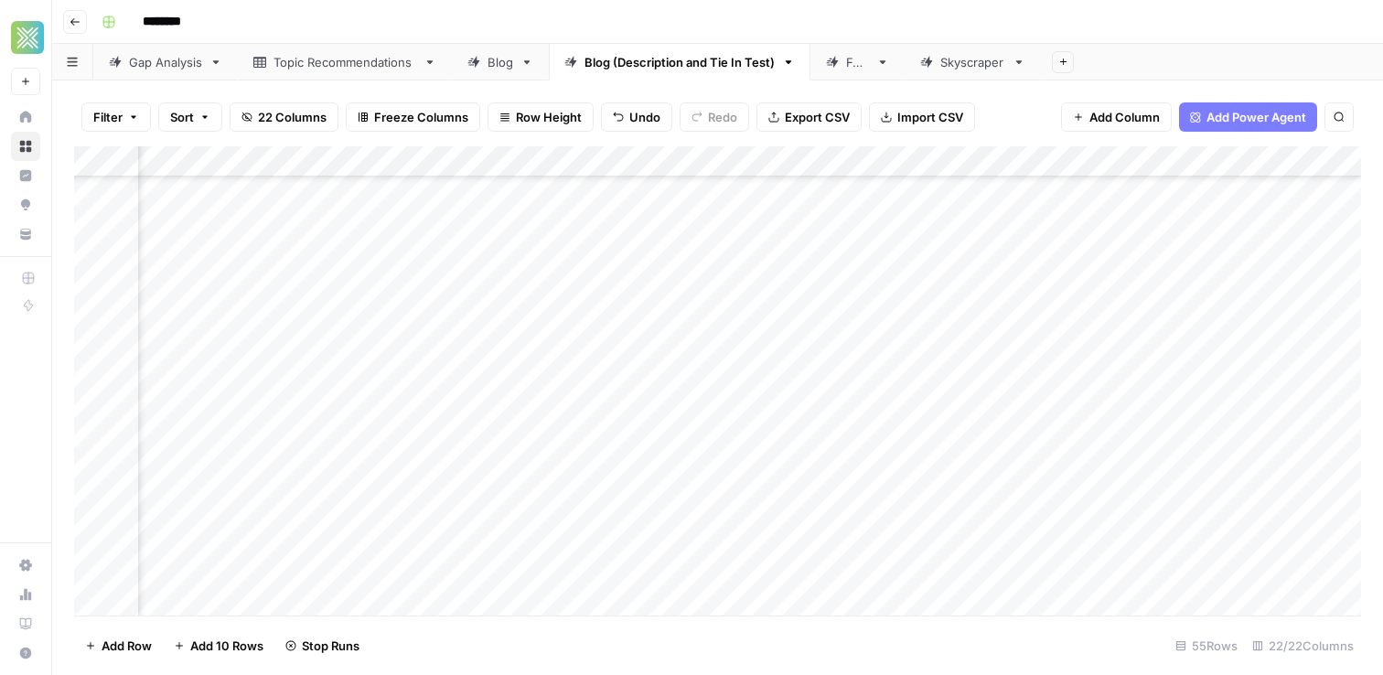
scroll to position [389, 2674]
click at [846, 519] on div "Add Column" at bounding box center [717, 380] width 1287 height 469
click at [723, 472] on div "Add Column" at bounding box center [717, 380] width 1287 height 469
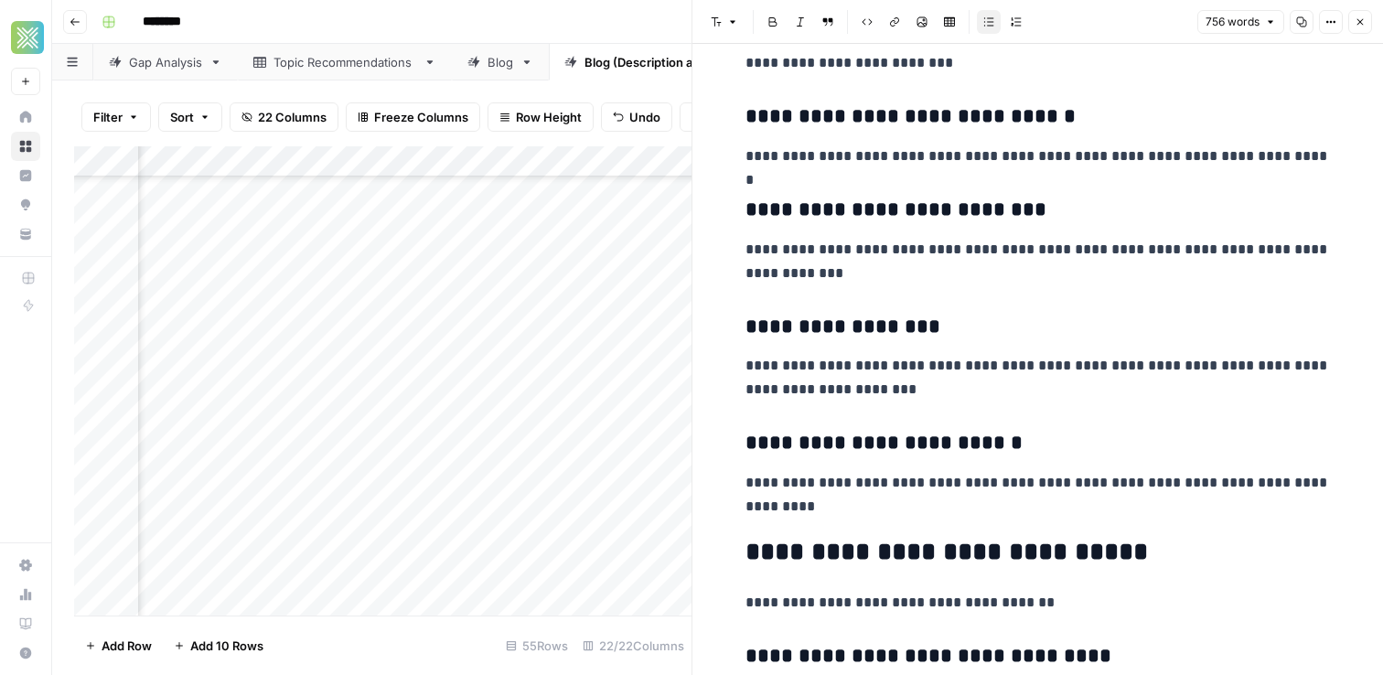
scroll to position [3145, 0]
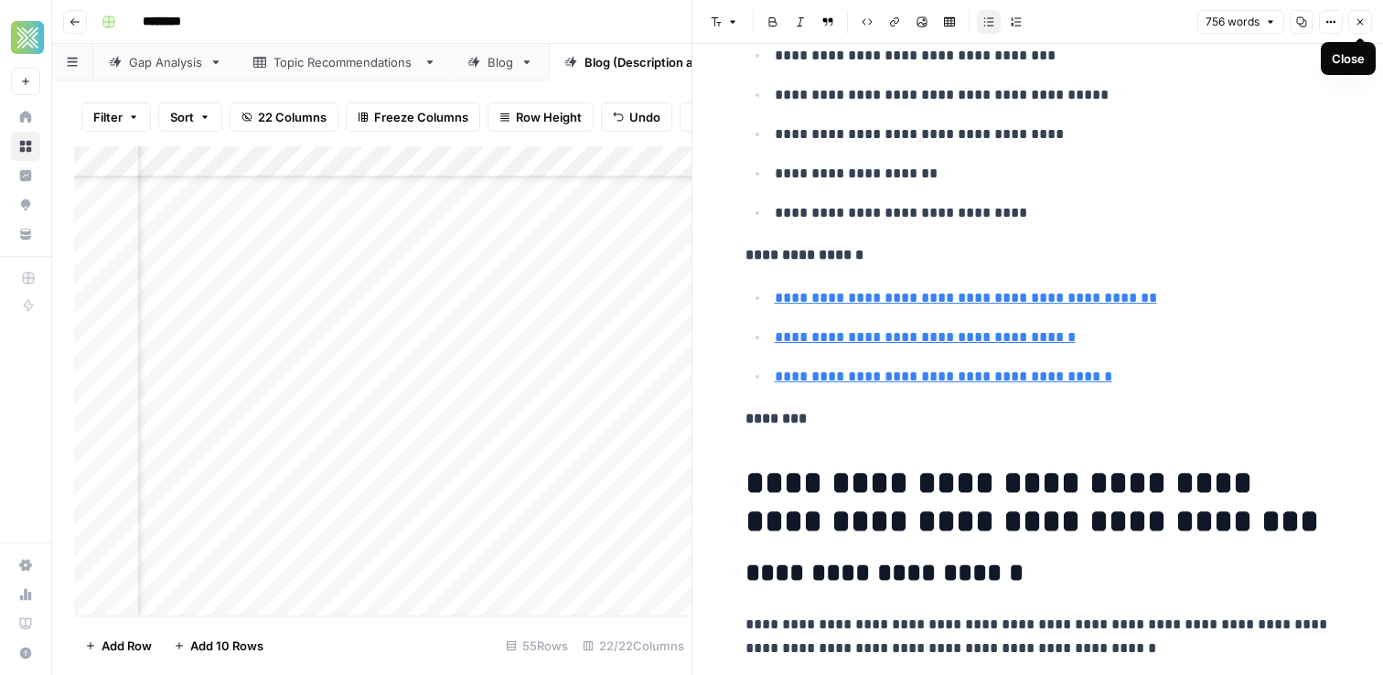
click at [1361, 28] on button "Close" at bounding box center [1360, 22] width 24 height 24
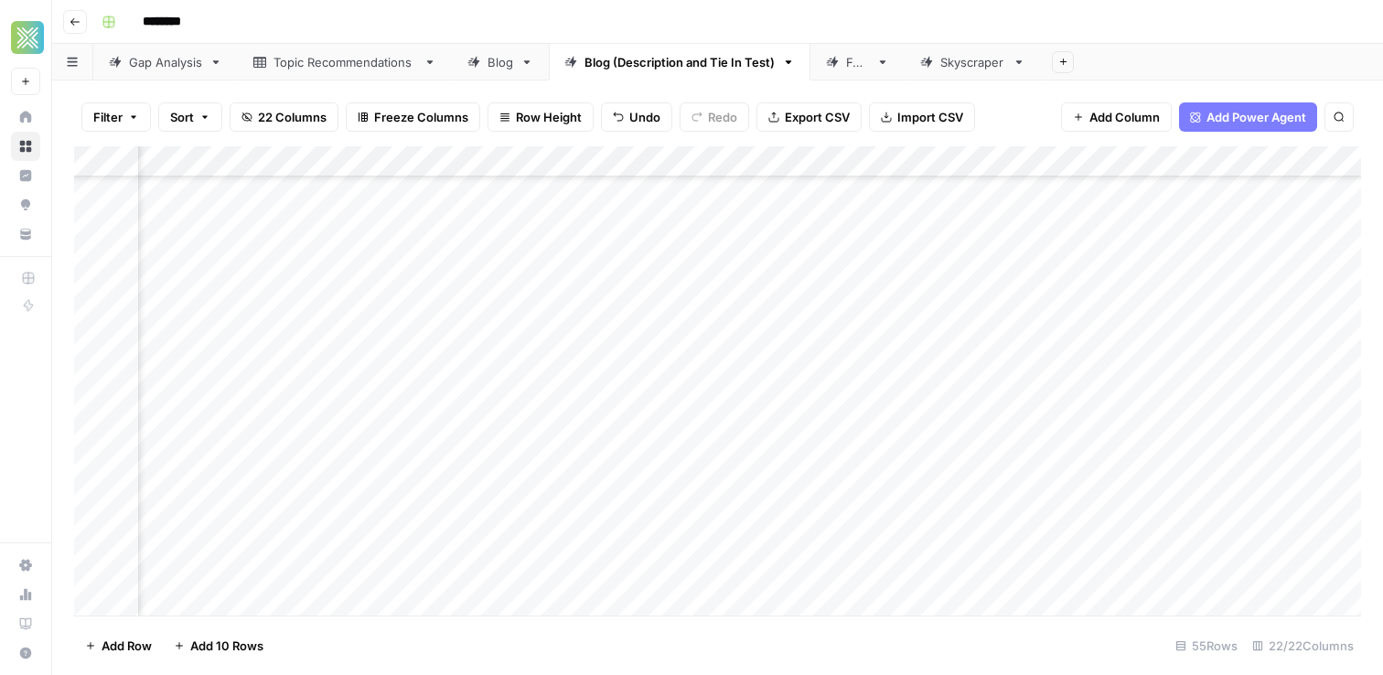
scroll to position [468, 2677]
click at [844, 472] on div "Add Column" at bounding box center [717, 380] width 1287 height 469
click at [726, 497] on div "Add Column" at bounding box center [717, 380] width 1287 height 469
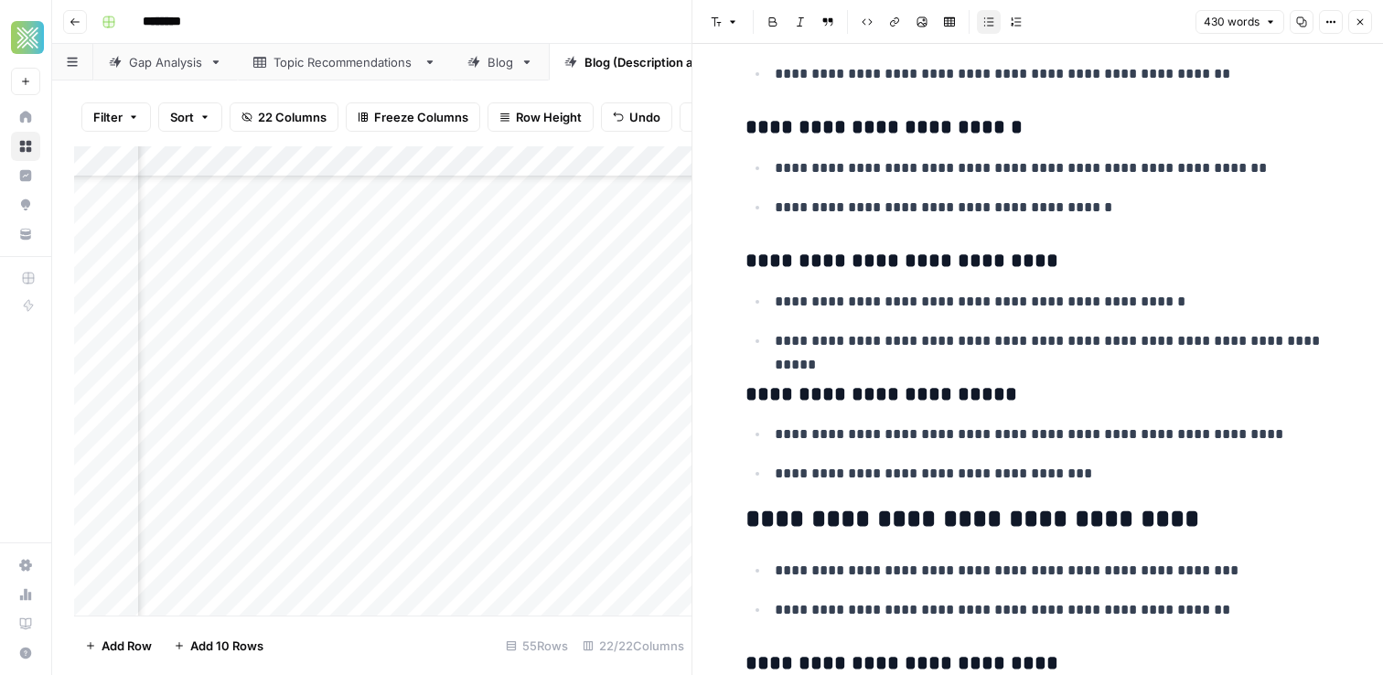
scroll to position [1159, 0]
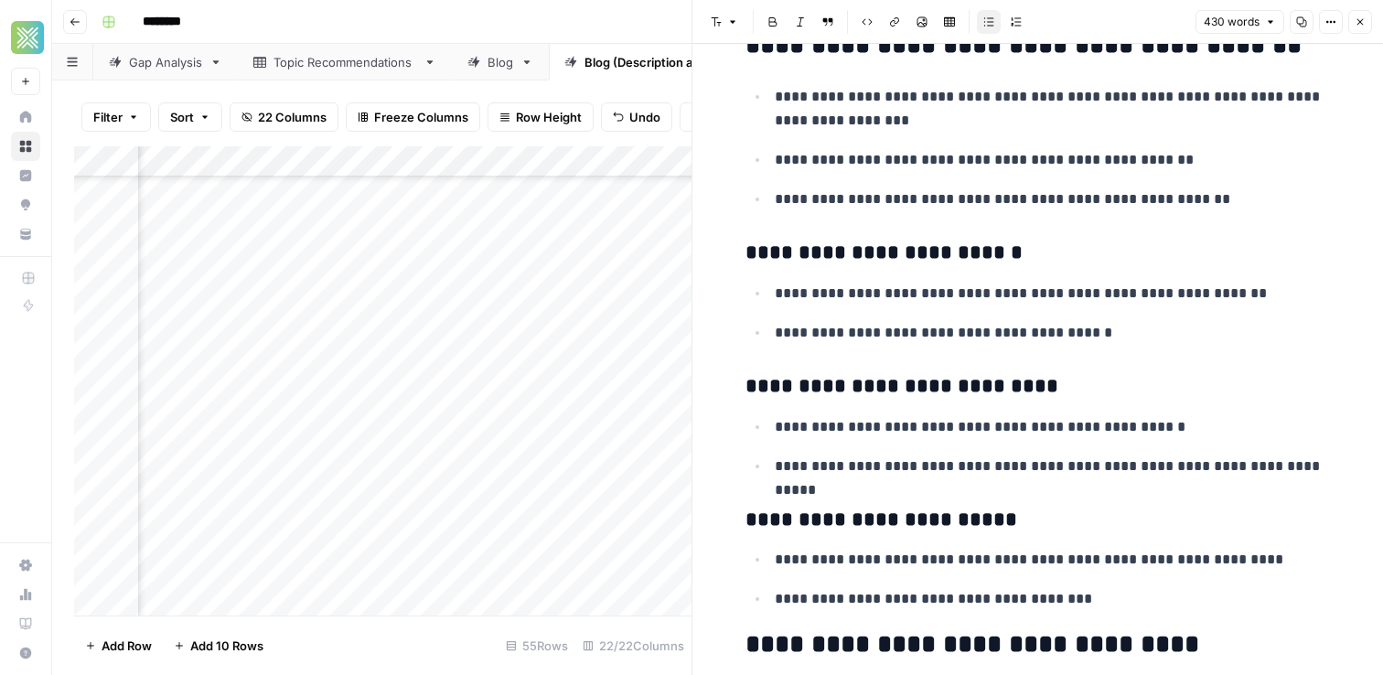
click at [1357, 17] on icon "button" at bounding box center [1359, 21] width 11 height 11
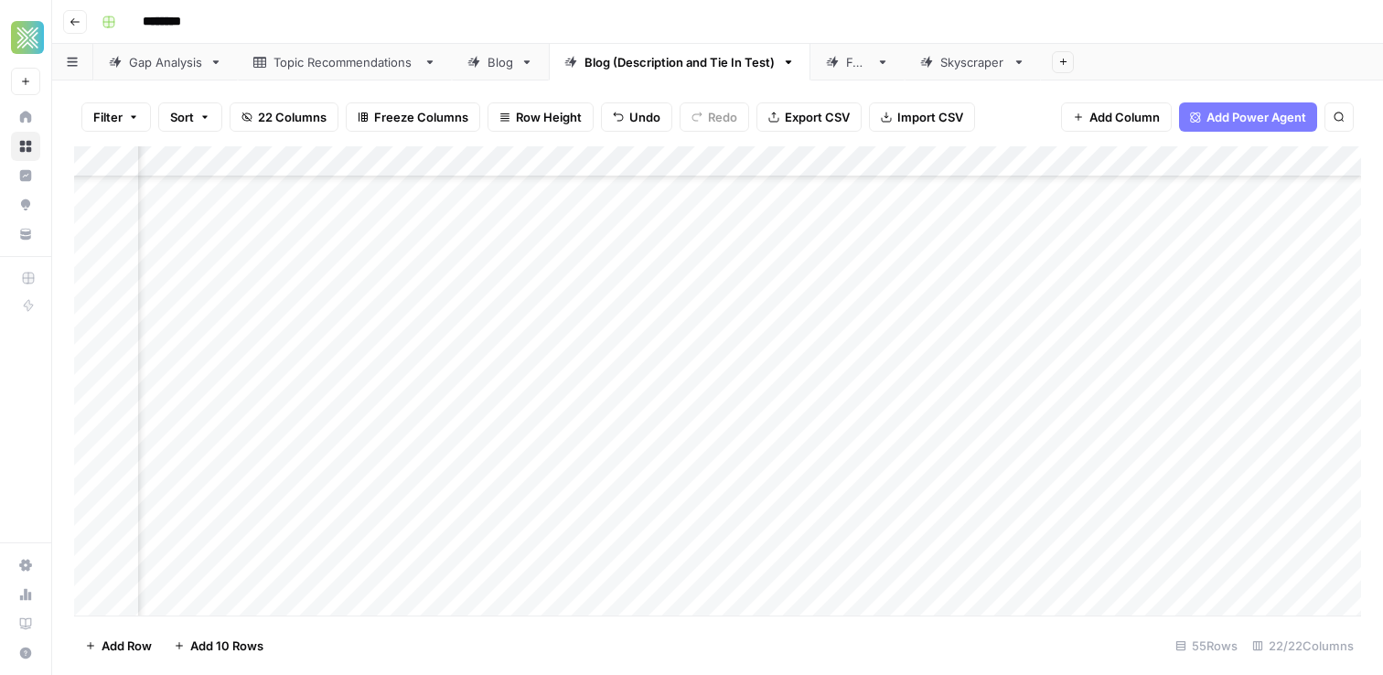
scroll to position [468, 2604]
click at [908, 503] on div "Add Column" at bounding box center [717, 380] width 1287 height 469
click at [837, 529] on div "Add Column" at bounding box center [717, 380] width 1287 height 469
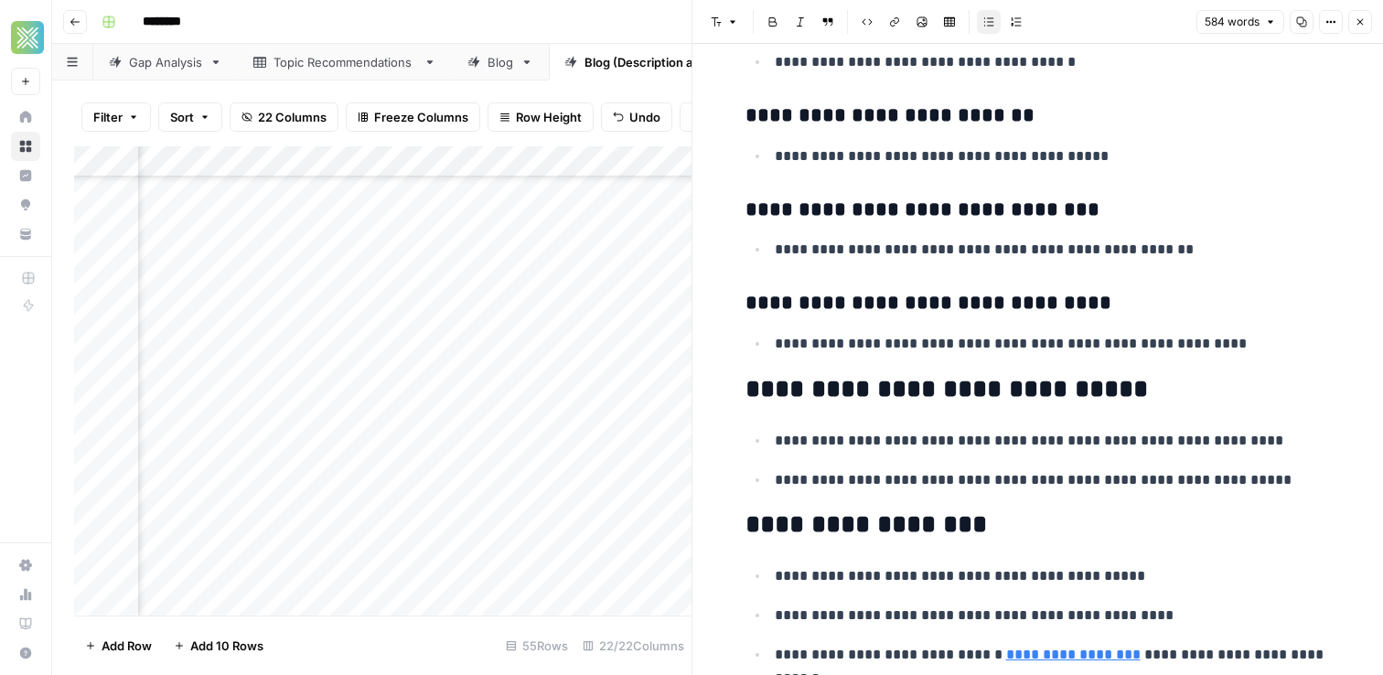
scroll to position [3468, 0]
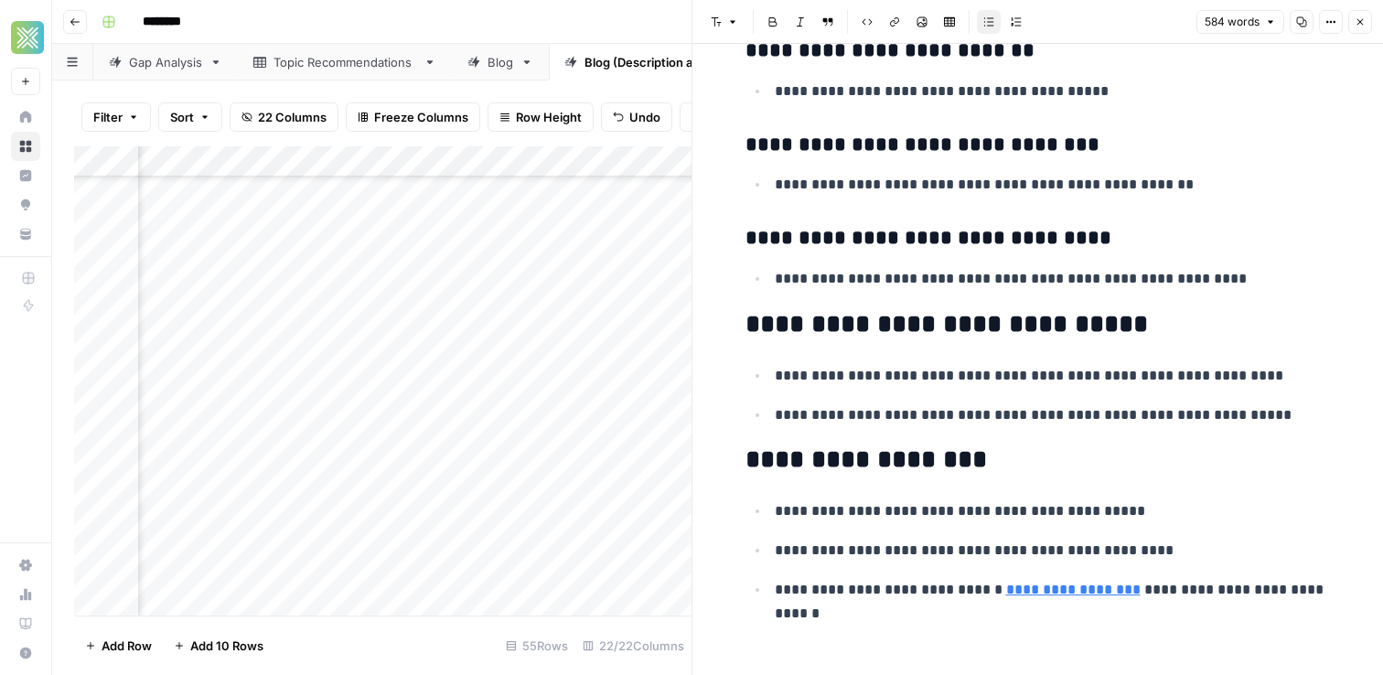
click at [1363, 27] on button "Close" at bounding box center [1360, 22] width 24 height 24
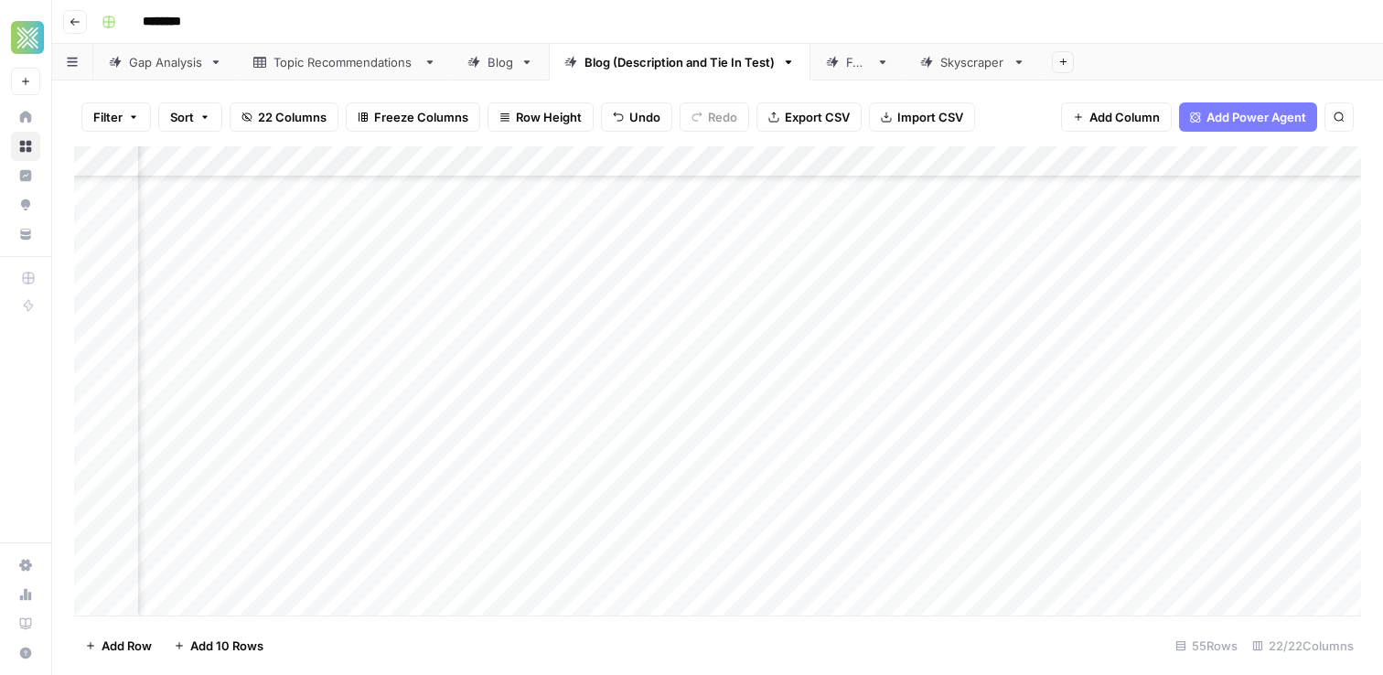
scroll to position [469, 2538]
click at [985, 533] on div "Add Column" at bounding box center [717, 380] width 1287 height 469
click at [637, 562] on div "Add Column" at bounding box center [717, 380] width 1287 height 469
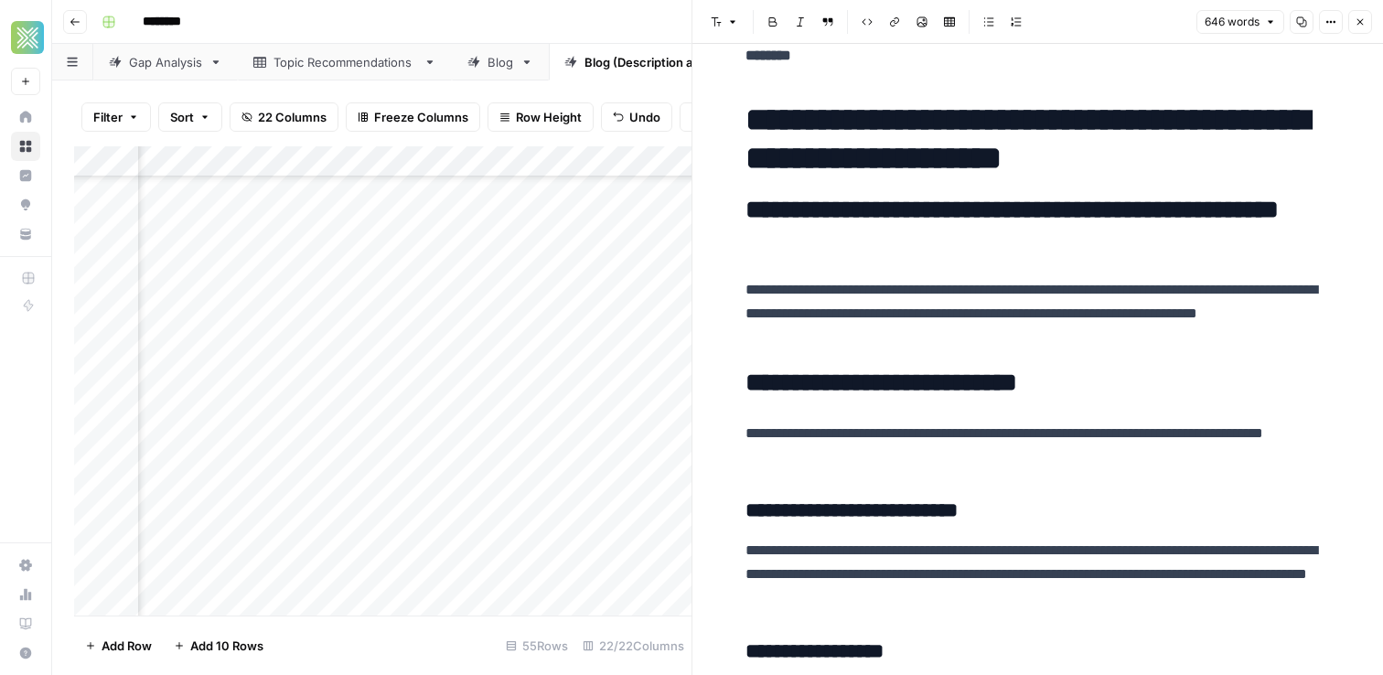
scroll to position [2693, 0]
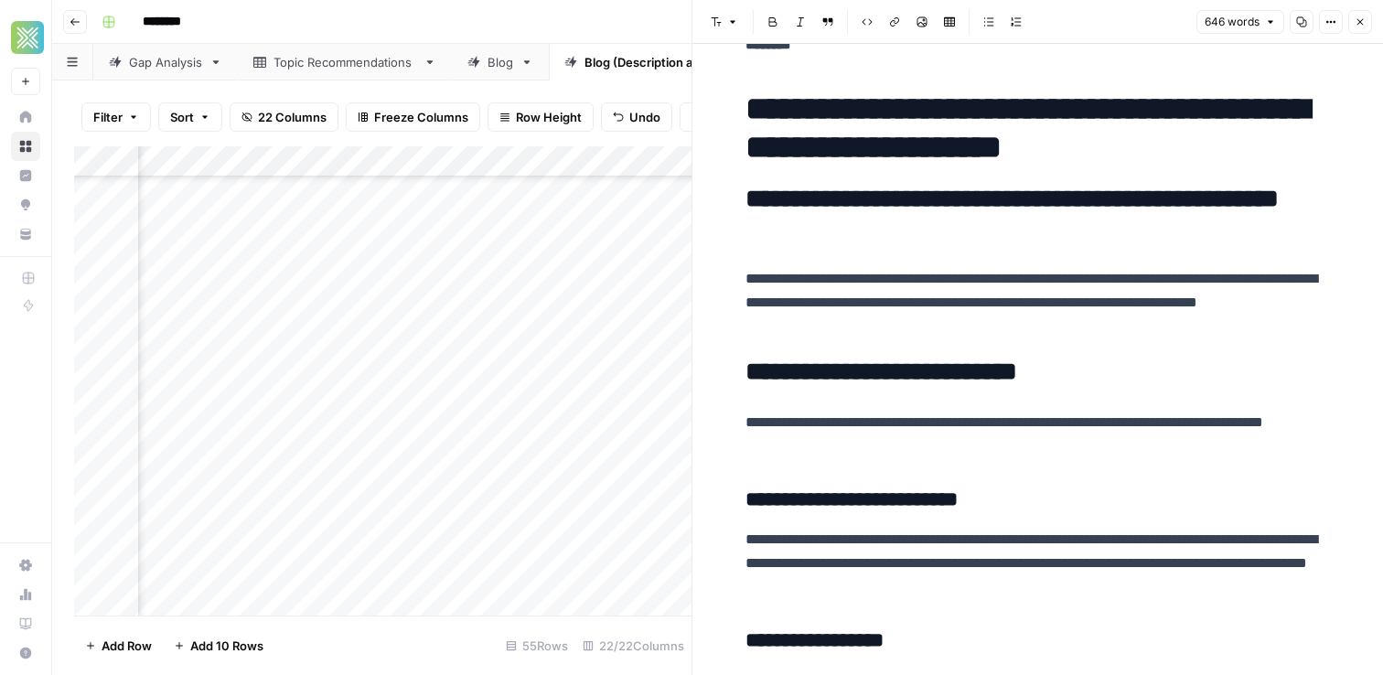
click at [1359, 23] on icon "button" at bounding box center [1359, 21] width 11 height 11
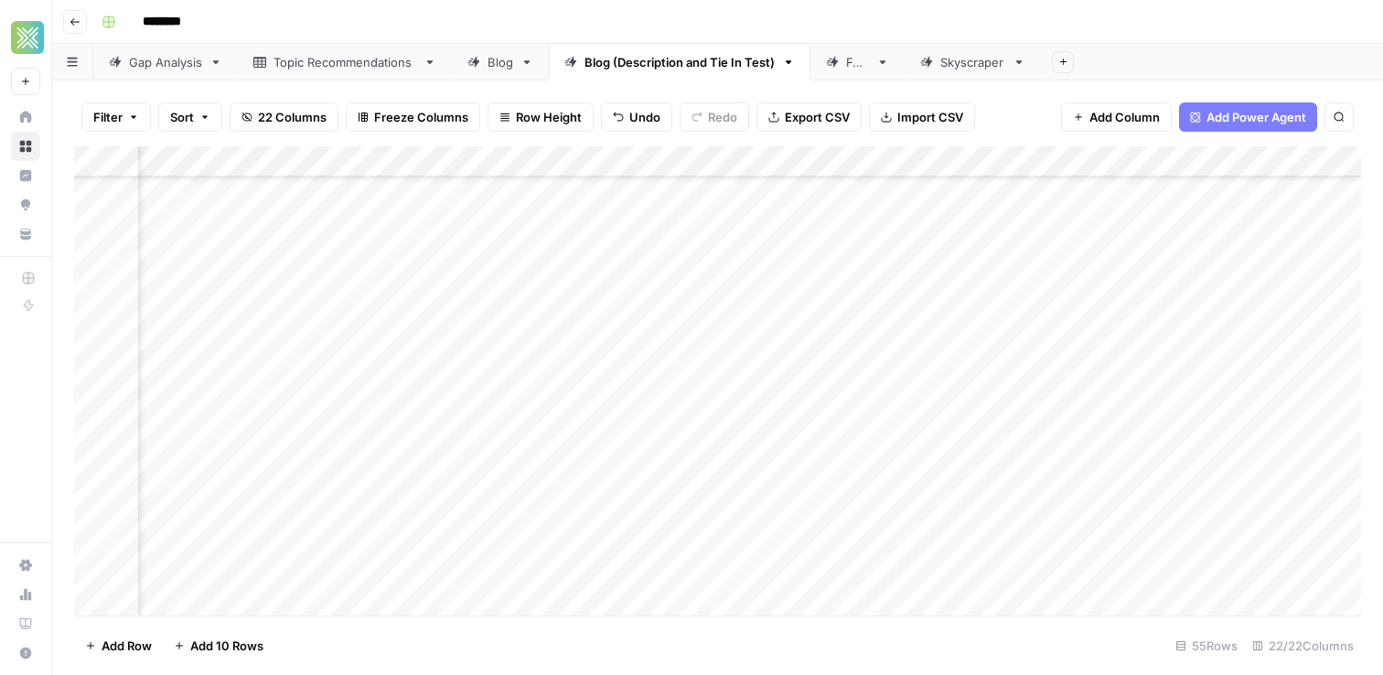
scroll to position [469, 2699]
drag, startPoint x: 818, startPoint y: 561, endPoint x: 818, endPoint y: 586, distance: 25.6
click at [818, 561] on div "Add Column" at bounding box center [717, 380] width 1287 height 469
click at [775, 369] on div "Add Column" at bounding box center [717, 380] width 1287 height 469
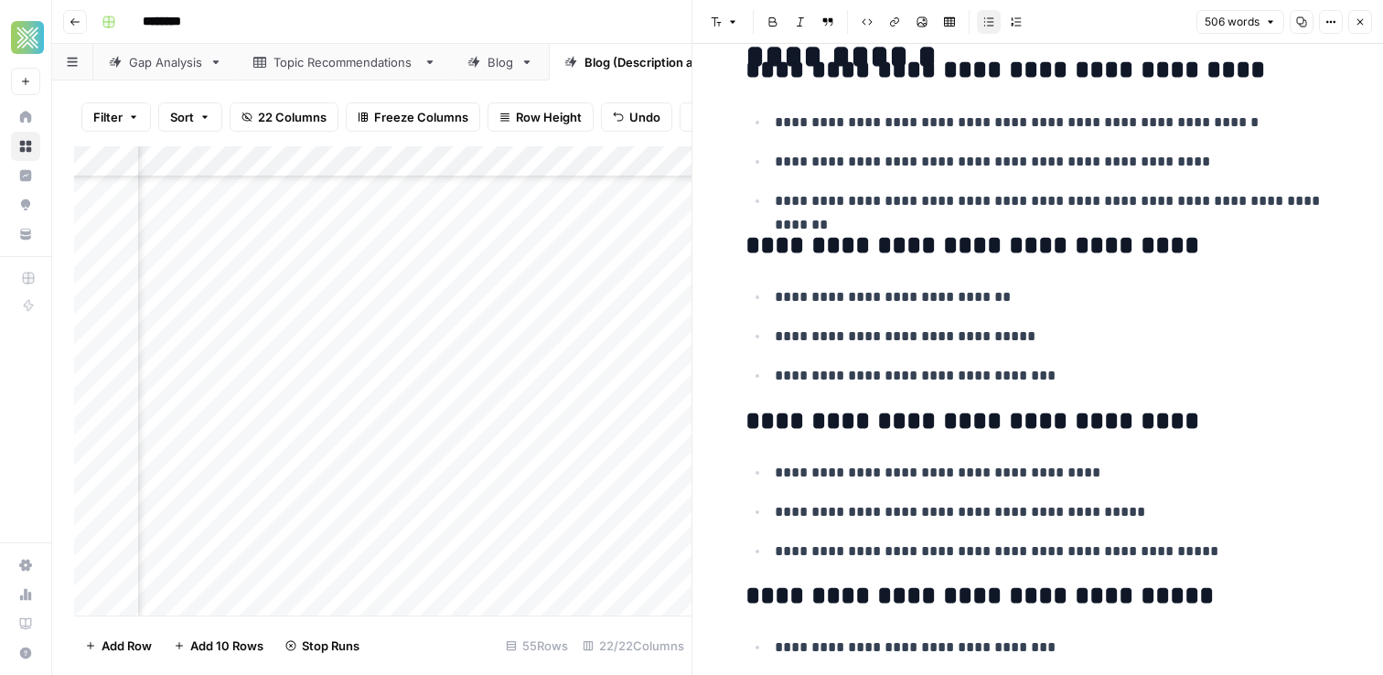
scroll to position [1807, 0]
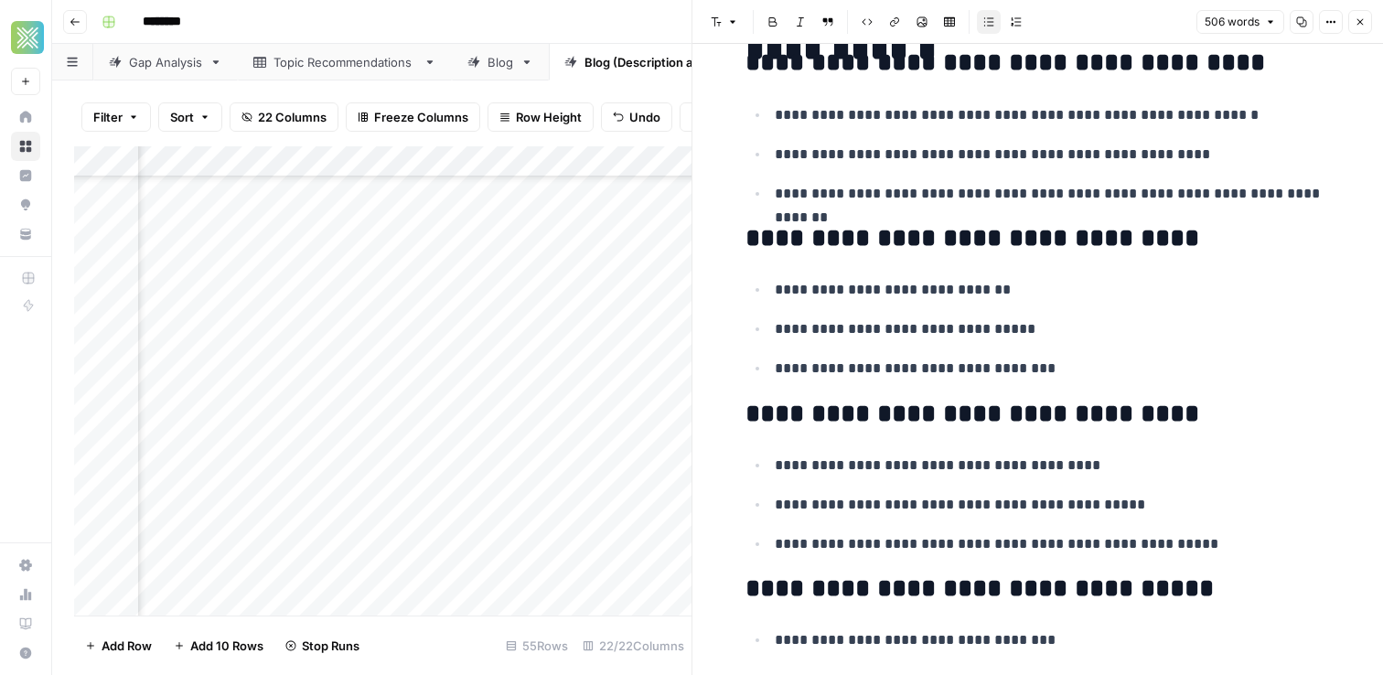
click at [1354, 16] on icon "button" at bounding box center [1359, 21] width 11 height 11
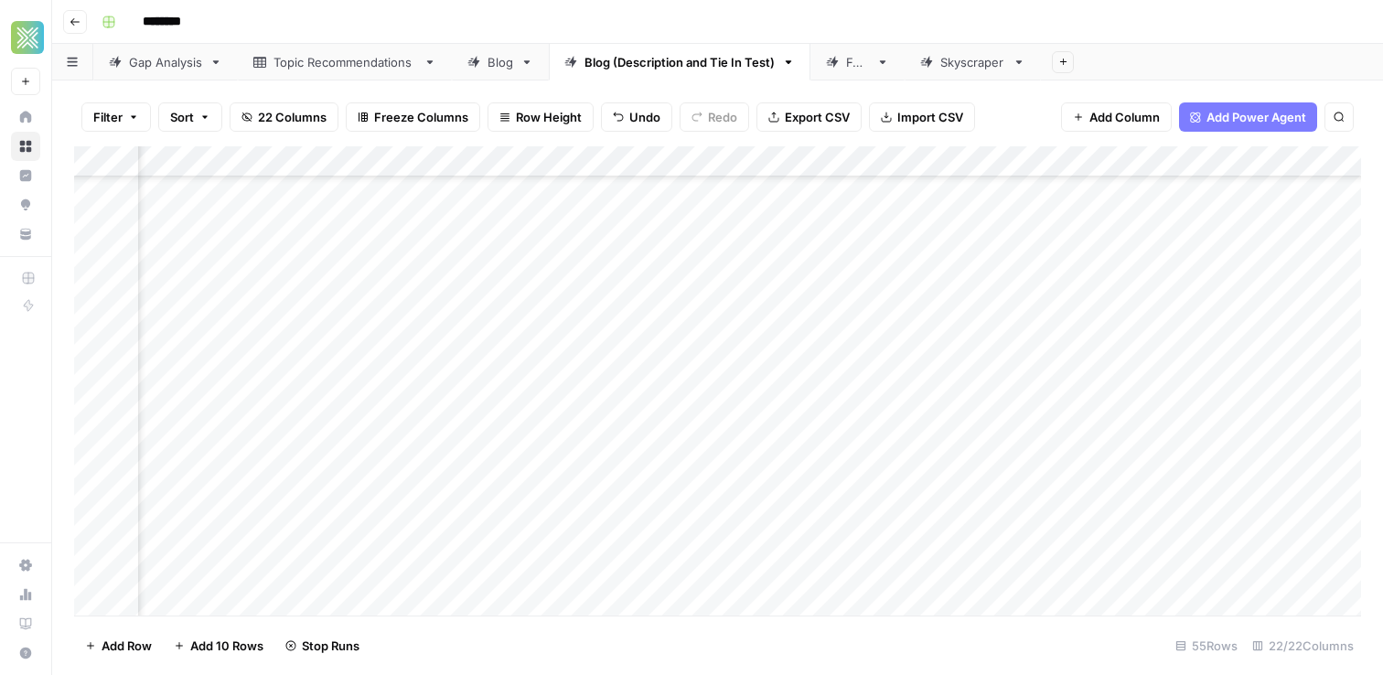
scroll to position [693, 1188]
click at [818, 365] on div "Add Column" at bounding box center [717, 380] width 1287 height 469
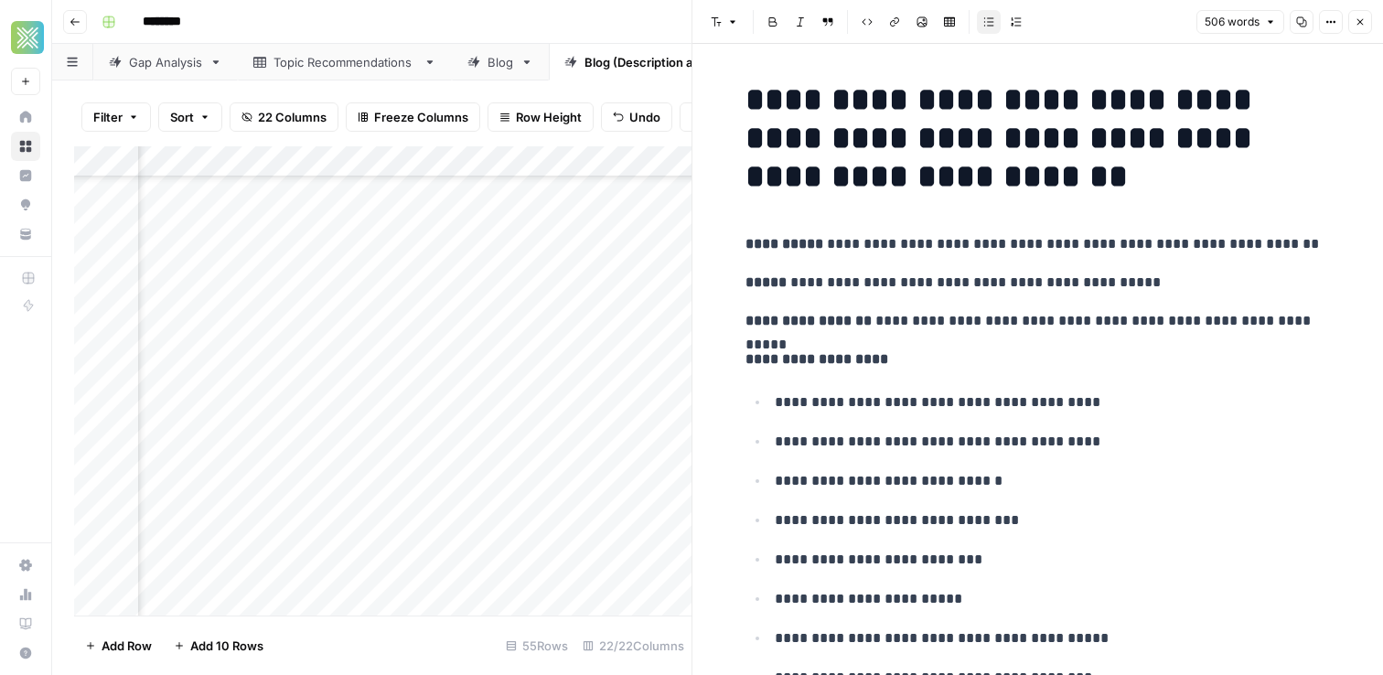
click at [1365, 24] on button "Close" at bounding box center [1360, 22] width 24 height 24
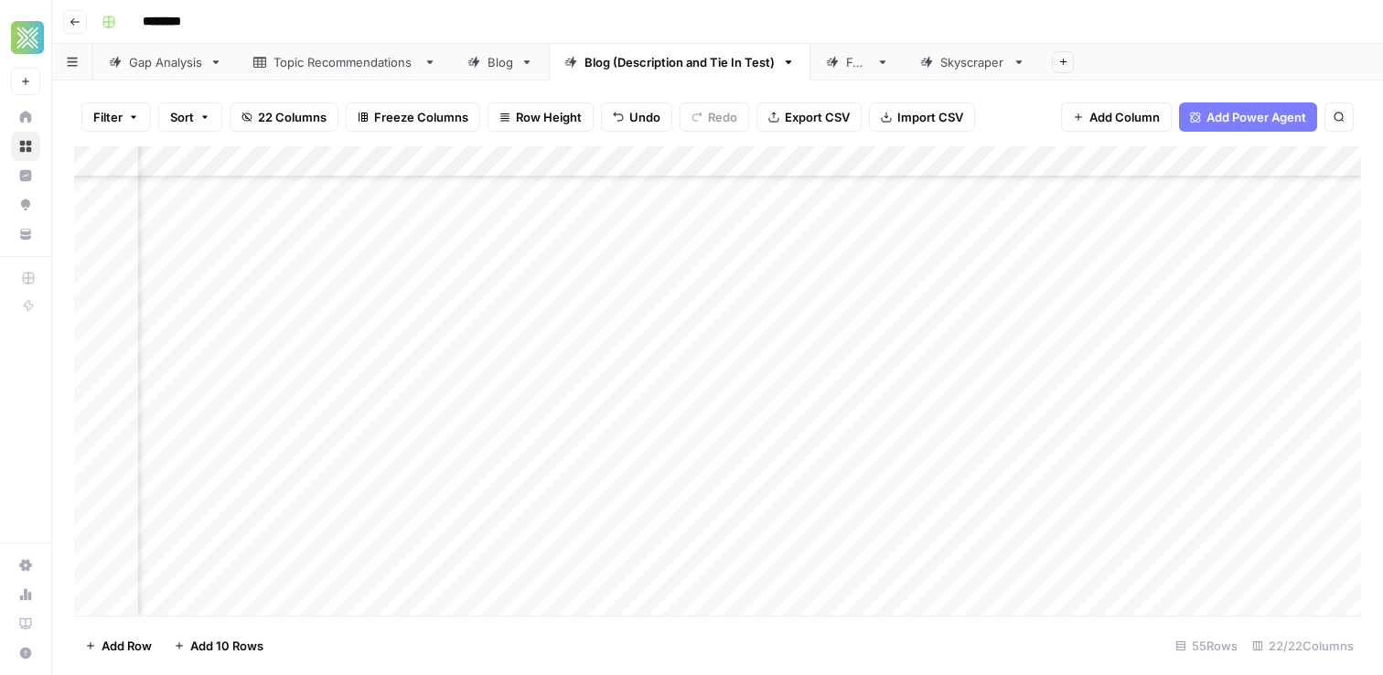
scroll to position [693, 1321]
click at [688, 372] on div "Add Column" at bounding box center [717, 380] width 1287 height 469
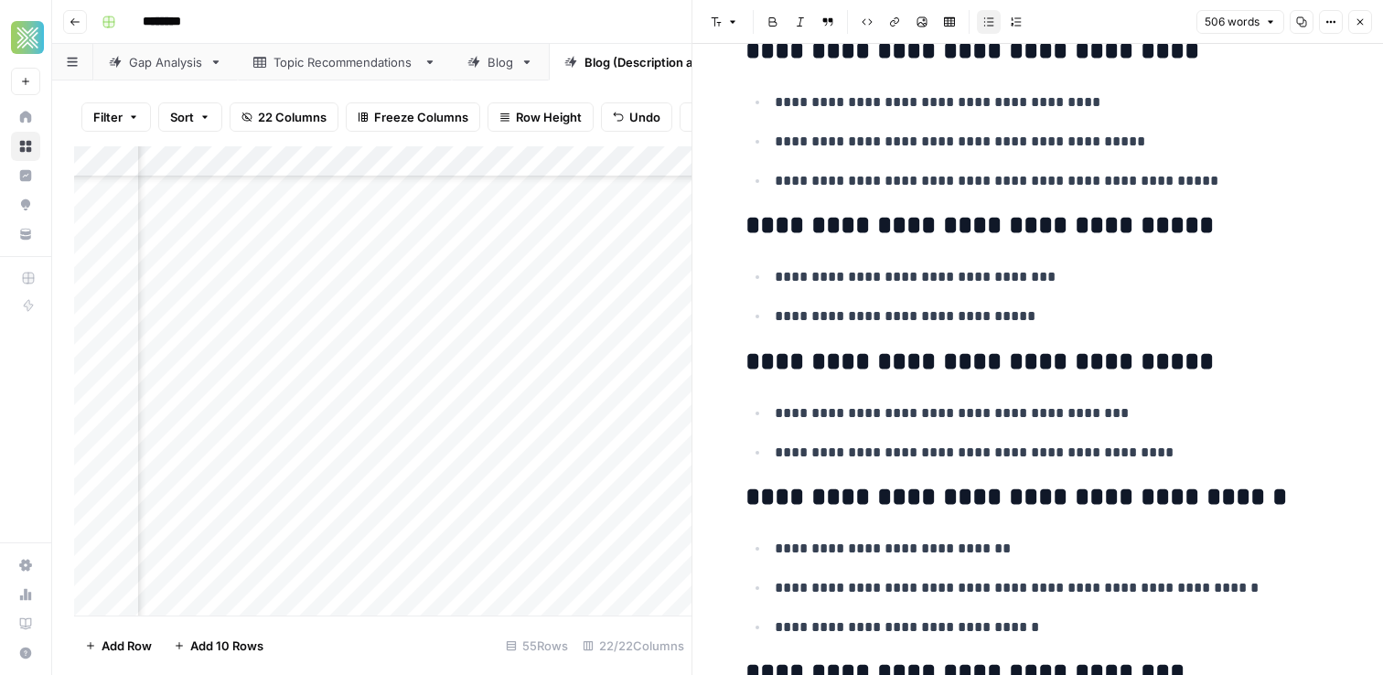
scroll to position [2160, 0]
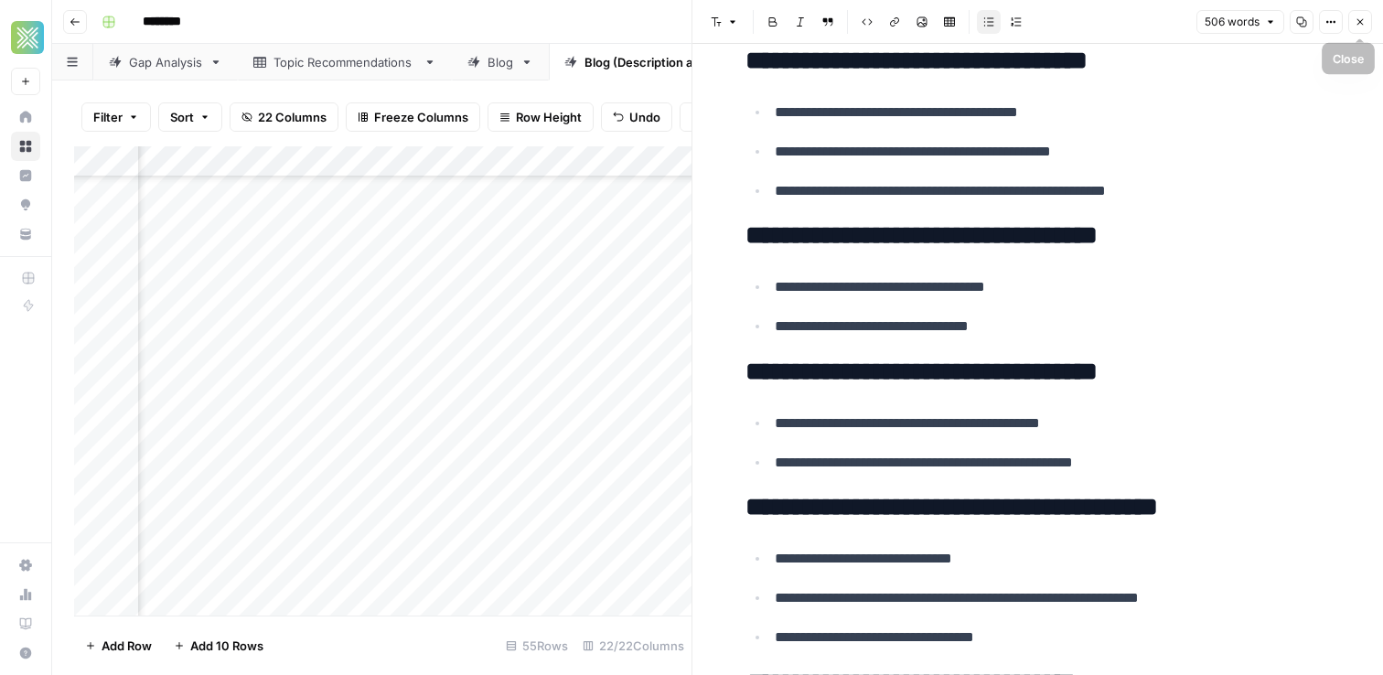
click at [1358, 17] on icon "button" at bounding box center [1359, 21] width 11 height 11
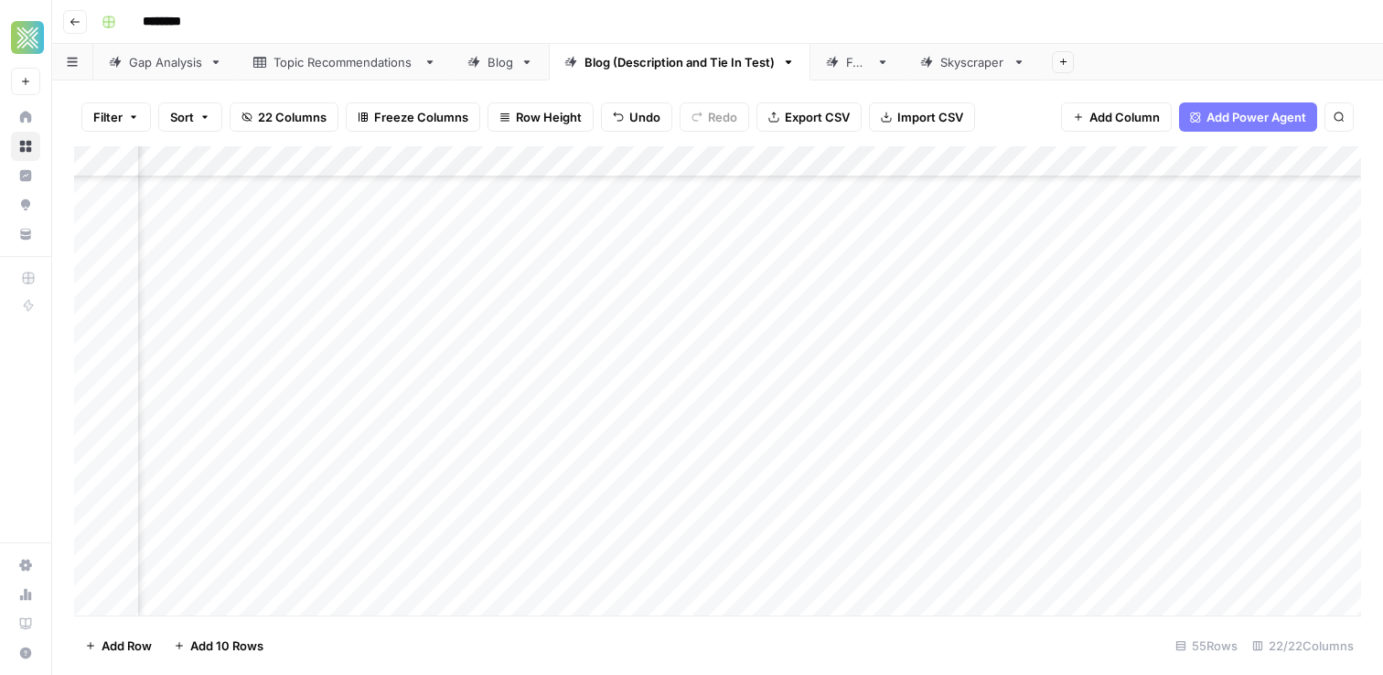
scroll to position [694, 2873]
click at [650, 371] on div "Add Column" at bounding box center [717, 380] width 1287 height 469
click at [629, 370] on div "Add Column" at bounding box center [717, 380] width 1287 height 469
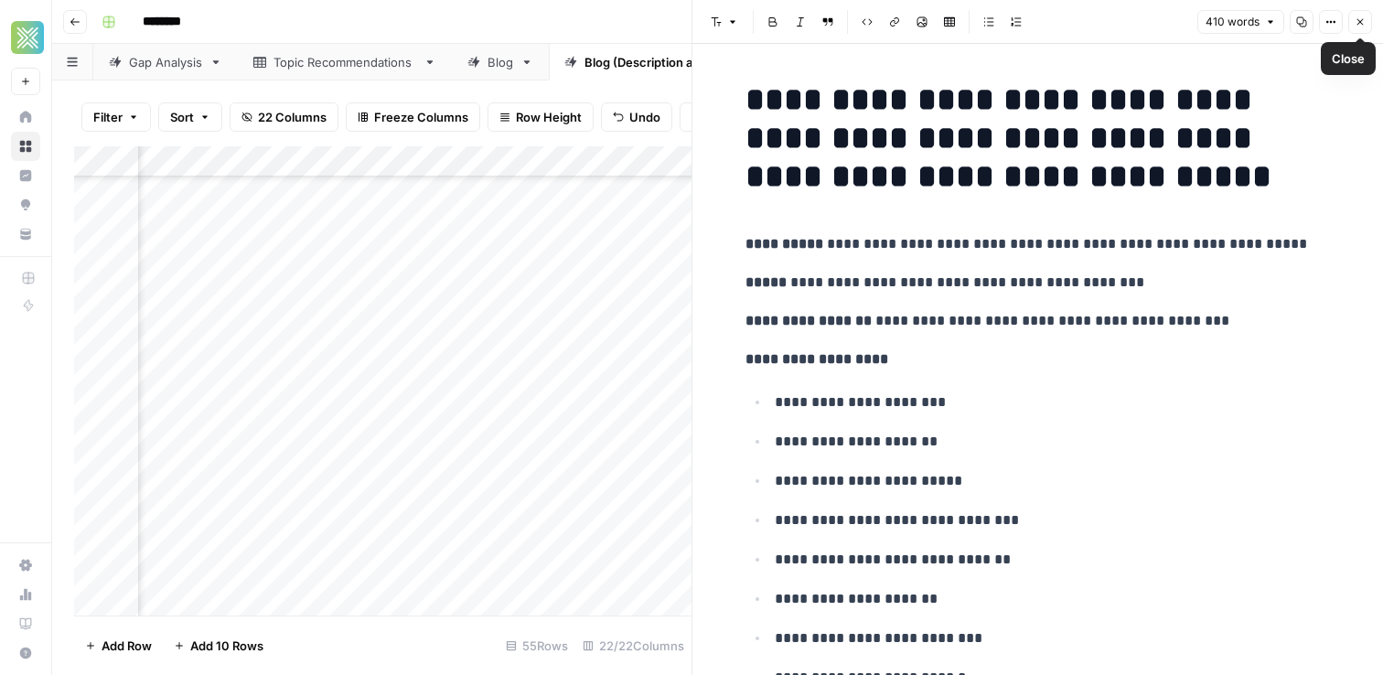
click at [1368, 21] on button "Close" at bounding box center [1360, 22] width 24 height 24
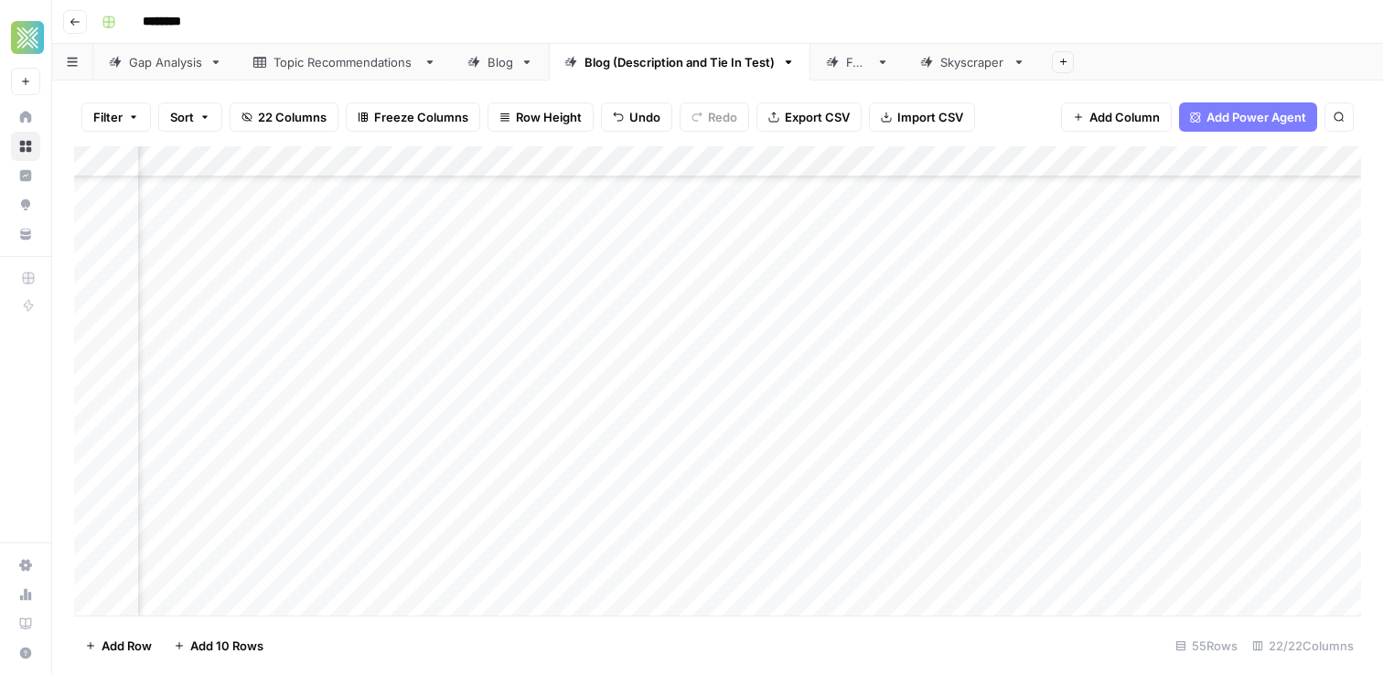
scroll to position [725, 2515]
click at [1007, 372] on div "Add Column" at bounding box center [717, 380] width 1287 height 469
click at [718, 403] on div "Add Column" at bounding box center [717, 380] width 1287 height 469
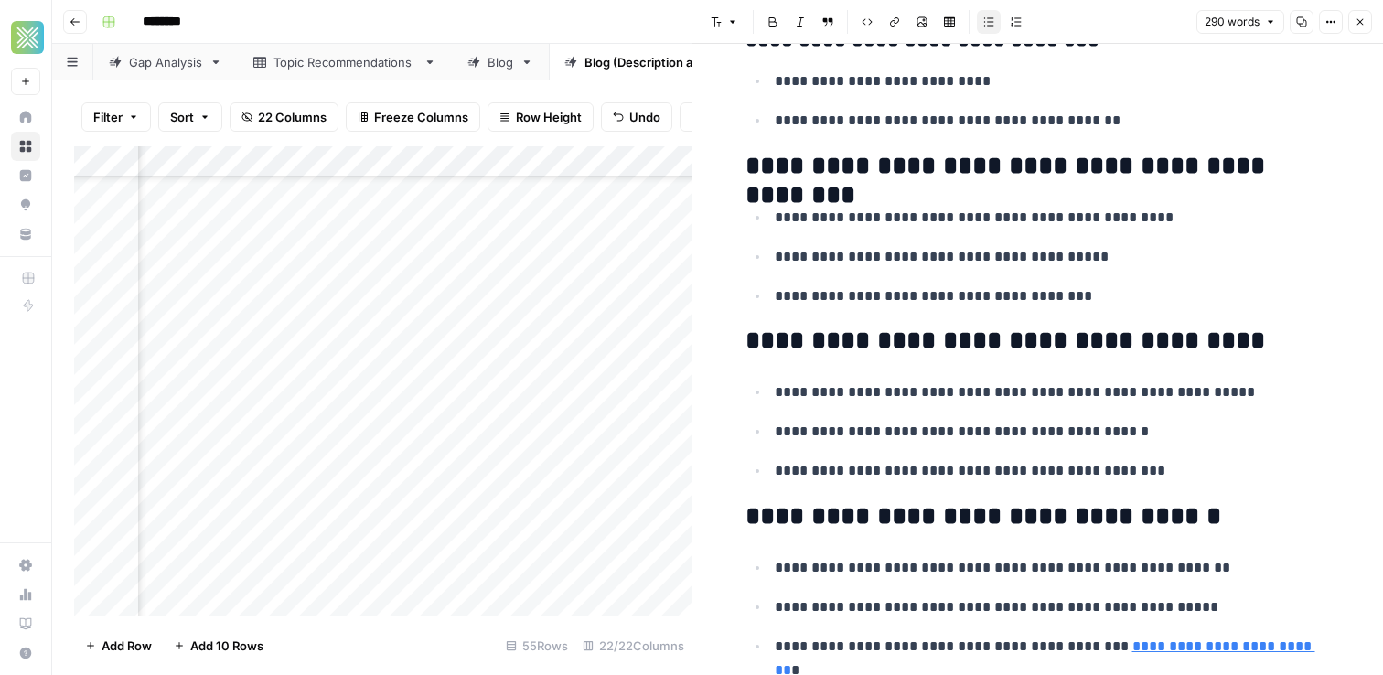
scroll to position [1849, 0]
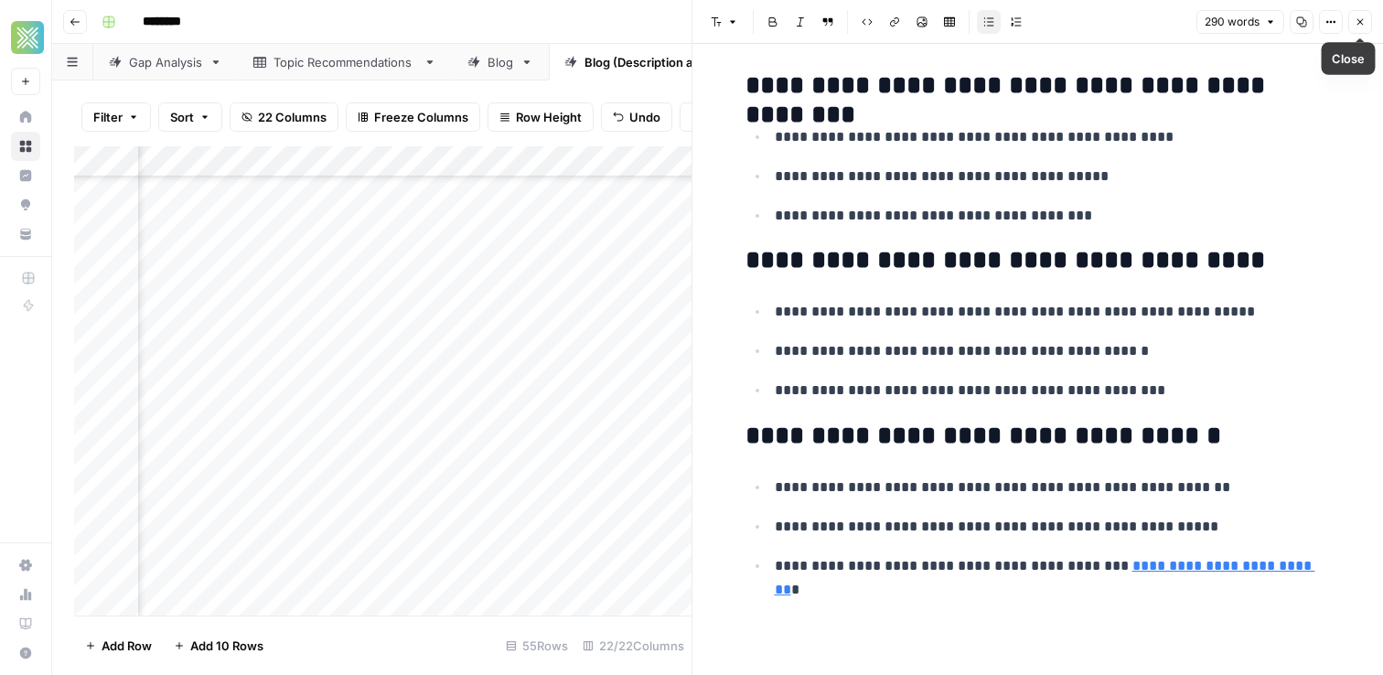
click at [1356, 30] on button "Close" at bounding box center [1360, 22] width 24 height 24
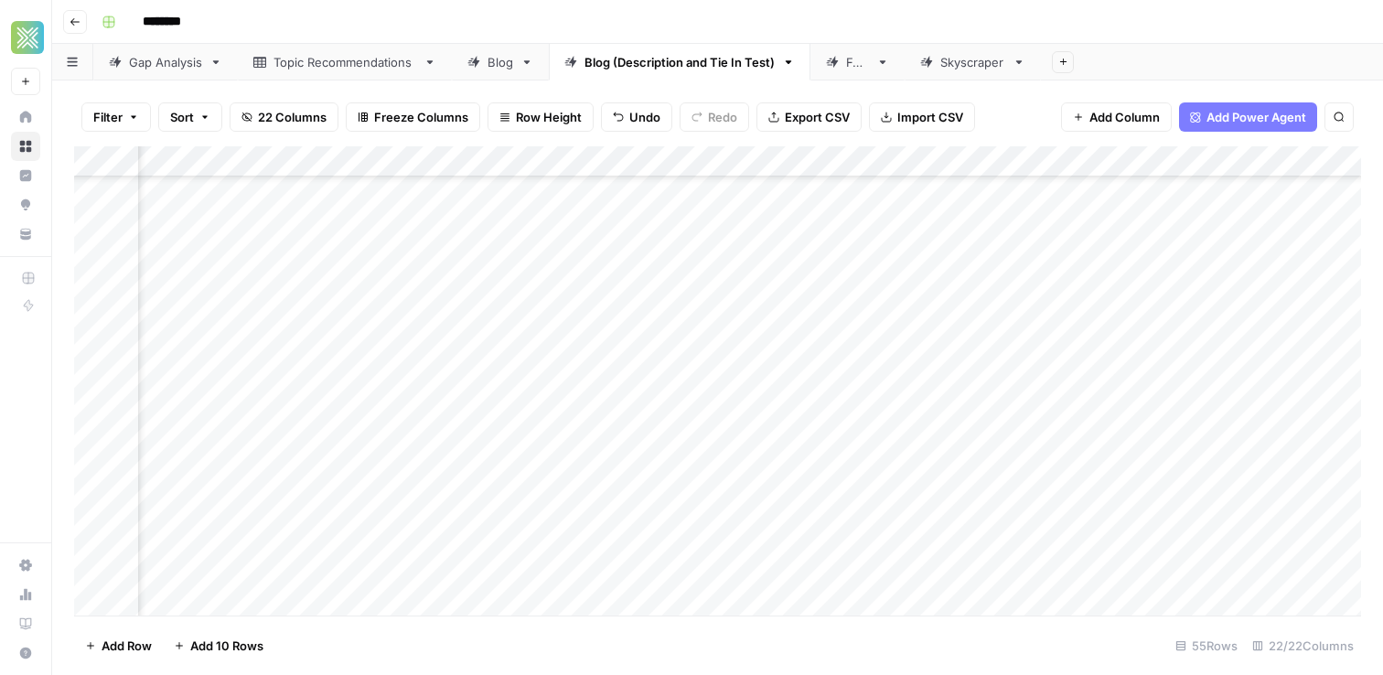
scroll to position [720, 2631]
click at [906, 406] on div "Add Column" at bounding box center [717, 380] width 1287 height 469
click at [901, 429] on div "Add Column" at bounding box center [717, 380] width 1287 height 469
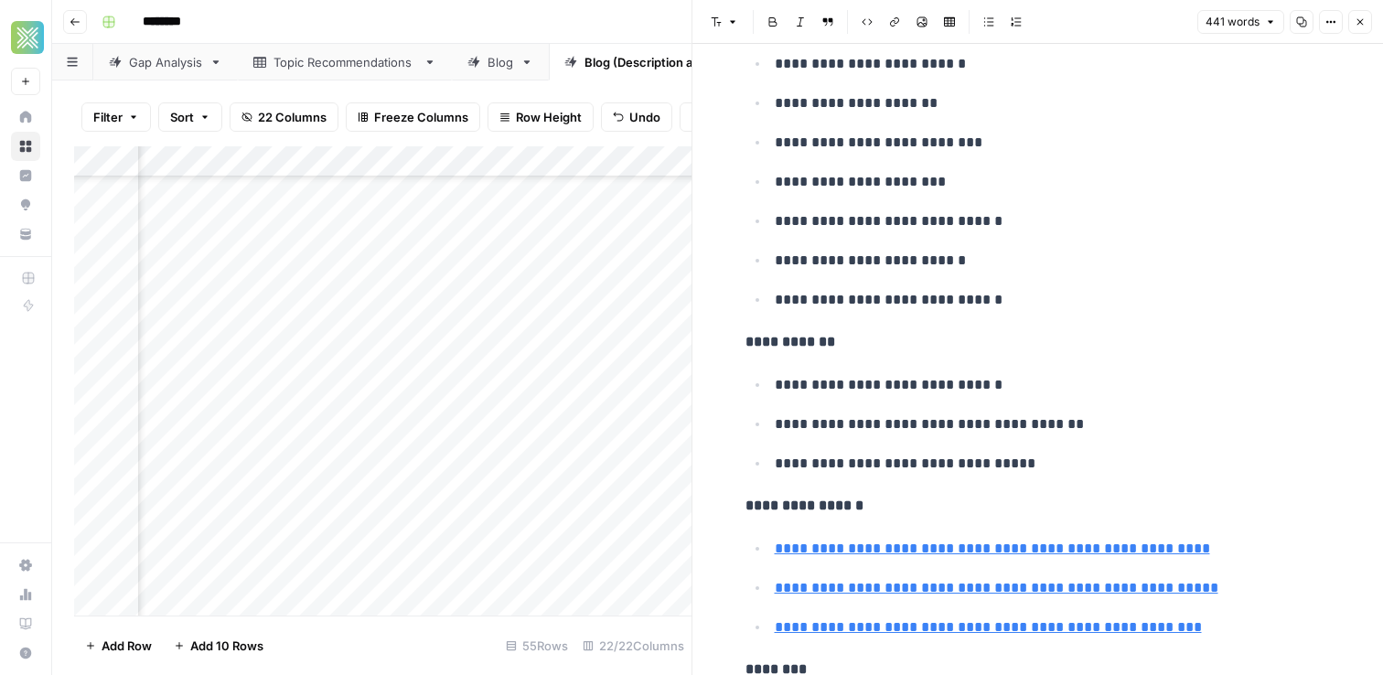
scroll to position [431, 0]
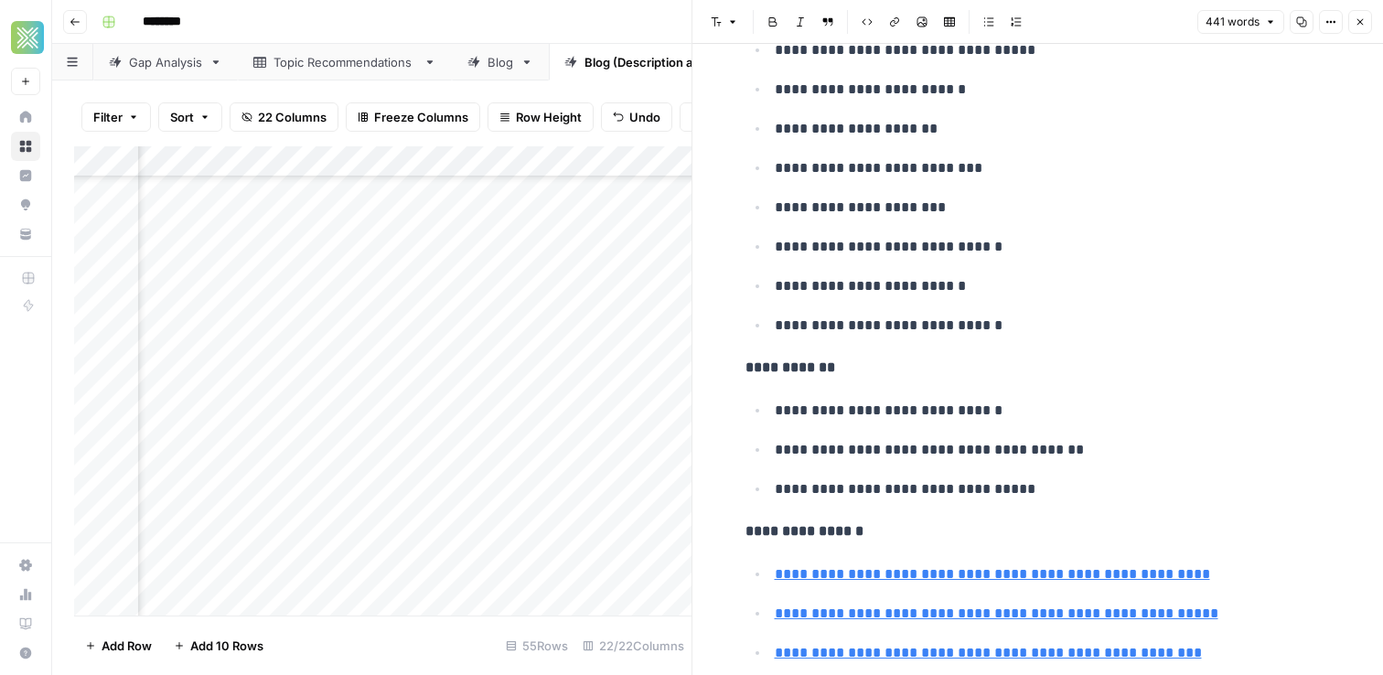
click at [1371, 29] on button "Close" at bounding box center [1360, 22] width 24 height 24
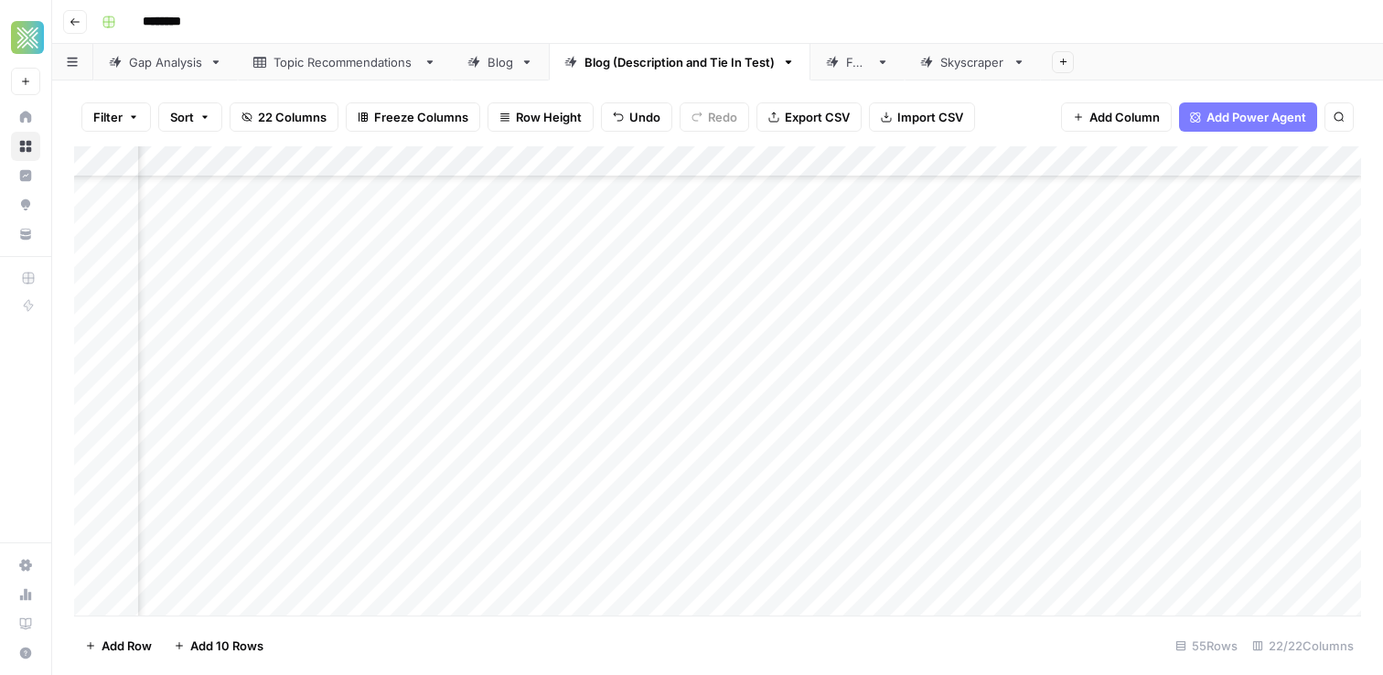
scroll to position [724, 2381]
click at [1139, 431] on div "Add Column" at bounding box center [717, 380] width 1287 height 469
click at [798, 457] on div "Add Column" at bounding box center [717, 380] width 1287 height 469
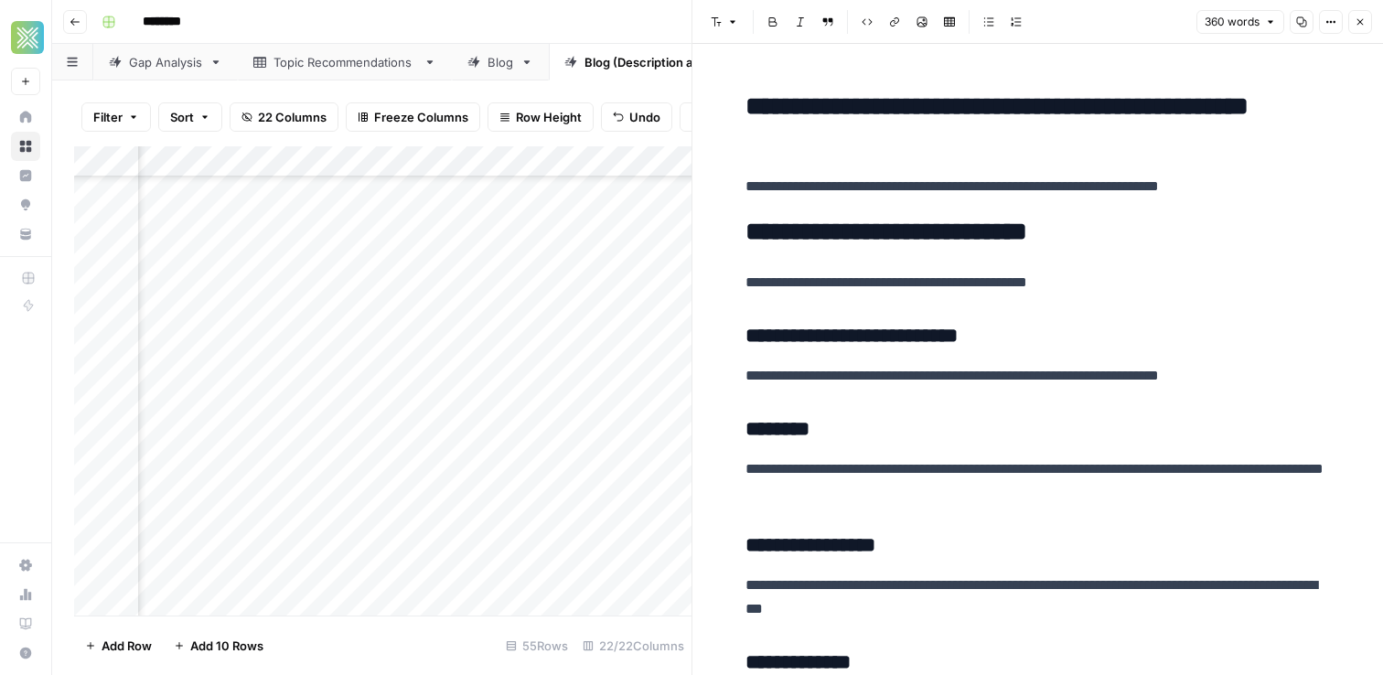
scroll to position [1148, 0]
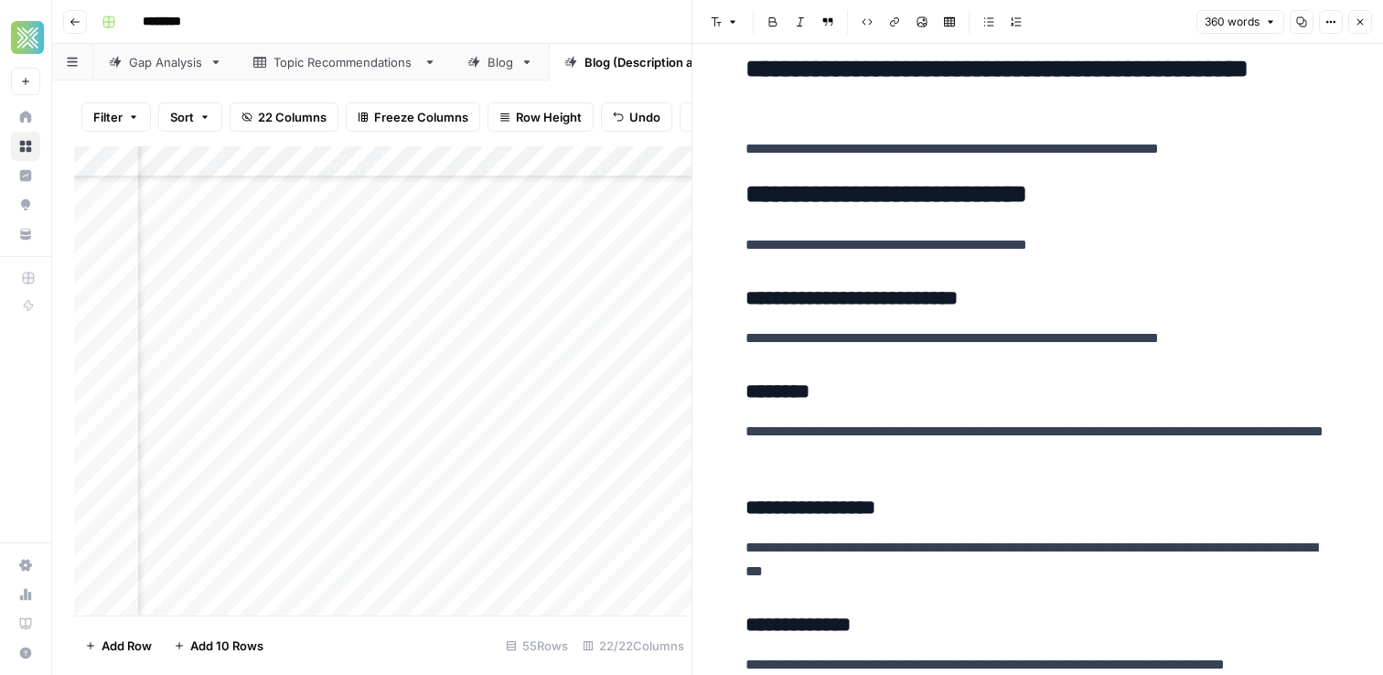
click at [1354, 23] on icon "button" at bounding box center [1359, 21] width 11 height 11
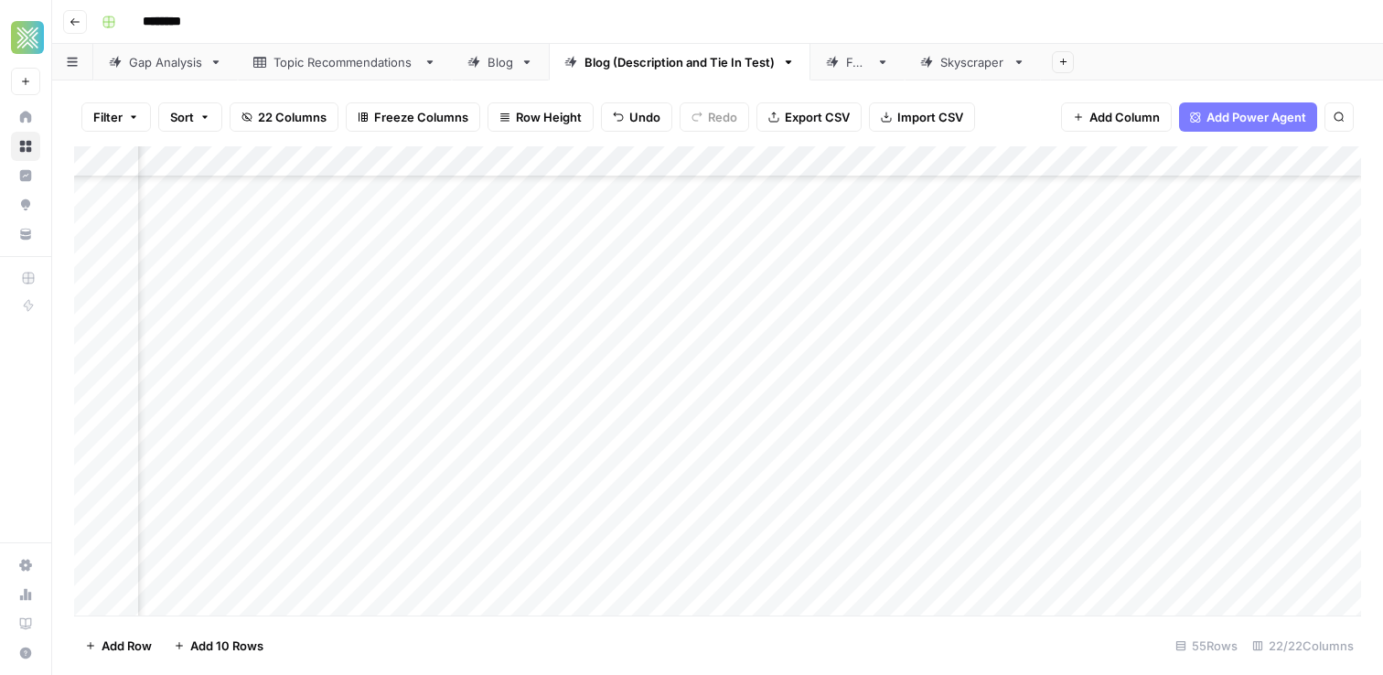
scroll to position [724, 2328]
click at [1172, 456] on div "Add Column" at bounding box center [717, 380] width 1287 height 469
click at [753, 490] on div "Add Column" at bounding box center [717, 380] width 1287 height 469
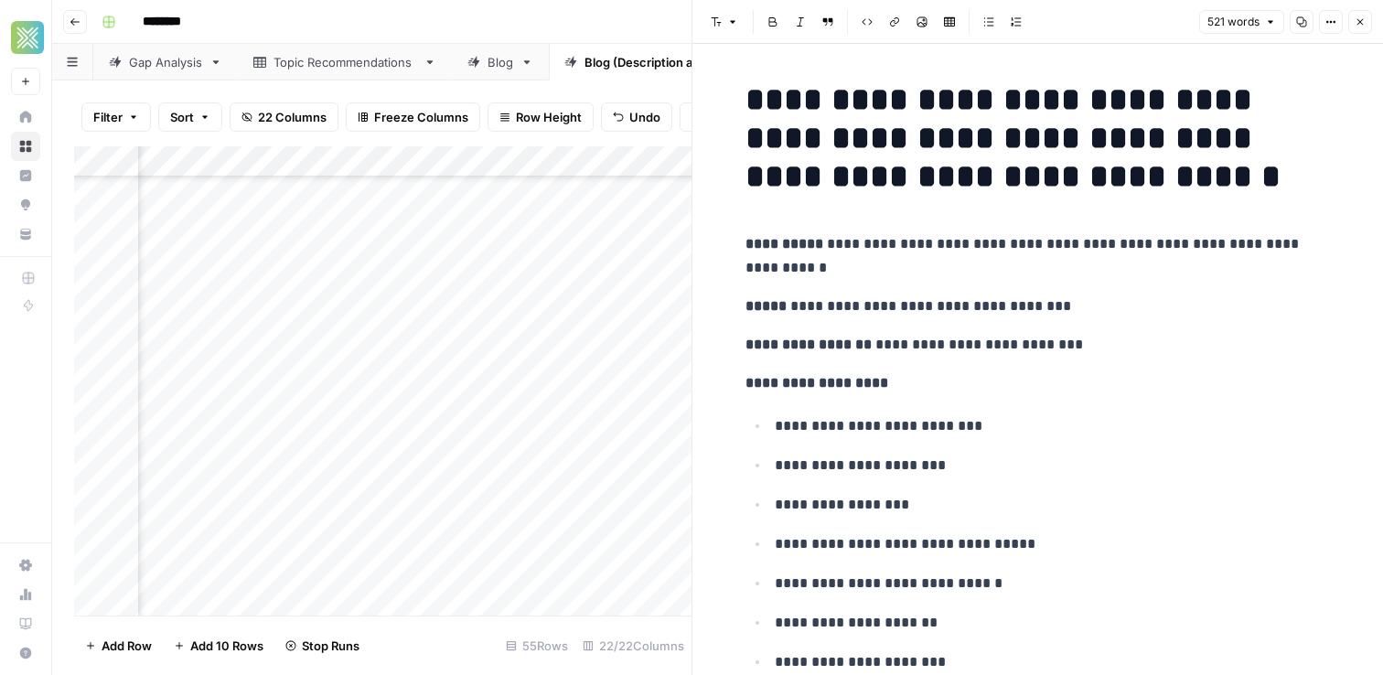
click at [1301, 101] on h1 "**********" at bounding box center [1037, 137] width 585 height 115
click at [1063, 298] on p "**********" at bounding box center [1037, 306] width 585 height 24
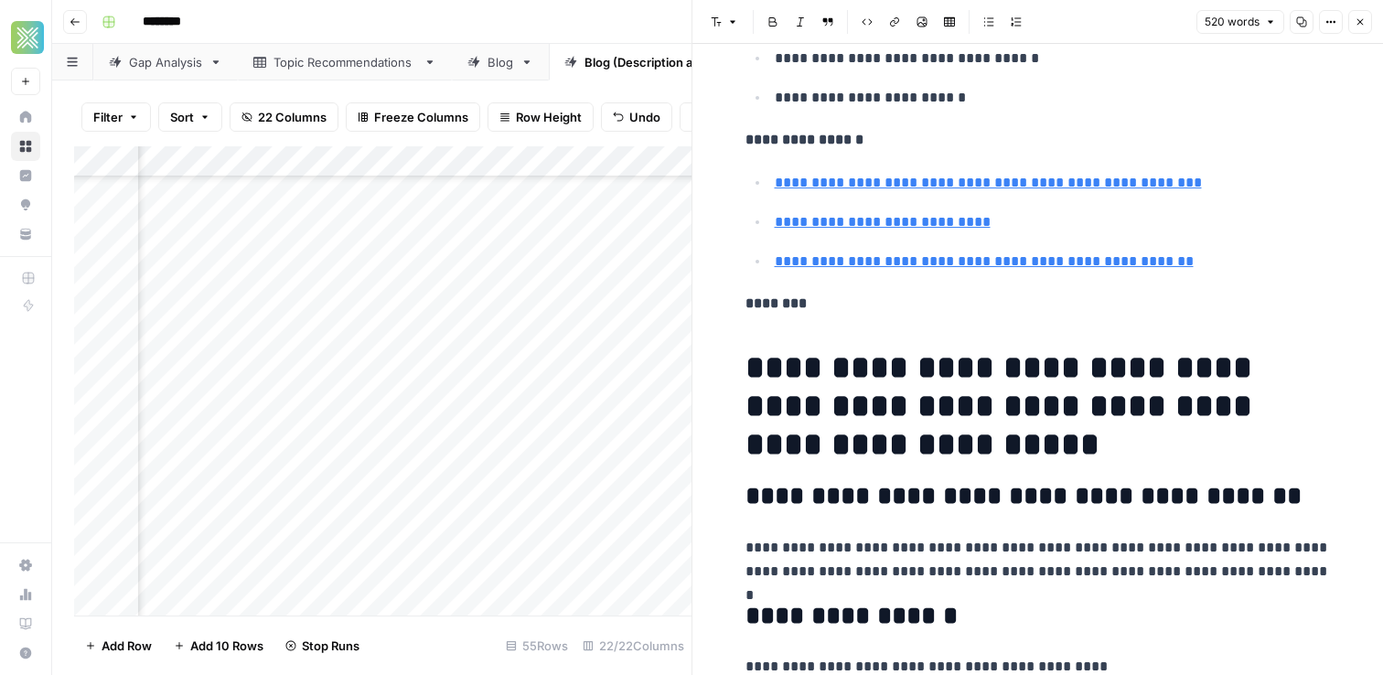
scroll to position [1561, 0]
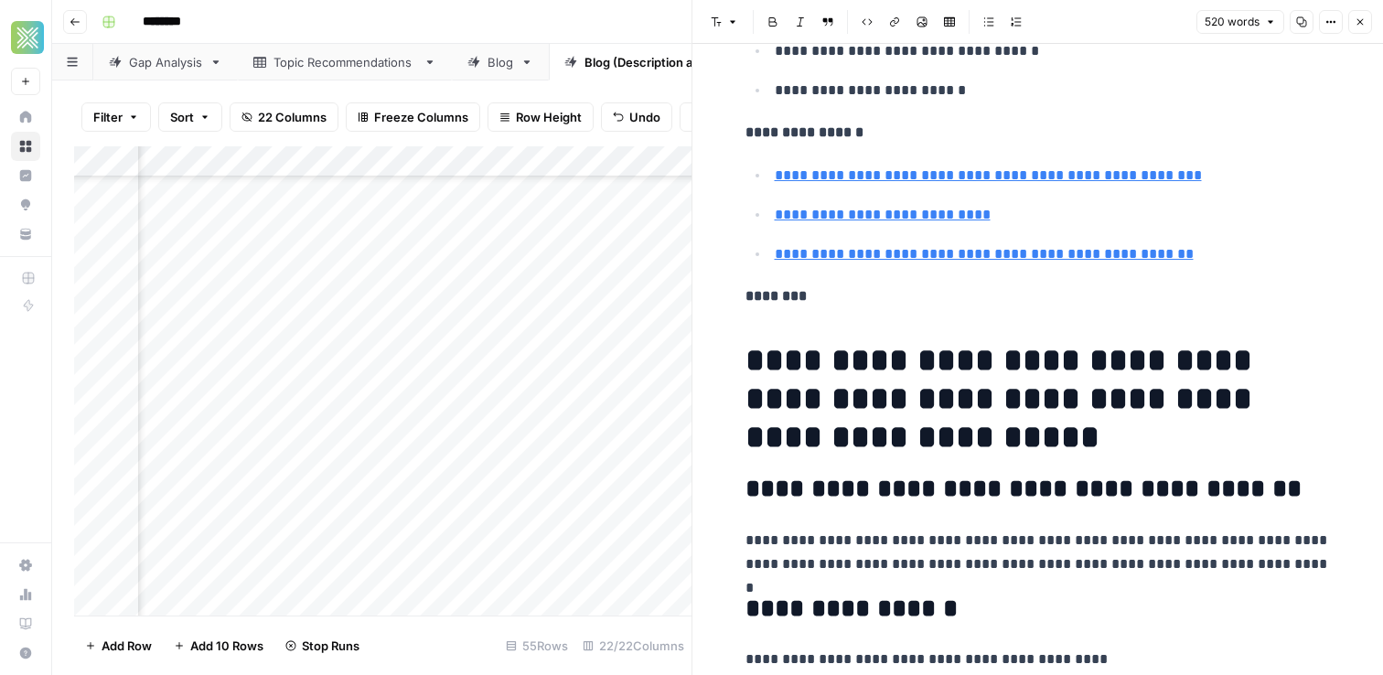
click at [1122, 372] on h1 "**********" at bounding box center [1037, 398] width 585 height 115
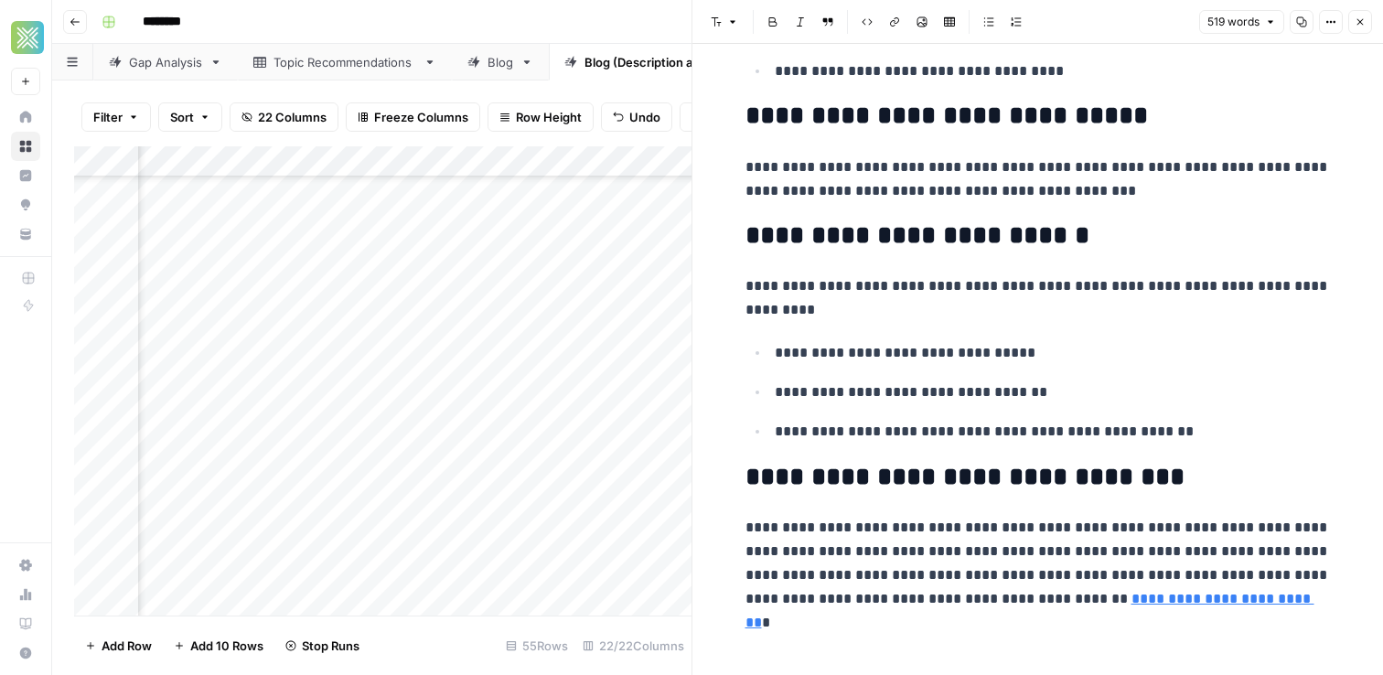
scroll to position [3166, 0]
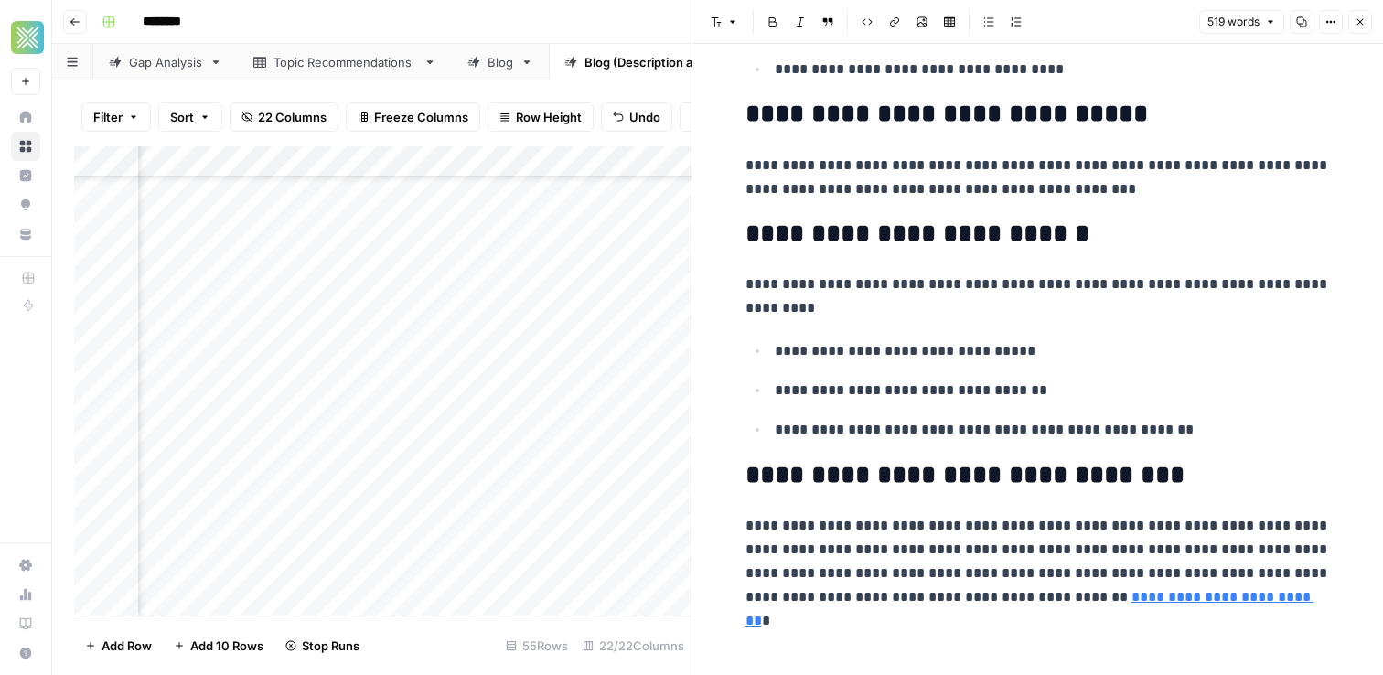
click at [1366, 19] on button "Close" at bounding box center [1360, 22] width 24 height 24
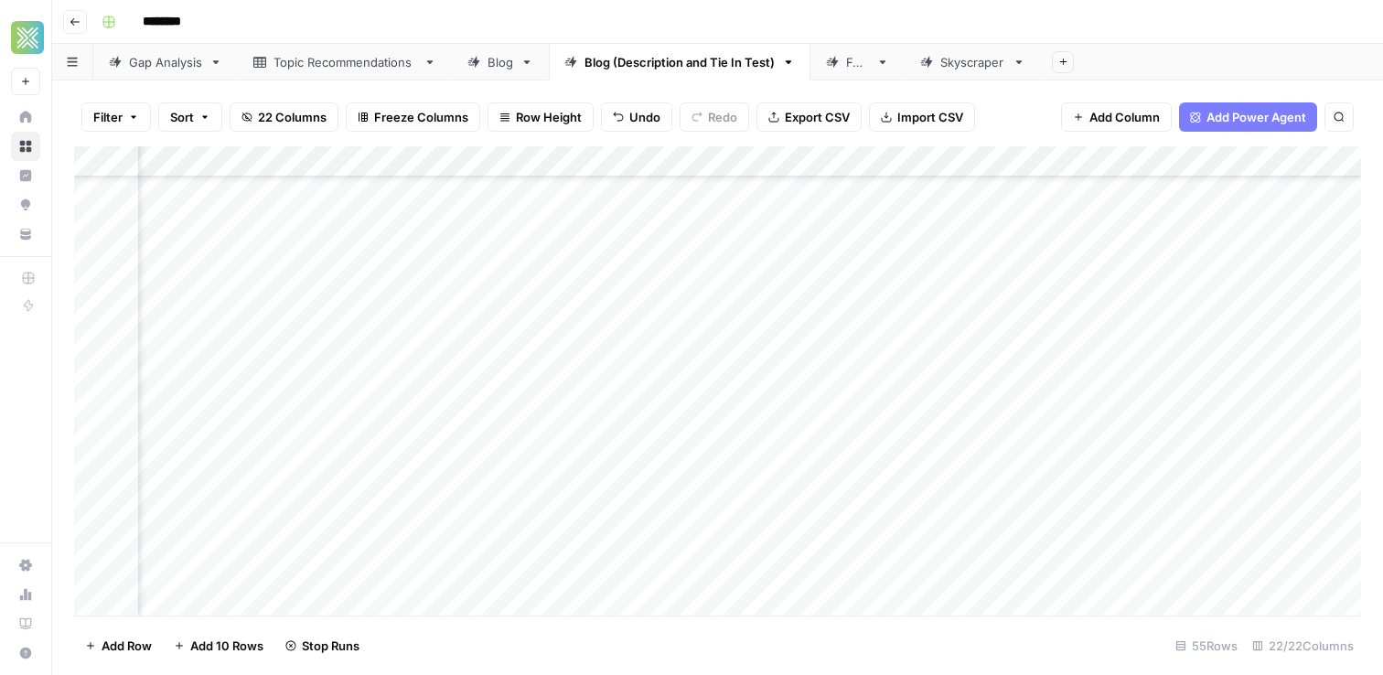
scroll to position [724, 2731]
click at [764, 496] on div "Add Column" at bounding box center [717, 380] width 1287 height 469
click at [700, 521] on div "Add Column" at bounding box center [717, 380] width 1287 height 469
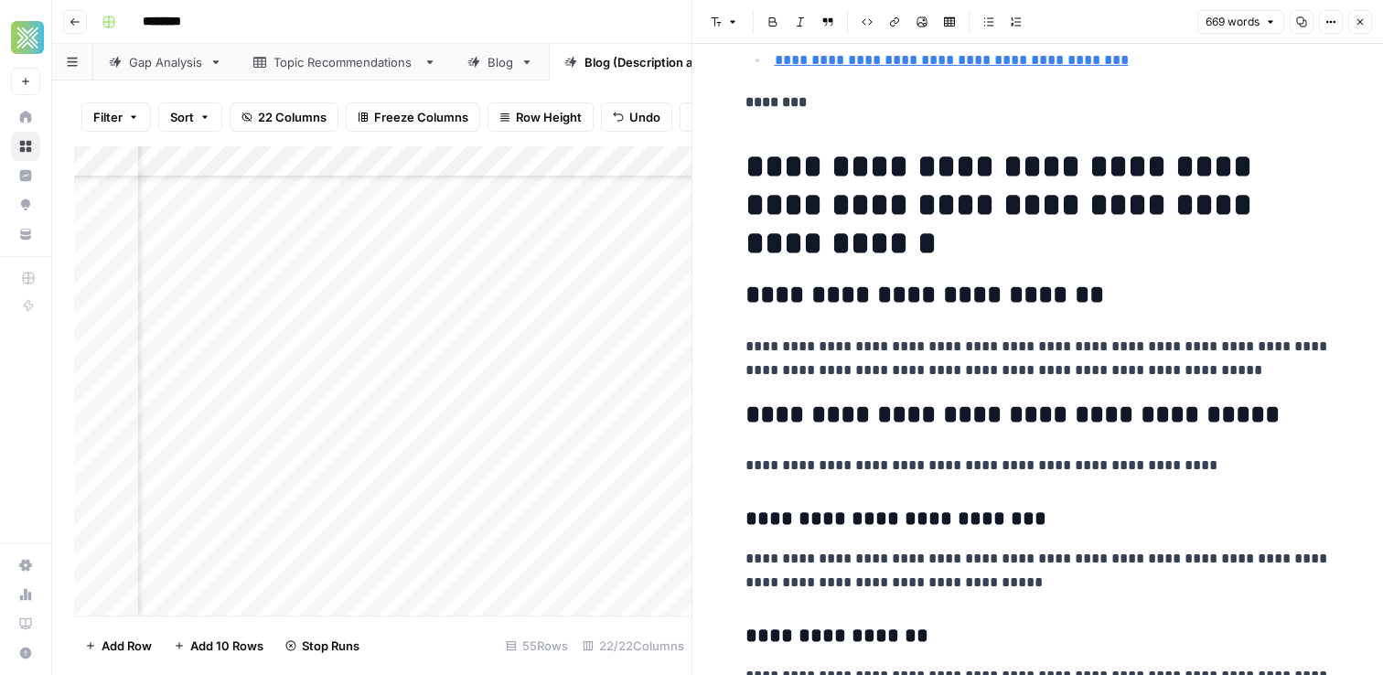
scroll to position [2705, 0]
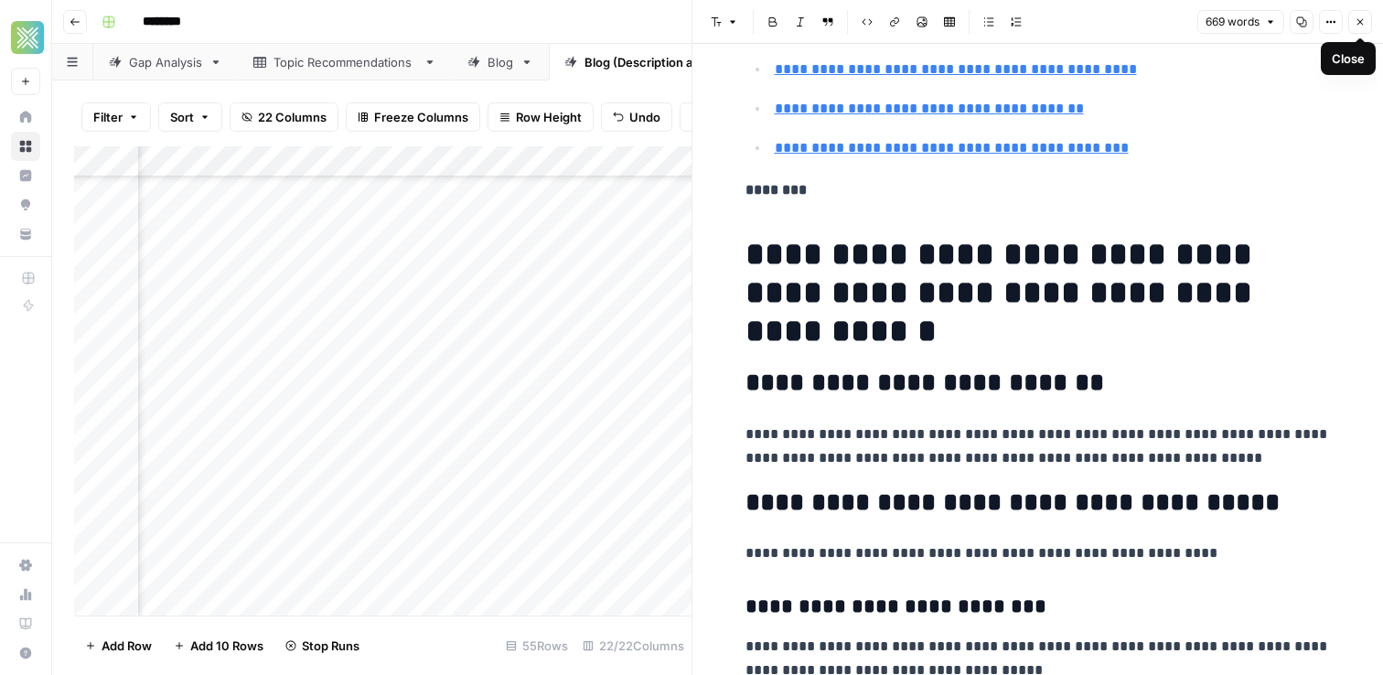
click at [1363, 22] on icon "button" at bounding box center [1359, 21] width 11 height 11
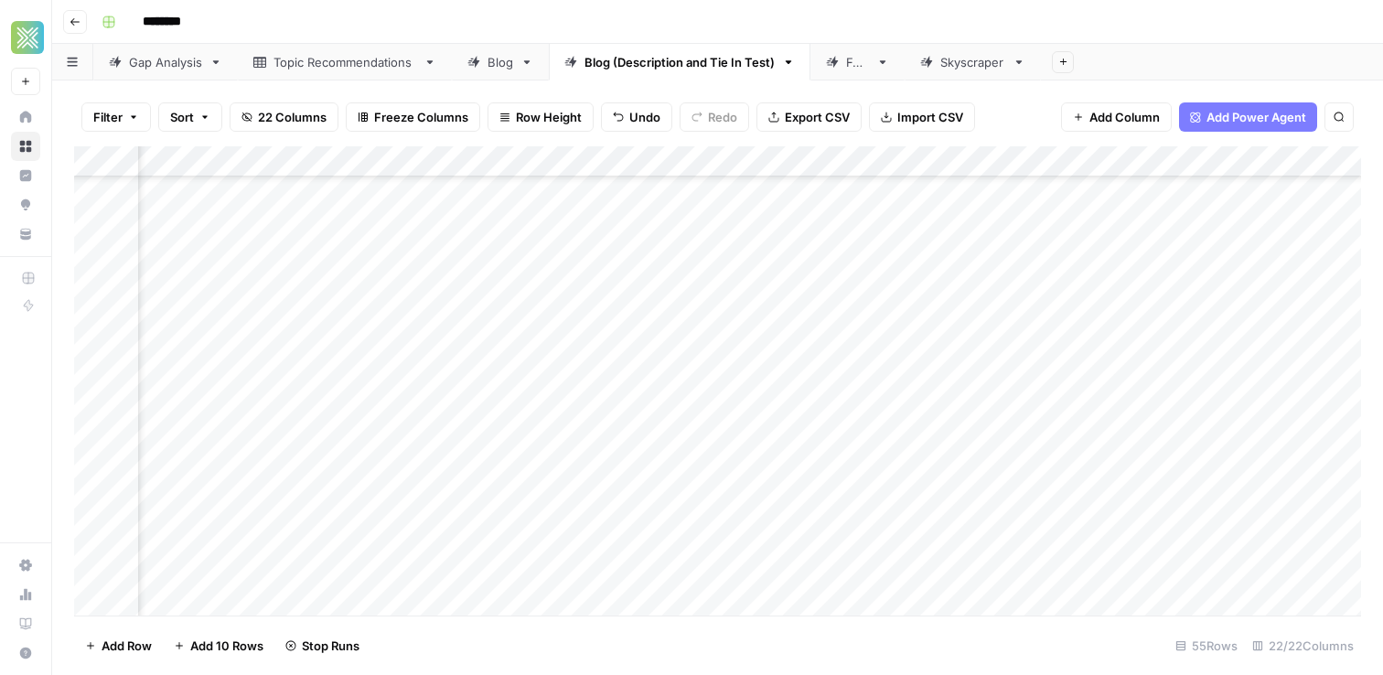
scroll to position [724, 2940]
click at [578, 524] on div "Add Column" at bounding box center [717, 380] width 1287 height 469
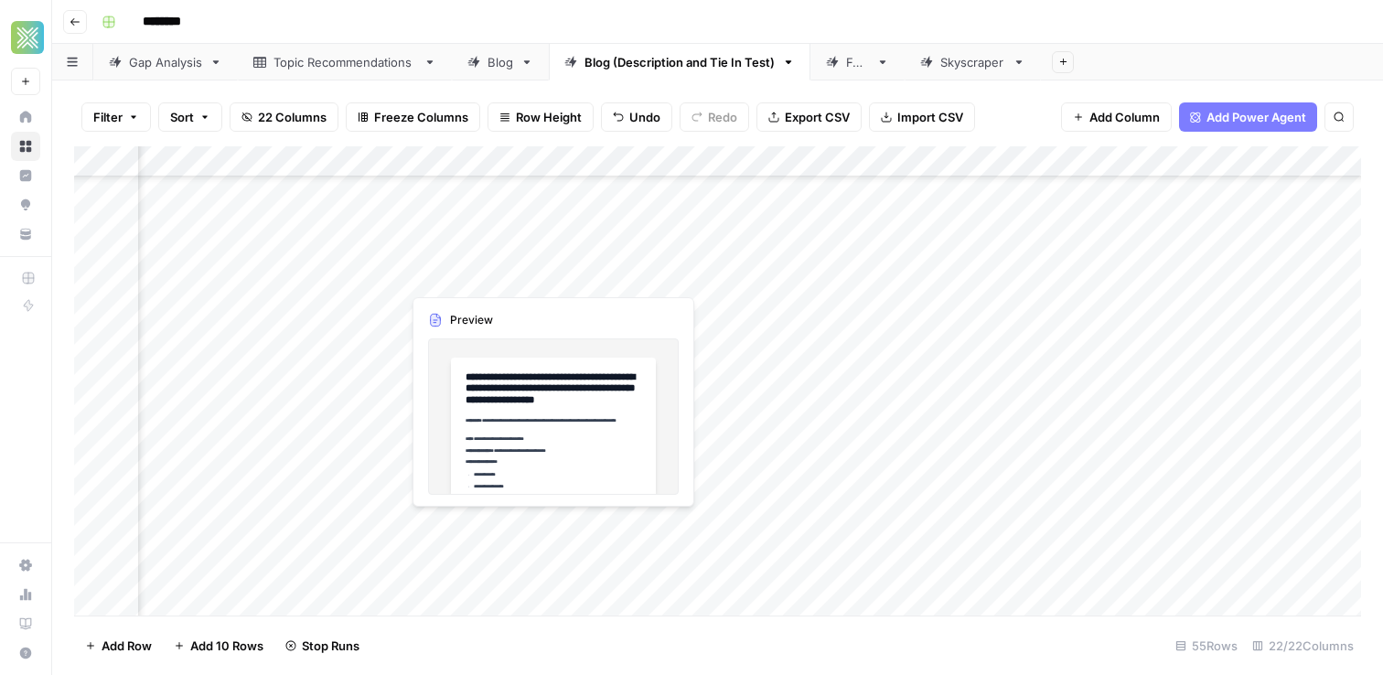
click at [551, 522] on div "Add Column" at bounding box center [717, 380] width 1287 height 469
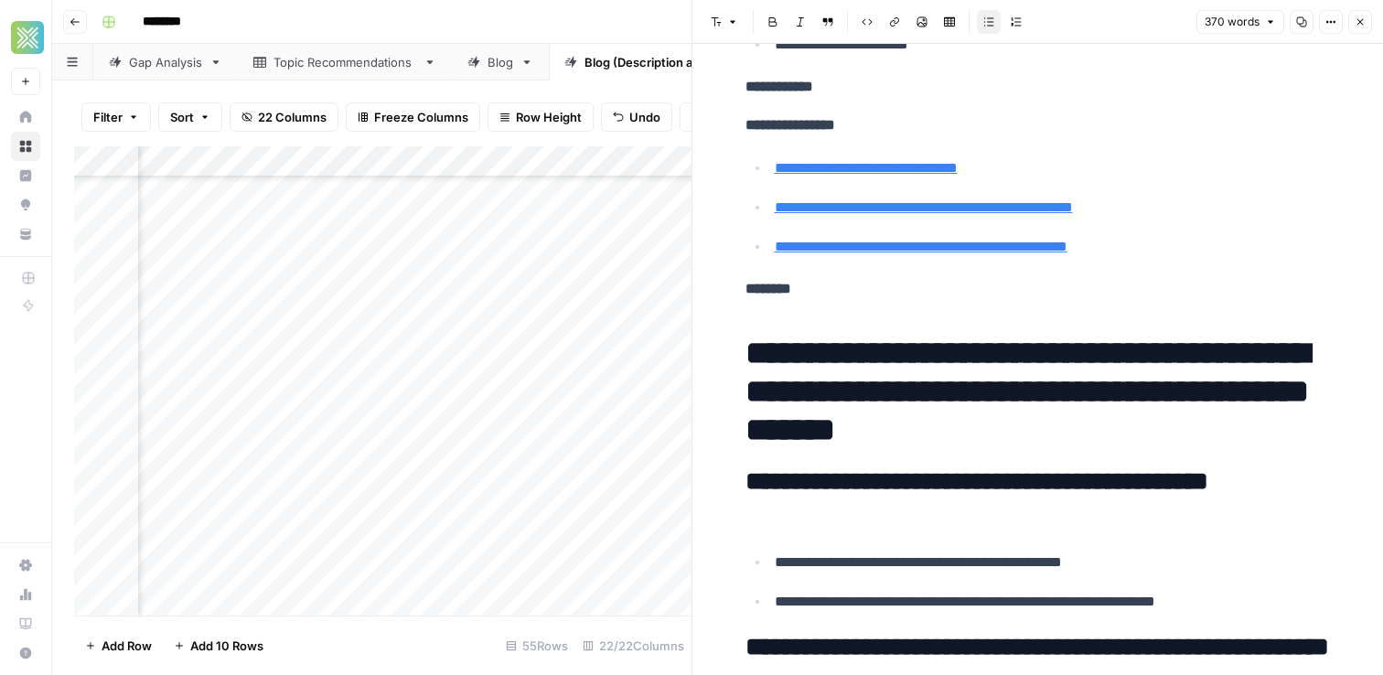
scroll to position [743, 0]
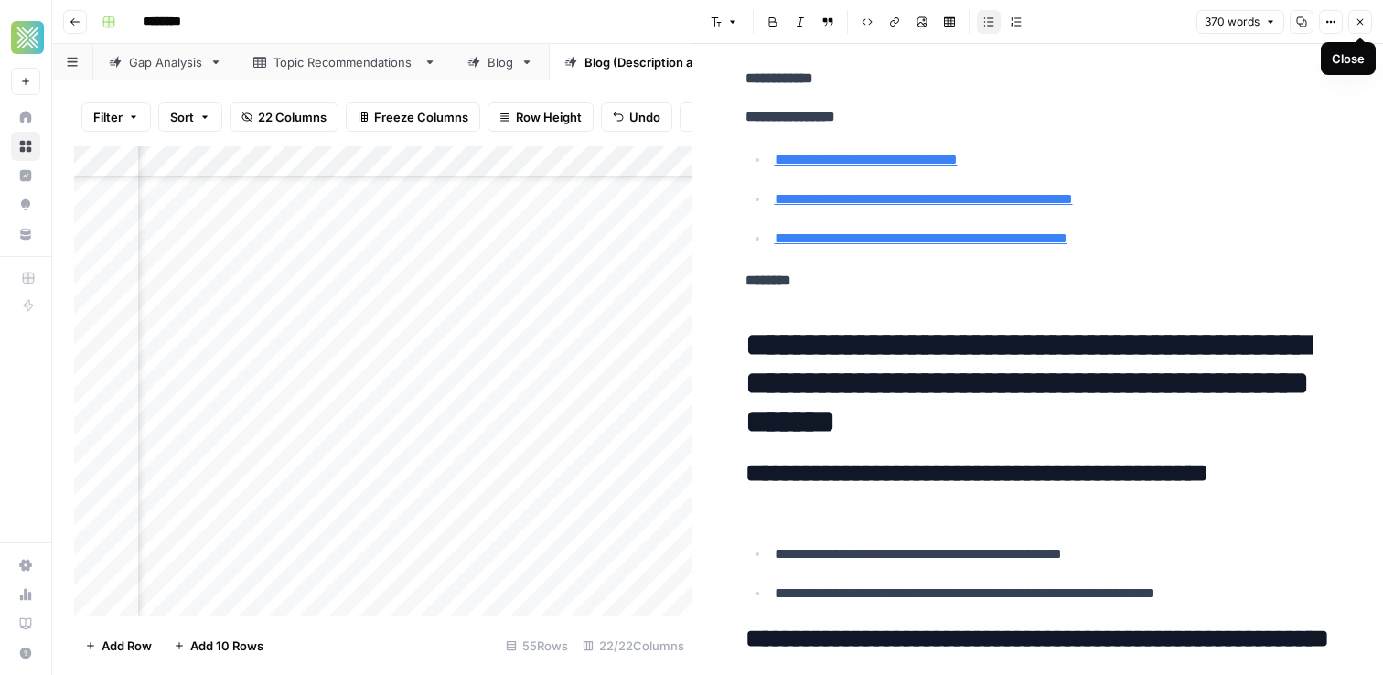
click at [1358, 27] on icon "button" at bounding box center [1359, 21] width 11 height 11
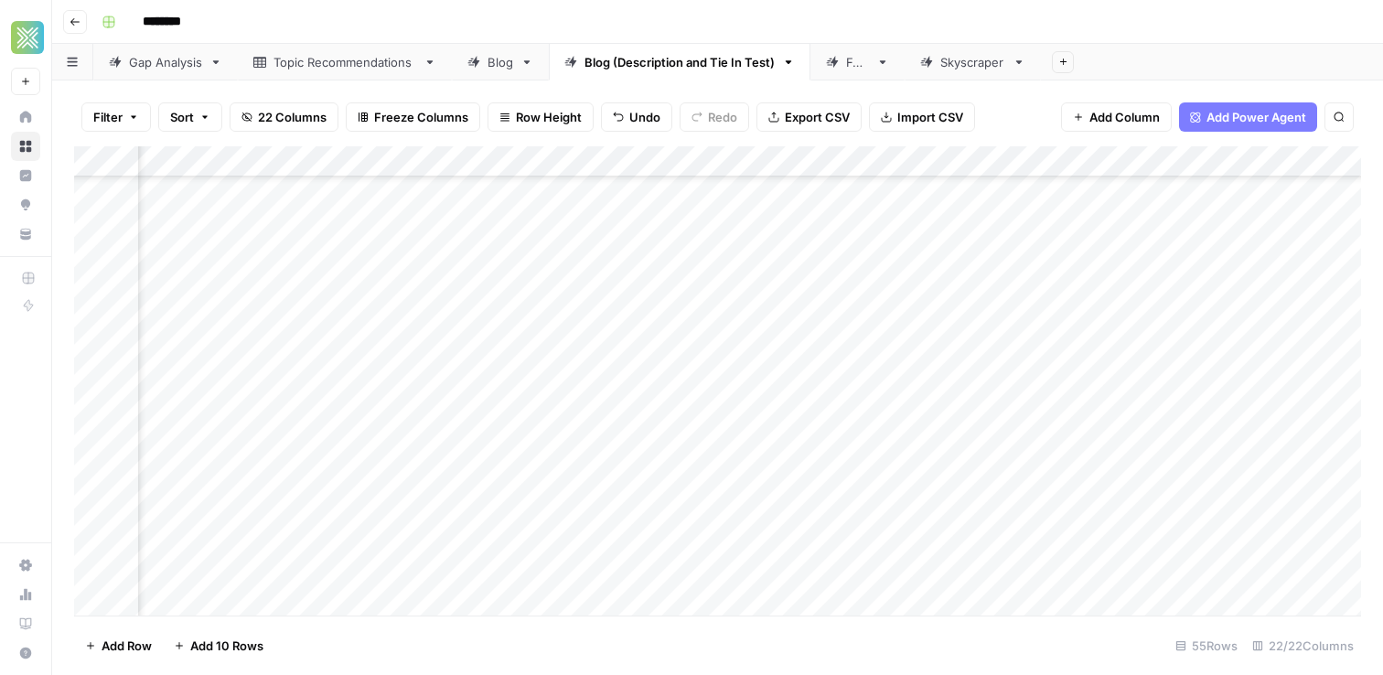
scroll to position [753, 2374]
click at [1136, 523] on div "Add Column" at bounding box center [717, 380] width 1287 height 469
click at [951, 438] on div "Add Column" at bounding box center [717, 380] width 1287 height 469
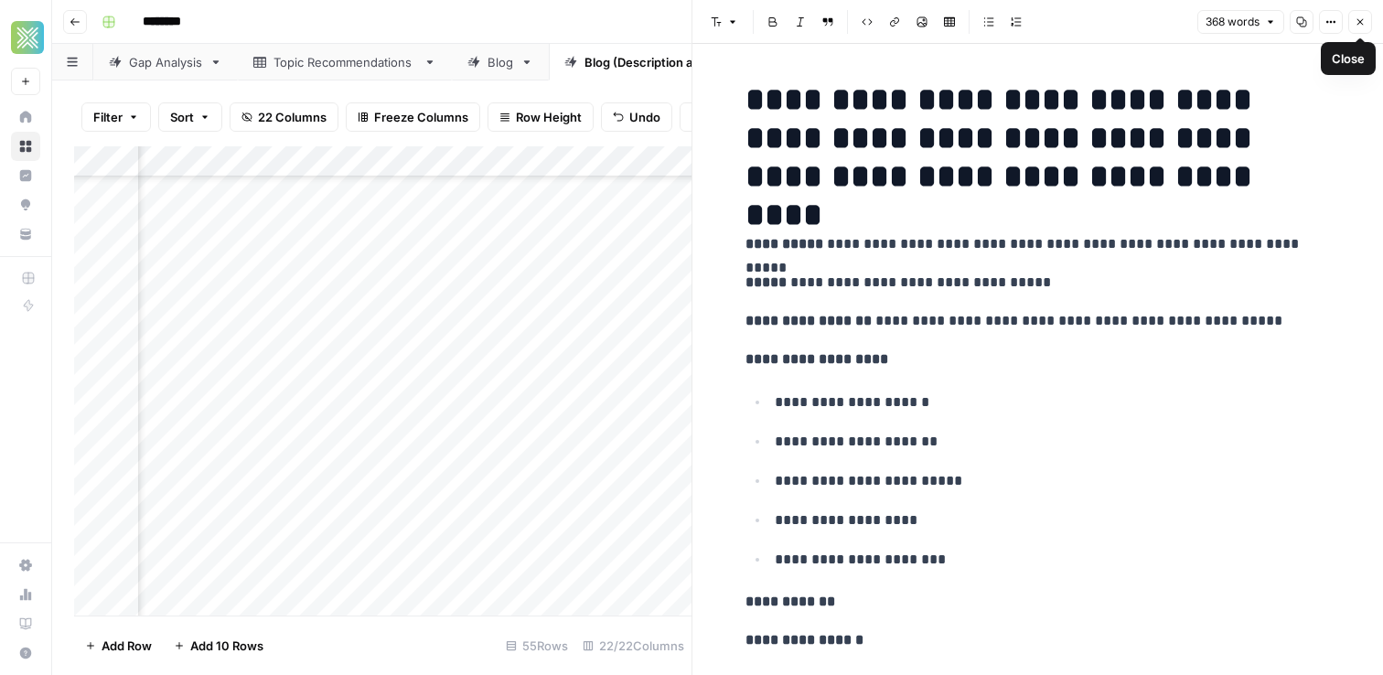
click at [1366, 20] on button "Close" at bounding box center [1360, 22] width 24 height 24
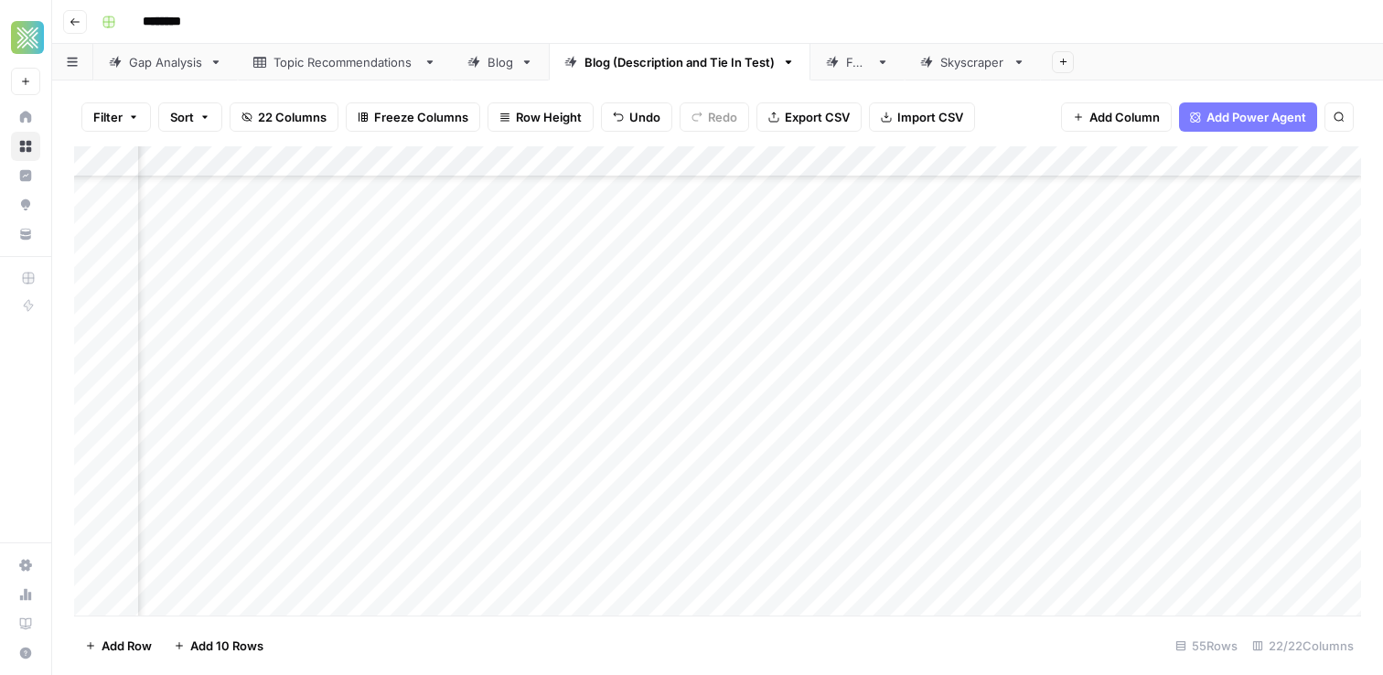
scroll to position [872, 2644]
click at [871, 437] on div "Add Column" at bounding box center [717, 380] width 1287 height 469
click at [729, 465] on div "Add Column" at bounding box center [717, 380] width 1287 height 469
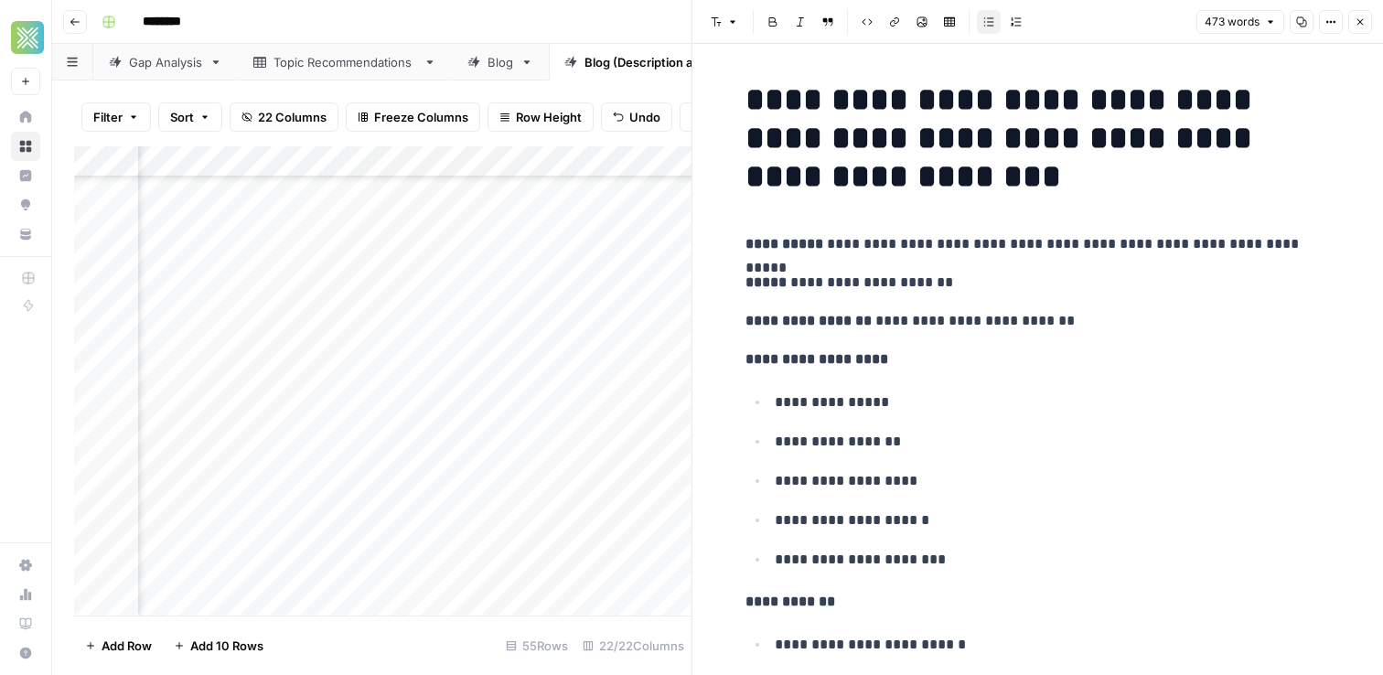
click at [1363, 29] on button "Close" at bounding box center [1360, 22] width 24 height 24
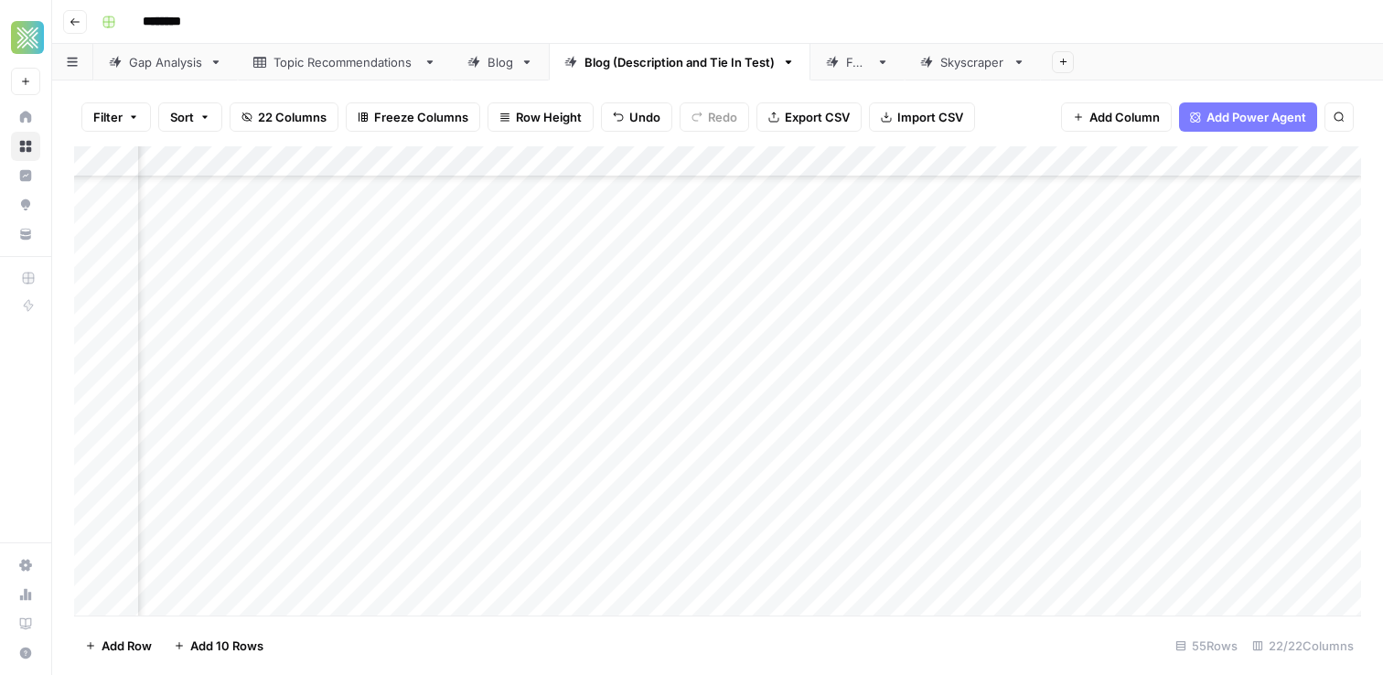
scroll to position [877, 1161]
click at [845, 463] on div "Add Column" at bounding box center [717, 380] width 1287 height 469
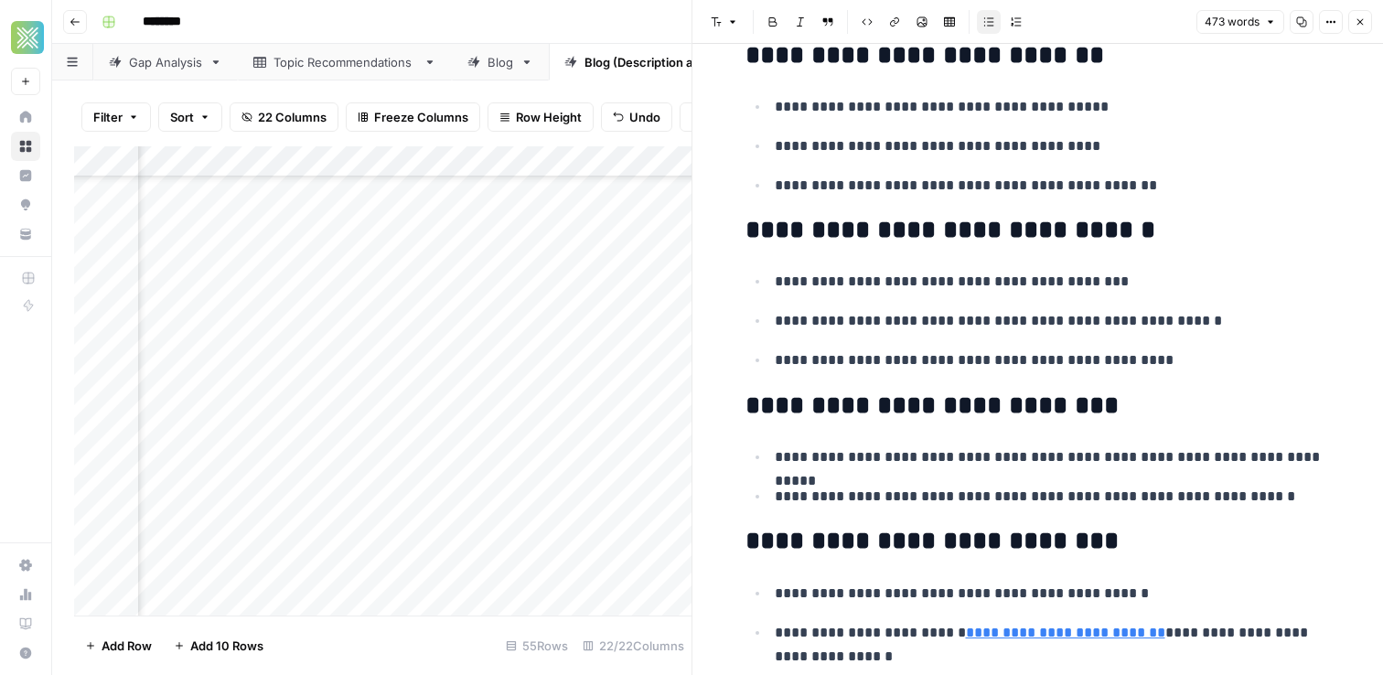
scroll to position [3314, 0]
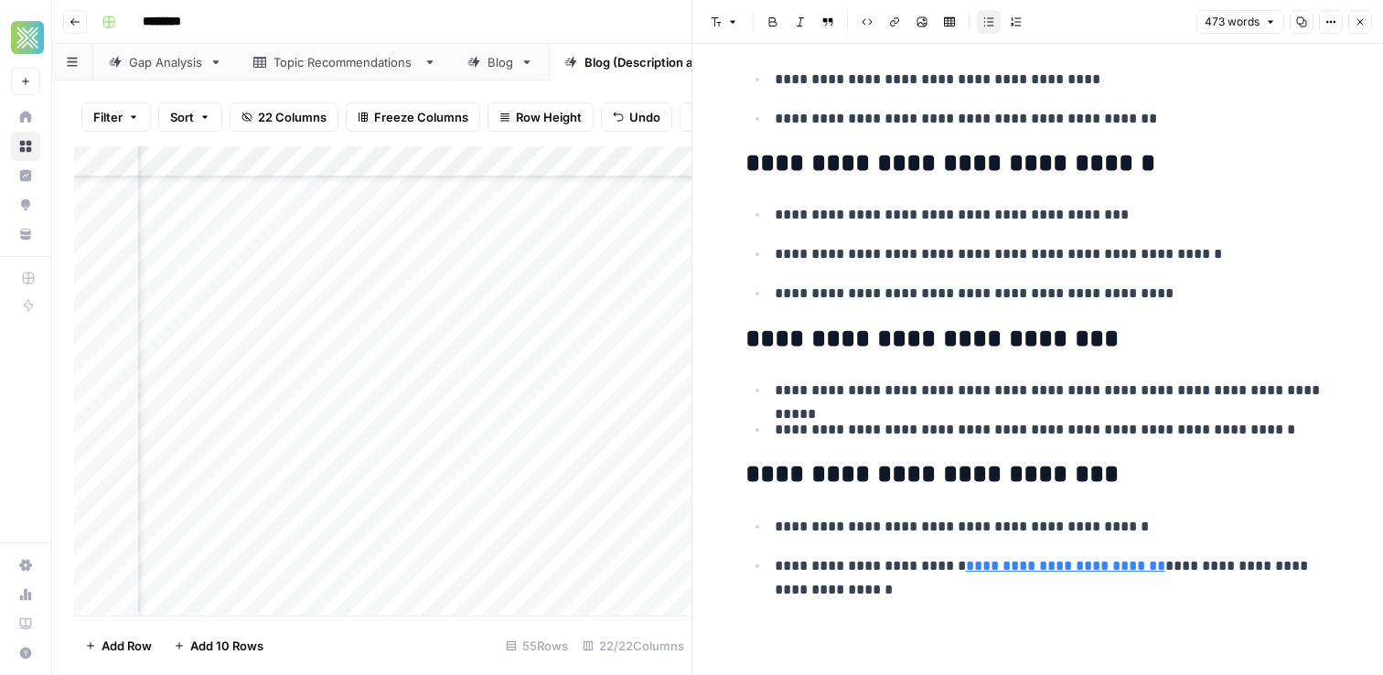
click at [1350, 15] on button "Close" at bounding box center [1360, 22] width 24 height 24
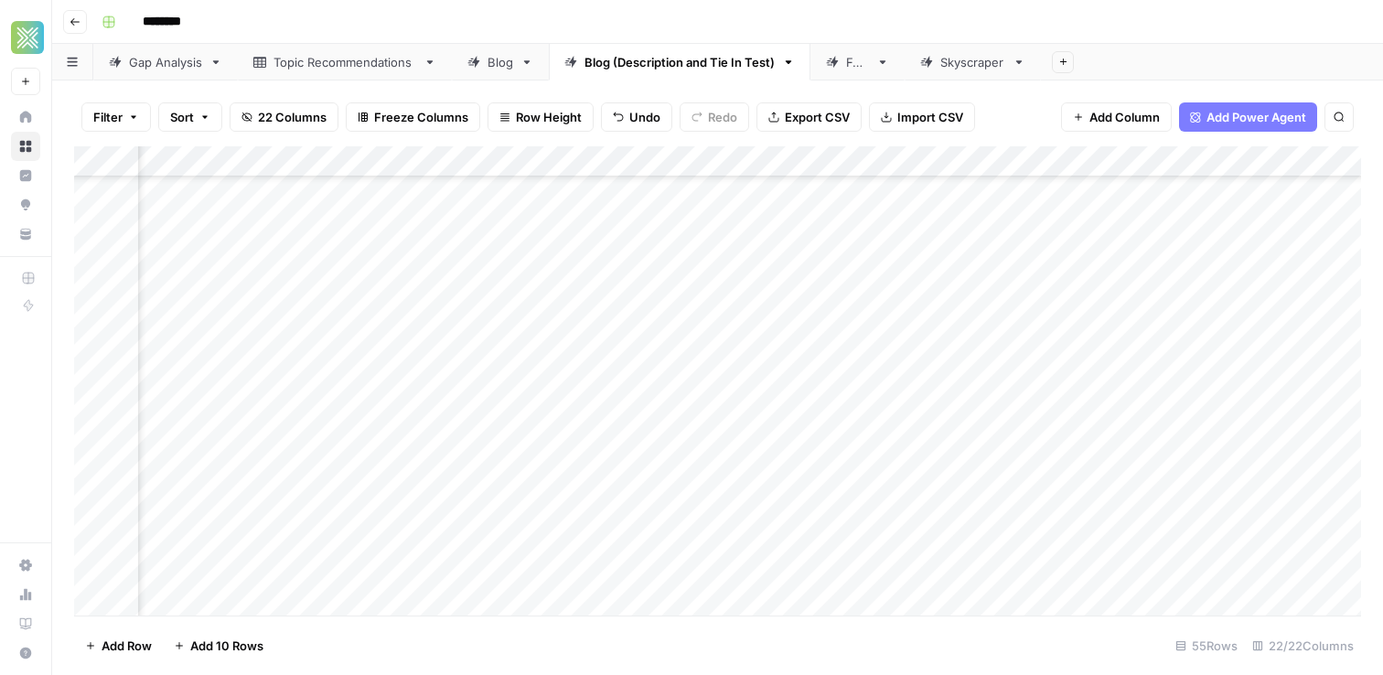
scroll to position [877, 2348]
click at [1159, 457] on div "Add Column" at bounding box center [717, 380] width 1287 height 469
click at [1027, 492] on div "Add Column" at bounding box center [717, 380] width 1287 height 469
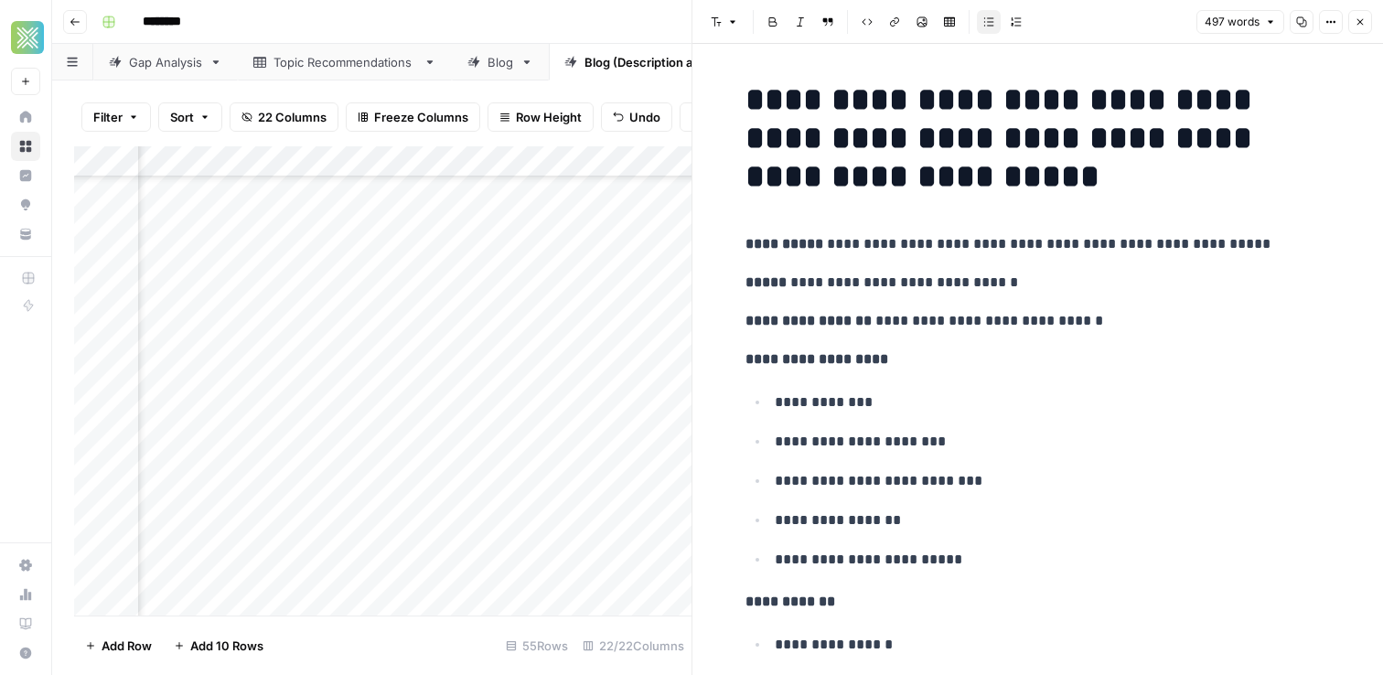
click at [1260, 244] on p "**********" at bounding box center [1037, 244] width 585 height 24
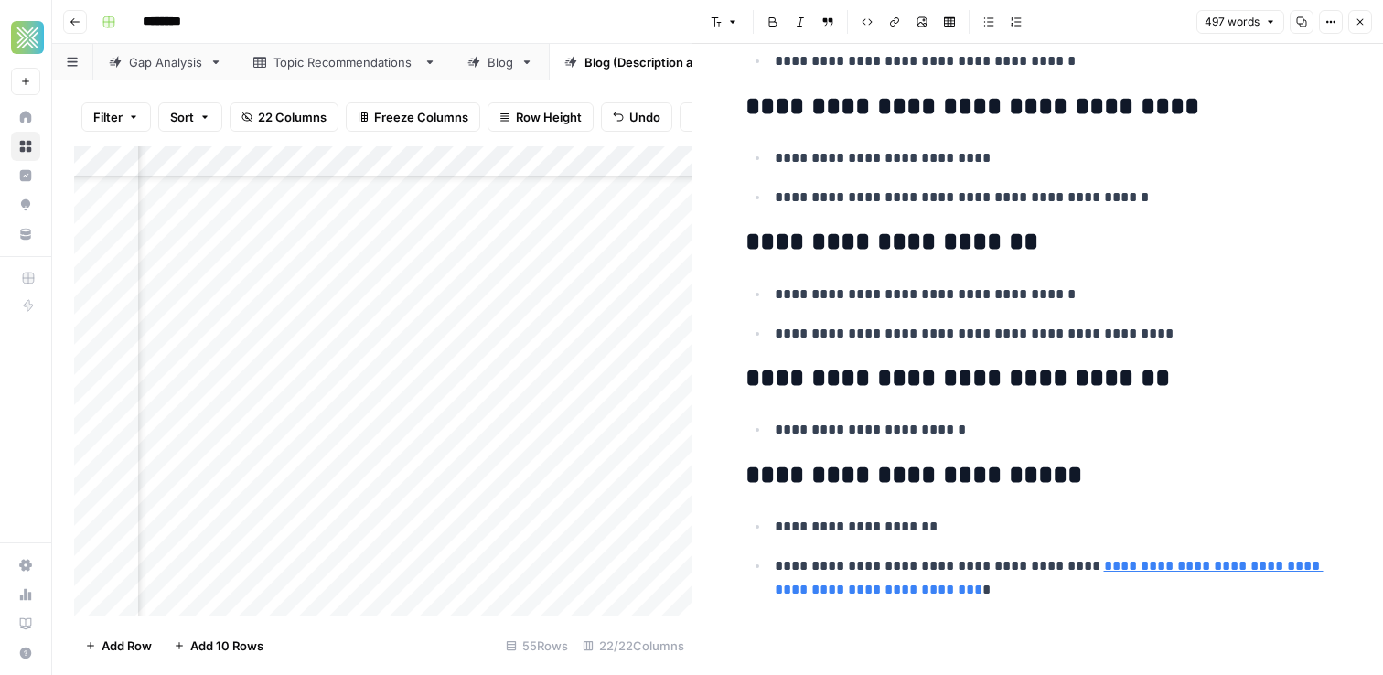
scroll to position [4250, 0]
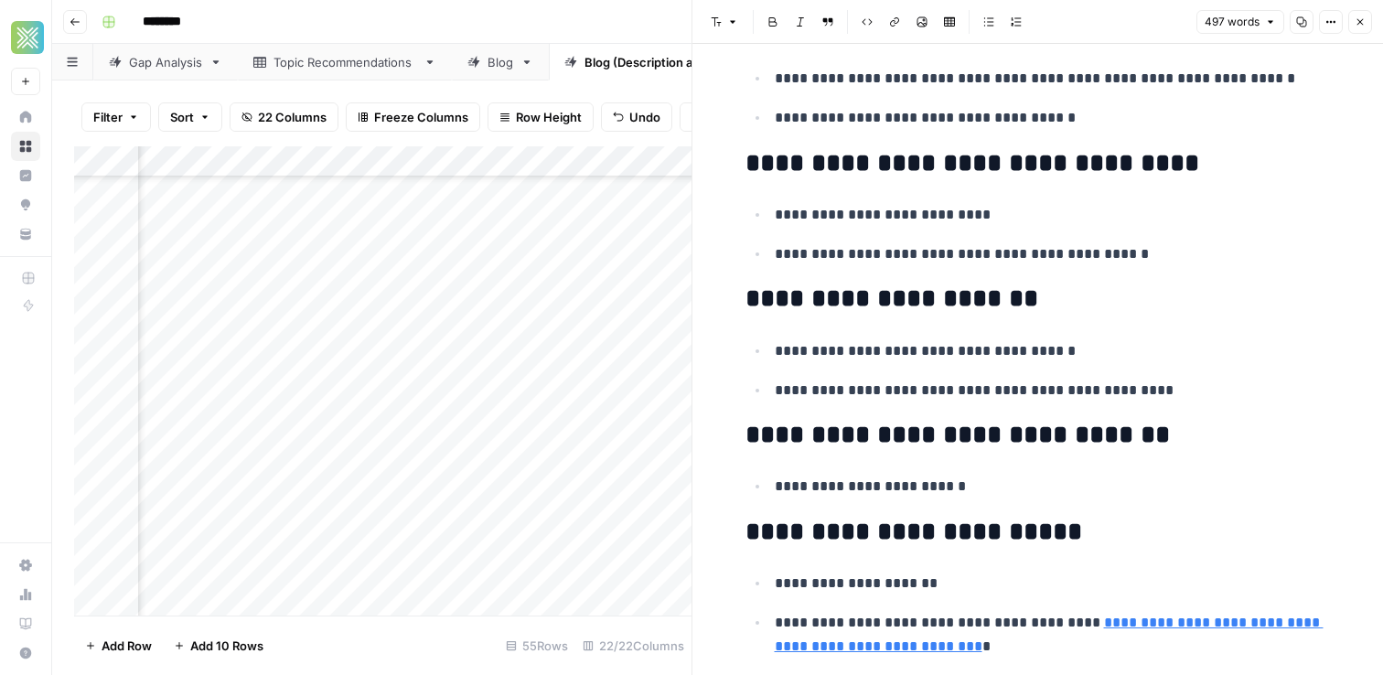
click at [1365, 18] on button "Close" at bounding box center [1360, 22] width 24 height 24
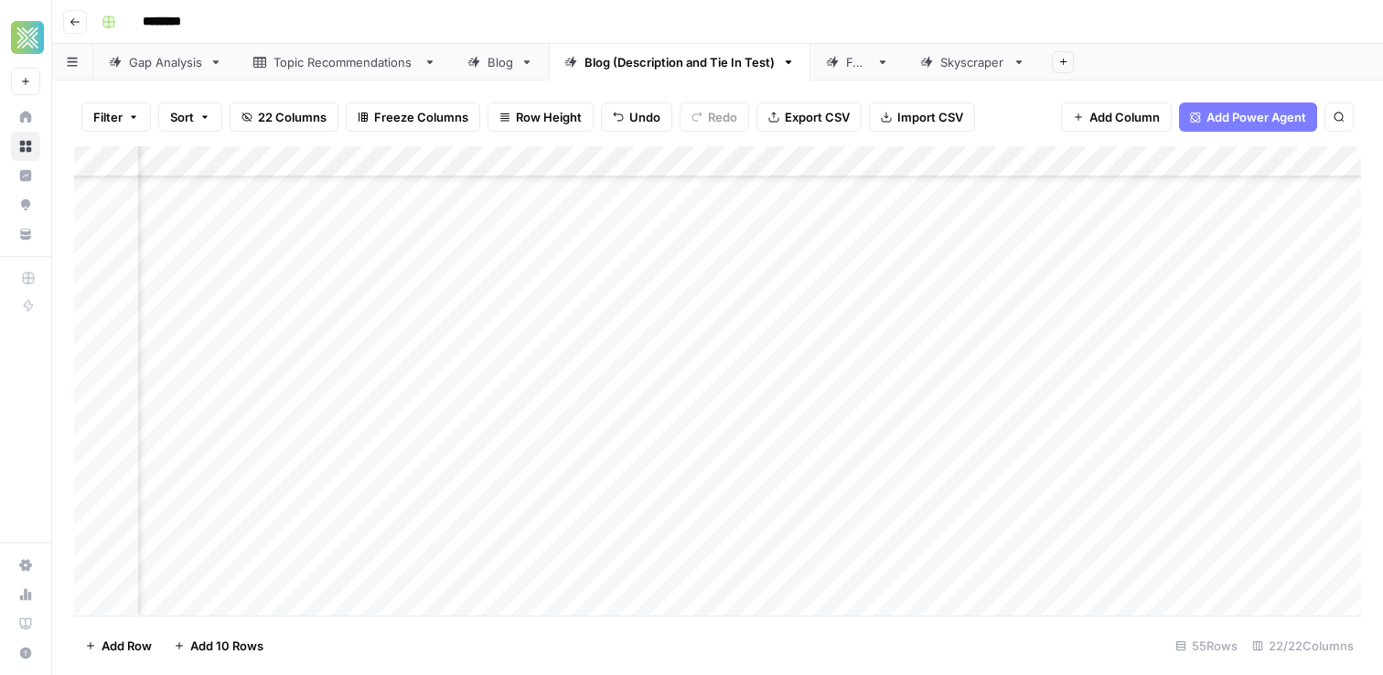
scroll to position [876, 2478]
click at [1052, 501] on div "Add Column" at bounding box center [717, 380] width 1287 height 469
click at [977, 522] on div "Add Column" at bounding box center [717, 380] width 1287 height 469
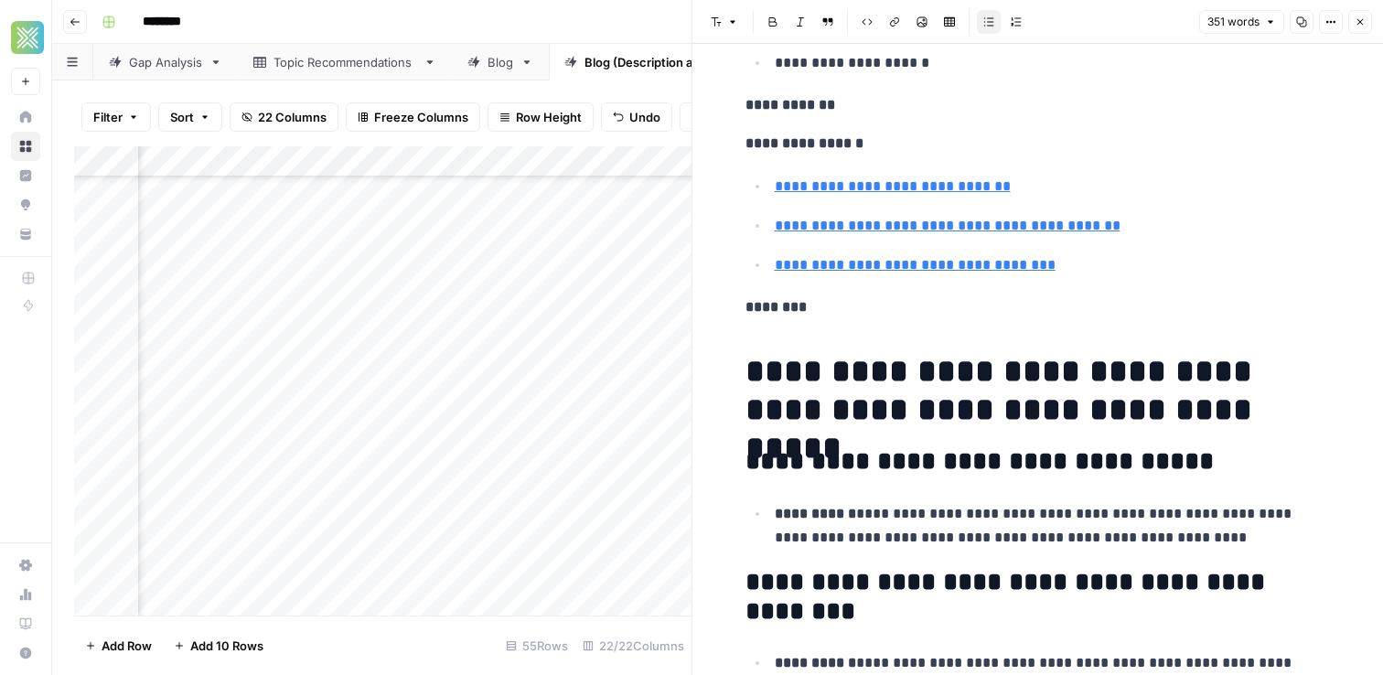
scroll to position [730, 0]
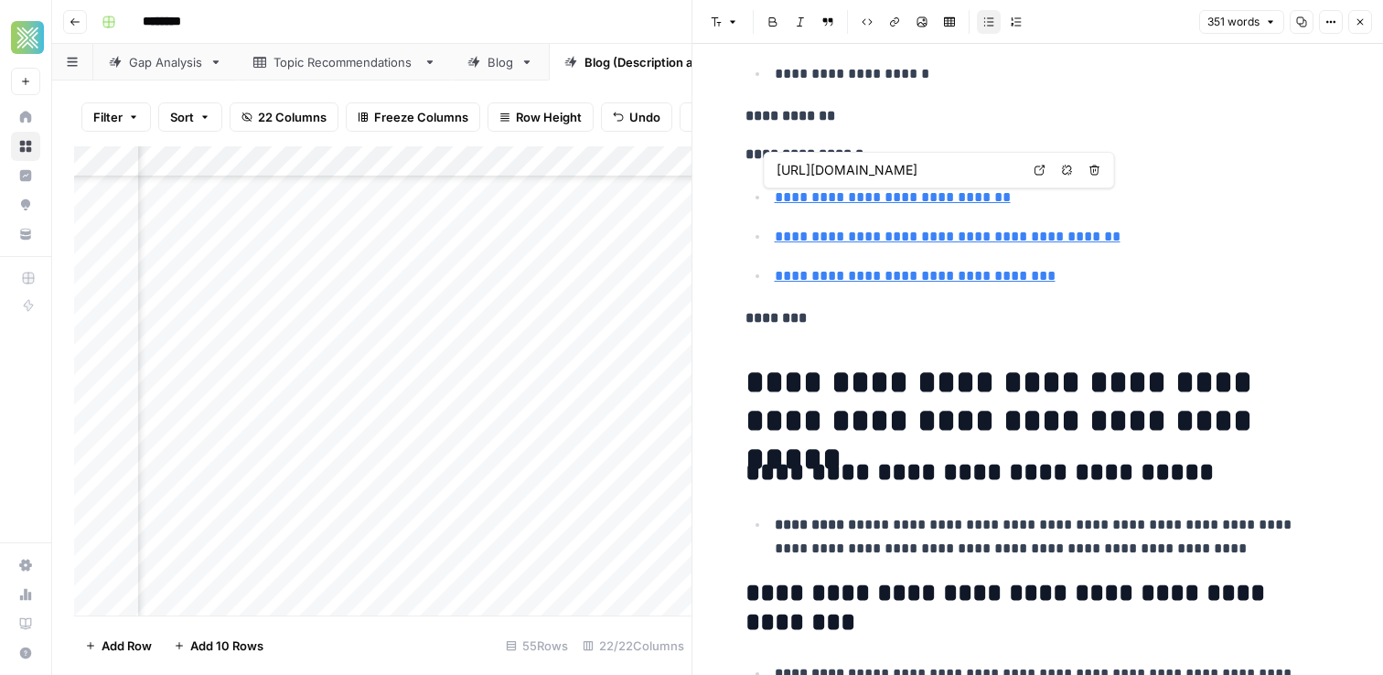
type input "https://www.sendwave.com/en/security/how-to-spot-a-phishing-scam"
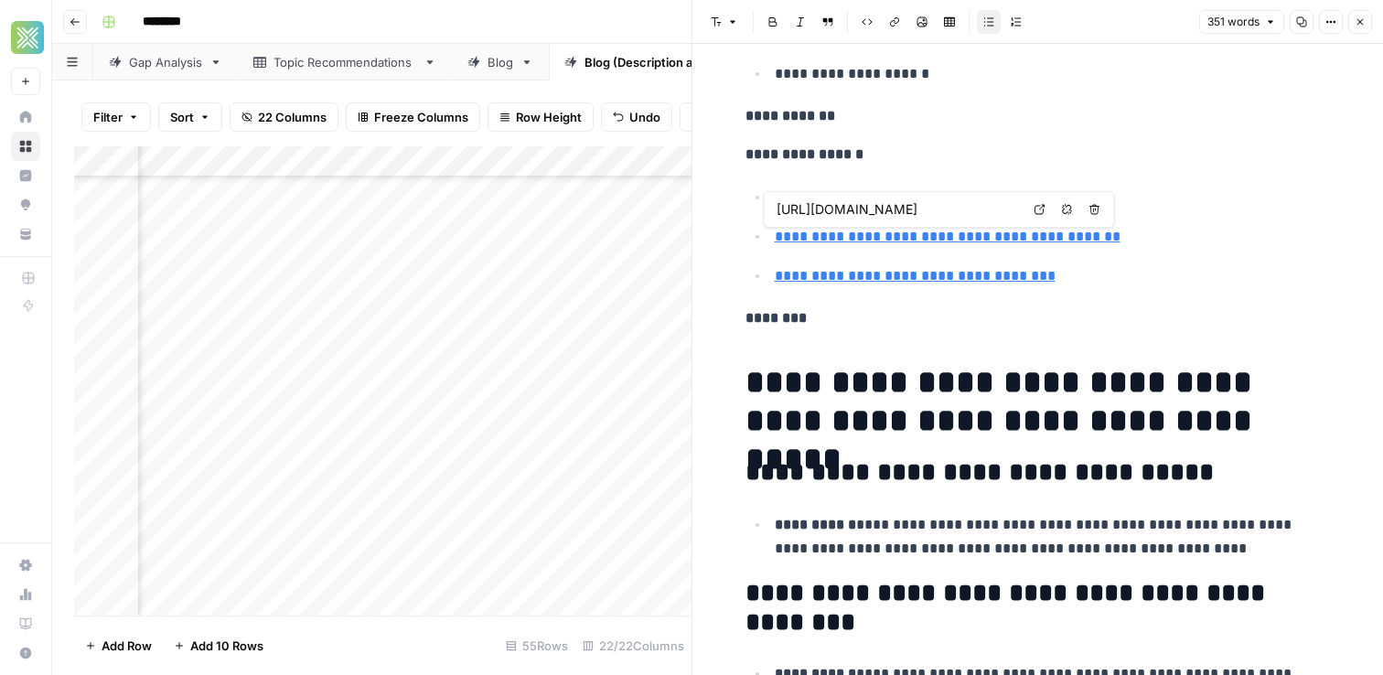
type input "https://www.sendwave.com/en/security/how-to-spot-a-phishing-scam"
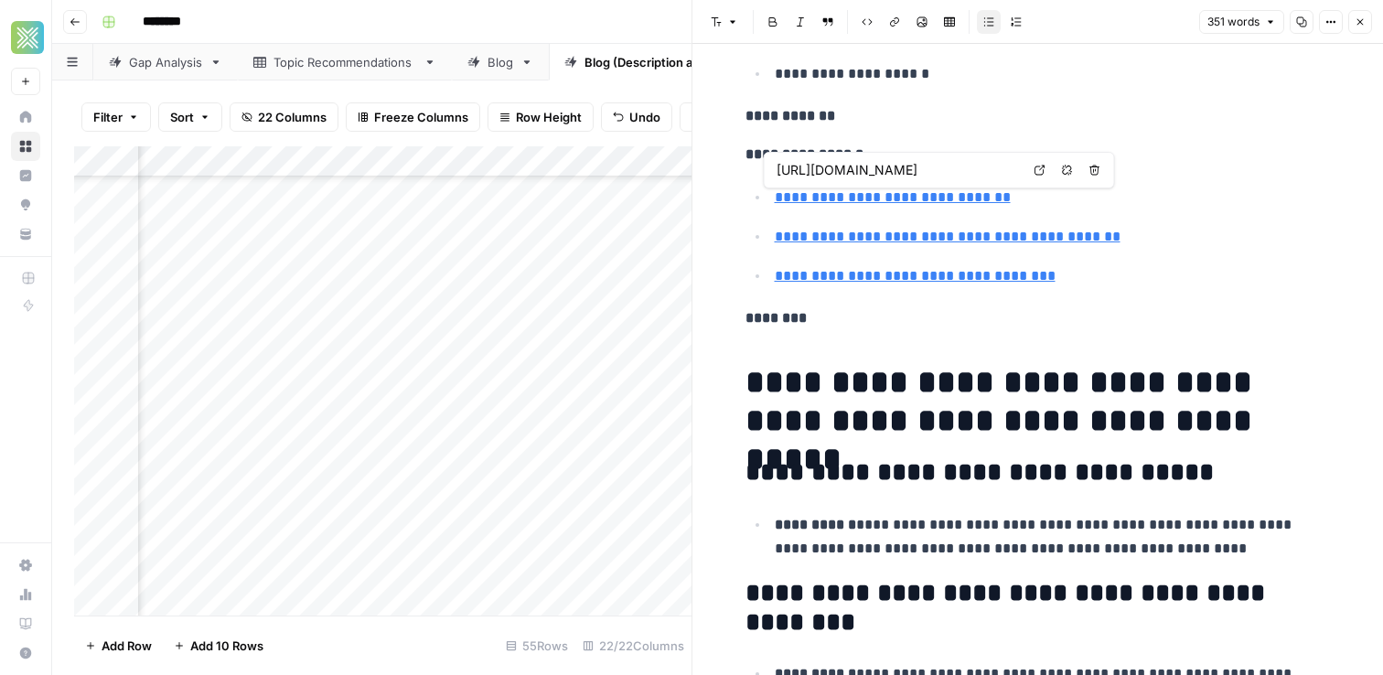
type input "https://www.sendwave.com/en/security/how-to-spot-a-phishing-scam"
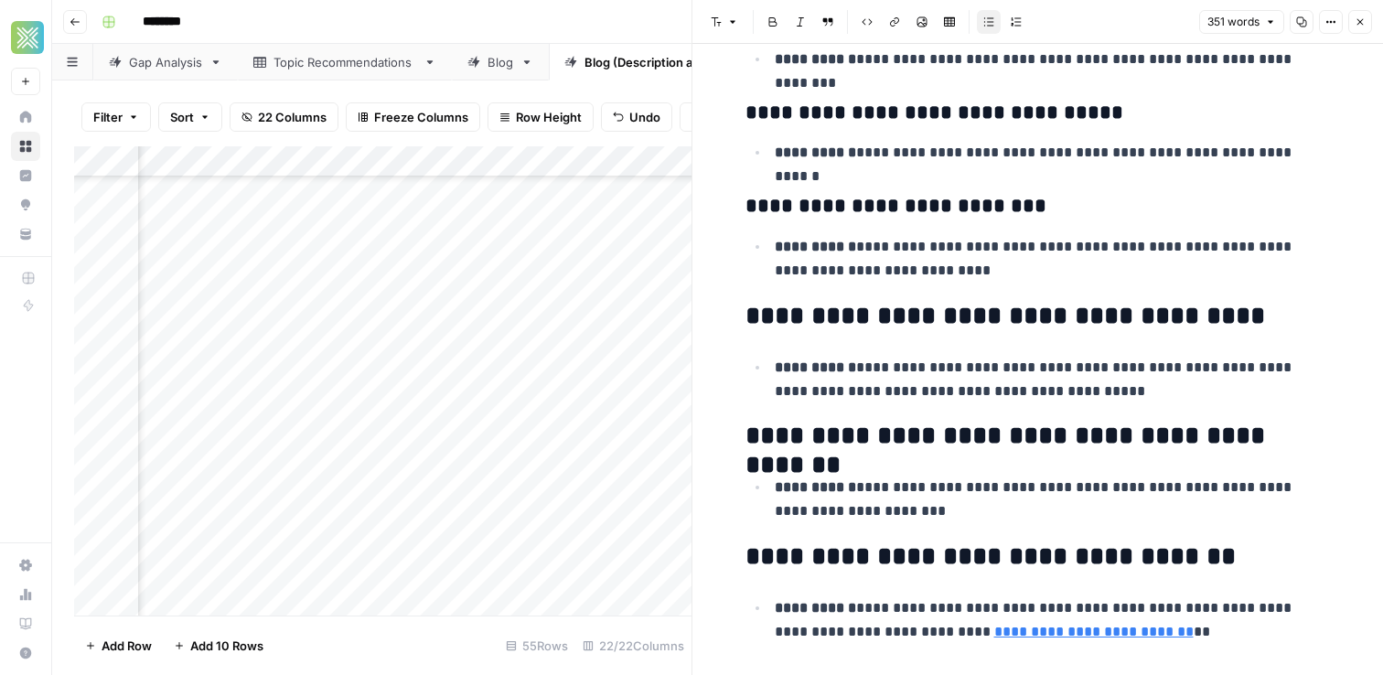
scroll to position [2023, 0]
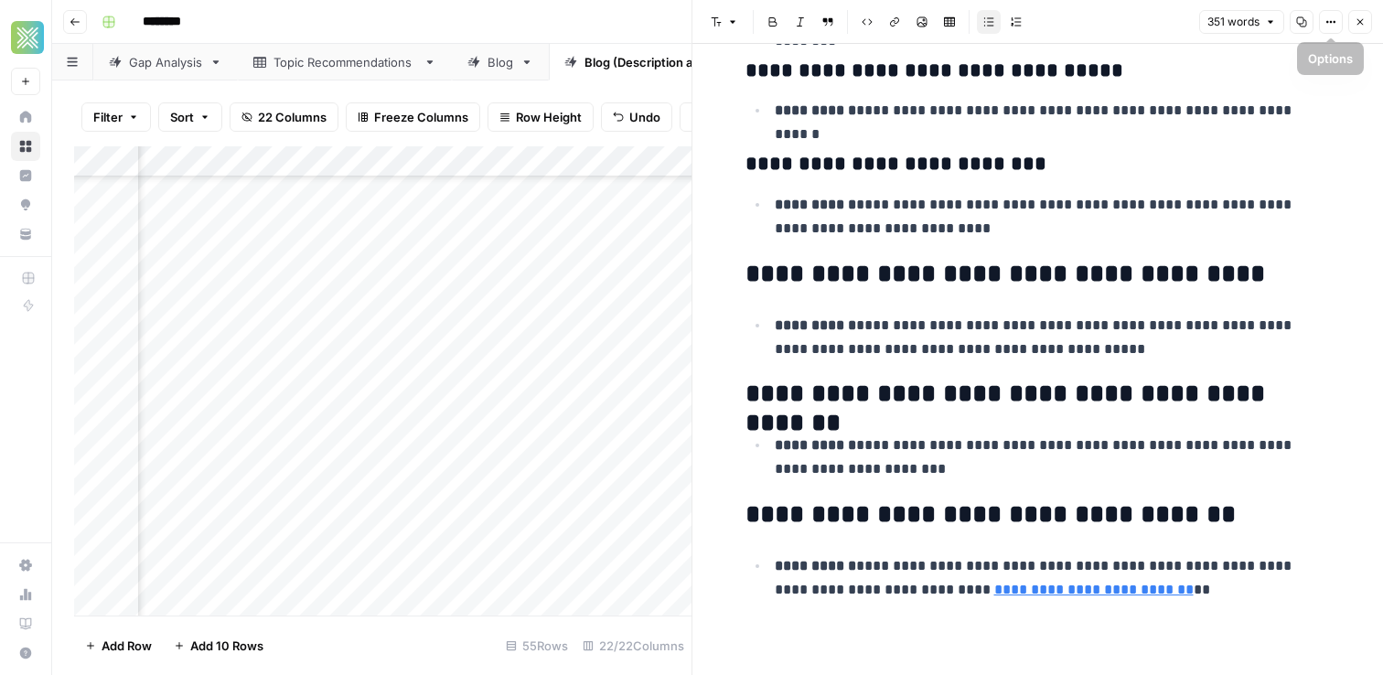
click at [1359, 23] on icon "button" at bounding box center [1359, 21] width 11 height 11
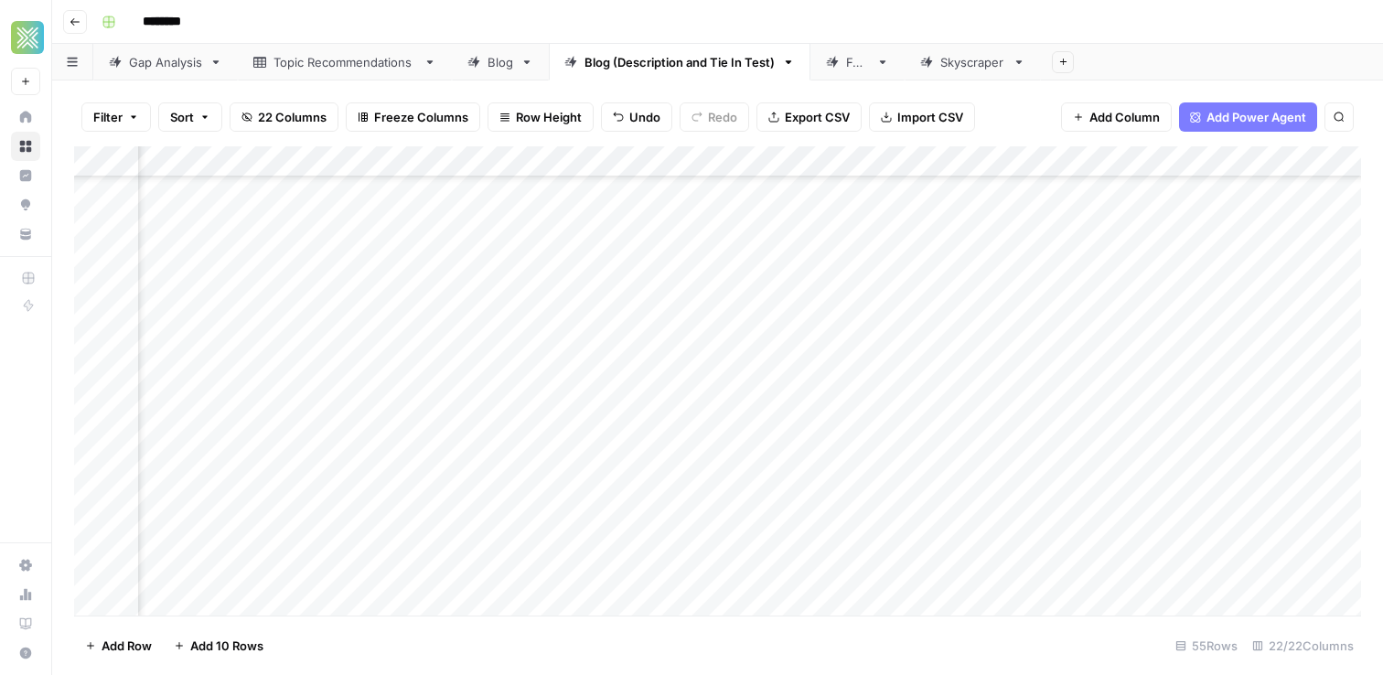
scroll to position [876, 2511]
click at [1006, 523] on div "Add Column" at bounding box center [717, 380] width 1287 height 469
click at [953, 557] on div "Add Column" at bounding box center [717, 380] width 1287 height 469
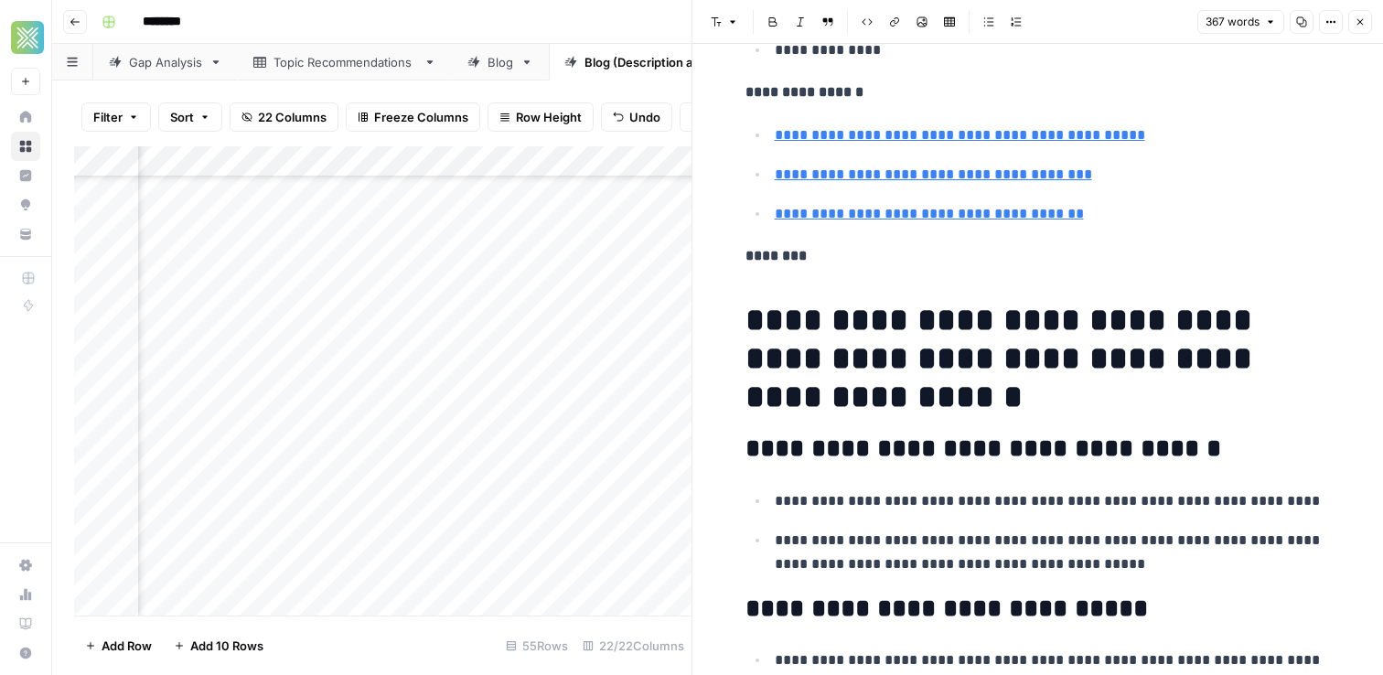
scroll to position [1691, 0]
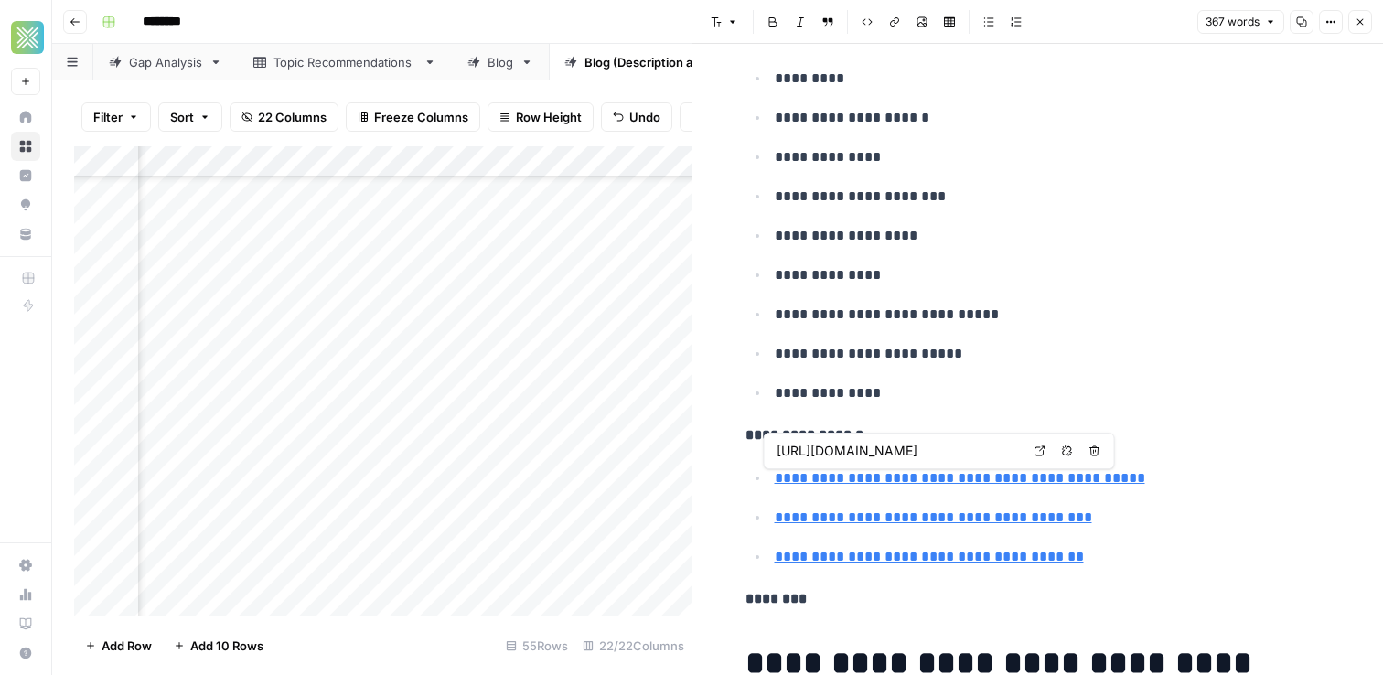
type input "https://www.bossrevolution.com/en-us/blog/sendwave-review"
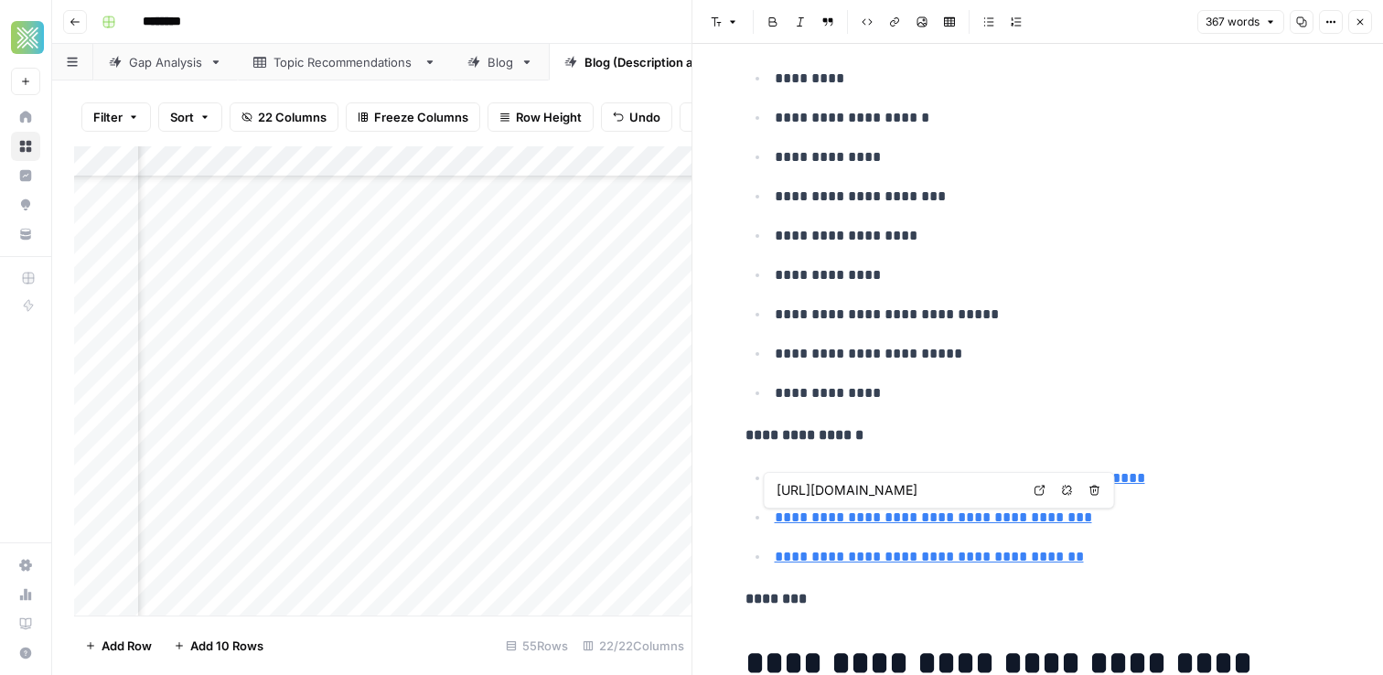
type input "https://wise.com/us/blog/sendwave-limit"
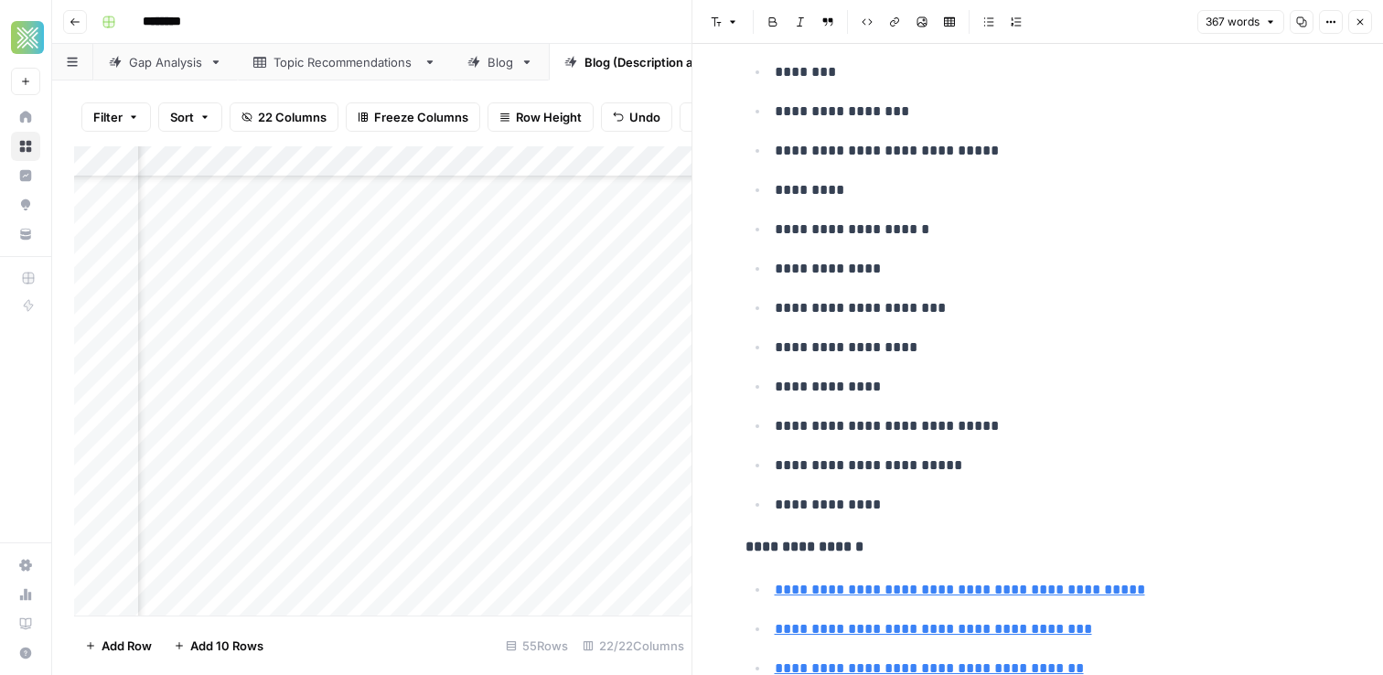
scroll to position [495, 0]
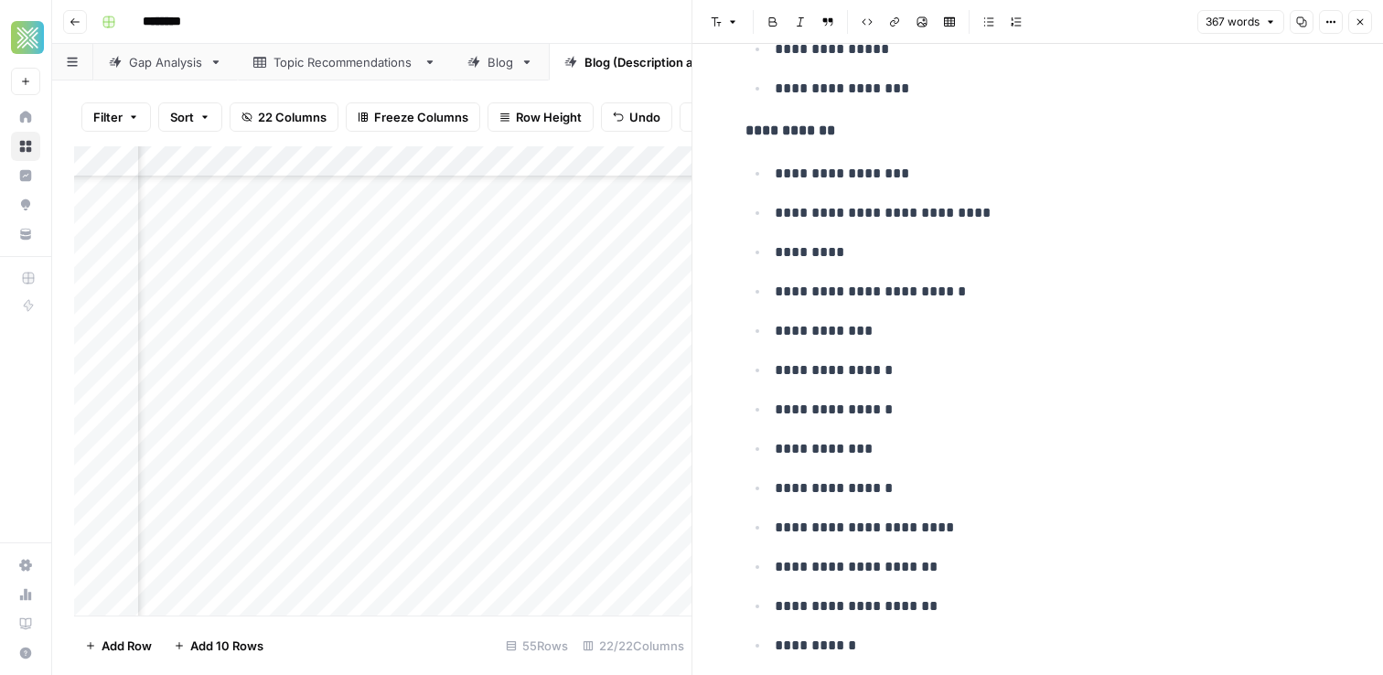
click at [1363, 24] on icon "button" at bounding box center [1359, 21] width 11 height 11
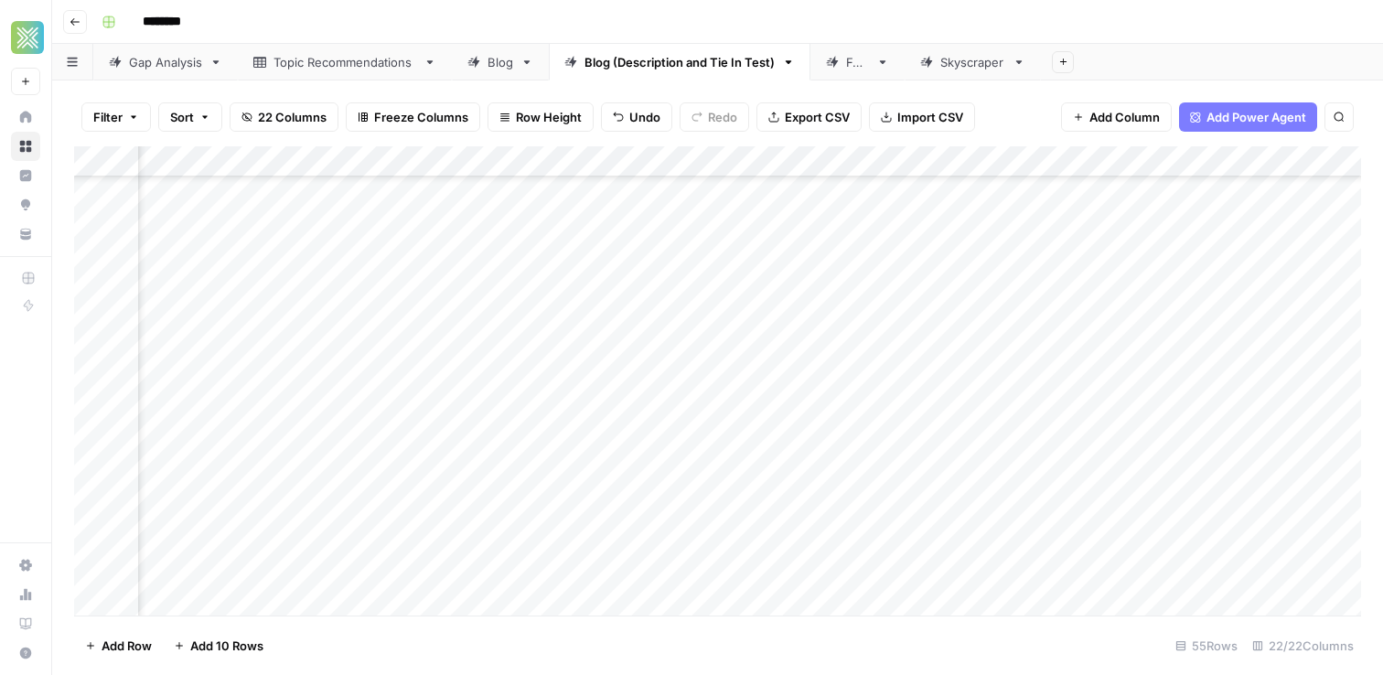
scroll to position [876, 2902]
click at [615, 556] on div "Add Column" at bounding box center [717, 380] width 1287 height 469
click at [701, 552] on div "Add Column" at bounding box center [717, 380] width 1287 height 469
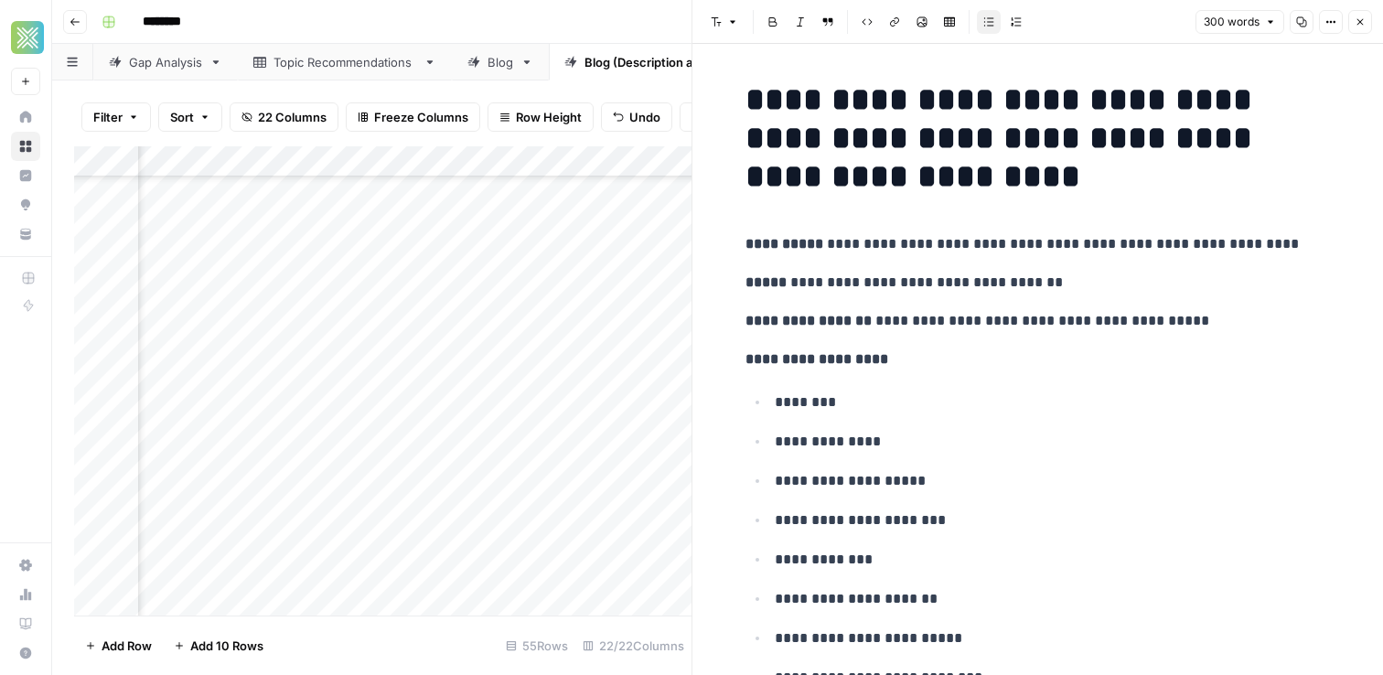
scroll to position [911, 1299]
click at [1363, 18] on icon "button" at bounding box center [1359, 21] width 11 height 11
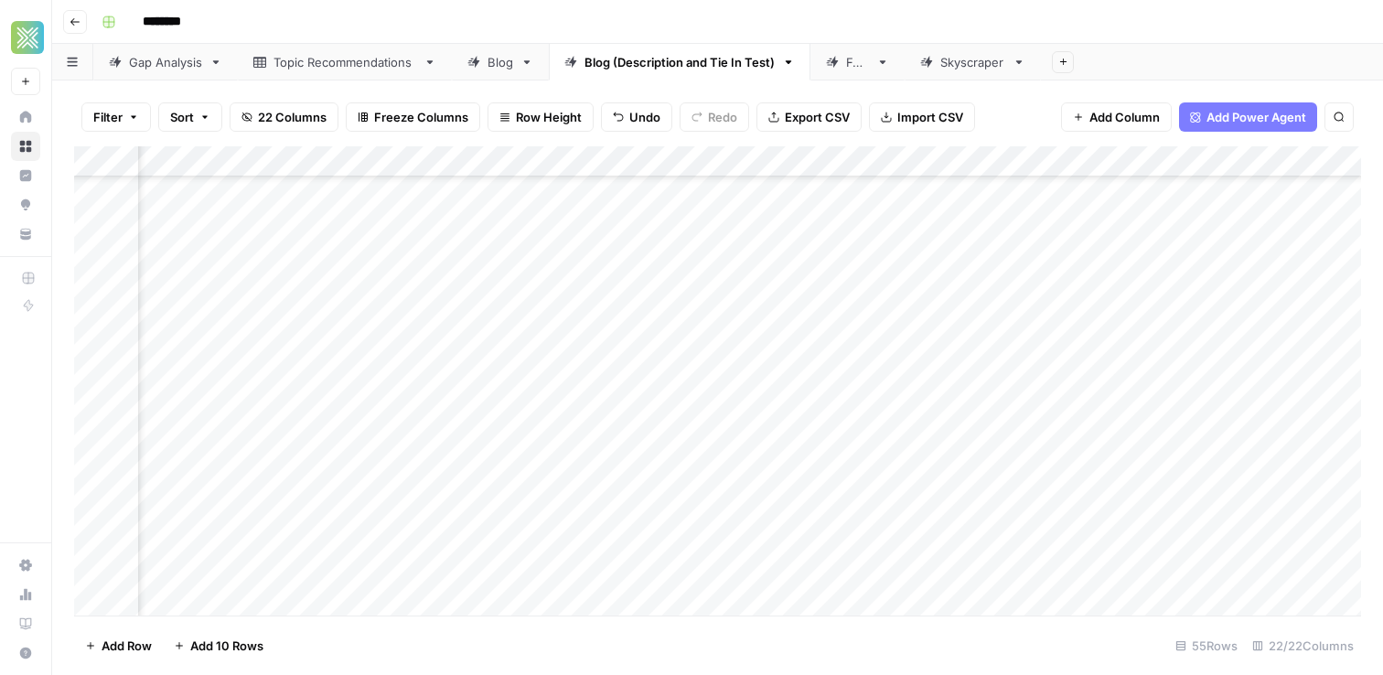
scroll to position [1183, 2580]
click at [878, 288] on div "Add Column" at bounding box center [717, 380] width 1287 height 469
click at [889, 316] on div "Add Column" at bounding box center [717, 380] width 1287 height 469
click at [912, 351] on div "Add Column" at bounding box center [717, 380] width 1287 height 469
click at [923, 388] on div "Add Column" at bounding box center [717, 380] width 1287 height 469
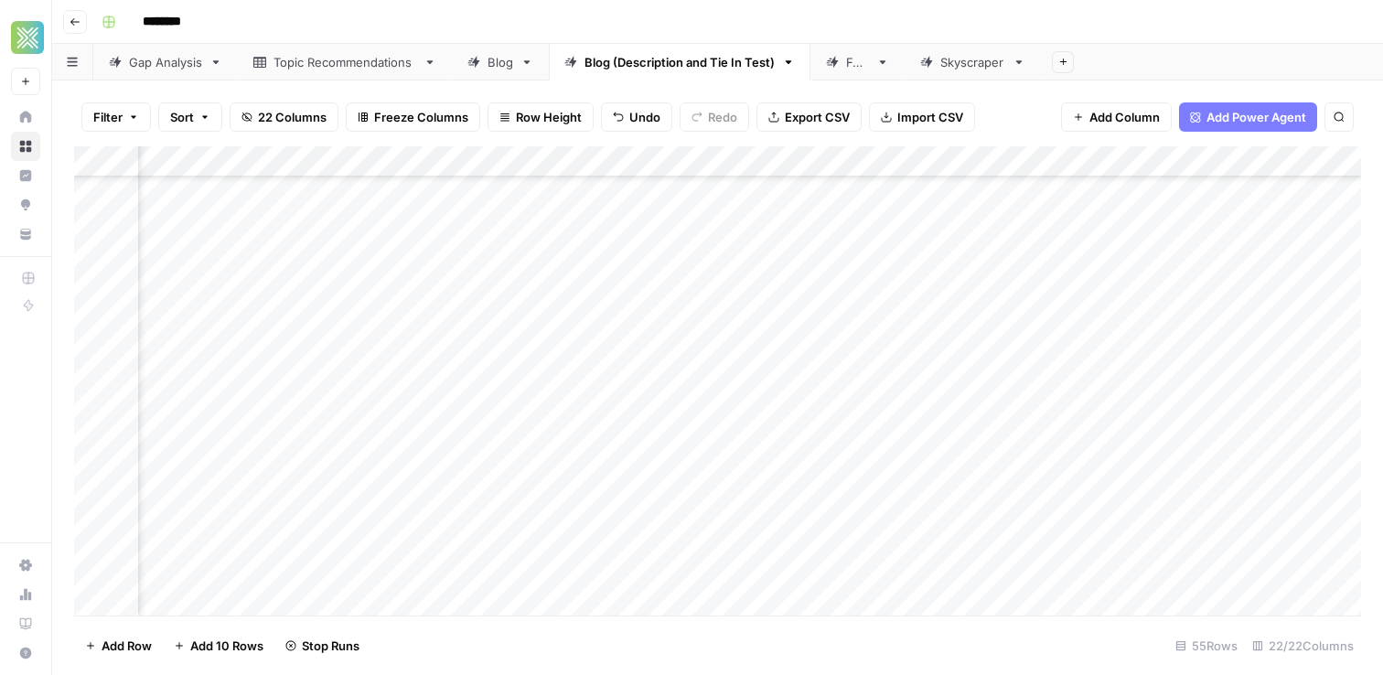
click at [937, 422] on div "Add Column" at bounding box center [717, 380] width 1287 height 469
click at [951, 308] on div "Add Column" at bounding box center [717, 380] width 1287 height 469
click at [956, 446] on div "Add Column" at bounding box center [717, 380] width 1287 height 469
click at [941, 475] on div "Add Column" at bounding box center [717, 380] width 1287 height 469
click at [932, 494] on div "Add Column" at bounding box center [717, 380] width 1287 height 469
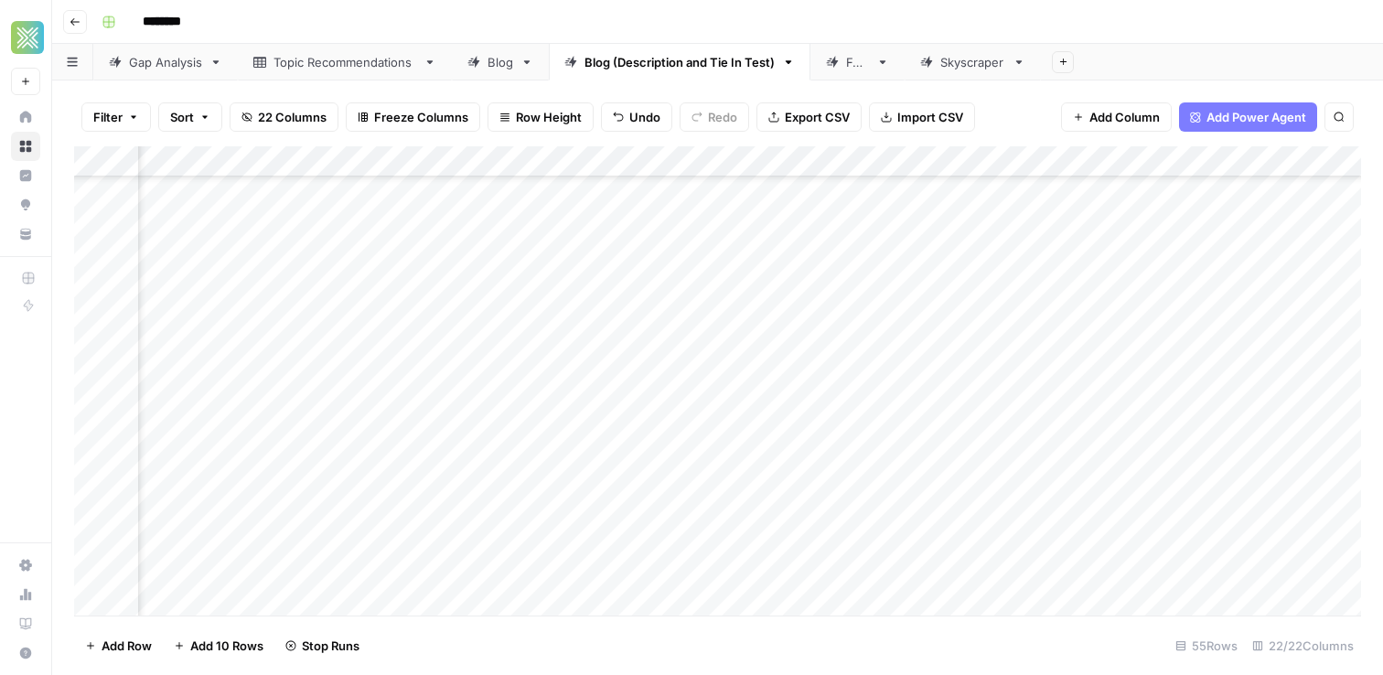
click at [935, 536] on div "Add Column" at bounding box center [717, 380] width 1287 height 469
click at [931, 564] on div "Add Column" at bounding box center [717, 380] width 1287 height 469
click at [931, 585] on div "Add Column" at bounding box center [717, 380] width 1287 height 469
click at [934, 498] on div "Add Column" at bounding box center [717, 380] width 1287 height 469
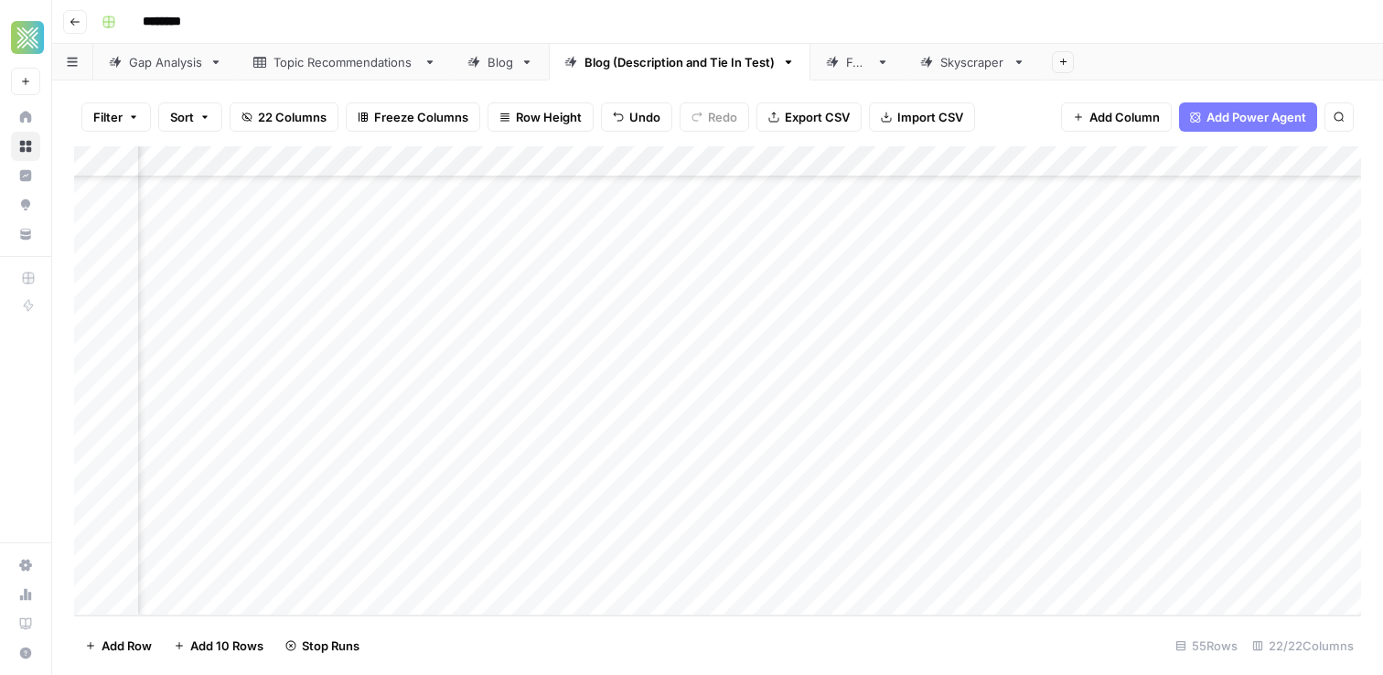
click at [933, 535] on div "Add Column" at bounding box center [717, 380] width 1287 height 469
click at [933, 564] on div "Add Column" at bounding box center [717, 380] width 1287 height 469
click at [1352, 604] on icon "close" at bounding box center [1357, 602] width 13 height 15
click at [898, 565] on div "Add Column" at bounding box center [717, 380] width 1287 height 469
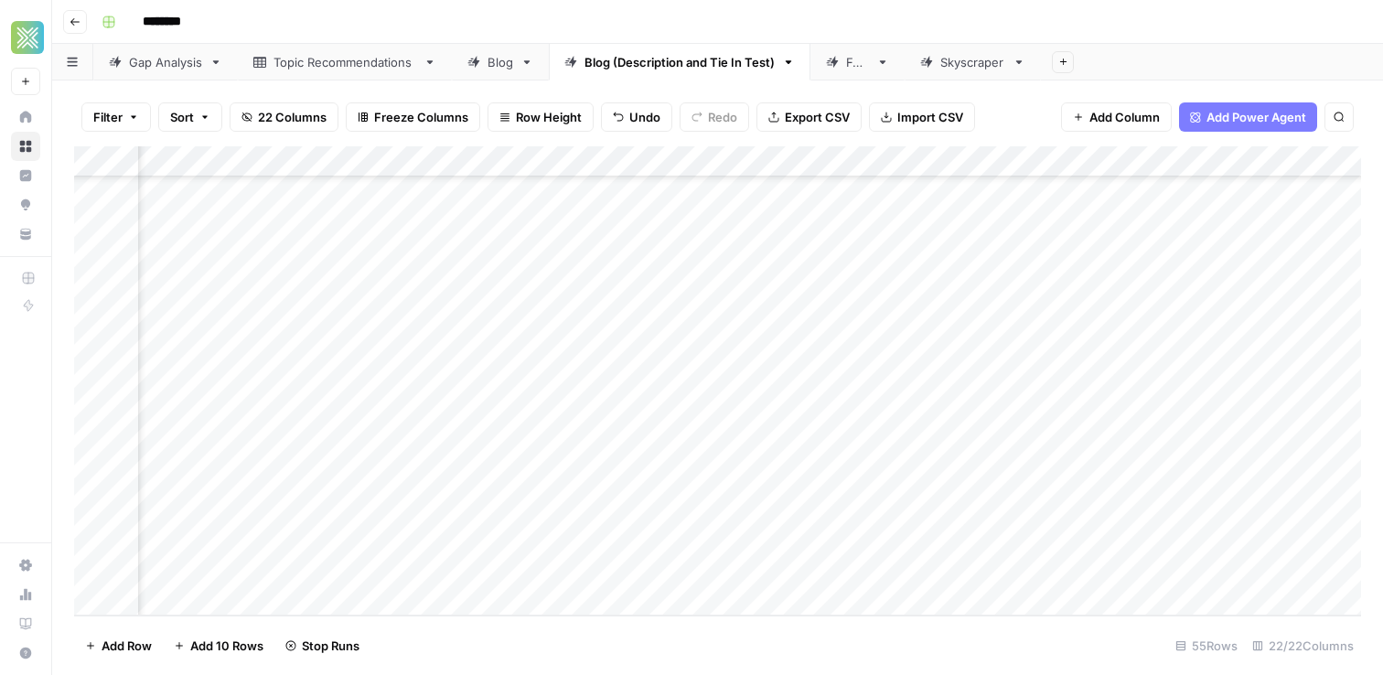
scroll to position [1301, 3182]
